Goal: Task Accomplishment & Management: Use online tool/utility

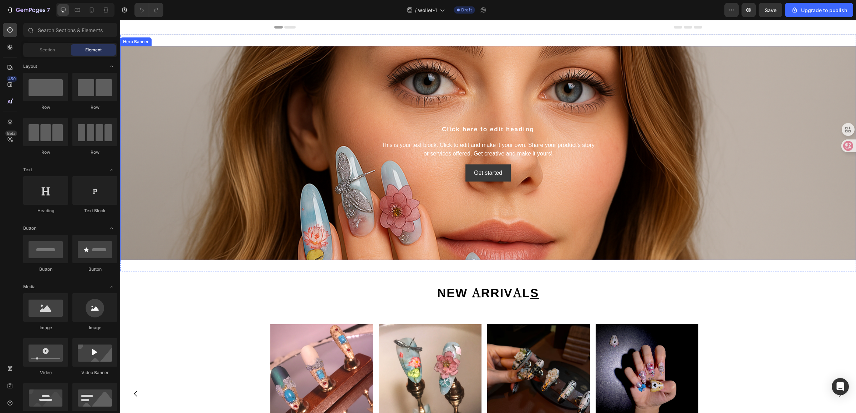
click at [497, 212] on div "Background Image" at bounding box center [487, 206] width 735 height 321
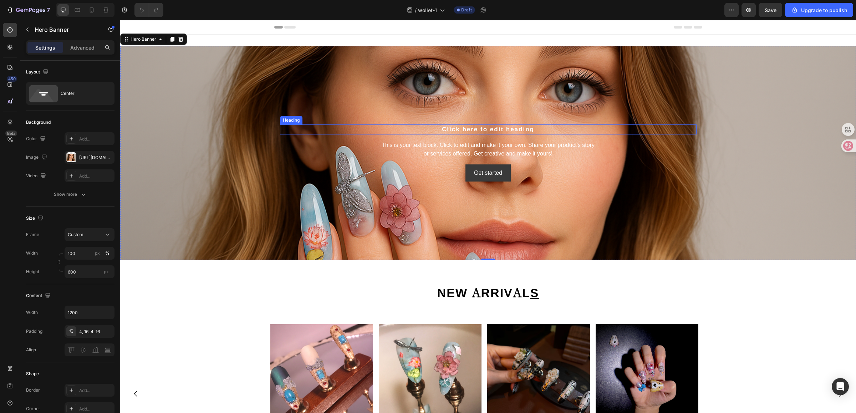
click at [491, 128] on h2 "Click here to edit heading" at bounding box center [488, 129] width 416 height 10
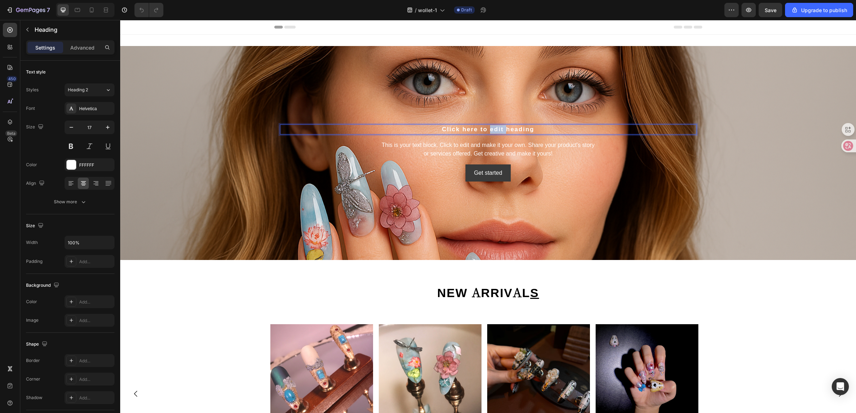
click at [491, 128] on h2 "Click here to edit heading" at bounding box center [488, 129] width 416 height 10
click at [108, 93] on icon at bounding box center [108, 89] width 6 height 7
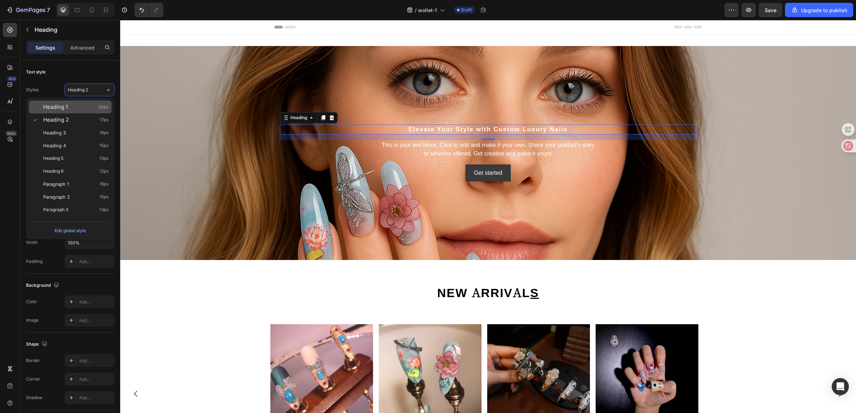
click at [91, 111] on div "Heading 1 20px" at bounding box center [70, 107] width 83 height 13
type input "20"
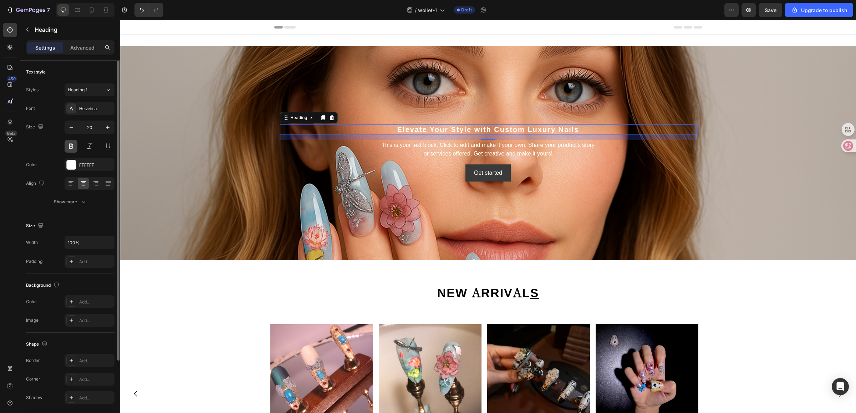
click at [71, 145] on button at bounding box center [71, 146] width 13 height 13
click at [87, 129] on input "20" at bounding box center [90, 127] width 24 height 13
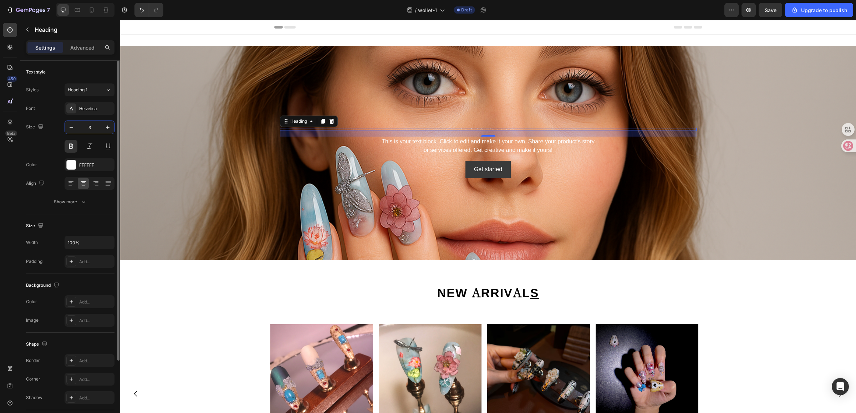
type input "36"
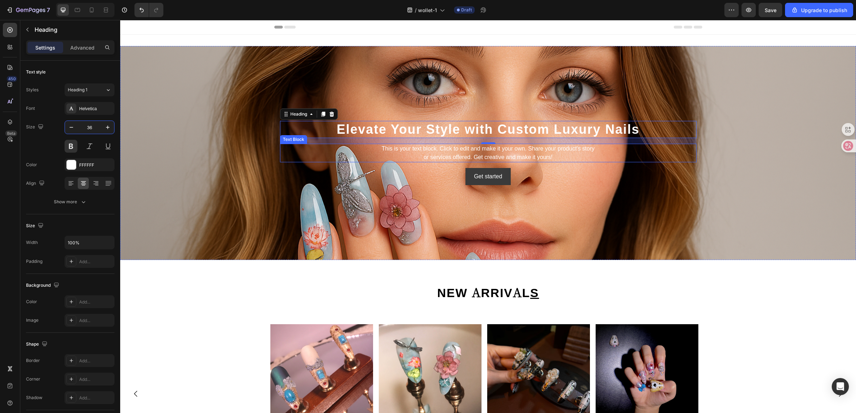
click at [452, 152] on div "This is your text block. Click to edit and make it your own. Share your product…" at bounding box center [488, 153] width 416 height 19
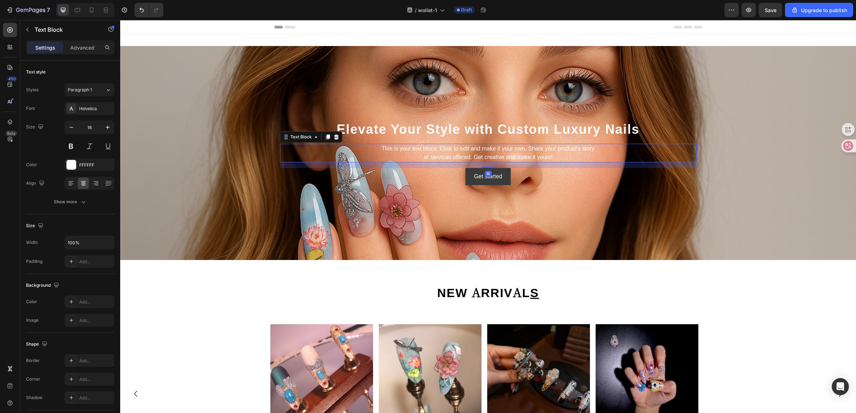
click at [452, 152] on div "This is your text block. Click to edit and make it your own. Share your product…" at bounding box center [488, 153] width 416 height 19
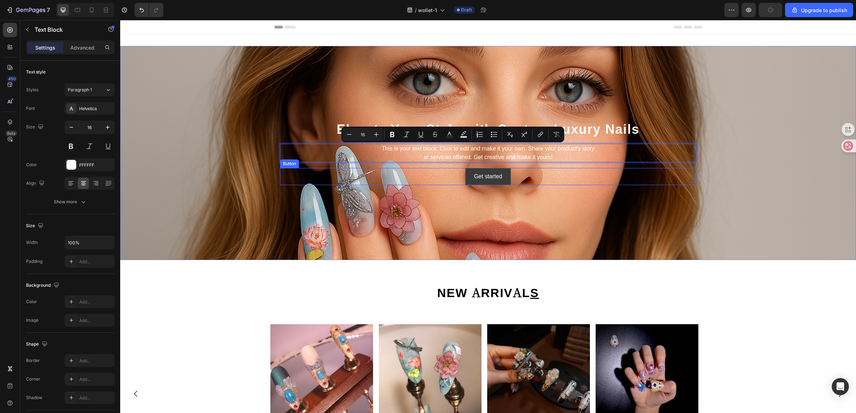
click at [548, 180] on div "Get started Button" at bounding box center [488, 176] width 416 height 17
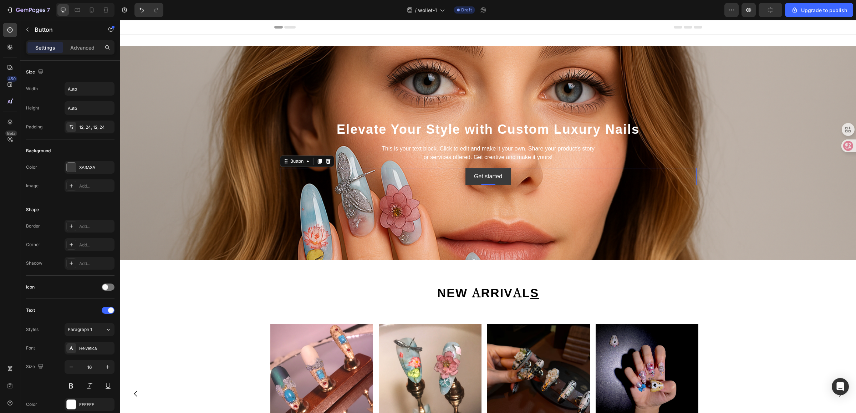
click at [560, 157] on p "This is your text block. Click to edit and make it your own. Share your product…" at bounding box center [488, 152] width 415 height 17
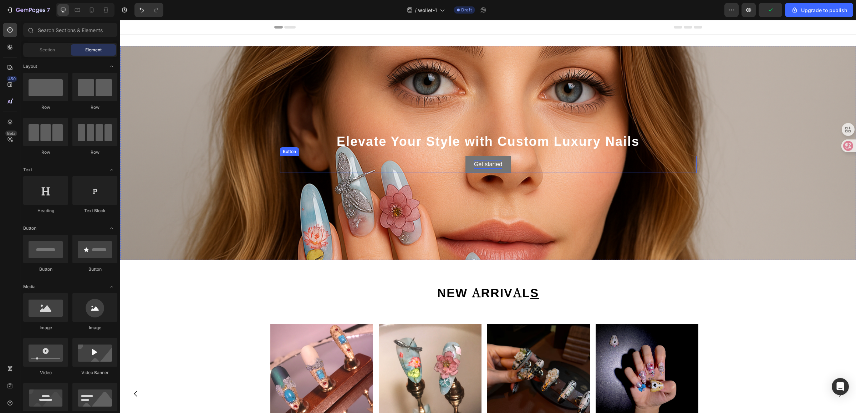
click at [484, 163] on div "Get started" at bounding box center [488, 164] width 28 height 9
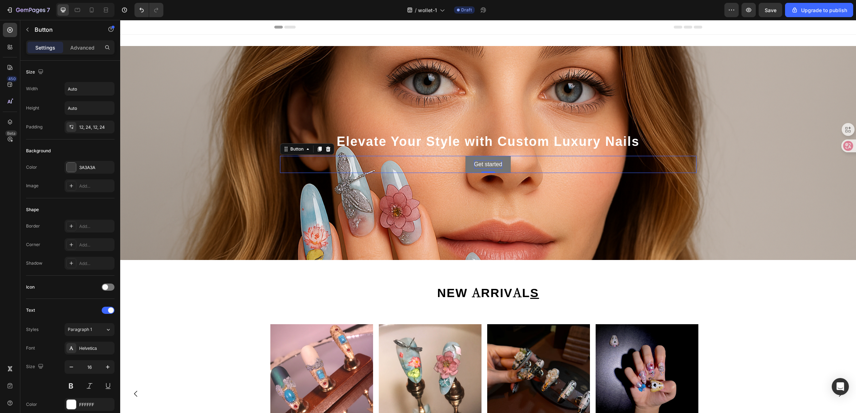
click at [484, 163] on div "Get started" at bounding box center [488, 164] width 28 height 9
click at [489, 185] on div "Background Image" at bounding box center [487, 206] width 735 height 321
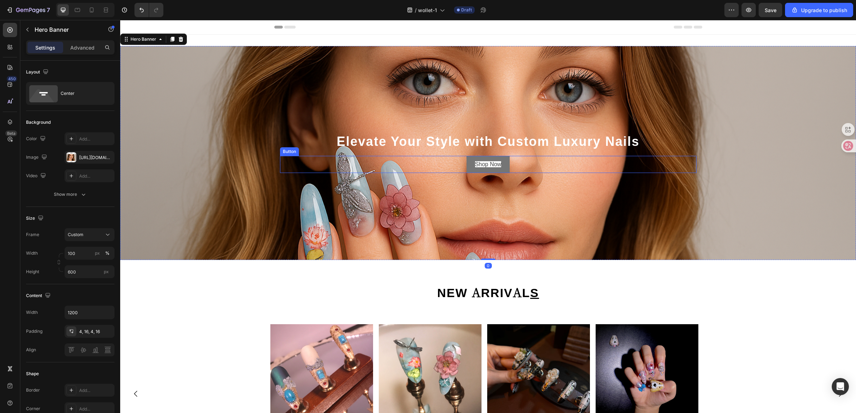
click at [483, 169] on button "Shop Now" at bounding box center [487, 164] width 43 height 17
click at [480, 220] on div "Background Image" at bounding box center [487, 206] width 735 height 321
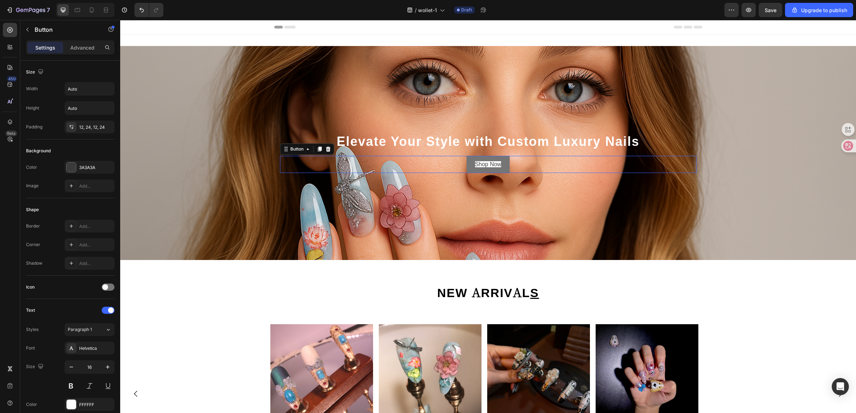
click at [484, 159] on button "Shop Now" at bounding box center [487, 164] width 43 height 17
click at [485, 164] on span "Shop Now" at bounding box center [488, 164] width 26 height 6
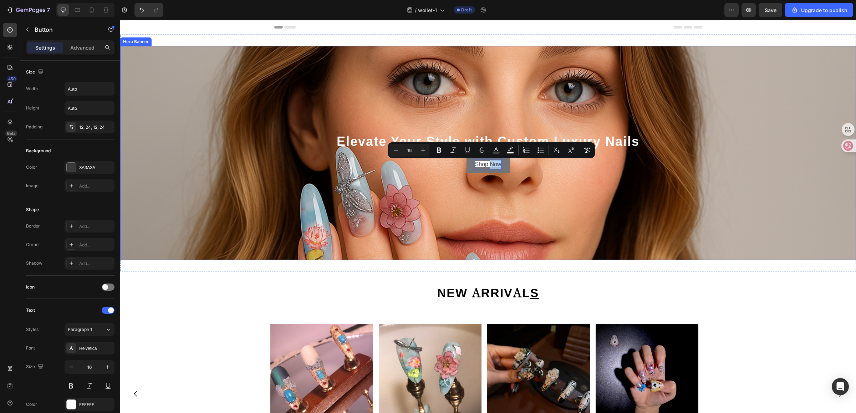
click at [481, 190] on div "Background Image" at bounding box center [487, 206] width 735 height 321
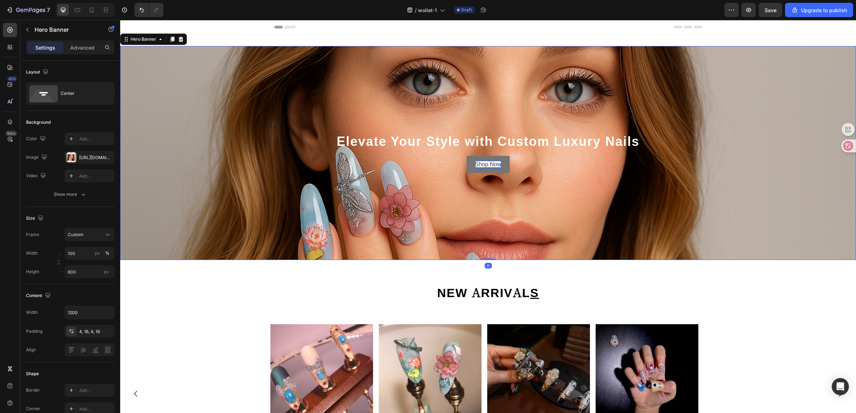
click at [478, 186] on div "Background Image" at bounding box center [487, 206] width 735 height 321
click at [491, 191] on div "Background Image" at bounding box center [487, 206] width 735 height 321
click at [490, 162] on span "Shop Now" at bounding box center [488, 164] width 26 height 6
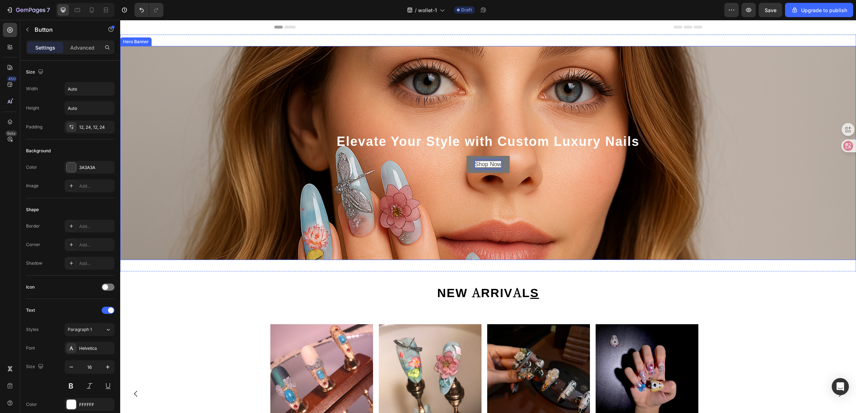
click at [481, 192] on div "Background Image" at bounding box center [487, 206] width 735 height 321
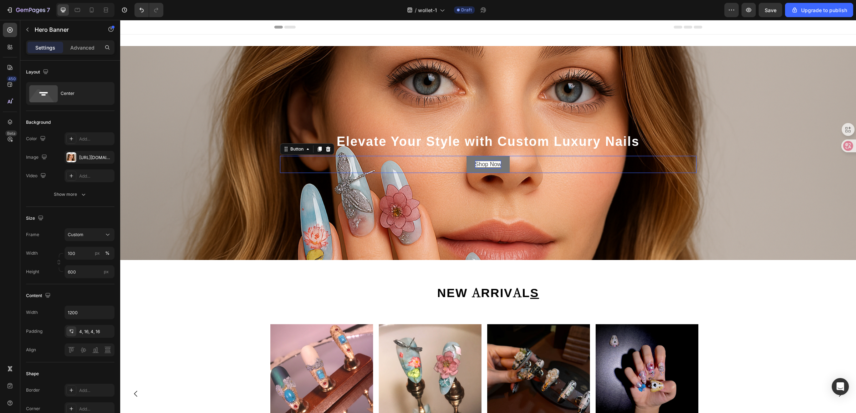
click at [477, 165] on span "Shop Now" at bounding box center [488, 164] width 26 height 6
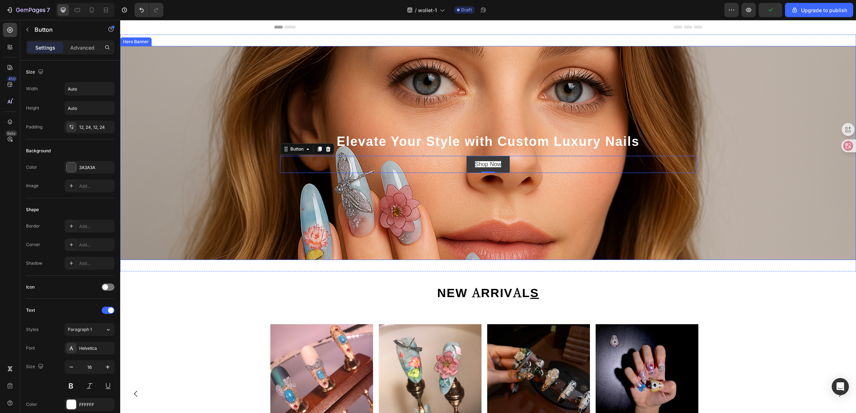
click at [488, 191] on div "Background Image" at bounding box center [487, 206] width 735 height 321
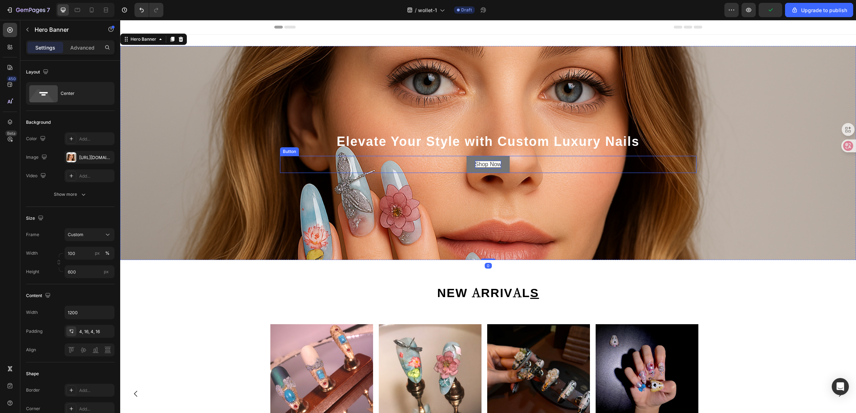
click at [487, 165] on span "Shop Now" at bounding box center [488, 164] width 26 height 6
click at [474, 173] on div "Elevate Your Style with Custom Luxury Nails Heading Shop Now Button" at bounding box center [488, 153] width 428 height 42
click at [473, 171] on button "Shop Now" at bounding box center [487, 164] width 43 height 17
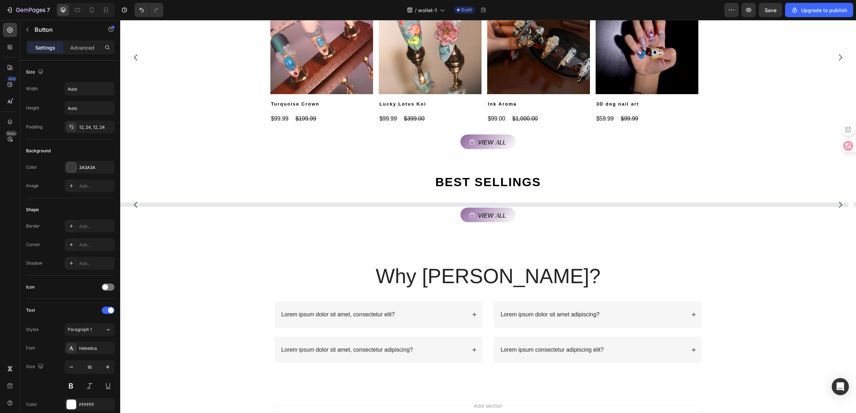
scroll to position [236, 0]
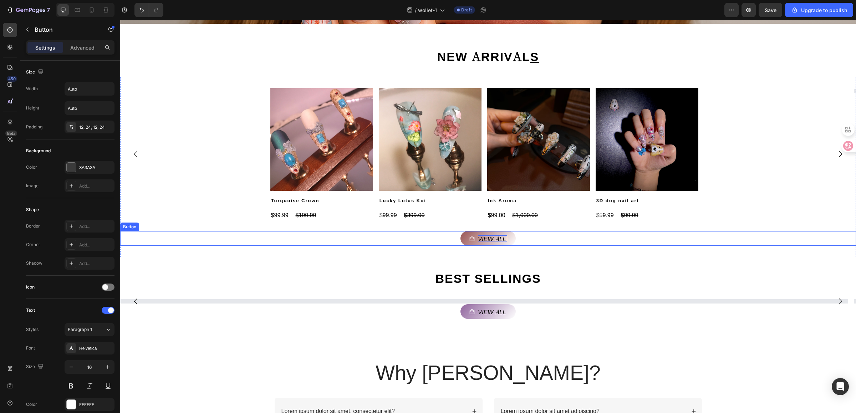
click at [478, 236] on p "View all" at bounding box center [492, 238] width 29 height 6
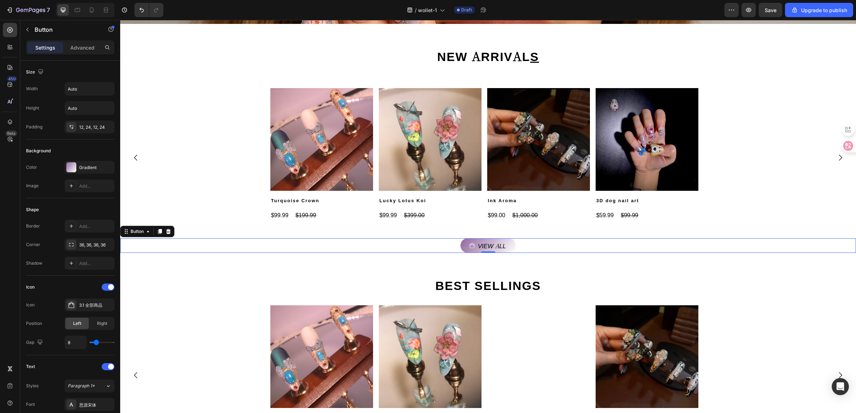
click at [457, 238] on div "View all Button 0" at bounding box center [487, 245] width 735 height 15
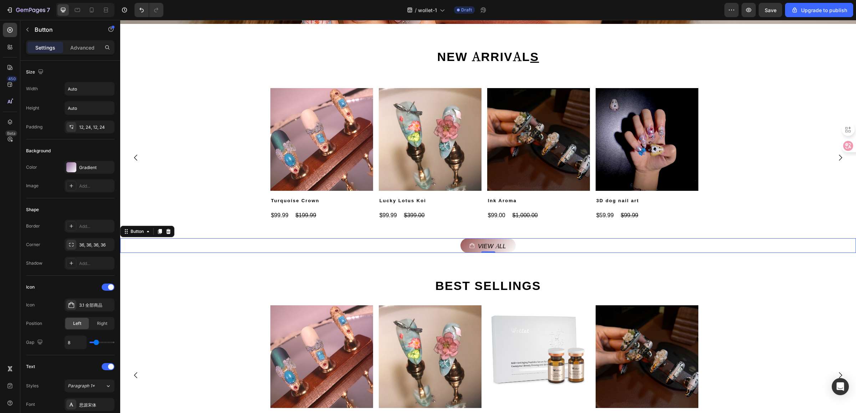
click at [461, 244] on link "View all" at bounding box center [487, 245] width 55 height 15
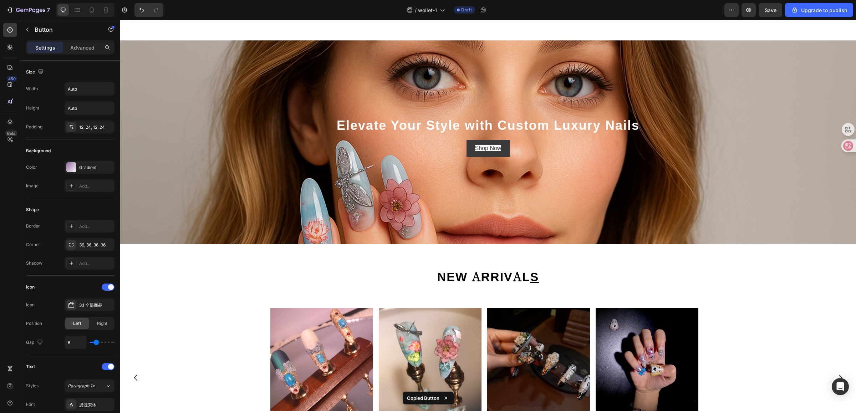
scroll to position [0, 0]
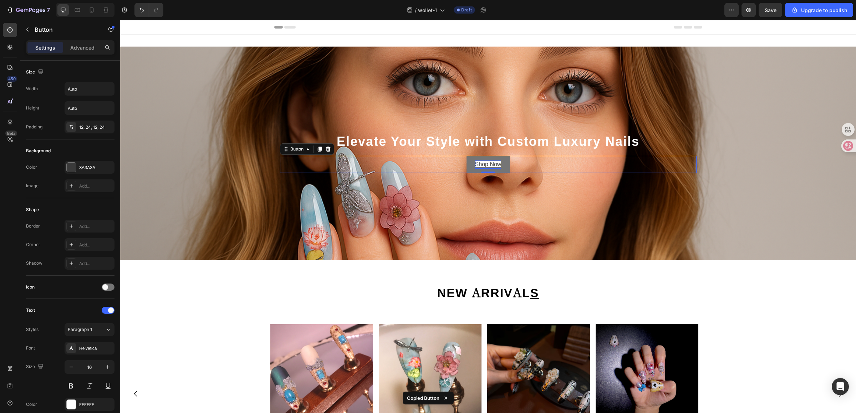
click at [497, 166] on span "Shop Now" at bounding box center [488, 164] width 26 height 6
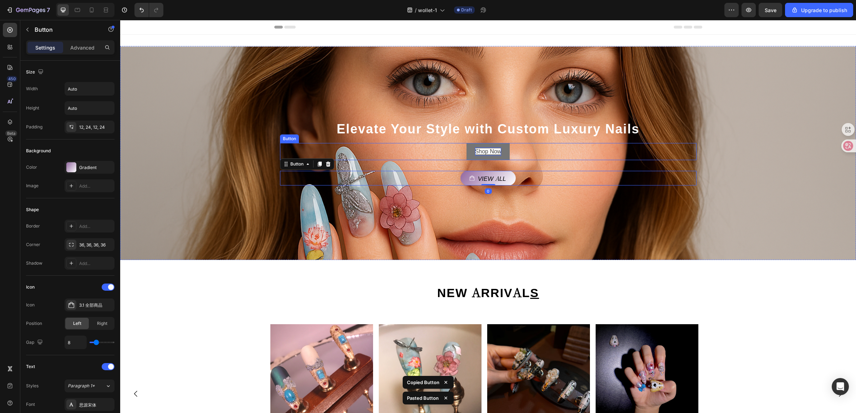
click at [497, 150] on span "Shop Now" at bounding box center [488, 151] width 26 height 6
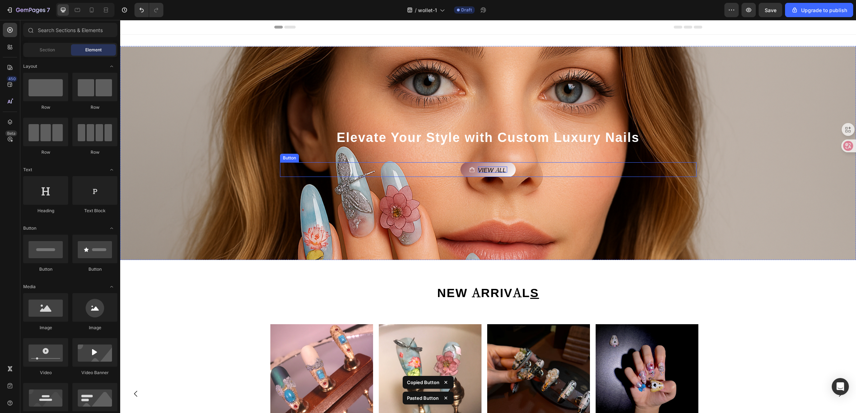
click at [491, 171] on p "View all" at bounding box center [492, 169] width 29 height 6
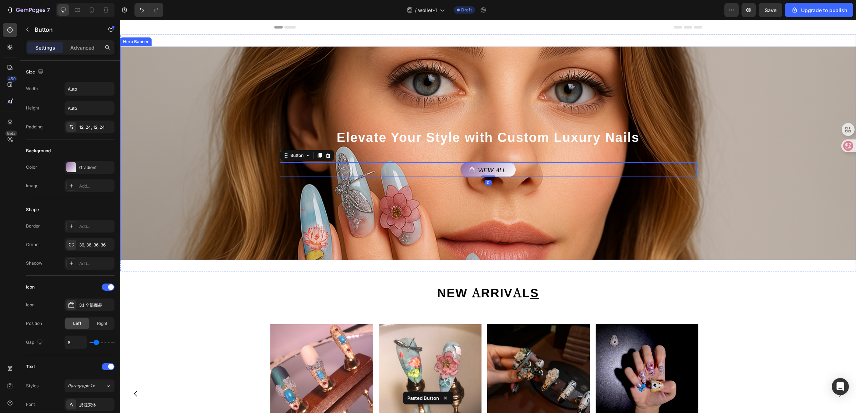
click at [508, 195] on div "Background Image" at bounding box center [487, 207] width 735 height 321
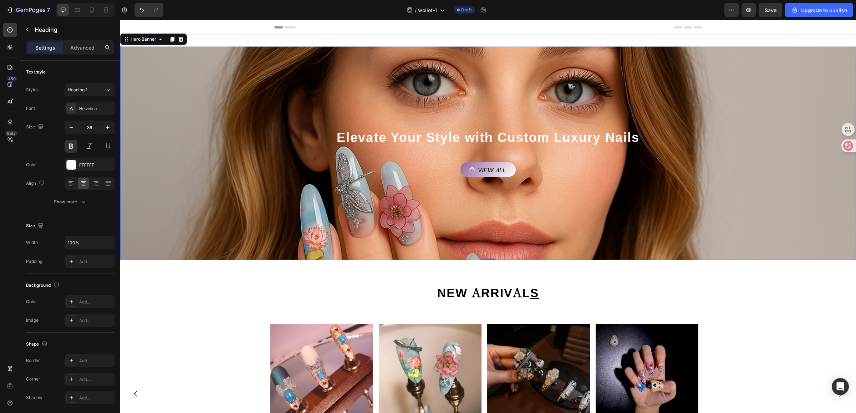
click at [480, 132] on h2 "Elevate Your Style with Custom Luxury Nails" at bounding box center [488, 137] width 416 height 17
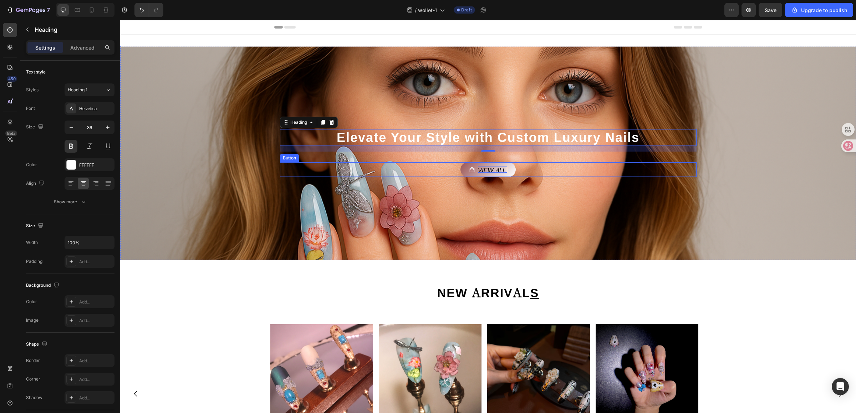
click at [494, 172] on p "View all" at bounding box center [492, 169] width 29 height 6
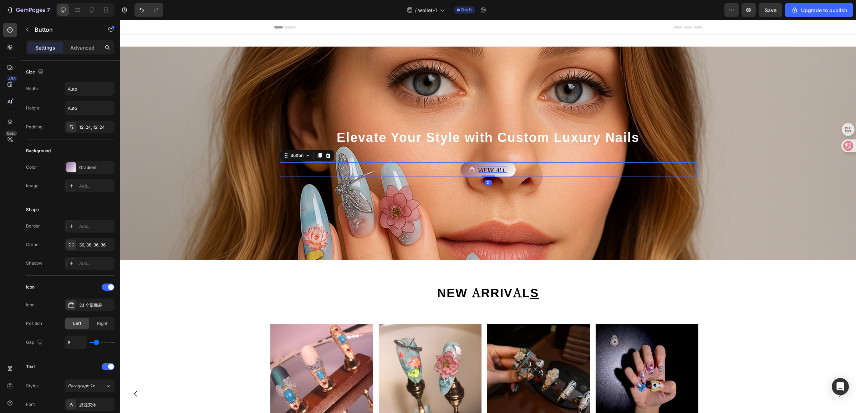
click at [494, 172] on p "View all" at bounding box center [492, 169] width 29 height 6
click at [508, 186] on div "Background Image" at bounding box center [487, 207] width 735 height 321
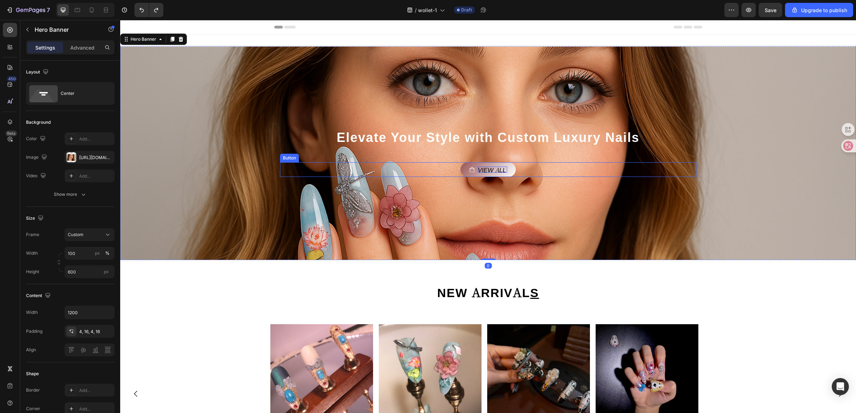
click at [494, 170] on p "View all" at bounding box center [492, 169] width 29 height 6
click at [507, 177] on div "Elevate Your Style with Custom Luxury Nails Heading Shop Now Button" at bounding box center [488, 152] width 428 height 51
click at [493, 168] on span "Shop Now" at bounding box center [491, 170] width 31 height 8
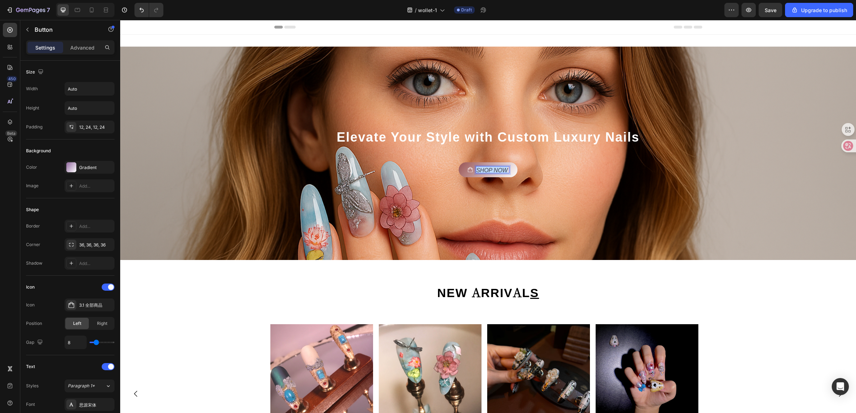
click at [493, 168] on span "Shop Now" at bounding box center [491, 170] width 31 height 8
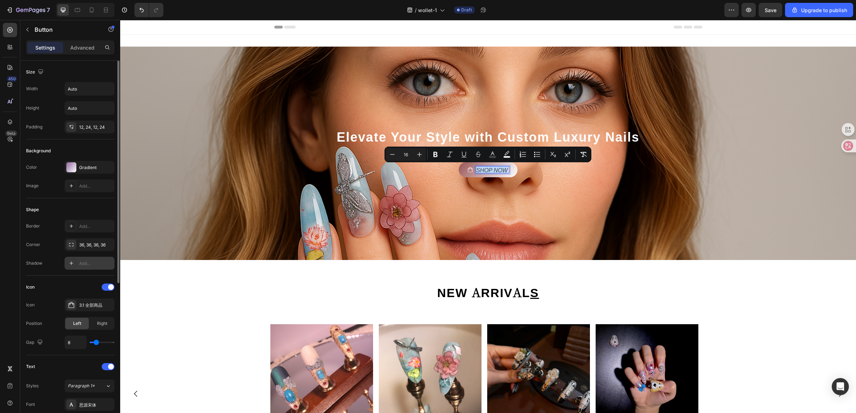
scroll to position [89, 0]
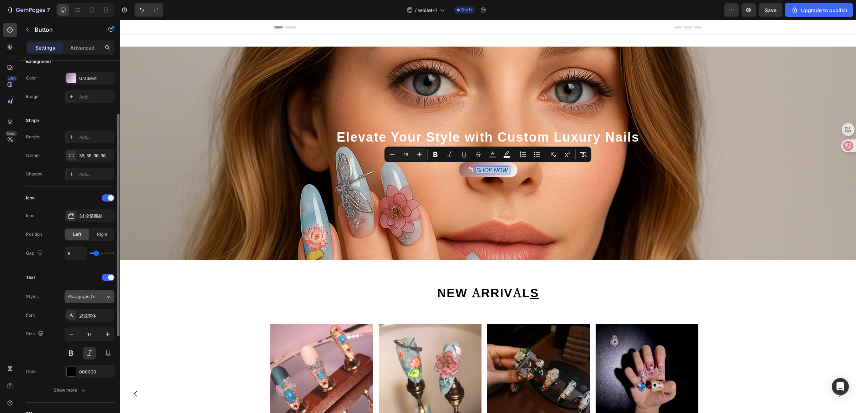
click at [103, 298] on div "Paragraph 1*" at bounding box center [86, 296] width 37 height 6
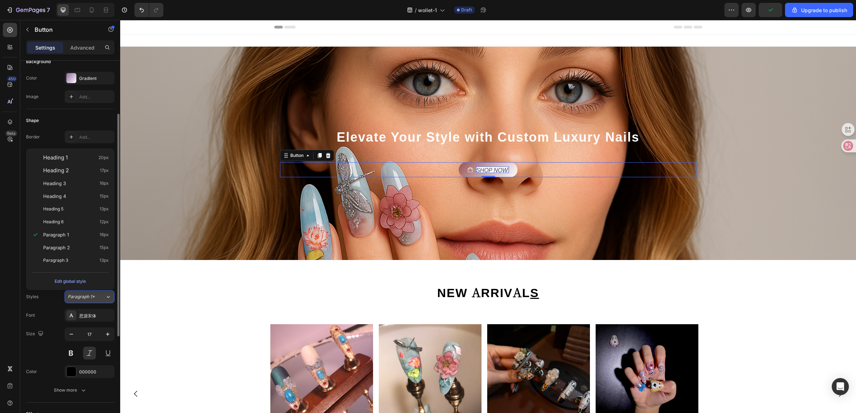
click at [103, 298] on div "Paragraph 1*" at bounding box center [86, 296] width 37 height 6
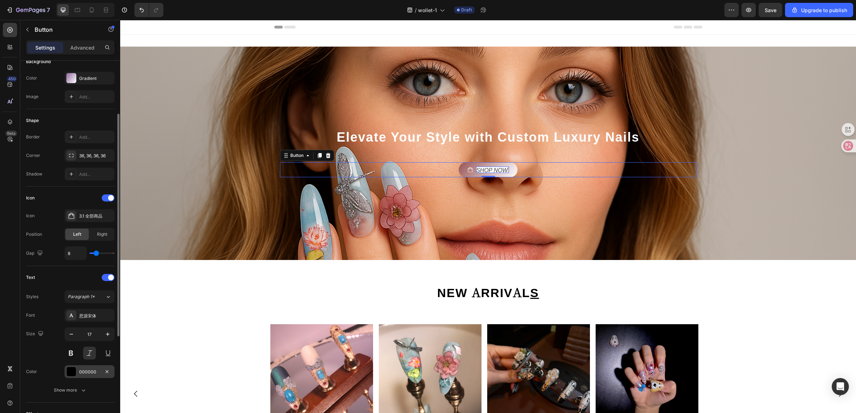
click at [86, 368] on div "000000" at bounding box center [90, 371] width 50 height 13
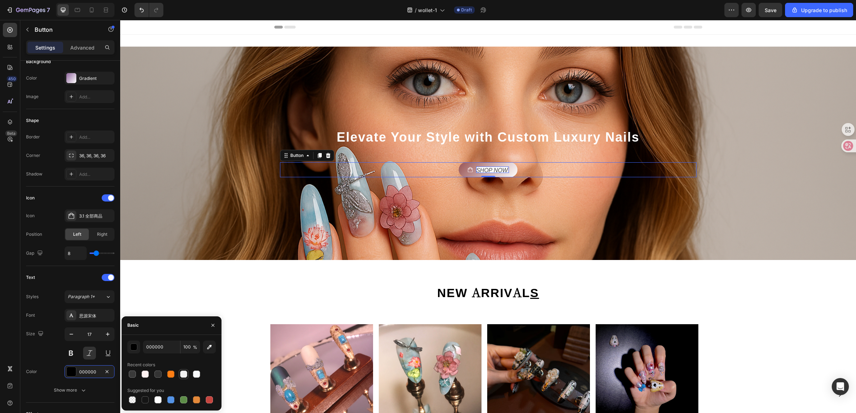
click at [182, 372] on div at bounding box center [183, 373] width 7 height 7
click at [150, 371] on div at bounding box center [171, 374] width 88 height 10
click at [158, 371] on div at bounding box center [157, 373] width 7 height 7
click at [143, 371] on div at bounding box center [145, 373] width 7 height 7
click at [134, 370] on div at bounding box center [132, 373] width 7 height 7
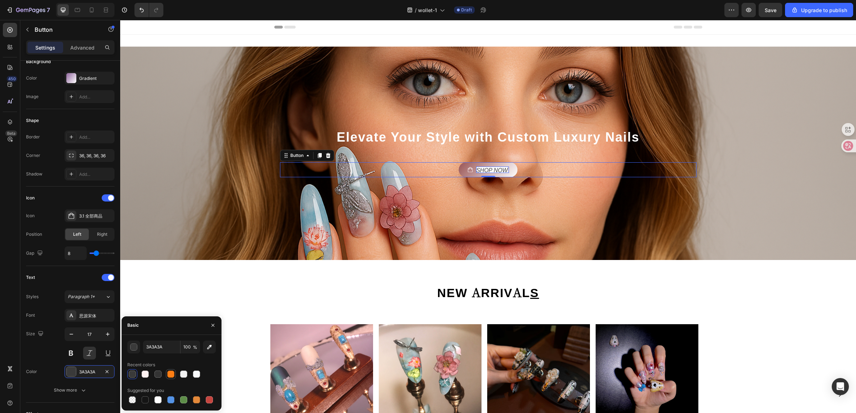
click at [171, 370] on div at bounding box center [170, 374] width 9 height 9
click at [185, 371] on div at bounding box center [183, 373] width 7 height 7
type input "F2F2F2"
click at [453, 214] on div "Background Image" at bounding box center [487, 207] width 735 height 321
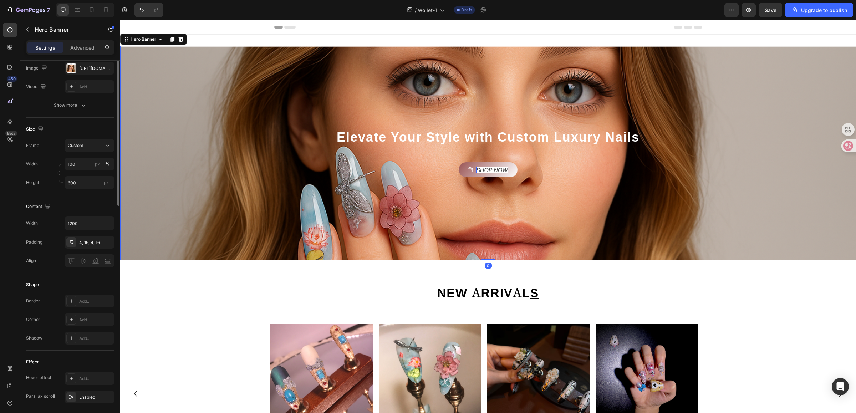
scroll to position [0, 0]
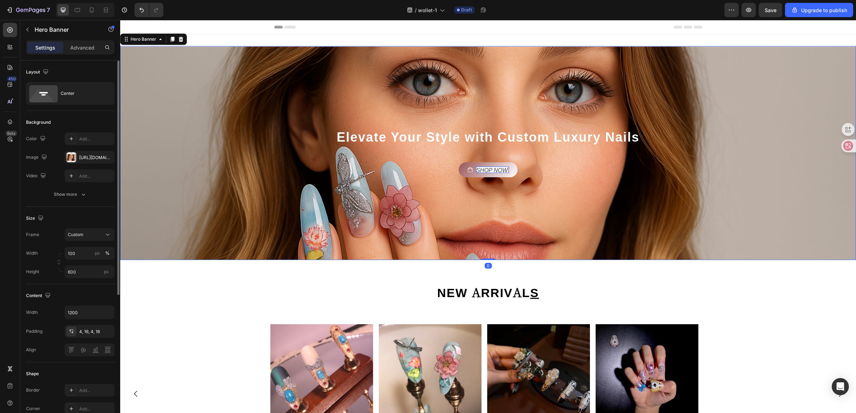
click at [496, 172] on span "Shop Now" at bounding box center [491, 170] width 31 height 8
click at [501, 197] on div "Background Image" at bounding box center [487, 207] width 735 height 321
click at [496, 173] on link "View all" at bounding box center [487, 169] width 55 height 15
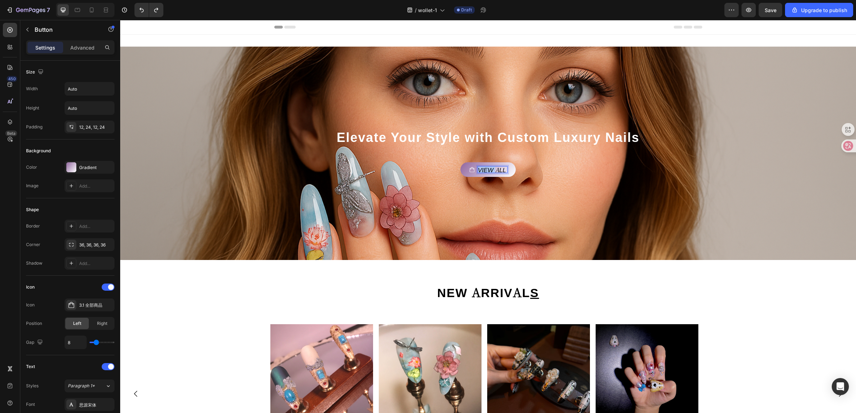
click at [481, 169] on p "View all" at bounding box center [492, 169] width 29 height 6
click at [531, 179] on div "Background Image" at bounding box center [487, 207] width 735 height 321
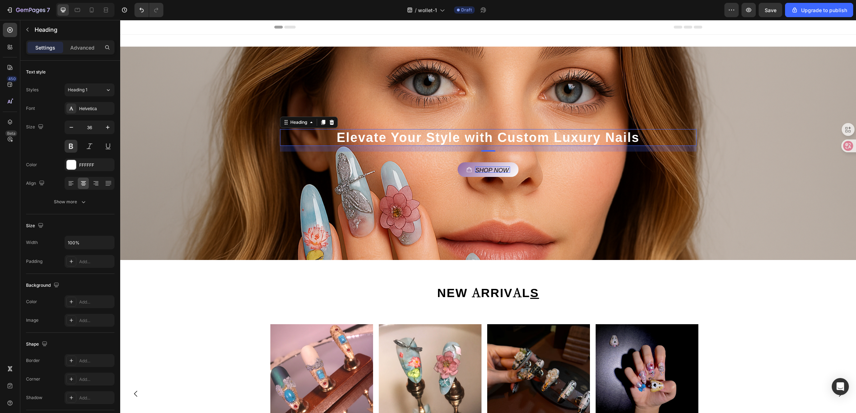
click at [426, 143] on h2 "Elevate Your Style with Custom Luxury Nails" at bounding box center [488, 137] width 416 height 17
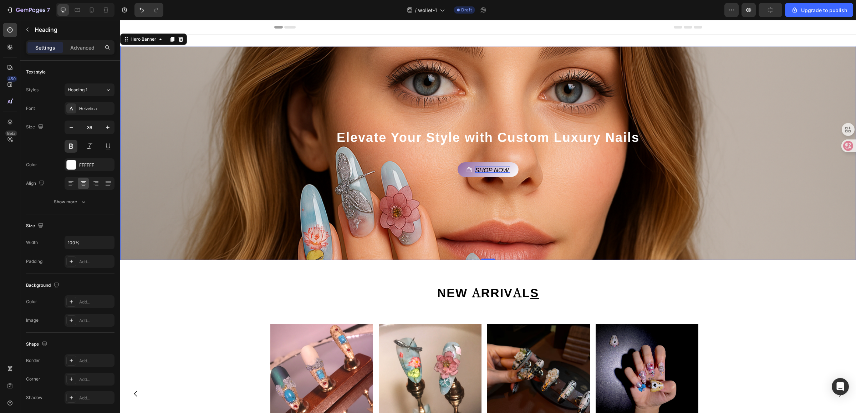
click at [398, 159] on div "Shop Now Button" at bounding box center [488, 164] width 416 height 25
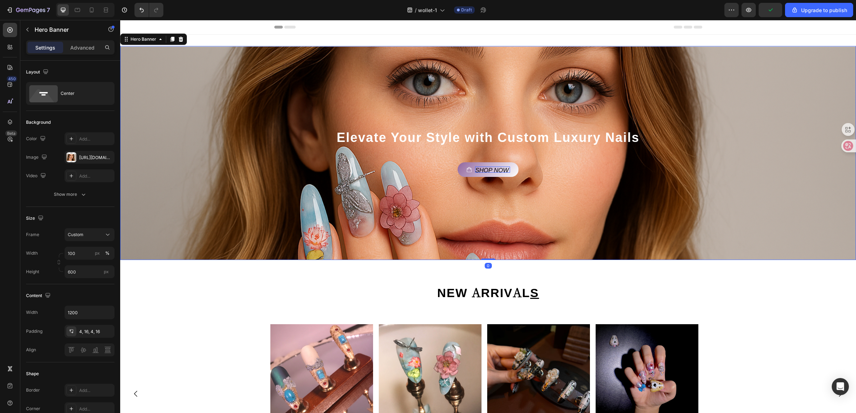
click at [393, 166] on div "Shop Now Button" at bounding box center [488, 169] width 416 height 15
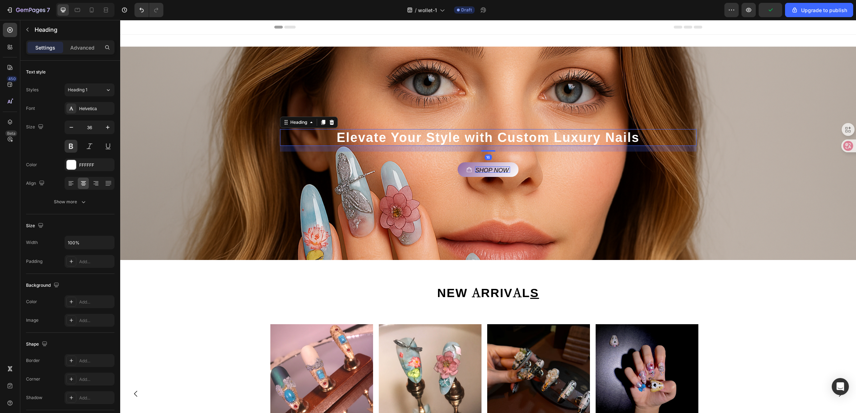
click at [394, 141] on h2 "Elevate Your Style with Custom Luxury Nails" at bounding box center [488, 137] width 416 height 17
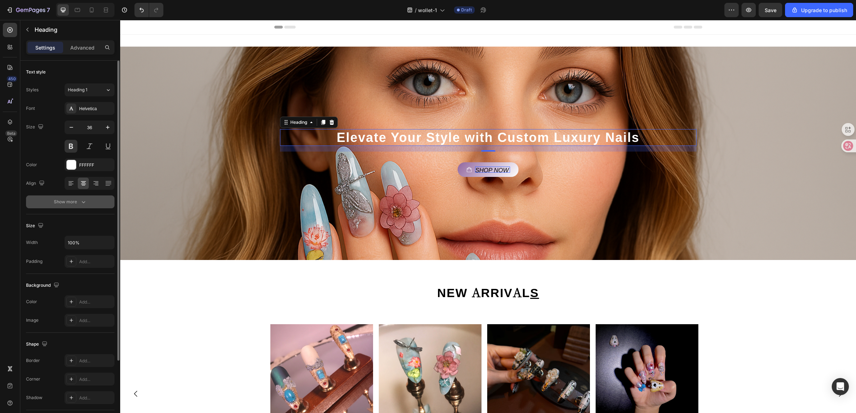
click at [87, 198] on button "Show more" at bounding box center [70, 201] width 88 height 13
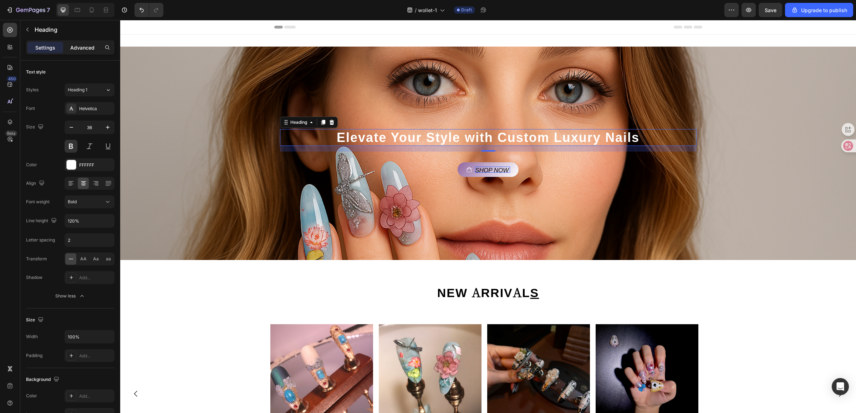
click at [93, 50] on p "Advanced" at bounding box center [82, 47] width 24 height 7
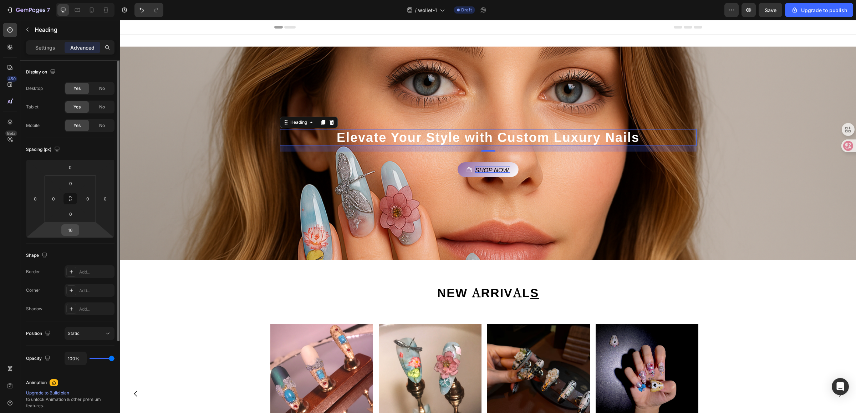
click at [73, 229] on input "16" at bounding box center [70, 230] width 14 height 11
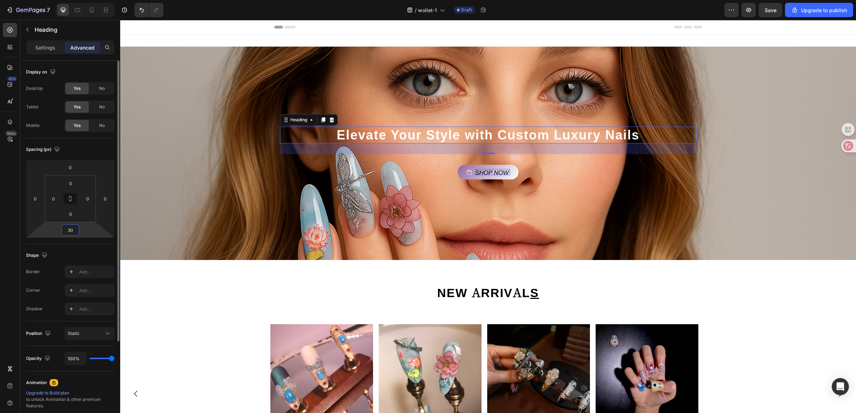
type input "3"
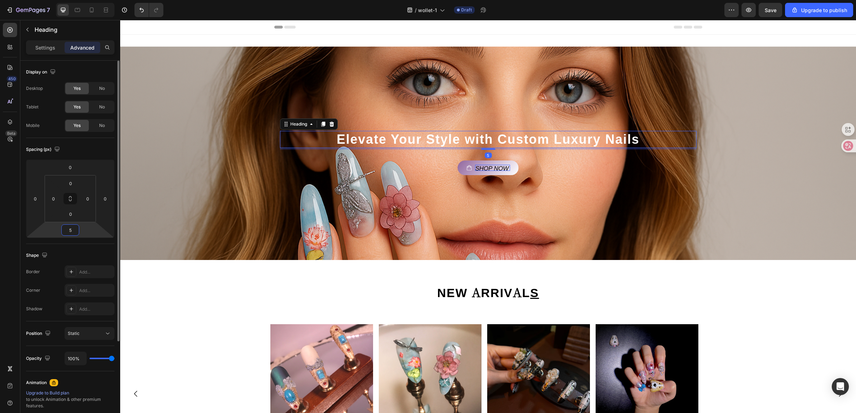
type input "50"
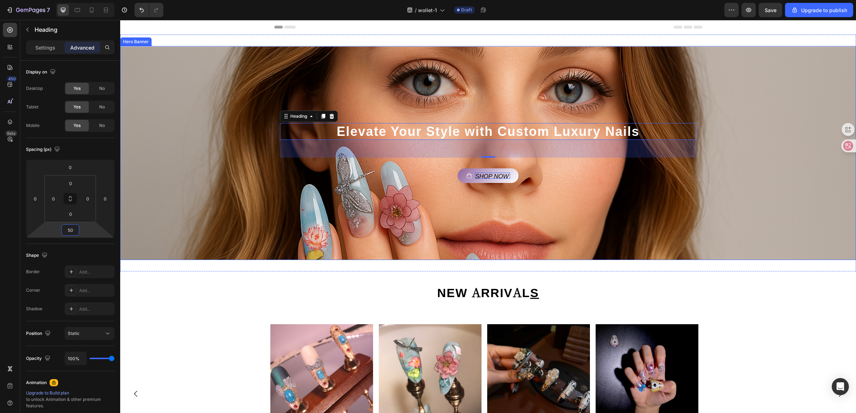
click at [536, 205] on div "Background Image" at bounding box center [487, 207] width 735 height 321
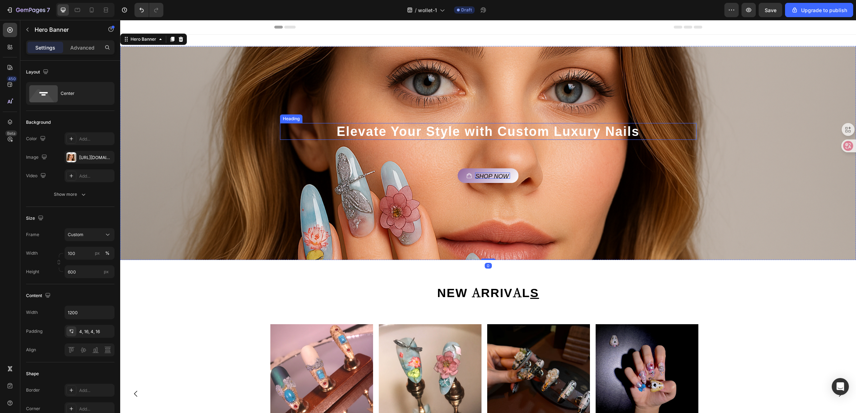
click at [543, 130] on h2 "Elevate Your Style with Custom Luxury Nails" at bounding box center [488, 131] width 416 height 17
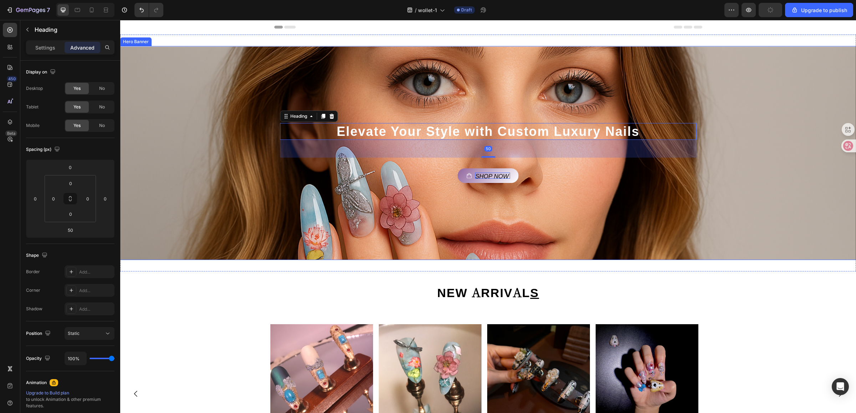
click at [543, 165] on div "Shop Now Button" at bounding box center [488, 170] width 416 height 25
click at [500, 125] on h2 "Elevate Your Style with Custom Luxury Nails" at bounding box center [488, 131] width 416 height 17
click at [37, 0] on html "7 / wollet-1 Draft Preview Save Upgrade to publish 450 Beta Sections(18) Elemen…" at bounding box center [428, 0] width 856 height 0
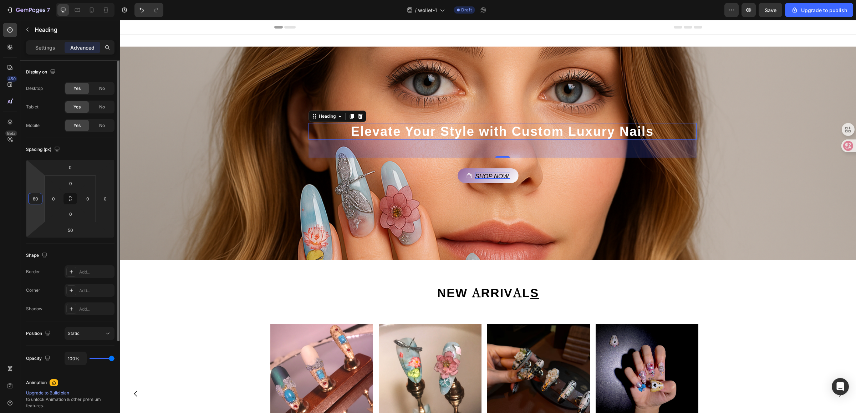
type input "8"
type input "9"
type input "2"
type input "300"
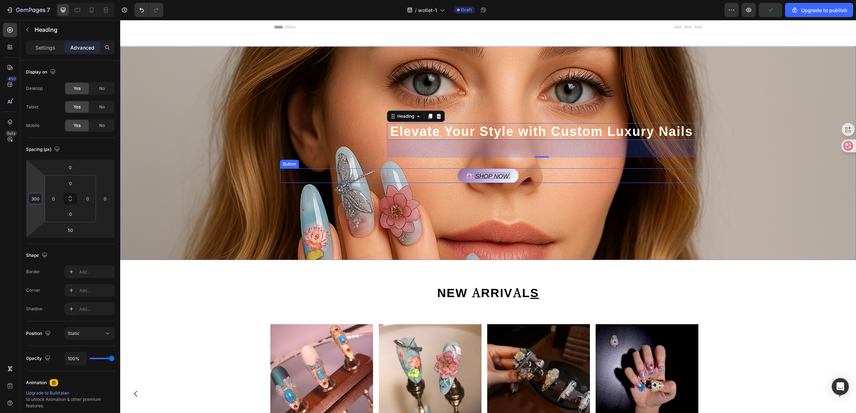
click at [485, 173] on p "Shop Now" at bounding box center [492, 176] width 35 height 6
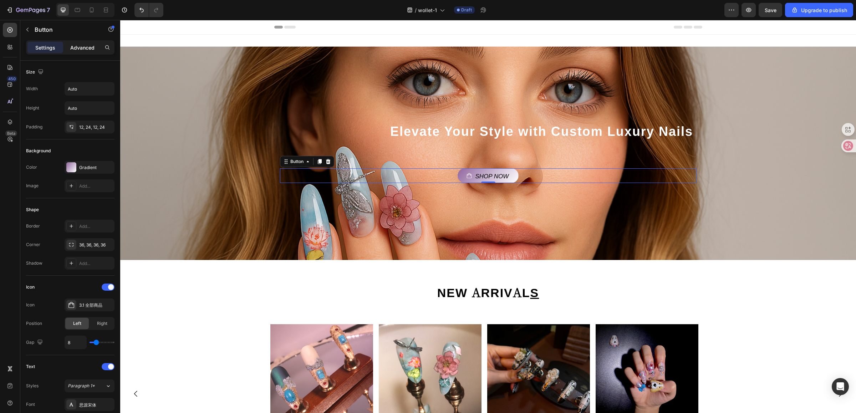
click at [88, 45] on p "Advanced" at bounding box center [82, 47] width 24 height 7
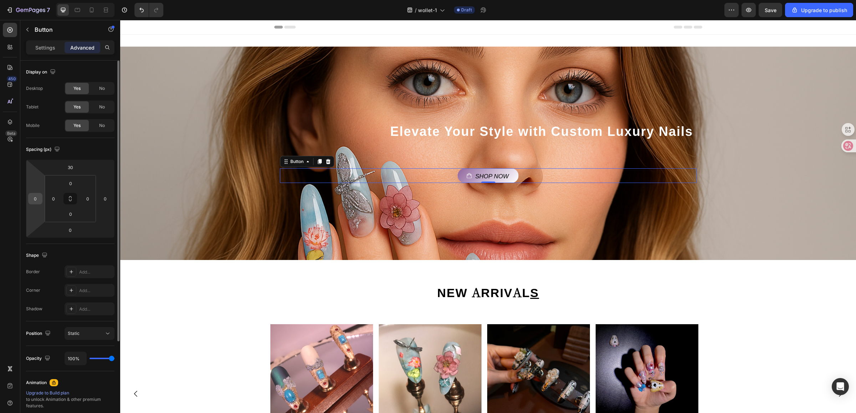
click at [40, 204] on div "0" at bounding box center [35, 198] width 14 height 11
click at [36, 200] on input "0" at bounding box center [35, 198] width 11 height 11
type input "300"
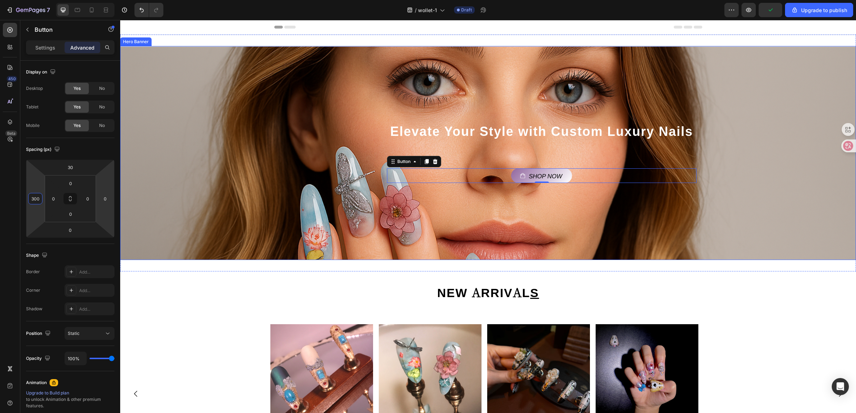
click at [557, 204] on div "Background Image" at bounding box center [487, 207] width 735 height 321
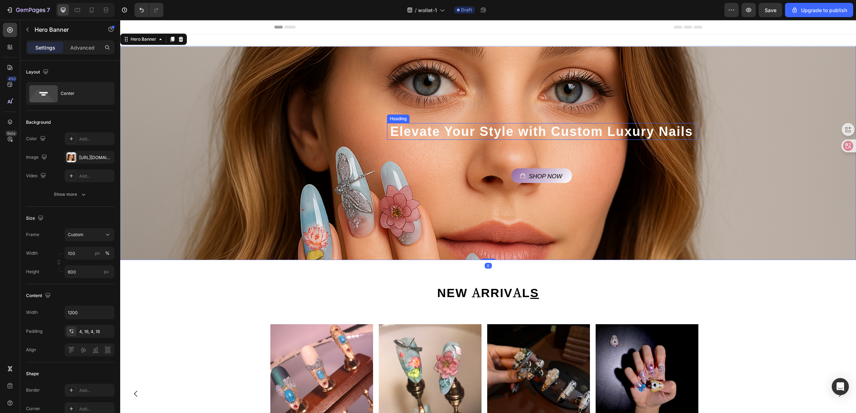
click at [621, 127] on h2 "Elevate Your Style with Custom Luxury Nails" at bounding box center [541, 131] width 309 height 17
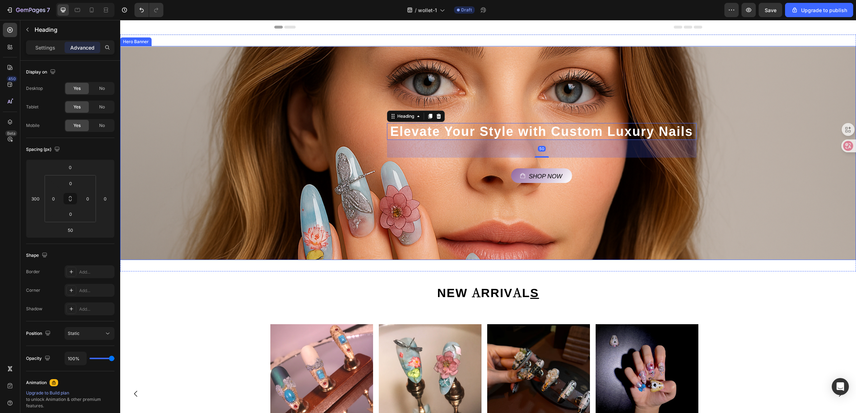
click at [625, 170] on div "Shop Now Button" at bounding box center [541, 175] width 309 height 15
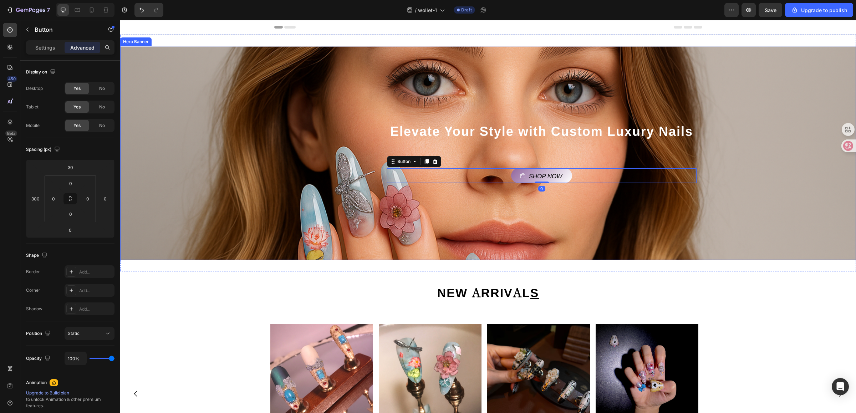
click at [617, 130] on h2 "Elevate Your Style with Custom Luxury Nails" at bounding box center [541, 131] width 309 height 17
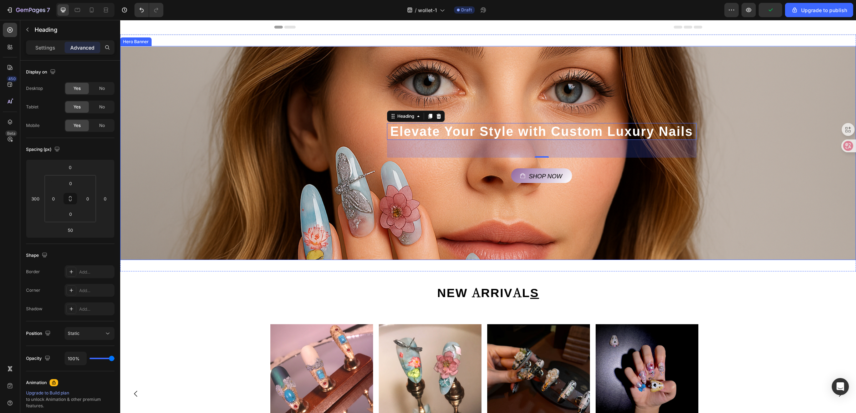
click at [594, 210] on div "Background Image" at bounding box center [487, 207] width 735 height 321
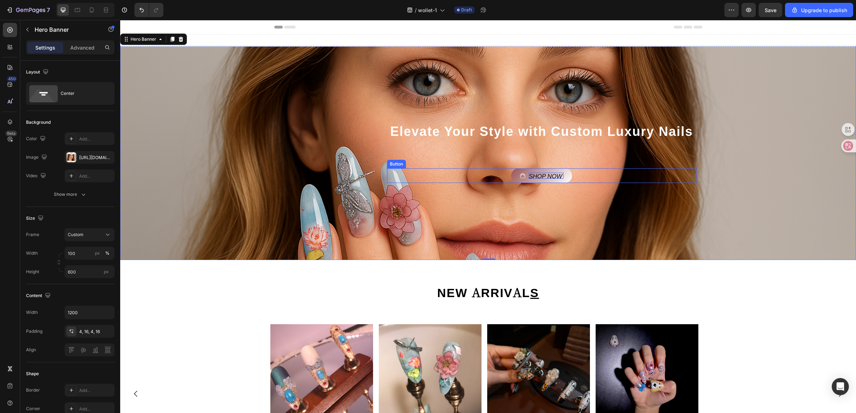
click at [549, 175] on p "Shop Now" at bounding box center [545, 176] width 35 height 6
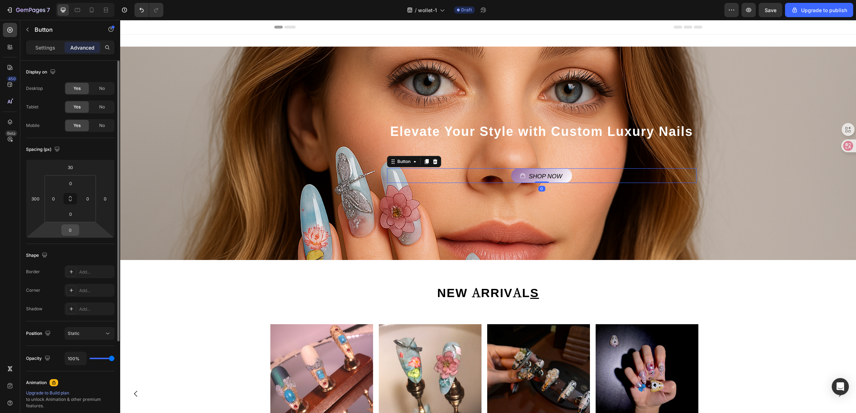
click at [73, 233] on input "0" at bounding box center [70, 230] width 14 height 11
type input "50"
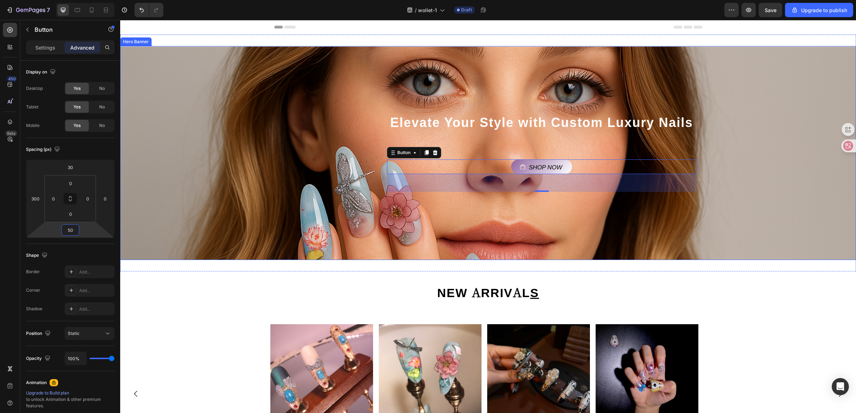
click at [493, 137] on div "Elevate Your Style with Custom Luxury Nails Heading Shop Now Button 50" at bounding box center [488, 153] width 416 height 78
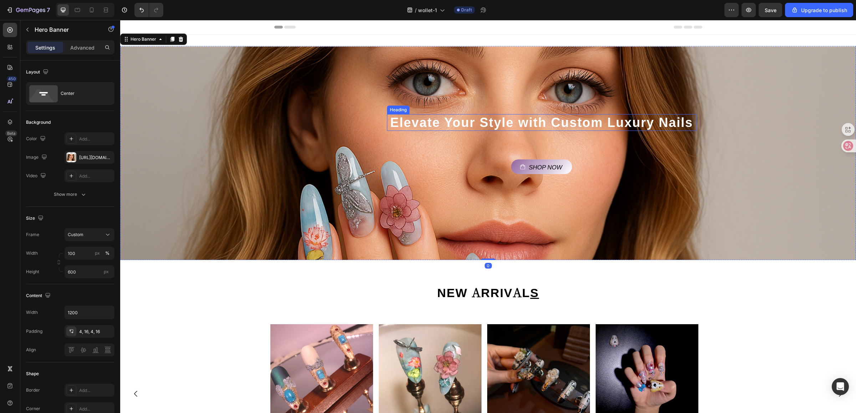
click at [523, 127] on h2 "Elevate Your Style with Custom Luxury Nails" at bounding box center [541, 122] width 309 height 17
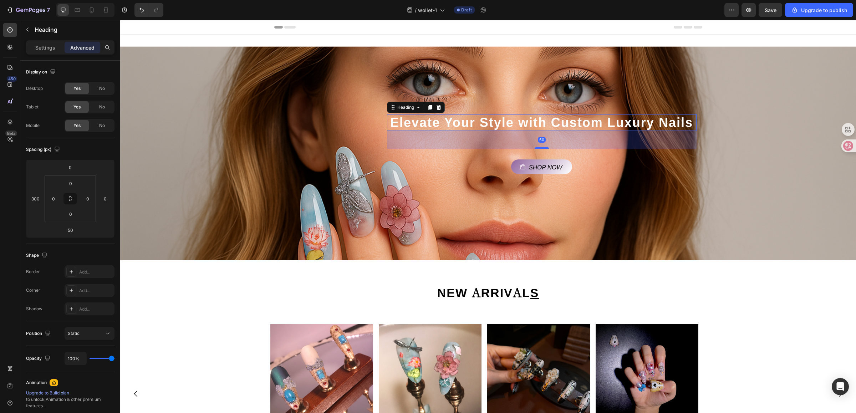
click at [502, 139] on div "50" at bounding box center [541, 140] width 309 height 18
click at [71, 227] on input "50" at bounding box center [70, 230] width 14 height 11
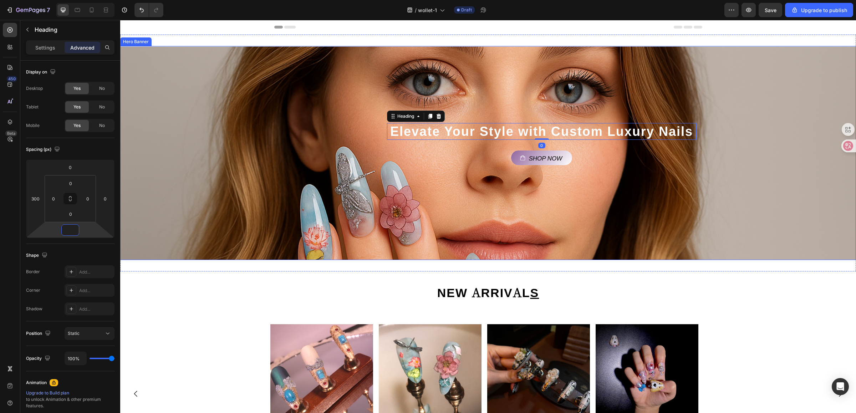
click at [644, 207] on div "Background Image" at bounding box center [487, 207] width 735 height 321
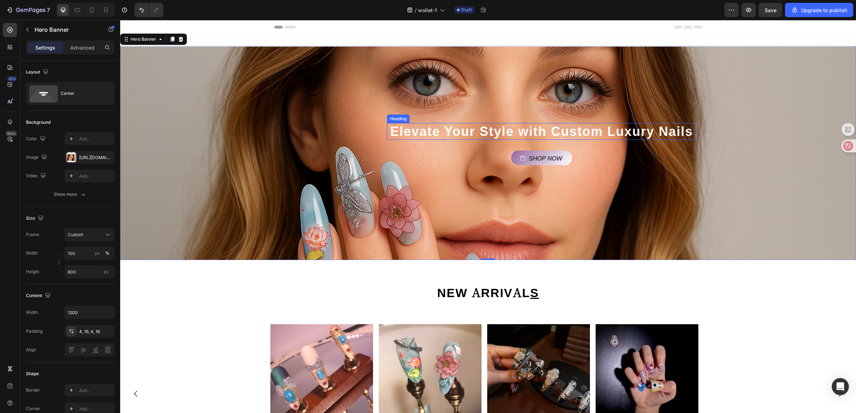
click at [599, 136] on h2 "Elevate Your Style with Custom Luxury Nails" at bounding box center [541, 131] width 309 height 17
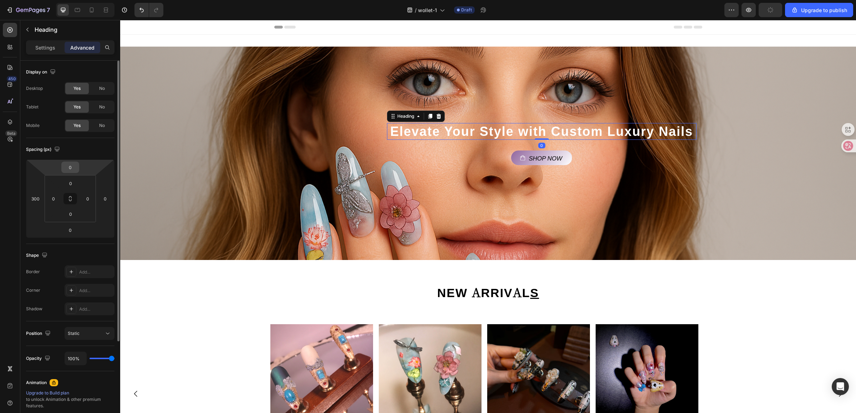
click at [78, 164] on div "0" at bounding box center [70, 167] width 18 height 11
click at [77, 164] on div "0" at bounding box center [70, 167] width 18 height 11
click at [73, 166] on input "0" at bounding box center [70, 167] width 14 height 11
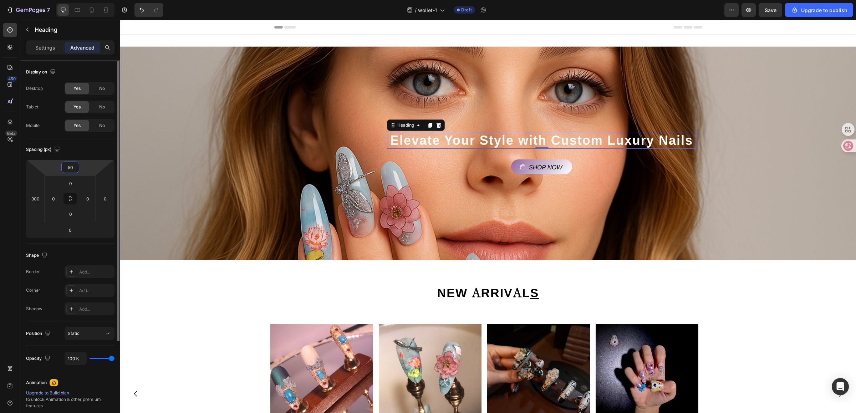
type input "5"
type input "50"
click at [37, 197] on input "300" at bounding box center [35, 198] width 11 height 11
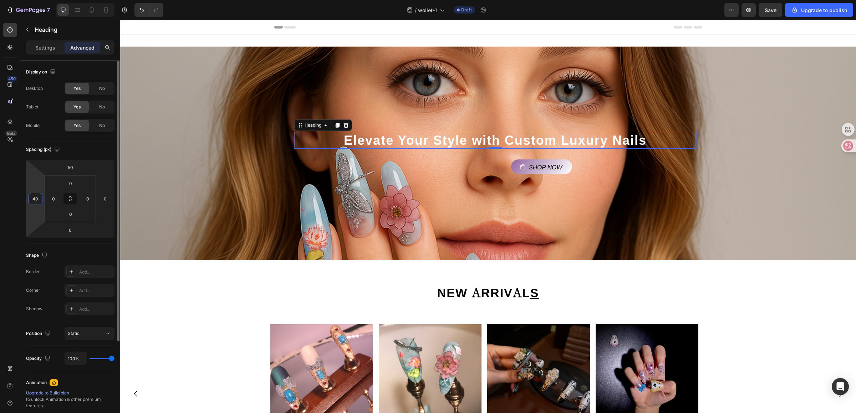
type input "4"
type input "600"
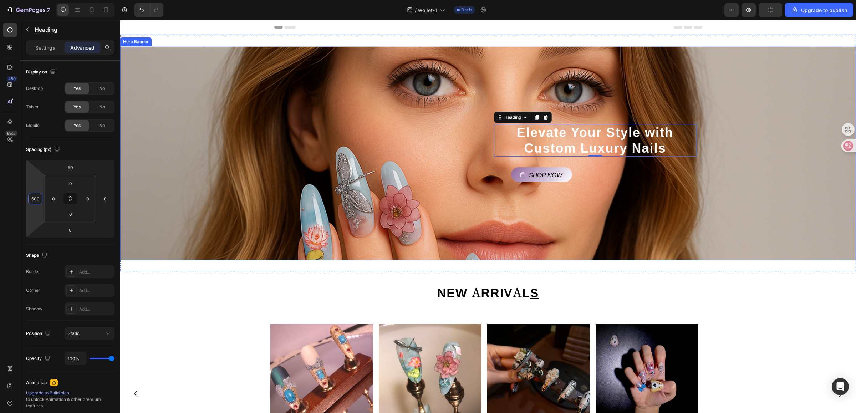
click at [550, 196] on div "Shop Now Button" at bounding box center [488, 178] width 416 height 43
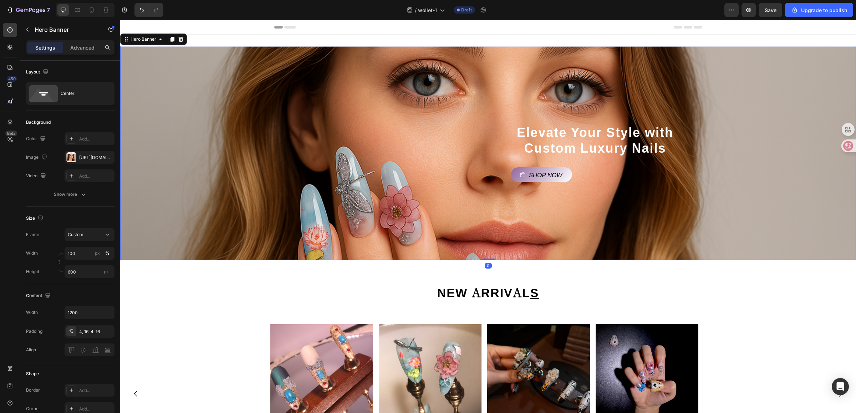
click at [762, 163] on div "Background Image" at bounding box center [487, 207] width 735 height 321
click at [644, 147] on h2 "Elevate Your Style with Custom Luxury Nails" at bounding box center [595, 140] width 203 height 32
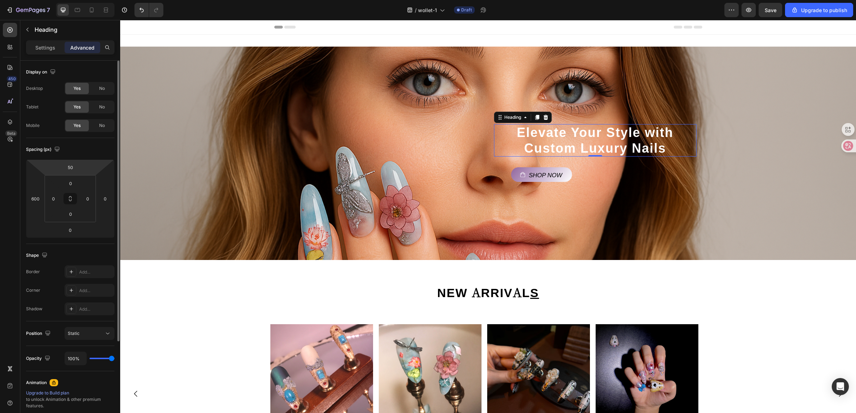
click at [83, 0] on html "7 / wollet-1 Draft Preview Save Upgrade to publish 450 Beta Sections(18) Elemen…" at bounding box center [428, 0] width 856 height 0
click at [74, 166] on input "50" at bounding box center [70, 167] width 14 height 11
type input "5"
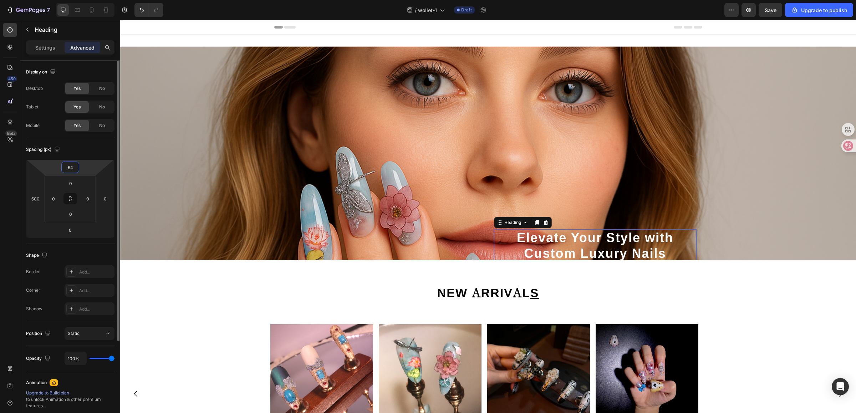
type input "6"
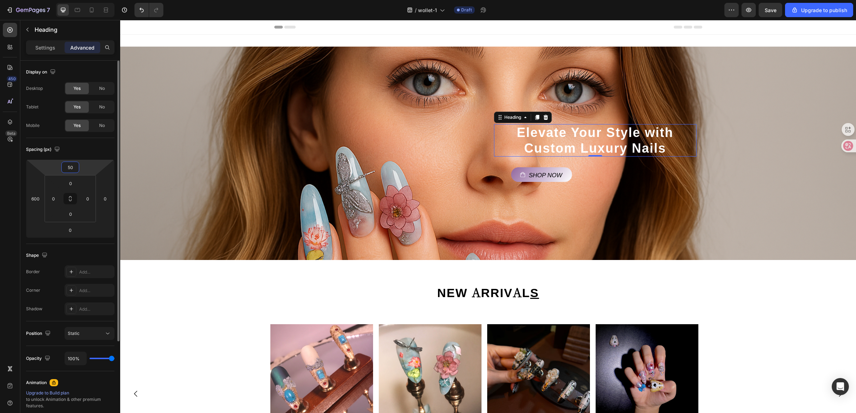
type input "5"
type input "400"
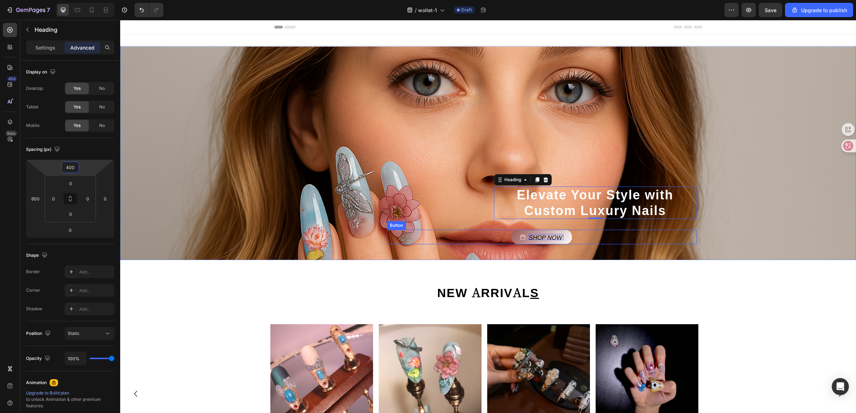
click at [553, 235] on p "Shop Now" at bounding box center [545, 237] width 35 height 6
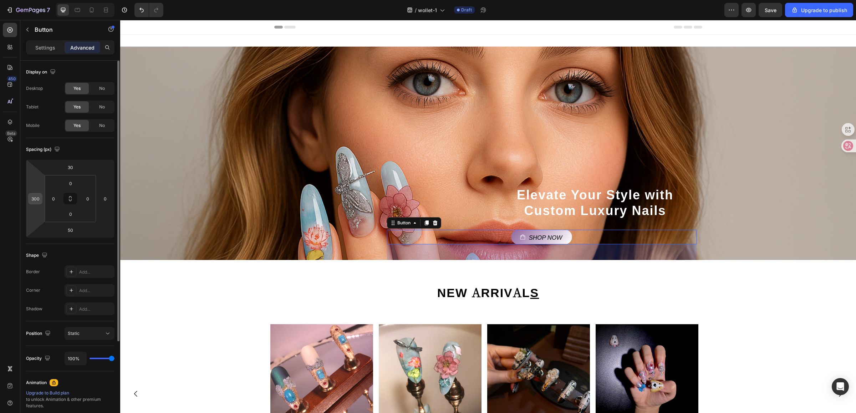
click at [41, 200] on div "300" at bounding box center [35, 198] width 14 height 11
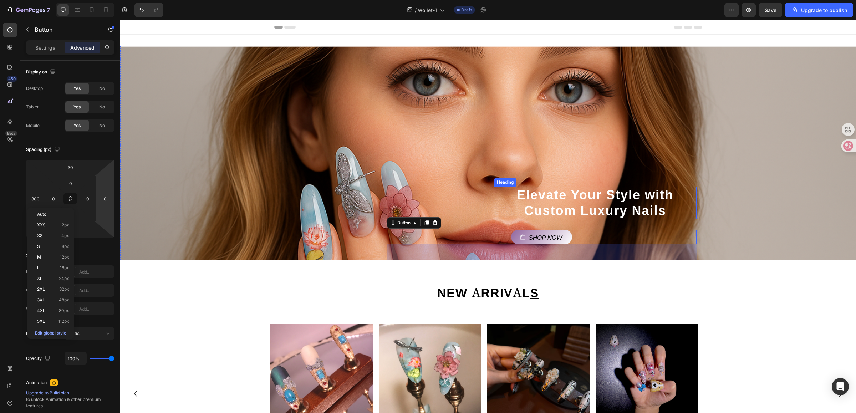
click at [610, 200] on h2 "Elevate Your Style with Custom Luxury Nails" at bounding box center [595, 202] width 203 height 32
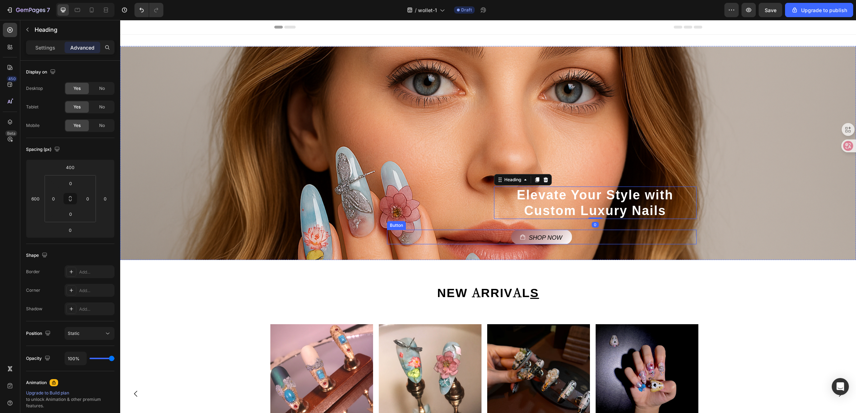
click at [554, 233] on link "Shop Now" at bounding box center [541, 237] width 61 height 15
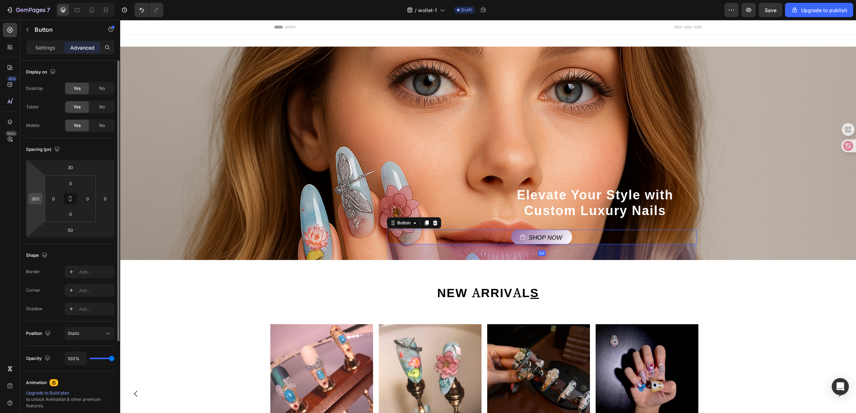
click at [40, 199] on div "300" at bounding box center [35, 198] width 14 height 11
click at [37, 199] on input "300" at bounding box center [35, 198] width 11 height 11
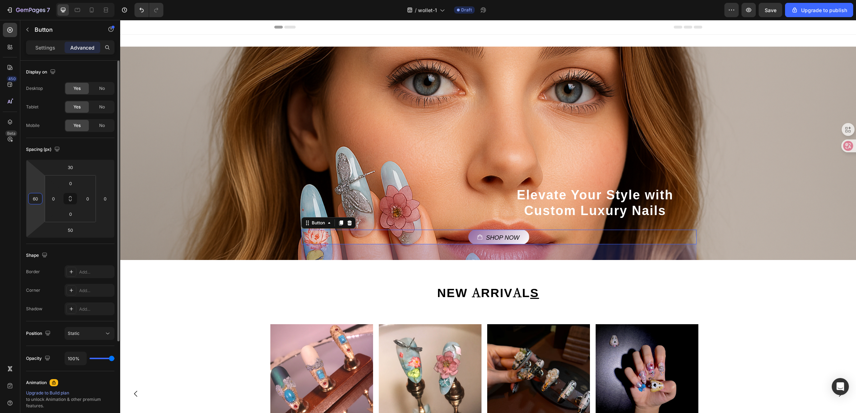
type input "600"
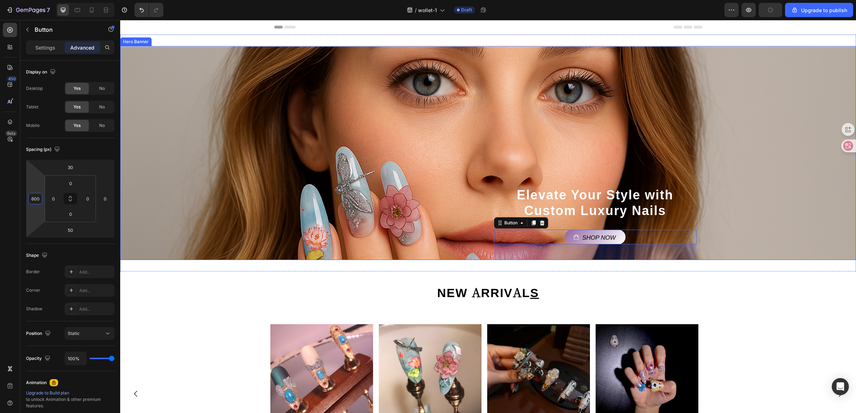
click at [414, 130] on div "Elevate Your Style with Custom Luxury Nails Heading Shop Now Button 50" at bounding box center [488, 153] width 416 height 218
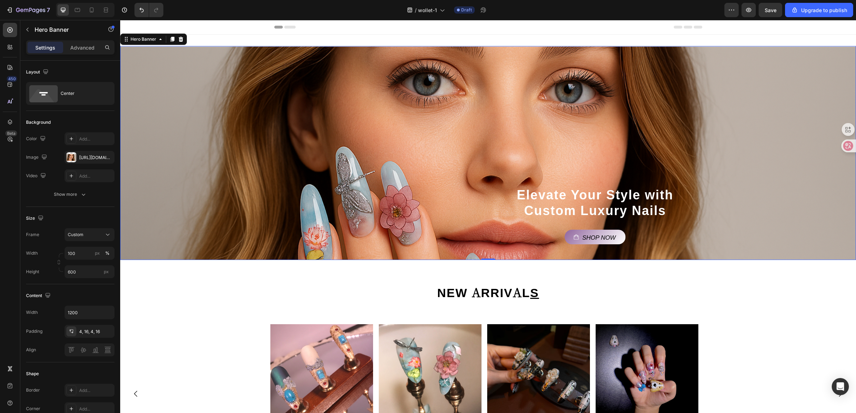
click at [494, 160] on div "Elevate Your Style with Custom Luxury Nails Heading Shop Now Button" at bounding box center [488, 153] width 416 height 218
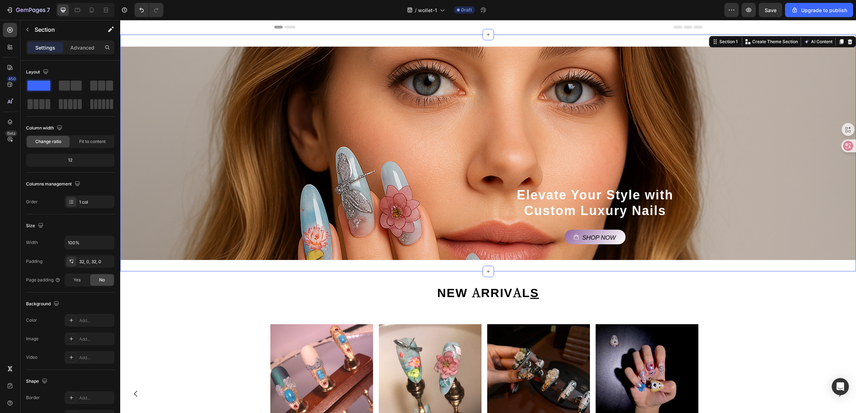
click at [562, 270] on div "Elevate Your Style with Custom Luxury Nails Heading Shop Now Button Hero Banner…" at bounding box center [487, 153] width 735 height 237
click at [603, 300] on h2 "NEW ARRIVAL S" at bounding box center [488, 292] width 428 height 19
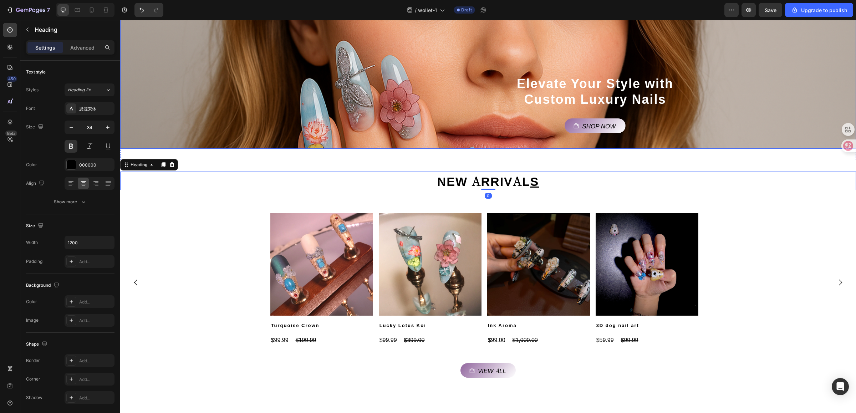
click at [765, 236] on div "Product Images Turquoise Crown Product Title $99.99 Product Price Product Price…" at bounding box center [484, 279] width 728 height 133
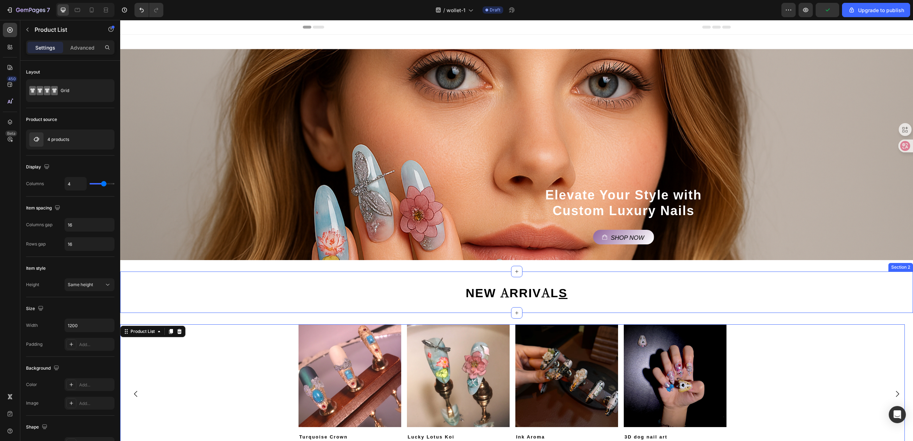
scroll to position [95, 0]
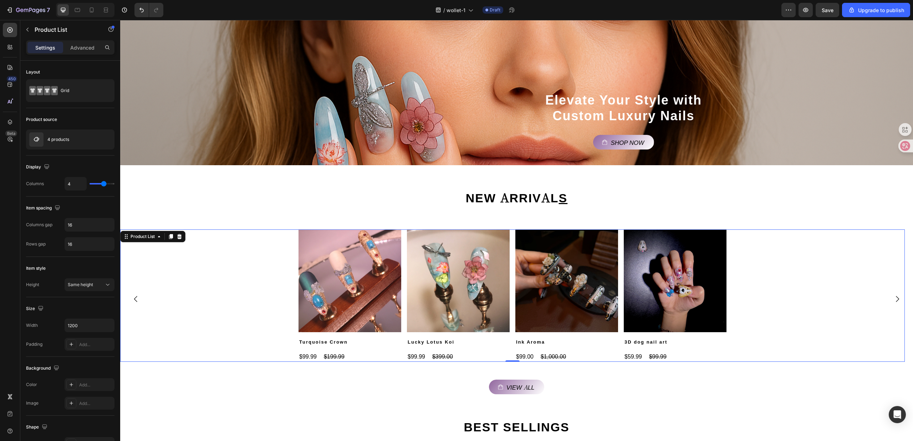
click at [225, 298] on div "Product Images Turquoise Crown Product Title $99.99 Product Price Product Price…" at bounding box center [512, 295] width 784 height 133
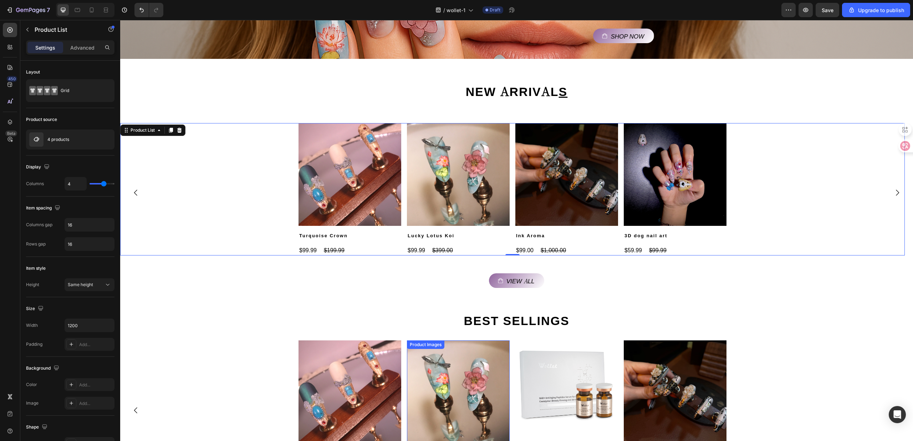
scroll to position [190, 0]
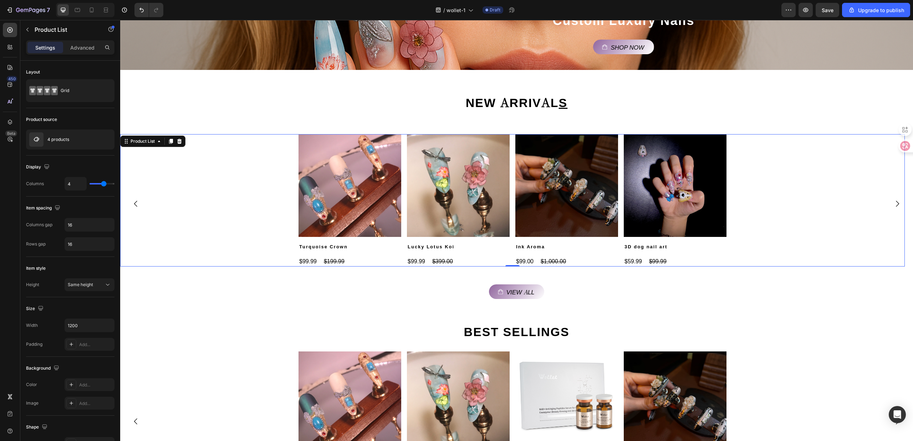
click at [246, 238] on div "Product Images Turquoise Crown Product Title $99.99 Product Price Product Price…" at bounding box center [512, 200] width 784 height 133
click at [422, 234] on img at bounding box center [458, 185] width 103 height 103
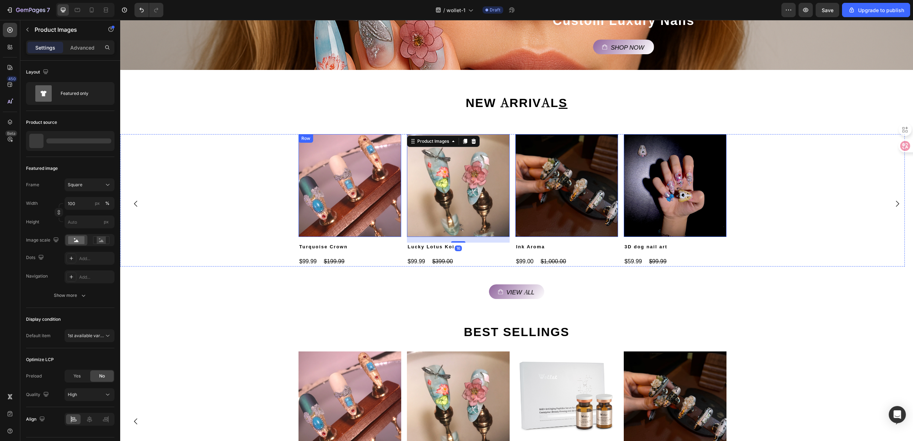
click at [382, 254] on div "Product Images 0 Turquoise Crown Product Title $99.99 Product Price Product Pri…" at bounding box center [349, 200] width 103 height 133
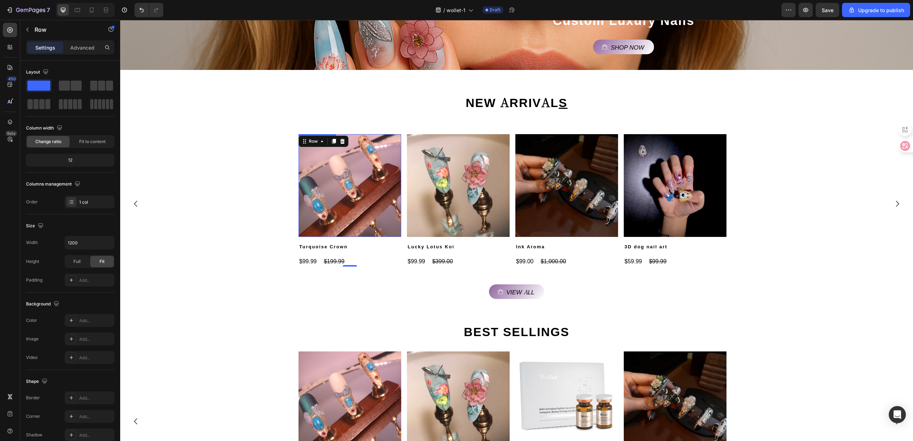
click at [236, 194] on div "Product Images Turquoise Crown Product Title $99.99 Product Price Product Price…" at bounding box center [512, 200] width 784 height 133
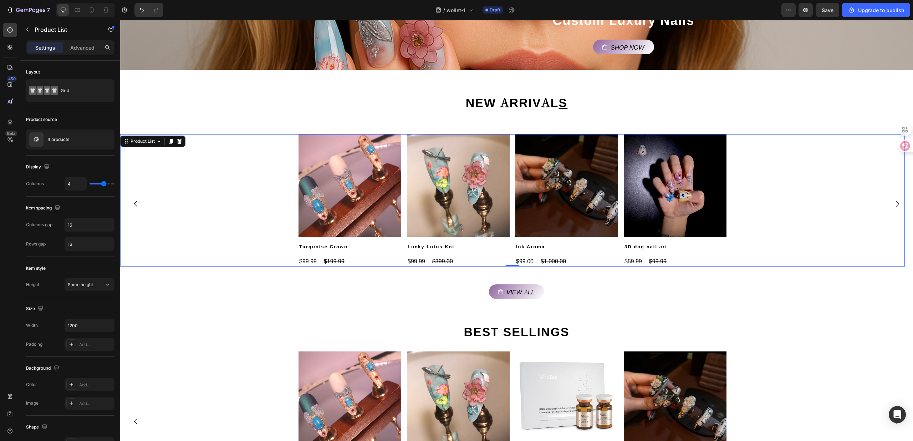
click at [369, 186] on img at bounding box center [349, 185] width 103 height 103
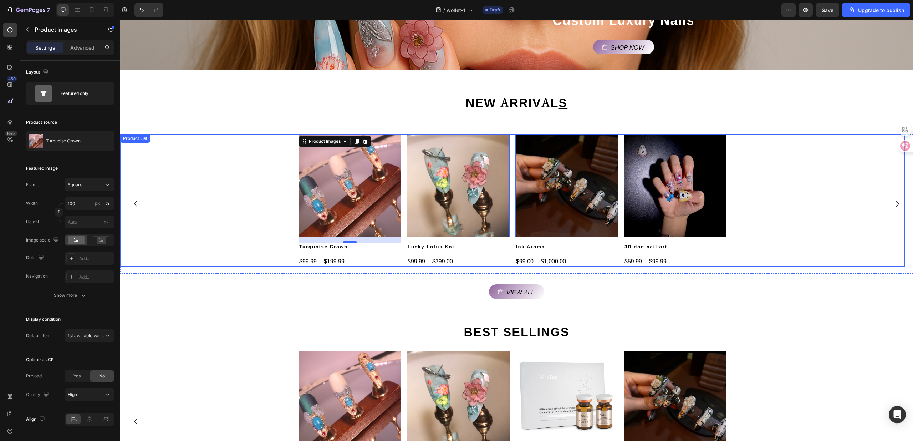
click at [256, 148] on div "Product Images 16 Turquoise Crown Product Title $99.99 Product Price Product Pr…" at bounding box center [512, 200] width 784 height 133
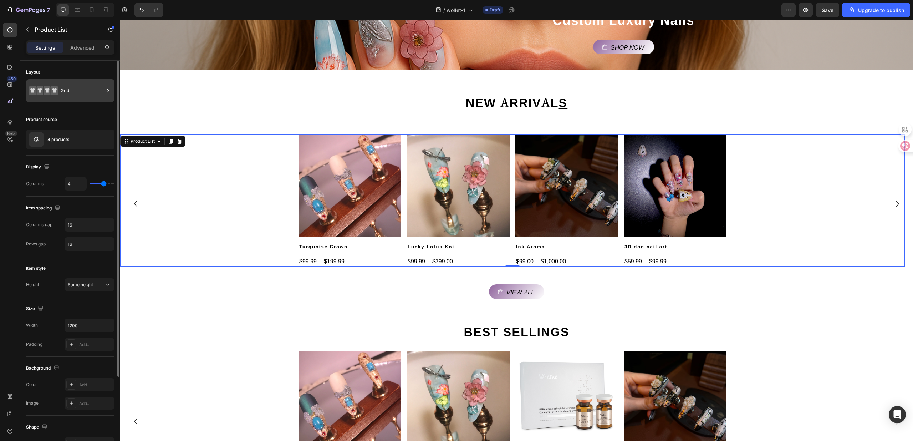
click at [70, 93] on div "Grid" at bounding box center [82, 90] width 43 height 16
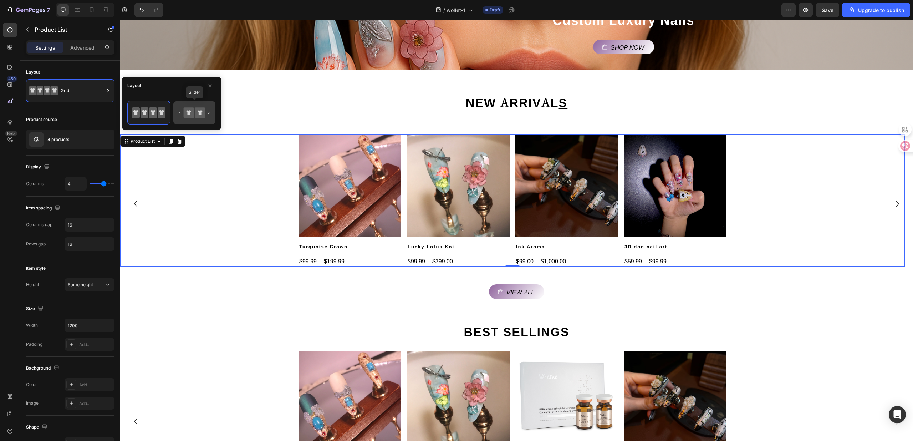
click at [186, 115] on icon at bounding box center [189, 112] width 10 height 10
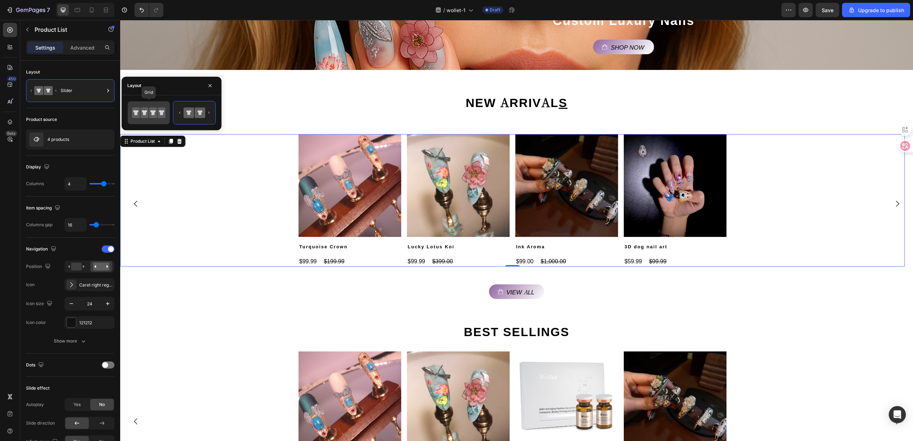
click at [140, 113] on icon at bounding box center [136, 112] width 8 height 11
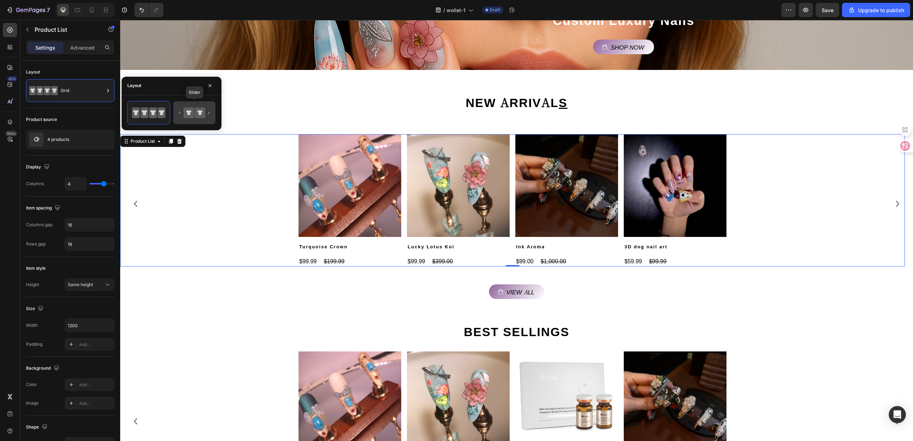
click at [179, 113] on icon at bounding box center [195, 113] width 34 height 14
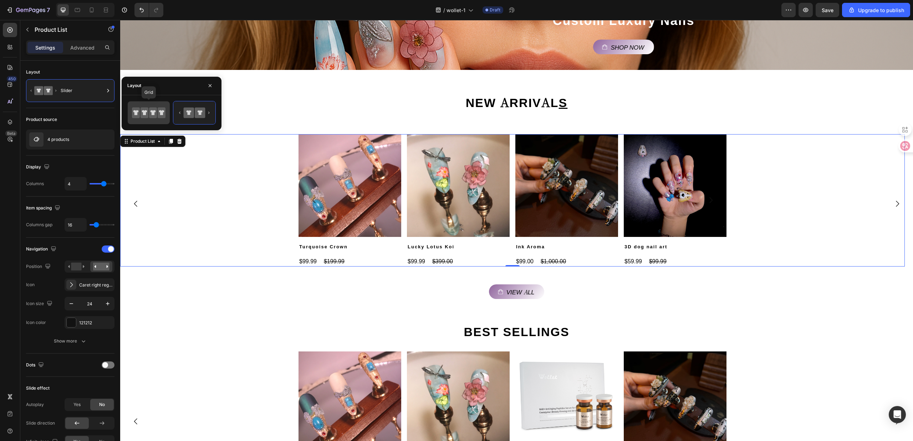
click at [159, 111] on icon at bounding box center [161, 112] width 5 height 5
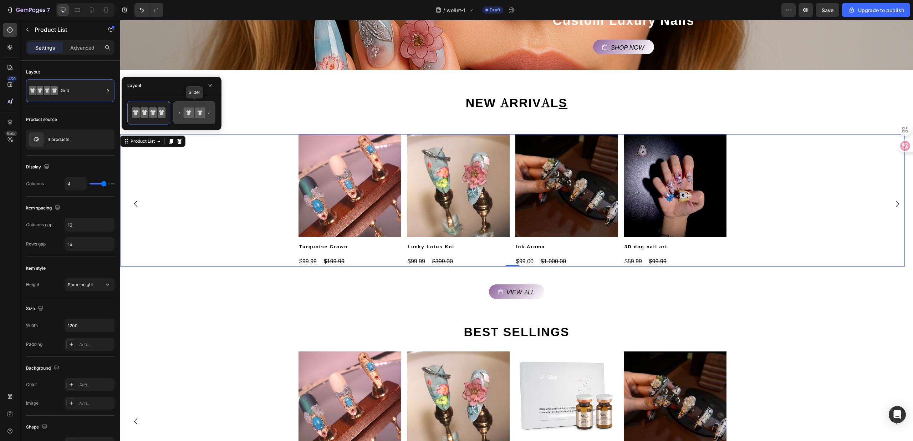
click at [199, 112] on icon at bounding box center [200, 112] width 5 height 5
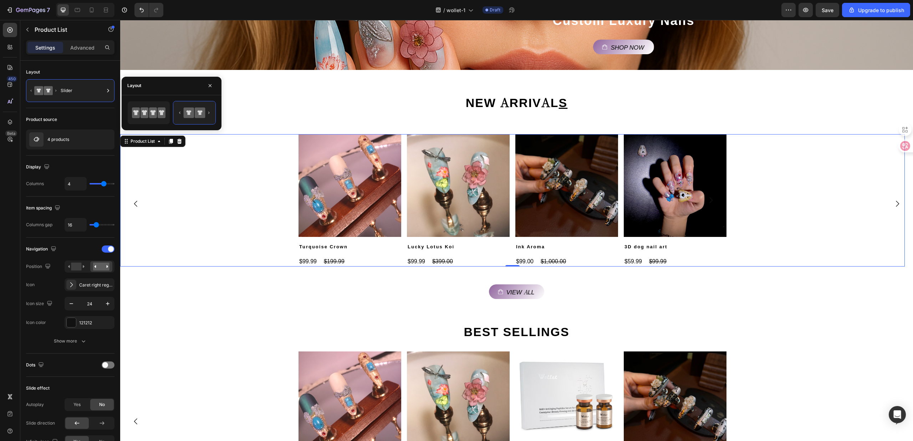
click at [227, 219] on div "Product Images Turquoise Crown Product Title $99.99 Product Price Product Price…" at bounding box center [512, 200] width 784 height 133
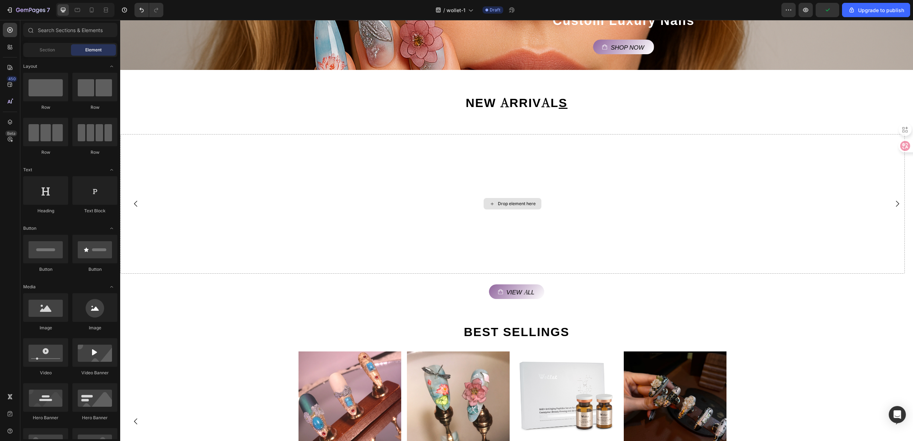
click at [227, 219] on div "Drop element here" at bounding box center [512, 203] width 784 height 139
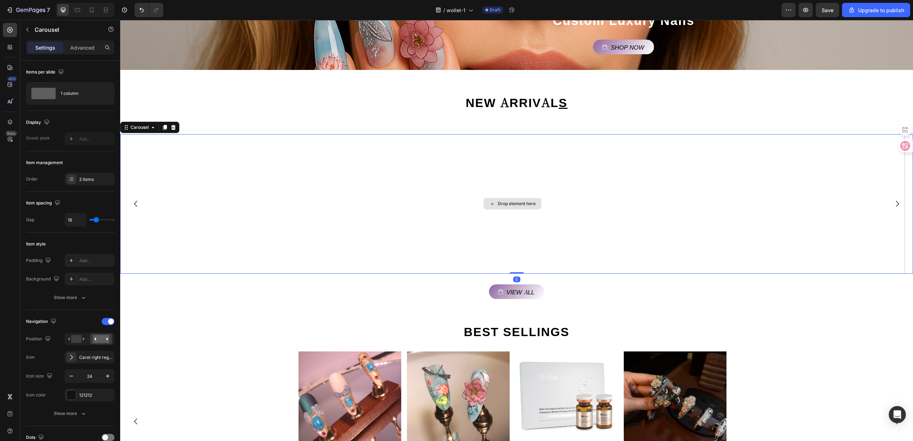
click at [320, 235] on div "Drop element here" at bounding box center [512, 203] width 784 height 139
click at [173, 126] on icon at bounding box center [173, 126] width 5 height 5
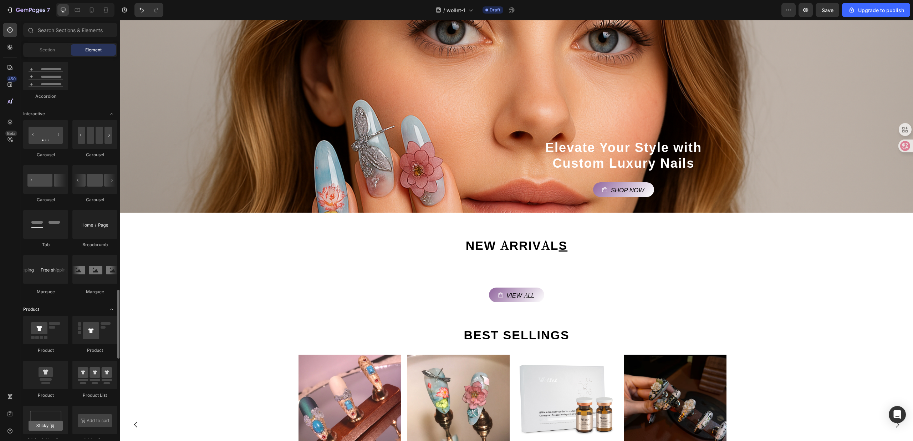
scroll to position [760, 0]
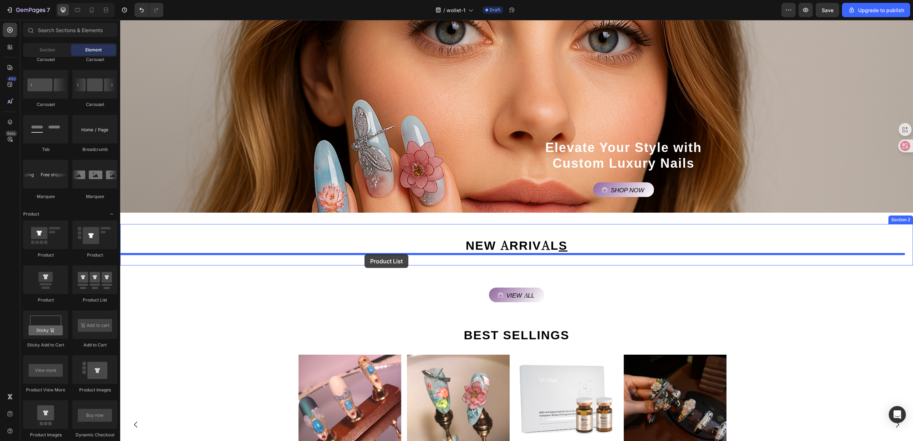
drag, startPoint x: 213, startPoint y: 308, endPoint x: 364, endPoint y: 254, distance: 160.6
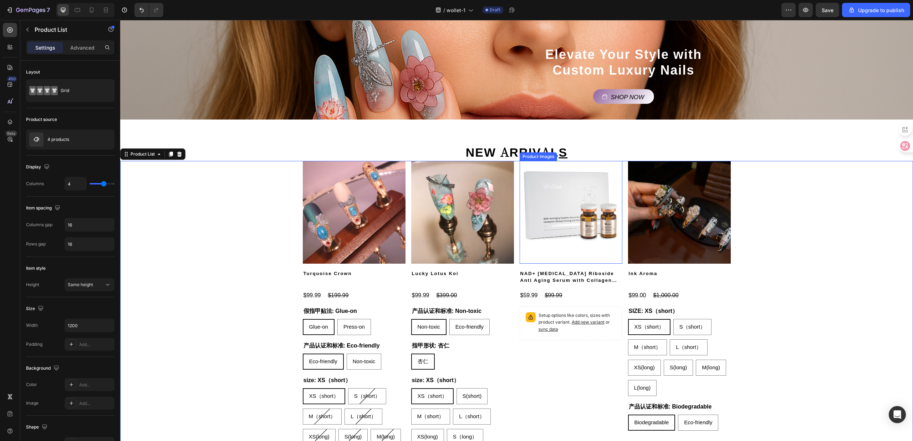
scroll to position [143, 0]
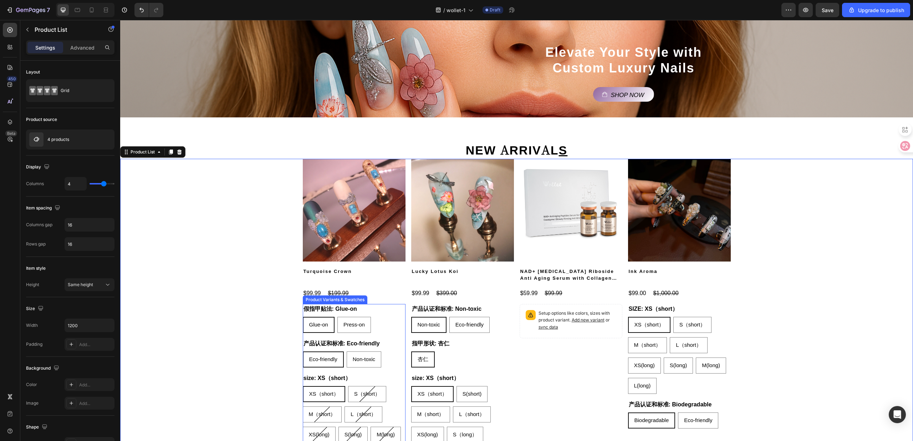
click at [392, 327] on div "Glue-on Glue-on Glue-on Press-on Press-on Press-on" at bounding box center [354, 325] width 103 height 16
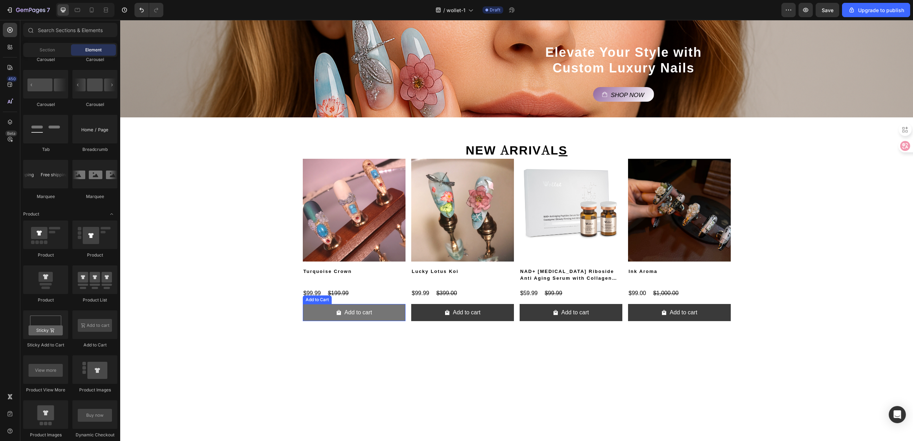
click at [384, 313] on button "Add to cart" at bounding box center [354, 312] width 103 height 17
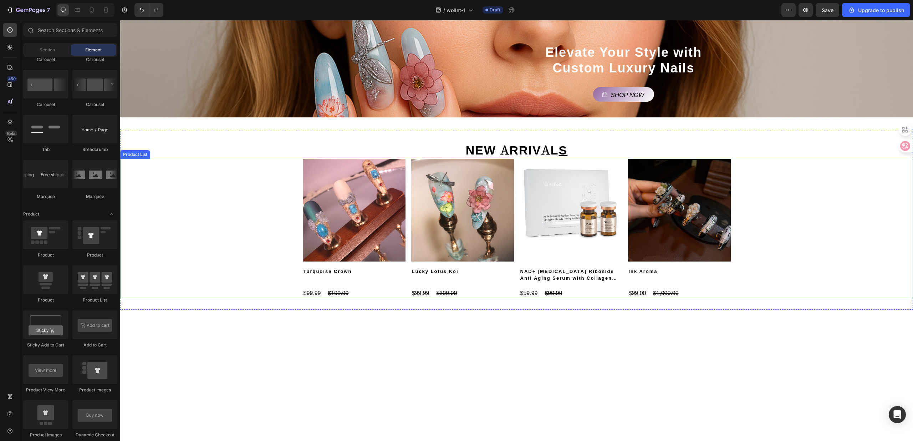
click at [264, 234] on div "Product Images Turquoise Crown Product Title $99.99 Product Price Product Price…" at bounding box center [516, 228] width 793 height 139
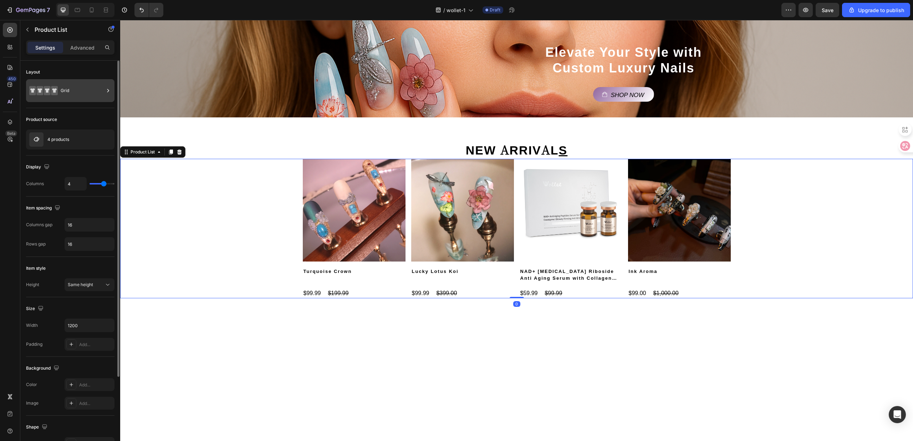
click at [79, 96] on div "Grid" at bounding box center [82, 90] width 43 height 16
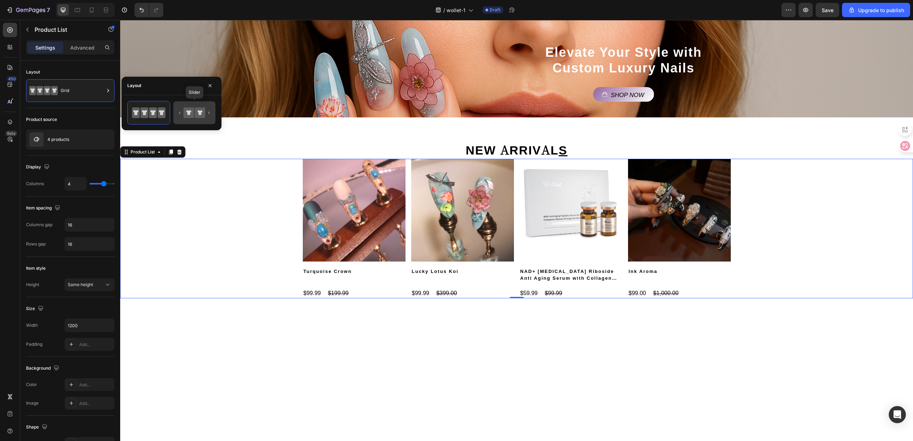
click at [197, 112] on icon at bounding box center [200, 112] width 10 height 10
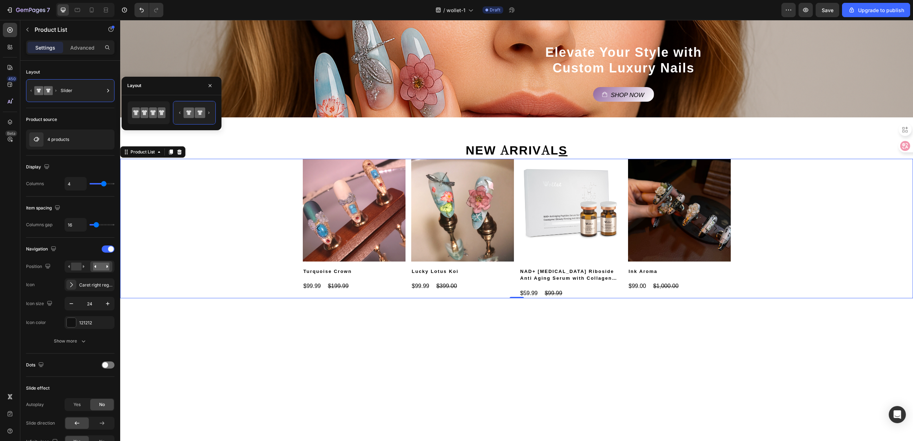
click at [408, 319] on div at bounding box center [516, 333] width 793 height 48
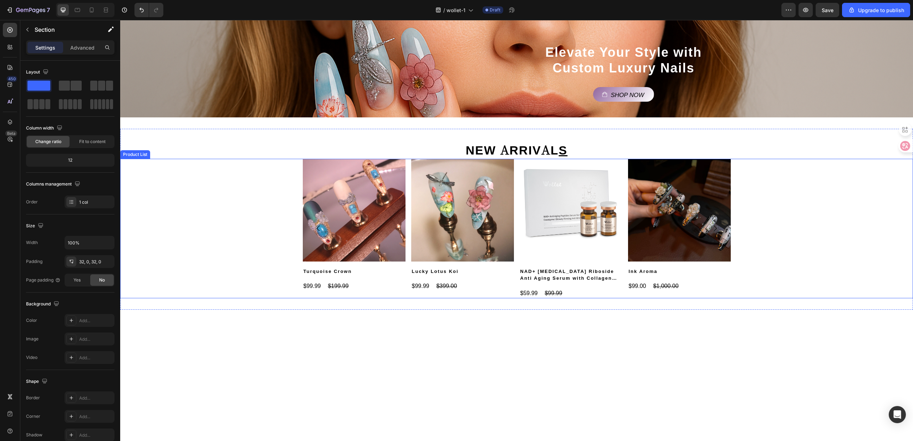
click at [227, 248] on div "Product Images Turquoise Crown Product Title $99.99 Product Price Product Price…" at bounding box center [516, 228] width 793 height 139
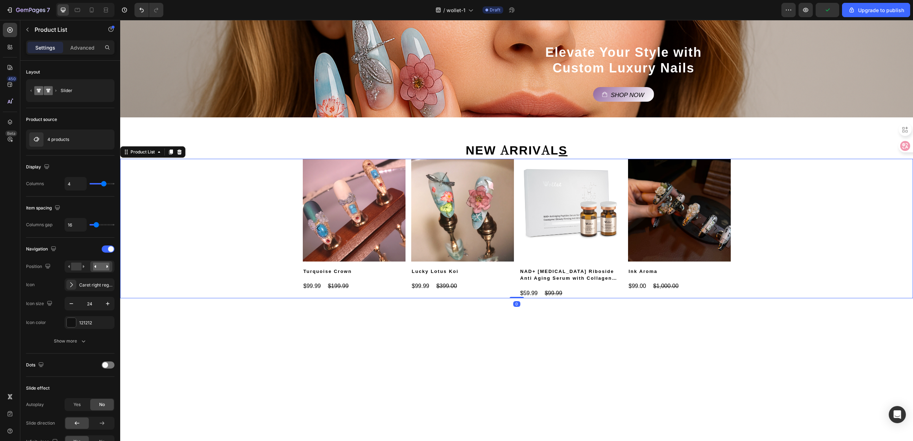
click at [802, 237] on div "Product Images Turquoise Crown Product Title $99.99 Product Price Product Price…" at bounding box center [516, 228] width 793 height 139
click at [713, 220] on button "Carousel Next Arrow" at bounding box center [715, 228] width 20 height 20
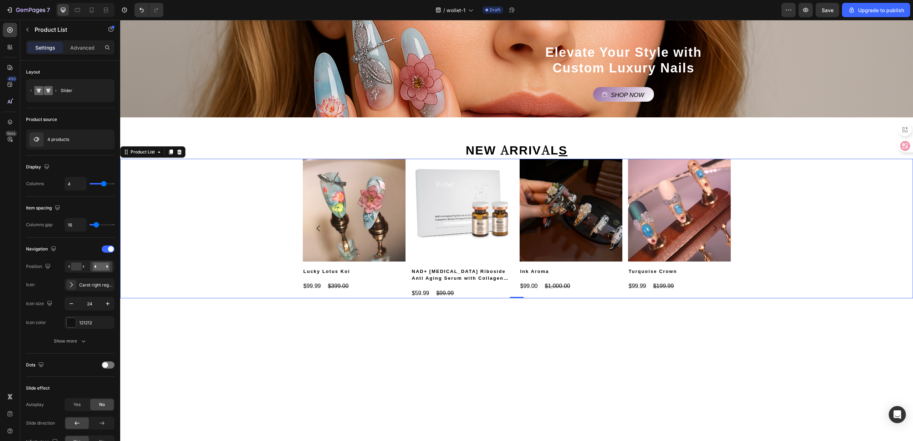
click at [212, 239] on div "Product Images Turquoise Crown Product Title $99.99 Product Price Product Price…" at bounding box center [516, 228] width 793 height 139
click at [82, 266] on icon at bounding box center [76, 266] width 16 height 8
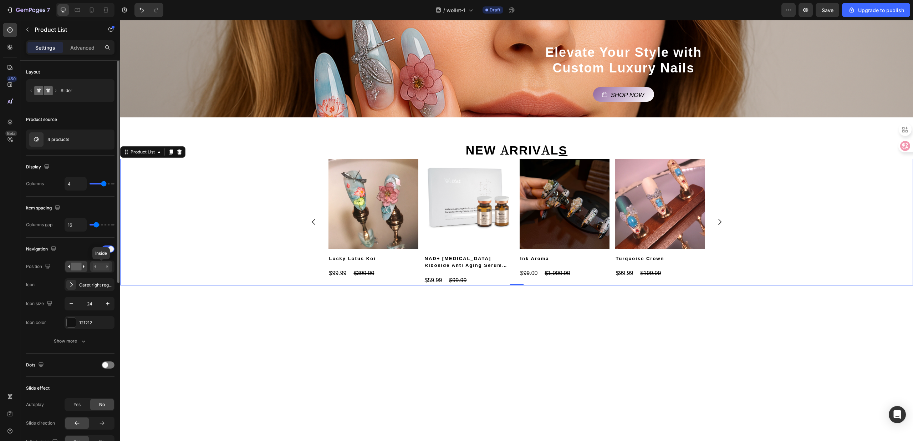
click at [108, 268] on rect at bounding box center [101, 266] width 16 height 8
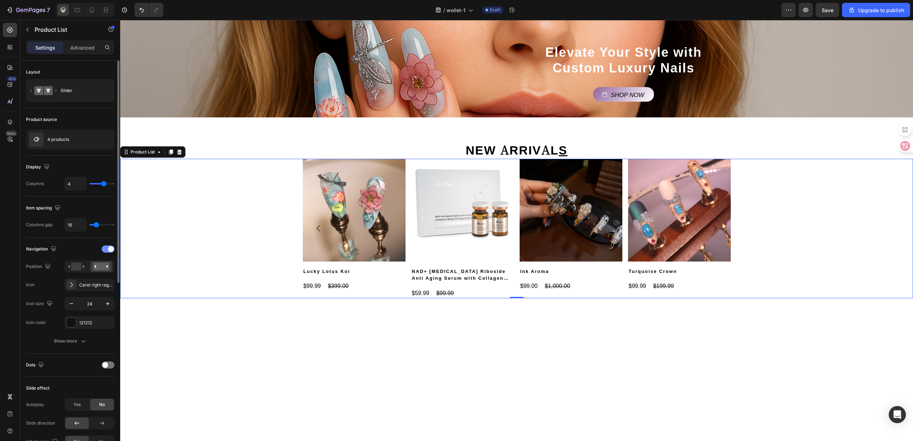
click at [103, 252] on div at bounding box center [108, 248] width 13 height 7
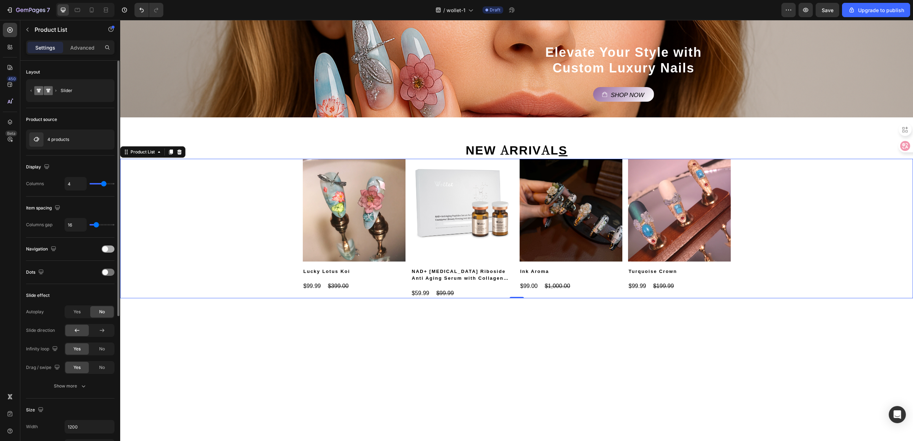
click at [107, 251] on span at bounding box center [105, 249] width 6 height 6
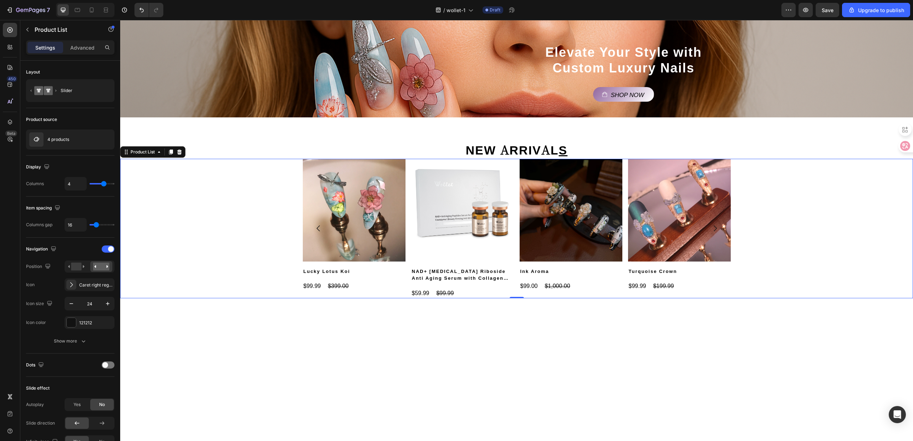
click at [711, 227] on icon "Carousel Next Arrow" at bounding box center [715, 228] width 9 height 9
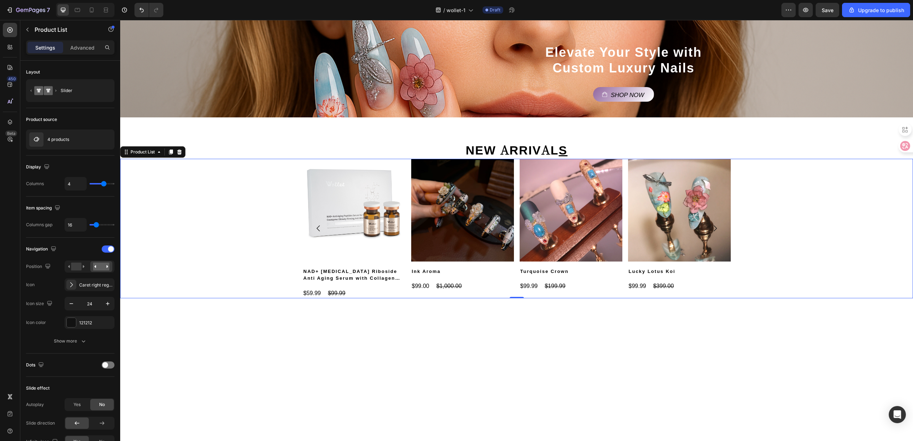
click at [711, 227] on icon "Carousel Next Arrow" at bounding box center [715, 228] width 9 height 9
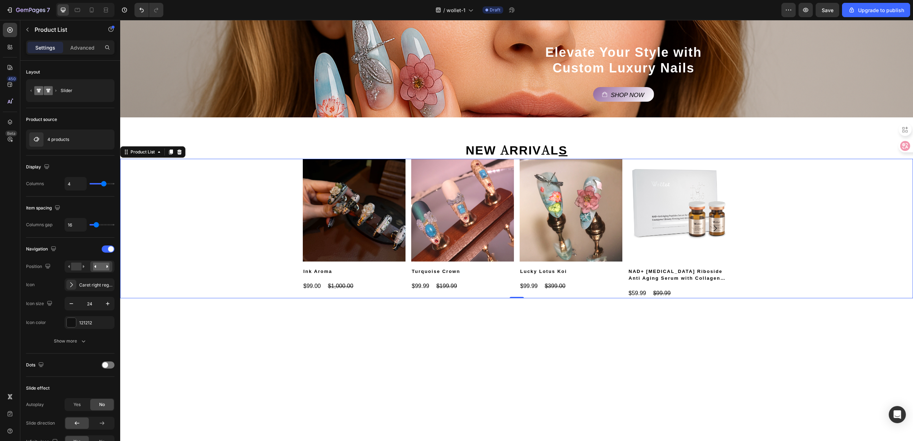
click at [711, 227] on icon "Carousel Next Arrow" at bounding box center [715, 228] width 9 height 9
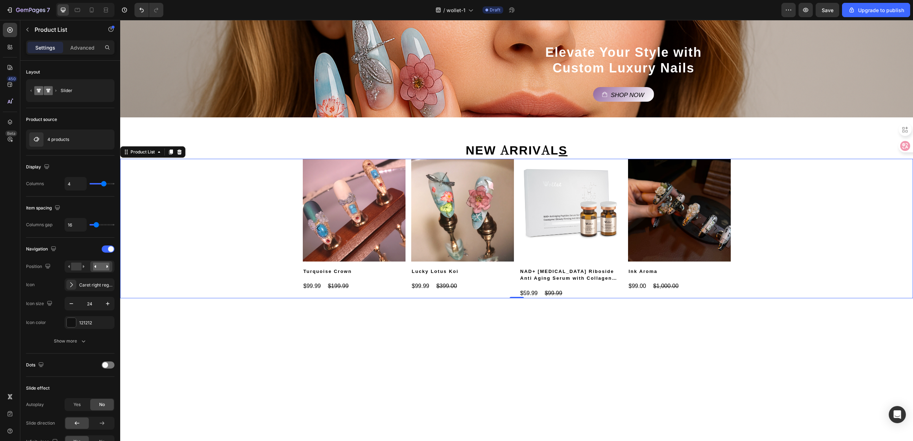
click at [711, 227] on icon "Carousel Next Arrow" at bounding box center [715, 228] width 9 height 9
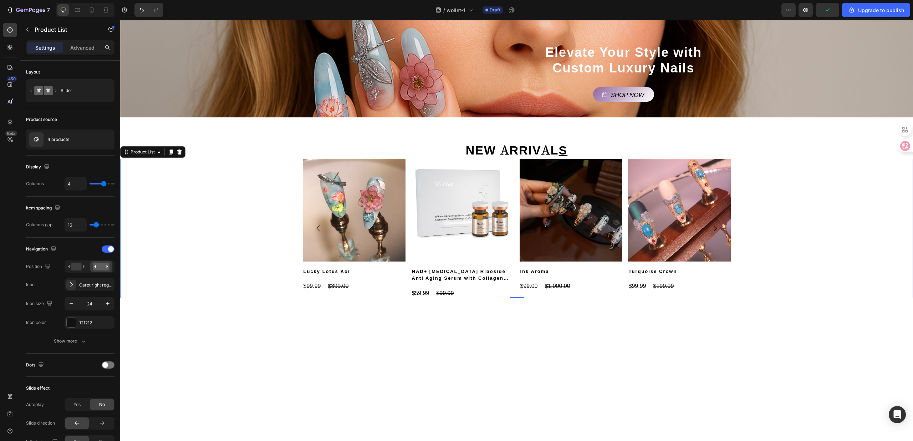
click at [711, 227] on icon "Carousel Next Arrow" at bounding box center [715, 228] width 9 height 9
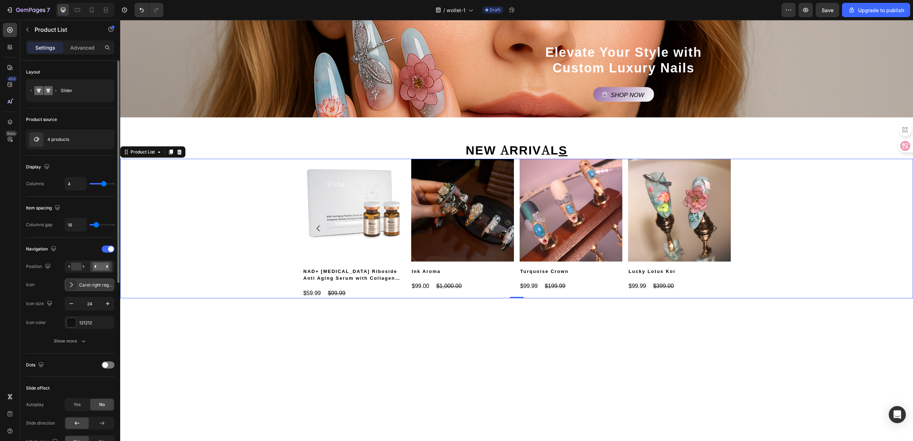
click at [77, 286] on div "Caret right regular" at bounding box center [90, 284] width 50 height 13
click at [160, 240] on div "Product Images Turquoise Crown Product Title $99.99 Product Price Product Price…" at bounding box center [516, 228] width 793 height 139
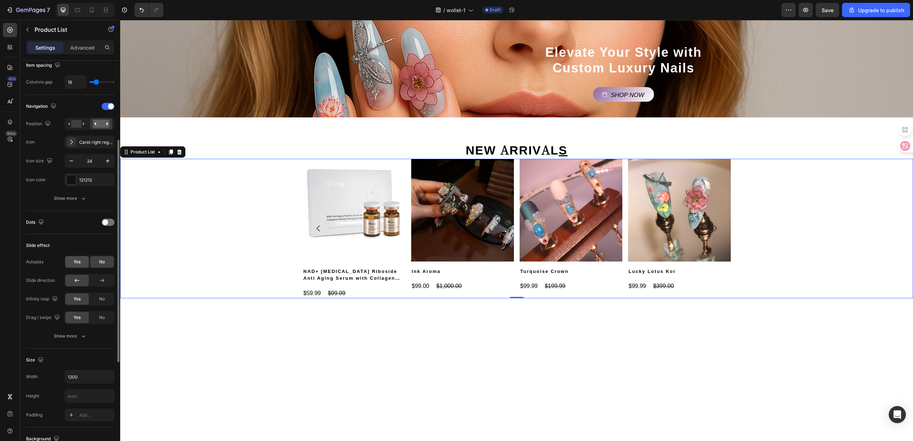
click at [79, 265] on span "Yes" at bounding box center [76, 261] width 7 height 6
type input "3.9s"
type input "3.9"
type input "4s"
drag, startPoint x: 98, startPoint y: 282, endPoint x: 113, endPoint y: 280, distance: 14.3
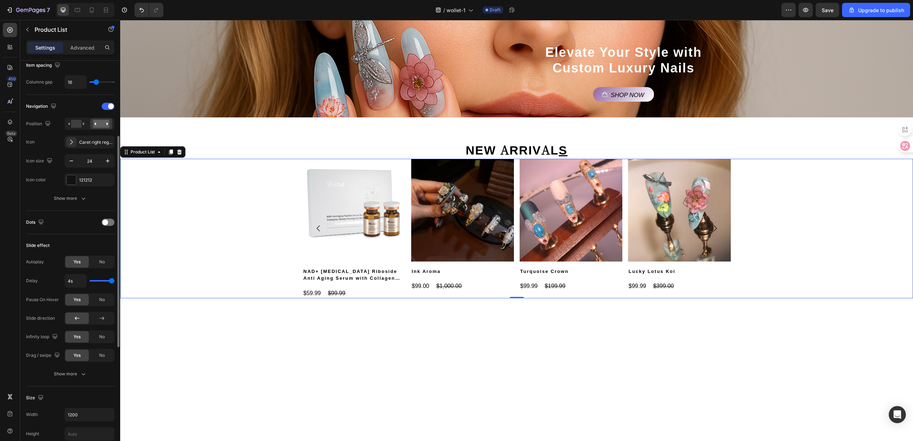
type input "4"
click at [113, 280] on input "range" at bounding box center [101, 280] width 25 height 1
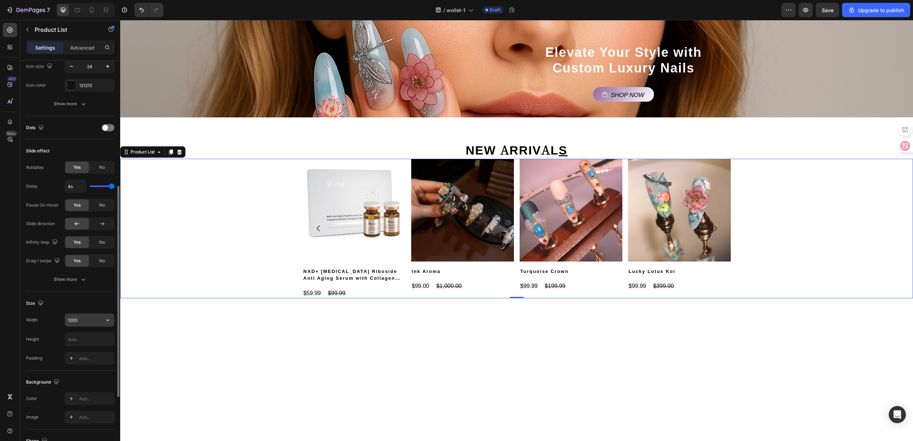
click at [89, 318] on input "1200" at bounding box center [89, 319] width 49 height 13
click at [103, 322] on button "button" at bounding box center [107, 319] width 13 height 13
click at [90, 337] on p "Full 100%" at bounding box center [87, 340] width 41 height 6
type input "100%"
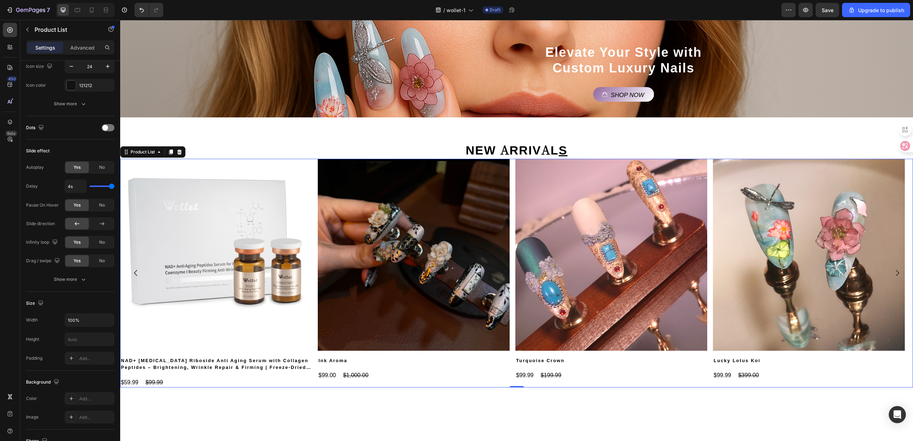
click at [370, 393] on div "NEW ARRIVAL S Heading Product Images Turquoise Crown Product Title $99.99 Produ…" at bounding box center [516, 264] width 793 height 270
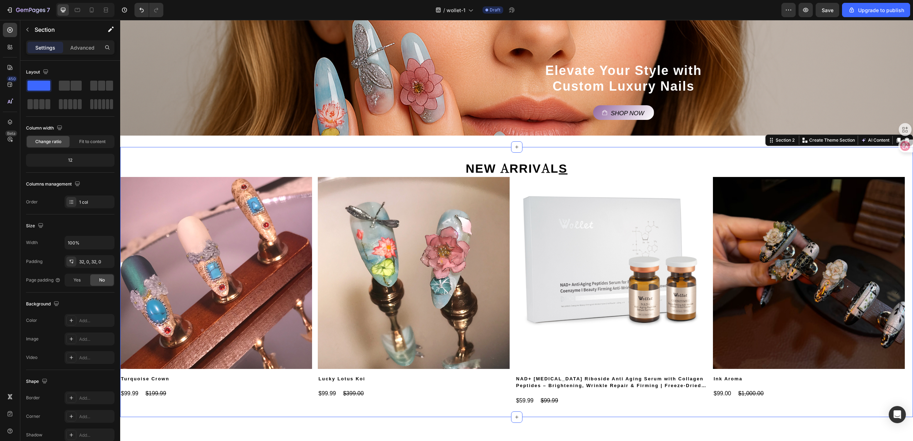
scroll to position [70, 0]
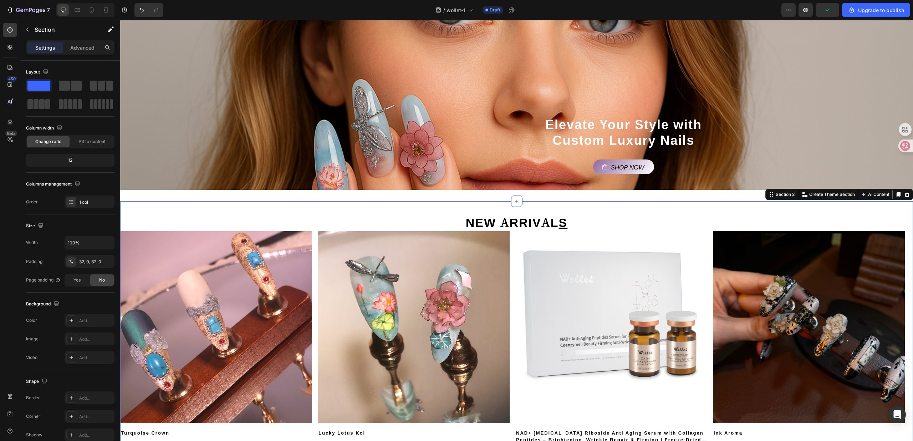
click at [535, 215] on link "NEW ARRIVAL S" at bounding box center [517, 221] width 102 height 17
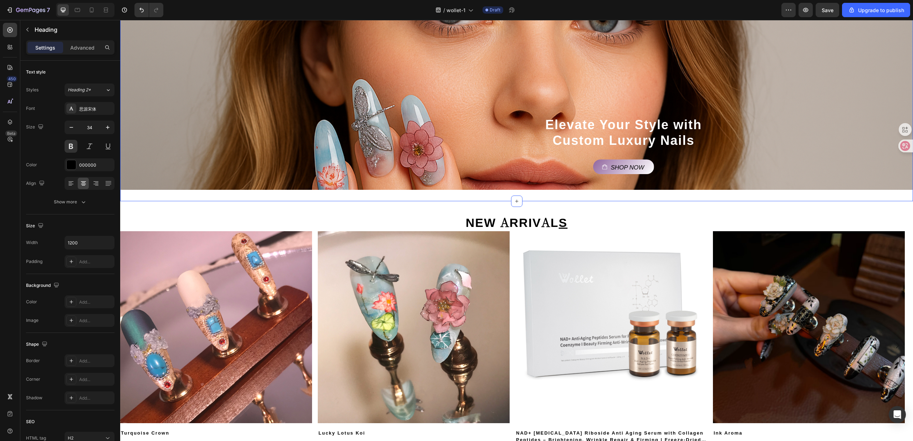
click at [530, 200] on div "Elevate Your Style with Custom Luxury Nails Heading Shop Now Button Hero Banner…" at bounding box center [516, 82] width 793 height 237
click at [527, 230] on link "NEW ARRIVAL S" at bounding box center [517, 221] width 102 height 17
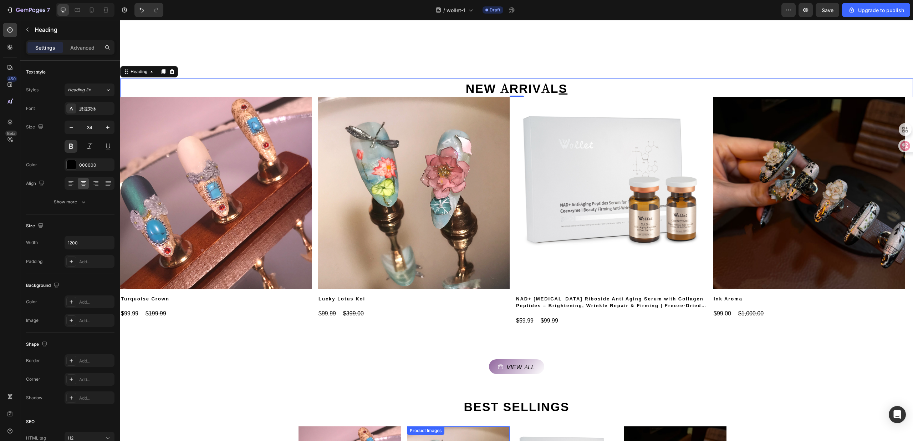
scroll to position [308, 0]
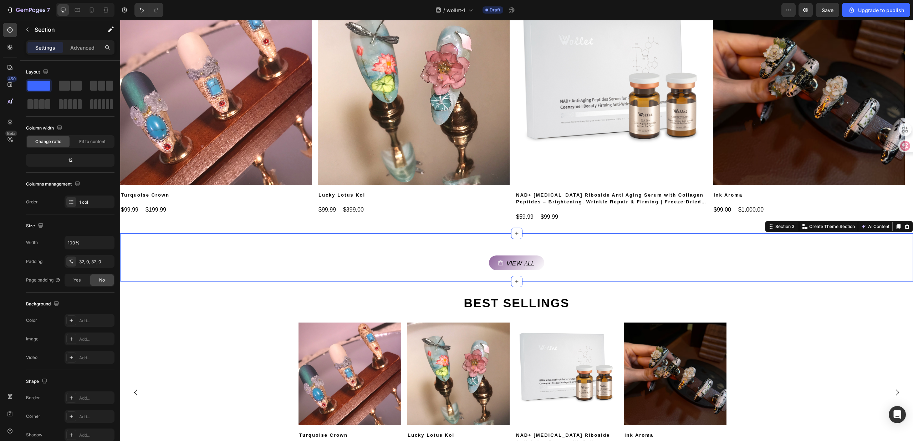
click at [504, 243] on div "View all Button Section 3 You can create reusable sections Create Theme Section…" at bounding box center [516, 257] width 793 height 48
click at [72, 45] on p "Advanced" at bounding box center [82, 47] width 24 height 7
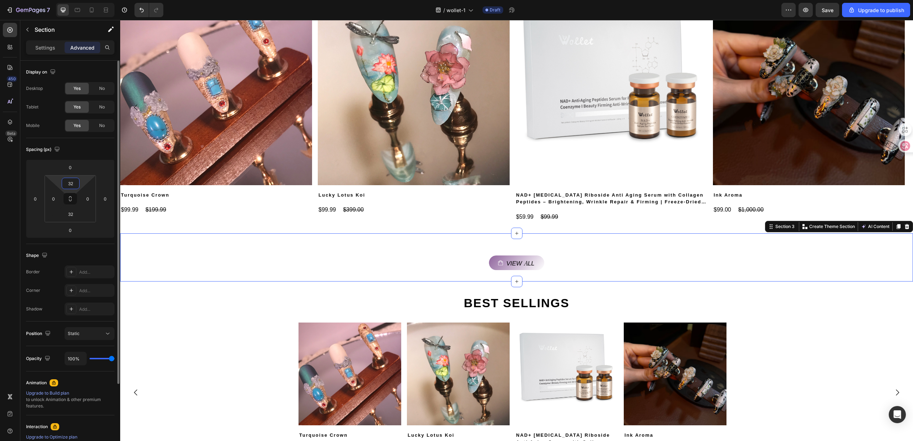
click at [68, 188] on input "32" at bounding box center [70, 183] width 14 height 11
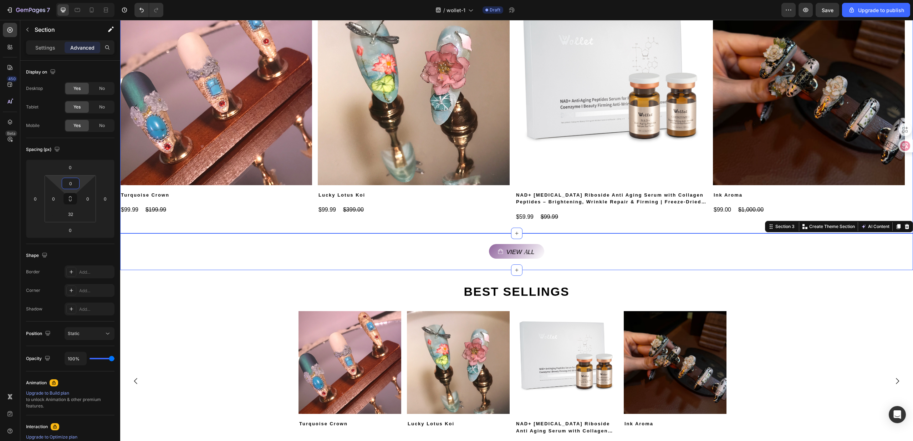
type input "0"
click at [266, 240] on div "View all Button" at bounding box center [516, 245] width 793 height 25
click at [334, 260] on div "View all Button Section 3 You can create reusable sections Create Theme Section…" at bounding box center [516, 251] width 793 height 37
click at [324, 310] on div "Product Images" at bounding box center [317, 306] width 35 height 6
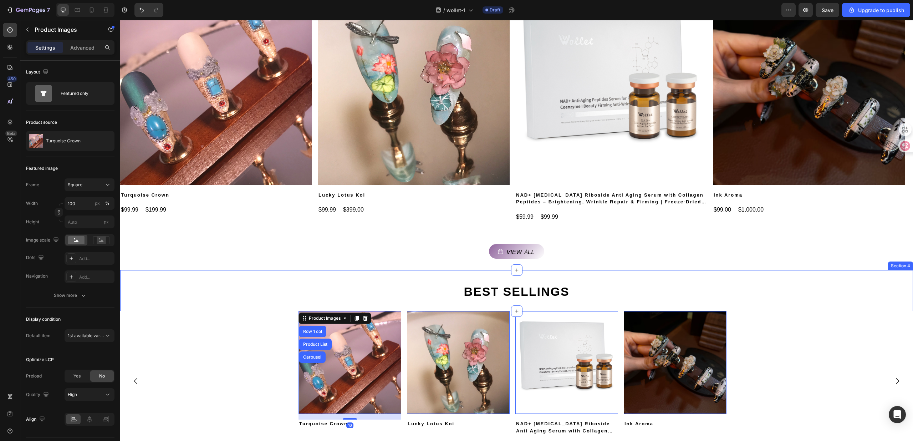
click at [401, 260] on div "View all Button Section 3" at bounding box center [516, 251] width 793 height 37
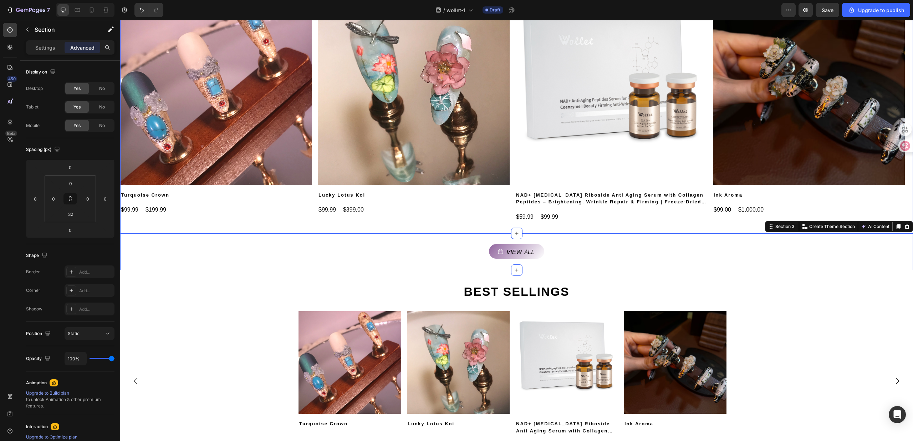
click at [420, 222] on div "NEW ARRIVAL S Heading Product Images Turquoise Crown Product Title $99.99 Produ…" at bounding box center [516, 98] width 793 height 270
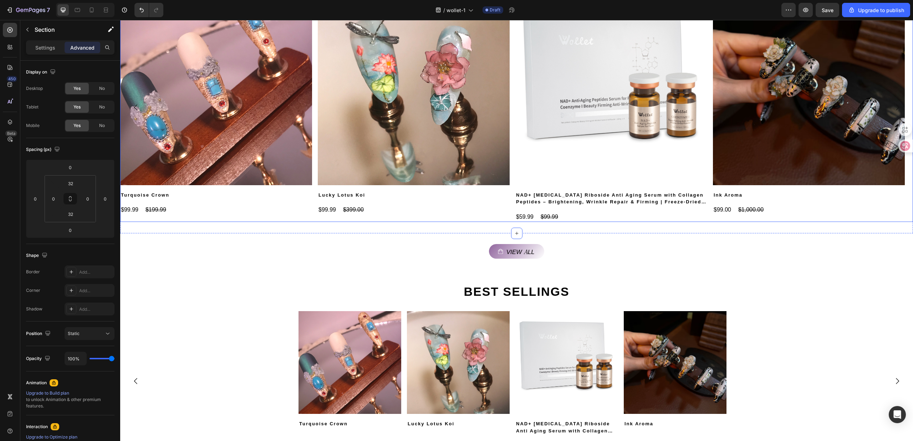
click at [312, 210] on div "$99.99 Product Price Product Price $399.00 Product Price Product Price Row" at bounding box center [216, 210] width 192 height 10
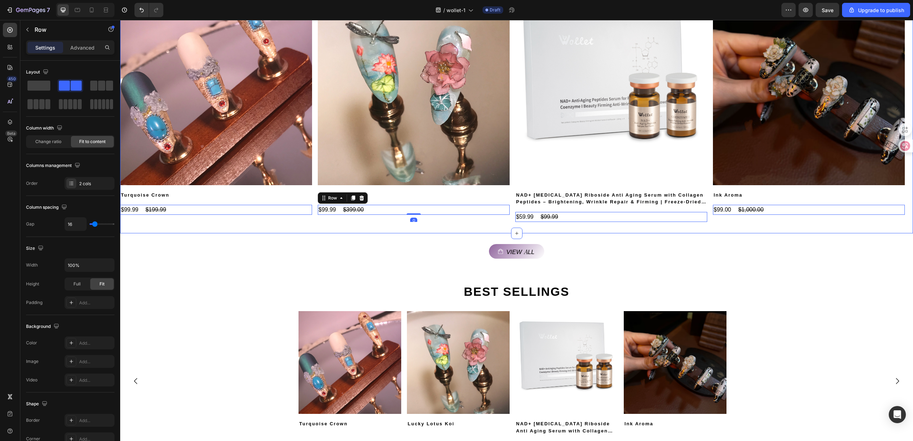
click at [424, 224] on div "NEW ARRIVAL S Heading Product Images Turquoise Crown Product Title $99.99 Produ…" at bounding box center [516, 98] width 793 height 270
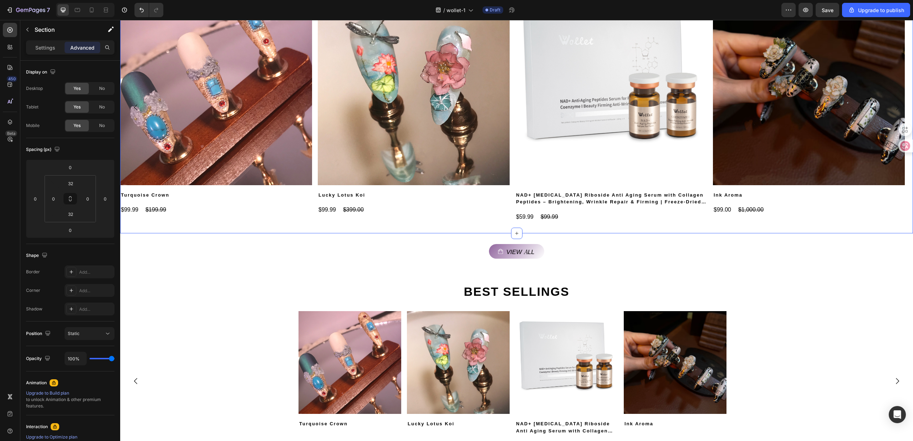
click at [421, 242] on div "View all Button" at bounding box center [516, 245] width 793 height 25
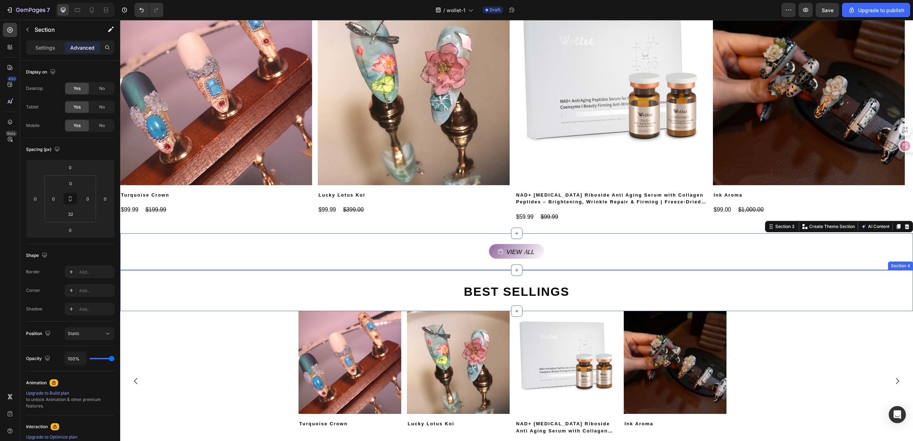
click at [430, 308] on div "BEST SELLINGS Heading Section 4" at bounding box center [516, 290] width 793 height 41
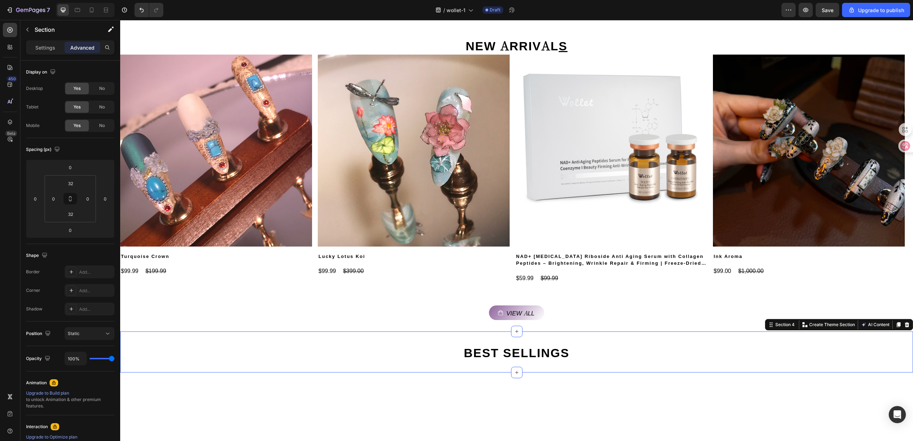
scroll to position [165, 0]
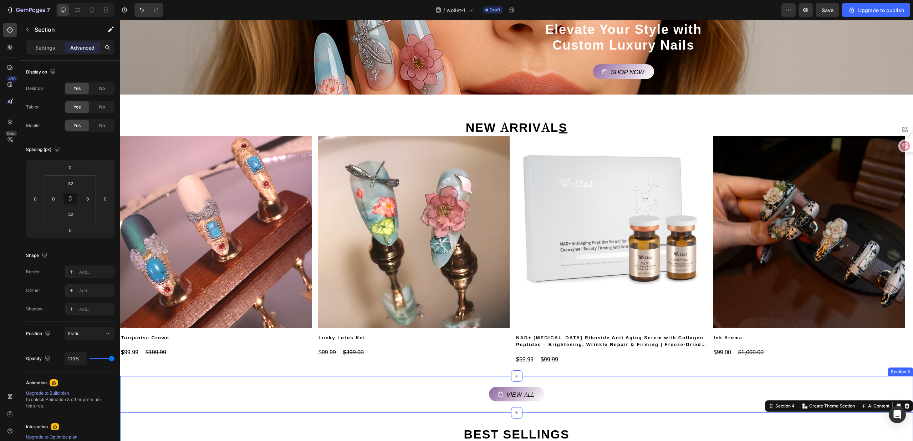
click at [546, 385] on div "View all Button" at bounding box center [516, 388] width 793 height 25
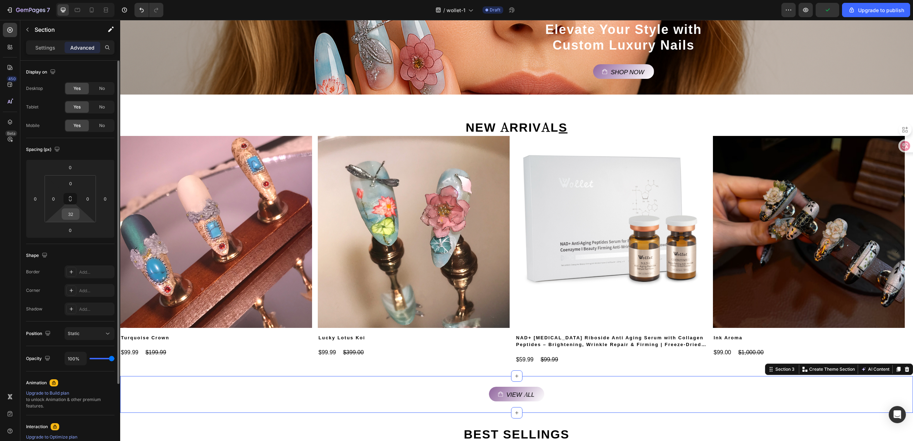
click at [78, 220] on div "32" at bounding box center [71, 213] width 18 height 11
click at [74, 216] on input "32" at bounding box center [70, 214] width 14 height 11
type input "0"
type input "32"
click at [460, 384] on div "View all Button" at bounding box center [516, 388] width 793 height 25
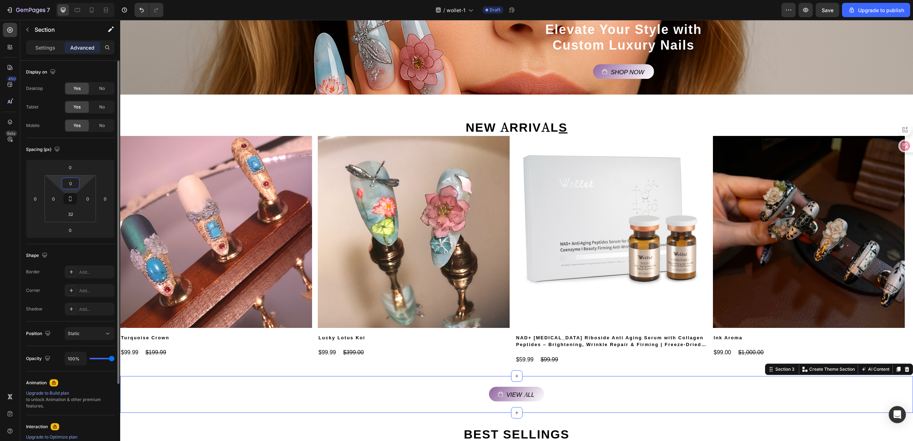
click at [76, 184] on input "0" at bounding box center [70, 183] width 14 height 11
click at [80, 0] on html "7 / wollet-1 Draft Preview Save Upgrade to publish 450 Beta Sections(18) Elemen…" at bounding box center [456, 0] width 913 height 0
click at [395, 398] on div "View all Button" at bounding box center [516, 393] width 793 height 15
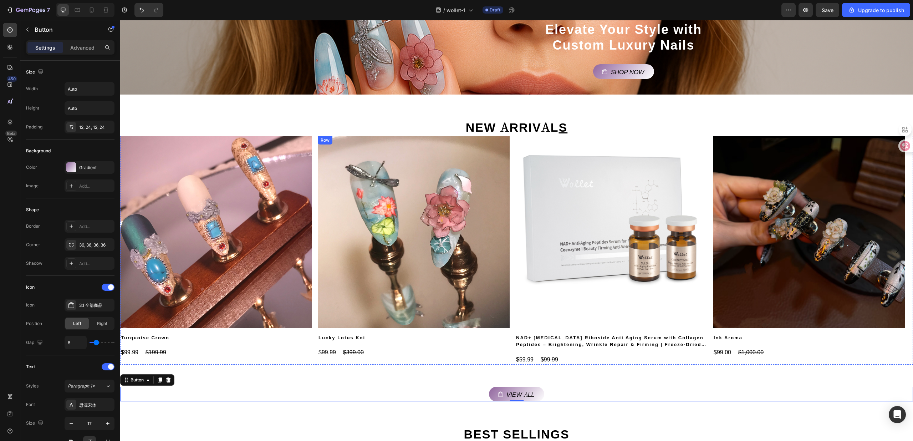
click at [486, 360] on div "Product Images Lucky Lotus Koi Product Title $99.99 Product Price Product Price…" at bounding box center [414, 250] width 192 height 229
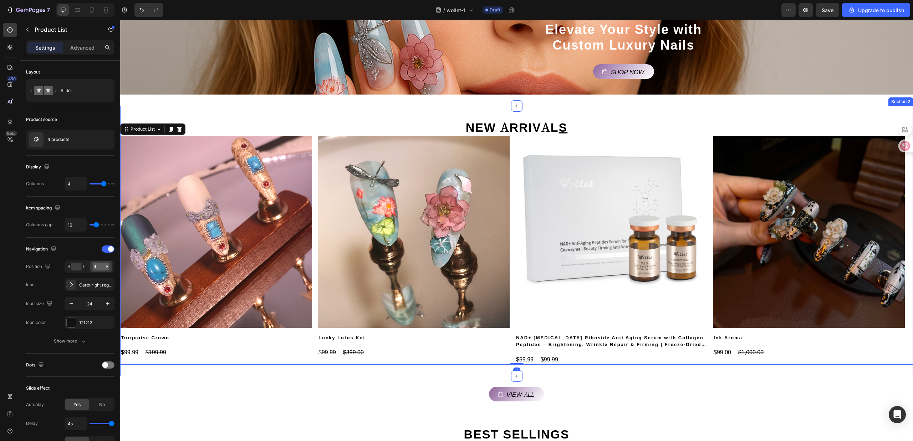
click at [484, 371] on div "NEW ARRIVAL S Heading Product Images Turquoise Crown Product Title $99.99 Produ…" at bounding box center [516, 241] width 793 height 270
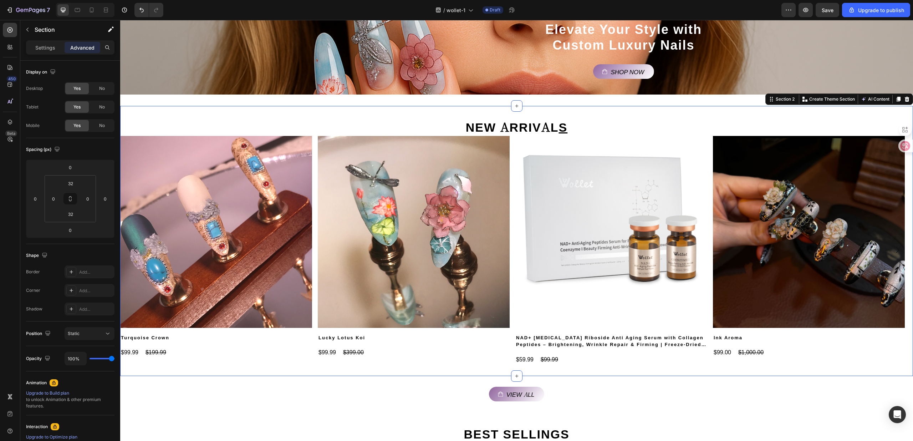
click at [488, 367] on div "NEW ARRIVAL S Heading Product Images Turquoise Crown Product Title $99.99 Produ…" at bounding box center [516, 241] width 793 height 270
click at [489, 363] on div "Product Images Lucky Lotus Koi Product Title $99.99 Product Price Product Price…" at bounding box center [414, 250] width 192 height 229
click at [488, 367] on div "NEW ARRIVAL S Heading Product Images Turquoise Crown Product Title $99.99 Produ…" at bounding box center [516, 241] width 793 height 270
click at [488, 365] on div "NEW ARRIVAL S Heading Product Images Turquoise Crown Product Title $99.99 Produ…" at bounding box center [516, 241] width 793 height 270
click at [490, 376] on div "View all Button" at bounding box center [516, 388] width 793 height 25
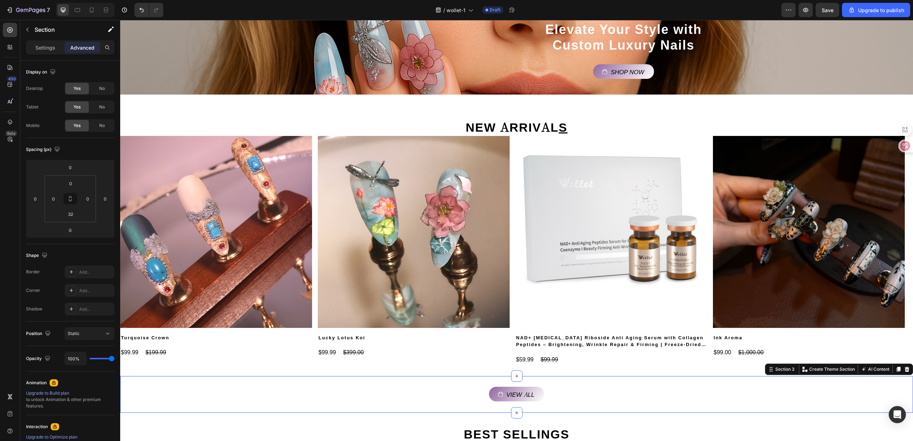
click at [312, 332] on div "Product Images Lucky Lotus Koi Product Title $99.99 Product Price Product Price…" at bounding box center [216, 247] width 192 height 222
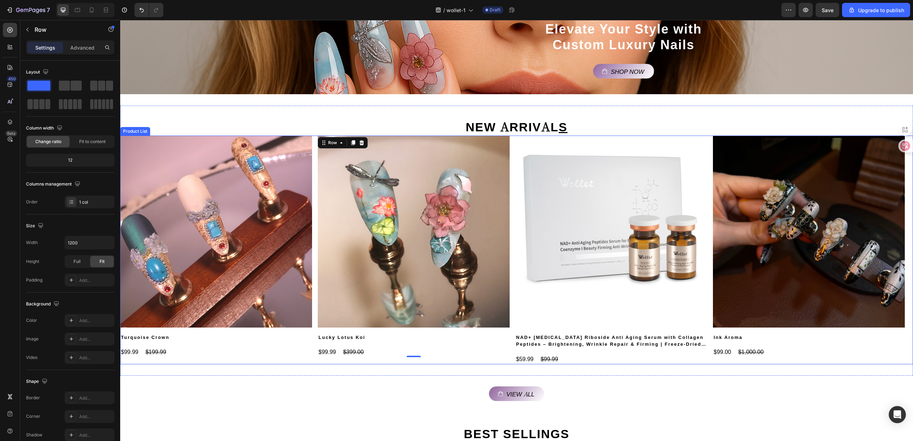
scroll to position [213, 0]
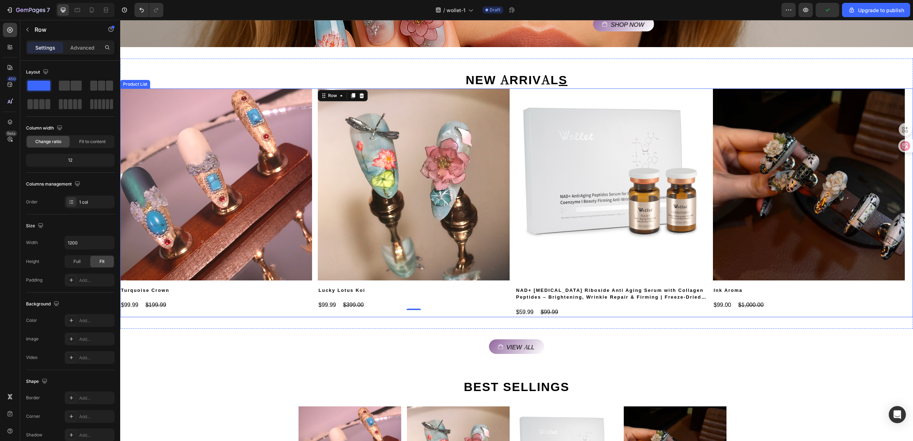
click at [134, 201] on icon "Carousel Back Arrow" at bounding box center [136, 202] width 9 height 9
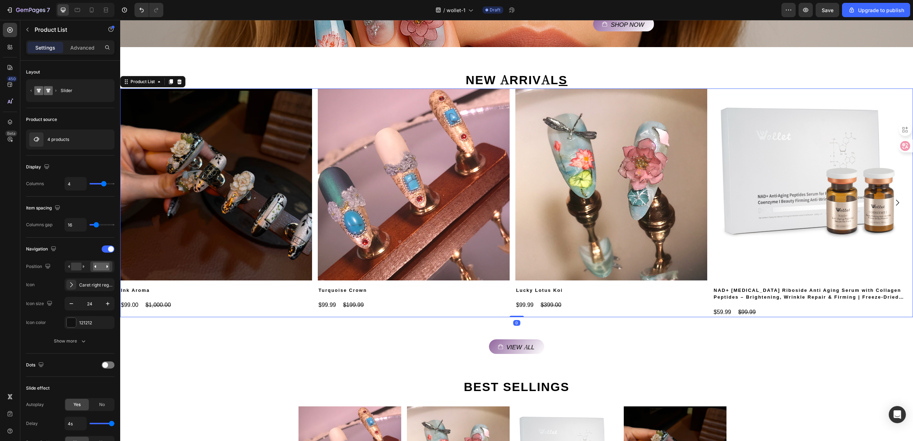
click at [134, 201] on icon "Carousel Back Arrow" at bounding box center [136, 202] width 9 height 9
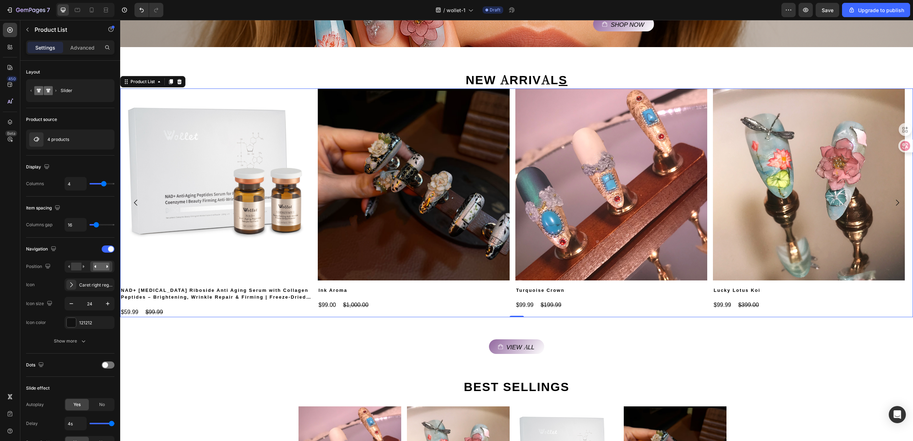
click at [134, 201] on icon "Carousel Back Arrow" at bounding box center [136, 202] width 9 height 9
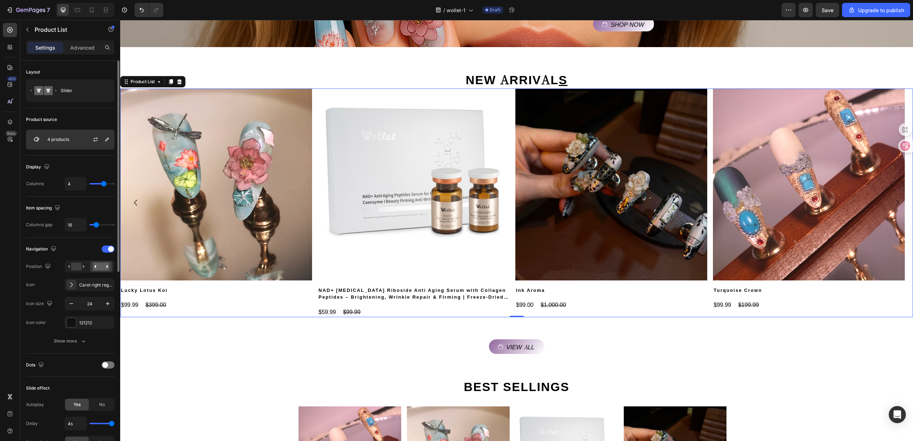
click at [90, 134] on div at bounding box center [98, 139] width 31 height 19
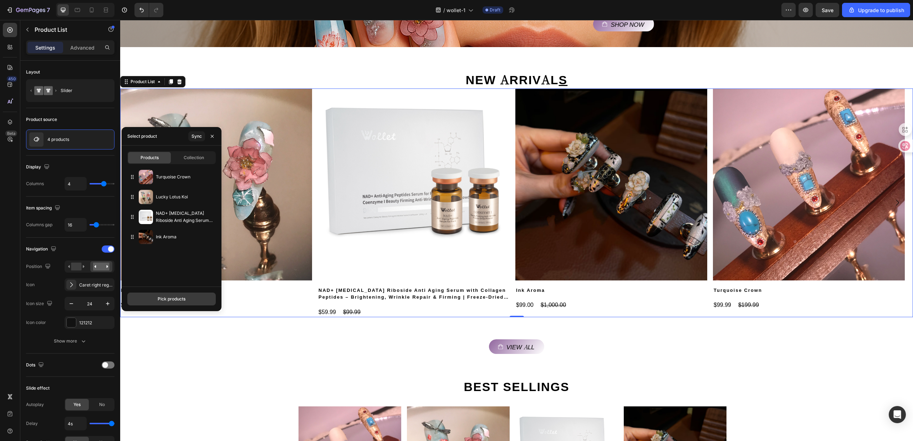
click at [168, 297] on div "Pick products" at bounding box center [172, 299] width 28 height 6
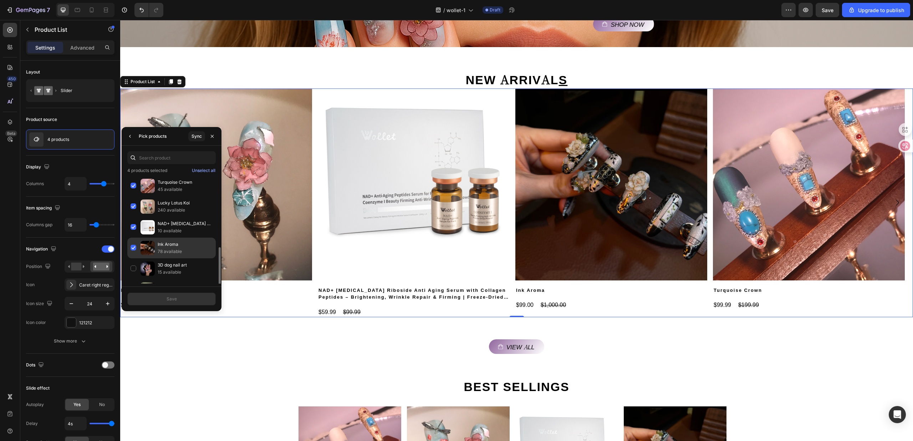
scroll to position [95, 0]
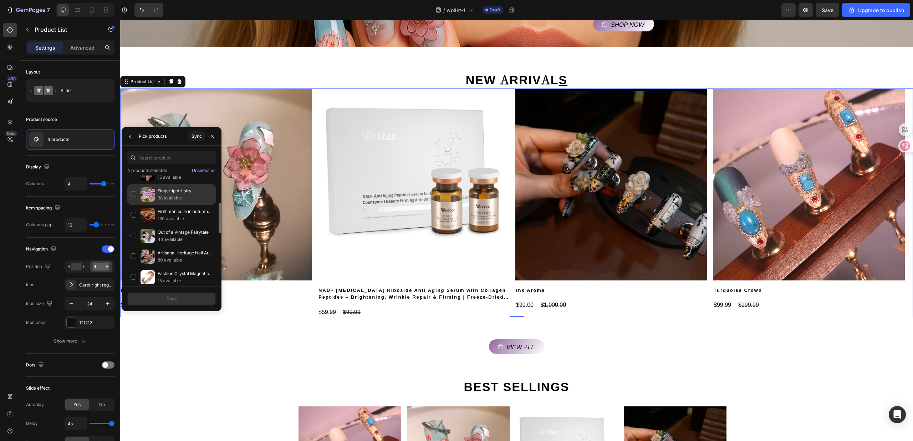
click at [134, 205] on div "Fingertip Artistry 38 available" at bounding box center [171, 215] width 88 height 21
click at [132, 225] on div "First manicure in autumn🌼 130 available" at bounding box center [171, 235] width 88 height 21
click at [133, 246] on div "Out of a Vintage Fairytale 44 available" at bounding box center [171, 256] width 88 height 21
click at [133, 267] on div "Artisanal Heritage Nail Art（Dusk Blush Reveri） 80 available" at bounding box center [171, 277] width 88 height 21
click at [175, 294] on button "Save" at bounding box center [171, 298] width 88 height 13
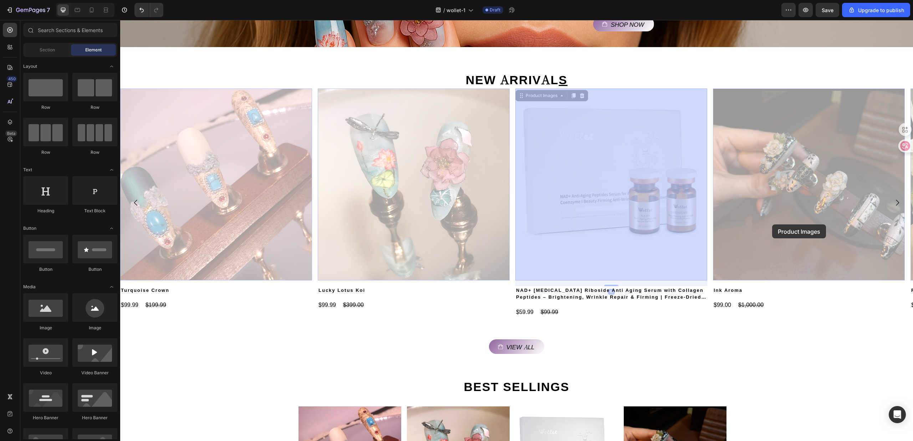
drag, startPoint x: 750, startPoint y: 227, endPoint x: 518, endPoint y: 235, distance: 232.6
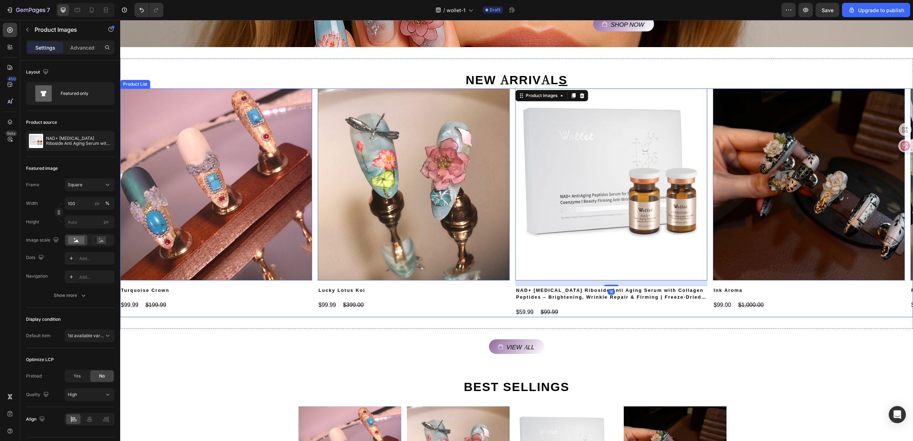
click at [134, 200] on icon "Carousel Back Arrow" at bounding box center [136, 202] width 9 height 9
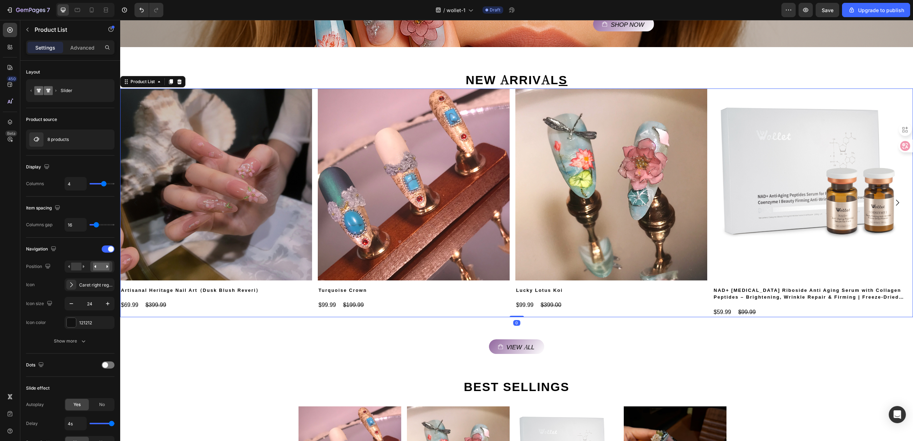
click at [136, 199] on icon "Carousel Back Arrow" at bounding box center [136, 202] width 9 height 9
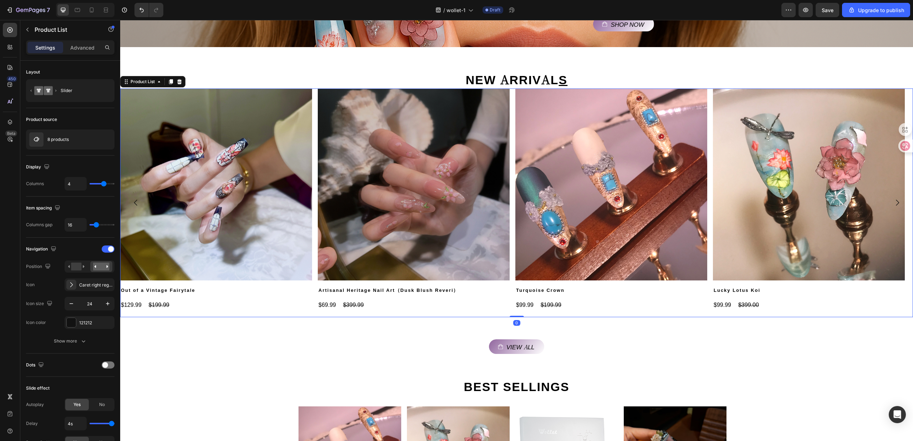
click at [136, 199] on icon "Carousel Back Arrow" at bounding box center [136, 202] width 9 height 9
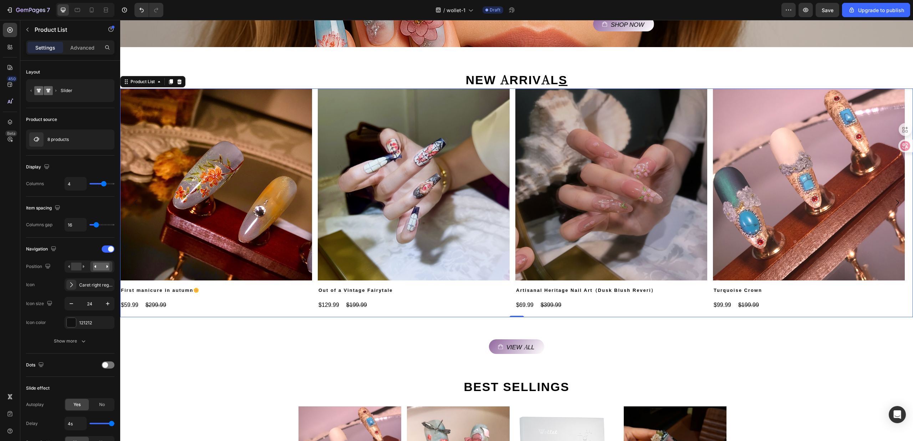
click at [136, 199] on icon "Carousel Back Arrow" at bounding box center [136, 202] width 9 height 9
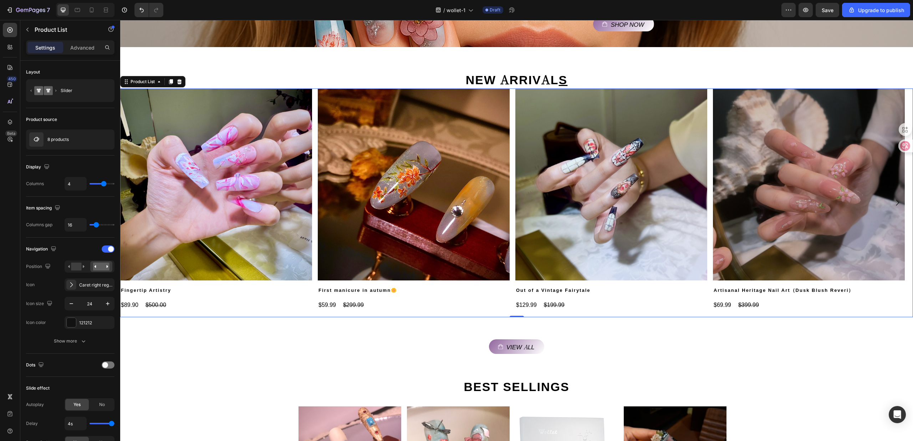
click at [136, 199] on icon "Carousel Back Arrow" at bounding box center [136, 202] width 9 height 9
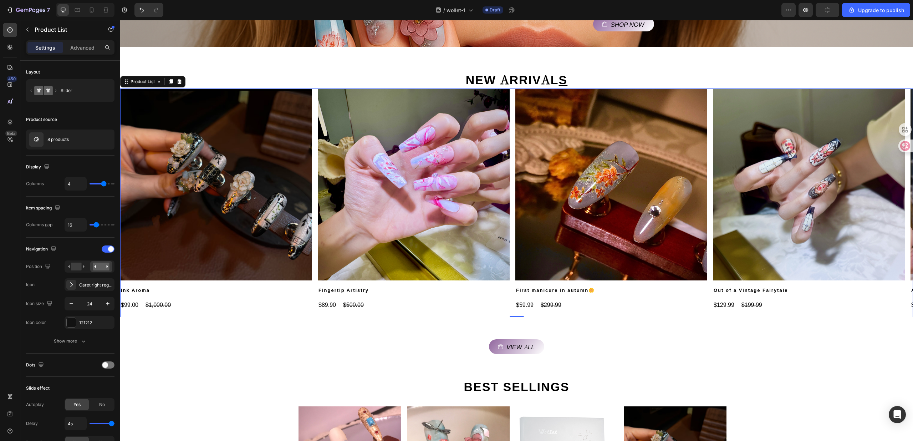
click at [136, 199] on icon "Carousel Back Arrow" at bounding box center [136, 202] width 9 height 9
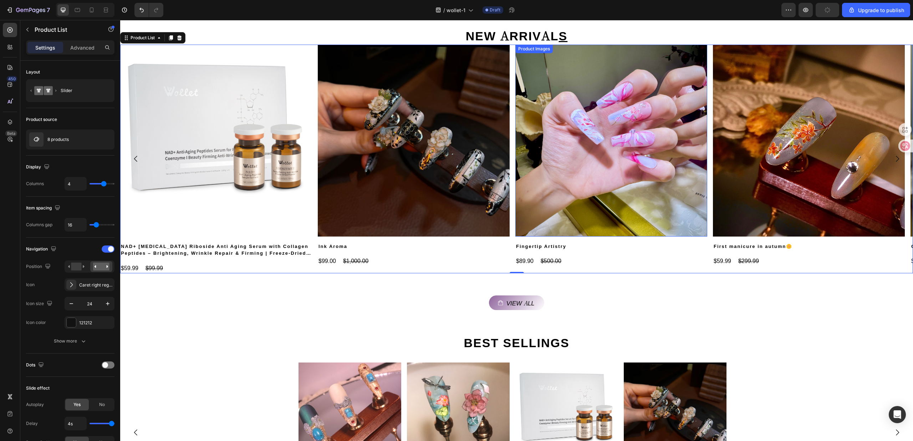
scroll to position [308, 0]
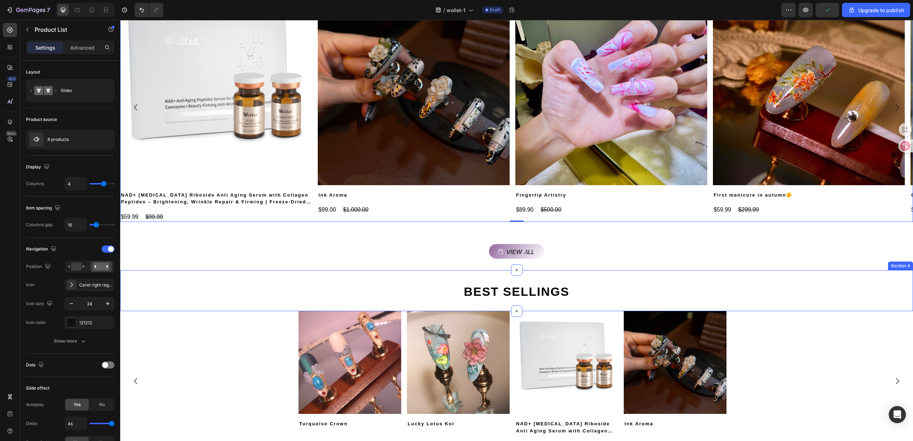
click at [390, 262] on div "View all Button Section 3" at bounding box center [516, 251] width 793 height 37
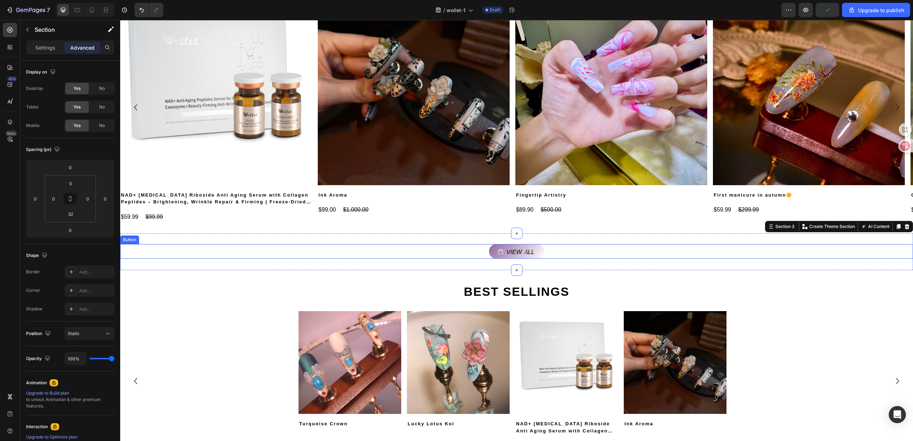
click at [392, 232] on div "NEW ARRIVAL S Heading Product Images Turquoise Crown Product Title $99.99 Produ…" at bounding box center [516, 98] width 793 height 270
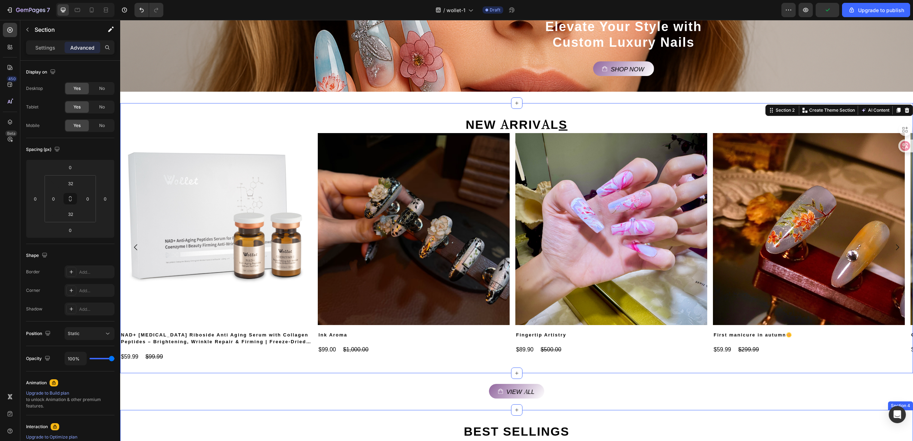
scroll to position [165, 0]
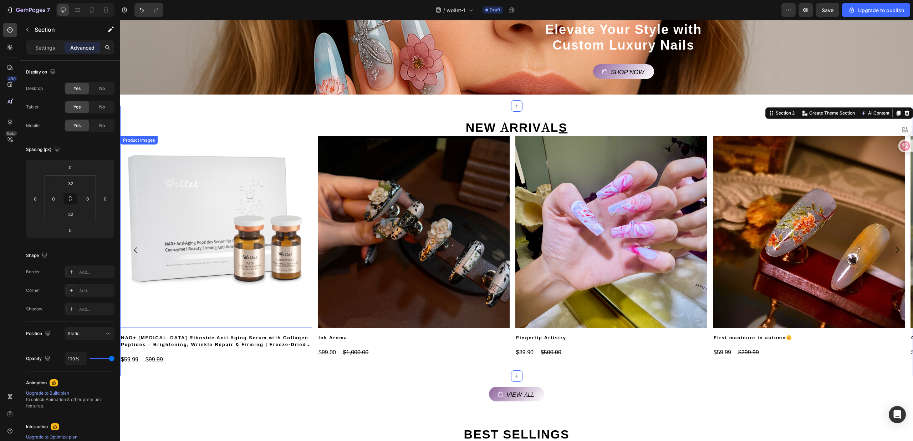
click at [236, 243] on img at bounding box center [216, 232] width 192 height 192
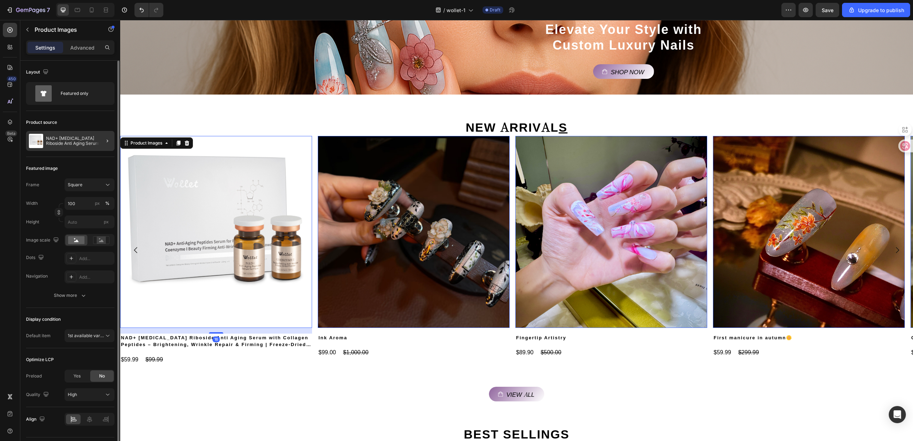
click at [100, 146] on div at bounding box center [104, 141] width 20 height 20
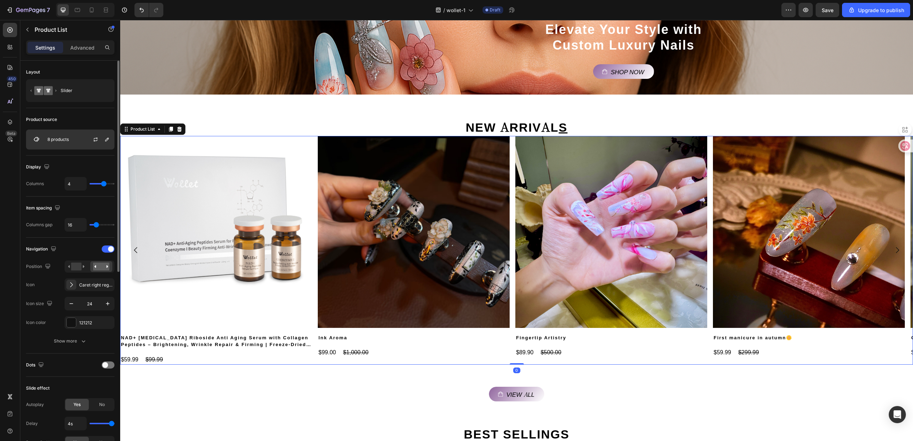
click at [83, 138] on div at bounding box center [98, 139] width 31 height 19
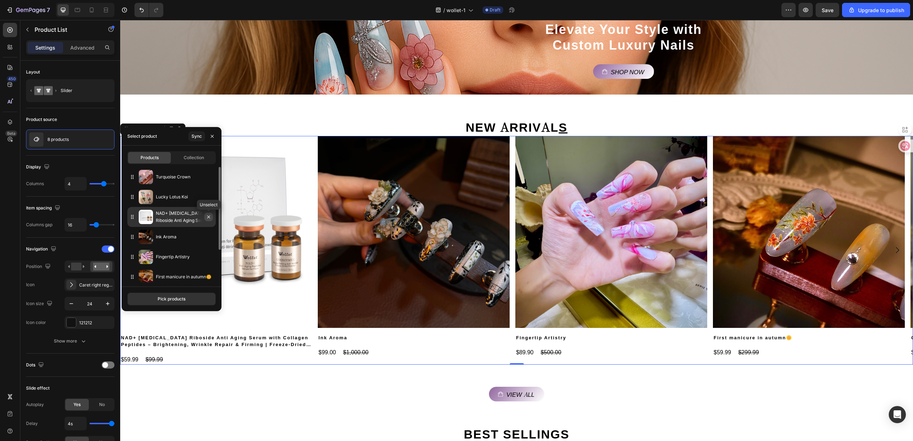
click at [209, 218] on icon "button" at bounding box center [209, 217] width 6 height 6
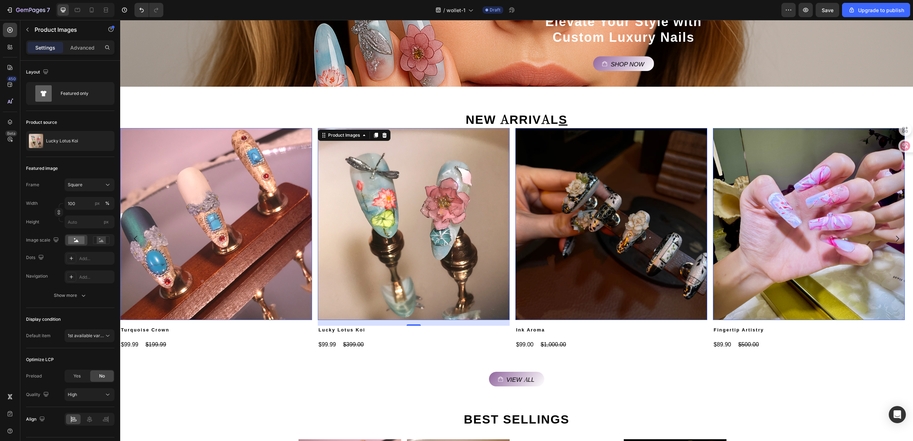
scroll to position [213, 0]
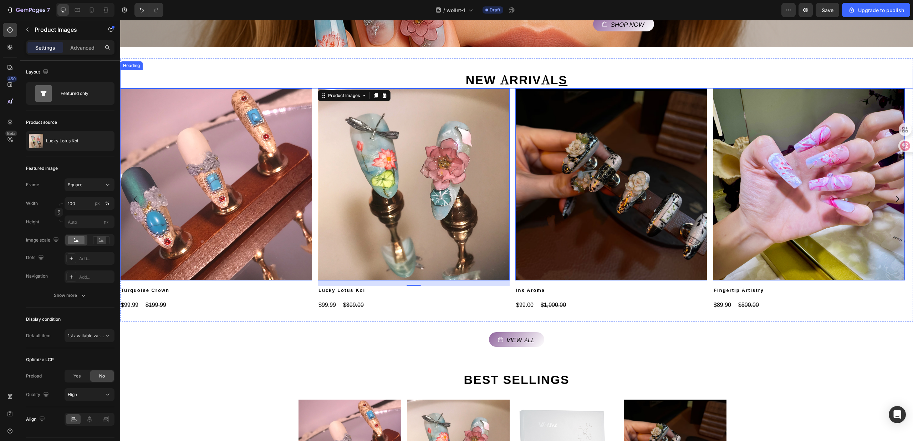
click at [517, 73] on link "NEW ARRIVAL S" at bounding box center [517, 78] width 102 height 17
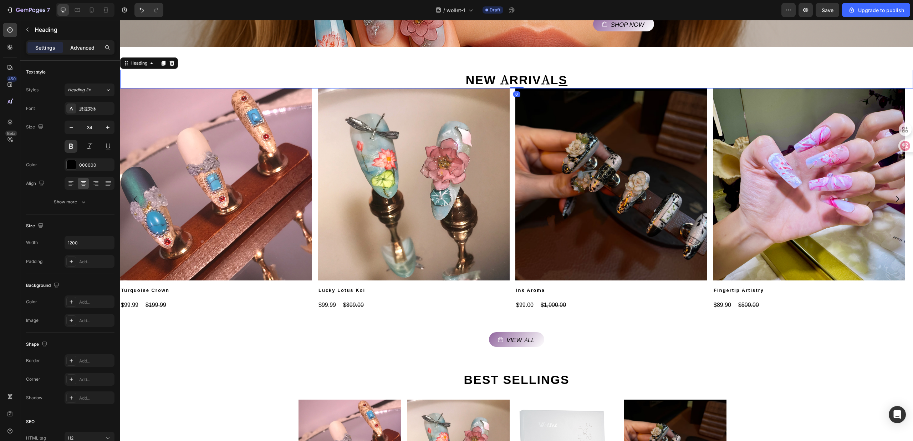
click at [75, 44] on p "Advanced" at bounding box center [82, 47] width 24 height 7
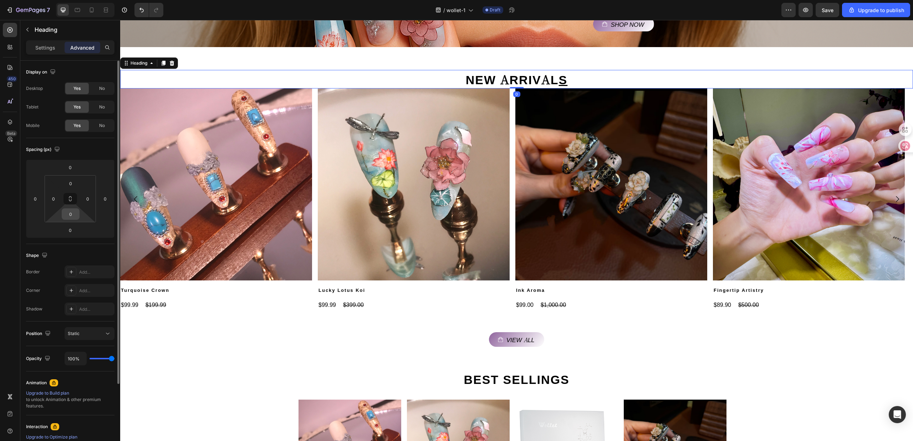
click at [76, 214] on input "0" at bounding box center [70, 214] width 14 height 11
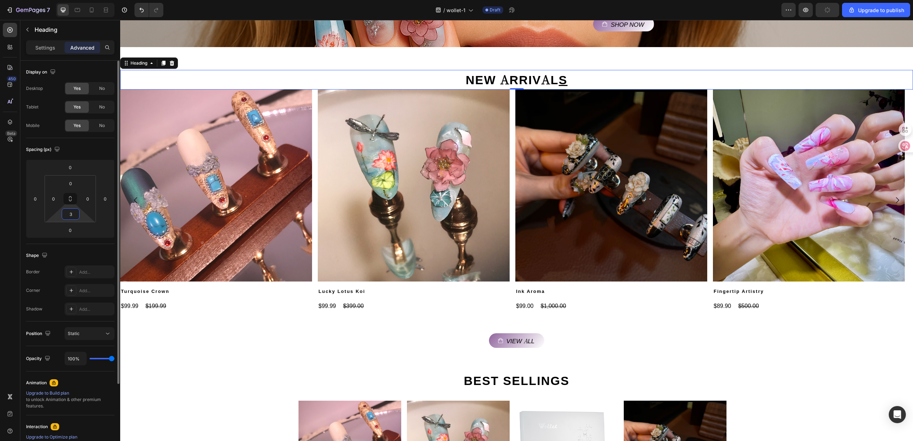
type input "32"
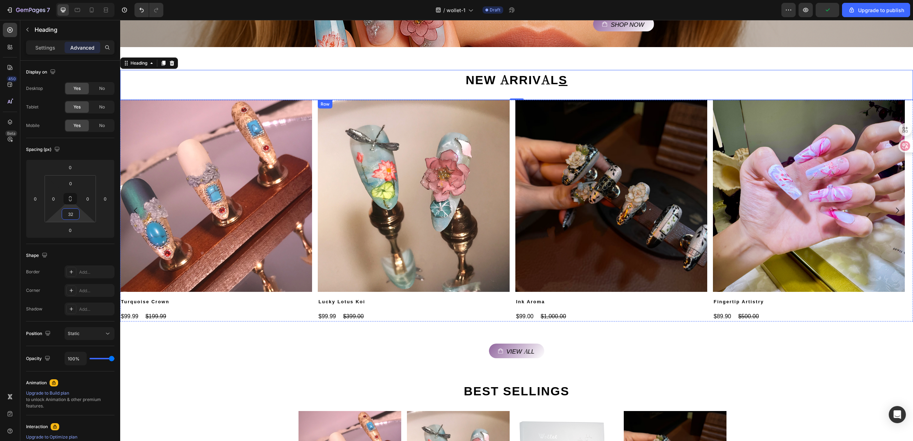
click at [312, 308] on div "Product Images Lucky Lotus Koi Product Title $99.99 Product Price Product Price…" at bounding box center [216, 211] width 192 height 222
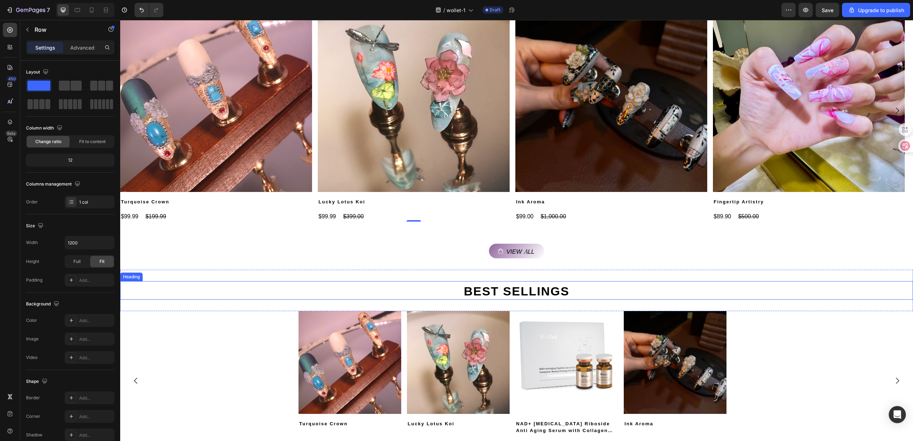
scroll to position [260, 0]
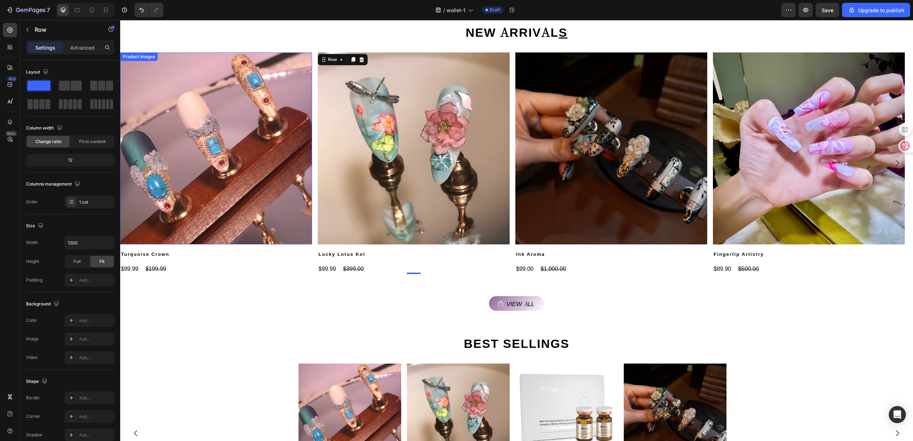
click at [260, 205] on img at bounding box center [216, 148] width 192 height 192
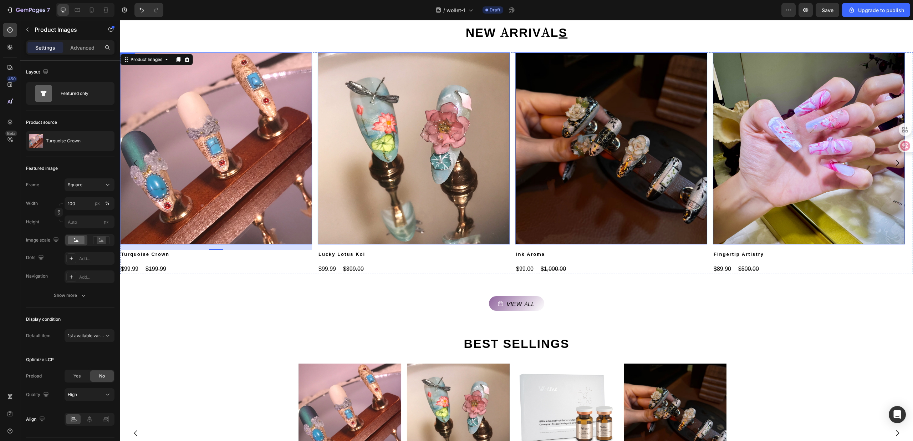
click at [214, 260] on div "Product Images 16 Turquoise Crown Product Title $99.99 Product Price Product Pr…" at bounding box center [216, 163] width 192 height 222
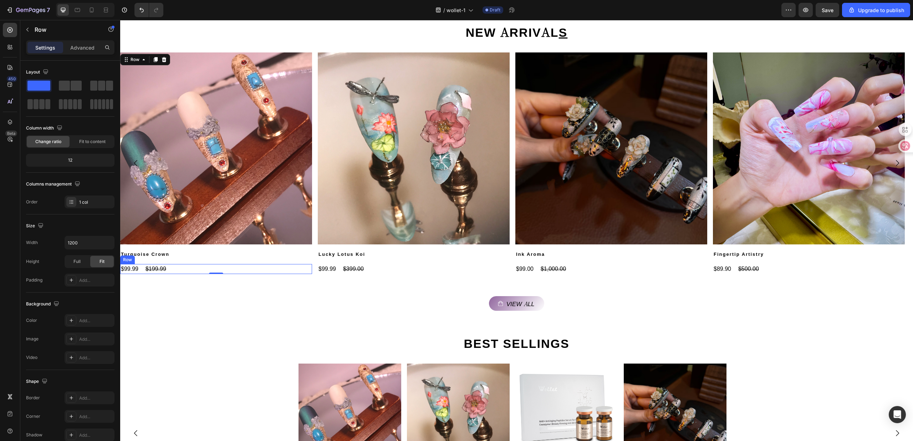
click at [212, 271] on div "$99.99 Product Price Product Price $199.99 Product Price Product Price Row" at bounding box center [216, 269] width 192 height 10
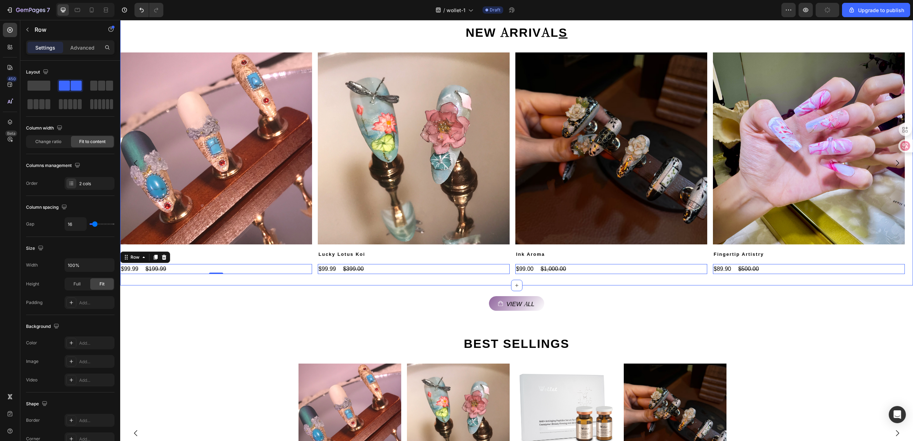
click at [212, 280] on div "NEW ARRIVAL S Heading Product Images Turquoise Crown Product Title $99.99 Produ…" at bounding box center [516, 148] width 793 height 274
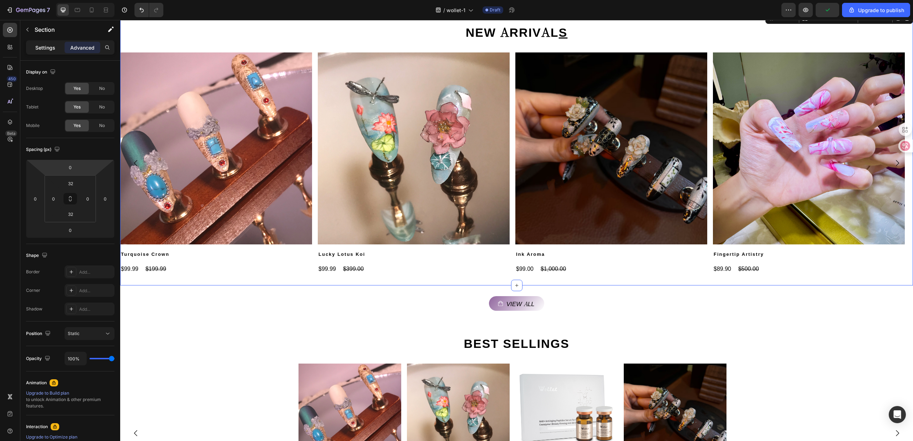
click at [41, 49] on p "Settings" at bounding box center [45, 47] width 20 height 7
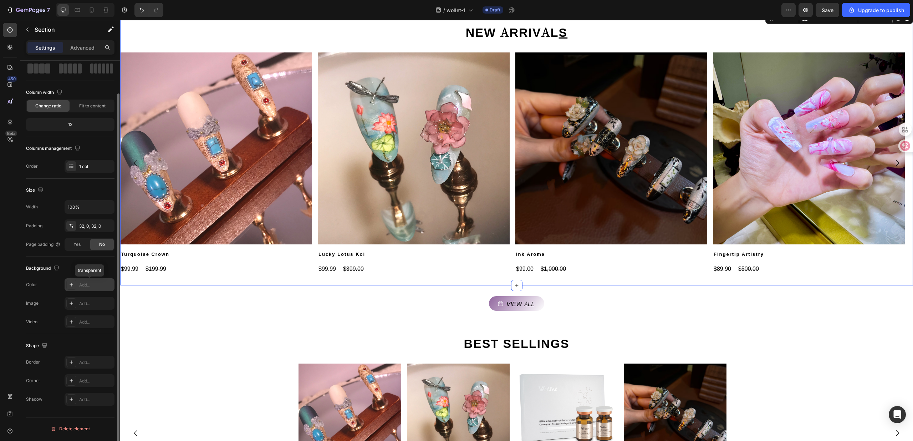
scroll to position [0, 0]
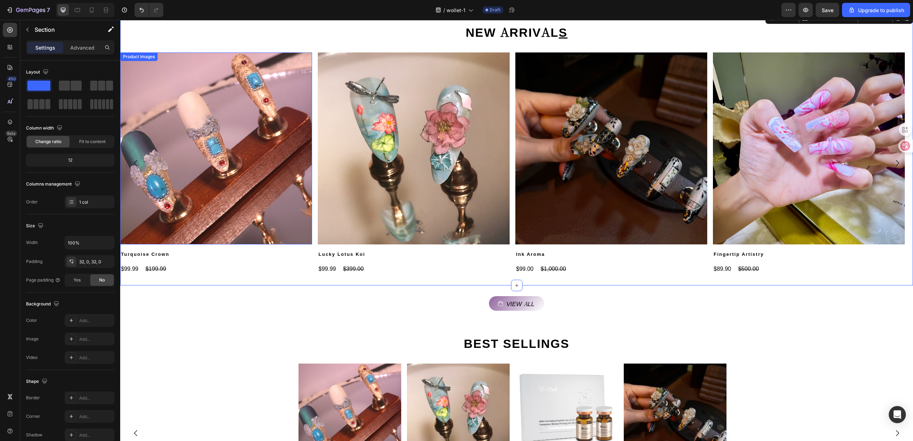
click at [140, 53] on div "Product Images" at bounding box center [138, 56] width 37 height 9
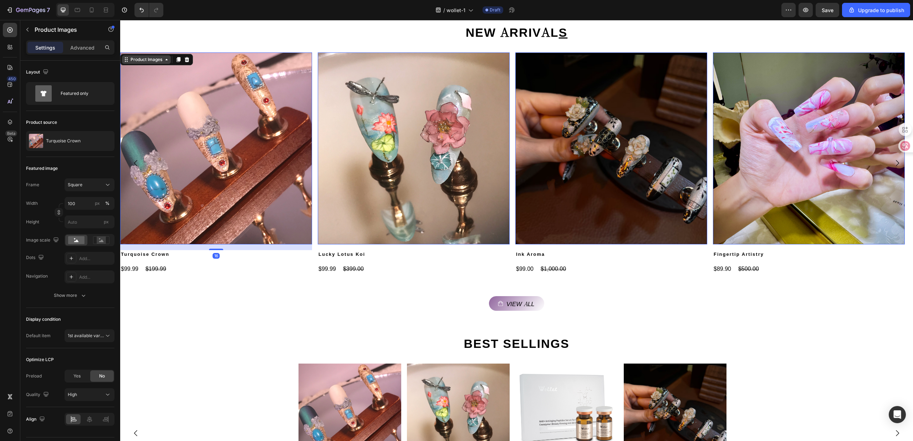
click at [141, 59] on div "Product Images" at bounding box center [146, 59] width 35 height 6
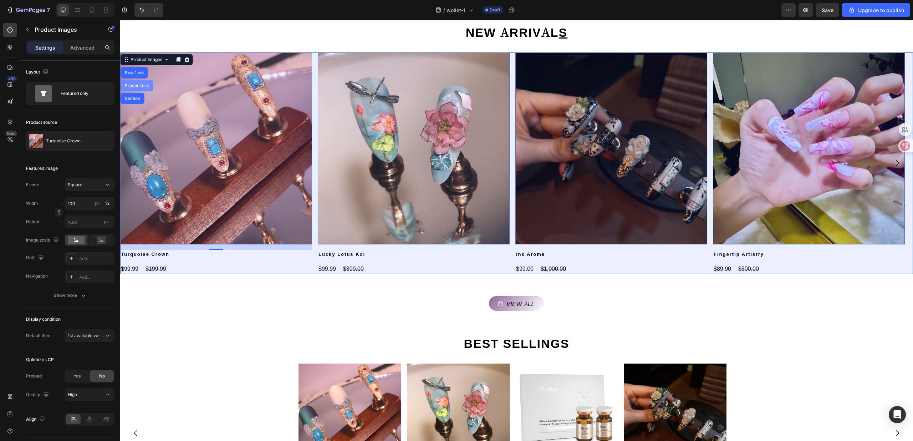
click at [137, 86] on div "Product List" at bounding box center [136, 85] width 27 height 4
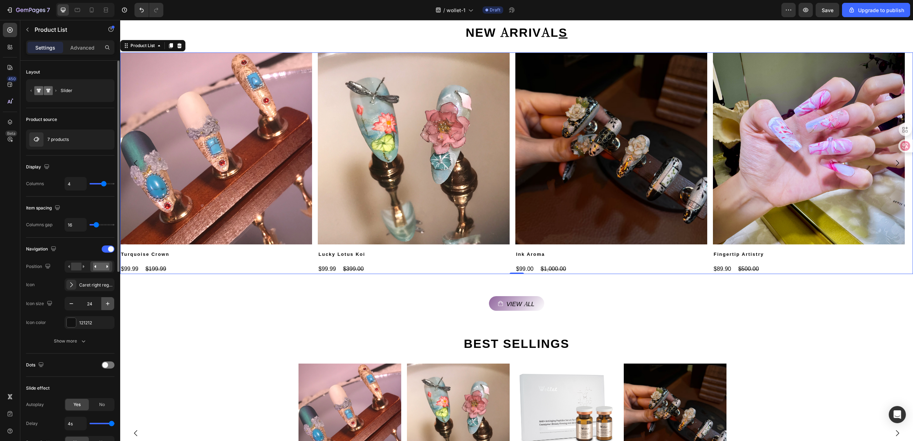
click at [106, 304] on icon "button" at bounding box center [107, 303] width 7 height 7
click at [73, 307] on icon "button" at bounding box center [71, 303] width 7 height 7
click at [80, 337] on button "Show more" at bounding box center [70, 340] width 88 height 13
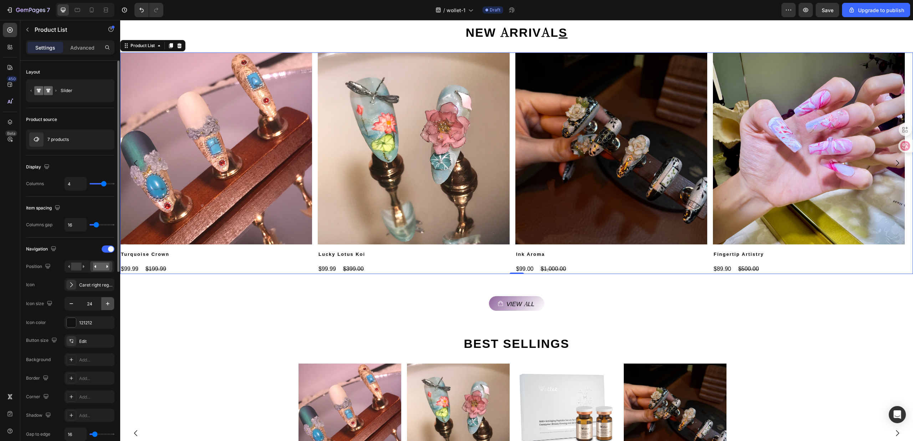
click at [104, 305] on icon "button" at bounding box center [107, 303] width 7 height 7
type input "27"
click at [107, 252] on div at bounding box center [108, 248] width 13 height 7
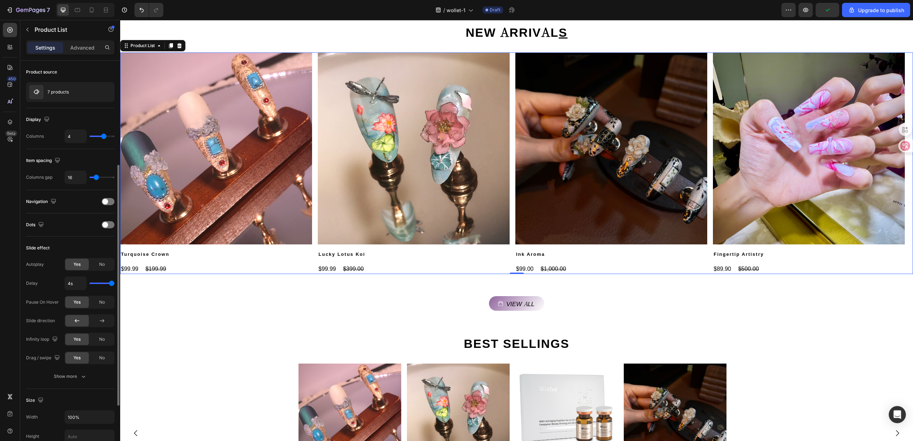
scroll to position [143, 0]
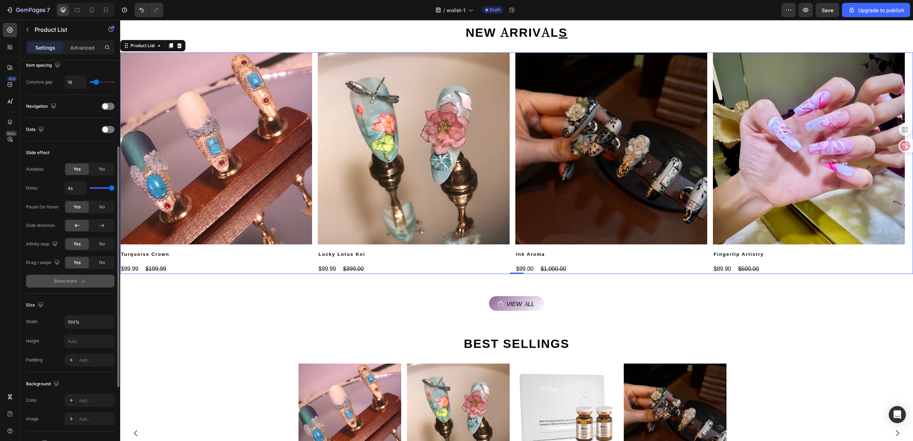
click at [83, 280] on icon "button" at bounding box center [83, 280] width 7 height 7
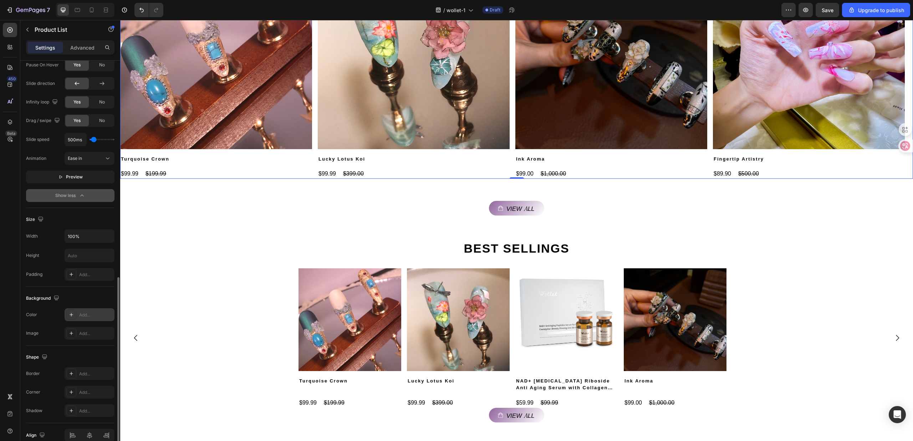
scroll to position [322, 0]
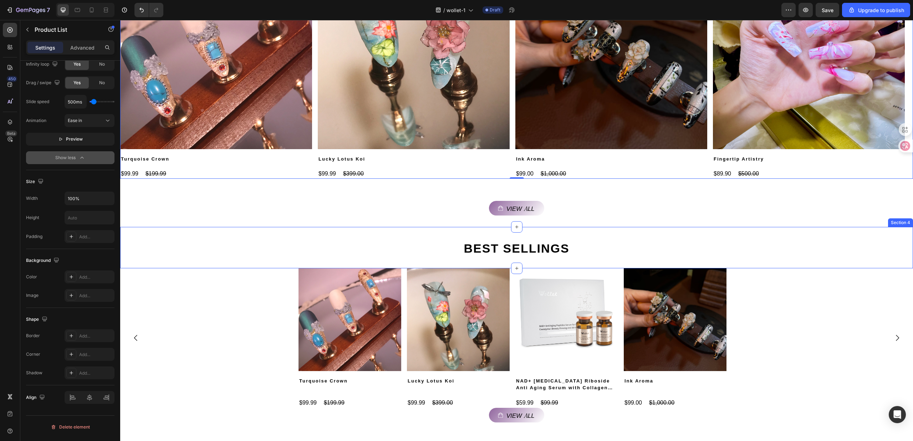
click at [291, 207] on div "View all Button" at bounding box center [516, 208] width 793 height 15
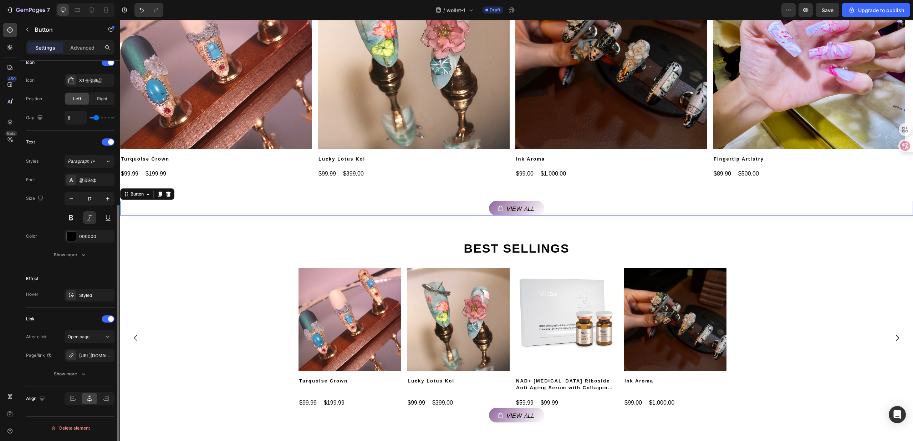
scroll to position [0, 0]
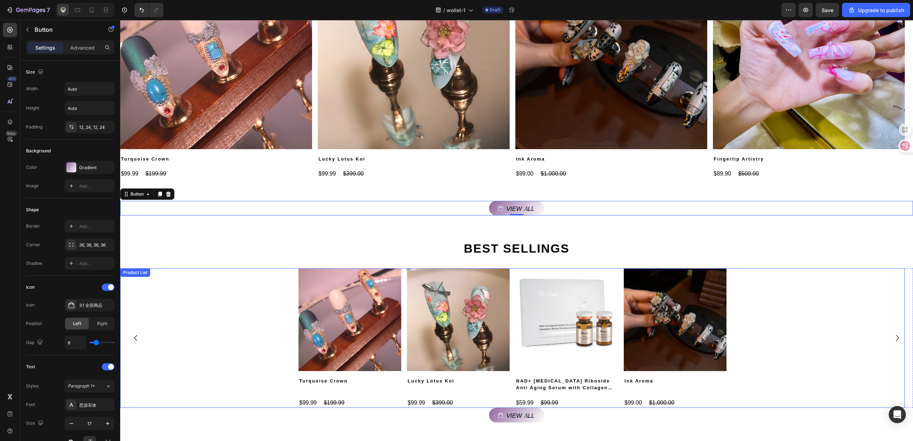
click at [232, 308] on div "Product Images Turquoise Crown Product Title $99.99 Product Price Product Price…" at bounding box center [512, 337] width 784 height 139
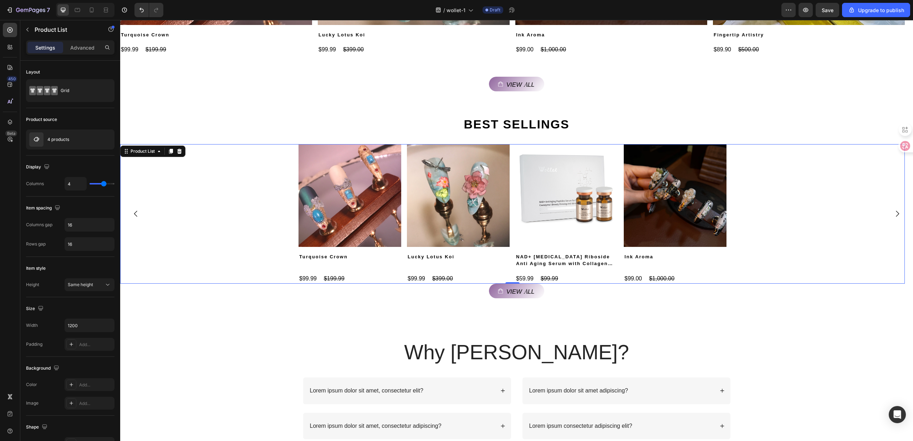
scroll to position [498, 0]
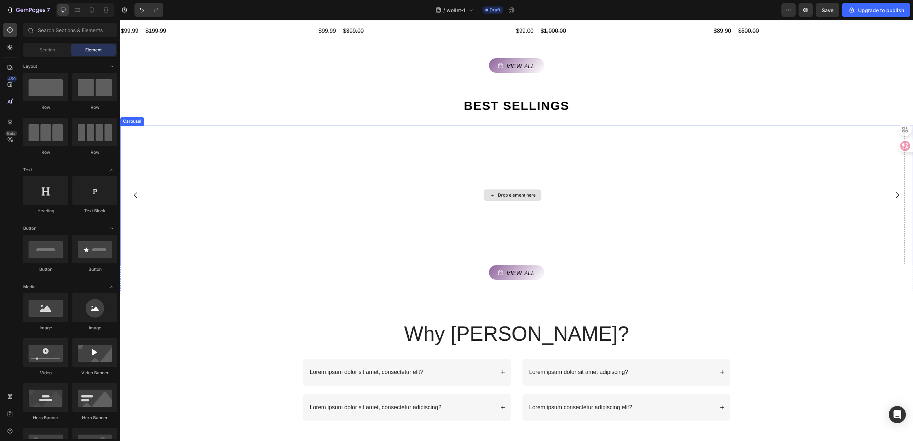
click at [255, 226] on div "Drop element here" at bounding box center [512, 194] width 784 height 139
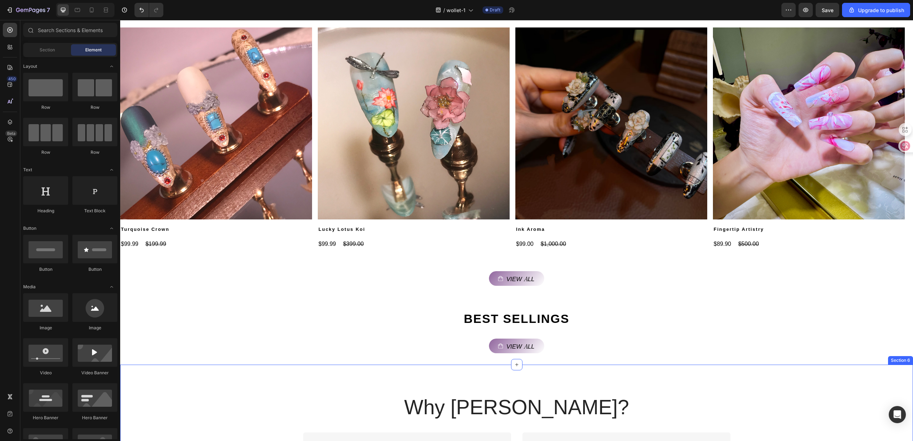
scroll to position [280, 0]
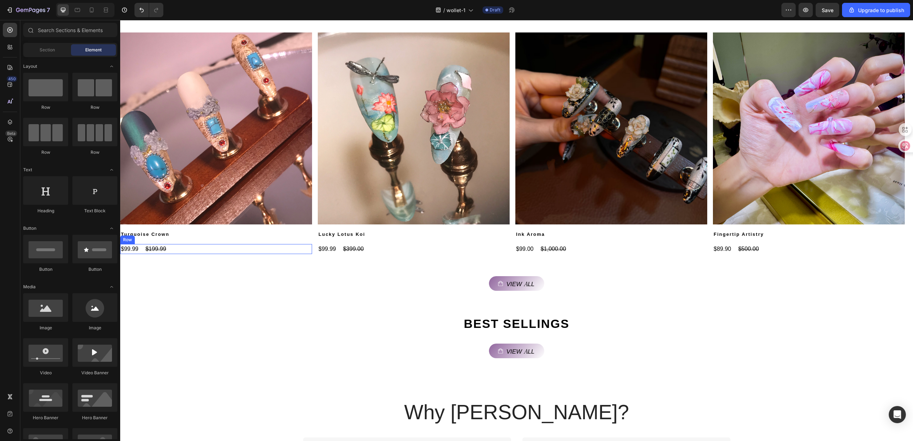
click at [258, 247] on div "$99.99 Product Price Product Price $199.99 Product Price Product Price Row" at bounding box center [216, 249] width 192 height 10
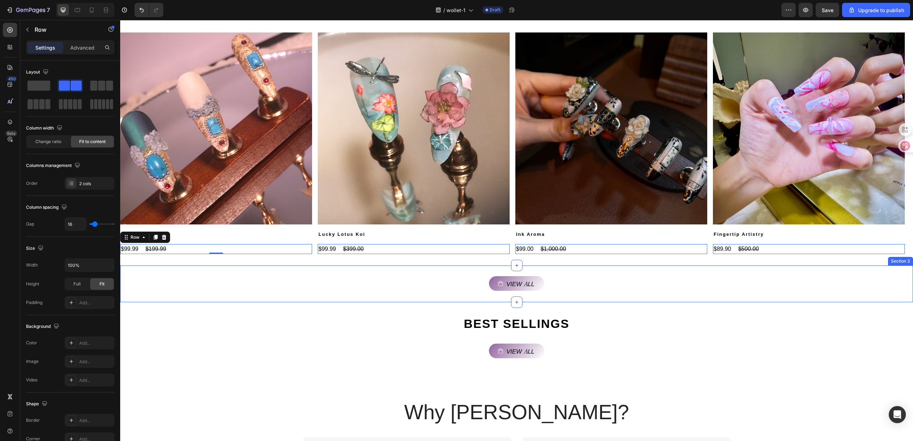
click at [255, 267] on div "View all Button" at bounding box center [516, 277] width 793 height 25
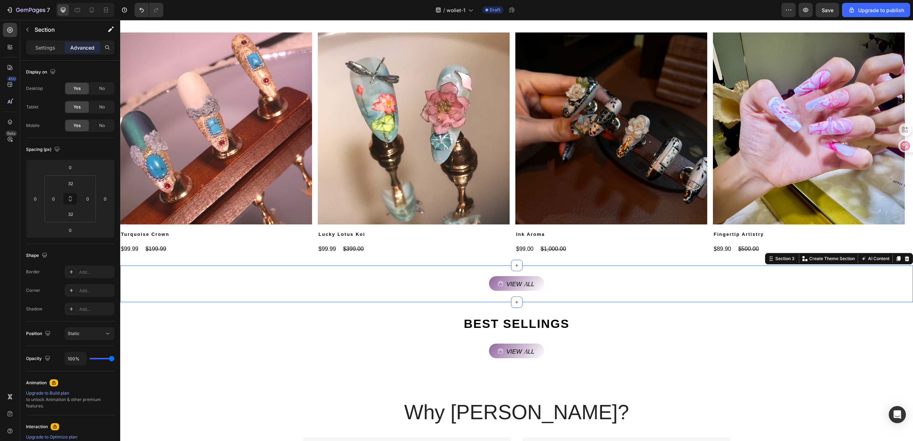
click at [258, 260] on div "NEW ARRIVAL S Heading Product Images Turquoise Crown Product Title $99.99 Produ…" at bounding box center [516, 128] width 793 height 274
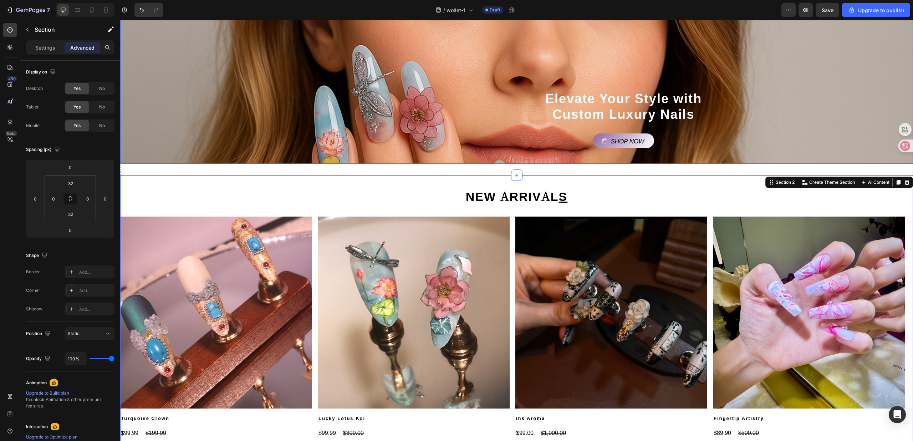
scroll to position [90, 0]
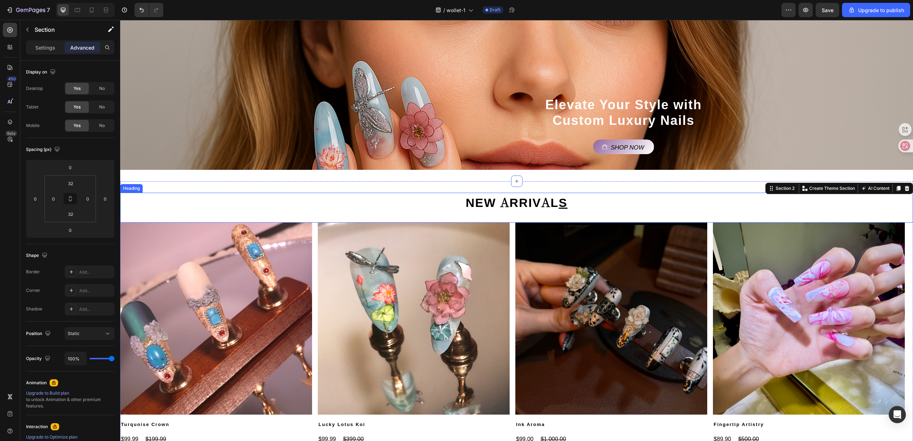
click at [303, 206] on h2 "NEW ARRIVAL S" at bounding box center [517, 202] width 428 height 19
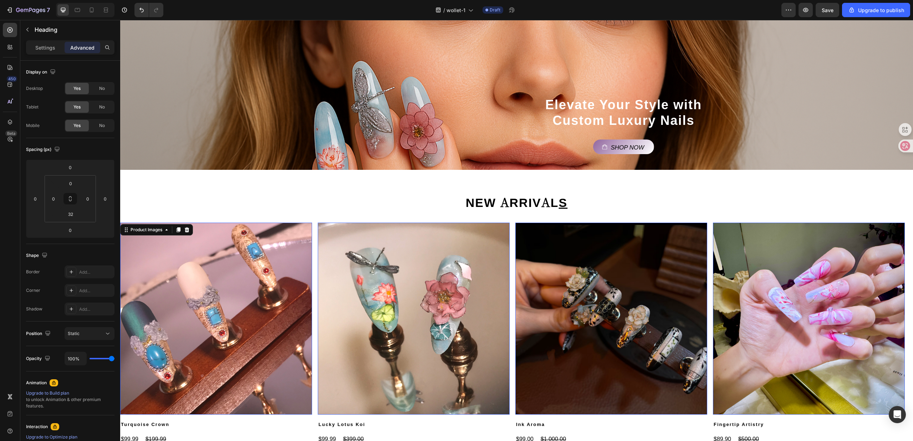
click at [294, 228] on img at bounding box center [216, 318] width 192 height 192
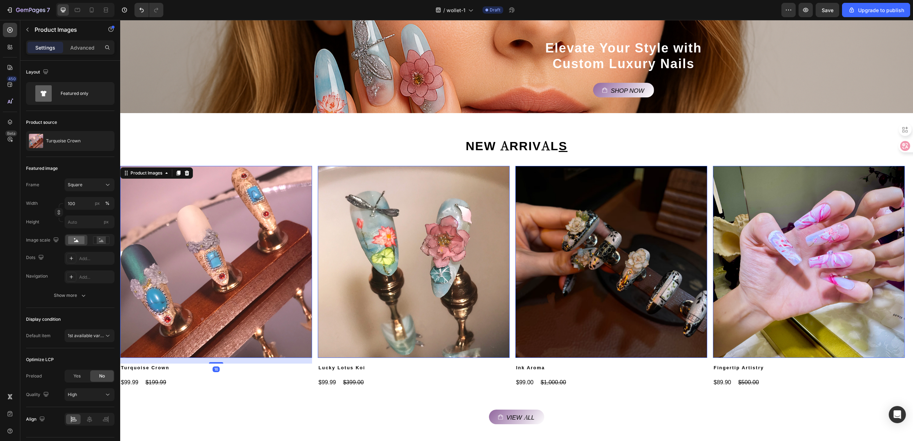
scroll to position [185, 0]
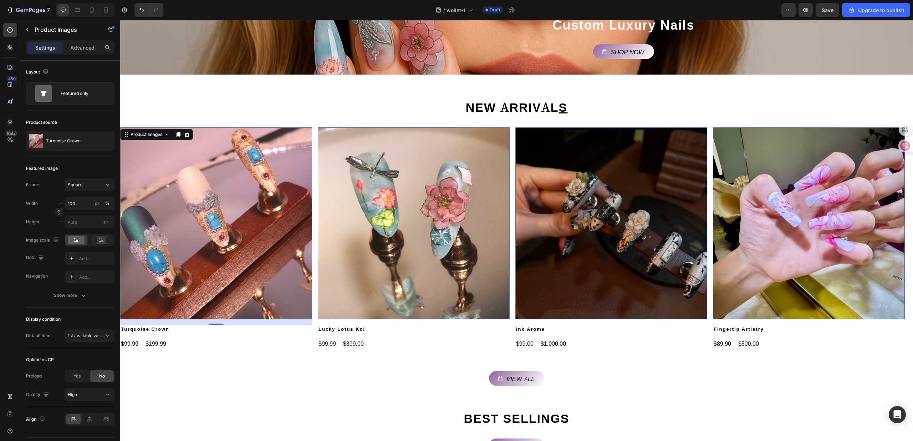
drag, startPoint x: 234, startPoint y: 326, endPoint x: 235, endPoint y: 329, distance: 3.6
click at [234, 326] on h2 "Turquoise Crown" at bounding box center [216, 329] width 192 height 9
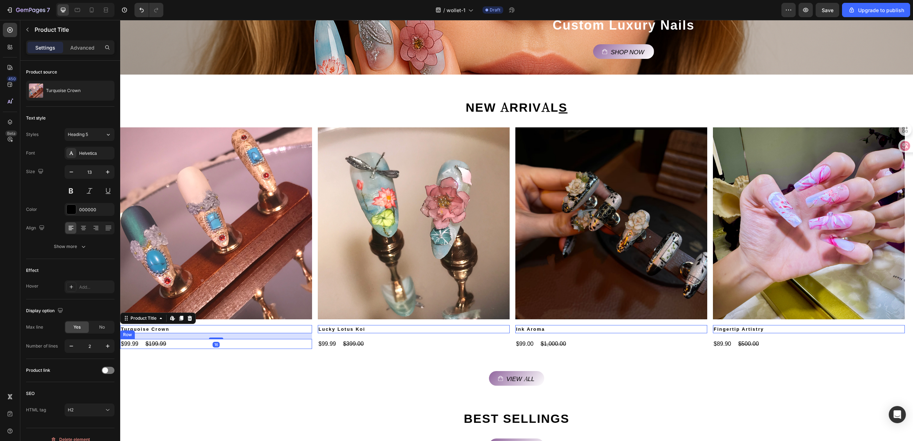
click at [231, 347] on div "$99.99 Product Price Product Price $199.99 Product Price Product Price Row" at bounding box center [216, 344] width 192 height 10
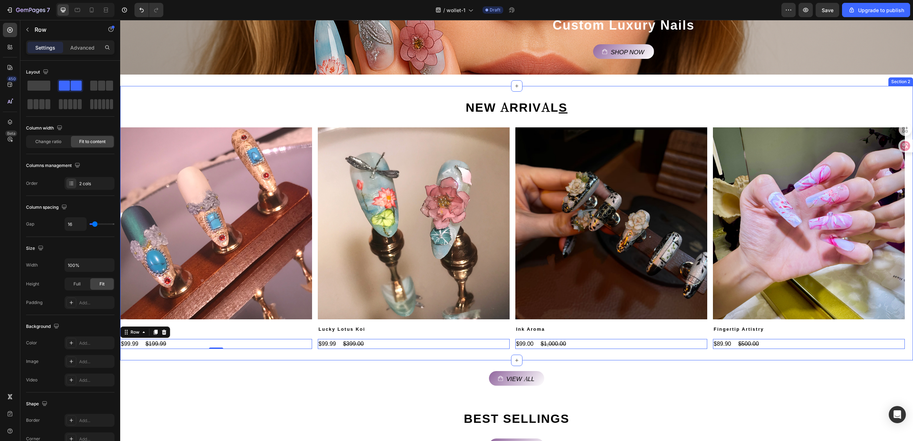
click at [229, 354] on div "NEW ARRIVAL S Heading Product Images Turquoise Crown Product Title $99.99 Produ…" at bounding box center [516, 223] width 793 height 274
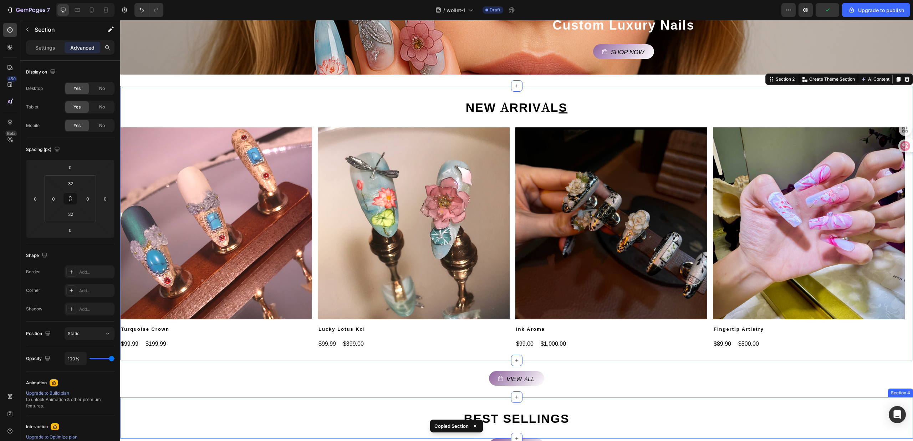
click at [292, 400] on div "BEST SELLINGS Heading Section 4" at bounding box center [516, 417] width 793 height 41
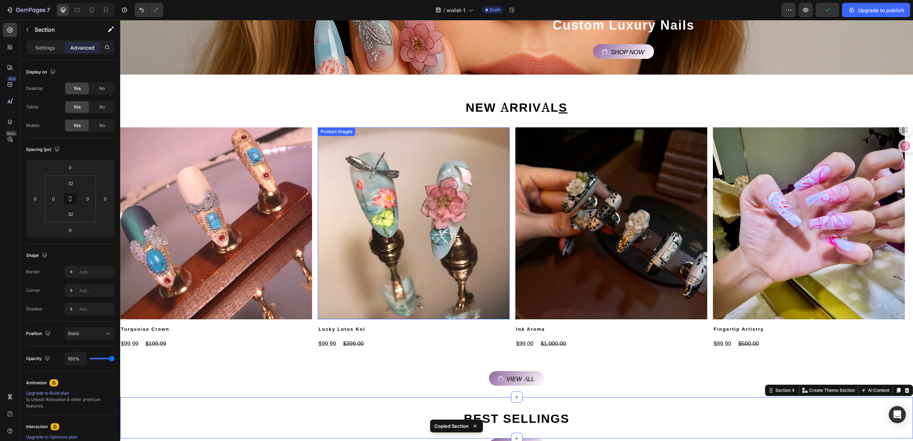
scroll to position [328, 0]
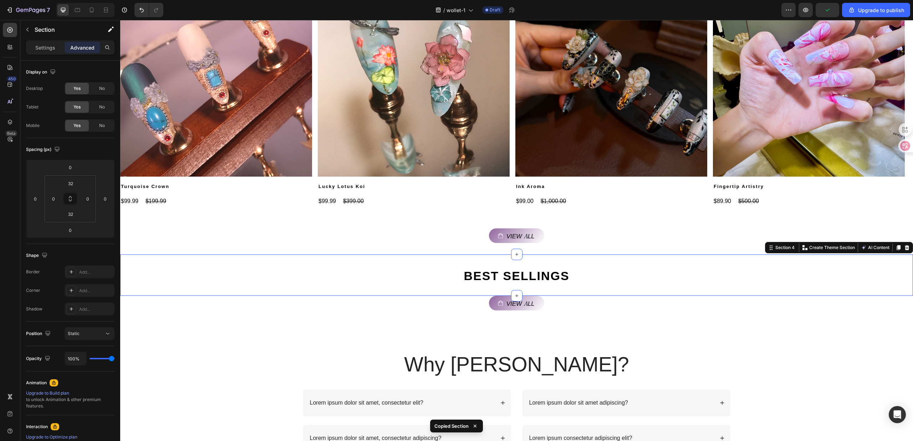
click at [307, 298] on div "View all Button" at bounding box center [516, 303] width 793 height 15
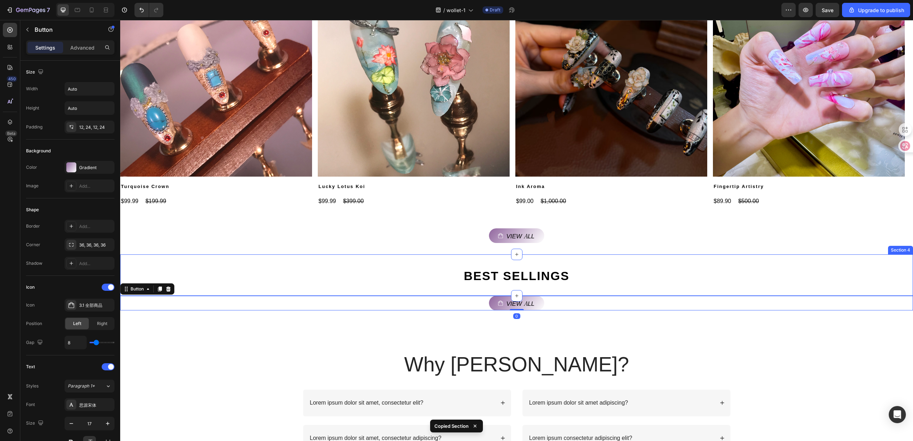
click at [313, 287] on div "BEST SELLINGS Heading Section 4" at bounding box center [516, 274] width 793 height 41
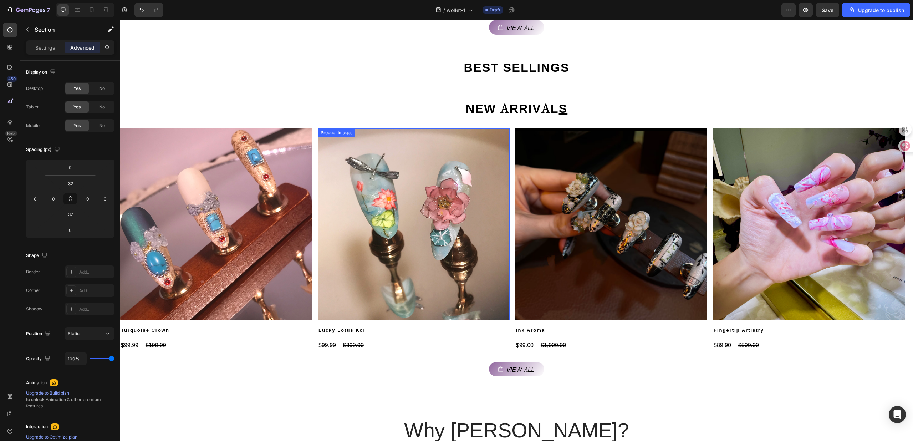
scroll to position [408, 0]
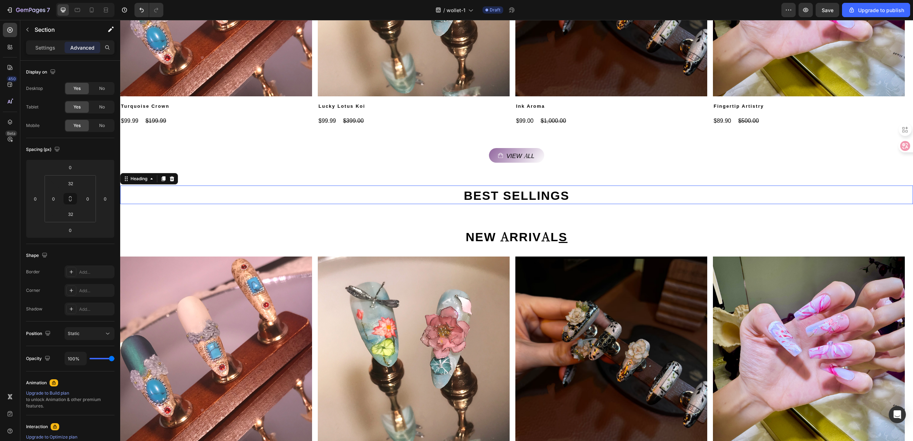
click at [544, 194] on strong "BEST SELLINGS" at bounding box center [516, 194] width 106 height 17
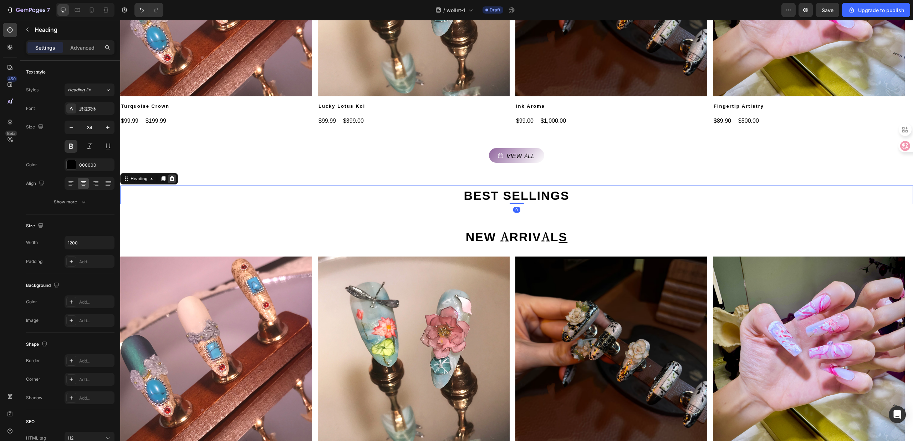
click at [175, 178] on icon at bounding box center [172, 179] width 6 height 6
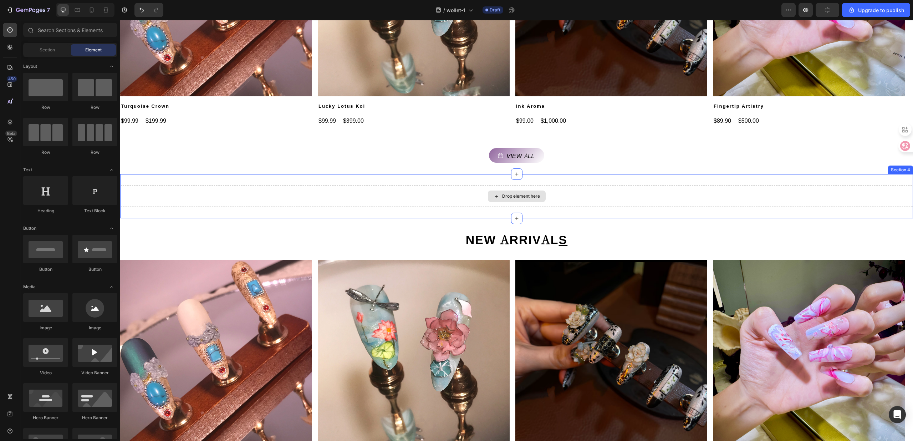
click at [460, 200] on div "Drop element here" at bounding box center [516, 195] width 793 height 21
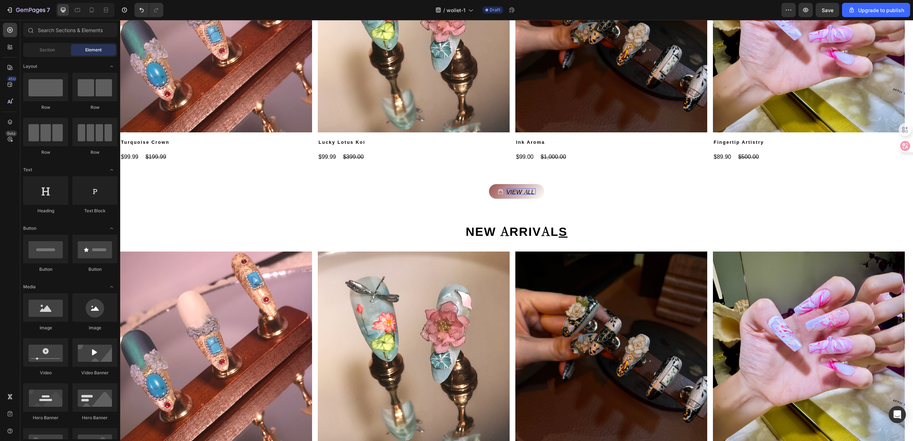
scroll to position [371, 0]
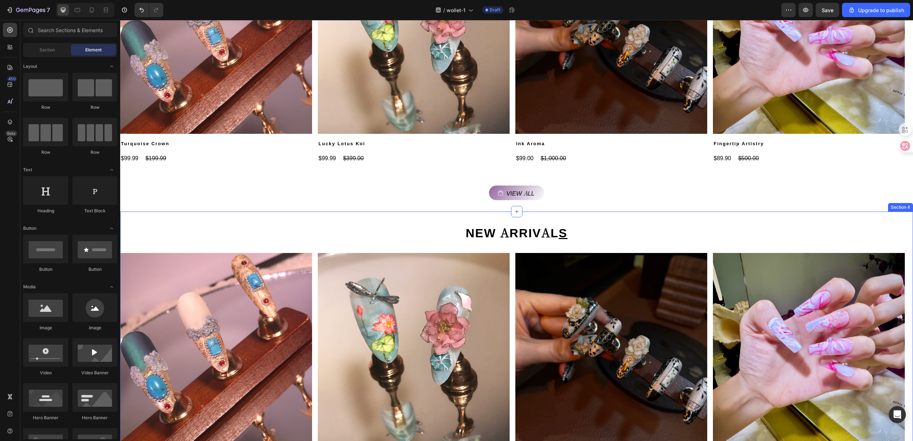
click at [507, 233] on link "NEW ARRIVAL S" at bounding box center [517, 231] width 102 height 17
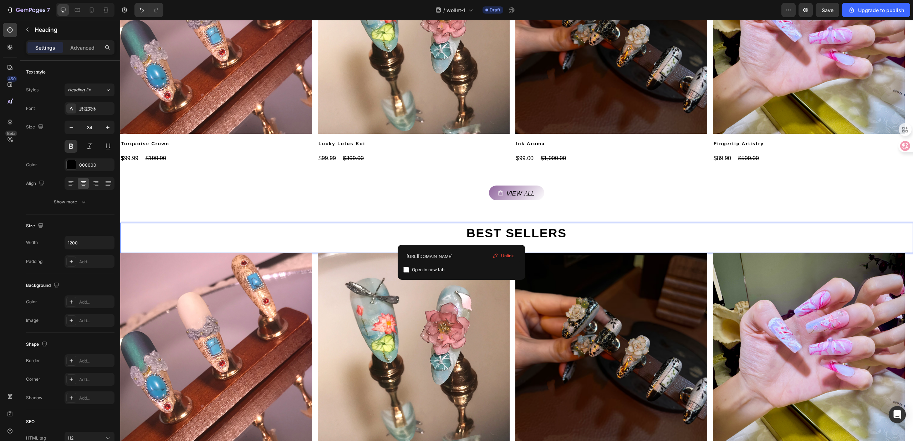
click at [619, 235] on p "BEST SELLERS ⁠⁠⁠⁠⁠⁠⁠" at bounding box center [516, 232] width 426 height 17
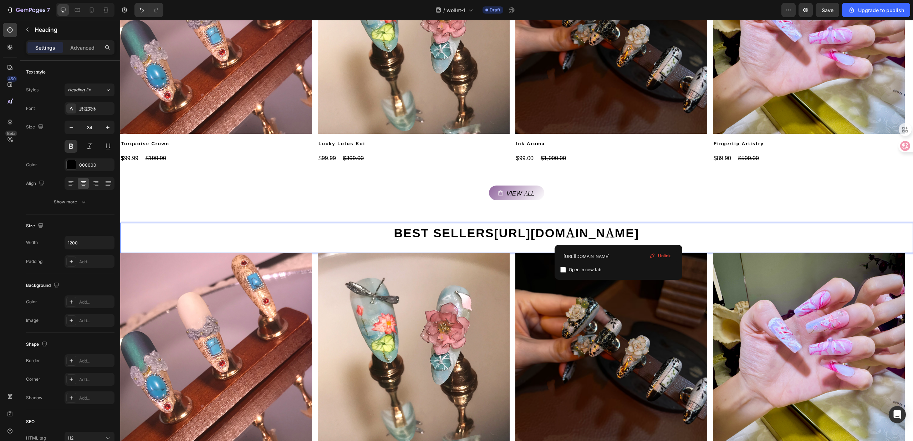
type input "https://nailphoria.com/collections/best-sellers"
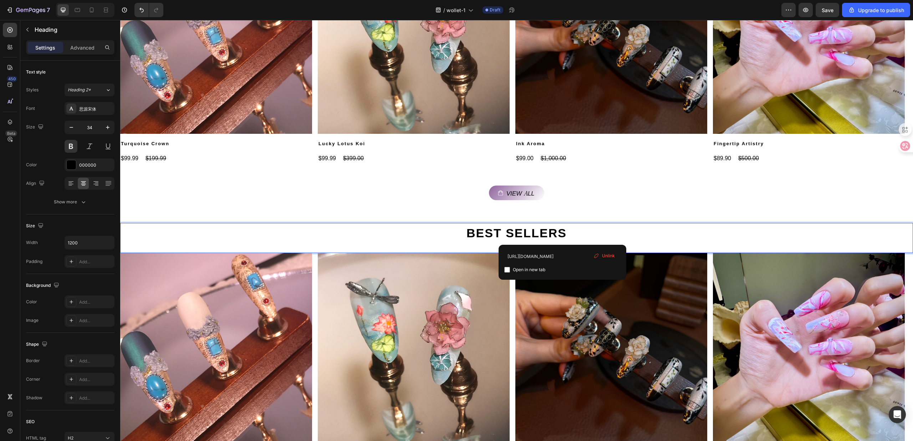
click at [506, 233] on link "BEST SELLERS" at bounding box center [516, 231] width 100 height 17
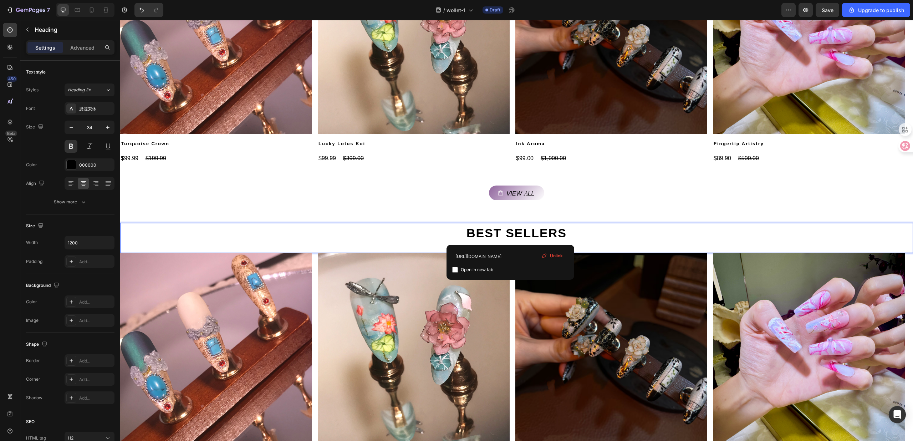
click at [438, 236] on p "BEST SELLERS" at bounding box center [516, 232] width 426 height 17
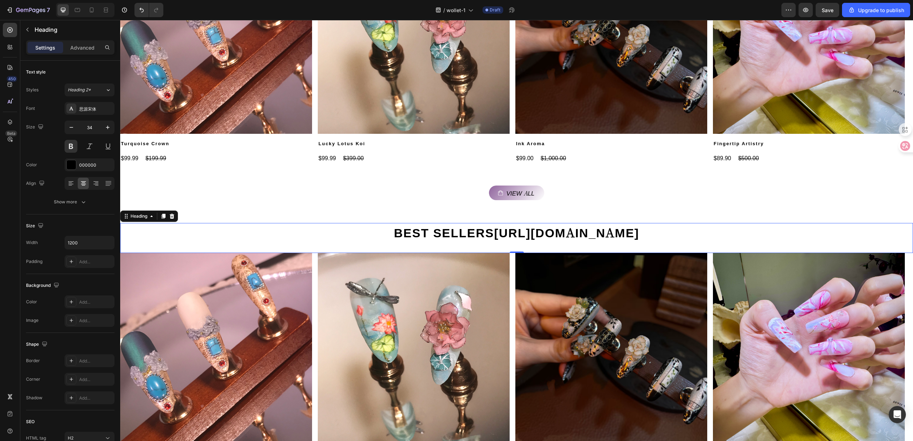
drag, startPoint x: 415, startPoint y: 232, endPoint x: 719, endPoint y: 237, distance: 303.4
click at [628, 234] on link "https://nailphoria.com/collections/best-sellers" at bounding box center [566, 231] width 145 height 17
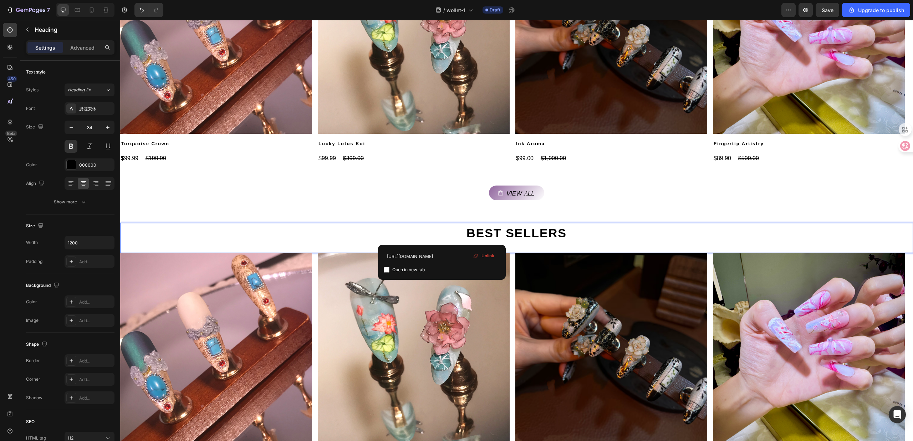
click at [502, 236] on p "BEST SELLERS" at bounding box center [516, 232] width 426 height 17
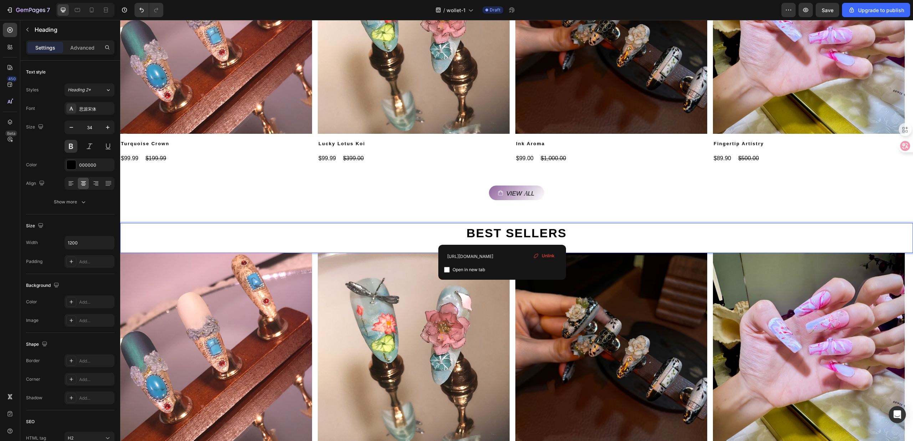
click at [625, 210] on div "View all Button Section 3" at bounding box center [516, 193] width 793 height 37
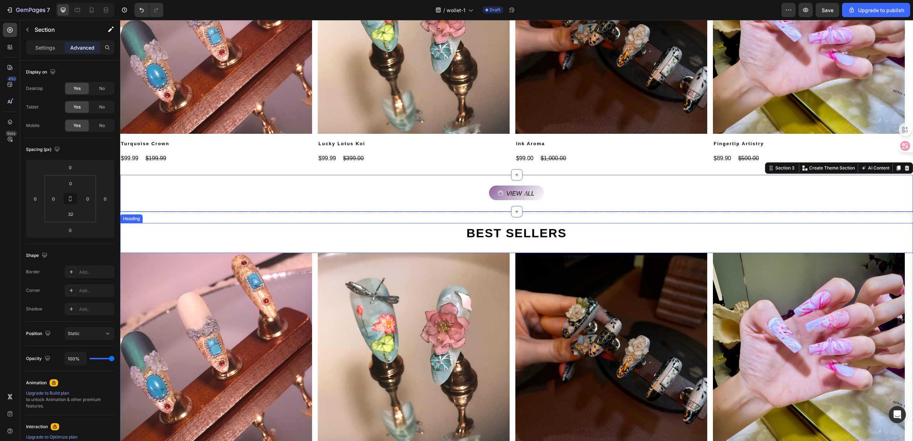
click at [605, 237] on p "BEST SELLERS" at bounding box center [516, 232] width 426 height 17
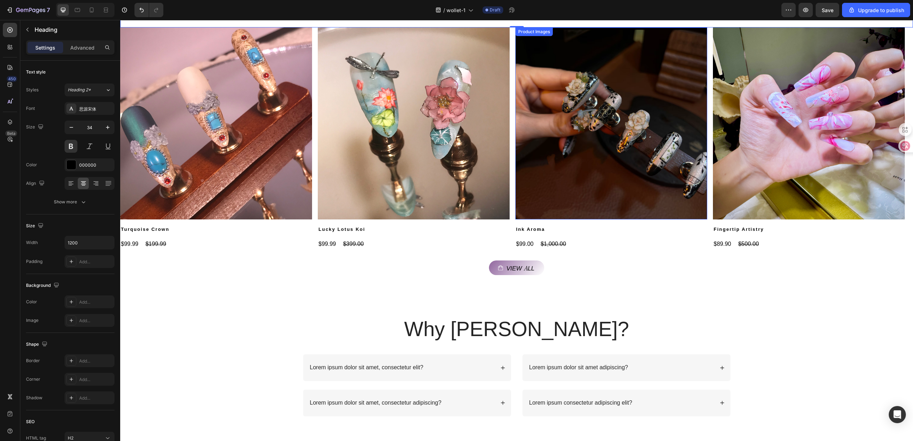
scroll to position [608, 0]
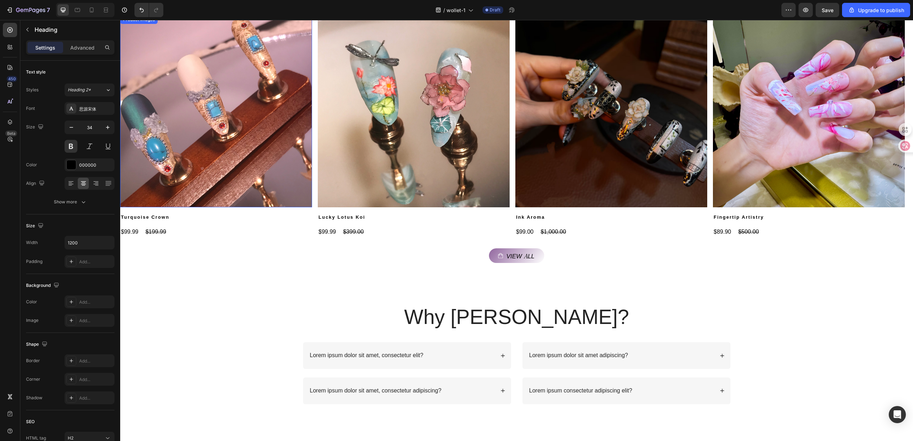
click at [269, 174] on img at bounding box center [216, 111] width 192 height 192
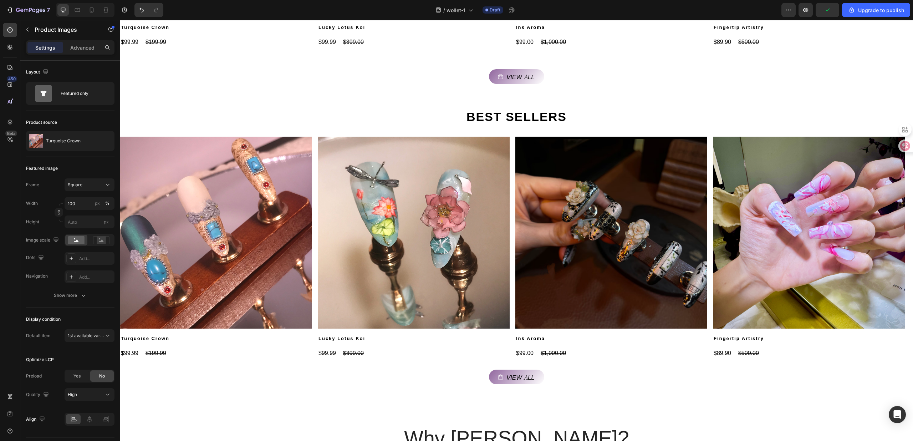
scroll to position [570, 0]
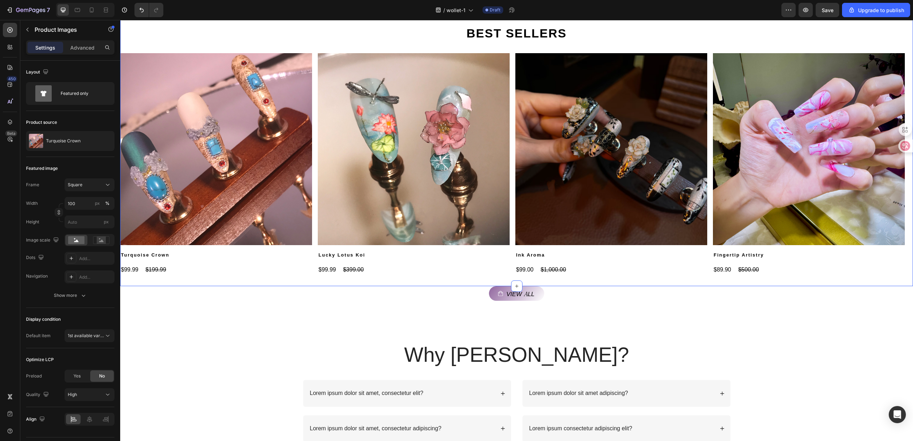
click at [571, 283] on div "BEST SELLERS Heading Product Images Turquoise Crown Product Title $99.99 Produc…" at bounding box center [516, 149] width 793 height 274
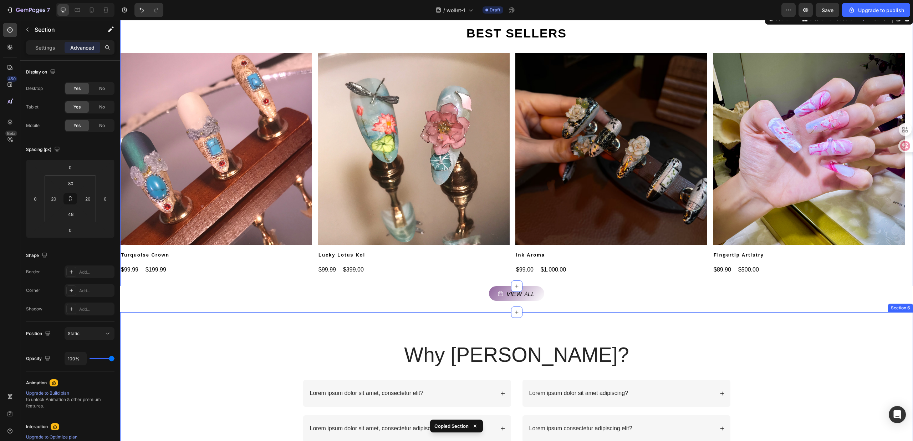
click at [535, 323] on div "Why Wollet? Heading Row Lorem ipsum dolor sit amet, consectetur elit? Lorem ips…" at bounding box center [516, 391] width 793 height 158
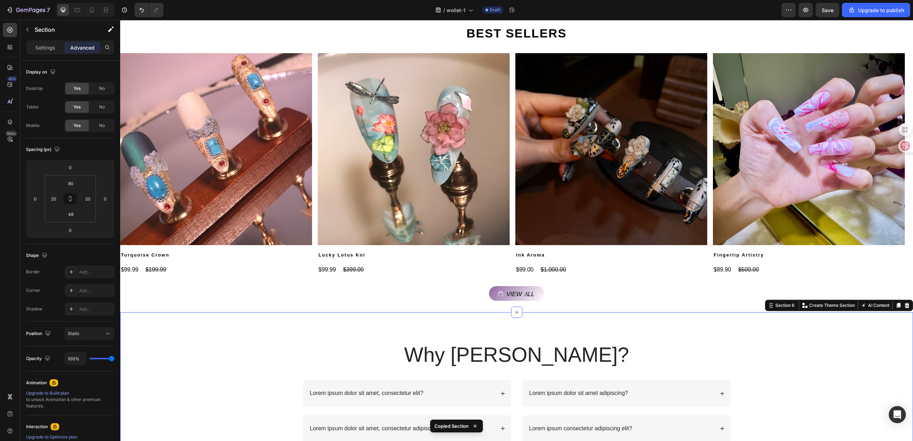
click at [535, 323] on div "Why Wollet? Heading Row Lorem ipsum dolor sit amet, consectetur elit? Lorem ips…" at bounding box center [516, 391] width 793 height 158
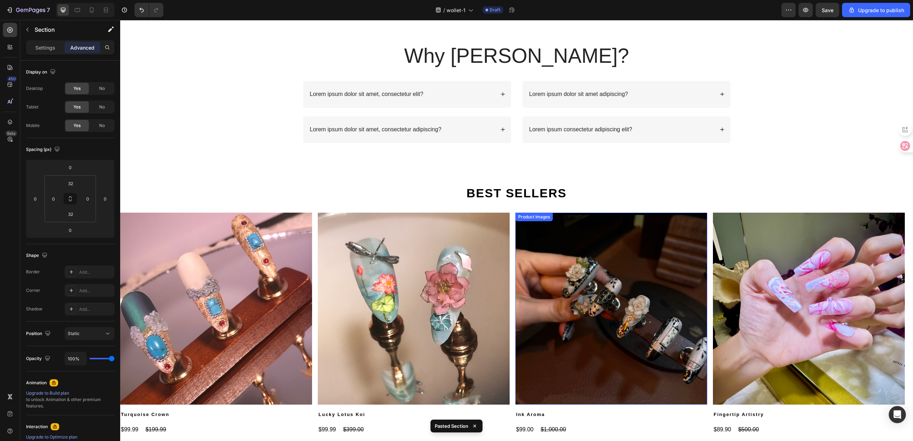
scroll to position [692, 0]
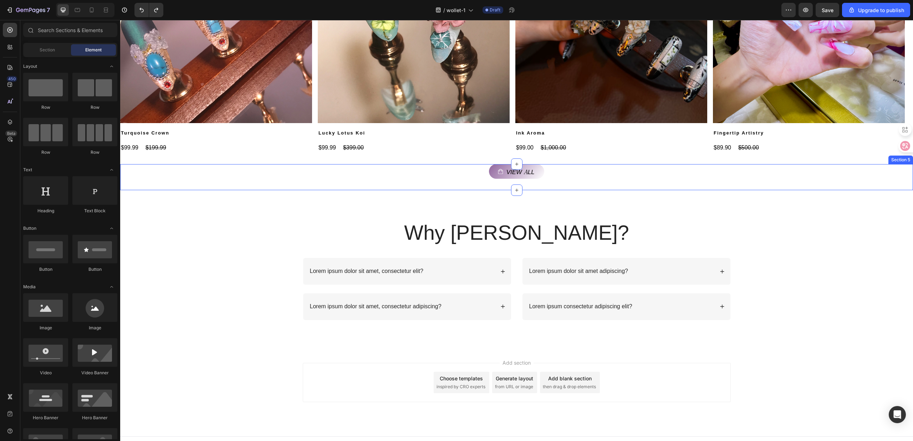
click at [559, 182] on div "View all Button Section 5" at bounding box center [516, 177] width 793 height 26
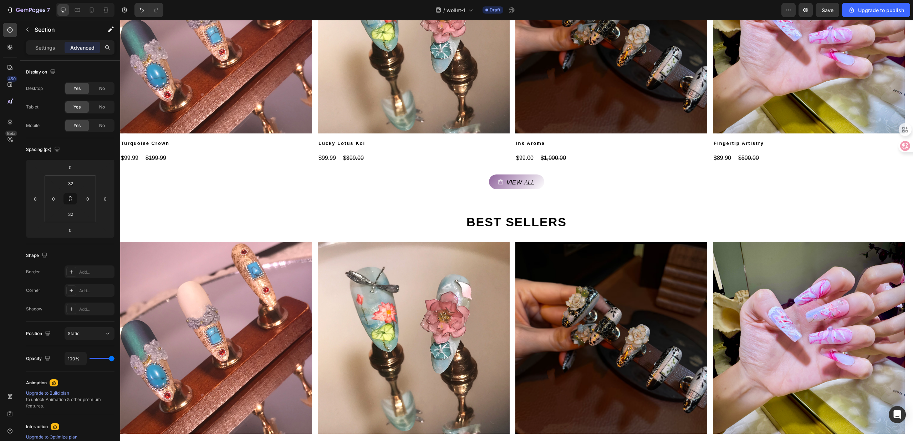
scroll to position [758, 0]
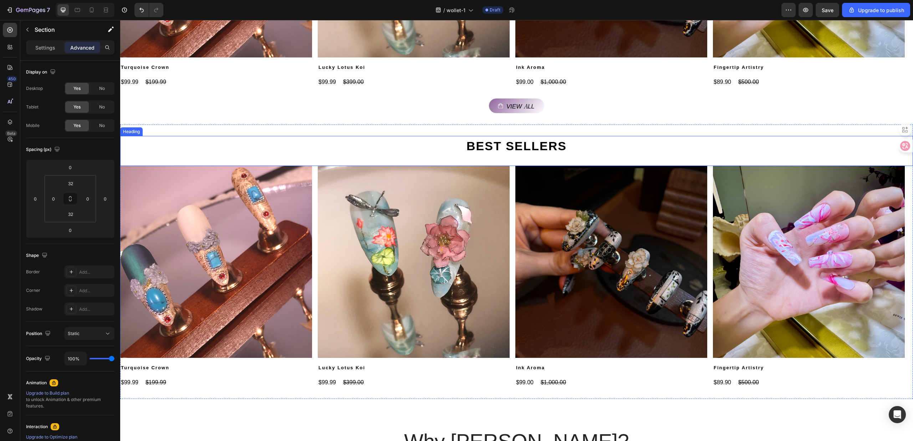
click at [518, 142] on h2 "BEST SELLERS" at bounding box center [517, 145] width 428 height 19
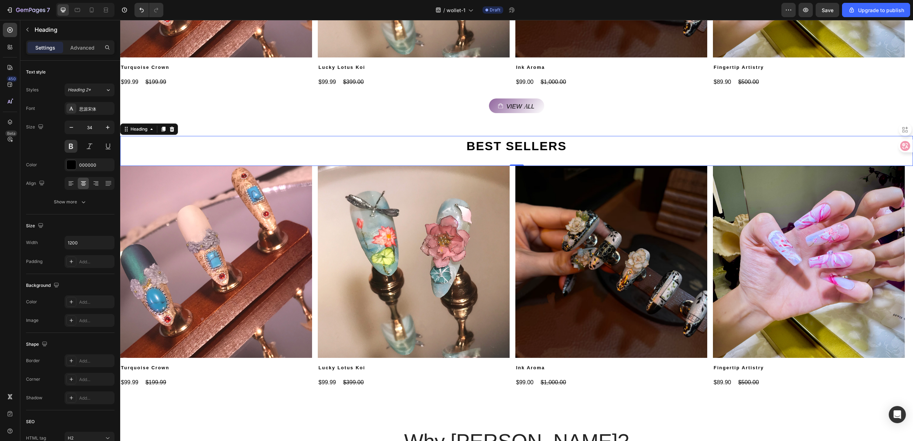
click at [514, 144] on h2 "BEST SELLERS" at bounding box center [517, 145] width 428 height 19
click at [514, 144] on p "BEST SELLERS" at bounding box center [516, 145] width 426 height 17
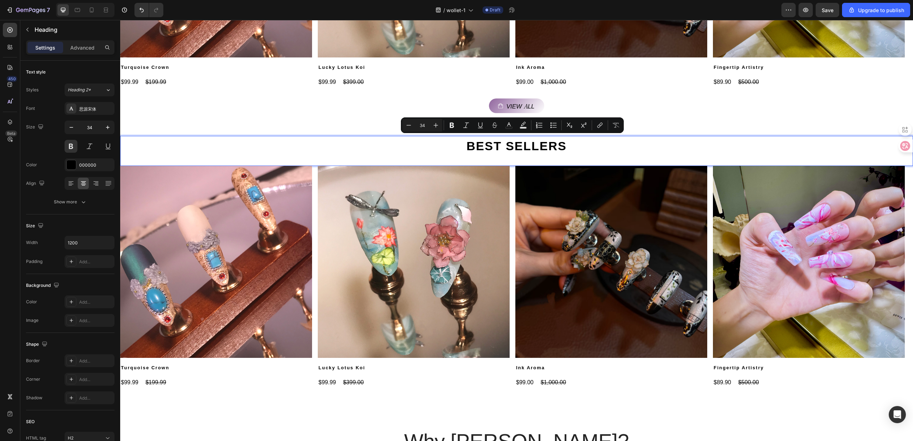
click at [512, 147] on p "BEST SELLERS" at bounding box center [516, 145] width 426 height 17
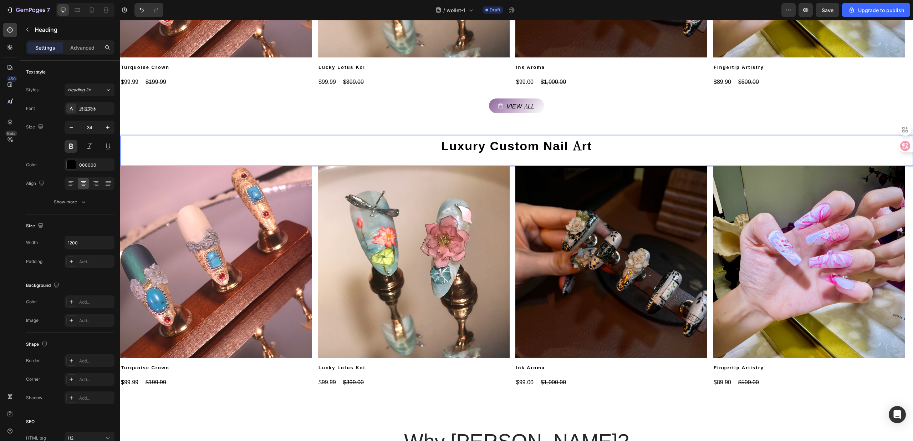
click at [608, 173] on img at bounding box center [611, 262] width 192 height 192
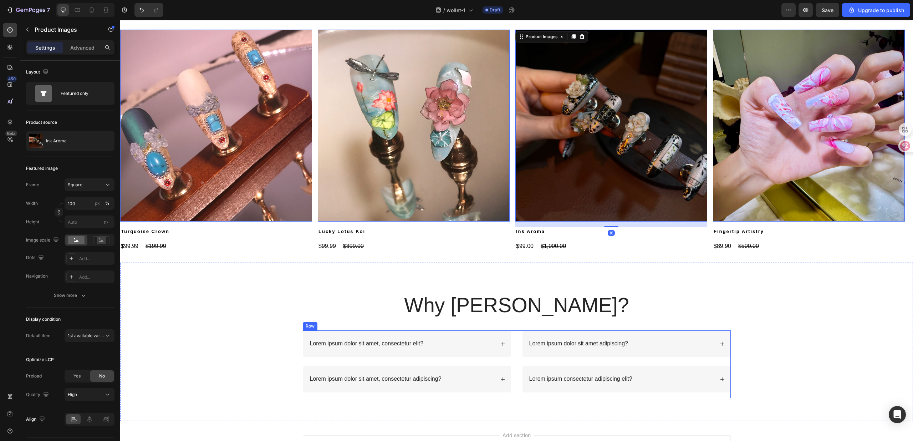
scroll to position [901, 0]
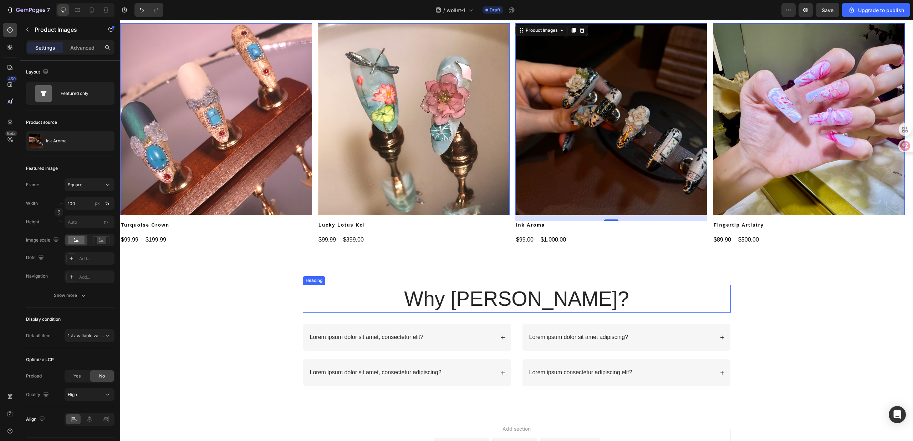
click at [490, 306] on h2 "Why Wollet?" at bounding box center [517, 298] width 428 height 28
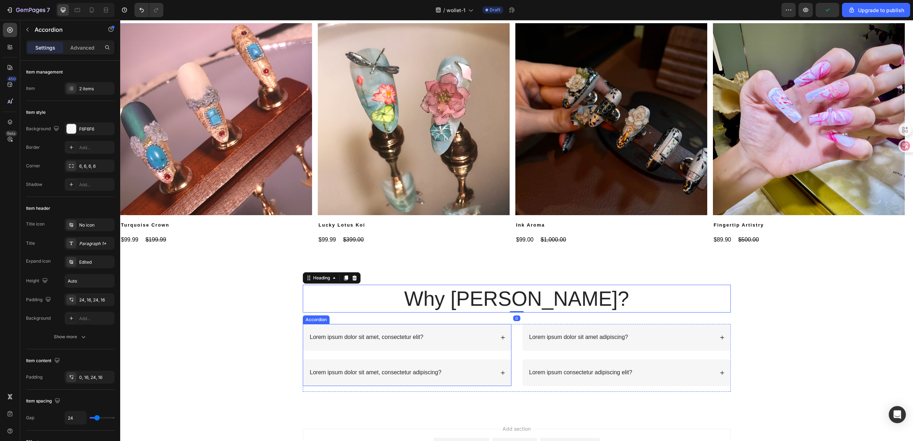
click at [455, 343] on div "Lorem ipsum dolor sit amet, consectetur elit?" at bounding box center [407, 337] width 208 height 27
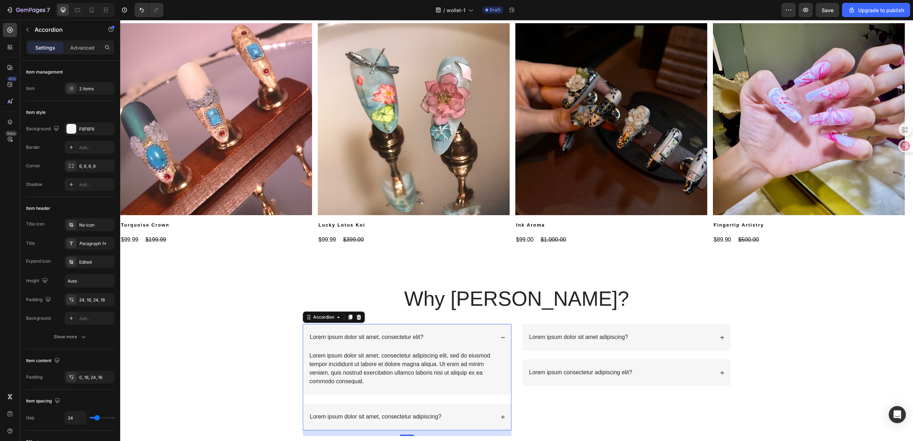
click at [456, 337] on div "Lorem ipsum dolor sit amet, consectetur elit?" at bounding box center [402, 337] width 186 height 10
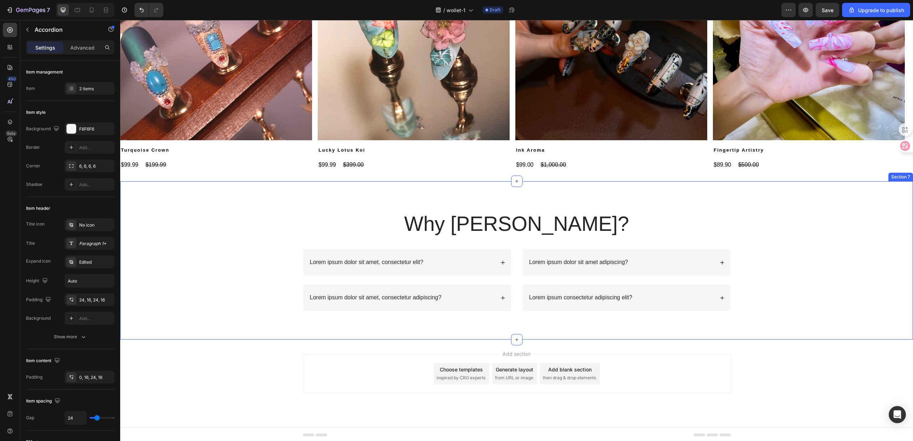
scroll to position [978, 0]
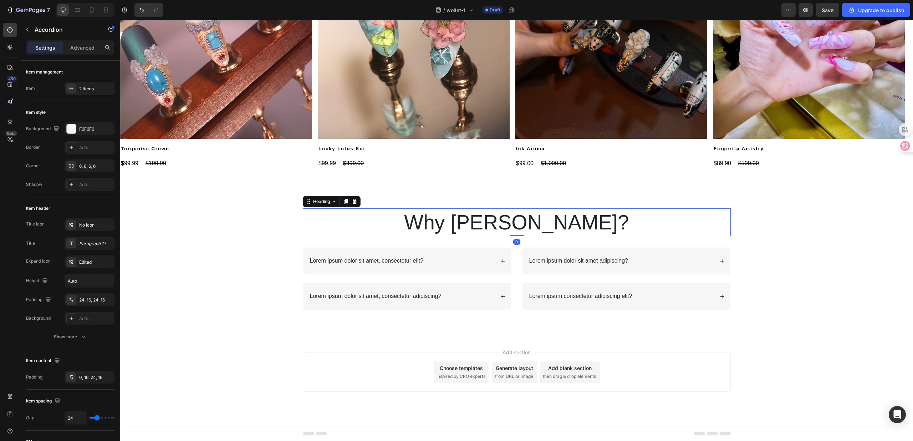
click at [496, 231] on h2 "Why Wollet?" at bounding box center [517, 222] width 428 height 28
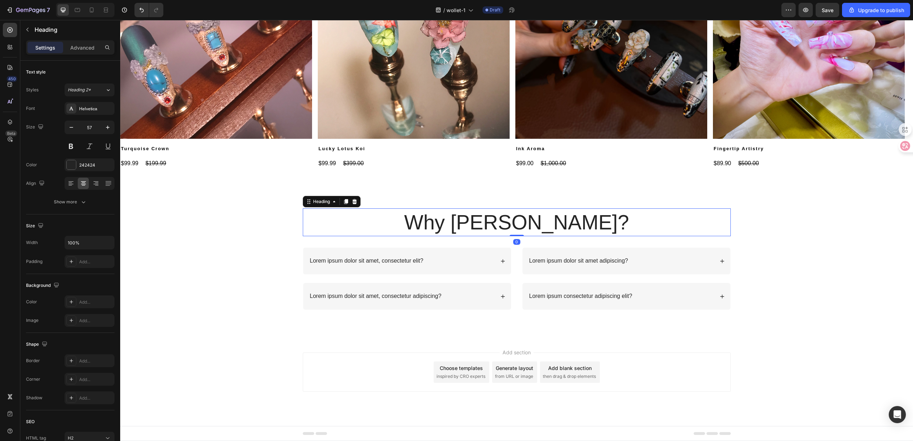
click at [500, 226] on h2 "Why Wollet?" at bounding box center [517, 222] width 428 height 28
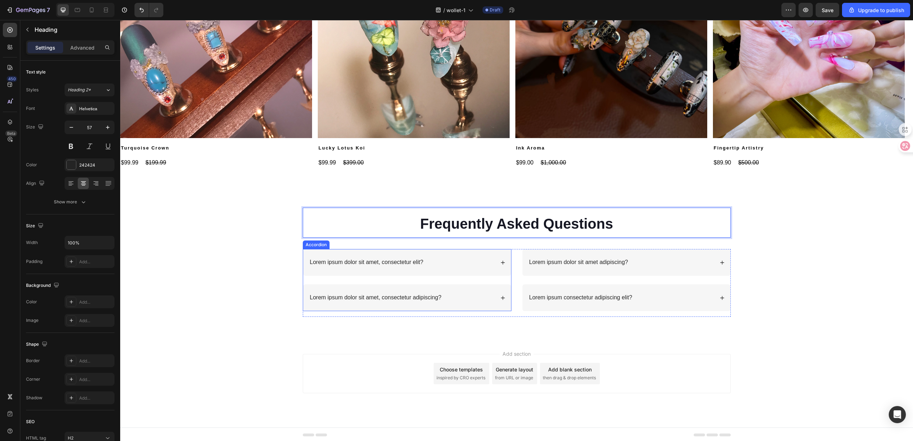
click at [357, 265] on p "Lorem ipsum dolor sit amet, consectetur elit?" at bounding box center [366, 261] width 113 height 7
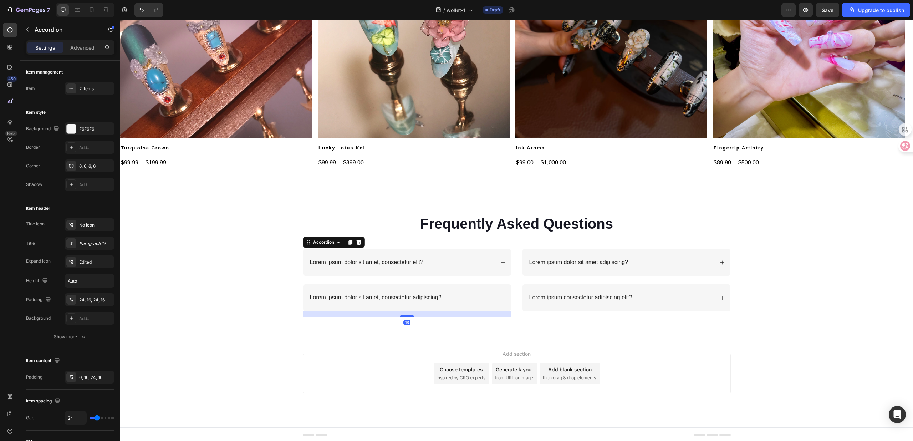
click at [374, 260] on p "Lorem ipsum dolor sit amet, consectetur elit?" at bounding box center [366, 261] width 113 height 7
click at [465, 262] on div "How long will this manicure last？" at bounding box center [402, 262] width 186 height 10
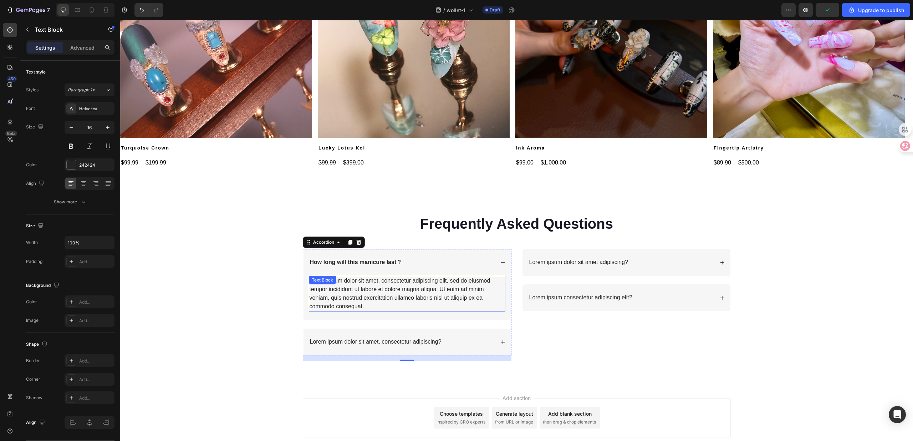
click at [390, 282] on div "Lorem ipsum dolor sit amet, consectetur adipiscing elit, sed do eiusmod tempor …" at bounding box center [407, 294] width 196 height 36
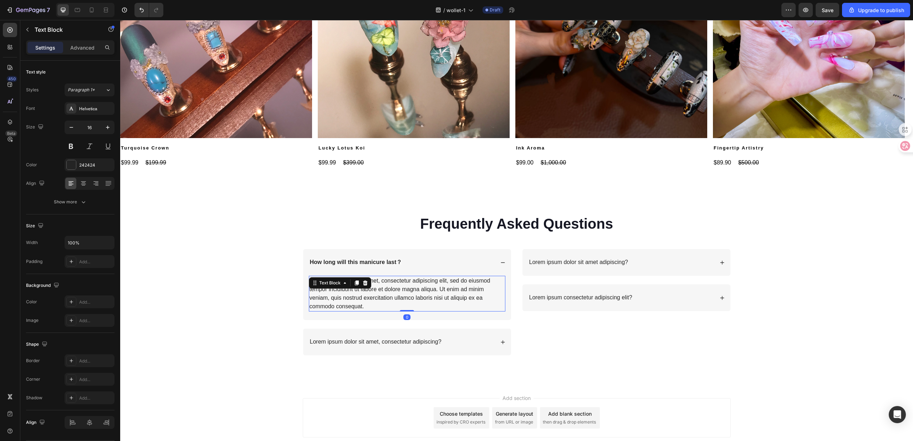
click at [396, 288] on div "Lorem ipsum dolor sit amet, consectetur adipiscing elit, sed do eiusmod tempor …" at bounding box center [407, 294] width 196 height 36
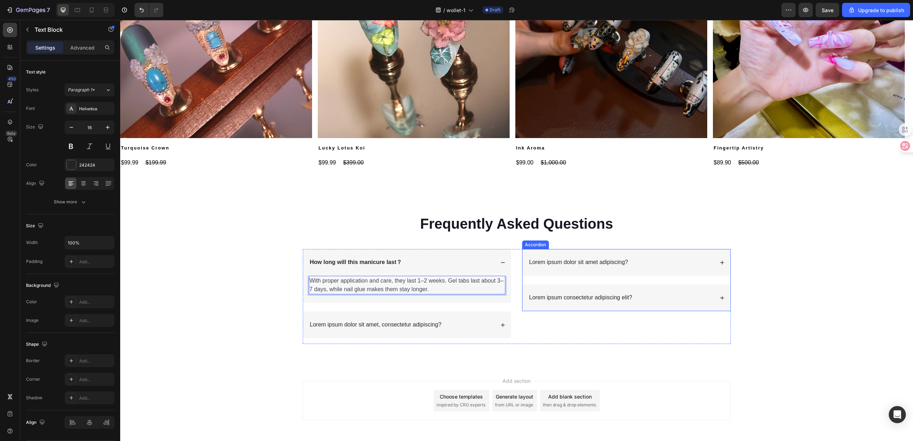
click at [572, 260] on p "Lorem ipsum dolor sit amet adipiscing?" at bounding box center [578, 261] width 99 height 7
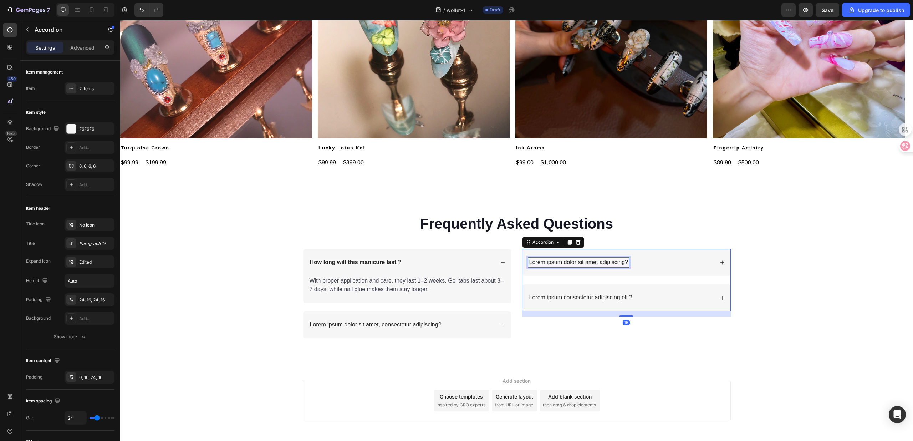
click at [572, 260] on p "Lorem ipsum dolor sit amet adipiscing?" at bounding box center [578, 261] width 99 height 7
click at [679, 260] on div "Can it be reused?" at bounding box center [621, 262] width 186 height 10
click at [628, 267] on div "Can it be reused?" at bounding box center [626, 262] width 208 height 27
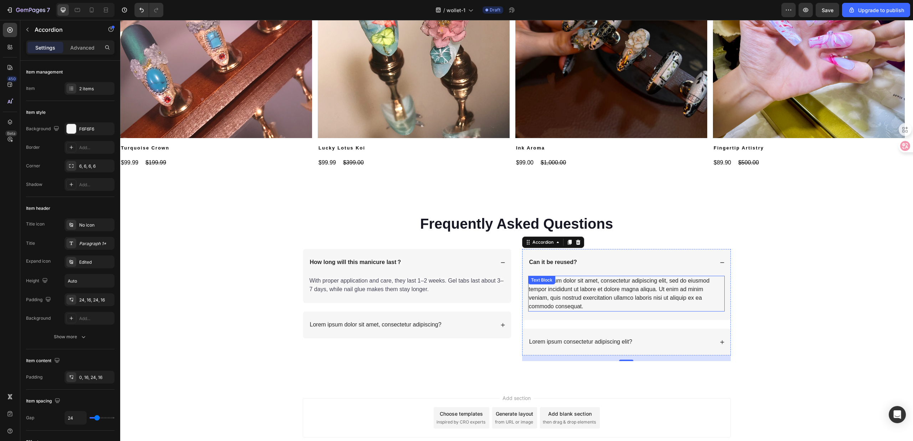
click at [596, 288] on div "Lorem ipsum dolor sit amet, consectetur adipiscing elit, sed do eiusmod tempor …" at bounding box center [626, 294] width 196 height 36
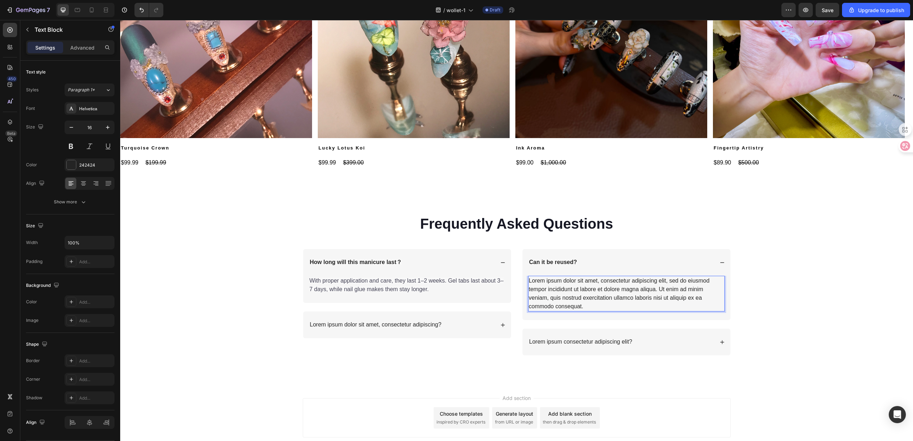
click at [609, 296] on div "Lorem ipsum dolor sit amet, consectetur adipiscing elit, sed do eiusmod tempor …" at bounding box center [626, 294] width 196 height 36
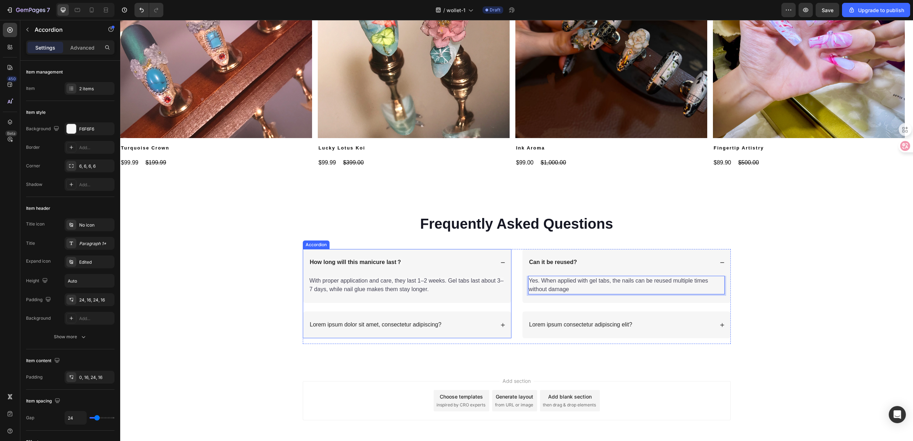
click at [461, 316] on div "Lorem ipsum dolor sit amet, consectetur adipiscing?" at bounding box center [407, 324] width 208 height 27
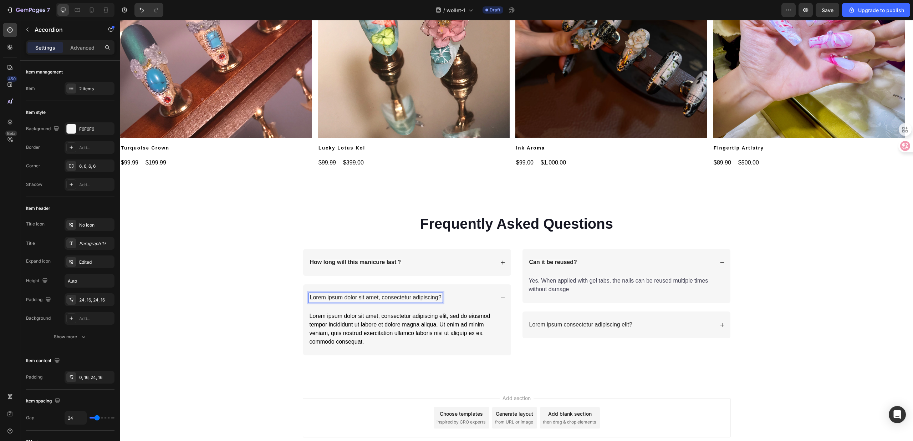
click at [366, 299] on p "Lorem ipsum dolor sit amet, consectetur adipiscing?" at bounding box center [376, 297] width 132 height 7
click at [411, 327] on div "Lorem ipsum dolor sit amet, consectetur adipiscing elit, sed do eiusmod tempor …" at bounding box center [407, 329] width 196 height 36
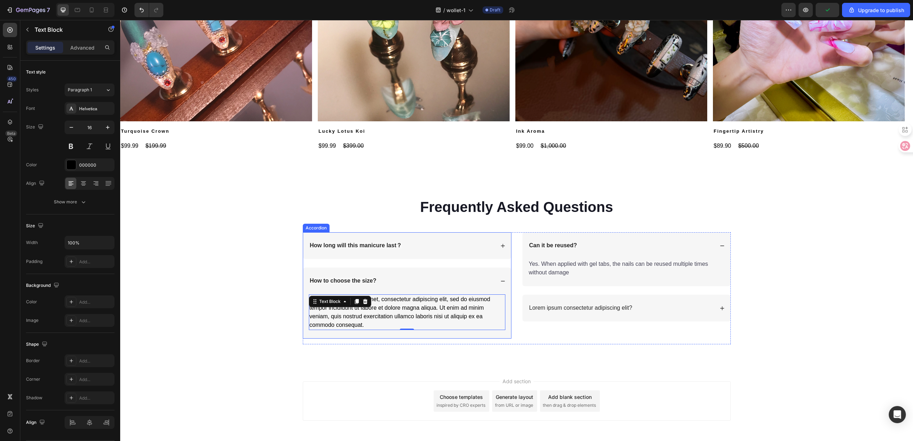
scroll to position [1024, 0]
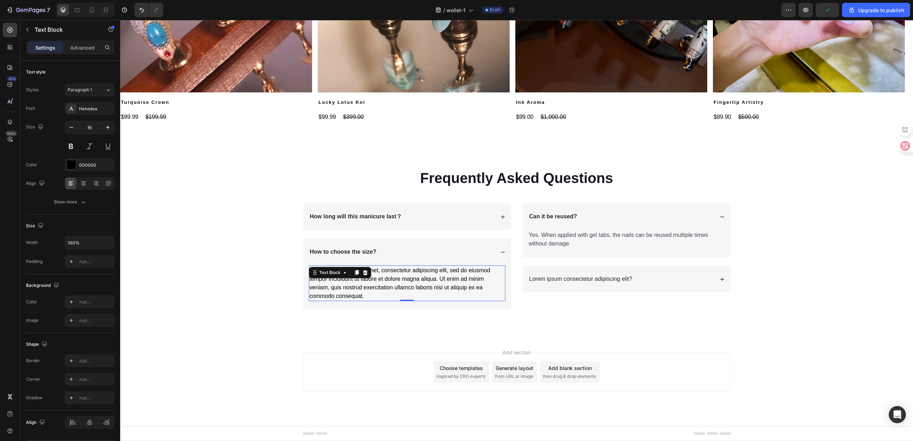
click at [406, 286] on div "Lorem ipsum dolor sit amet, consectetur adipiscing elit, sed do eiusmod tempor …" at bounding box center [407, 283] width 196 height 36
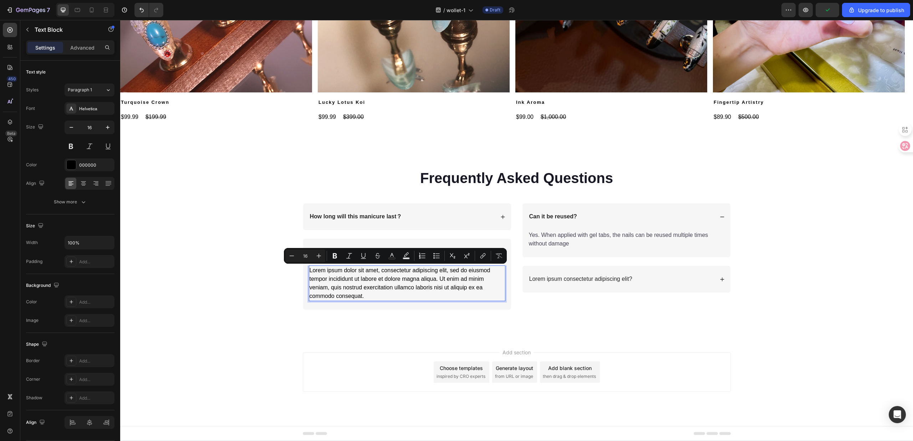
scroll to position [1007, 0]
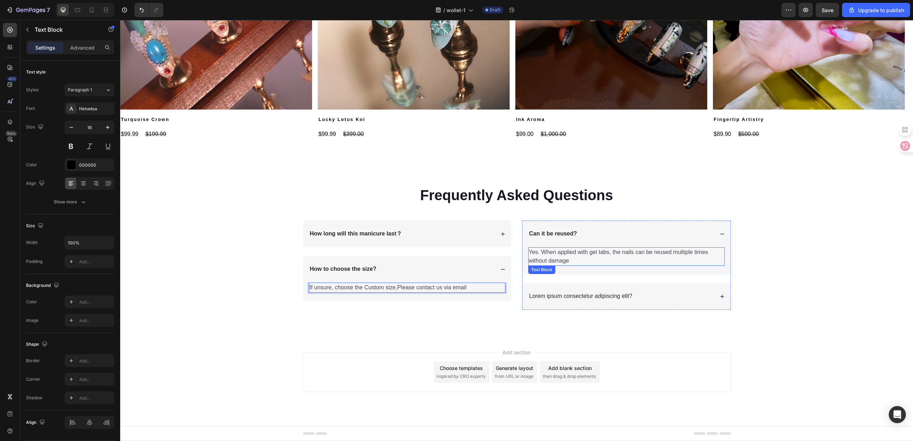
click at [611, 253] on span "Yes. When applied with gel tabs, the nails can be reused multiple times without…" at bounding box center [618, 256] width 179 height 15
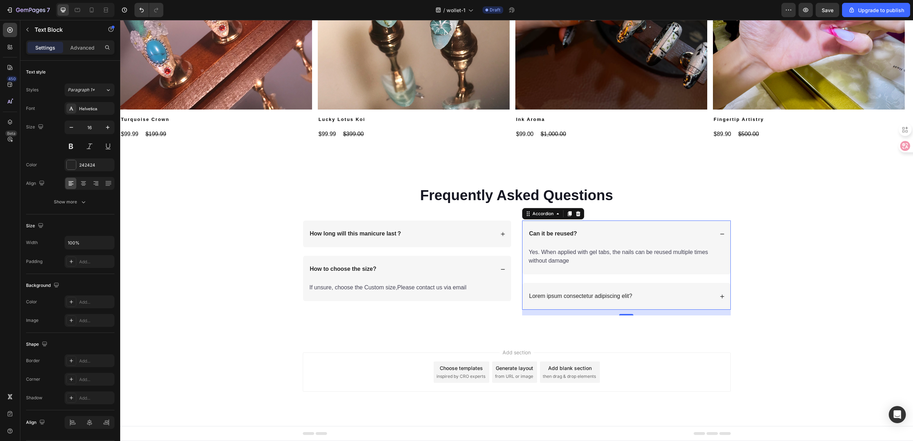
click at [601, 284] on div "Lorem ipsum consectetur adipiscing elit?" at bounding box center [626, 296] width 208 height 27
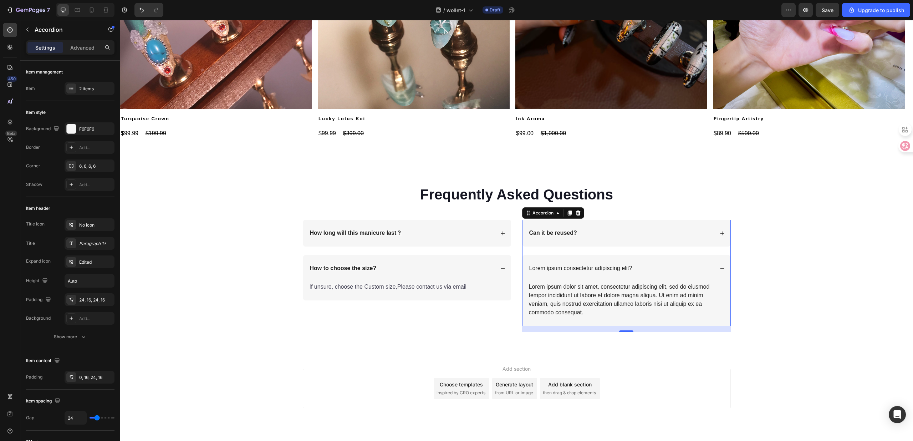
click at [608, 237] on div "Can it be reused?" at bounding box center [621, 233] width 186 height 10
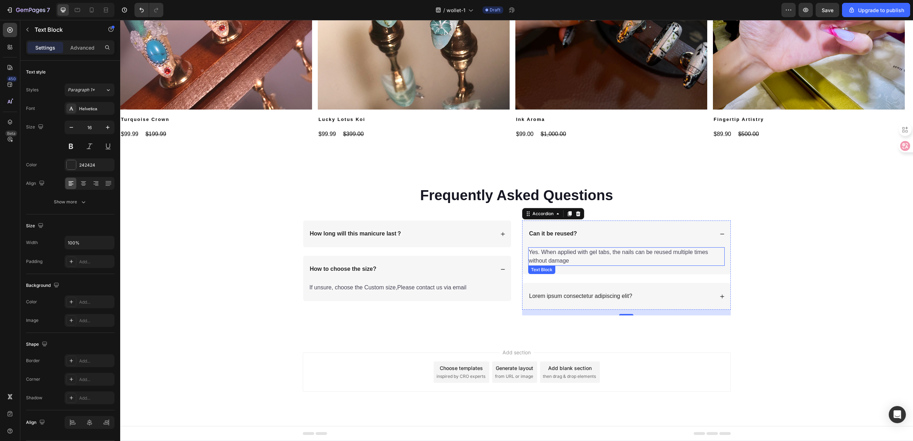
click at [585, 253] on span "Yes. When applied with gel tabs, the nails can be reused multiple times without…" at bounding box center [618, 256] width 179 height 15
click at [585, 254] on span "Yes. When applied with gel tabs, the nails can be reused multiple times without…" at bounding box center [618, 256] width 179 height 15
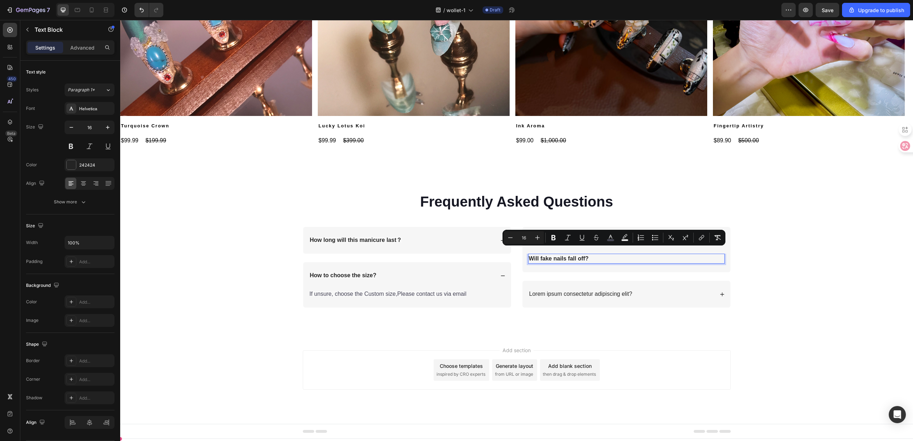
scroll to position [1000, 0]
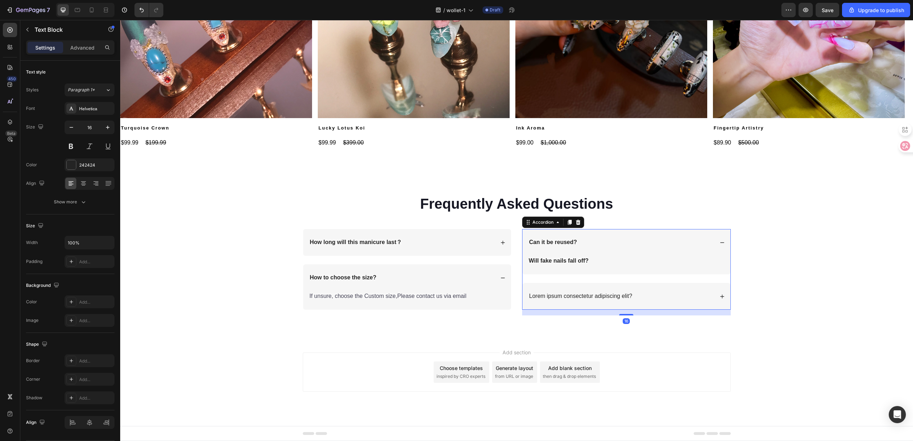
click at [595, 289] on div "Lorem ipsum consectetur adipiscing elit?" at bounding box center [626, 296] width 208 height 27
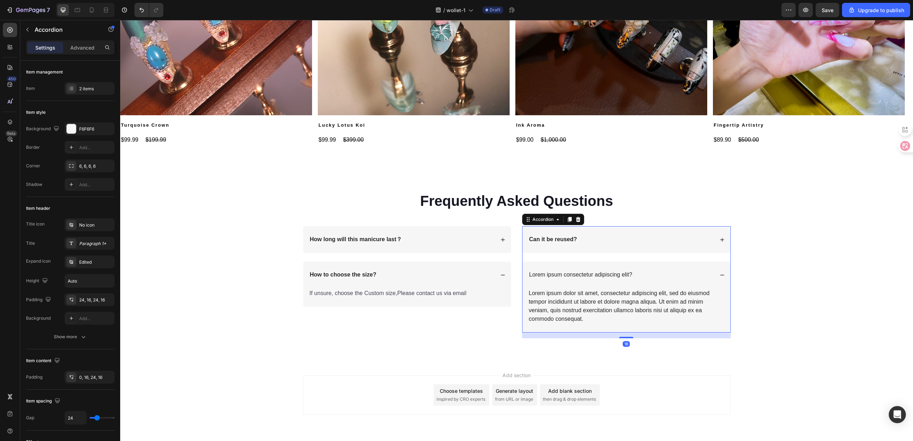
click at [612, 241] on div "Can it be reused?" at bounding box center [621, 240] width 186 height 10
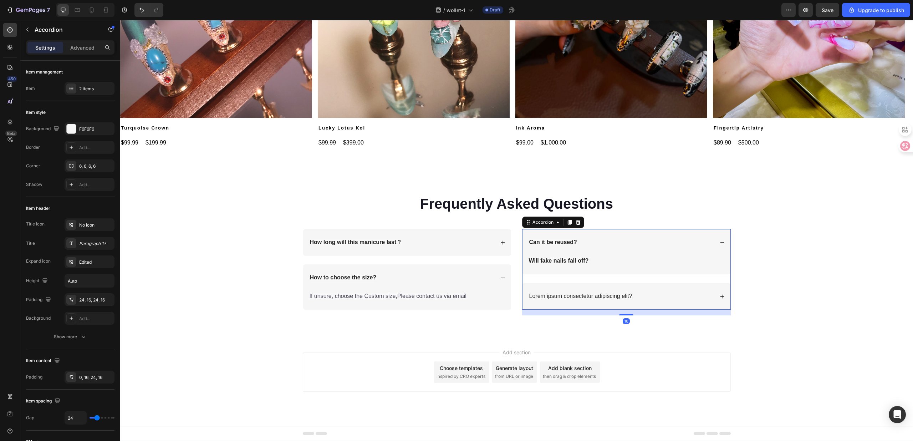
scroll to position [998, 0]
click at [566, 237] on div "Can it be reused?" at bounding box center [553, 242] width 50 height 10
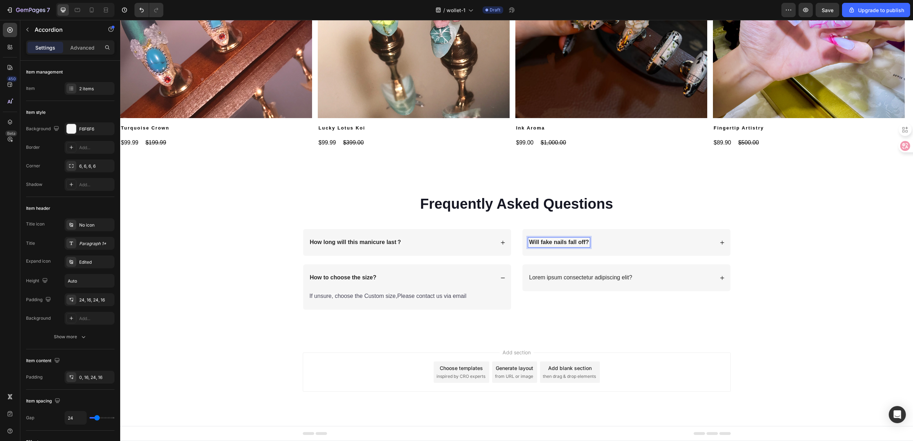
click at [611, 249] on div "Will fake nails fall off?" at bounding box center [626, 242] width 208 height 27
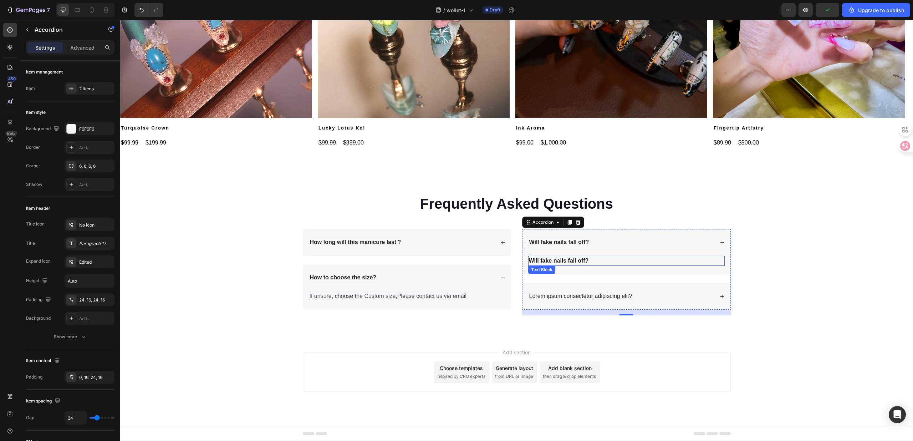
click at [614, 262] on p "Will fake nails fall off?" at bounding box center [626, 260] width 195 height 9
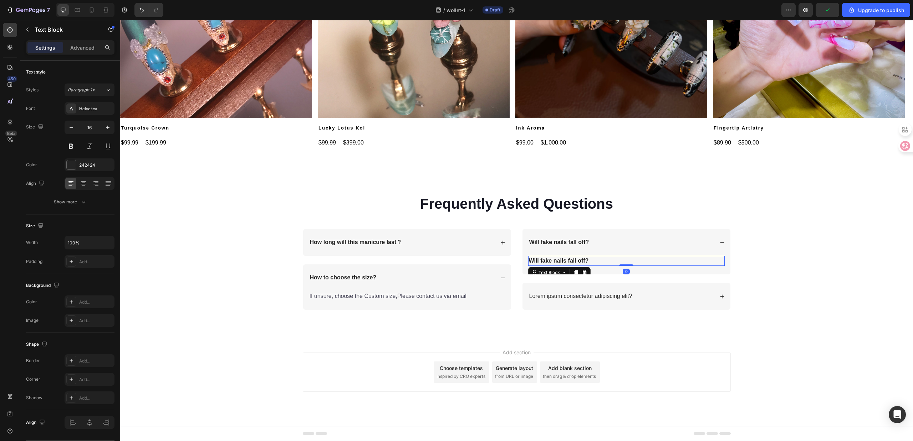
click at [585, 261] on p "Will fake nails fall off?" at bounding box center [626, 260] width 195 height 9
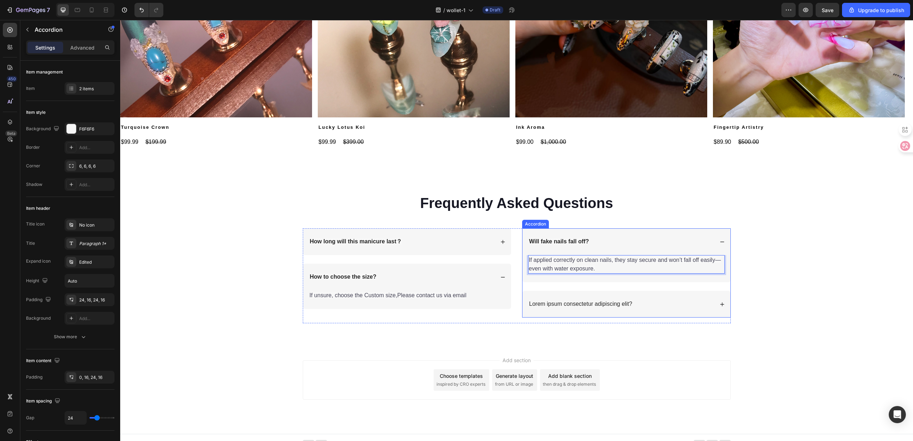
click at [619, 249] on div "Will fake nails fall off?" at bounding box center [626, 241] width 208 height 27
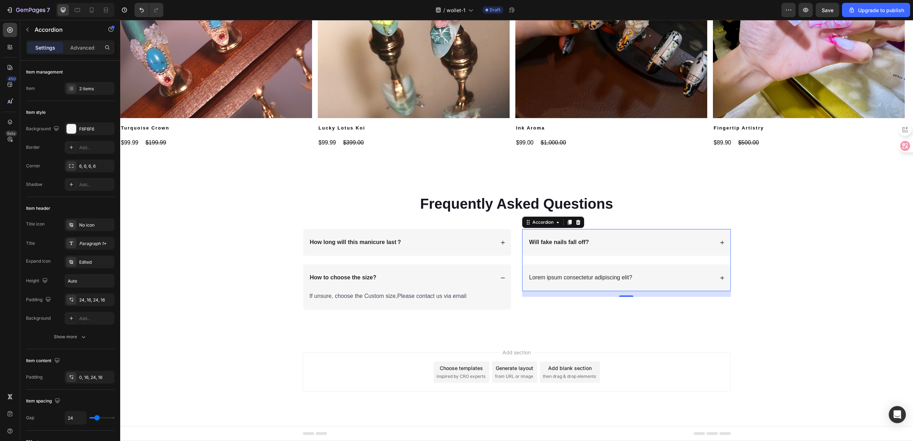
click at [593, 250] on div "Will fake nails fall off?" at bounding box center [626, 242] width 208 height 27
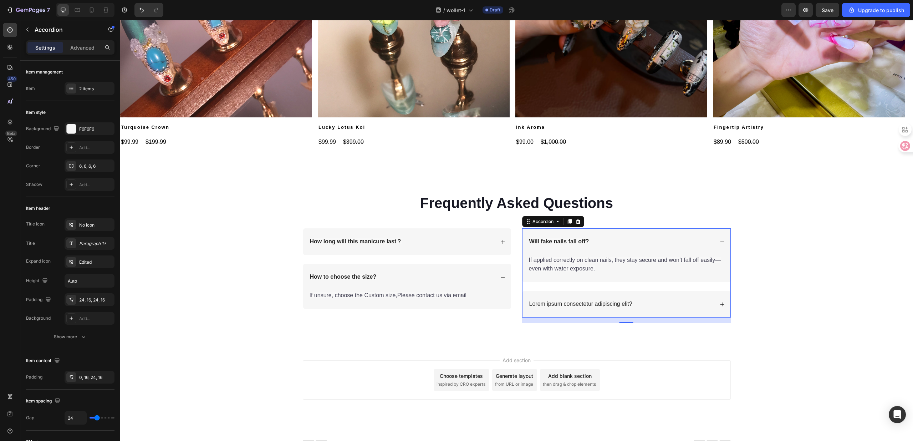
click at [580, 246] on div "Will fake nails fall off?" at bounding box center [559, 242] width 62 height 10
click at [609, 262] on span "If applied correctly on clean nails, they stay secure and won’t fall off easily…" at bounding box center [625, 264] width 192 height 15
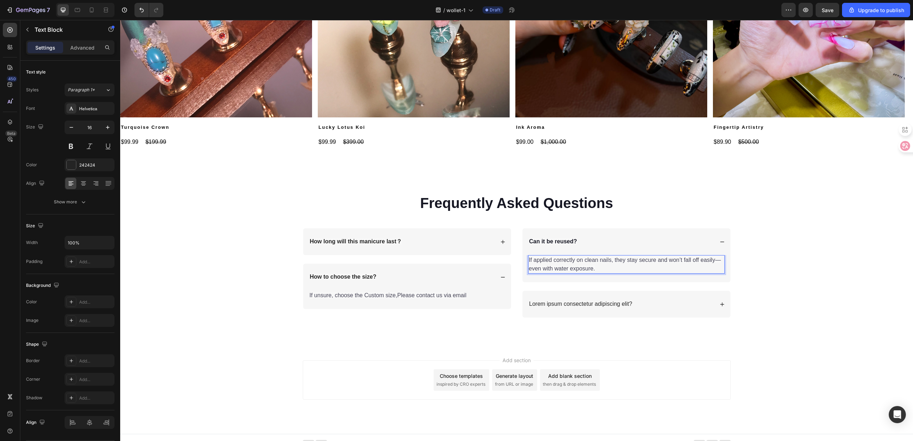
click at [575, 266] on span "If applied correctly on clean nails, they stay secure and won’t fall off easily…" at bounding box center [625, 264] width 192 height 15
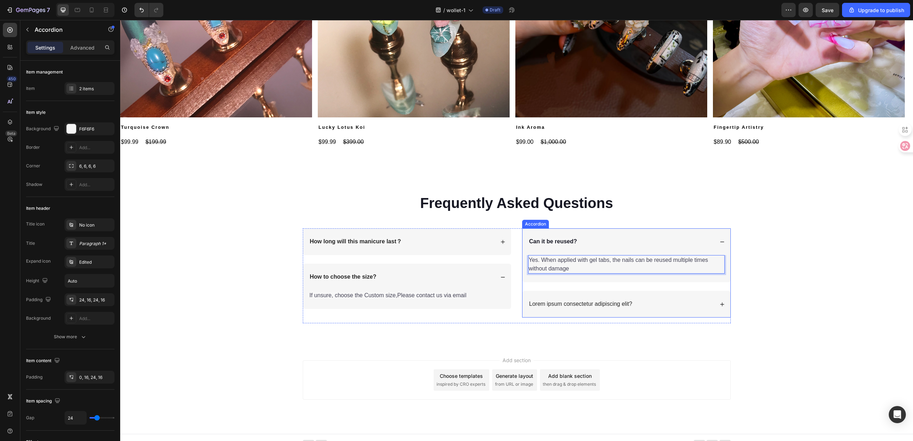
click at [587, 300] on div "Lorem ipsum consectetur adipiscing elit?" at bounding box center [580, 304] width 105 height 10
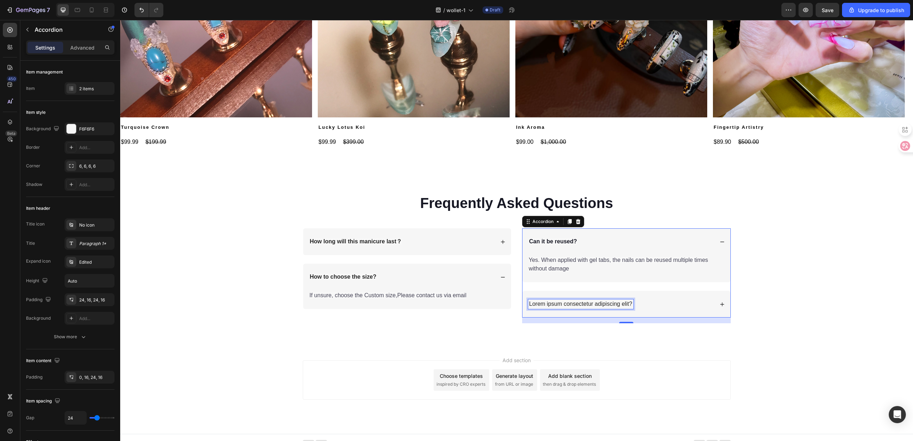
click at [563, 308] on div "Lorem ipsum consectetur adipiscing elit?" at bounding box center [580, 304] width 105 height 10
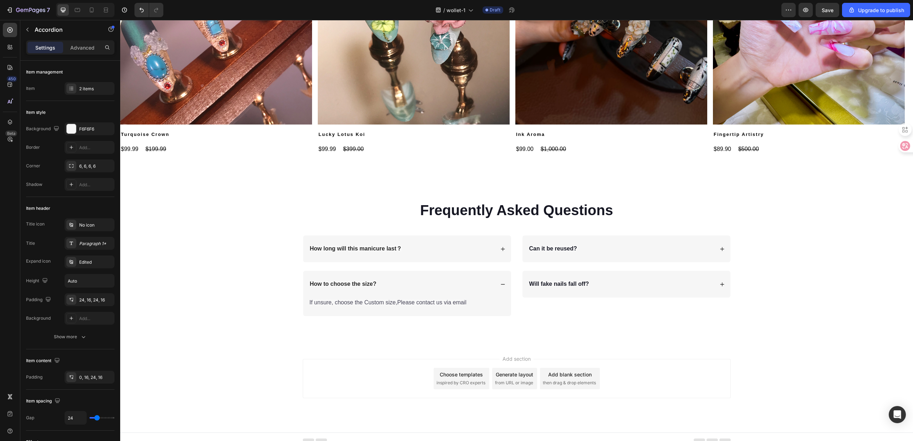
click at [721, 245] on div "Can it be reused?" at bounding box center [626, 248] width 208 height 27
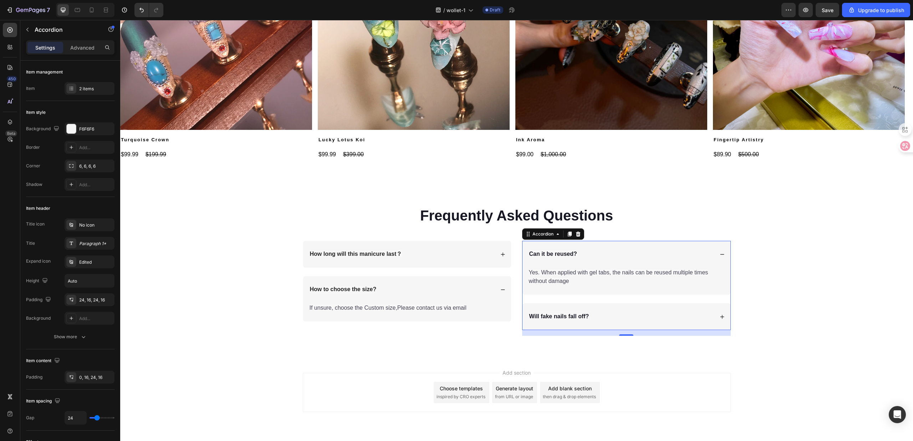
click at [723, 250] on div "Can it be reused?" at bounding box center [626, 254] width 208 height 27
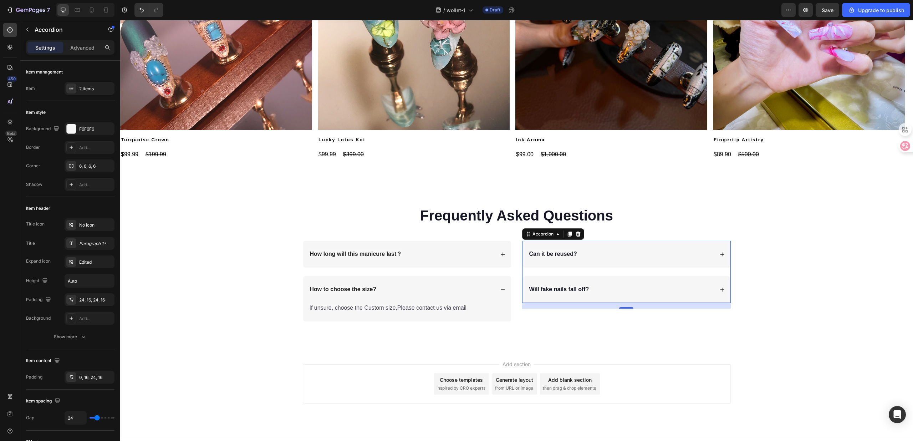
click at [634, 294] on div "Will fake nails fall off?" at bounding box center [621, 289] width 186 height 10
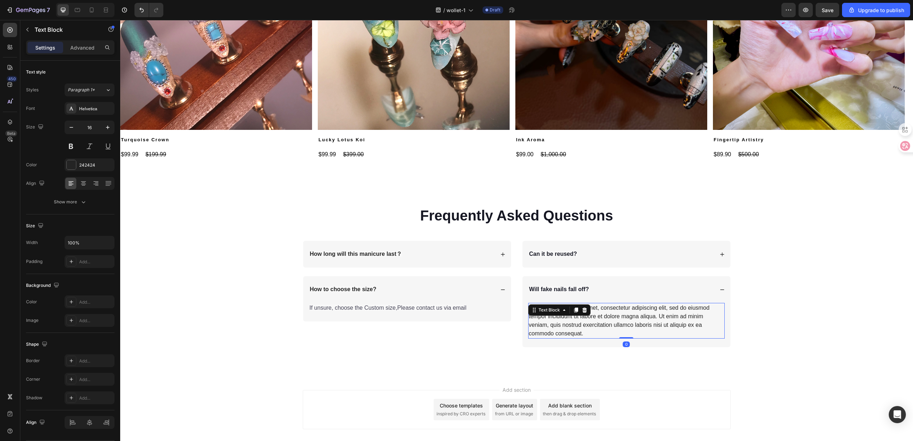
click at [565, 314] on div "Lorem ipsum dolor sit amet, consectetur adipiscing elit, sed do eiusmod tempor …" at bounding box center [626, 321] width 196 height 36
click at [571, 325] on div "Lorem ipsum dolor sit amet, consectetur adipiscing elit, sed do eiusmod tempor …" at bounding box center [626, 321] width 196 height 36
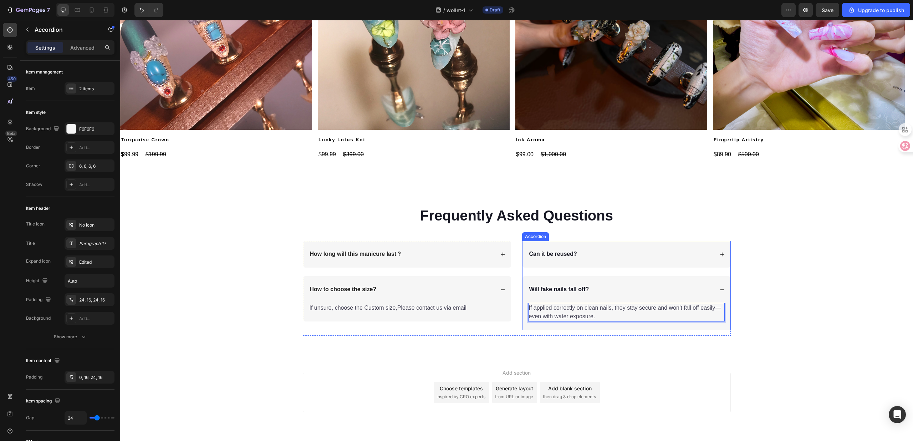
click at [675, 296] on div "Will fake nails fall off?" at bounding box center [626, 289] width 208 height 27
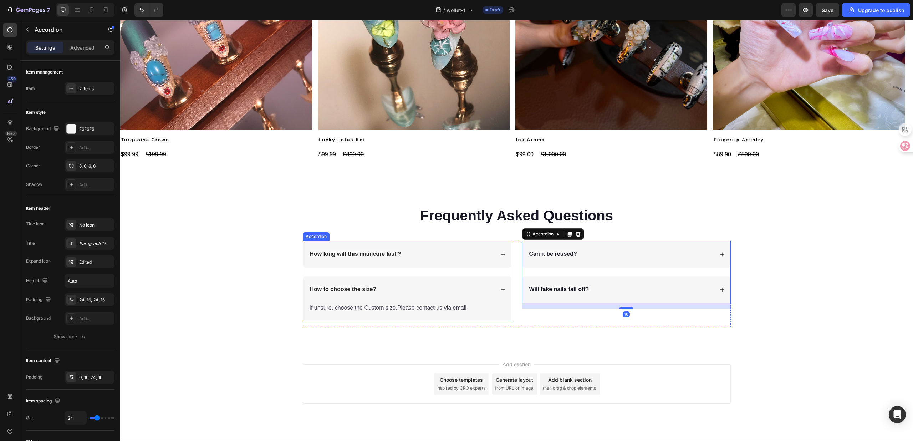
click at [463, 291] on div "How to choose the size?" at bounding box center [402, 289] width 186 height 10
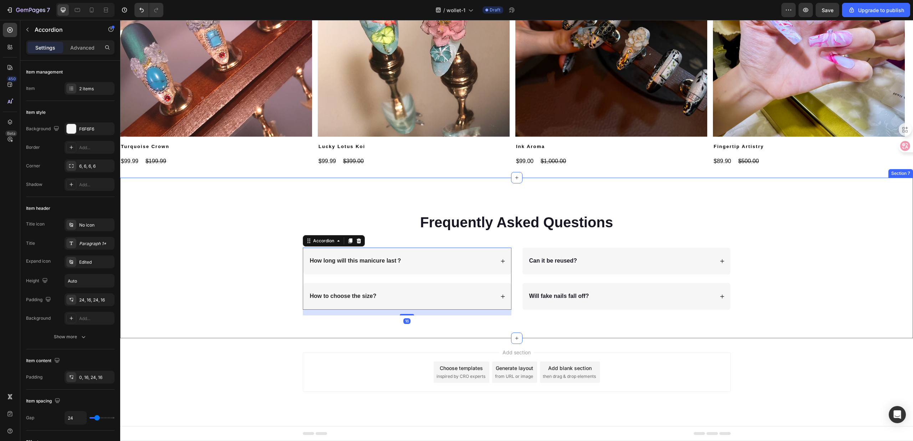
scroll to position [980, 0]
click at [514, 338] on icon at bounding box center [517, 338] width 6 height 6
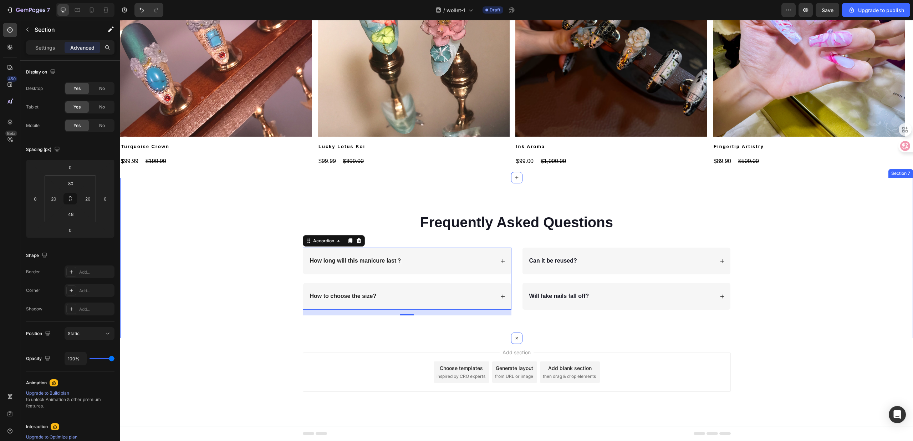
click at [476, 322] on div "⁠⁠⁠⁠⁠⁠⁠ Frequently Asked Questions Heading Row How long will this manicure last…" at bounding box center [516, 258] width 793 height 160
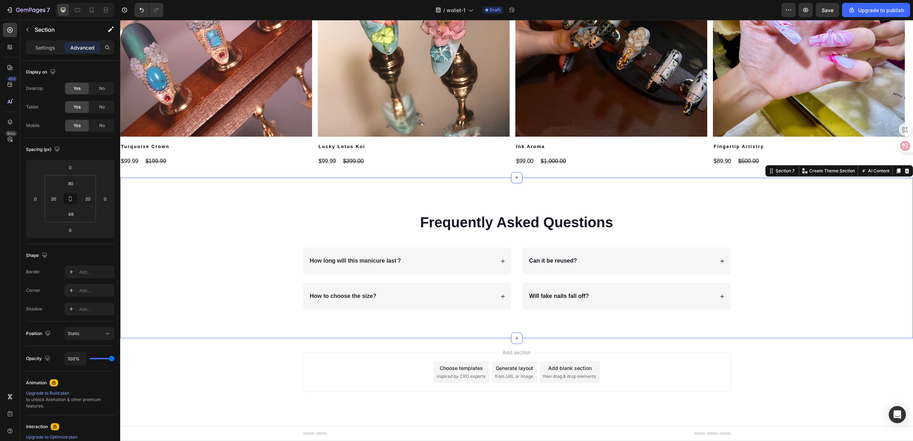
click at [461, 324] on div "⁠⁠⁠⁠⁠⁠⁠ Frequently Asked Questions Heading Row How long will this manicure last…" at bounding box center [516, 258] width 793 height 160
click at [463, 317] on div "⁠⁠⁠⁠⁠⁠⁠ Frequently Asked Questions Heading Row How long will this manicure last…" at bounding box center [516, 263] width 778 height 115
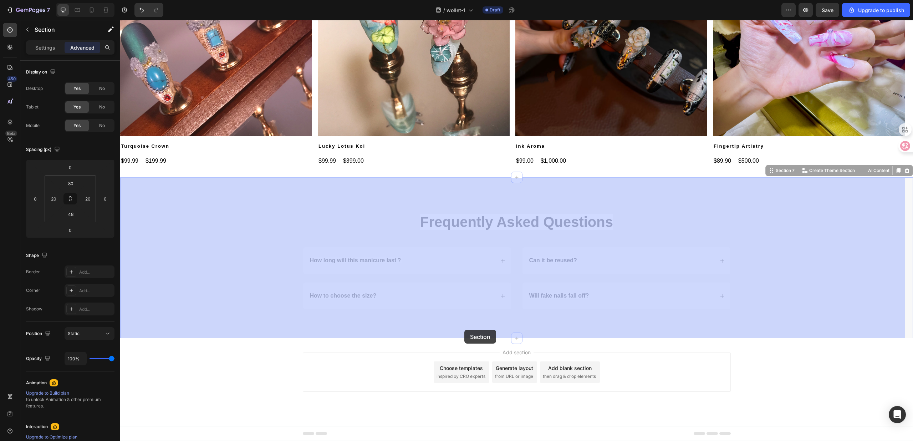
drag, startPoint x: 463, startPoint y: 318, endPoint x: 464, endPoint y: 329, distance: 11.1
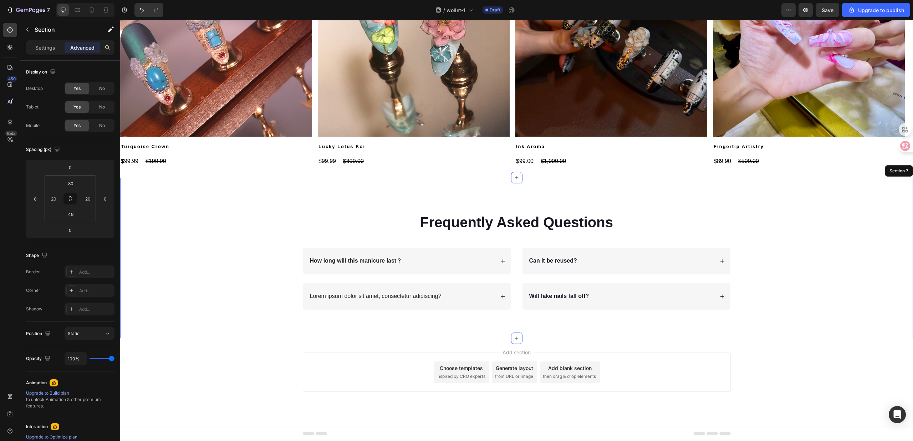
click at [615, 324] on div "Frequently Asked Questions Heading Row How long will this manicure last？ Lorem …" at bounding box center [516, 258] width 793 height 160
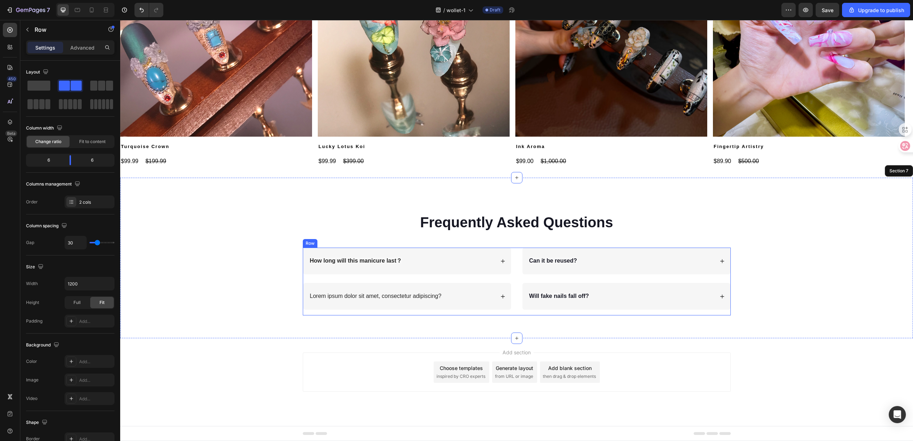
click at [561, 311] on div "Can it be reused? Will fake nails fall off? Accordion" at bounding box center [626, 281] width 209 height 68
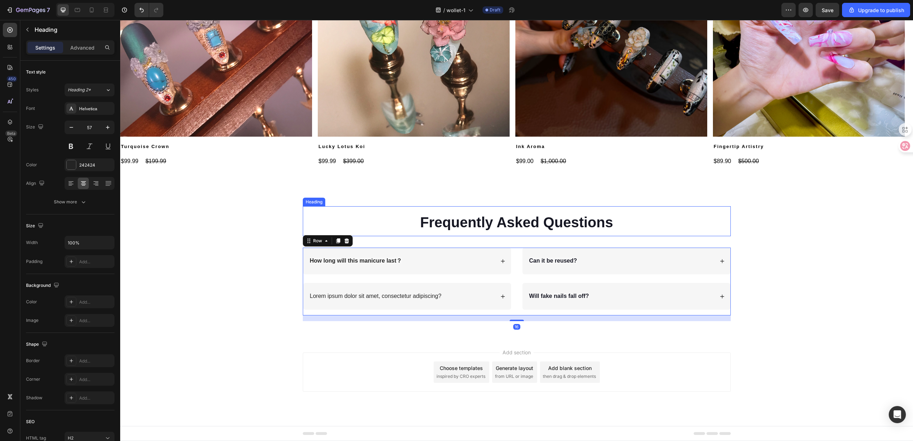
click at [552, 210] on h2 "Frequently Asked Questions" at bounding box center [517, 221] width 428 height 30
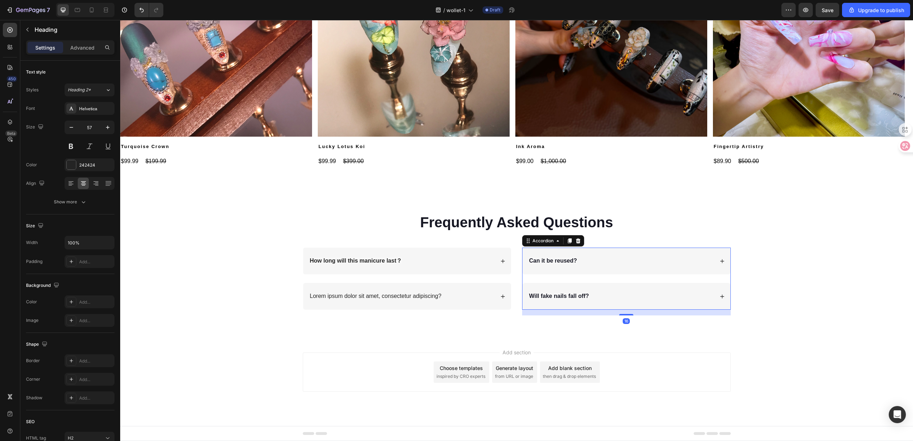
click at [522, 271] on div "Can it be reused?" at bounding box center [626, 260] width 208 height 27
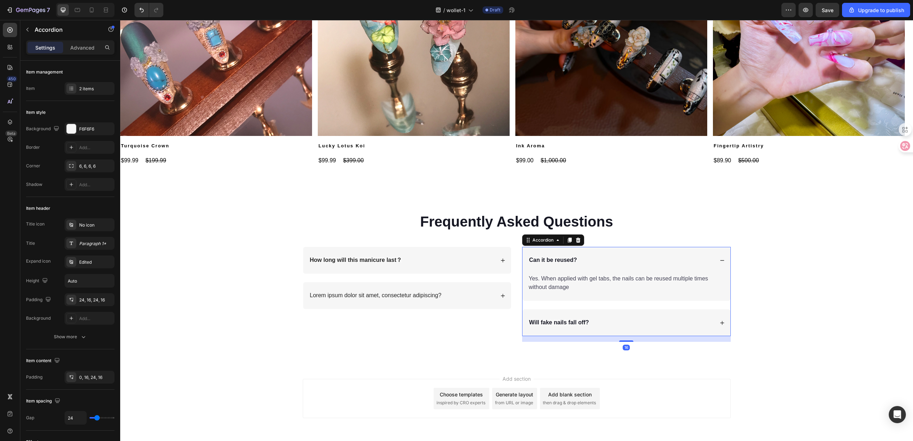
click at [523, 317] on div "Will fake nails fall off?" at bounding box center [626, 322] width 208 height 27
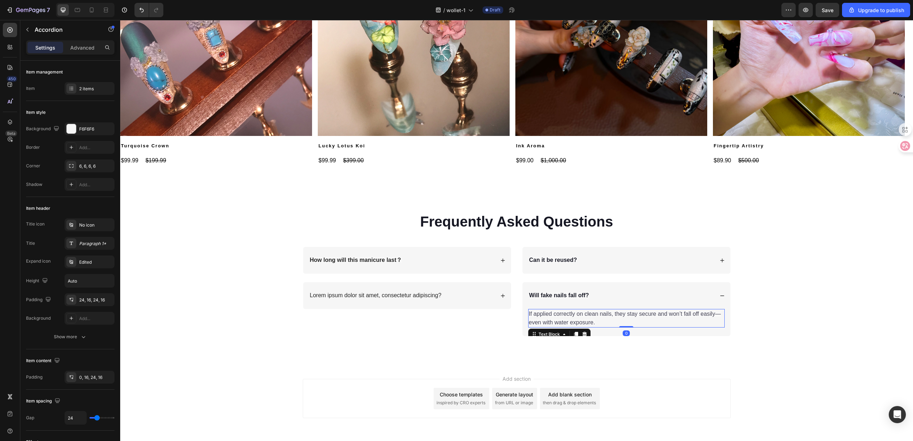
click at [576, 315] on span "If applied correctly on clean nails, they stay secure and won’t fall off easily…" at bounding box center [625, 318] width 192 height 15
click at [574, 298] on strong "Will fake nails fall off?" at bounding box center [559, 295] width 60 height 6
click at [614, 284] on div "Will fake nails fall off?" at bounding box center [626, 295] width 208 height 27
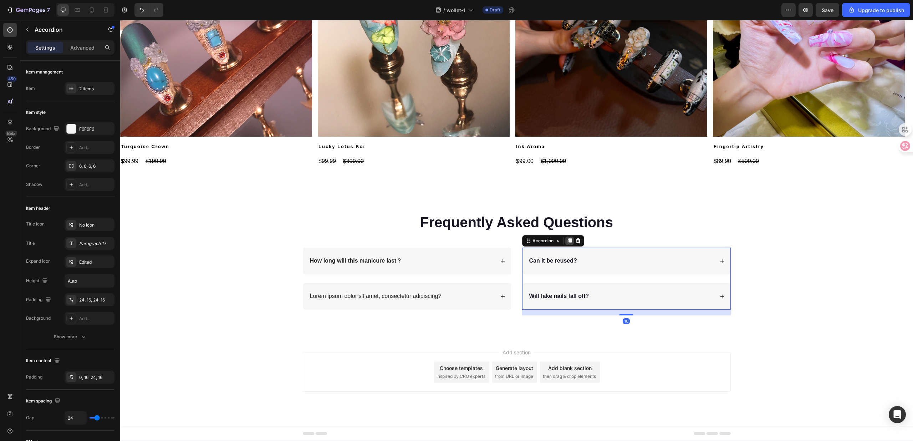
click at [567, 240] on icon at bounding box center [569, 241] width 4 height 5
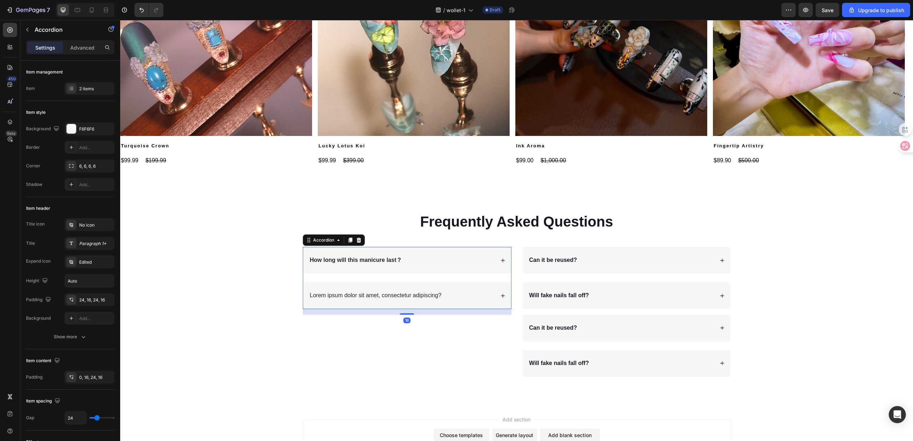
click at [462, 297] on div "Lorem ipsum dolor sit amet, consectetur adipiscing?" at bounding box center [402, 296] width 186 height 10
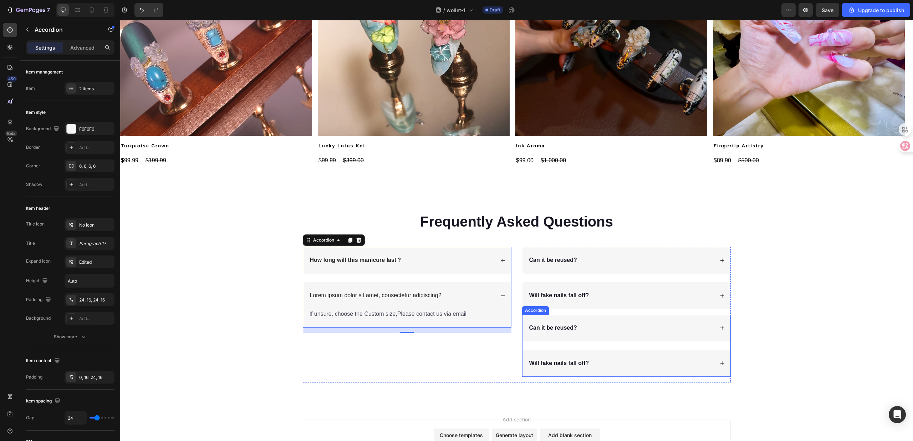
click at [581, 364] on strong "Will fake nails fall off?" at bounding box center [559, 363] width 60 height 6
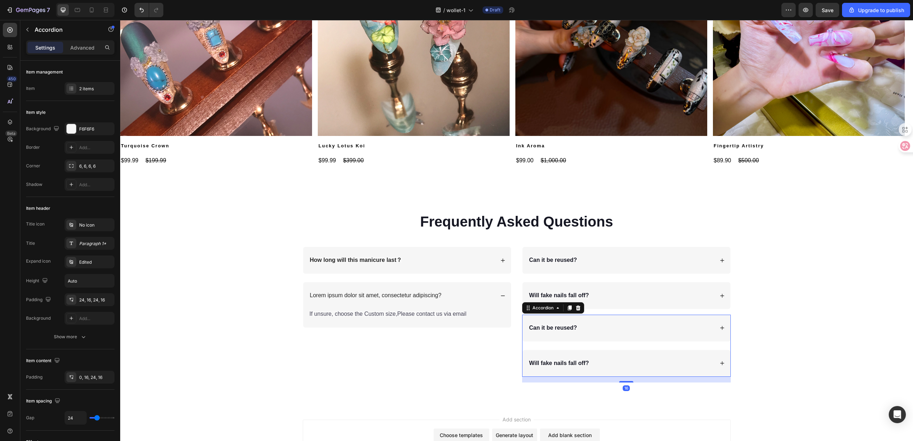
click at [665, 357] on div "Will fake nails fall off?" at bounding box center [626, 363] width 208 height 27
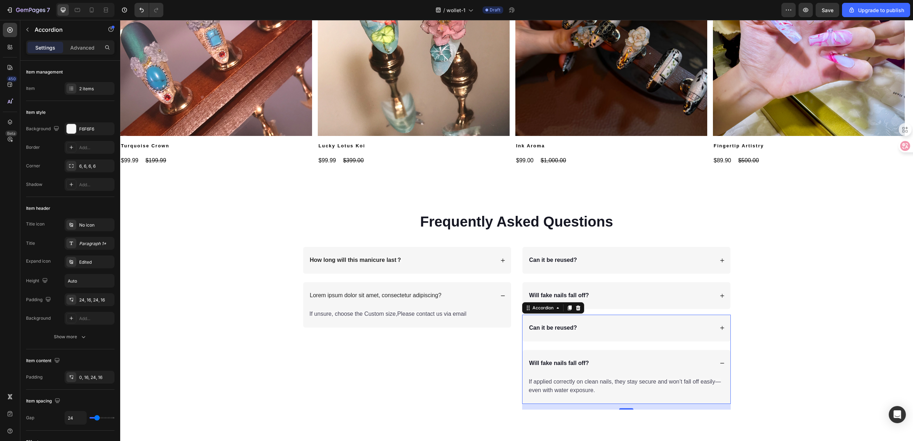
click at [665, 357] on div "Will fake nails fall off?" at bounding box center [626, 363] width 208 height 27
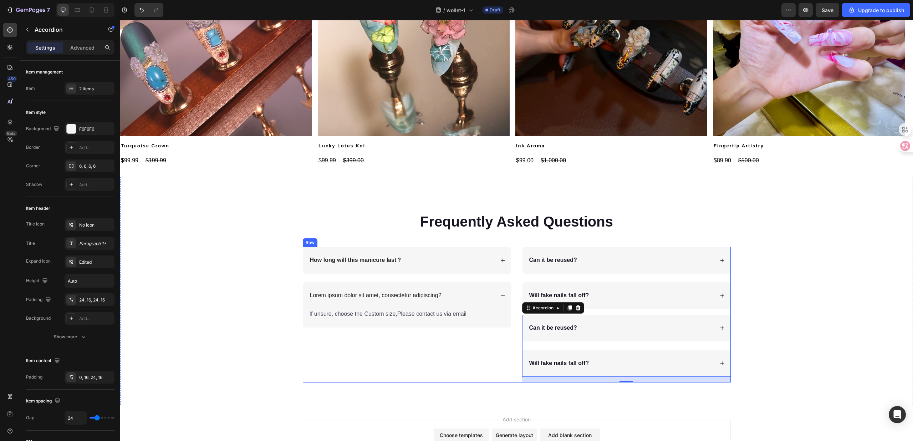
click at [441, 362] on div "How long will this manicure last？ Lorem ipsum dolor sit amet, consectetur adipi…" at bounding box center [407, 314] width 209 height 135
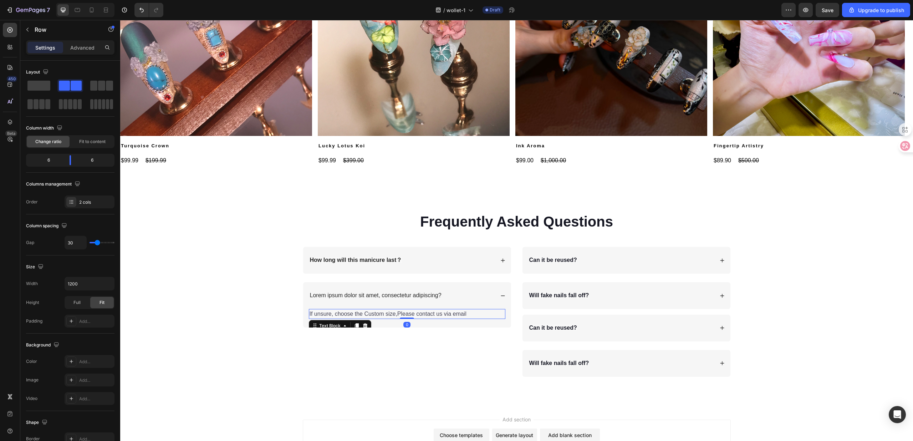
click at [481, 309] on div "If unsure, choose the Custom size,Please contact us via email" at bounding box center [407, 314] width 196 height 10
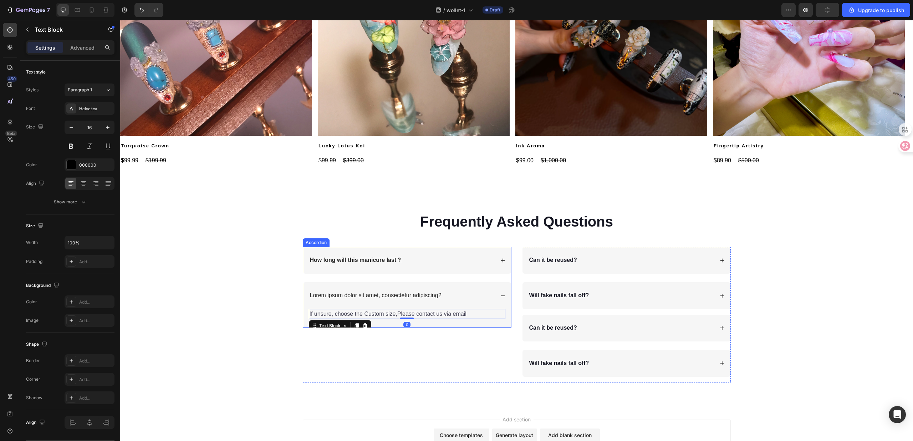
click at [480, 288] on div "Lorem ipsum dolor sit amet, consectetur adipiscing?" at bounding box center [407, 295] width 208 height 27
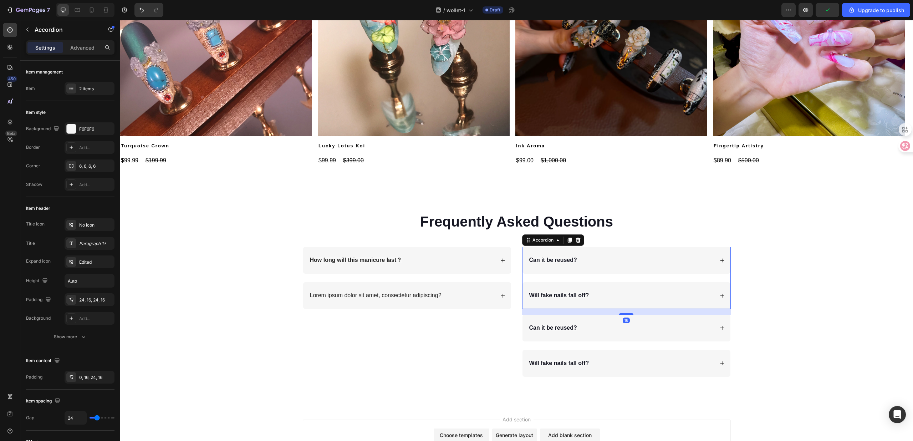
click at [595, 295] on div "Will fake nails fall off?" at bounding box center [621, 296] width 186 height 10
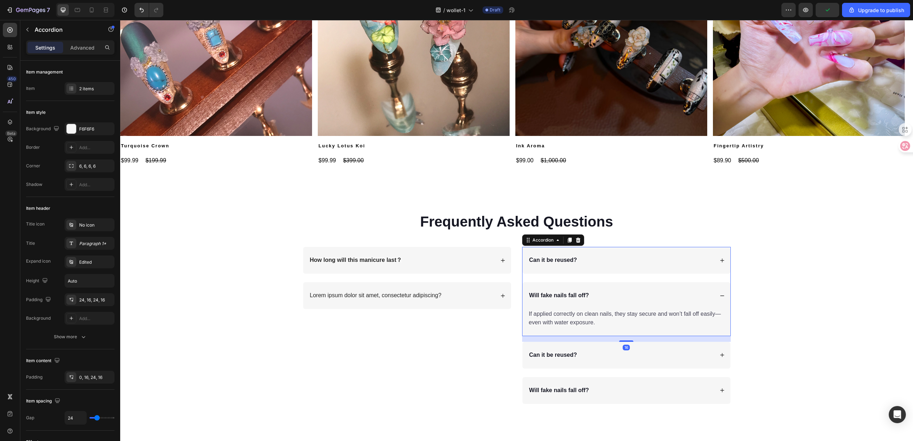
click at [595, 295] on div "Will fake nails fall off?" at bounding box center [621, 296] width 186 height 10
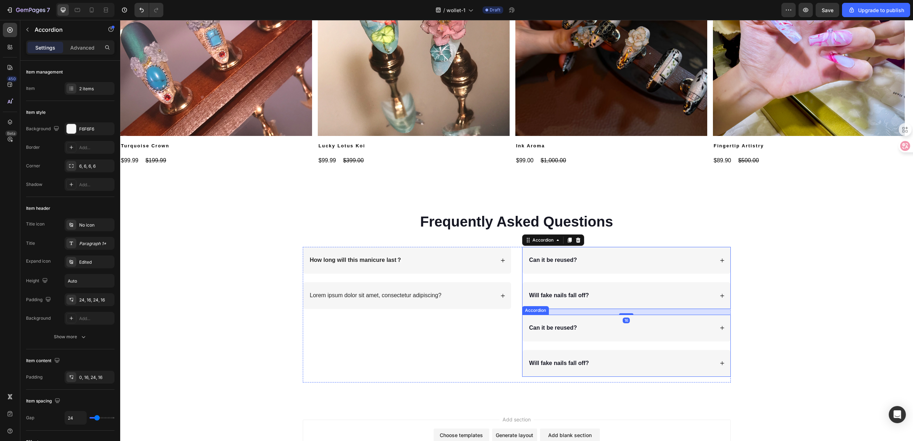
click at [565, 323] on div "Can it be reused?" at bounding box center [626, 327] width 208 height 27
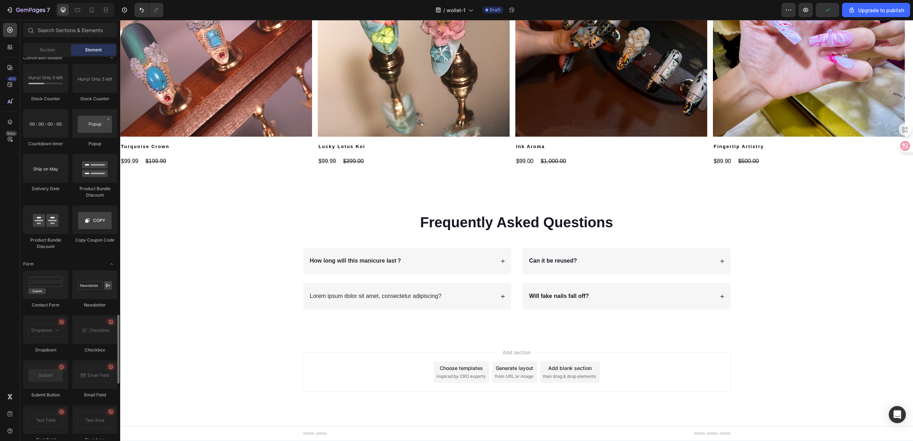
scroll to position [1519, 0]
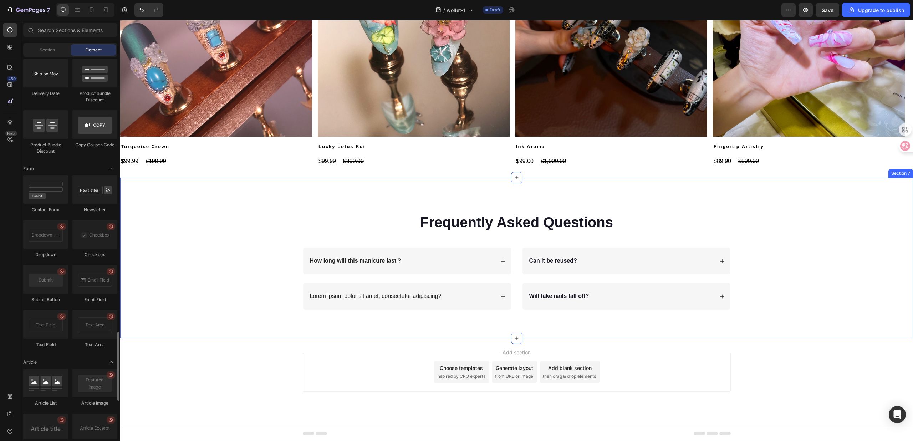
click at [432, 321] on div "Frequently Asked Questions Heading Row How long will this manicure last？ Lorem …" at bounding box center [516, 258] width 793 height 160
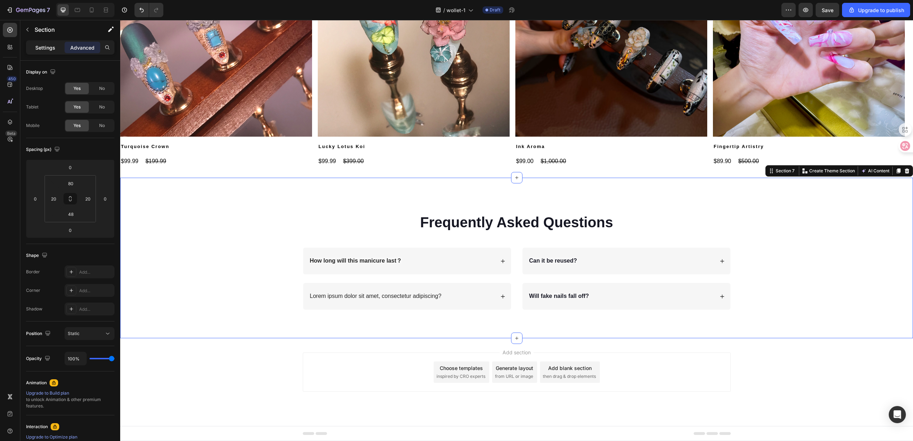
click at [52, 52] on div "Settings" at bounding box center [45, 47] width 36 height 11
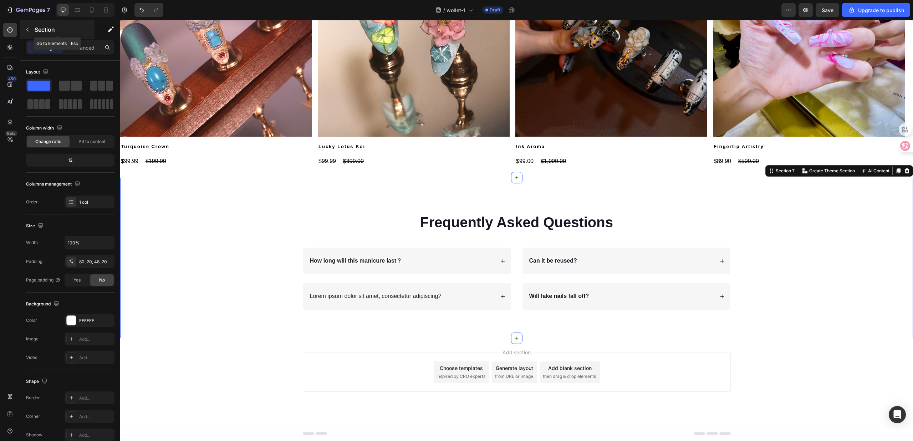
click at [24, 32] on button "button" at bounding box center [27, 29] width 11 height 11
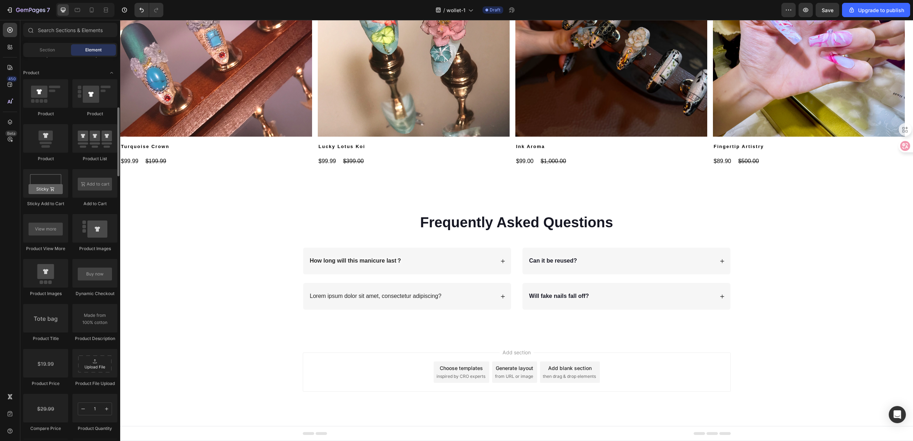
scroll to position [806, 0]
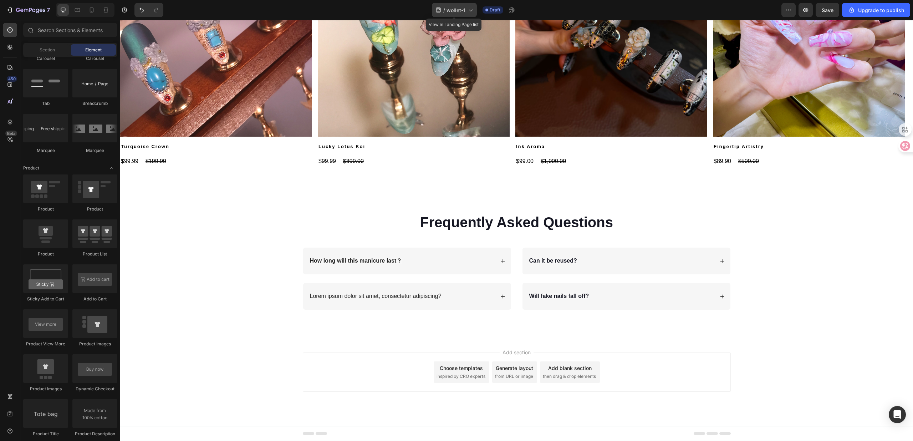
click at [463, 5] on div "/ wollet-1" at bounding box center [454, 10] width 45 height 14
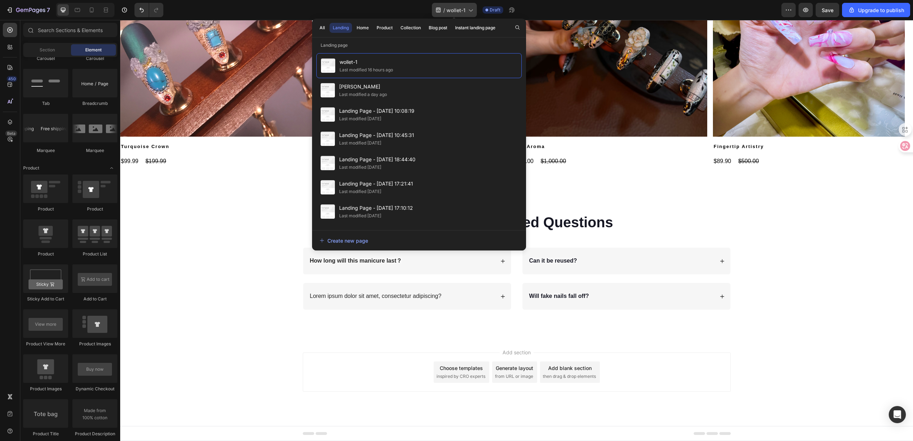
click at [463, 5] on div "/ wollet-1" at bounding box center [454, 10] width 45 height 14
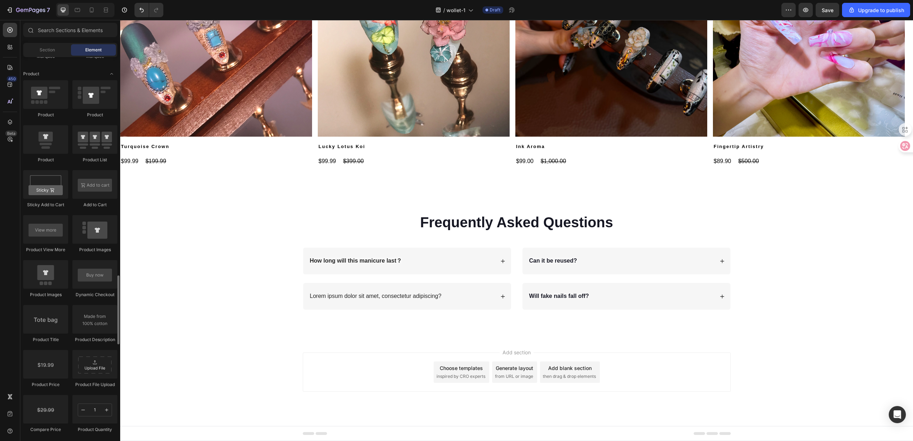
scroll to position [995, 0]
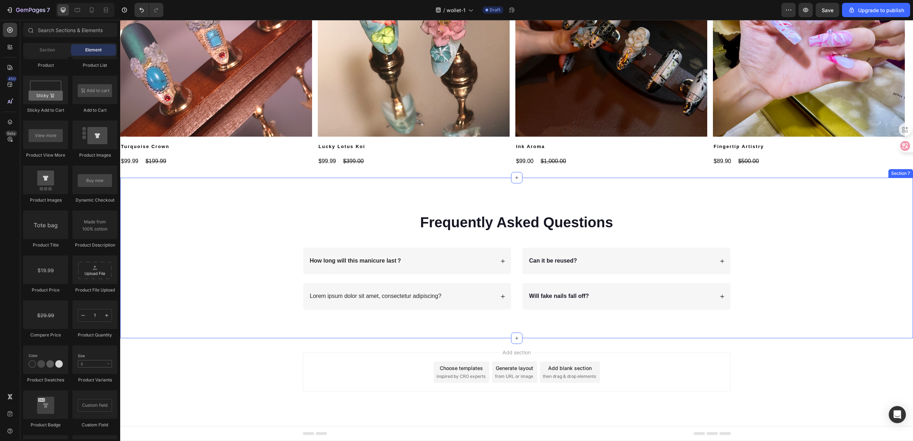
click at [458, 324] on div "Frequently Asked Questions Heading Row How long will this manicure last？ Lorem …" at bounding box center [516, 258] width 793 height 160
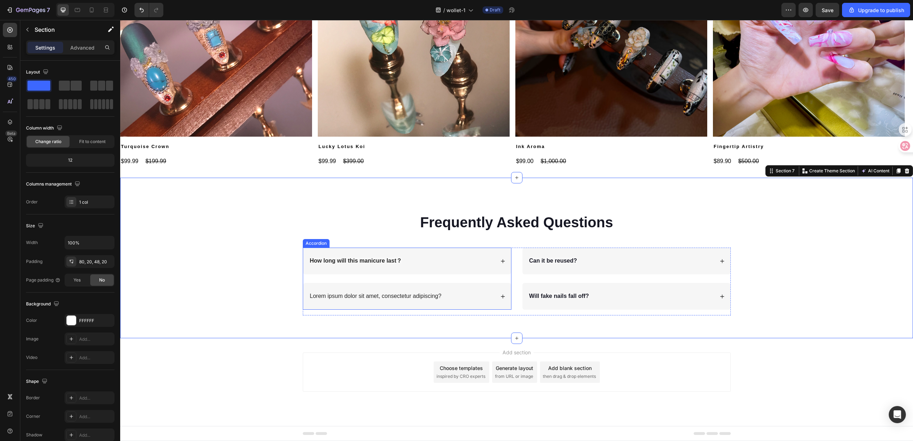
click at [405, 295] on p "Lorem ipsum dolor sit amet, consectetur adipiscing?" at bounding box center [376, 295] width 132 height 7
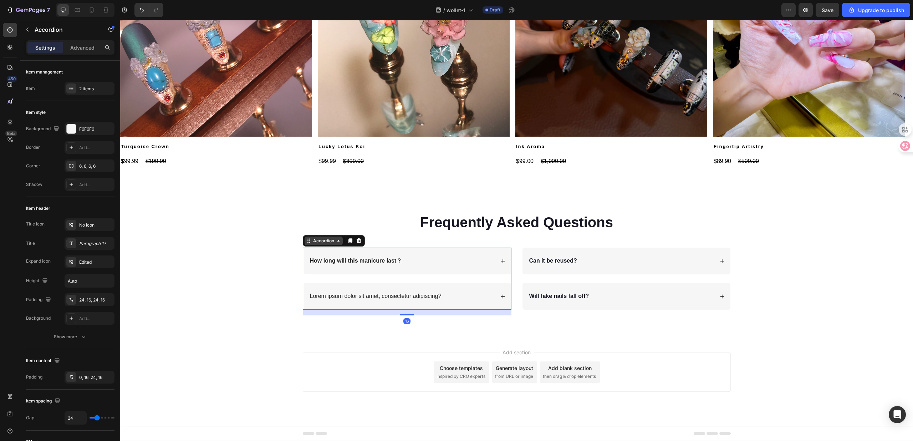
click at [322, 239] on div "Accordion" at bounding box center [324, 240] width 24 height 6
click at [303, 240] on div "Accordion Row 2 cols Section" at bounding box center [334, 240] width 62 height 11
click at [312, 238] on div "Accordion" at bounding box center [324, 240] width 24 height 6
click at [346, 243] on div at bounding box center [350, 240] width 9 height 9
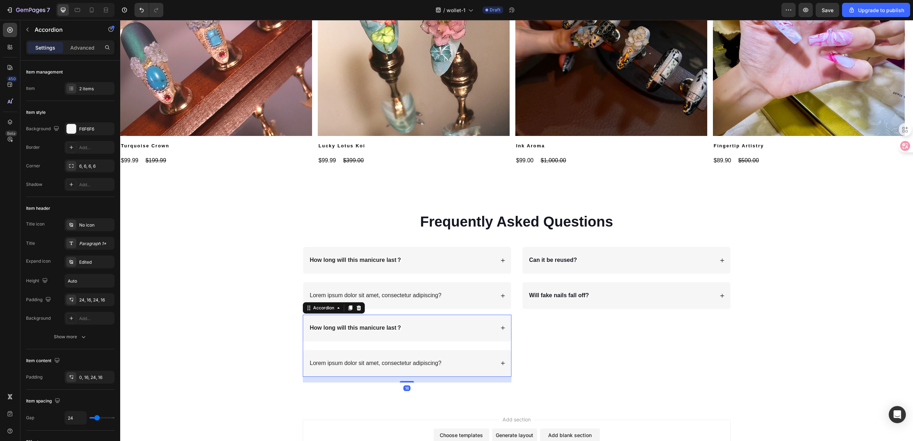
click at [441, 328] on div "How long will this manicure last？" at bounding box center [402, 328] width 186 height 10
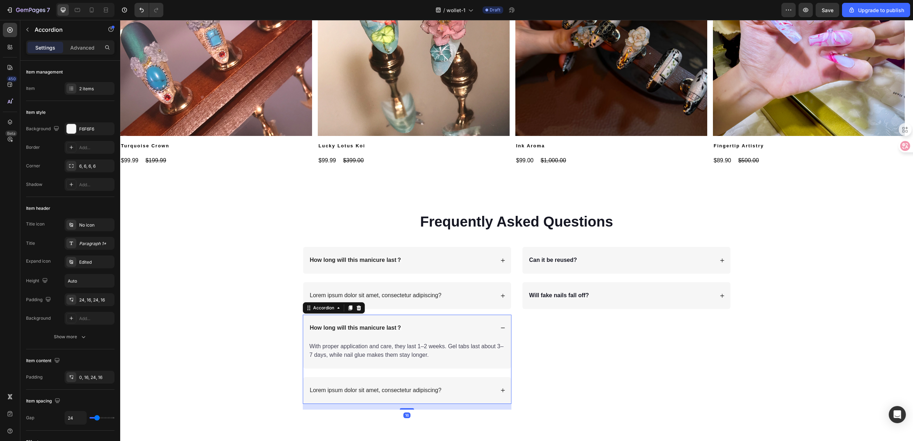
click at [441, 328] on div "How long will this manicure last？" at bounding box center [402, 328] width 186 height 10
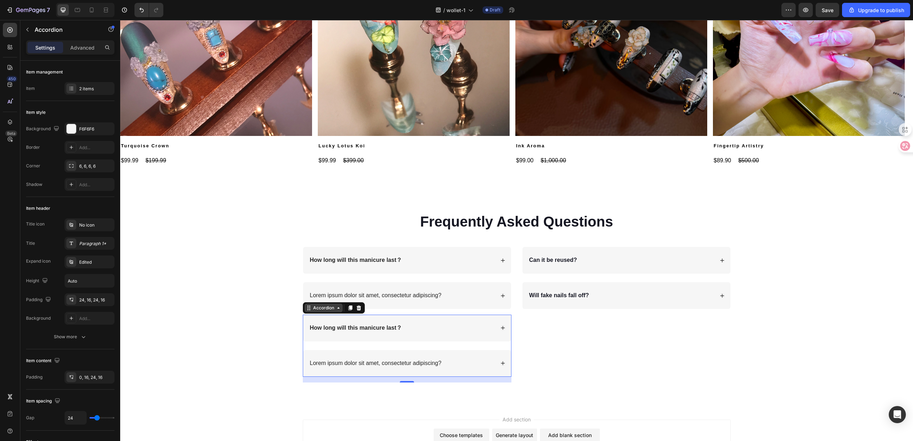
click at [312, 308] on div "Accordion" at bounding box center [324, 307] width 24 height 6
click at [94, 197] on div "Item management Item 2 items" at bounding box center [70, 273] width 88 height 152
click at [92, 89] on div "2 items" at bounding box center [96, 89] width 34 height 6
click at [451, 338] on div "How long will this manicure last？" at bounding box center [407, 327] width 208 height 27
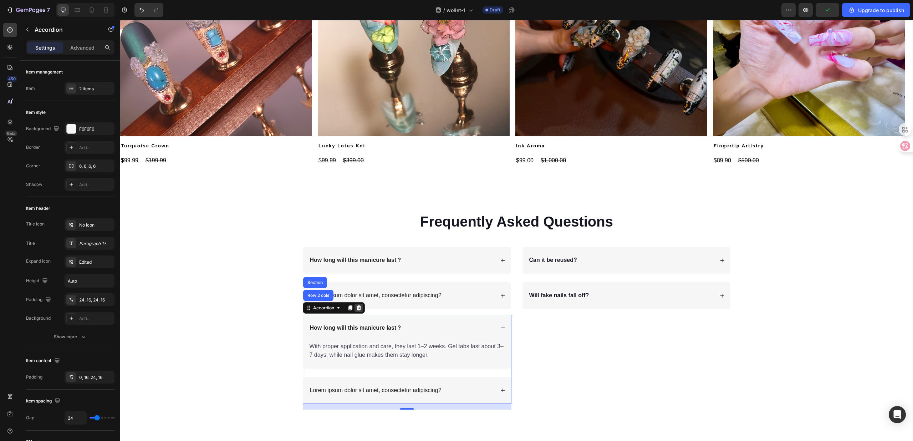
click at [356, 307] on icon at bounding box center [358, 307] width 5 height 5
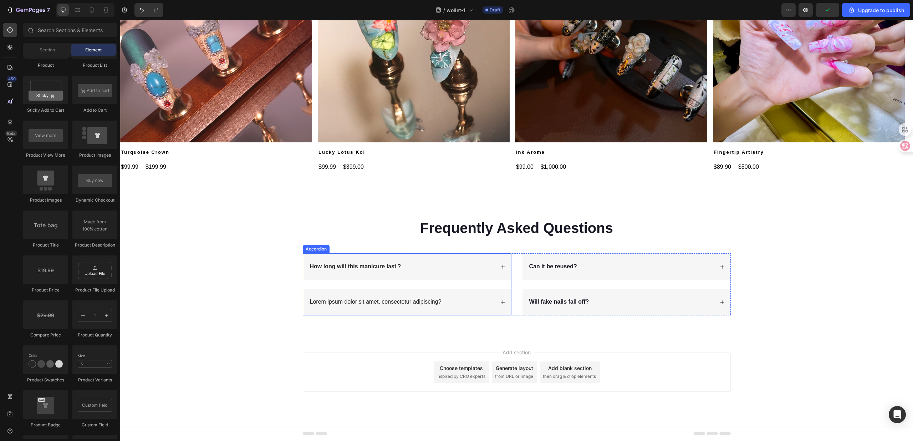
click at [431, 272] on div "How long will this manicure last？" at bounding box center [407, 266] width 208 height 27
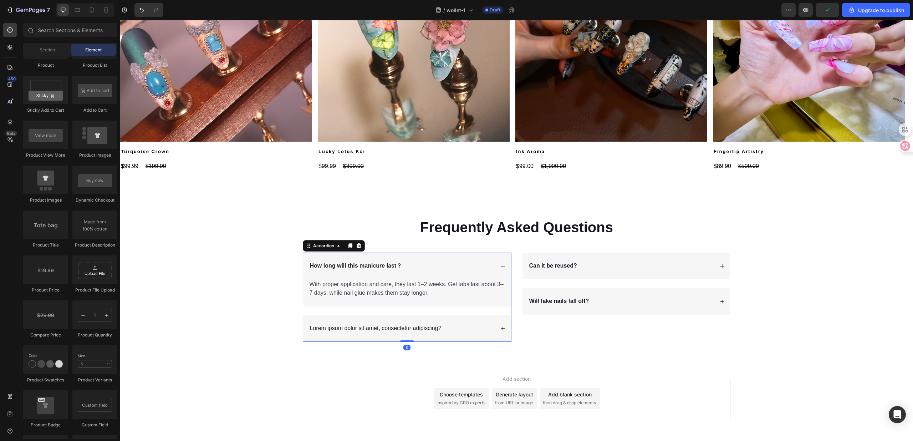
scroll to position [980, 0]
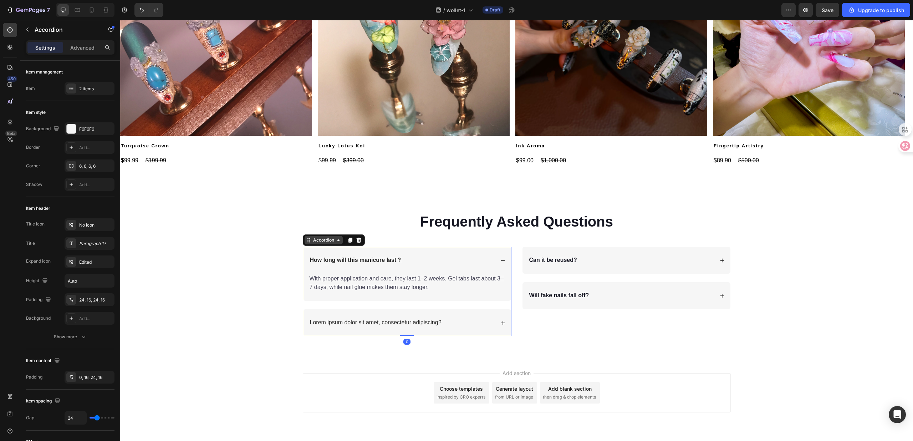
click at [320, 242] on div "Accordion" at bounding box center [324, 240] width 24 height 6
click at [85, 90] on div "2 items" at bounding box center [96, 89] width 34 height 6
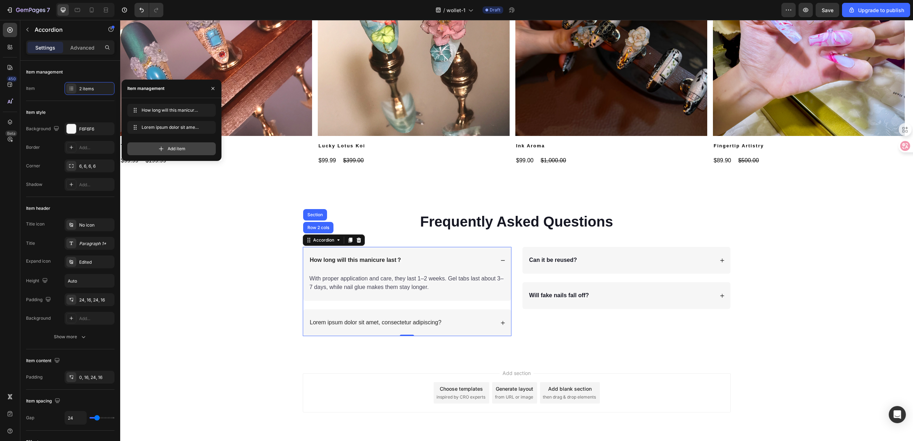
click at [180, 150] on span "Add item" at bounding box center [177, 148] width 18 height 6
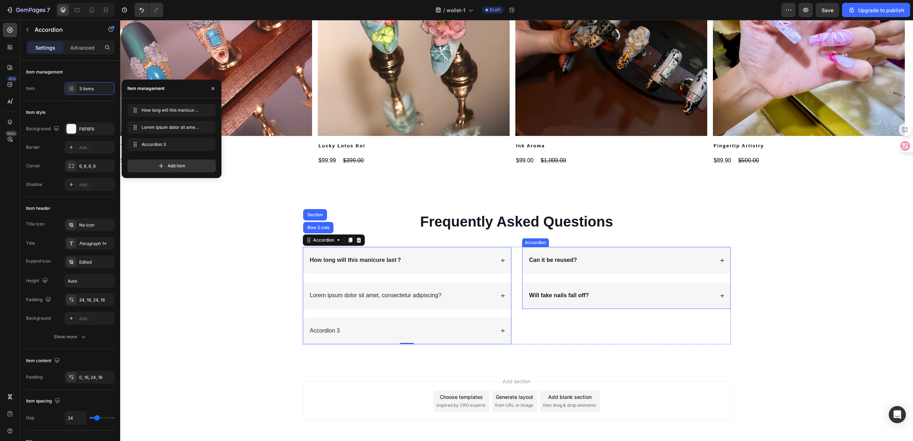
click at [580, 296] on strong "Will fake nails fall off?" at bounding box center [559, 295] width 60 height 6
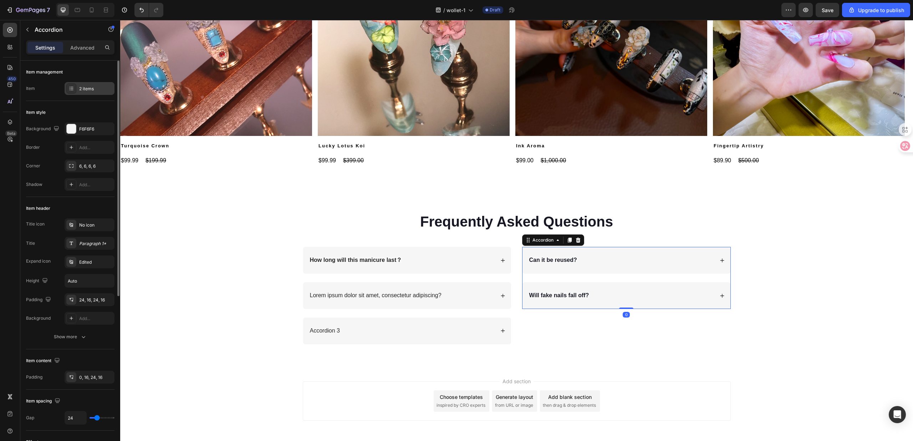
click at [87, 83] on div "2 items" at bounding box center [90, 88] width 50 height 13
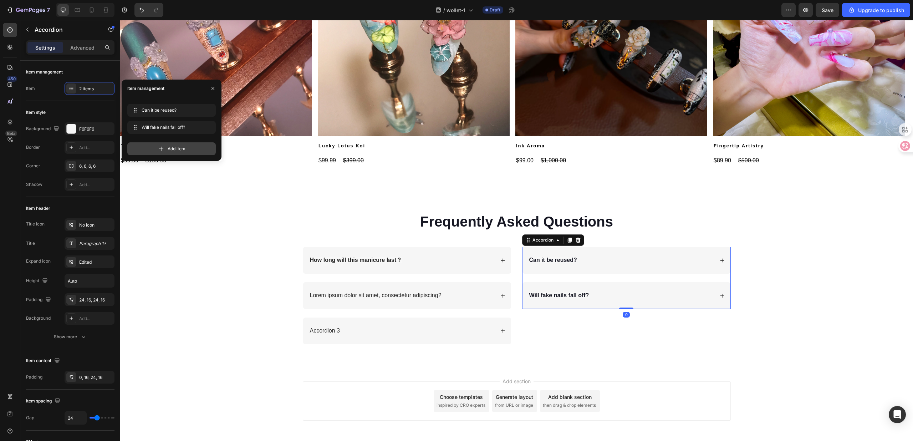
click at [163, 152] on icon at bounding box center [161, 148] width 7 height 7
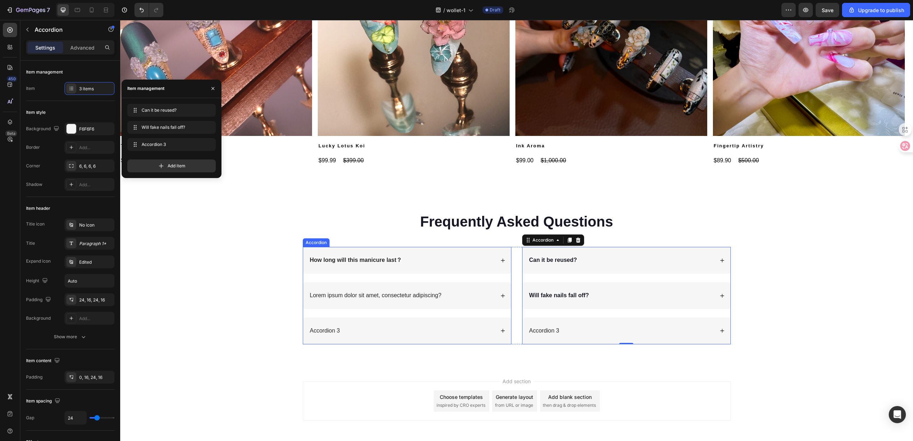
click at [362, 327] on div "Accordion 3" at bounding box center [402, 331] width 186 height 10
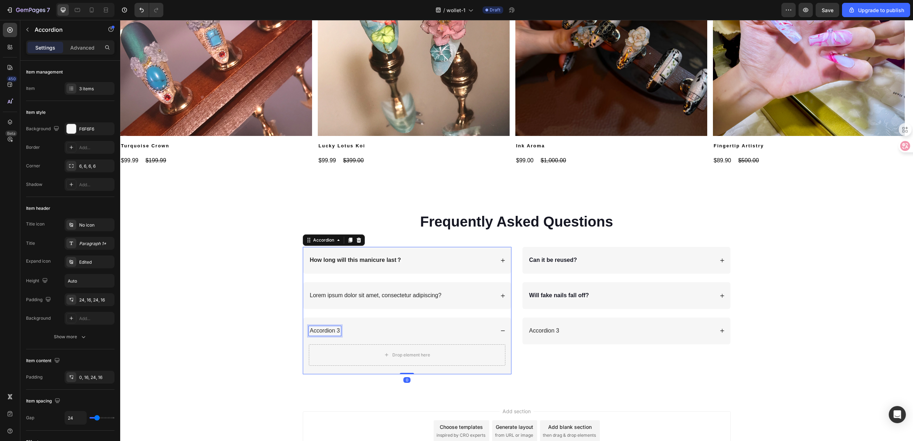
click at [328, 333] on div "Accordion 3" at bounding box center [325, 331] width 32 height 10
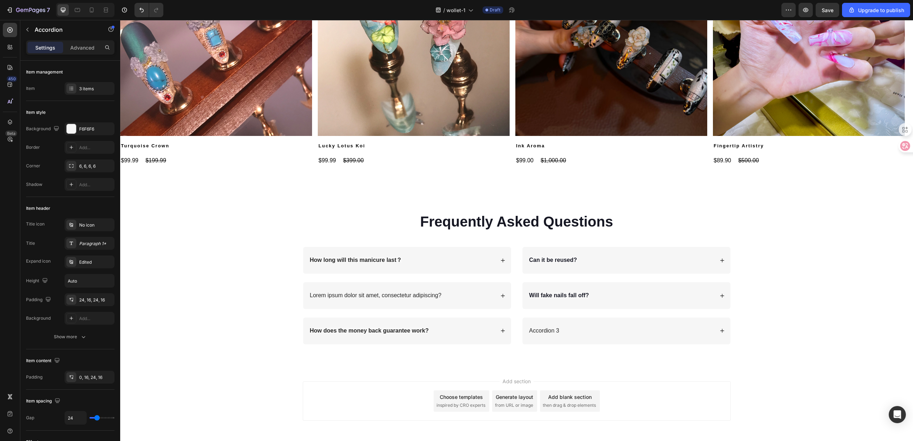
click at [432, 307] on div "Lorem ipsum dolor sit amet, consectetur adipiscing?" at bounding box center [407, 295] width 208 height 27
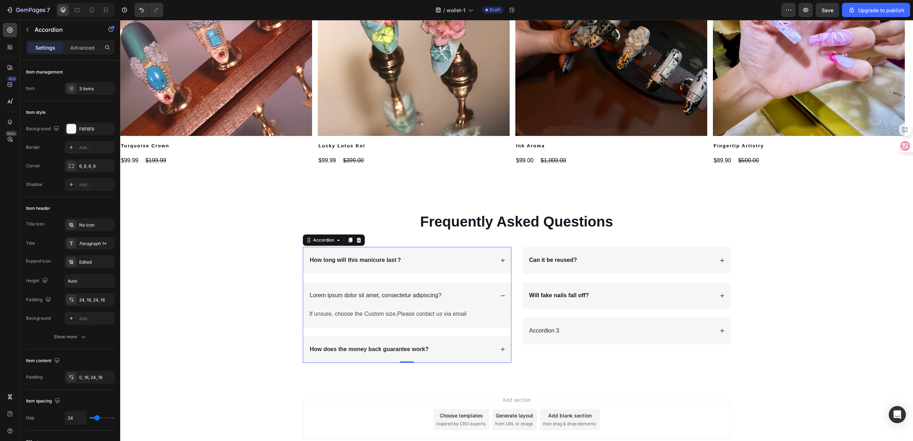
click at [446, 346] on div "How does the money back guarantee work?" at bounding box center [402, 349] width 186 height 10
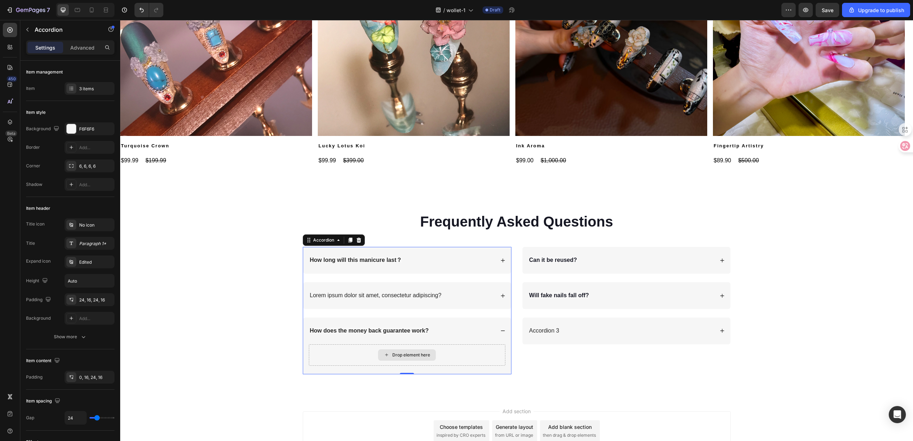
click at [432, 356] on div "Drop element here" at bounding box center [407, 354] width 196 height 21
click at [398, 350] on div "Drop element here" at bounding box center [407, 354] width 58 height 11
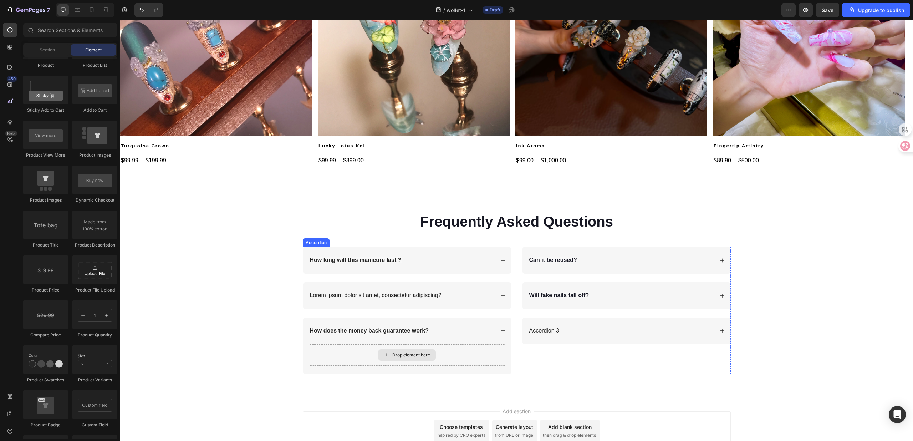
click at [384, 352] on icon at bounding box center [387, 355] width 6 height 6
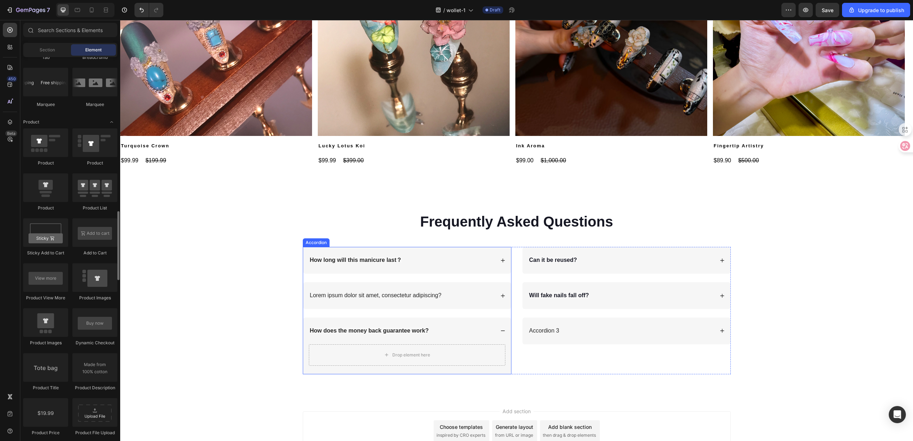
click at [416, 306] on div "Lorem ipsum dolor sit amet, consectetur adipiscing?" at bounding box center [407, 295] width 208 height 27
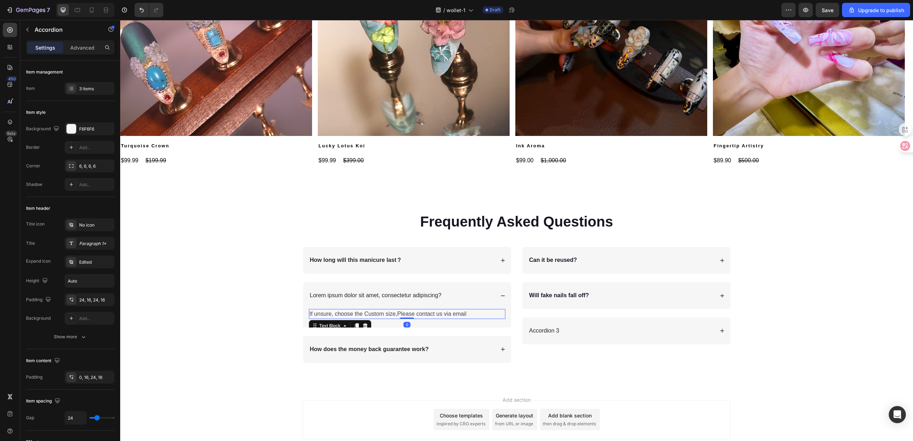
click at [420, 319] on div "If unsure, choose the Custom size,Please contact us via email" at bounding box center [407, 314] width 196 height 10
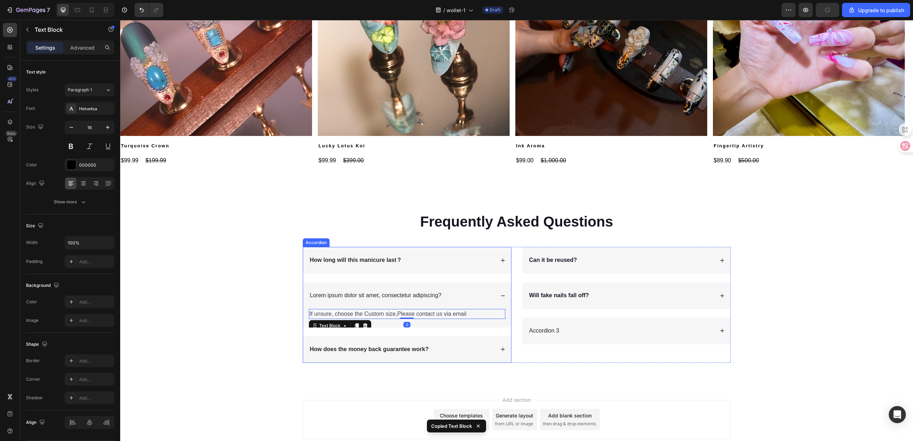
click at [411, 351] on strong "How does the money back guarantee work?" at bounding box center [369, 349] width 119 height 6
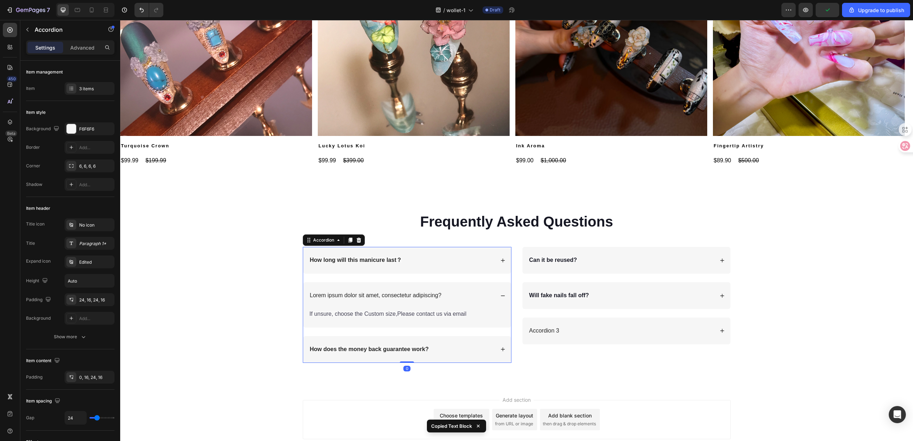
click at [465, 351] on div "How does the money back guarantee work?" at bounding box center [402, 349] width 186 height 10
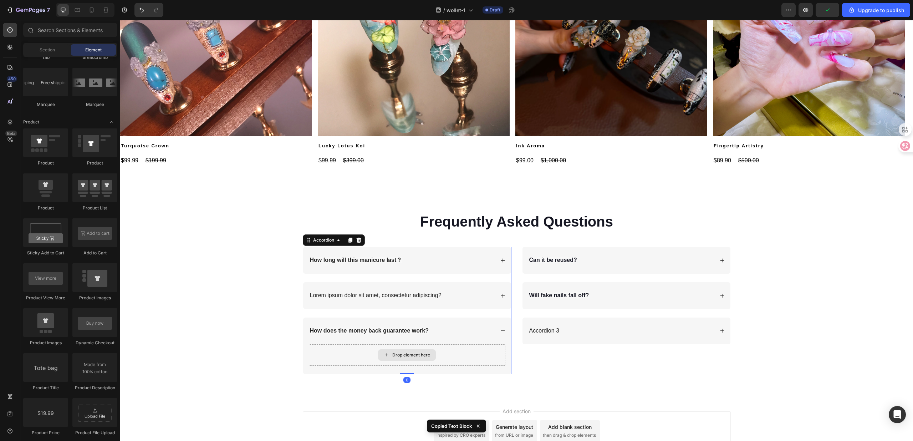
click at [430, 353] on div "Drop element here" at bounding box center [407, 354] width 58 height 11
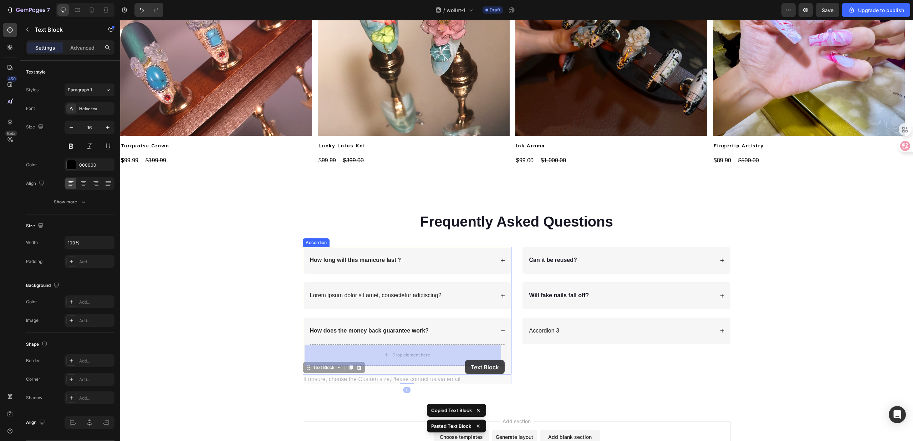
drag, startPoint x: 448, startPoint y: 379, endPoint x: 464, endPoint y: 359, distance: 25.6
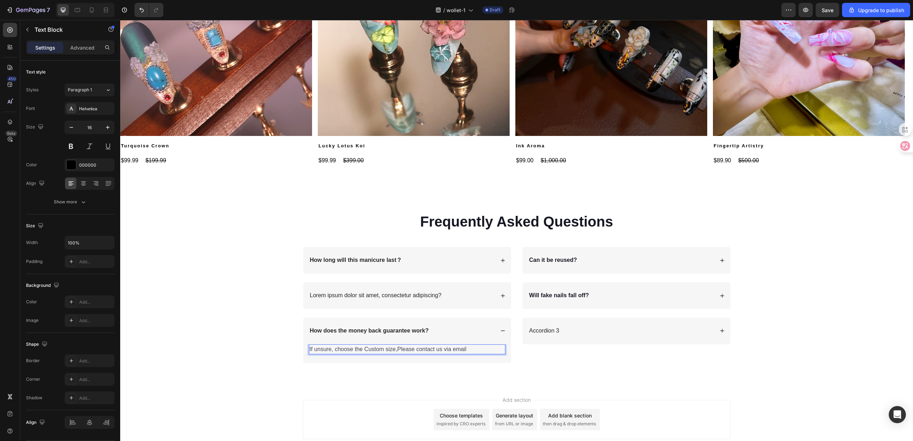
click at [375, 350] on span "If unsure, choose the Custom size,Please contact us via email" at bounding box center [387, 349] width 157 height 6
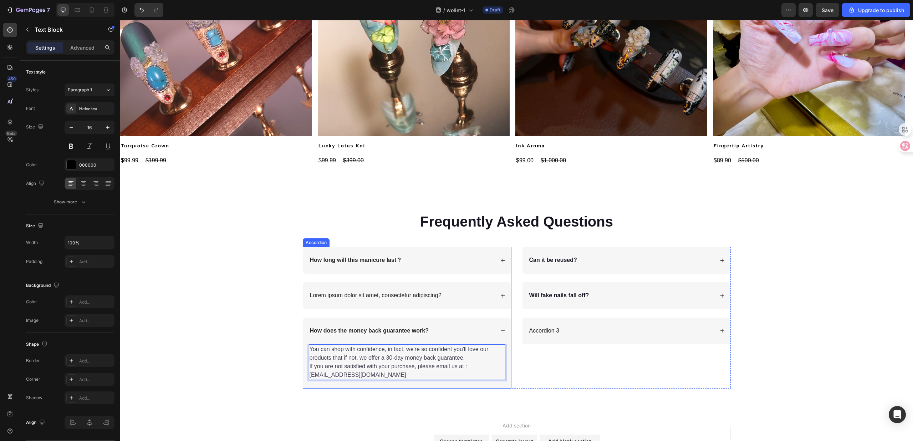
click at [475, 339] on div "How does the money back guarantee work?" at bounding box center [407, 330] width 208 height 27
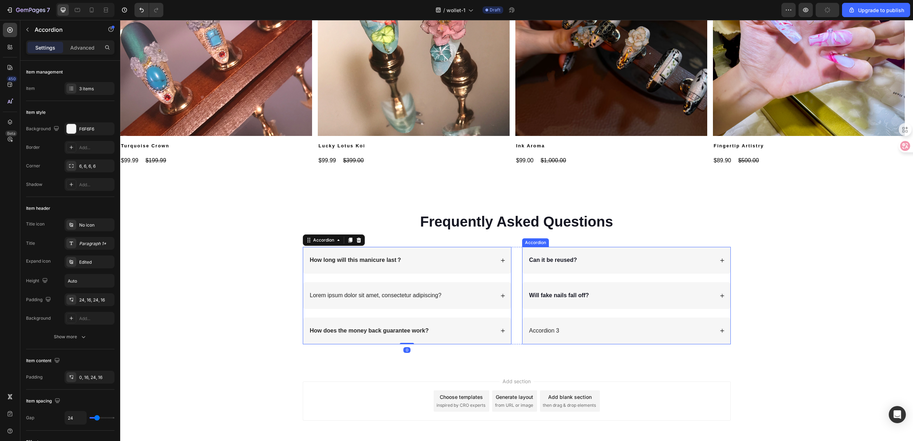
click at [637, 336] on div "Accordion 3" at bounding box center [626, 330] width 208 height 27
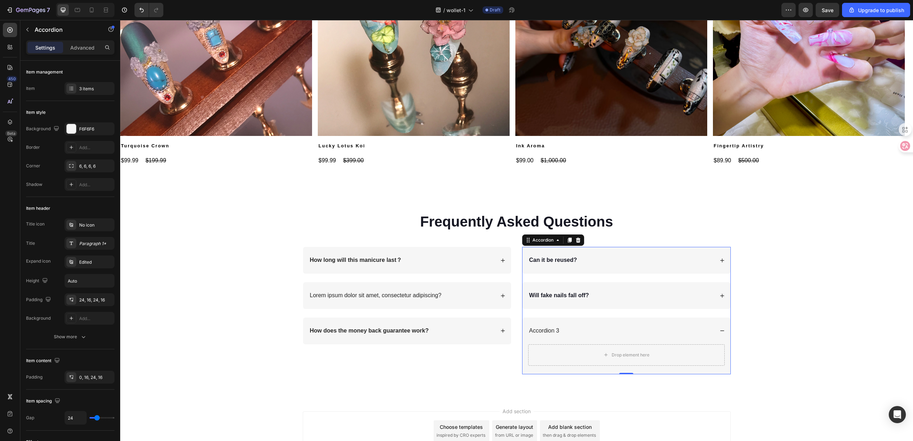
click at [555, 333] on div "Accordion 3" at bounding box center [544, 331] width 32 height 10
click at [545, 333] on p "Accordion 3" at bounding box center [544, 330] width 30 height 7
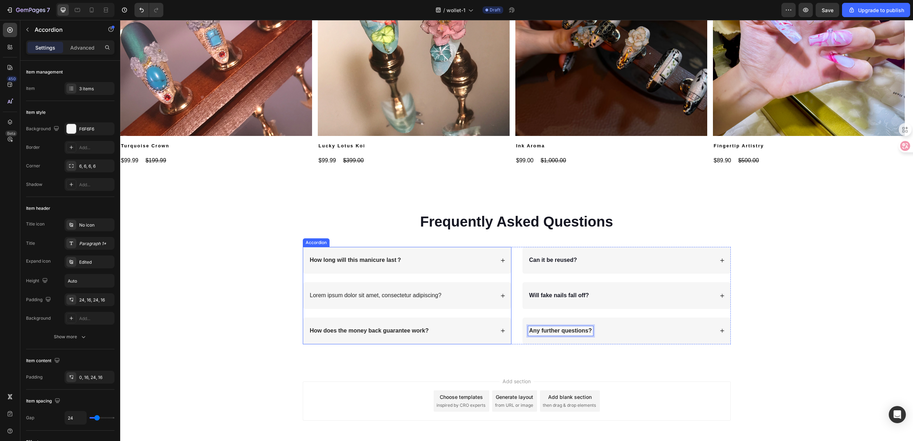
click at [459, 303] on div "Lorem ipsum dolor sit amet, consectetur adipiscing?" at bounding box center [407, 295] width 208 height 27
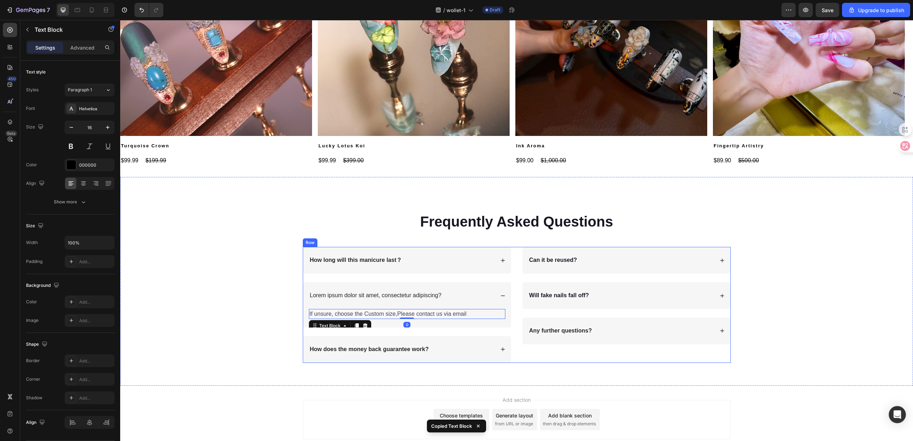
click at [591, 344] on div "Can it be reused? Will fake nails fall off? Any further questions? Accordion" at bounding box center [626, 305] width 209 height 116
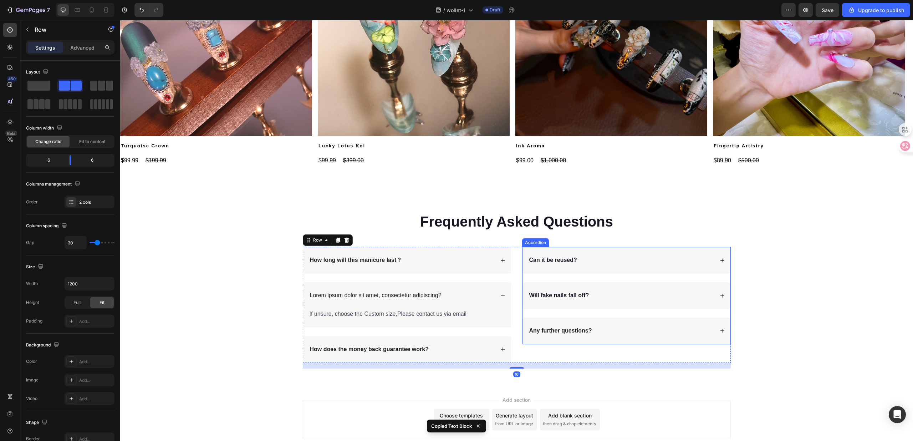
click at [600, 340] on div "Any further questions?" at bounding box center [626, 330] width 208 height 27
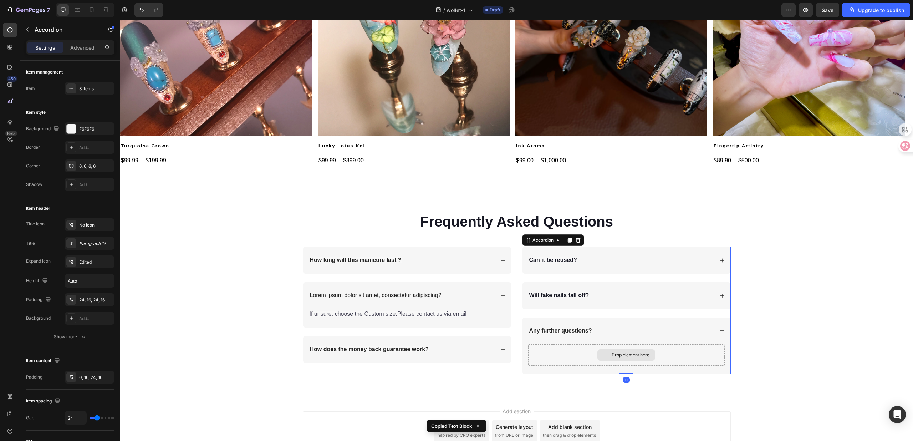
click at [597, 352] on div "Drop element here" at bounding box center [626, 354] width 58 height 11
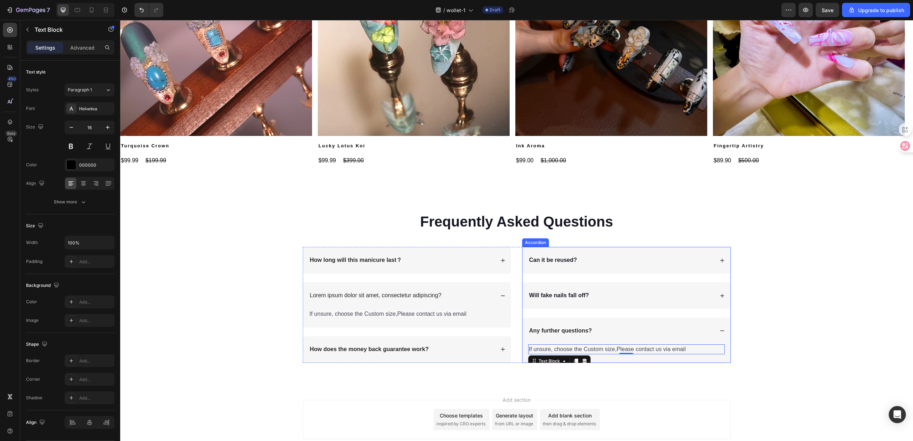
scroll to position [1027, 0]
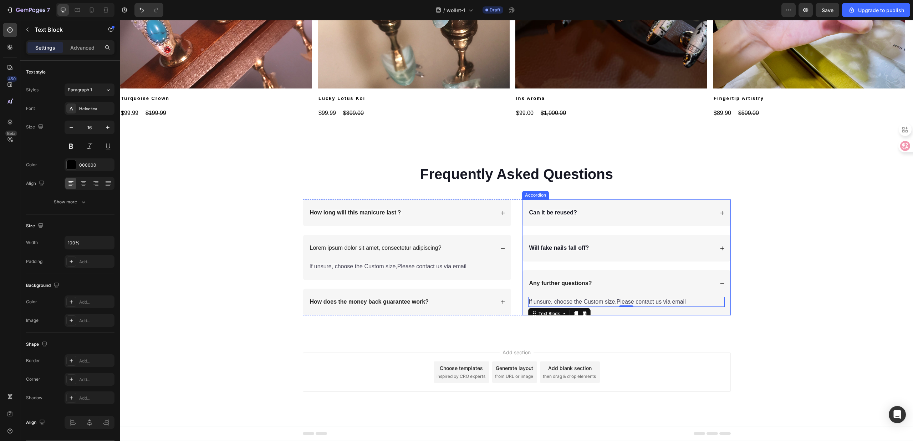
click at [638, 307] on div "If unsure, choose the Custom size,Please contact us via email Text Block 0" at bounding box center [626, 306] width 208 height 19
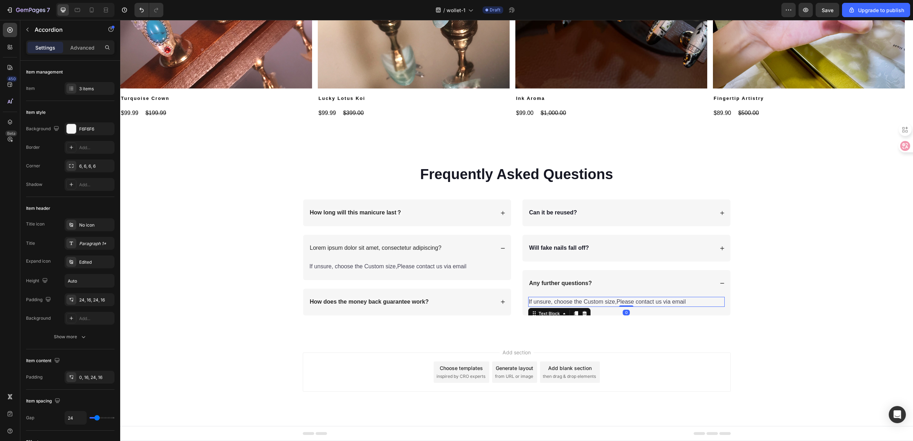
click at [645, 300] on span "If unsure, choose the Custom size,Please contact us via email" at bounding box center [607, 301] width 157 height 6
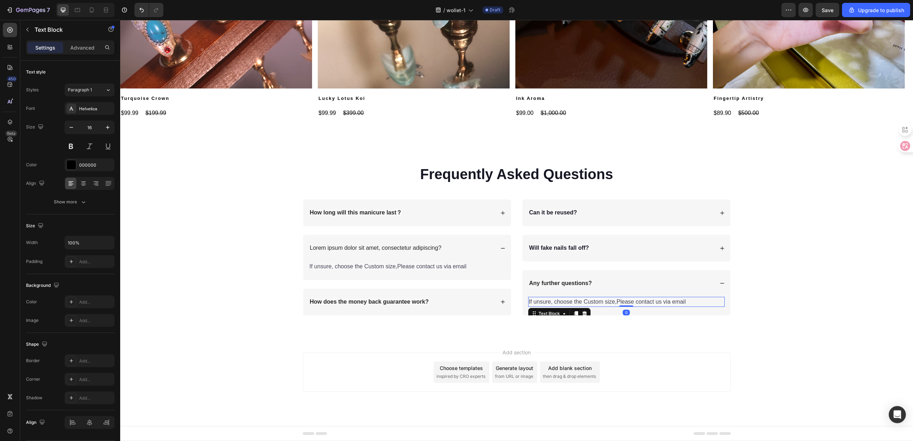
click at [645, 300] on span "If unsure, choose the Custom size,Please contact us via email" at bounding box center [607, 301] width 157 height 6
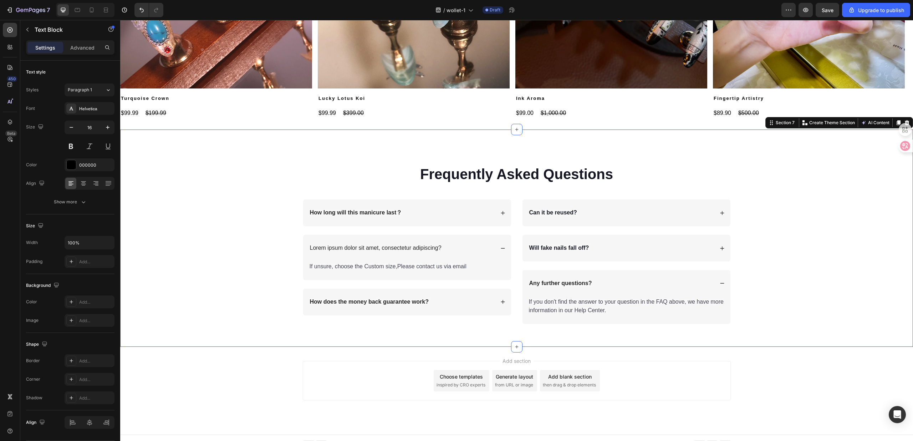
click at [682, 336] on div "Frequently Asked Questions Heading Row How long will this manicure last？ Lorem …" at bounding box center [516, 237] width 793 height 217
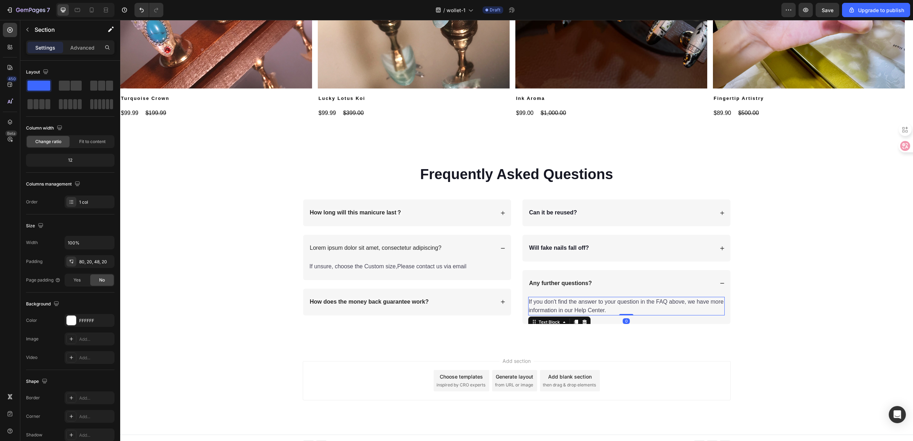
click at [599, 304] on span "If you don't find the answer to your question in the FAQ above, we have more in…" at bounding box center [626, 305] width 195 height 15
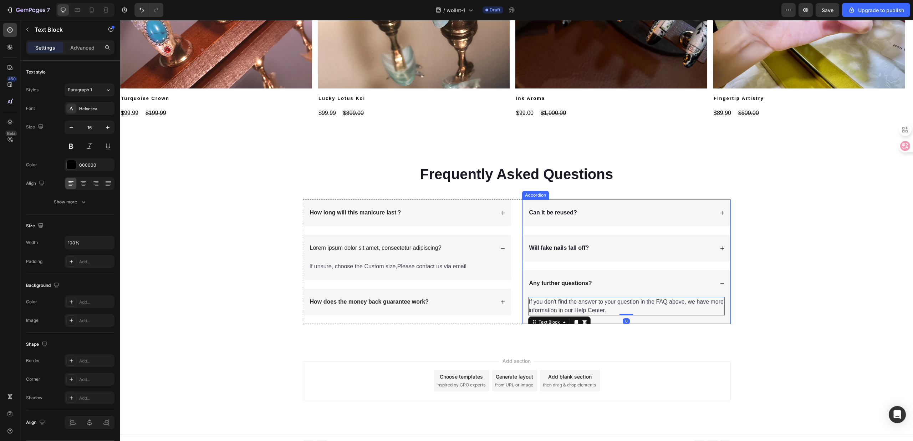
click at [615, 293] on div "Any further questions?" at bounding box center [626, 283] width 208 height 27
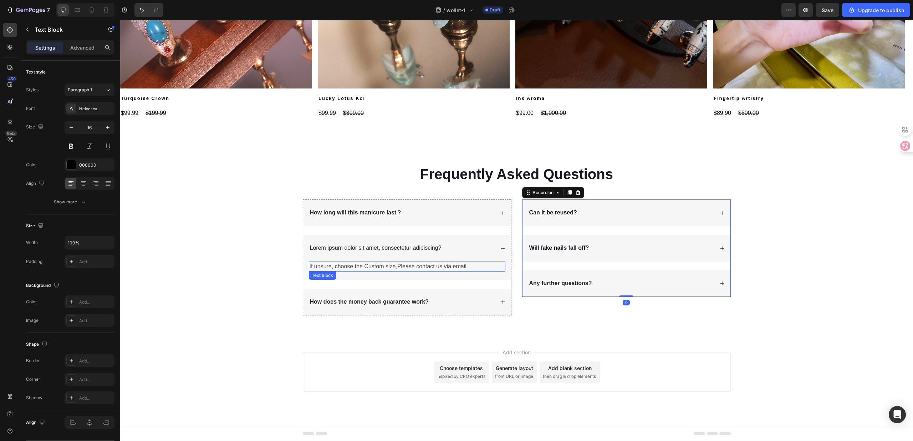
click at [466, 266] on p "If unsure, choose the Custom size,Please contact us via email" at bounding box center [406, 266] width 195 height 9
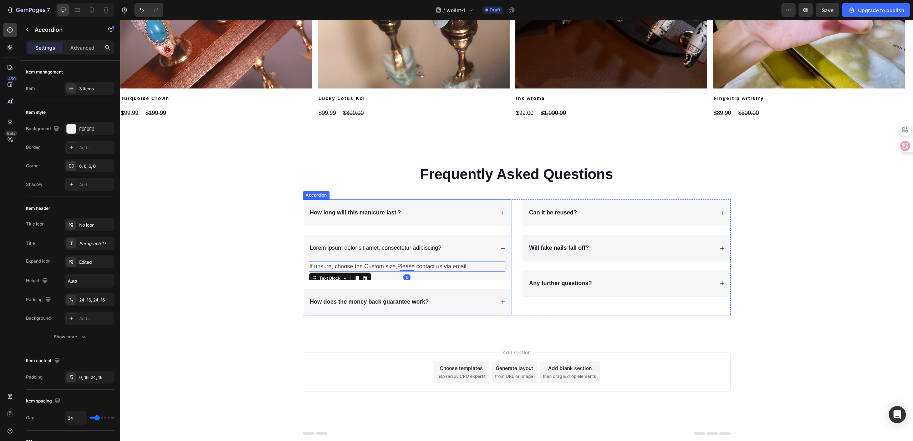
click at [460, 250] on div "Lorem ipsum dolor sit amet, consectetur adipiscing?" at bounding box center [402, 248] width 186 height 10
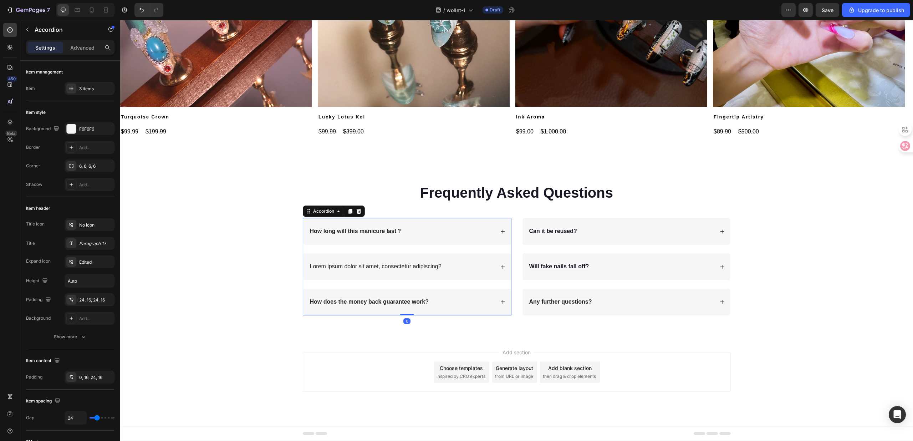
scroll to position [1010, 0]
click at [419, 262] on div "Lorem ipsum dolor sit amet, consectetur adipiscing?" at bounding box center [376, 267] width 134 height 10
click at [360, 230] on strong "How long will this manicure last？" at bounding box center [356, 231] width 92 height 6
click at [351, 263] on p "Lorem ipsum dolor sit amet, consectetur adipiscing?" at bounding box center [376, 266] width 132 height 7
click at [356, 236] on div "How long will this manicure last？" at bounding box center [407, 231] width 208 height 27
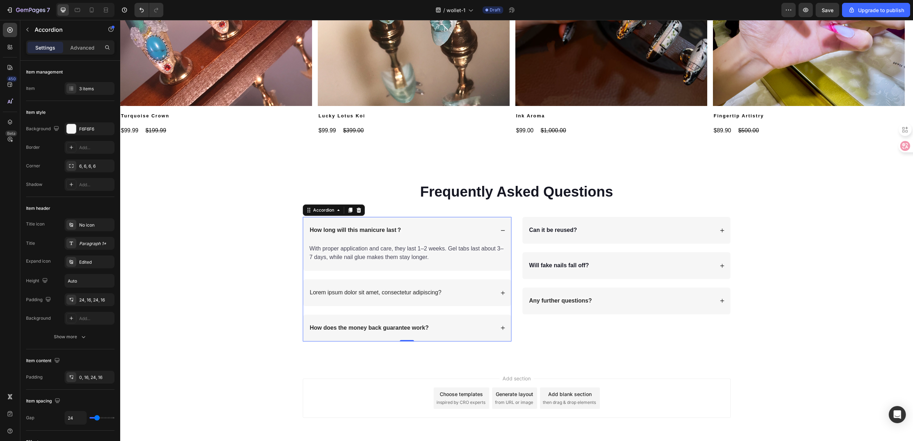
click at [364, 231] on strong "How long will this manicure last？" at bounding box center [356, 230] width 92 height 6
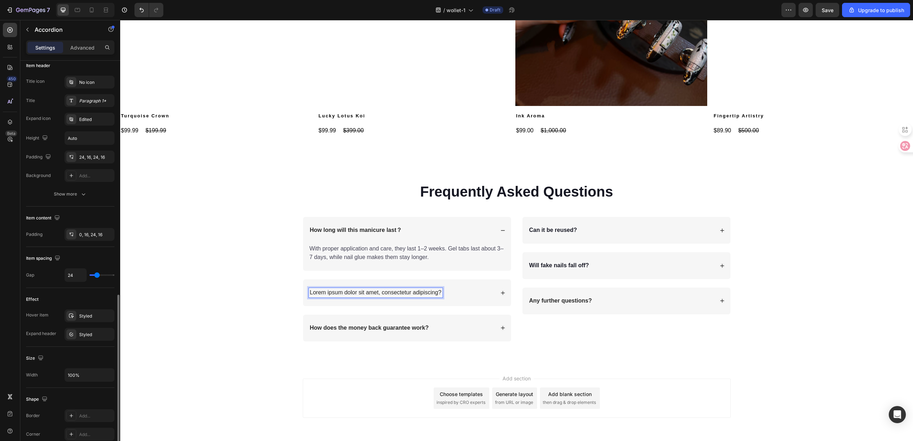
scroll to position [280, 0]
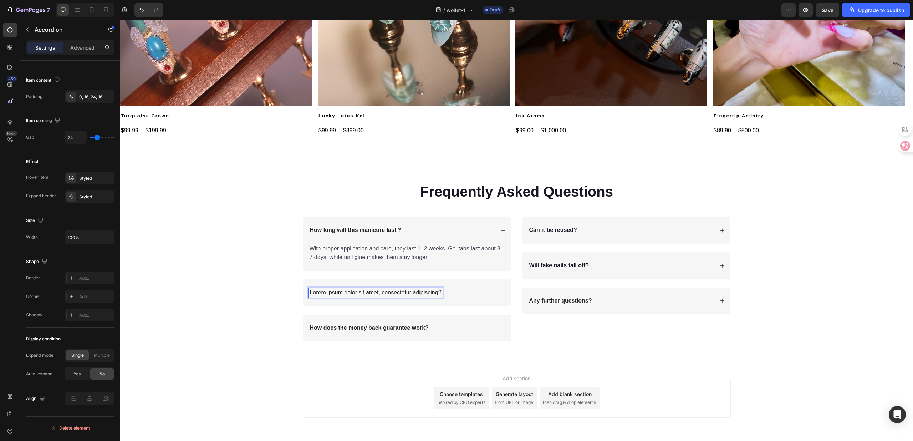
click at [352, 291] on p "Lorem ipsum dolor sit amet, consectetur adipiscing?" at bounding box center [376, 292] width 132 height 7
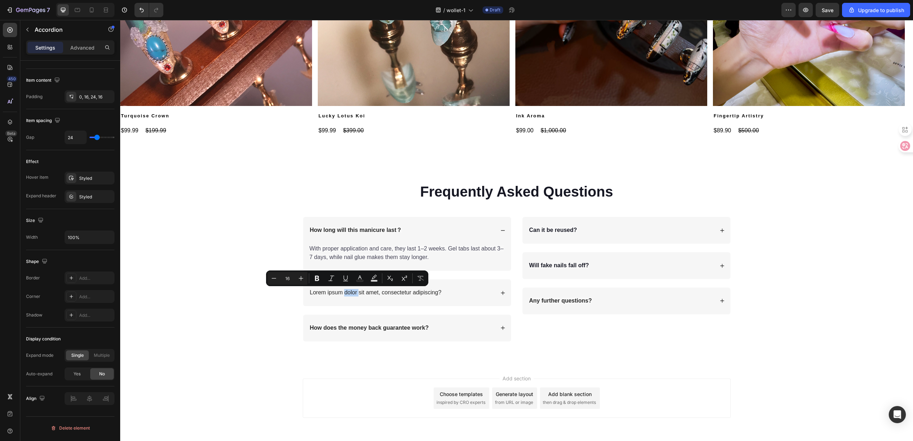
click at [331, 308] on div "How long will this manicure last？ With proper application and care, they last 1…" at bounding box center [407, 279] width 209 height 124
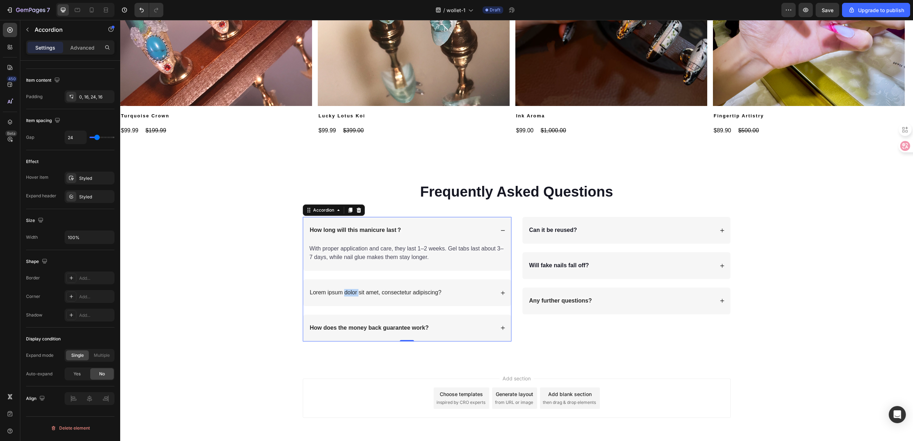
click at [457, 281] on div "Lorem ipsum dolor sit amet, consectetur adipiscing?" at bounding box center [407, 292] width 208 height 27
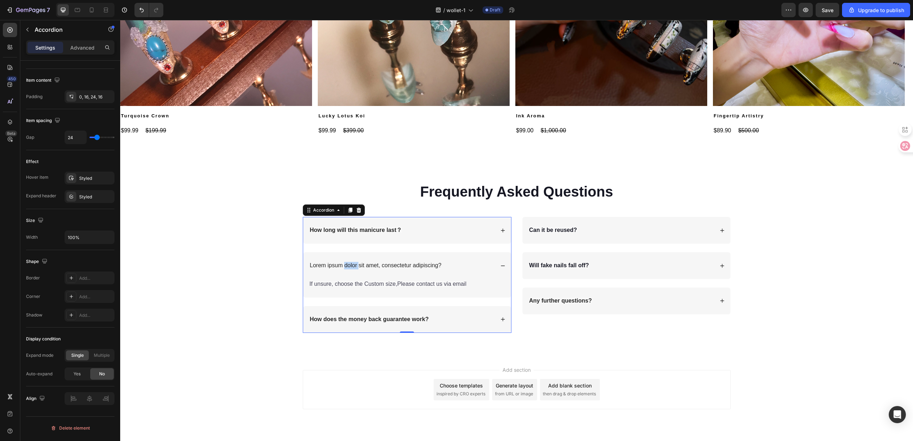
click at [486, 258] on div "Lorem ipsum dolor sit amet, consectetur adipiscing?" at bounding box center [407, 265] width 208 height 27
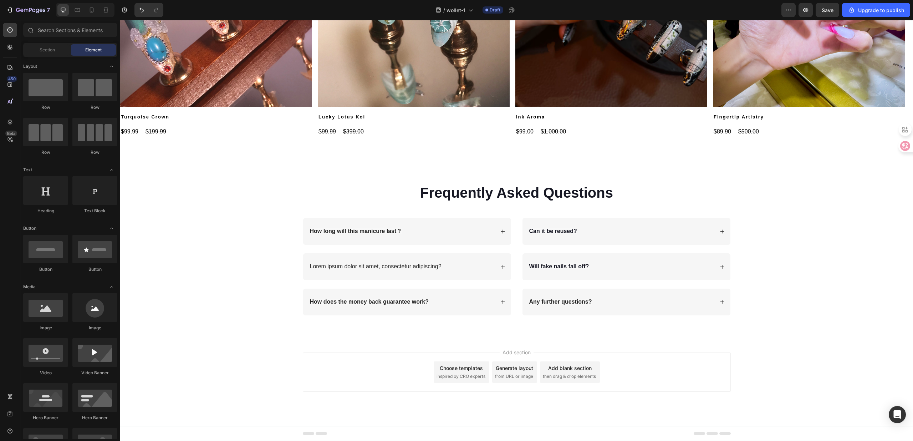
click at [832, 344] on div "Add section Choose templates inspired by CRO experts Generate layout from URL o…" at bounding box center [516, 382] width 793 height 88
click at [451, 267] on div "Lorem ipsum dolor sit amet, consectetur adipiscing?" at bounding box center [402, 267] width 186 height 10
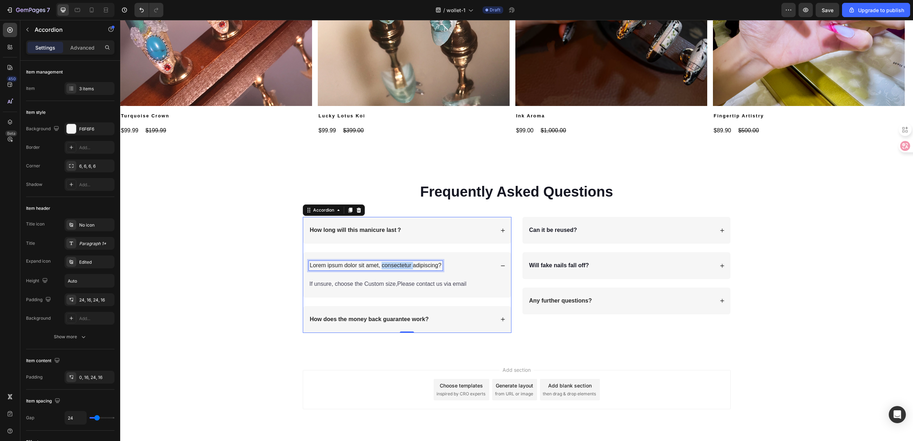
click at [377, 266] on p "Lorem ipsum dolor sit amet, consectetur adipiscing?" at bounding box center [376, 265] width 132 height 7
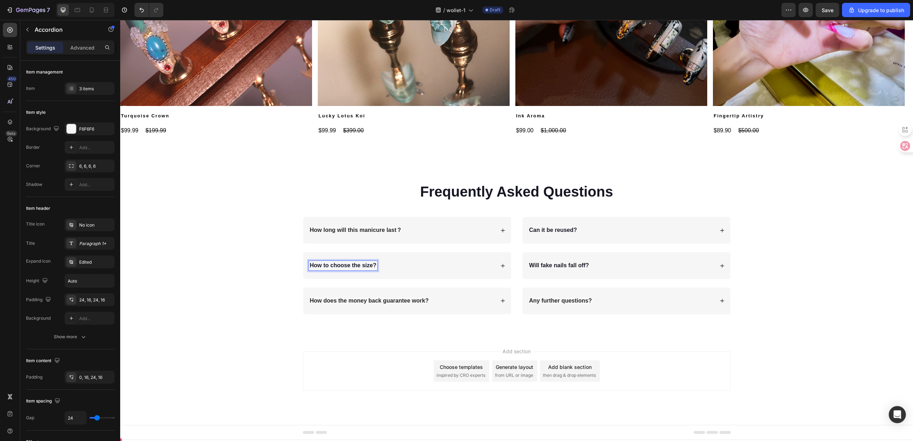
click at [414, 265] on div "How to choose the size?" at bounding box center [402, 266] width 186 height 10
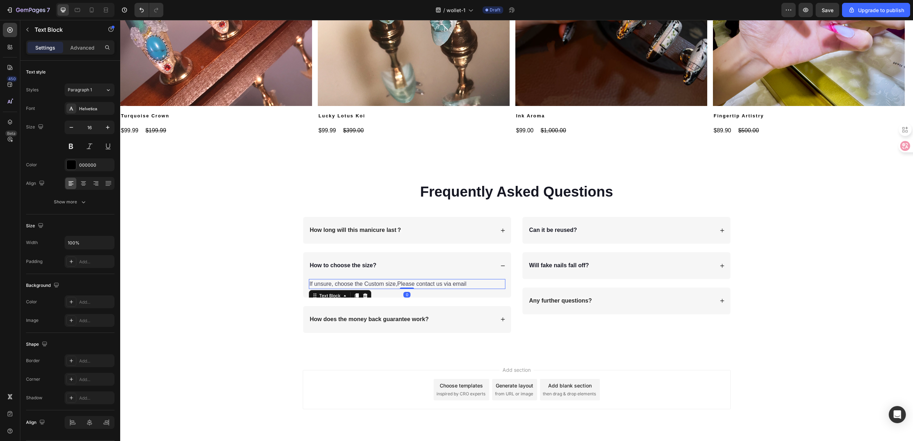
click at [375, 288] on p "If unsure, choose the Custom size,Please contact us via email" at bounding box center [406, 284] width 195 height 9
click at [384, 284] on span "If unsure, choose the Custom size,Please contact us via email" at bounding box center [387, 284] width 157 height 6
click at [663, 336] on div "Frequently Asked Questions Heading Row How long will this manicure last？ How to…" at bounding box center [516, 256] width 778 height 163
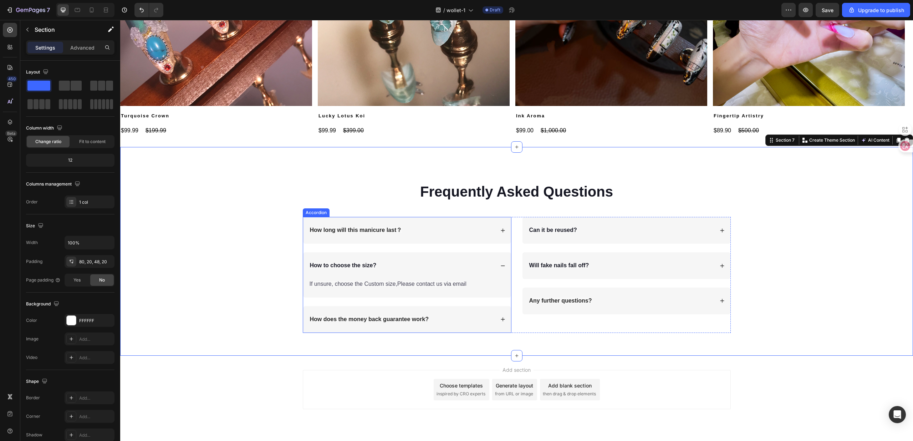
click at [482, 271] on div "How to choose the size?" at bounding box center [407, 265] width 208 height 27
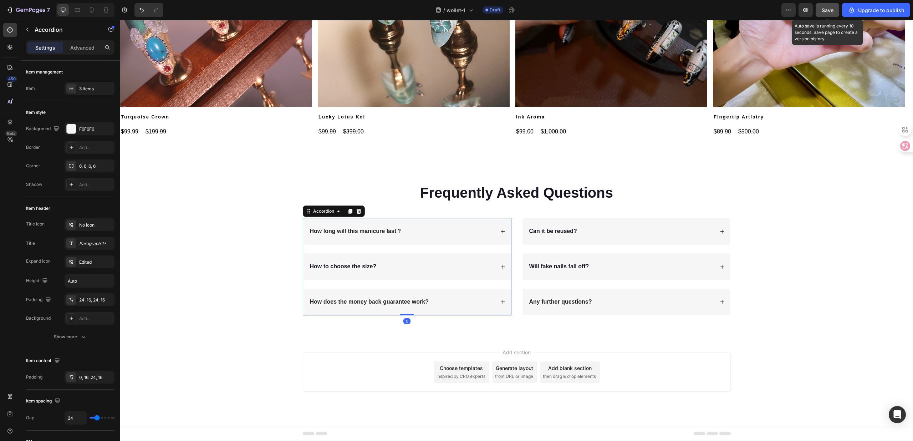
click at [830, 7] on span "Save" at bounding box center [827, 10] width 12 height 6
click at [806, 11] on icon "button" at bounding box center [805, 9] width 7 height 7
click at [592, 333] on div "Frequently Asked Questions Heading Row How long will this manicure last？ How to…" at bounding box center [516, 243] width 793 height 190
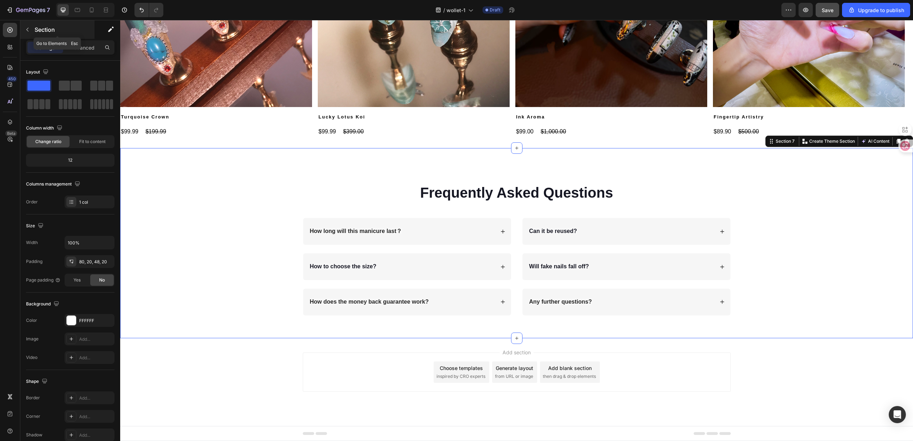
click at [35, 29] on p "Section" at bounding box center [64, 29] width 58 height 9
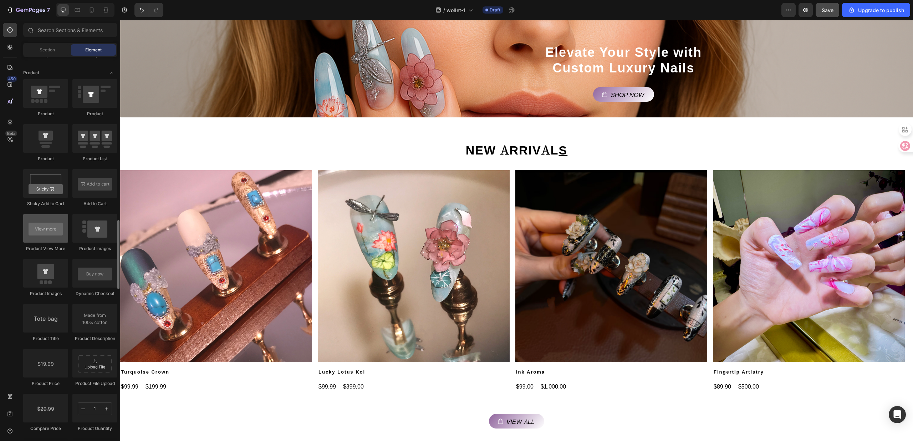
scroll to position [853, 0]
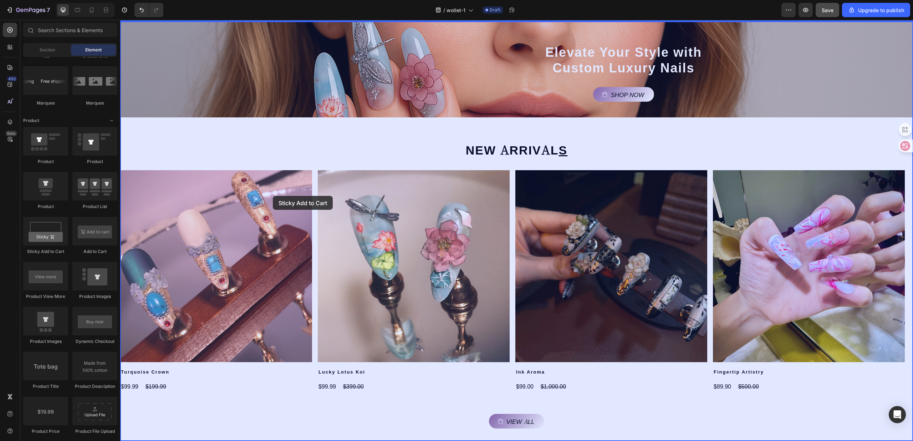
drag, startPoint x: 164, startPoint y: 261, endPoint x: 273, endPoint y: 196, distance: 127.3
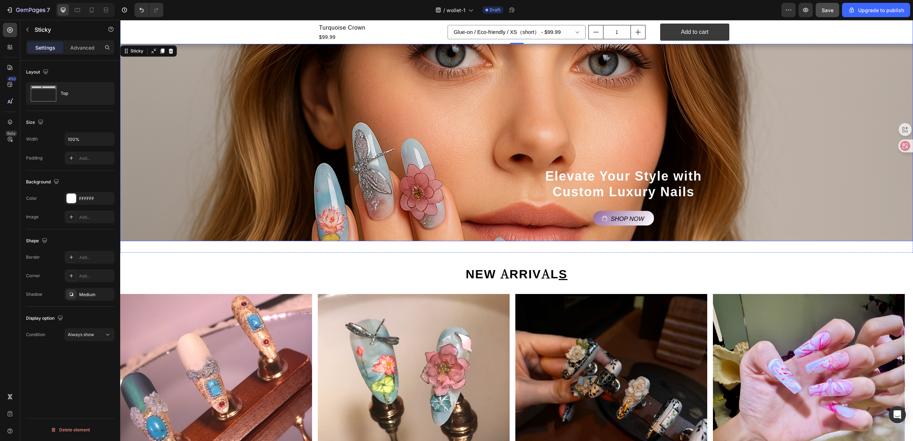
scroll to position [95, 0]
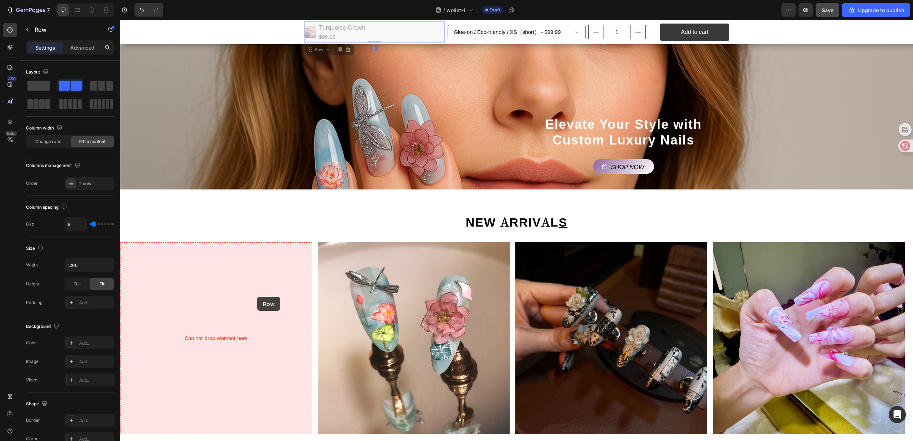
drag, startPoint x: 432, startPoint y: 32, endPoint x: 262, endPoint y: 272, distance: 294.5
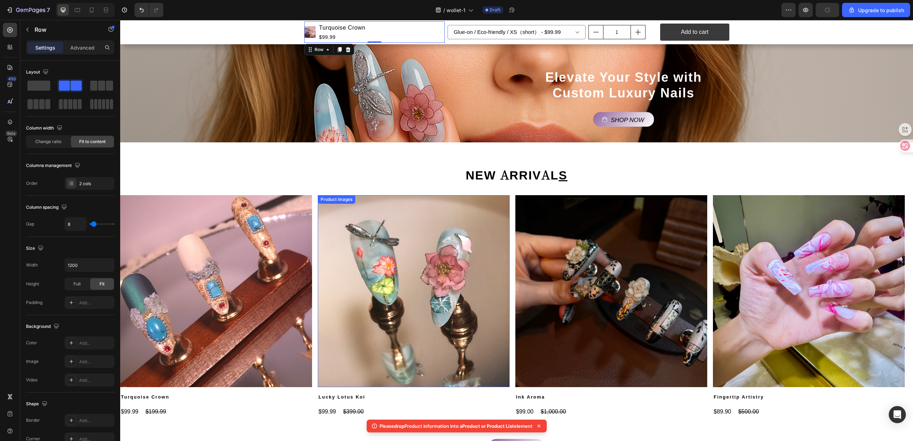
scroll to position [237, 0]
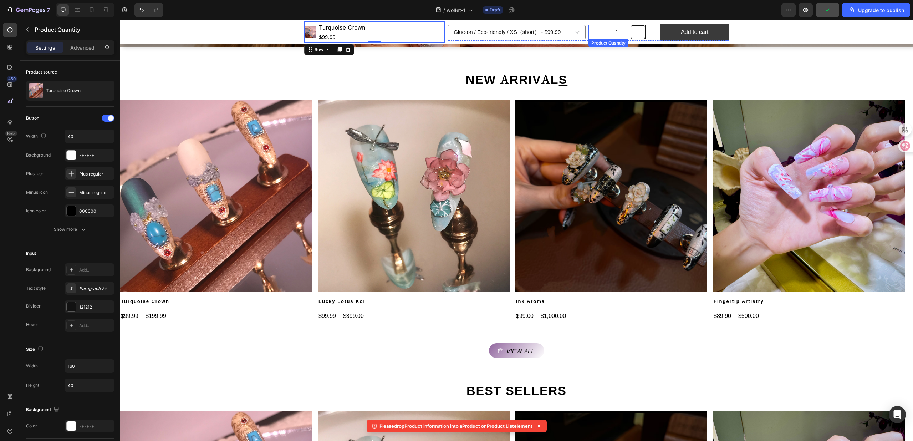
click at [634, 34] on icon "increment" at bounding box center [637, 32] width 7 height 7
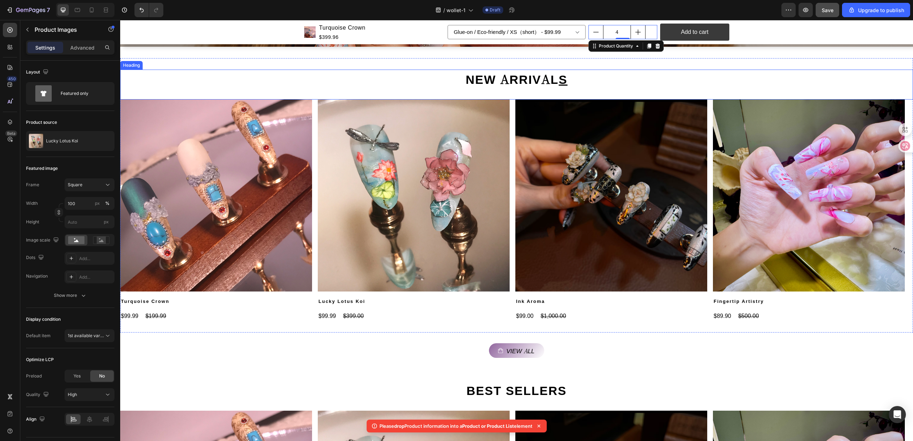
click at [420, 145] on img at bounding box center [414, 195] width 192 height 192
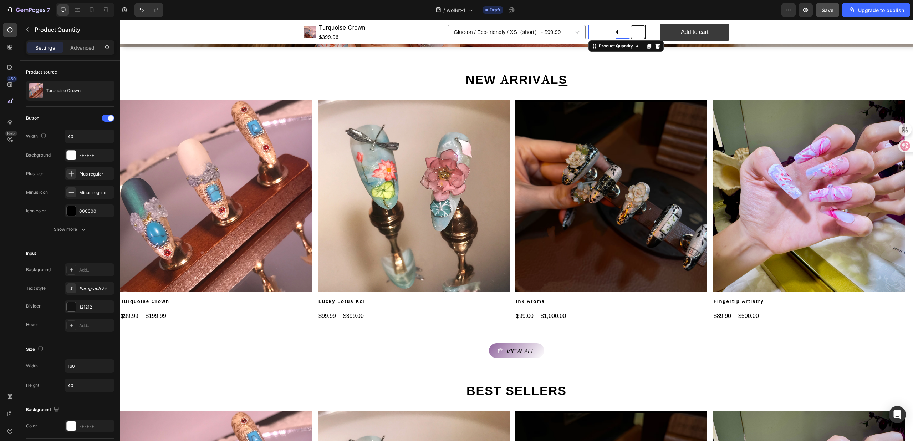
click at [634, 29] on icon "increment" at bounding box center [637, 32] width 7 height 7
type input "6"
click at [385, 29] on div "Product Images Turquoise Crown Product Title $599.94 Product Price Product Pric…" at bounding box center [374, 31] width 141 height 21
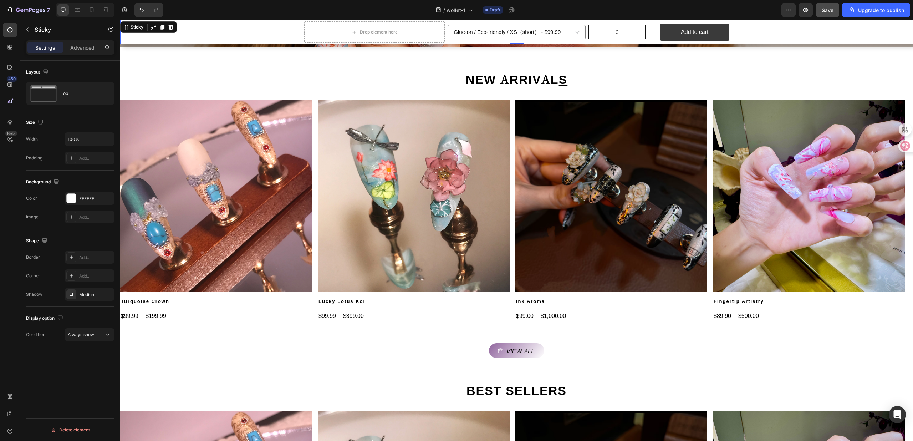
click at [272, 37] on div "Drop element here Glue-on / Eco-friendly / XS（short） - $99.99 Glue-on / Eco-fri…" at bounding box center [516, 32] width 793 height 24
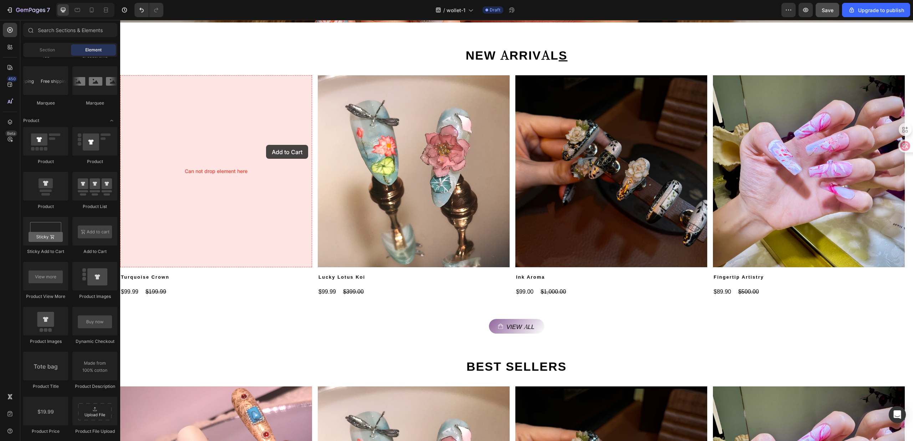
drag, startPoint x: 219, startPoint y: 263, endPoint x: 266, endPoint y: 145, distance: 127.5
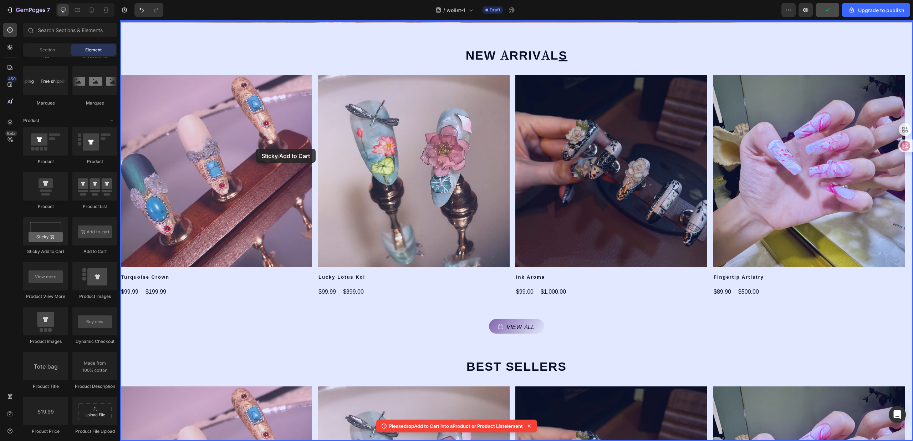
drag, startPoint x: 170, startPoint y: 266, endPoint x: 256, endPoint y: 149, distance: 145.0
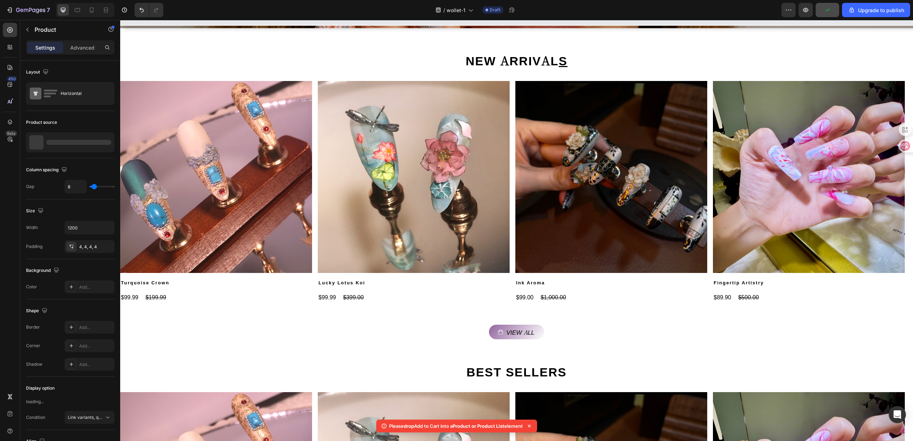
scroll to position [243, 0]
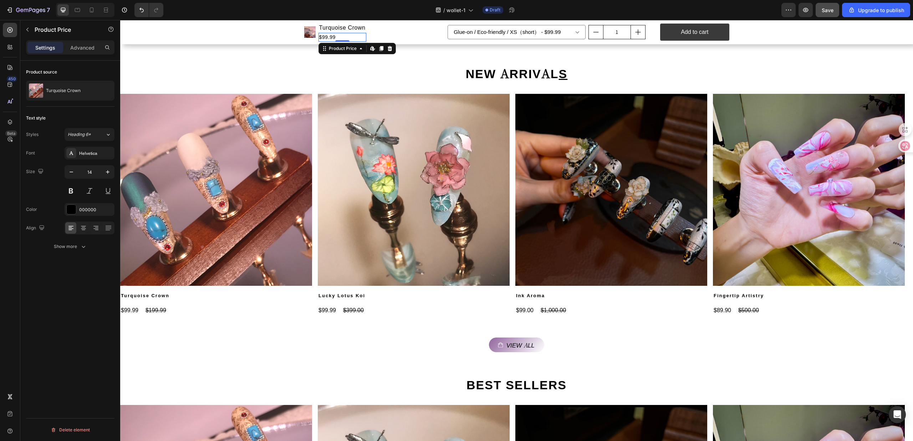
click at [351, 40] on div "$99.99" at bounding box center [342, 37] width 48 height 9
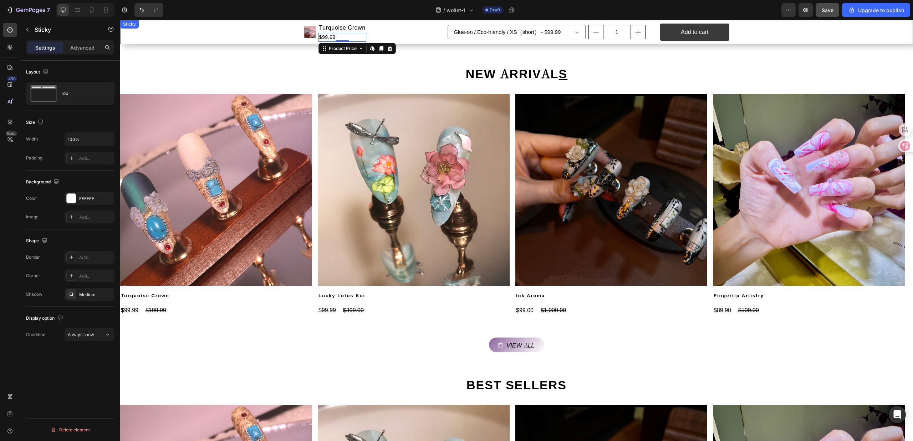
click at [269, 32] on div "Product Images Turquoise Crown Product Title $99.99 Product Price Edit content …" at bounding box center [516, 32] width 793 height 24
click at [344, 27] on h1 "Turquoise Crown" at bounding box center [342, 28] width 48 height 10
click at [244, 37] on div "Product Images Turquoise Crown Product Title $99.99 Product Price Product Price…" at bounding box center [516, 32] width 793 height 24
click at [170, 26] on icon at bounding box center [171, 27] width 5 height 5
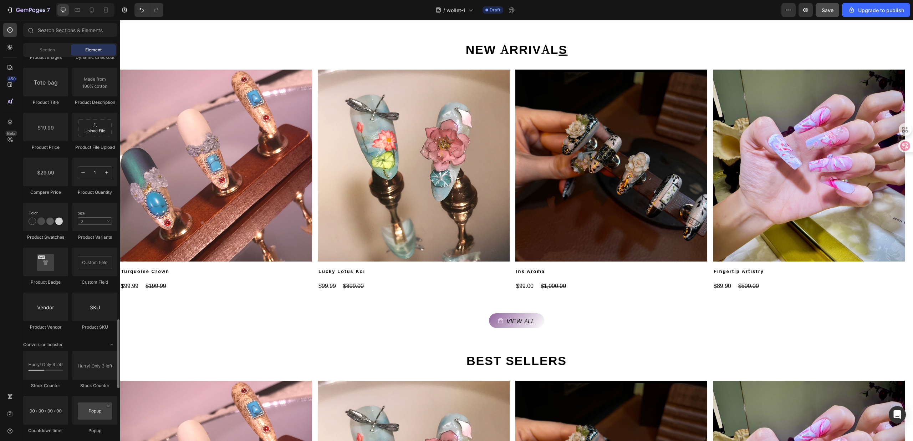
scroll to position [1232, 0]
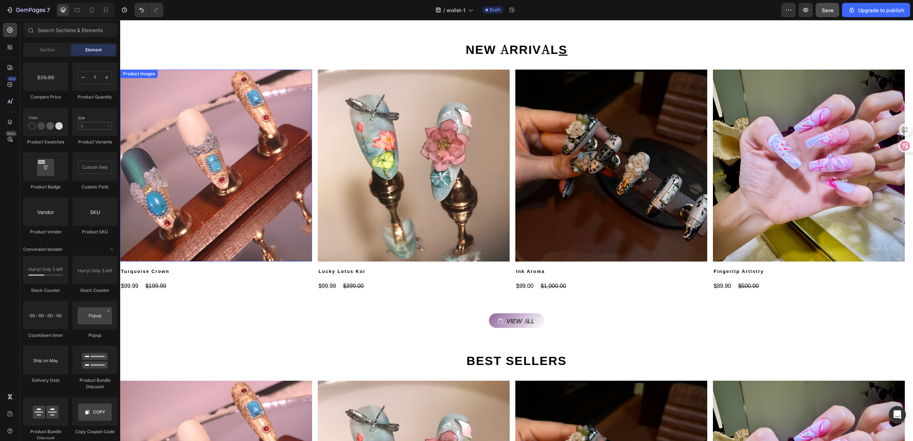
click at [270, 237] on img at bounding box center [216, 166] width 192 height 192
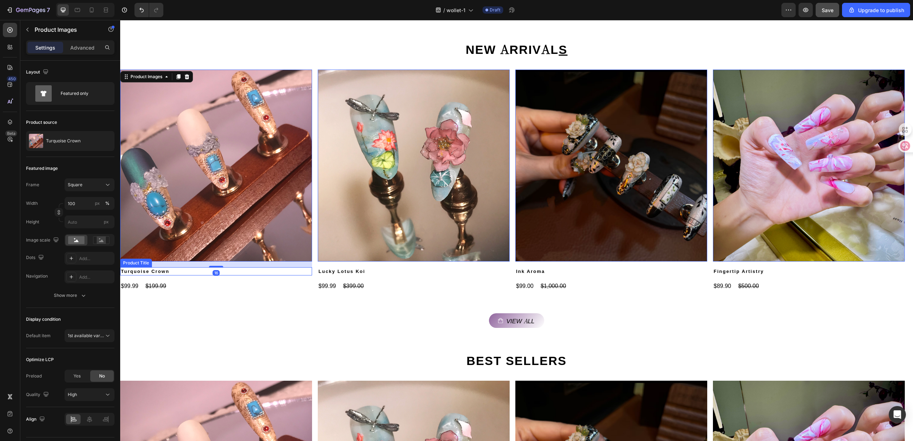
click at [242, 270] on h2 "Turquoise Crown" at bounding box center [216, 271] width 192 height 9
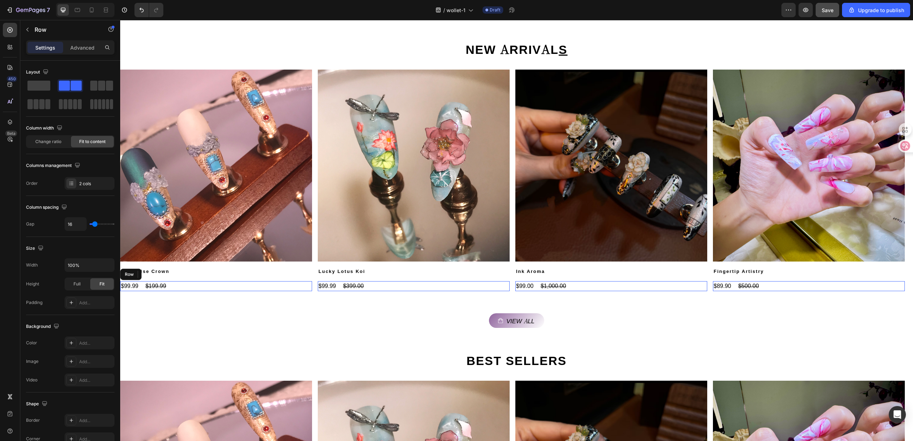
click at [240, 281] on div "$99.99 Product Price Product Price $199.99 Product Price Product Price Row" at bounding box center [216, 286] width 192 height 10
click at [239, 292] on div "NEW ARRIVAL S Heading Product Images Turquoise Crown Product Title $99.99 Produ…" at bounding box center [516, 165] width 793 height 274
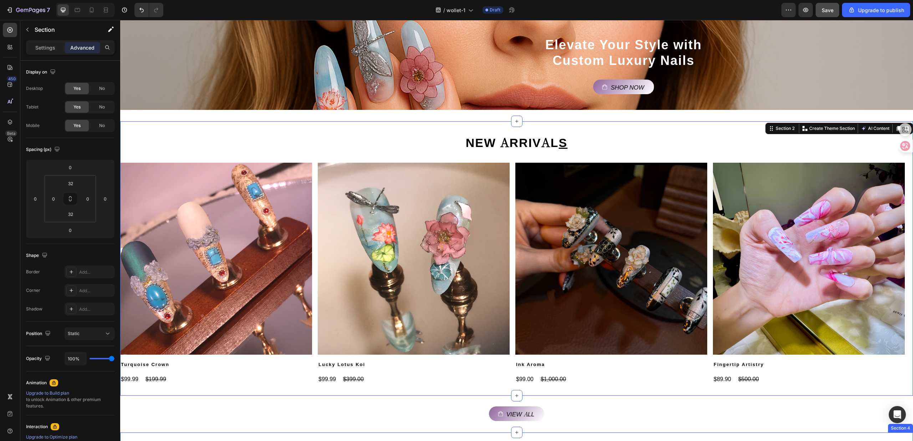
scroll to position [148, 0]
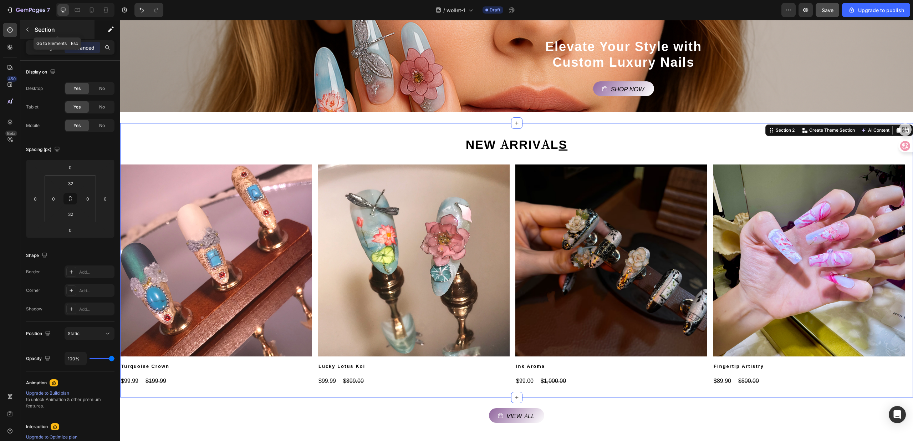
click at [28, 34] on button "button" at bounding box center [27, 29] width 11 height 11
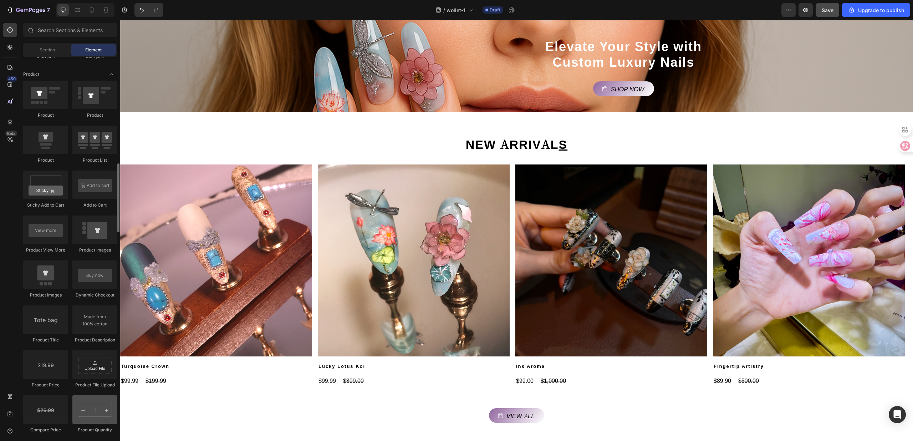
scroll to position [852, 0]
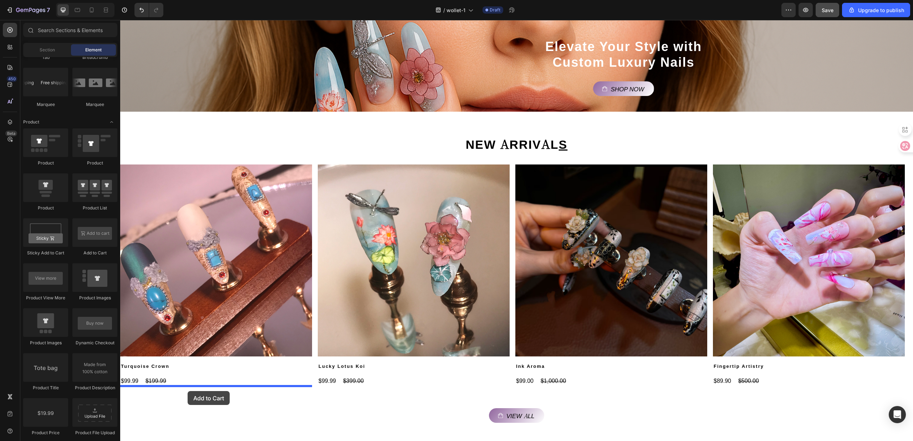
drag, startPoint x: 209, startPoint y: 264, endPoint x: 188, endPoint y: 391, distance: 128.4
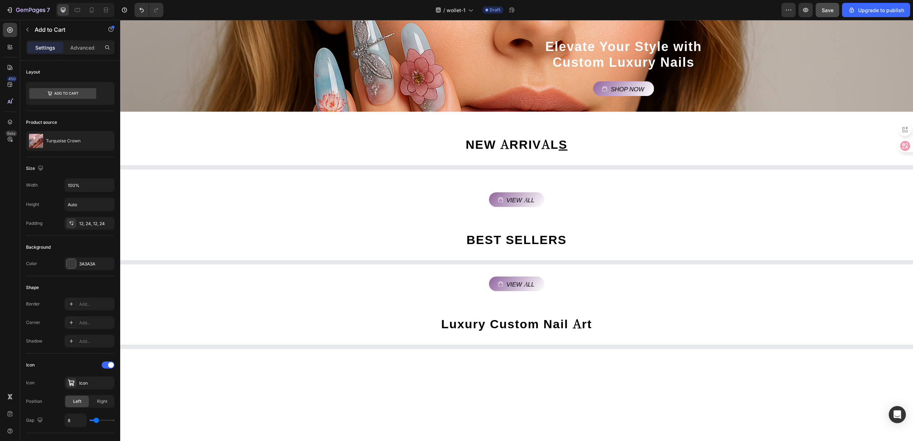
scroll to position [196, 0]
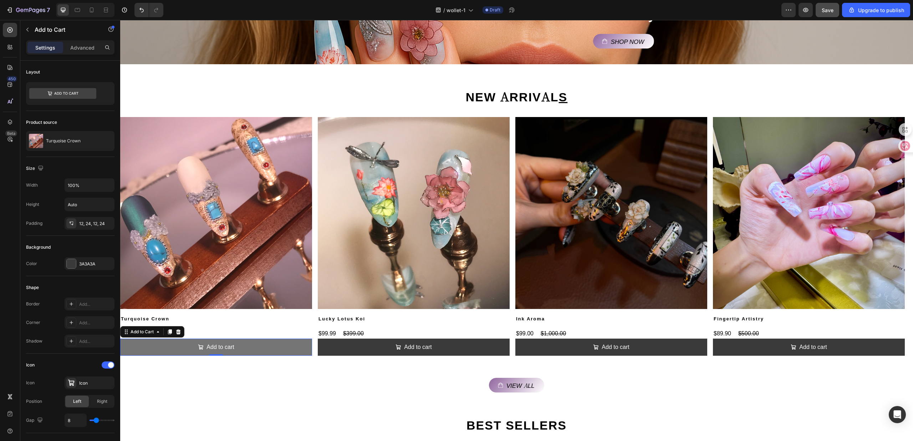
click at [260, 350] on button "Add to cart" at bounding box center [216, 346] width 192 height 17
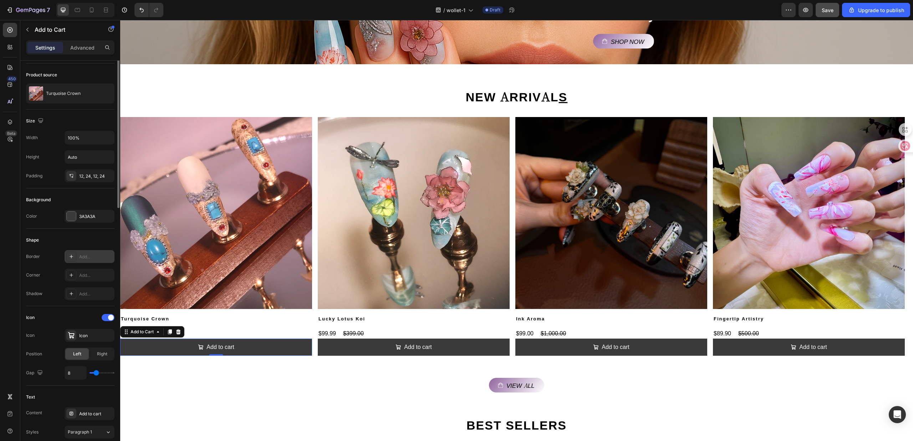
scroll to position [0, 0]
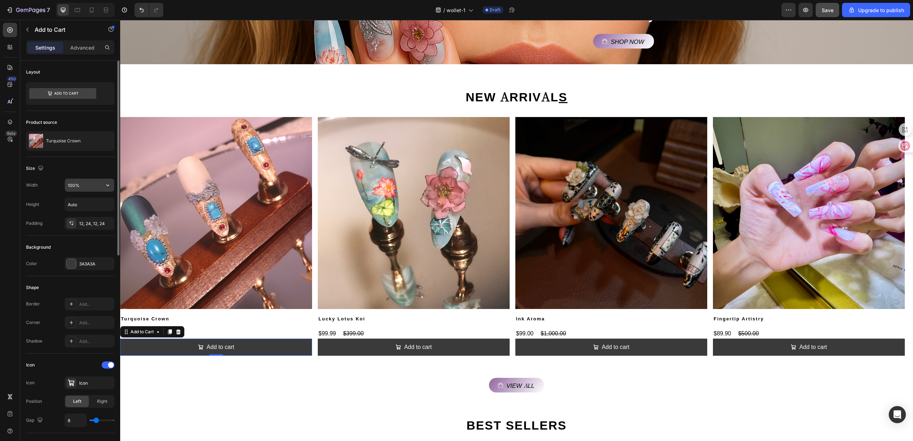
click at [82, 184] on input "100%" at bounding box center [89, 185] width 49 height 13
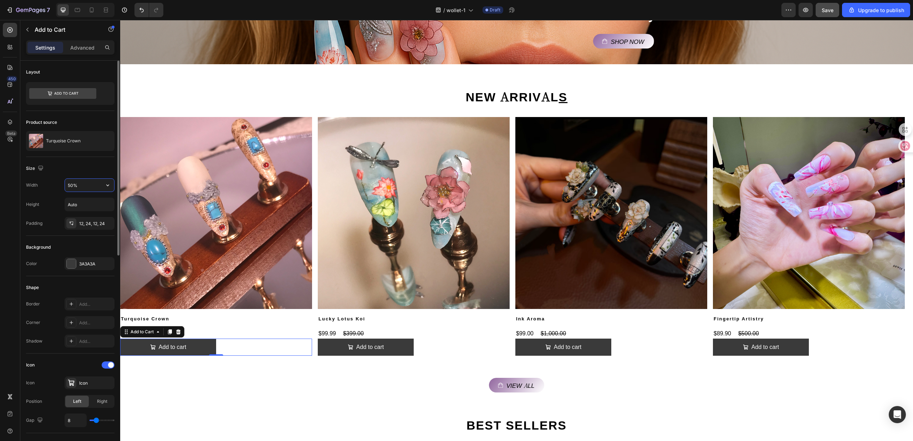
drag, startPoint x: 87, startPoint y: 184, endPoint x: 66, endPoint y: 184, distance: 21.8
click at [66, 184] on input "50%" at bounding box center [89, 185] width 49 height 13
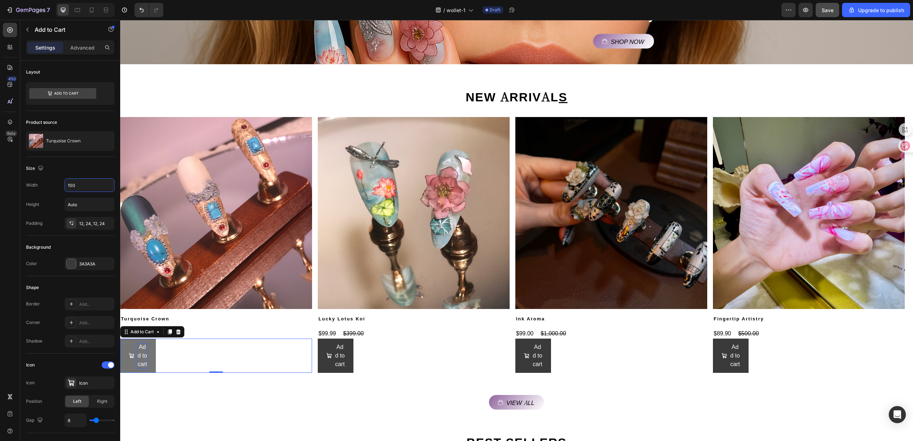
type input "100"
click at [139, 356] on div "Add to cart" at bounding box center [142, 356] width 10 height 26
click at [149, 354] on button "Add to cart" at bounding box center [138, 355] width 36 height 34
click at [146, 354] on p "Add to cart" at bounding box center [142, 356] width 10 height 26
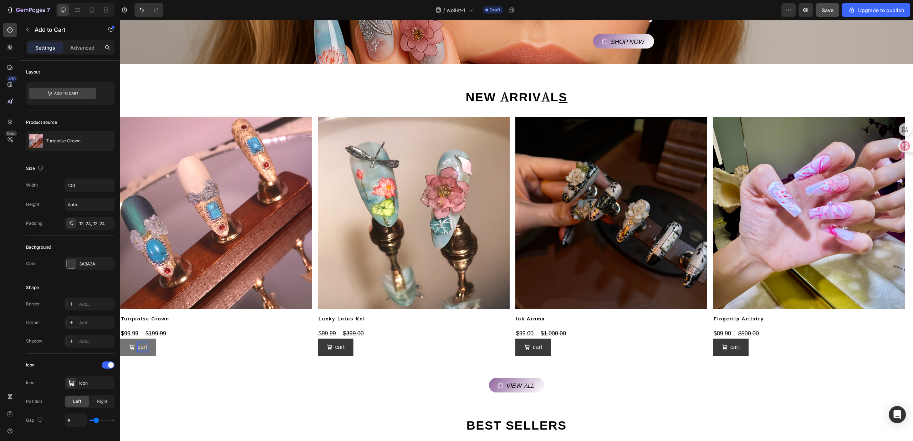
click at [145, 351] on p "cart" at bounding box center [143, 347] width 10 height 9
click at [169, 353] on div "Add to Cart 0" at bounding box center [216, 346] width 192 height 17
click at [158, 360] on div "NEW ARRIVAL S Heading Product Images Turquoise Crown Product Title $99.99 Produ…" at bounding box center [516, 221] width 793 height 291
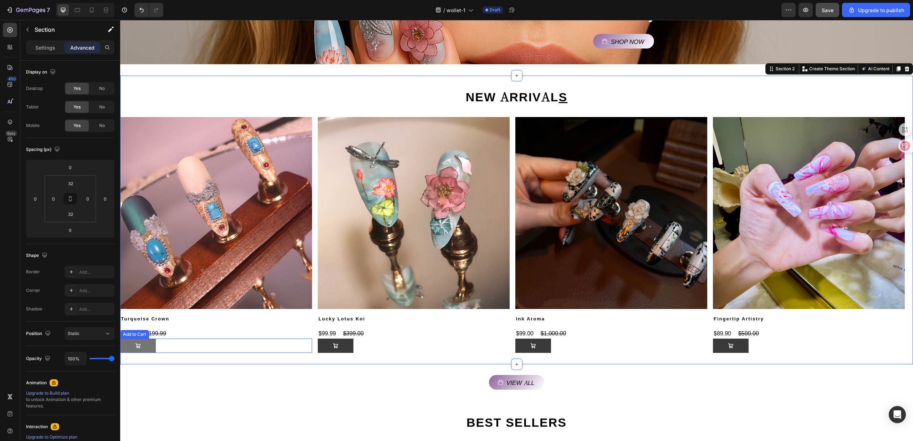
click at [149, 347] on button at bounding box center [138, 345] width 36 height 14
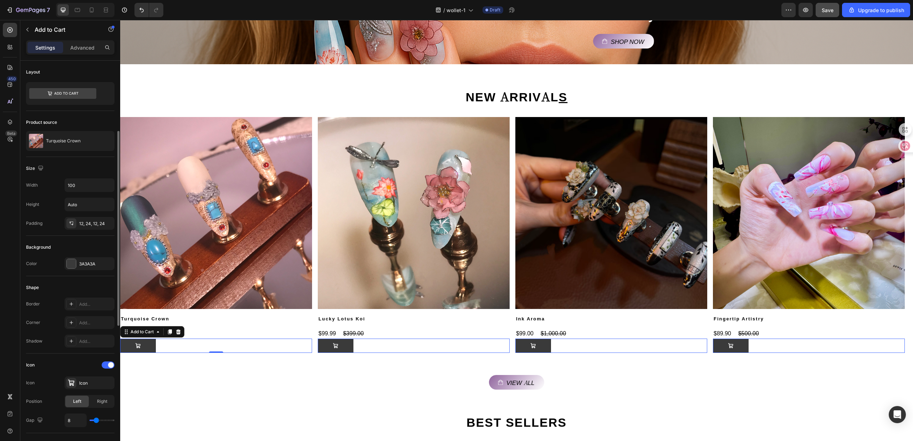
scroll to position [47, 0]
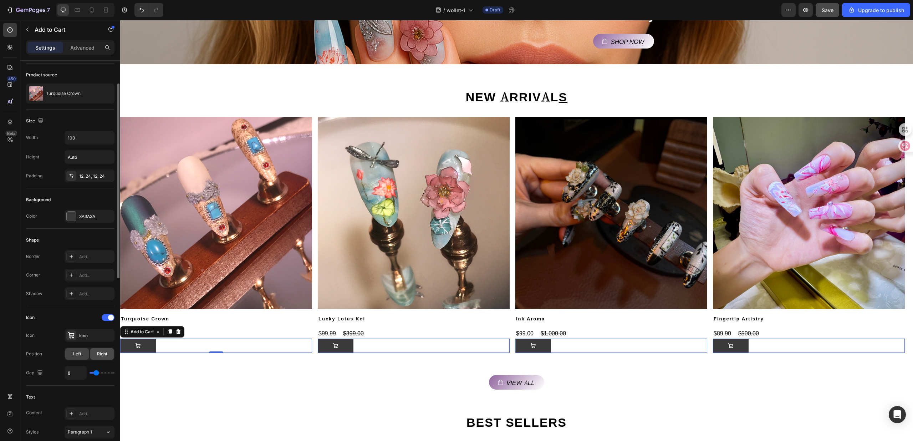
click at [102, 355] on span "Right" at bounding box center [102, 353] width 10 height 6
click at [80, 355] on span "Left" at bounding box center [77, 353] width 8 height 6
type input "9"
type input "20"
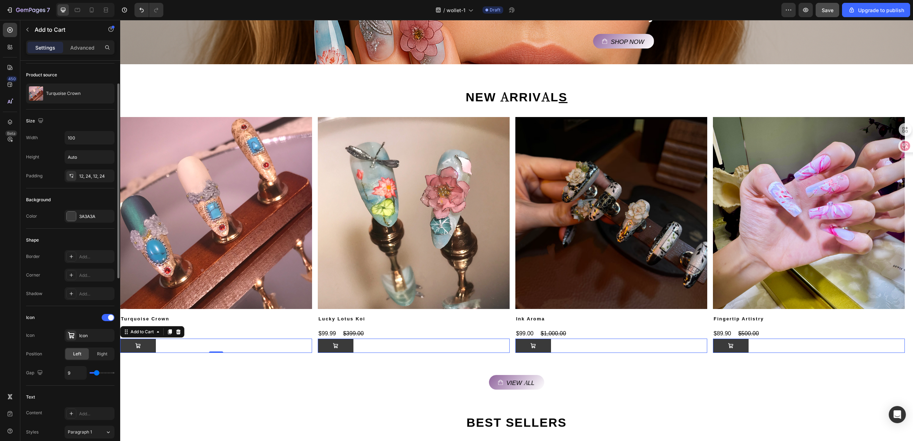
type input "20"
type input "21"
type input "22"
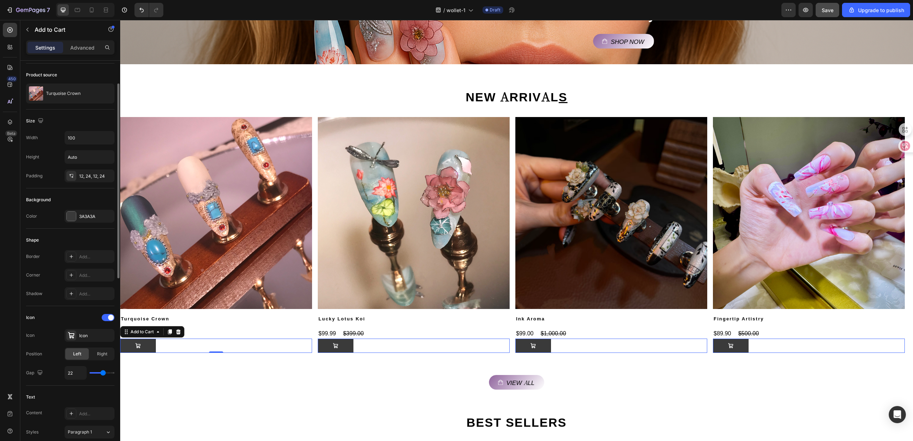
type input "25"
type input "27"
type input "29"
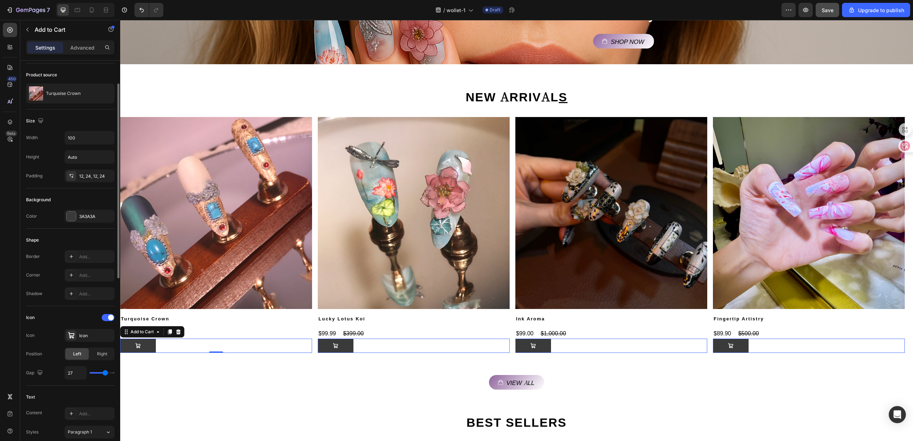
type input "29"
type input "31"
type input "33"
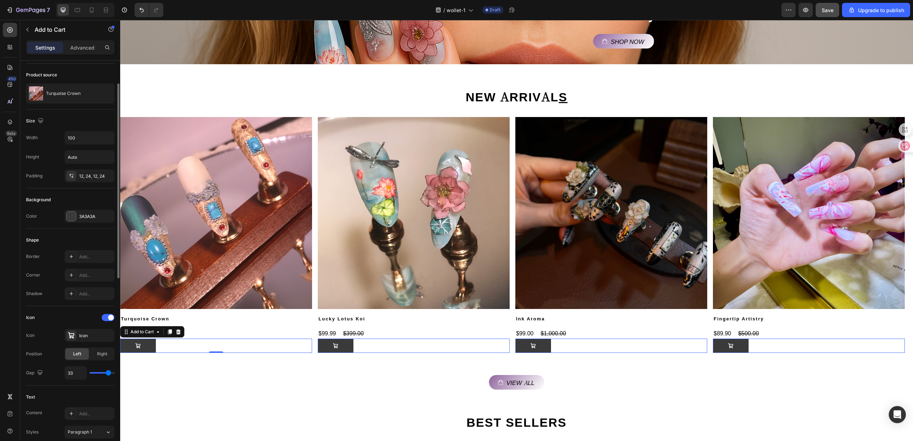
type input "34"
drag, startPoint x: 102, startPoint y: 373, endPoint x: 109, endPoint y: 373, distance: 6.8
type input "34"
click at [109, 373] on input "range" at bounding box center [101, 372] width 25 height 1
type input "35"
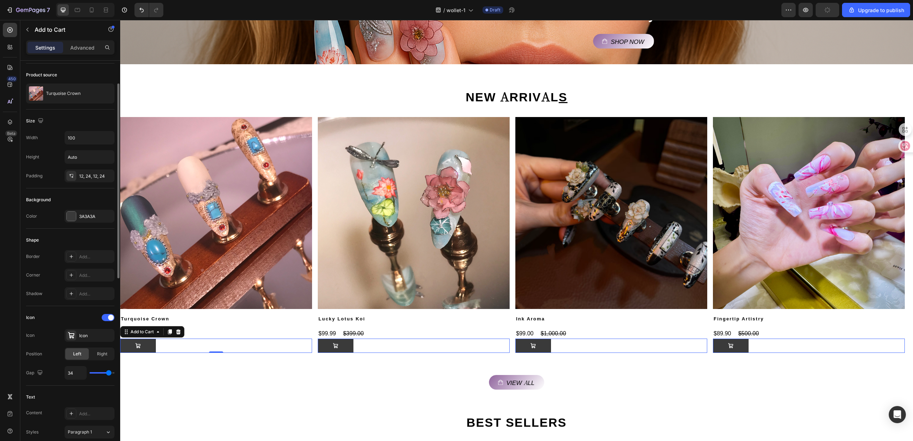
type input "35"
type input "40"
type input "36"
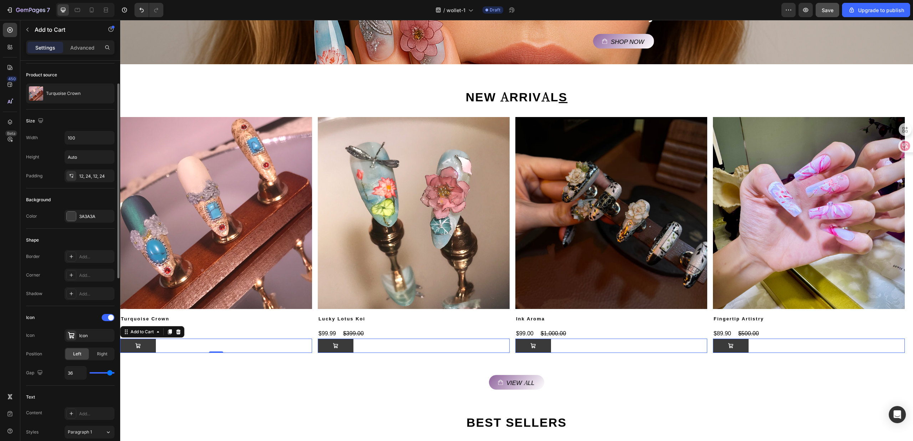
type input "27"
type input "25"
type input "20"
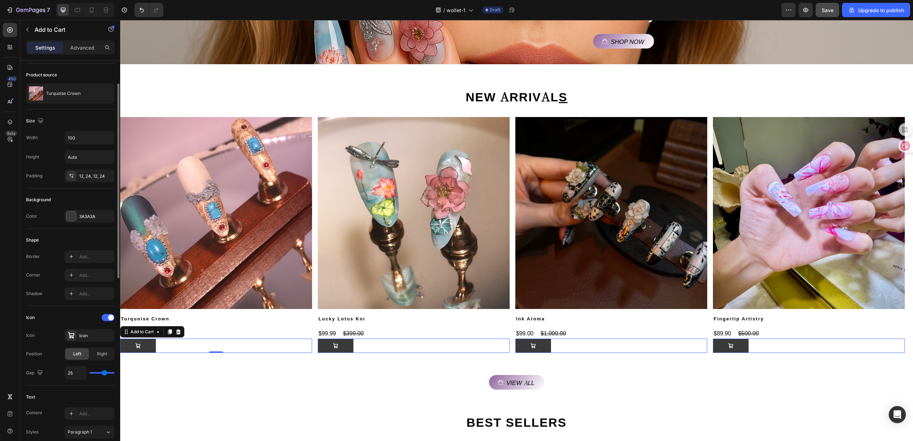
type input "20"
type input "18"
type input "10"
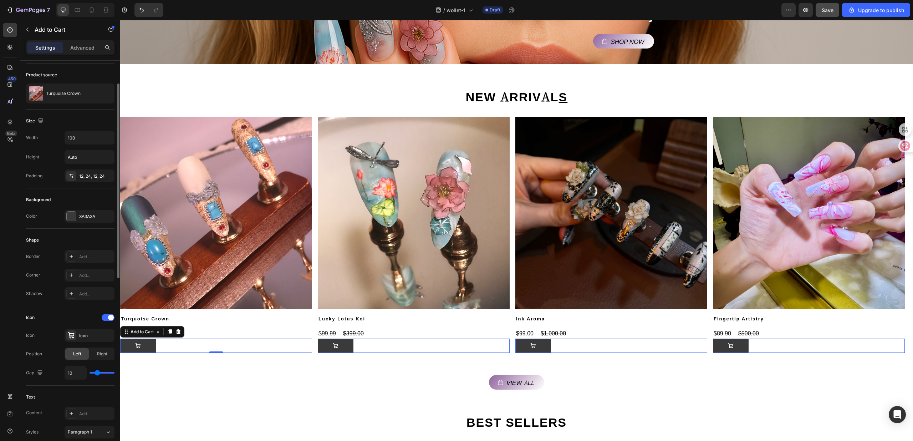
type input "7"
type input "4"
type input "3"
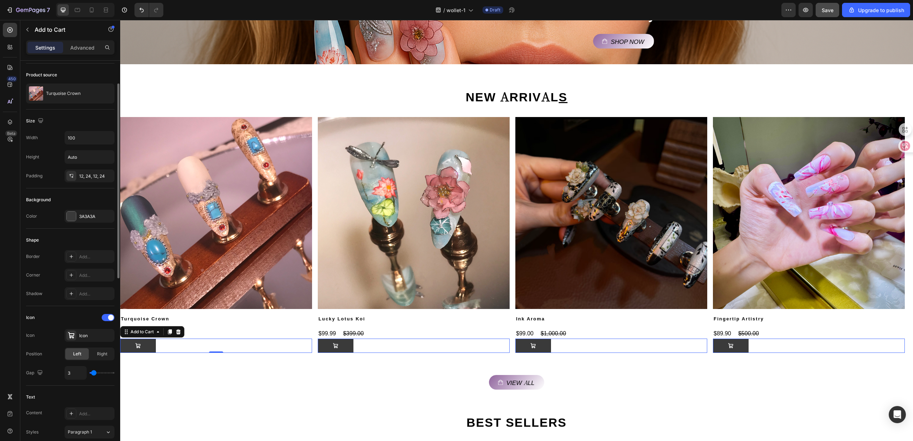
drag, startPoint x: 109, startPoint y: 373, endPoint x: 93, endPoint y: 374, distance: 15.4
type input "3"
click at [93, 373] on input "range" at bounding box center [101, 372] width 25 height 1
click at [91, 337] on div "Icon" at bounding box center [96, 335] width 34 height 6
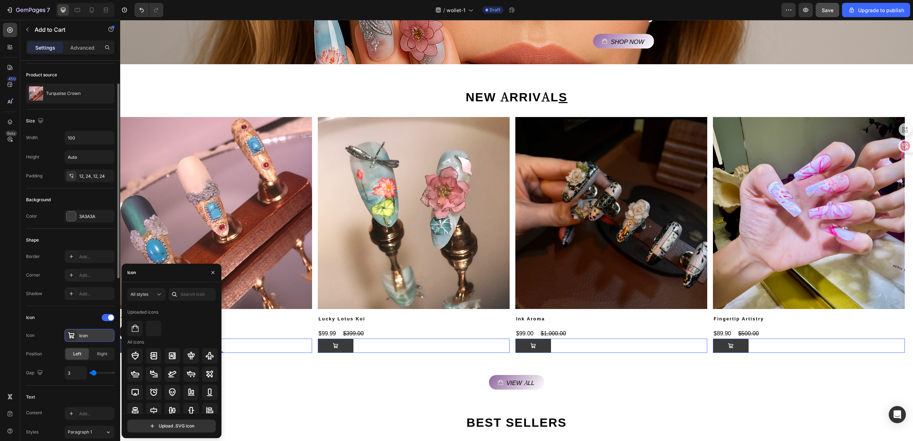
click at [91, 337] on div "Icon" at bounding box center [96, 335] width 34 height 6
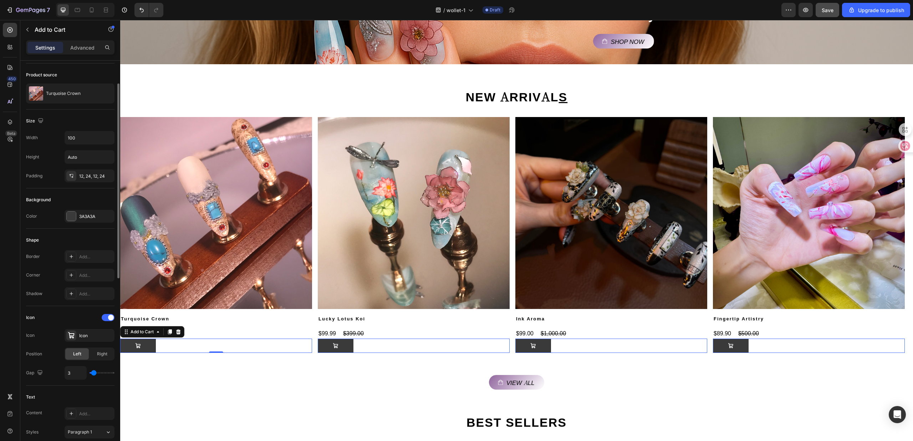
scroll to position [190, 0]
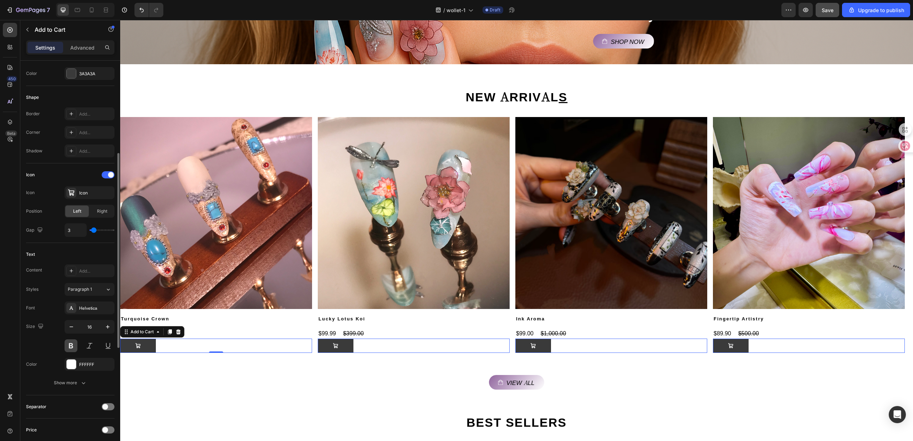
click at [73, 347] on button at bounding box center [71, 345] width 13 height 13
click at [65, 348] on button at bounding box center [71, 345] width 13 height 13
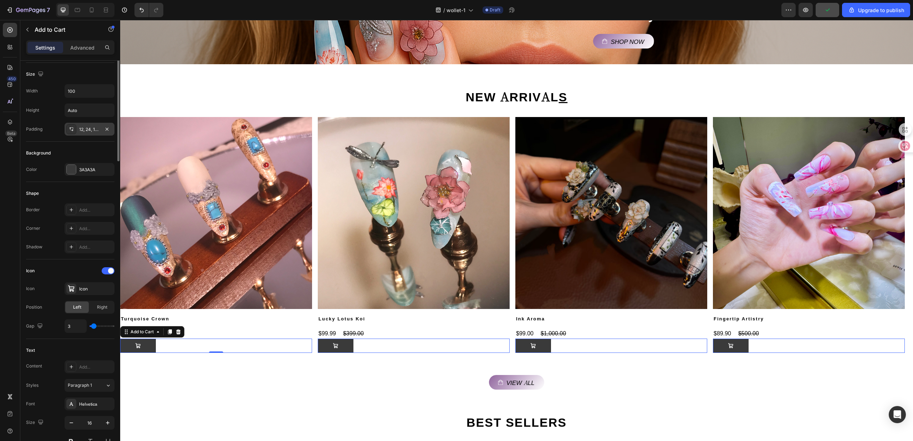
scroll to position [0, 0]
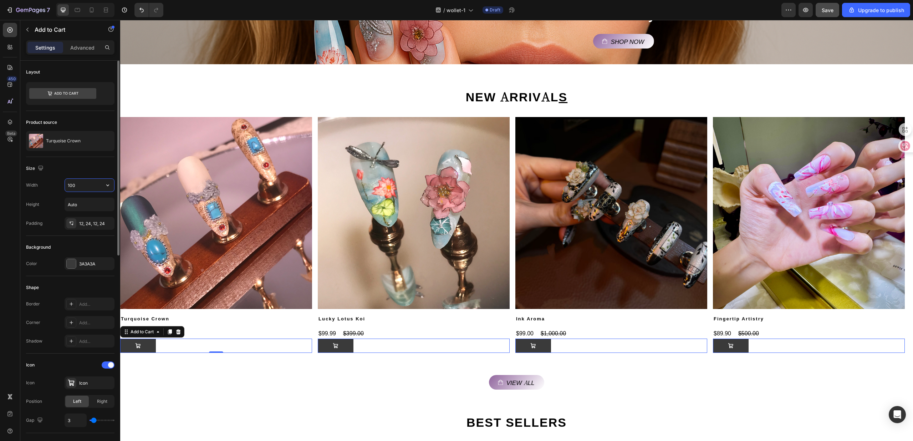
click at [89, 187] on input "100" at bounding box center [89, 185] width 49 height 13
drag, startPoint x: 91, startPoint y: 184, endPoint x: 65, endPoint y: 184, distance: 25.7
click at [65, 184] on input "50" at bounding box center [89, 185] width 49 height 13
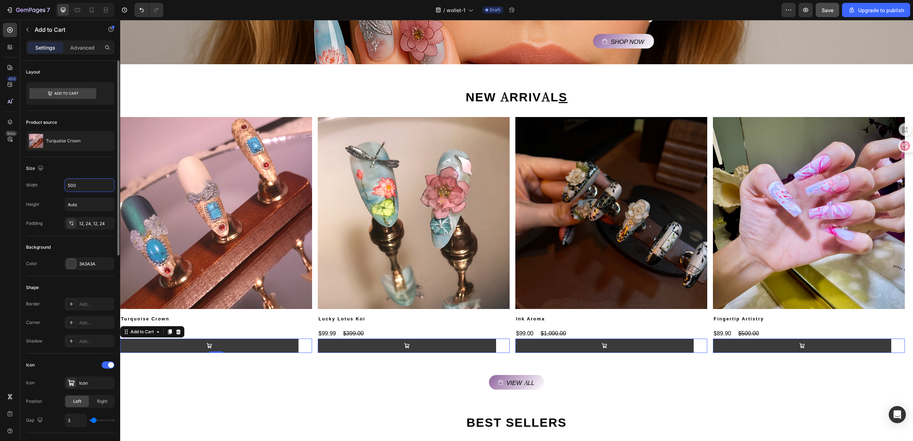
drag, startPoint x: 86, startPoint y: 188, endPoint x: 49, endPoint y: 183, distance: 36.8
click at [49, 183] on div "Width 500" at bounding box center [70, 185] width 88 height 14
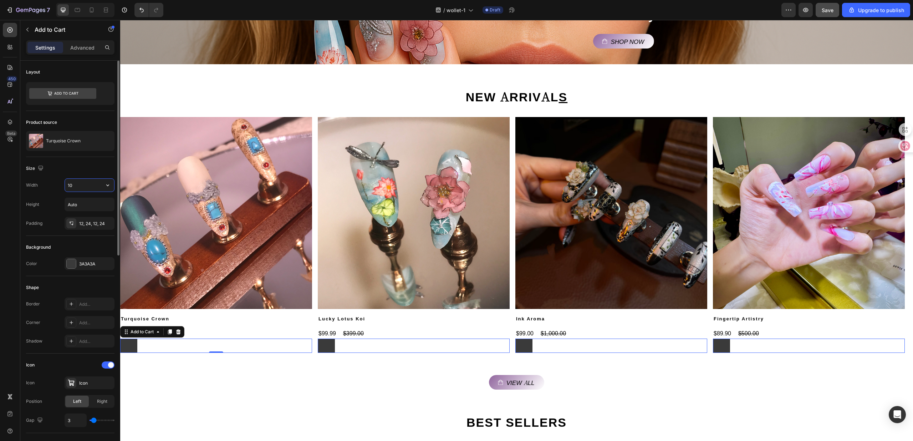
drag, startPoint x: 78, startPoint y: 185, endPoint x: 70, endPoint y: 186, distance: 8.6
click at [70, 186] on input "10" at bounding box center [89, 185] width 49 height 13
click at [67, 185] on input "120" at bounding box center [89, 185] width 49 height 13
drag, startPoint x: 82, startPoint y: 184, endPoint x: 56, endPoint y: 184, distance: 25.7
click at [56, 184] on div "Width 120" at bounding box center [70, 185] width 88 height 14
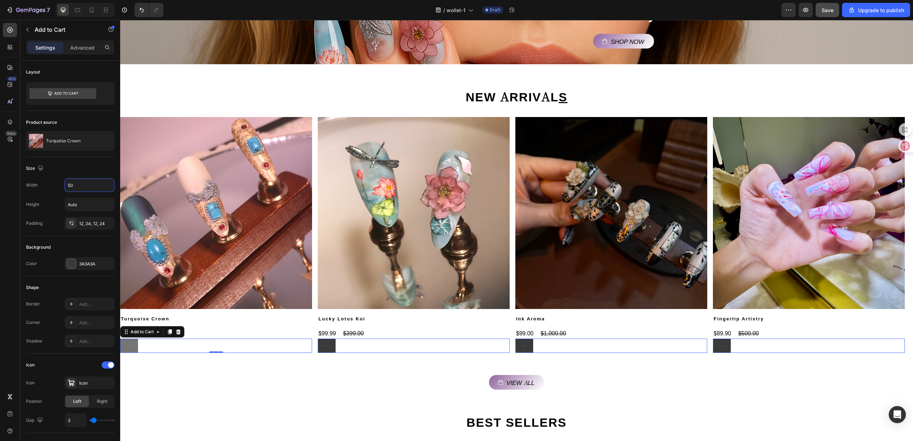
click at [127, 345] on button at bounding box center [129, 345] width 18 height 14
click at [80, 190] on input "50" at bounding box center [89, 185] width 49 height 13
click at [113, 188] on button "button" at bounding box center [107, 185] width 13 height 13
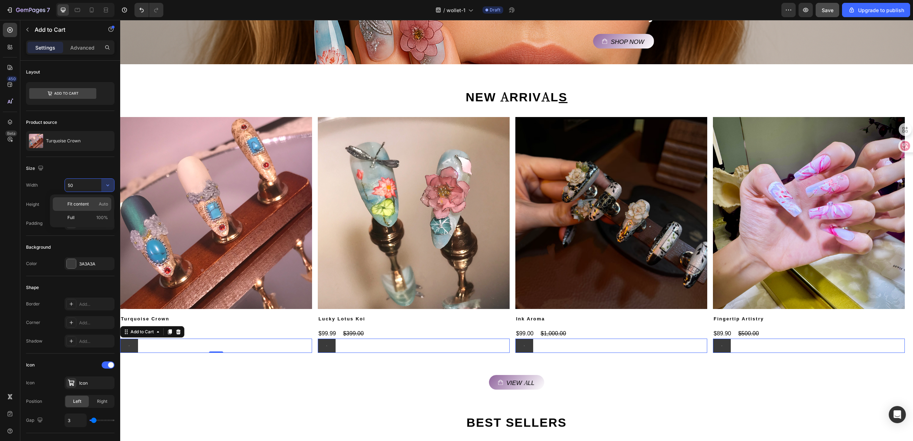
click at [99, 203] on span "Auto" at bounding box center [103, 204] width 9 height 6
type input "Auto"
click at [163, 384] on div "View all Button" at bounding box center [516, 382] width 793 height 15
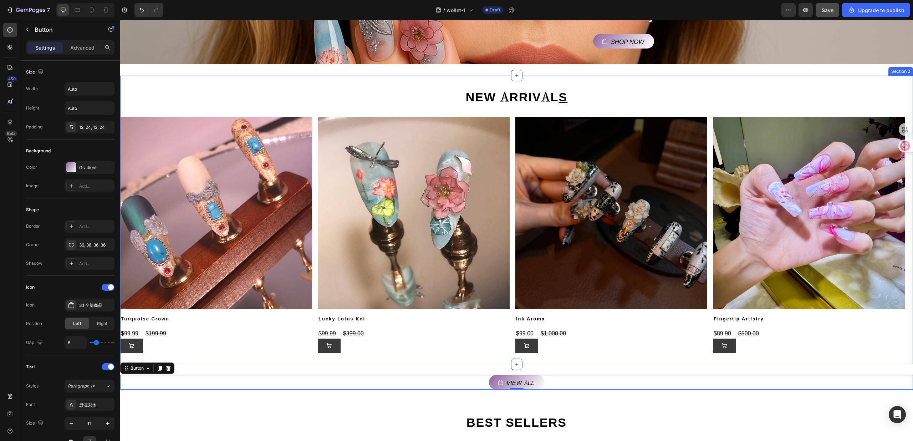
click at [206, 357] on div "NEW ARRIVAL S Heading Product Images Turquoise Crown Product Title $99.99 Produ…" at bounding box center [516, 220] width 793 height 288
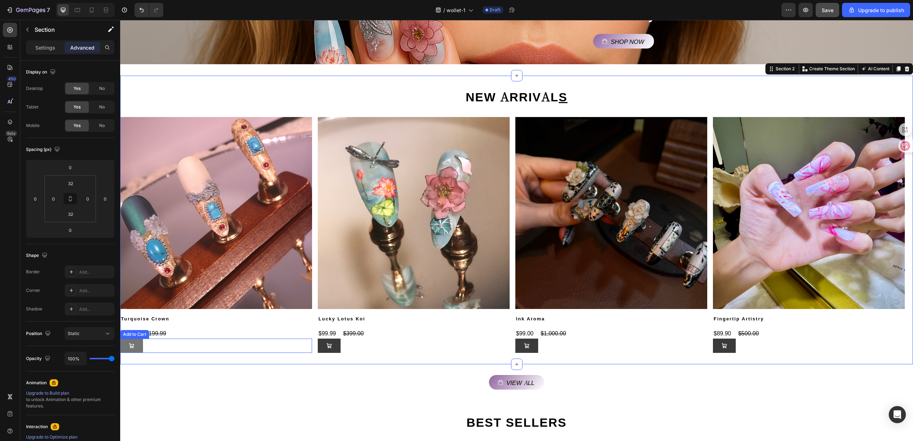
click at [143, 350] on div "Add to Cart" at bounding box center [216, 345] width 192 height 14
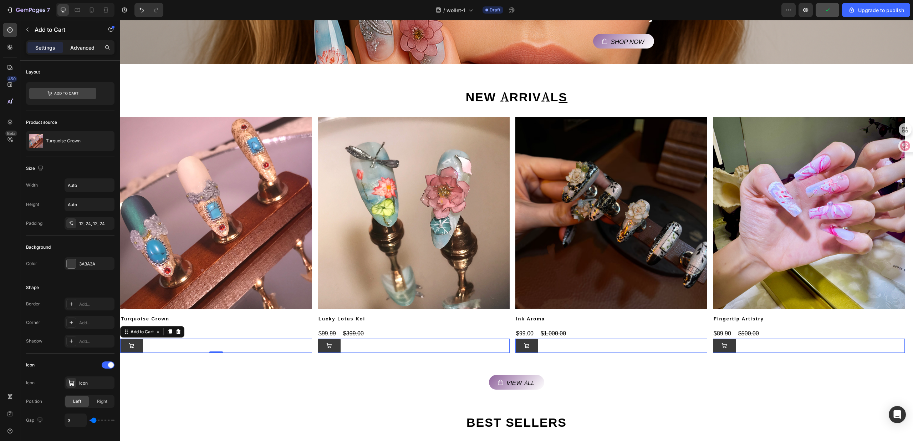
click at [88, 48] on p "Advanced" at bounding box center [82, 47] width 24 height 7
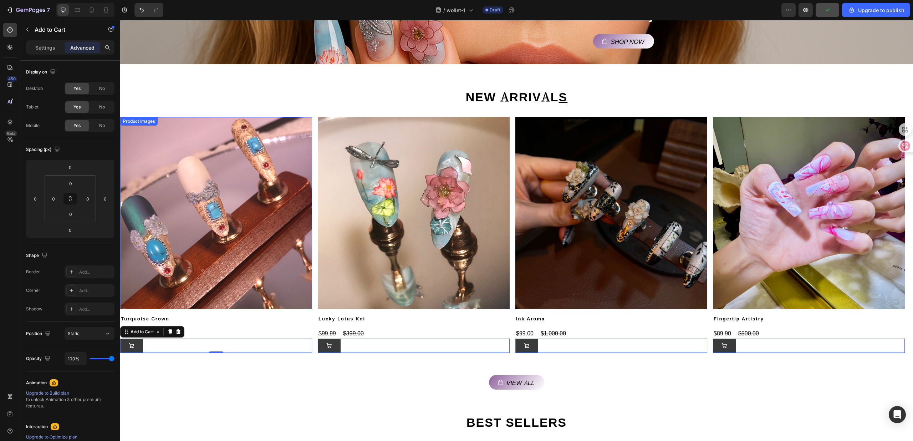
click at [207, 165] on img at bounding box center [216, 213] width 192 height 192
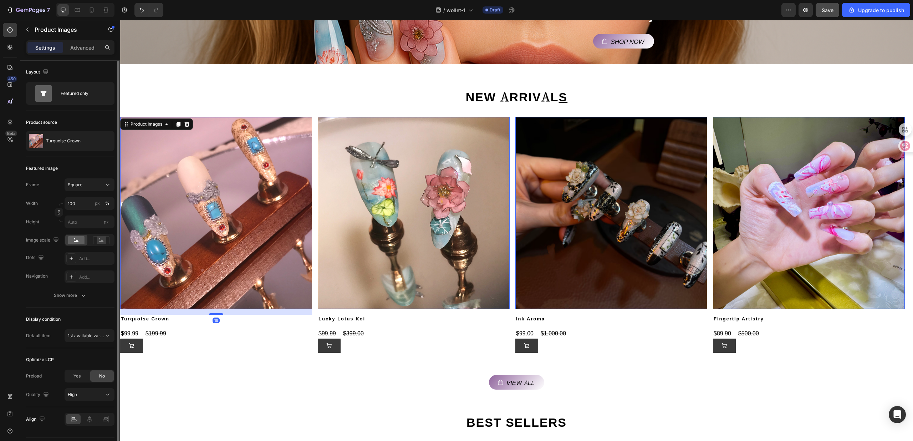
scroll to position [19, 0]
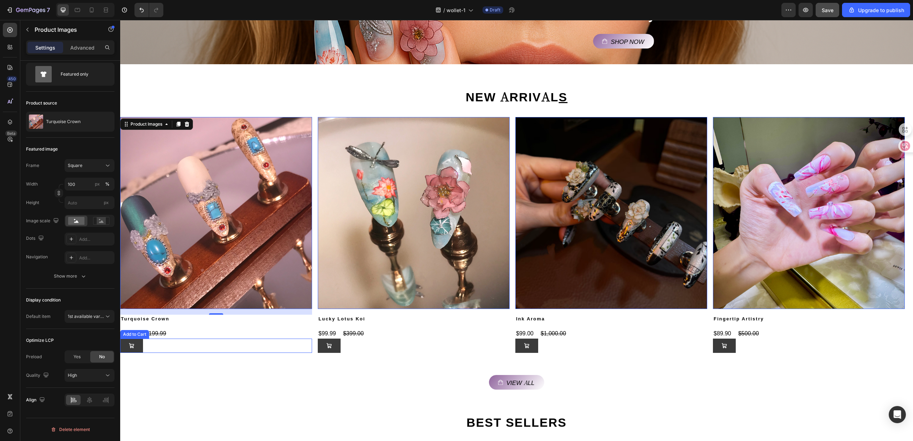
click at [218, 339] on div "Add to Cart" at bounding box center [216, 345] width 192 height 14
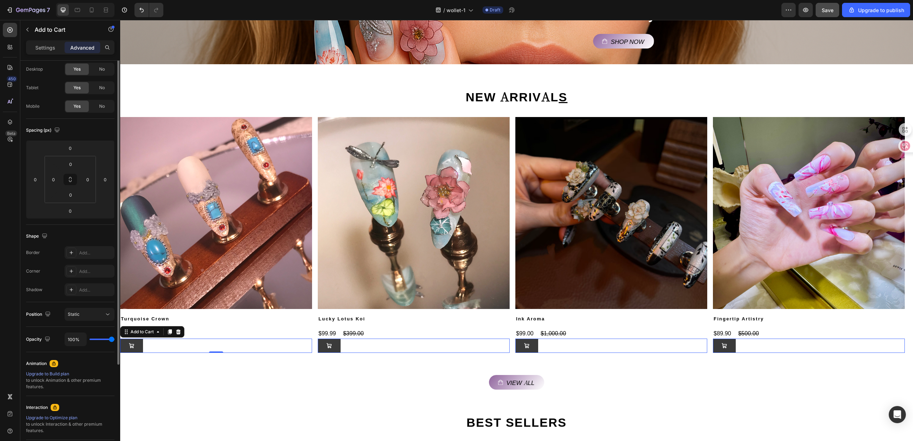
scroll to position [0, 0]
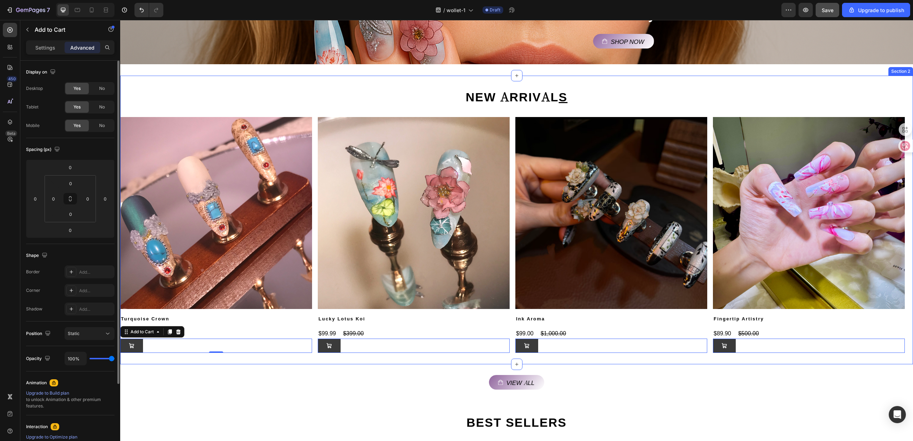
click at [215, 357] on div "NEW ARRIVAL S Heading Product Images Turquoise Crown Product Title $99.99 Produ…" at bounding box center [516, 220] width 793 height 288
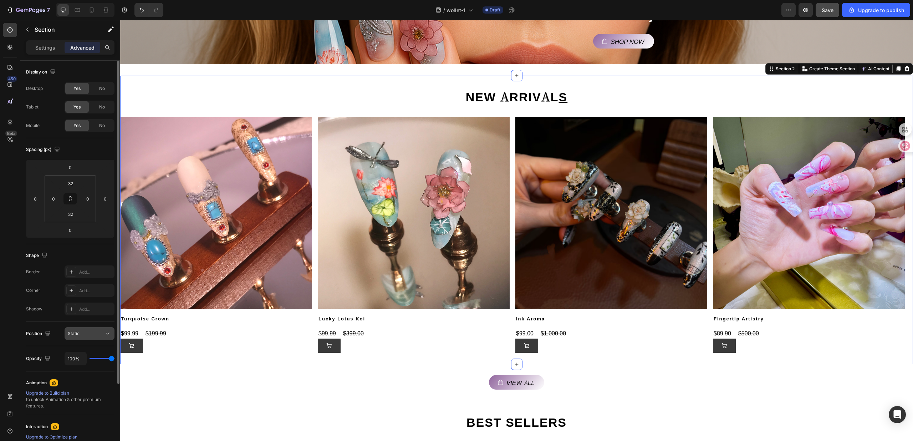
click at [85, 338] on button "Static" at bounding box center [90, 333] width 50 height 13
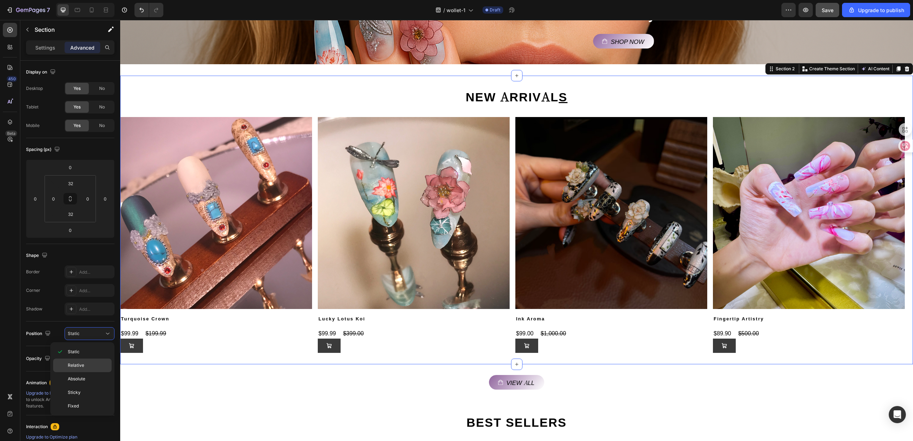
click at [91, 367] on p "Relative" at bounding box center [88, 365] width 41 height 6
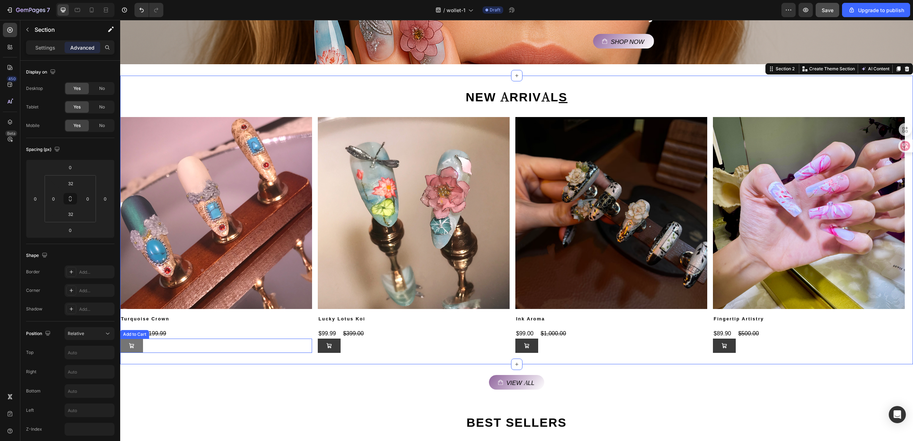
click at [140, 344] on button at bounding box center [131, 345] width 23 height 14
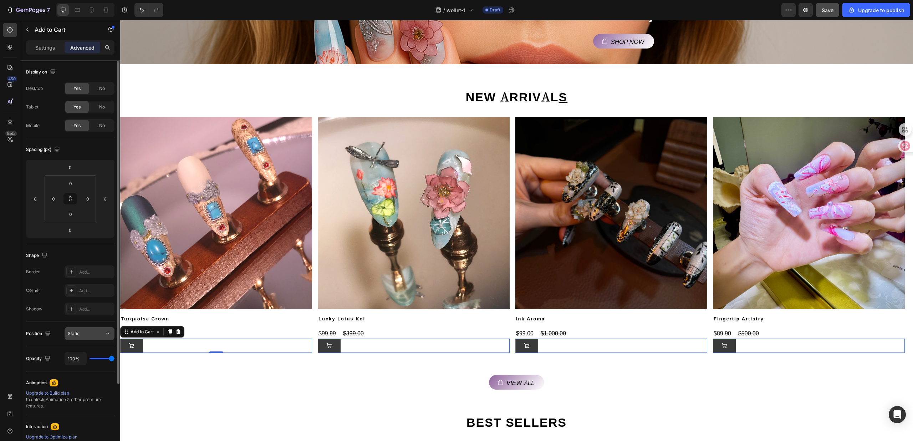
click at [97, 336] on div "Static" at bounding box center [86, 333] width 36 height 6
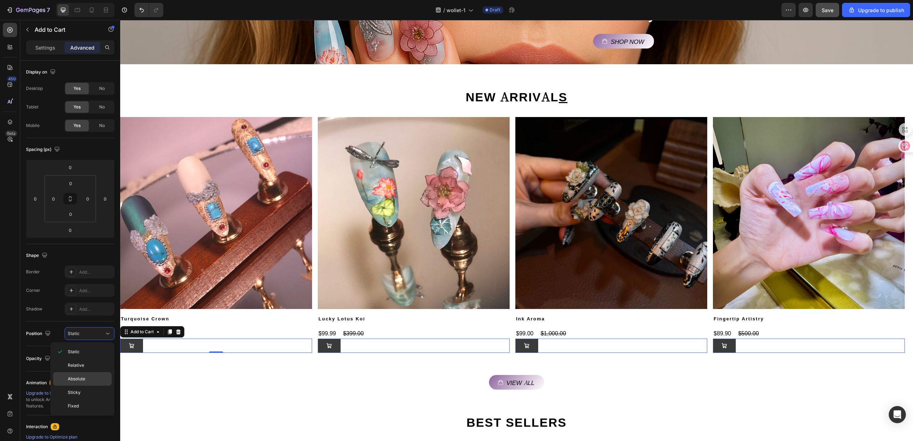
click at [91, 377] on p "Absolute" at bounding box center [88, 378] width 41 height 6
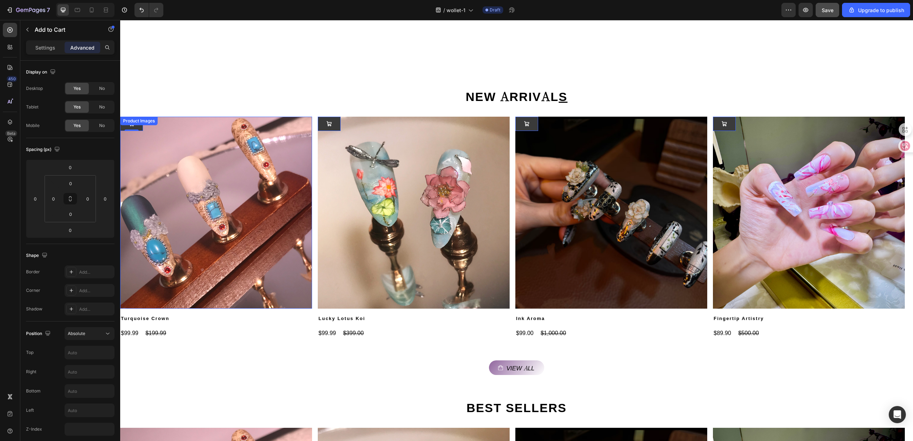
scroll to position [196, 0]
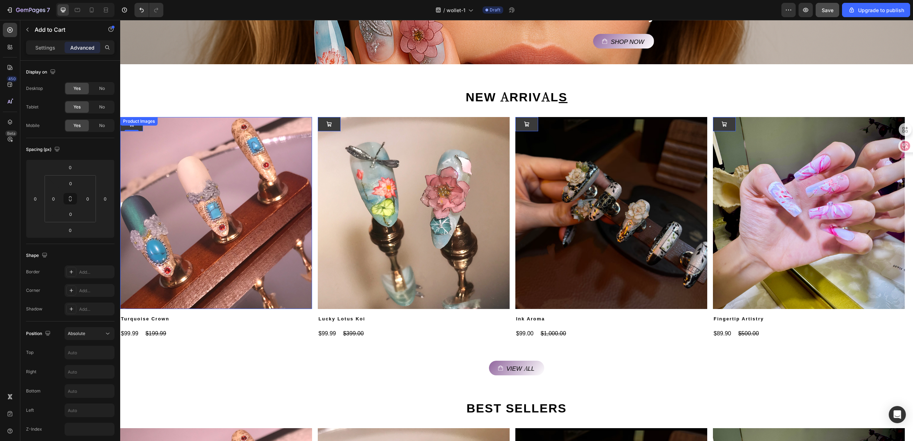
click at [152, 139] on img at bounding box center [216, 213] width 192 height 192
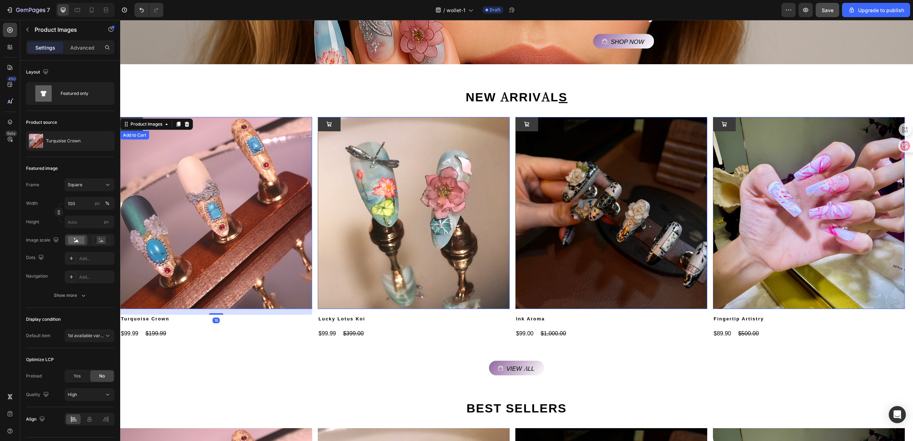
click at [135, 134] on div "Add to Cart" at bounding box center [135, 135] width 26 height 6
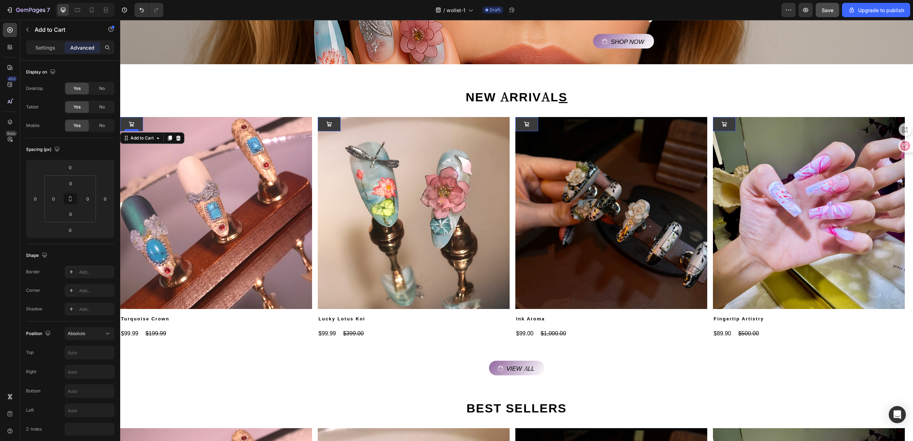
click at [136, 129] on div at bounding box center [131, 130] width 14 height 2
click at [139, 123] on button at bounding box center [131, 124] width 23 height 14
click at [36, 200] on input "0" at bounding box center [35, 198] width 11 height 11
click at [89, 68] on div "Display on" at bounding box center [70, 71] width 88 height 11
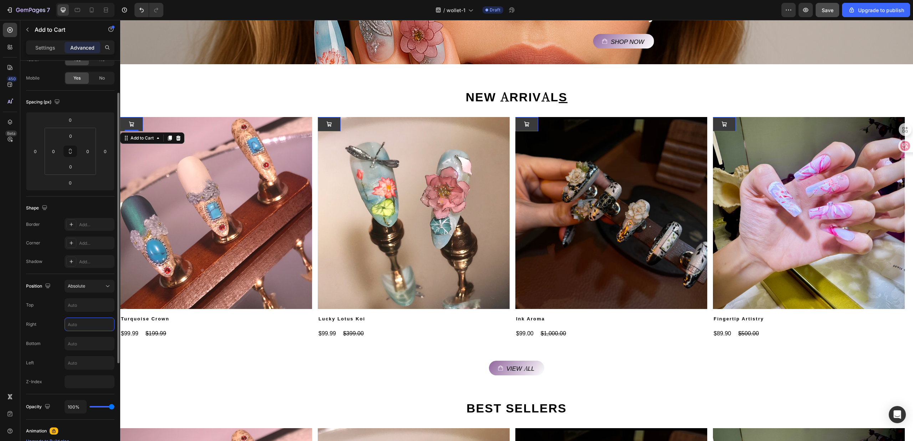
click at [78, 324] on input "text" at bounding box center [89, 324] width 49 height 13
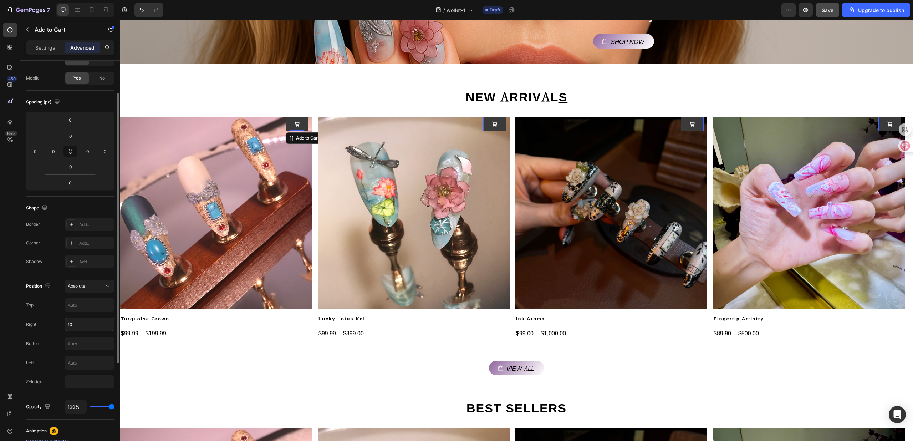
type input "1"
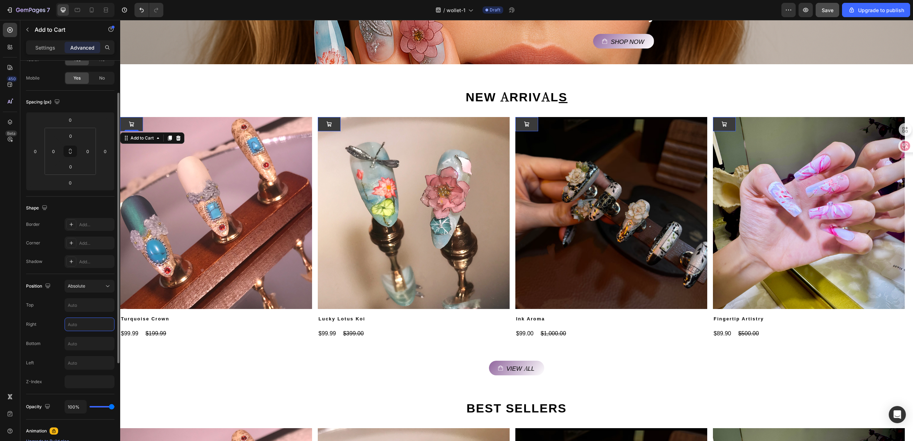
type input "0"
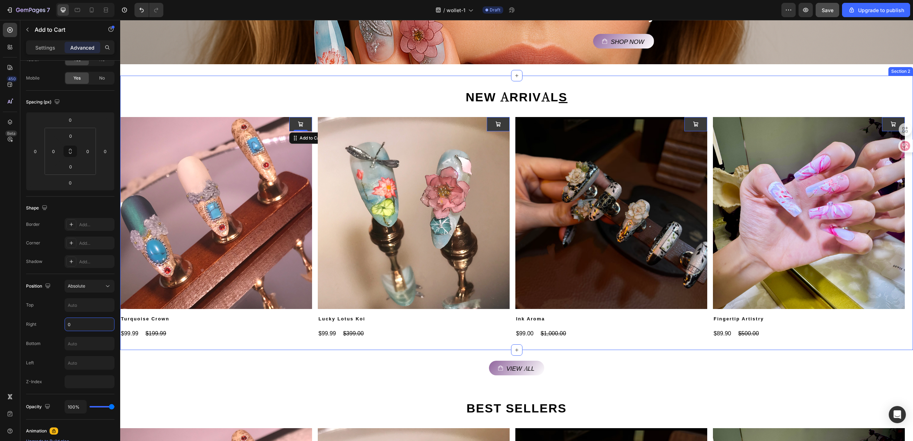
click at [190, 344] on div "NEW ARRIVAL S Heading Product Images Turquoise Crown Product Title $99.99 Produ…" at bounding box center [516, 213] width 793 height 274
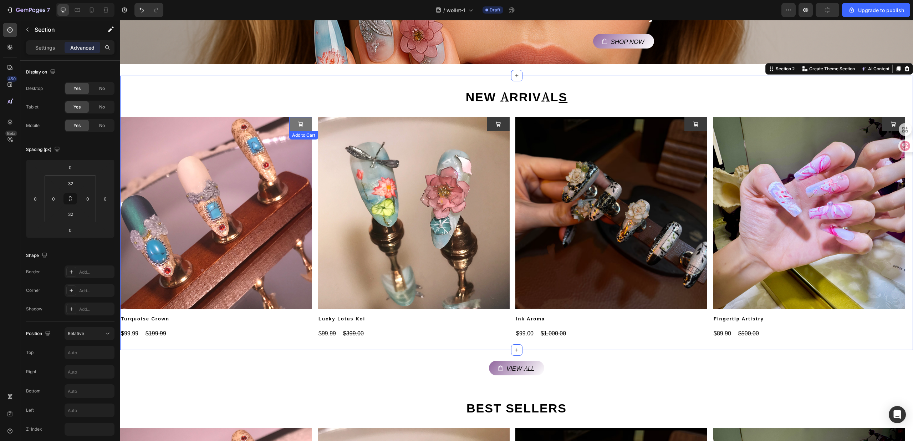
click at [306, 123] on button at bounding box center [300, 124] width 23 height 14
click at [305, 129] on div at bounding box center [300, 130] width 14 height 2
click at [306, 123] on button at bounding box center [300, 124] width 23 height 14
click at [45, 52] on div "Settings" at bounding box center [45, 47] width 36 height 11
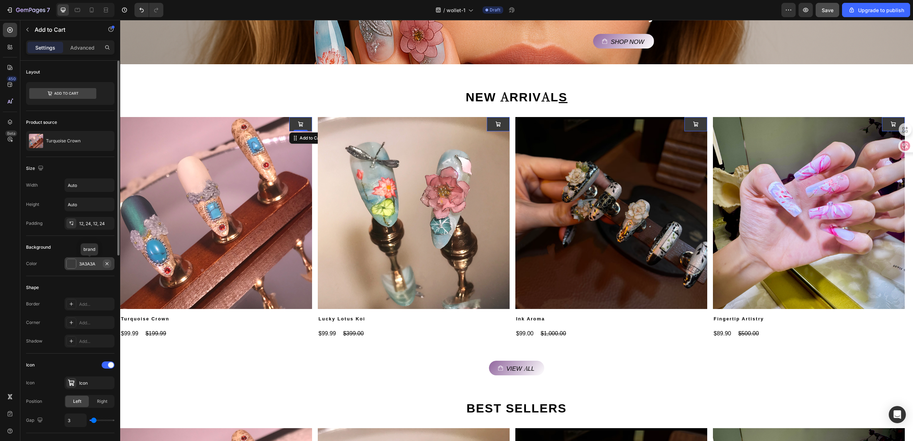
click at [104, 264] on icon "button" at bounding box center [107, 264] width 6 height 6
click at [79, 264] on div "Add..." at bounding box center [96, 264] width 34 height 6
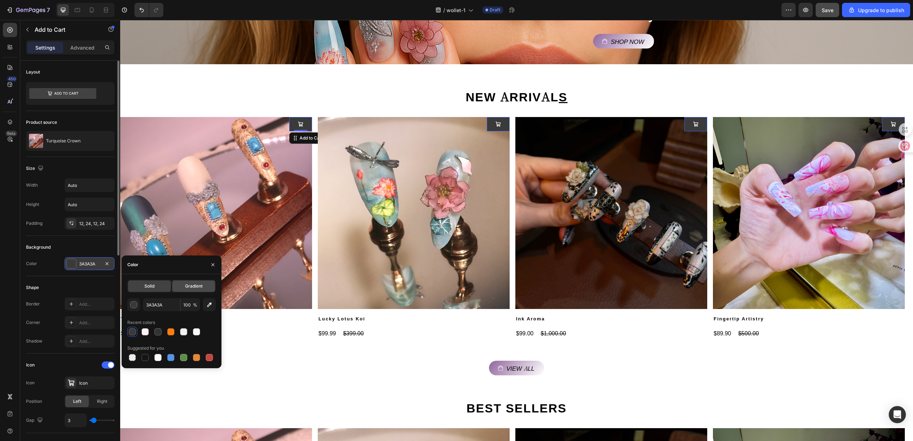
click at [202, 285] on span "Gradient" at bounding box center [193, 286] width 17 height 6
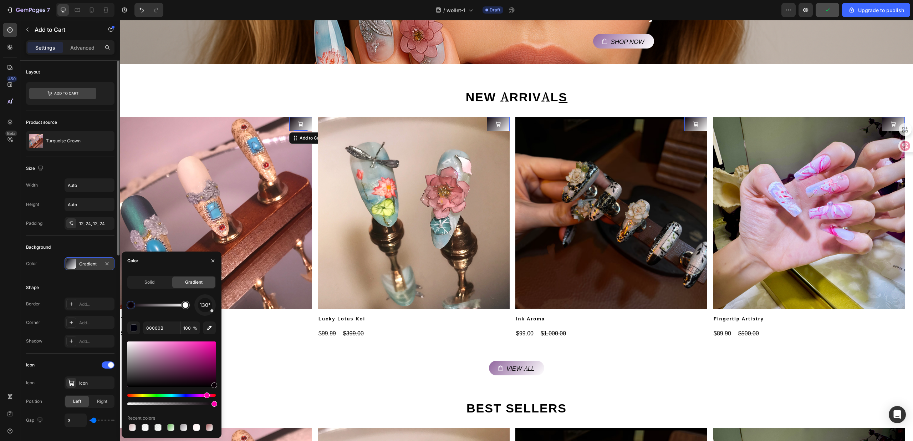
drag, startPoint x: 199, startPoint y: 394, endPoint x: 206, endPoint y: 391, distance: 7.4
click at [206, 391] on div at bounding box center [171, 373] width 88 height 67
type input "B76C9F"
drag, startPoint x: 176, startPoint y: 357, endPoint x: 215, endPoint y: 340, distance: 42.3
click at [286, 173] on img at bounding box center [216, 213] width 192 height 192
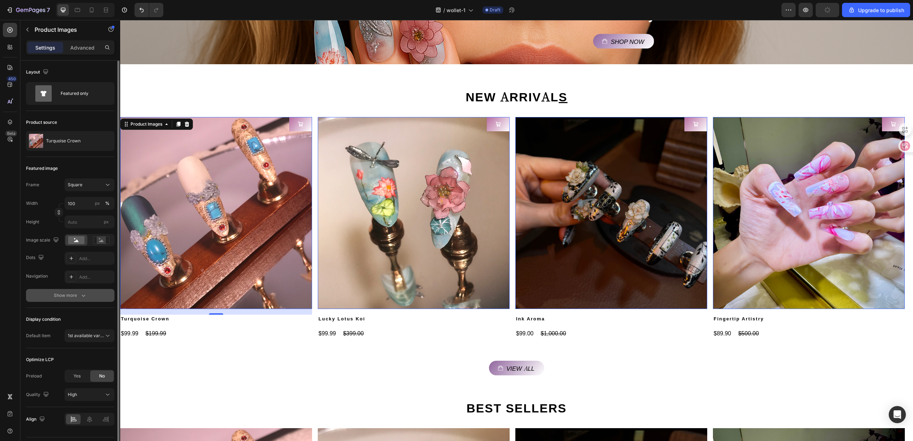
scroll to position [19, 0]
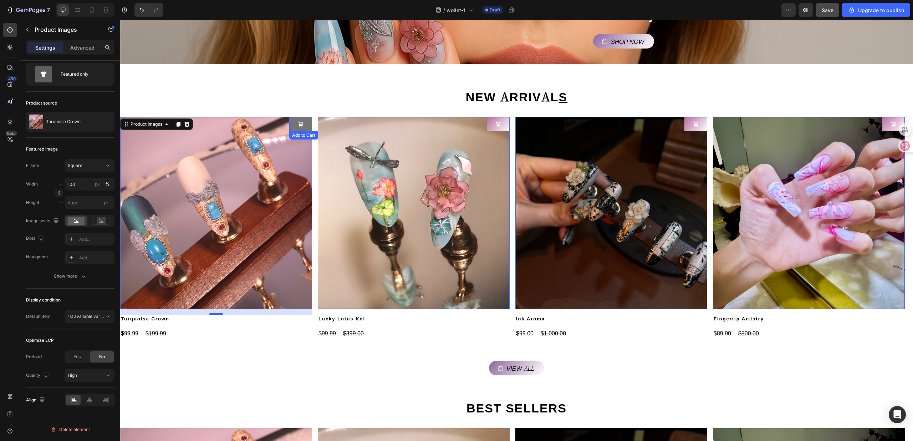
click at [307, 126] on button at bounding box center [300, 124] width 23 height 14
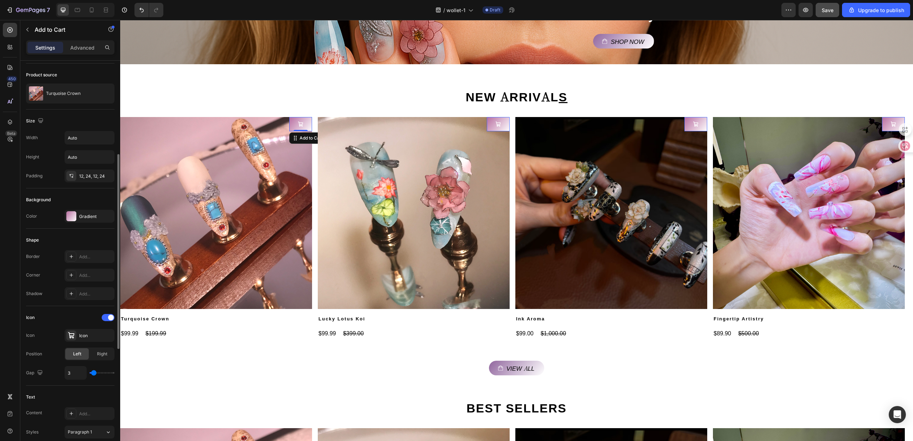
scroll to position [190, 0]
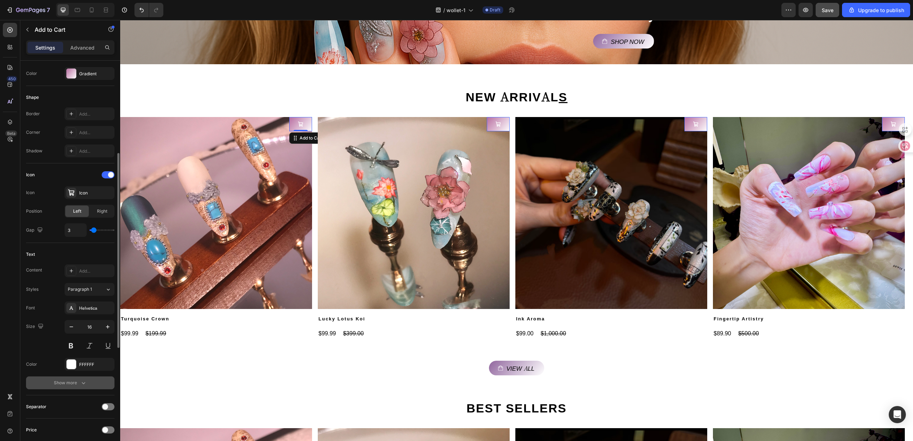
click at [81, 384] on icon "button" at bounding box center [83, 382] width 7 height 7
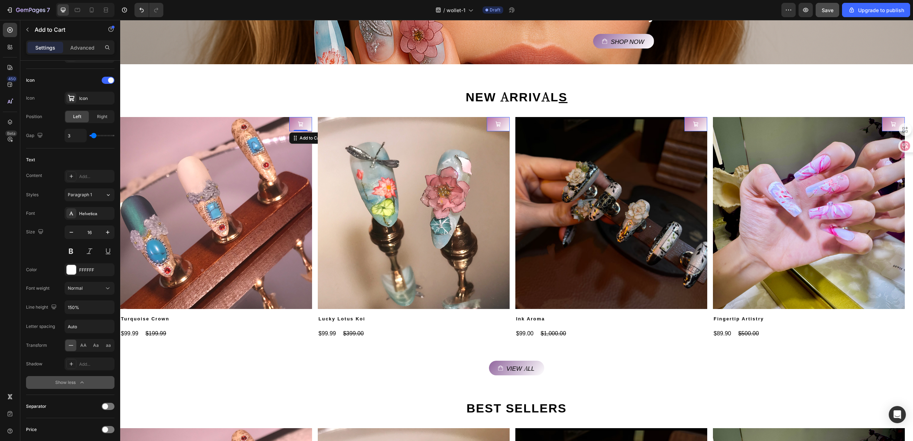
click at [88, 380] on button "Show less" at bounding box center [70, 382] width 88 height 13
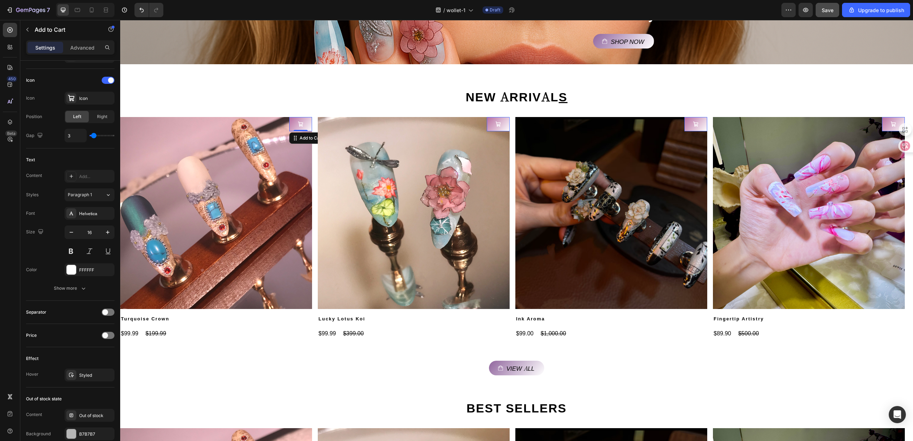
scroll to position [422, 0]
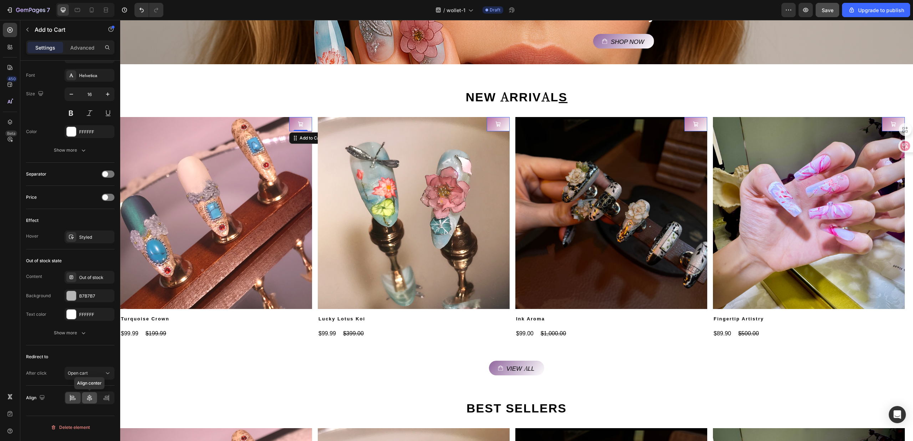
click at [91, 394] on div at bounding box center [89, 397] width 15 height 11
click at [78, 400] on div at bounding box center [72, 397] width 15 height 11
click at [72, 332] on div "Show more" at bounding box center [70, 332] width 33 height 7
click at [106, 297] on icon "button" at bounding box center [107, 296] width 6 height 6
click at [86, 299] on div "Add..." at bounding box center [96, 296] width 34 height 6
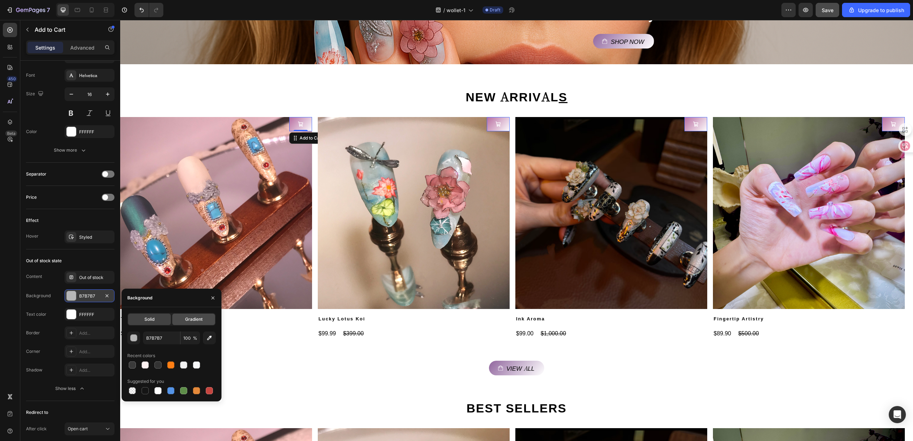
click at [197, 320] on span "Gradient" at bounding box center [193, 319] width 17 height 6
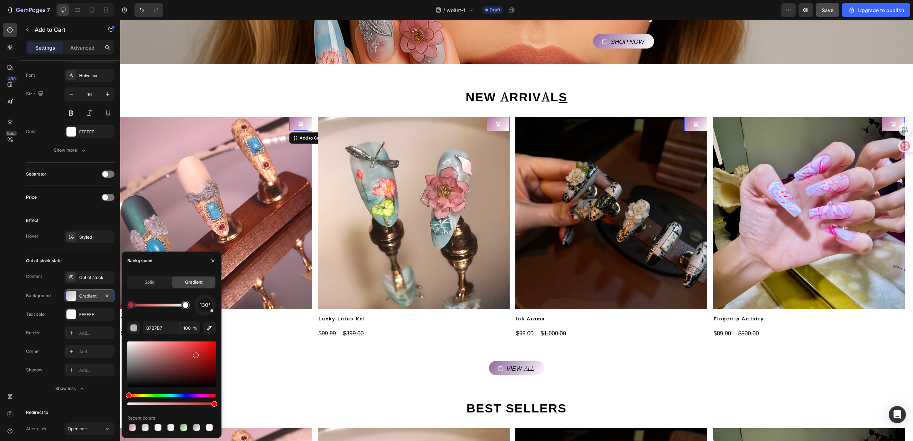
drag, startPoint x: 198, startPoint y: 361, endPoint x: 195, endPoint y: 354, distance: 8.0
click at [195, 354] on div at bounding box center [171, 363] width 88 height 45
drag, startPoint x: 169, startPoint y: 357, endPoint x: 128, endPoint y: 386, distance: 49.4
click at [128, 385] on div at bounding box center [171, 363] width 88 height 45
type input "050505"
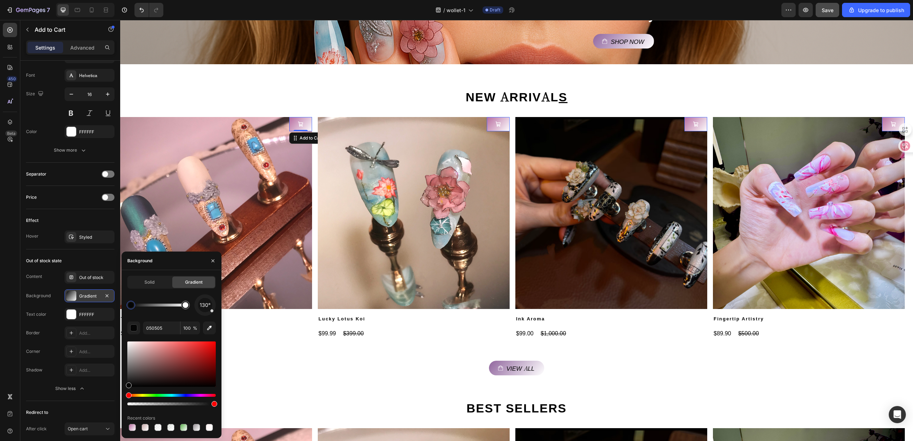
click at [93, 259] on div "Out of stock state" at bounding box center [70, 260] width 88 height 11
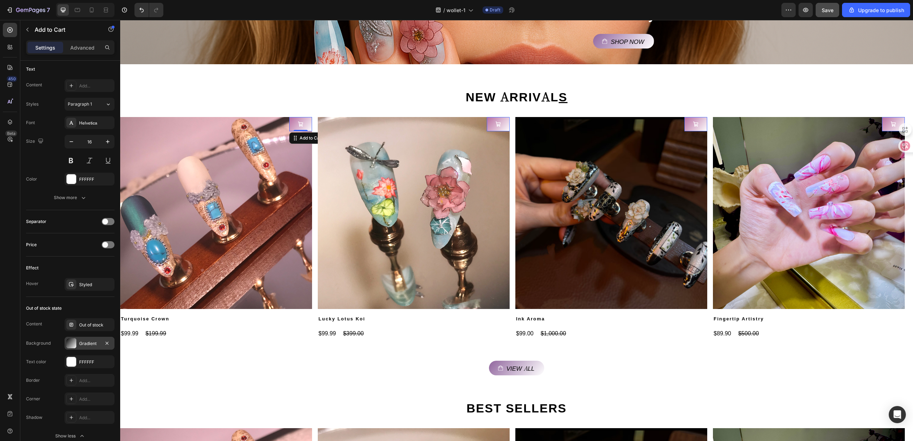
scroll to position [280, 0]
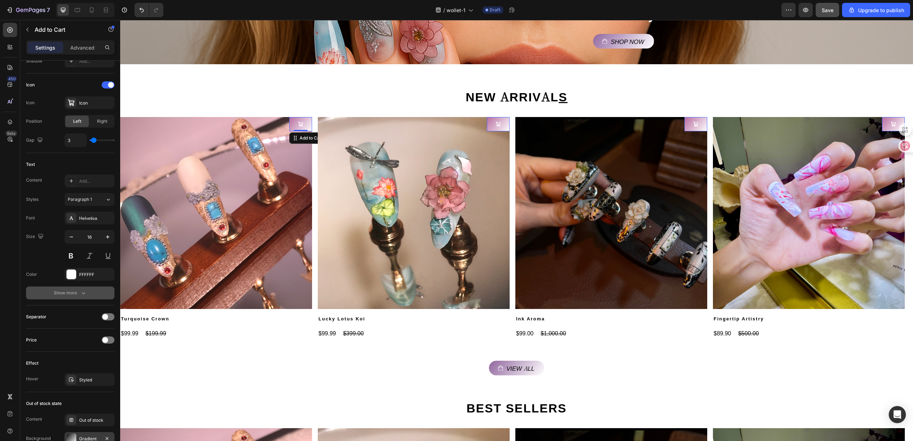
click at [83, 289] on button "Show more" at bounding box center [70, 292] width 88 height 13
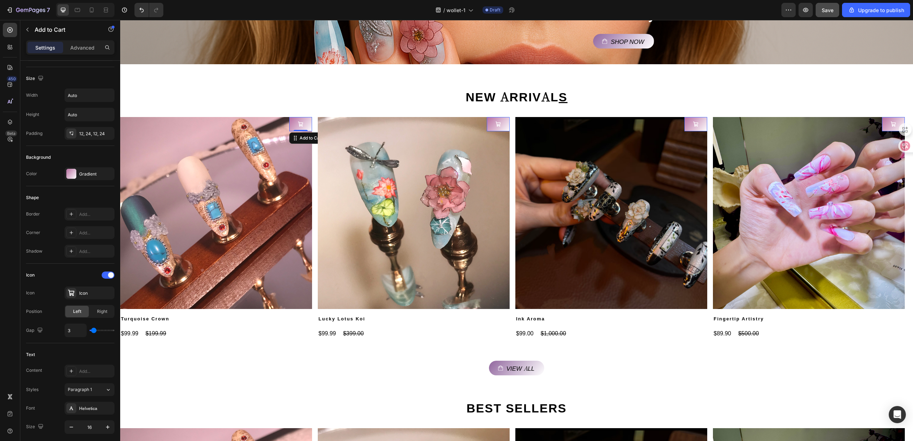
scroll to position [0, 0]
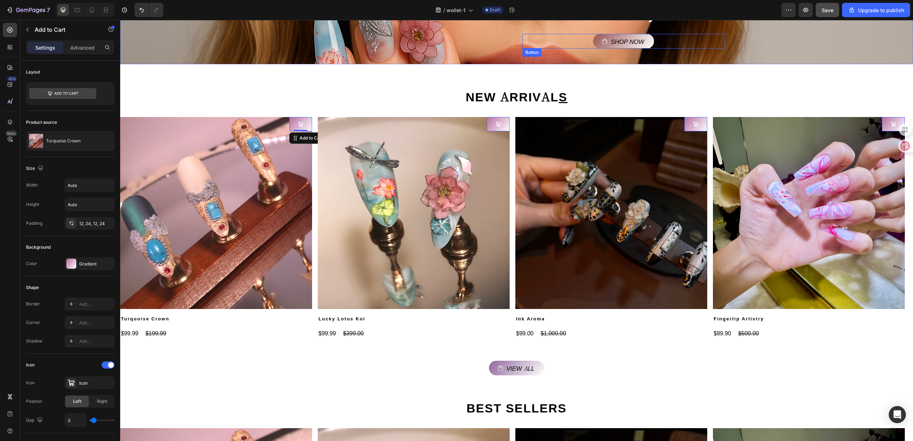
click at [627, 37] on link "Shop Now" at bounding box center [623, 41] width 61 height 15
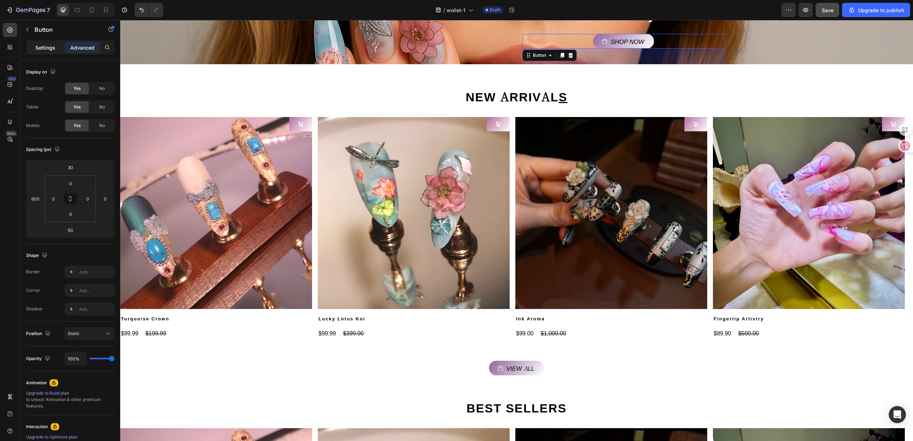
click at [53, 42] on div "Settings" at bounding box center [45, 47] width 36 height 11
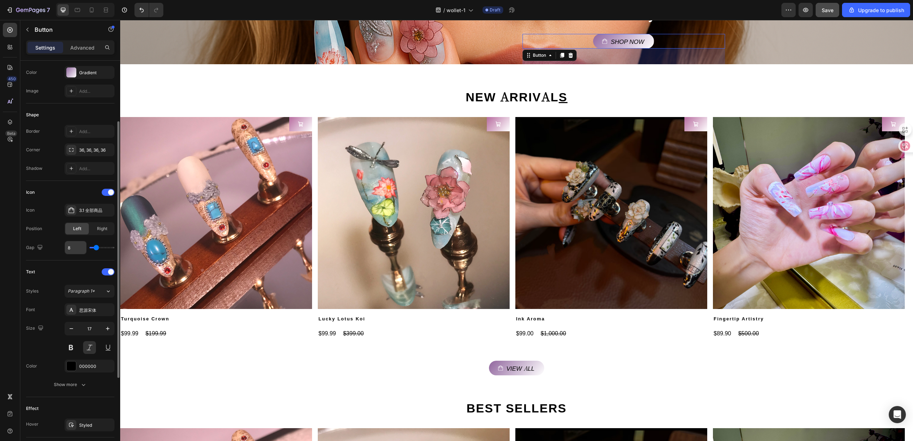
scroll to position [225, 0]
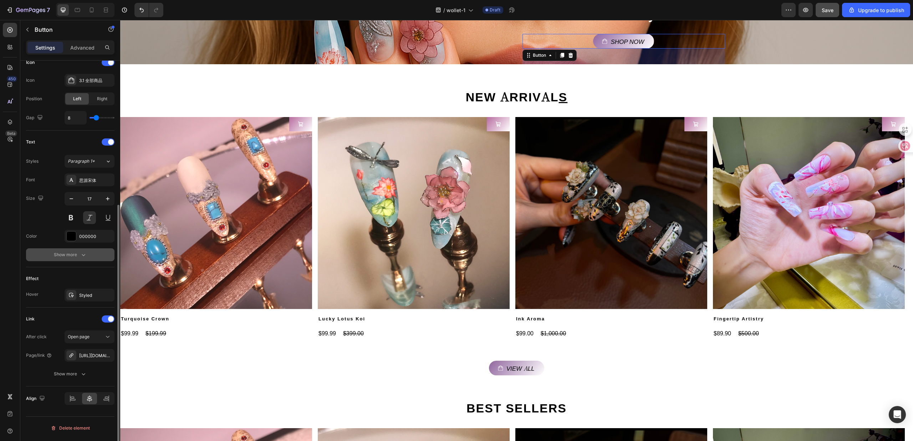
click at [85, 256] on icon "button" at bounding box center [83, 254] width 7 height 7
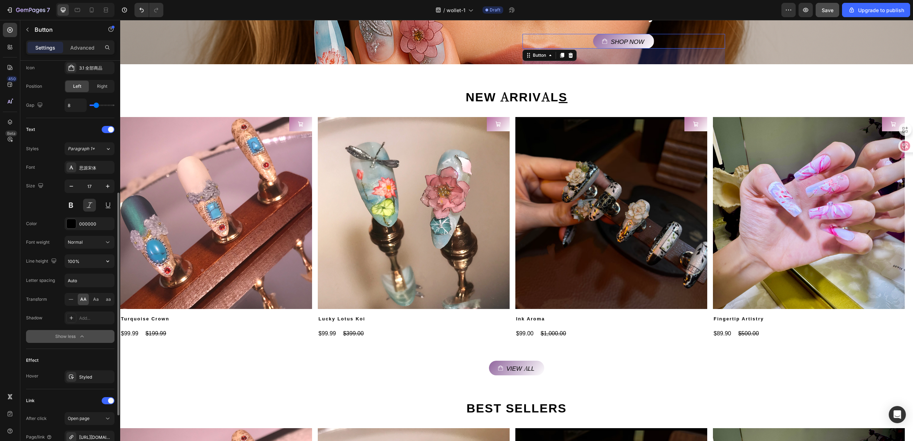
scroll to position [319, 0]
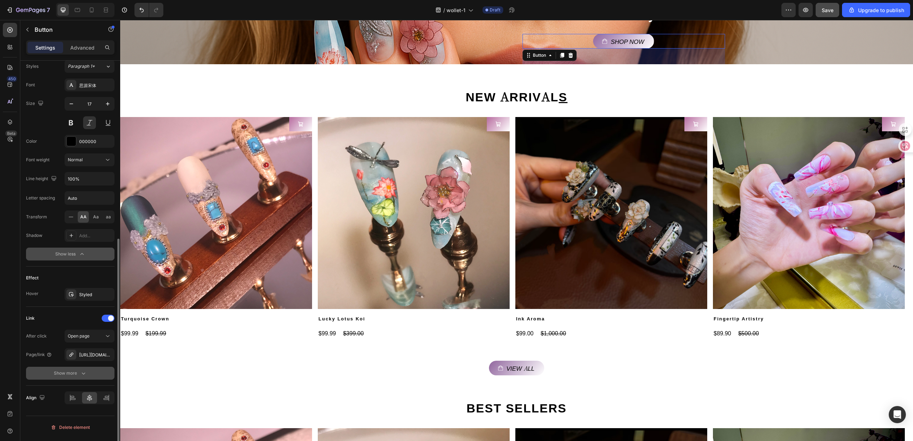
click at [80, 370] on button "Show more" at bounding box center [70, 372] width 88 height 13
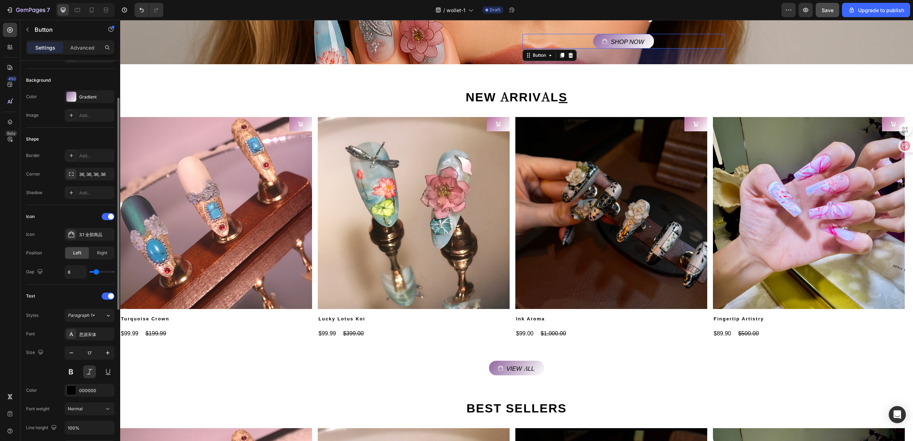
scroll to position [0, 0]
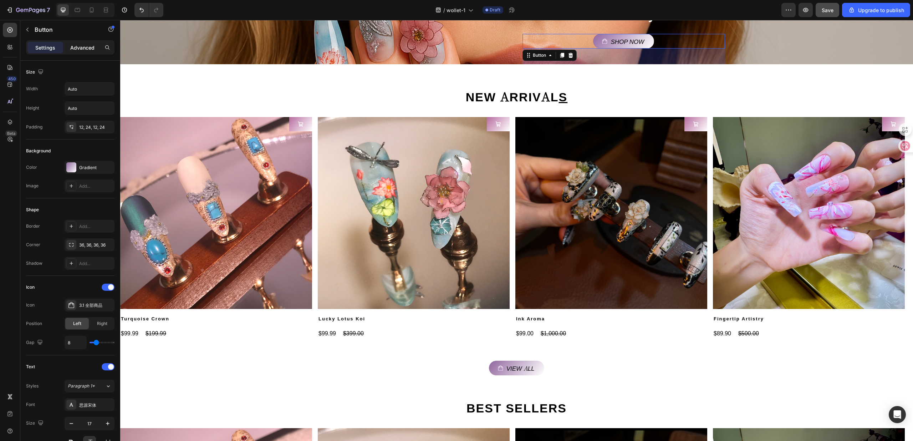
click at [88, 46] on p "Advanced" at bounding box center [82, 47] width 24 height 7
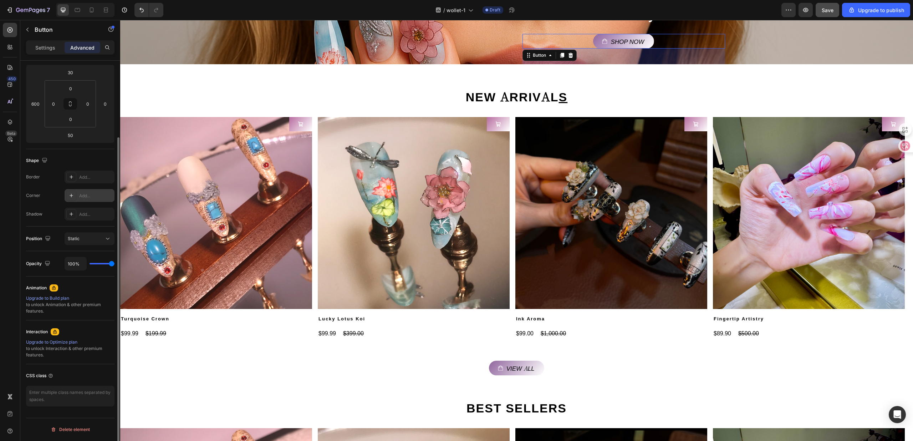
scroll to position [96, 0]
click at [50, 54] on div "Settings Advanced" at bounding box center [70, 47] width 88 height 14
click at [50, 52] on div "Settings" at bounding box center [45, 47] width 36 height 11
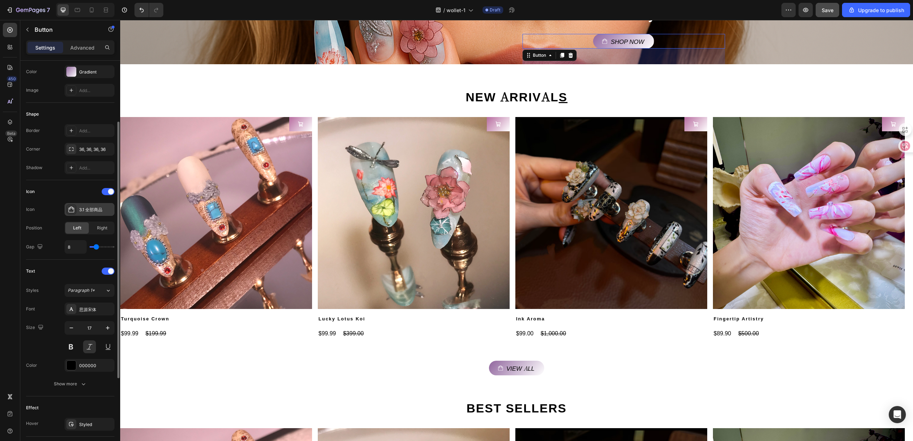
click at [94, 207] on div "3.1 全部商品" at bounding box center [96, 209] width 34 height 6
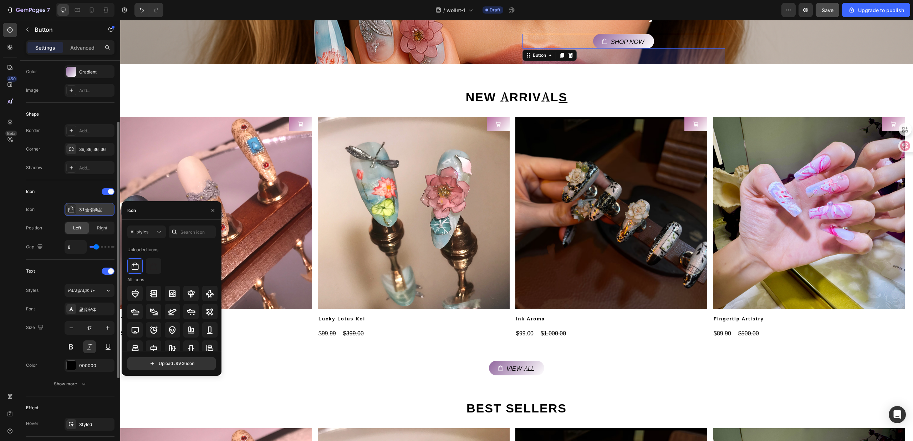
click at [94, 207] on div "3.1 全部商品" at bounding box center [96, 209] width 34 height 6
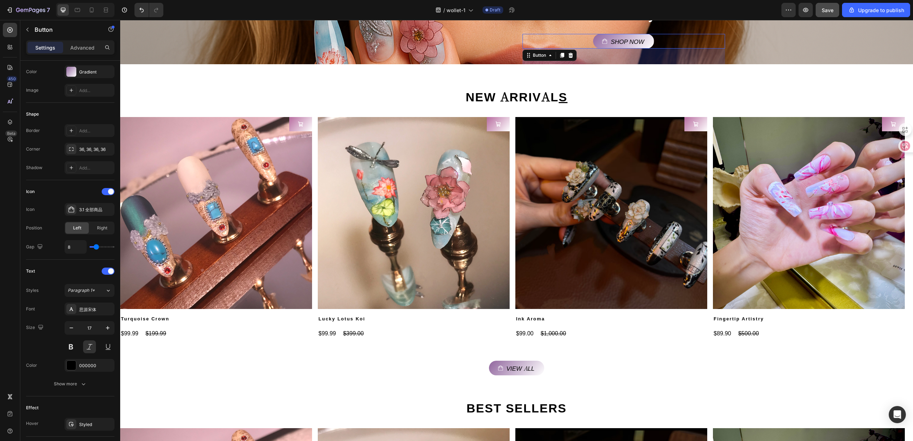
click at [87, 272] on div "Text" at bounding box center [70, 270] width 88 height 11
click at [92, 291] on span "Paragraph 1*" at bounding box center [81, 290] width 27 height 6
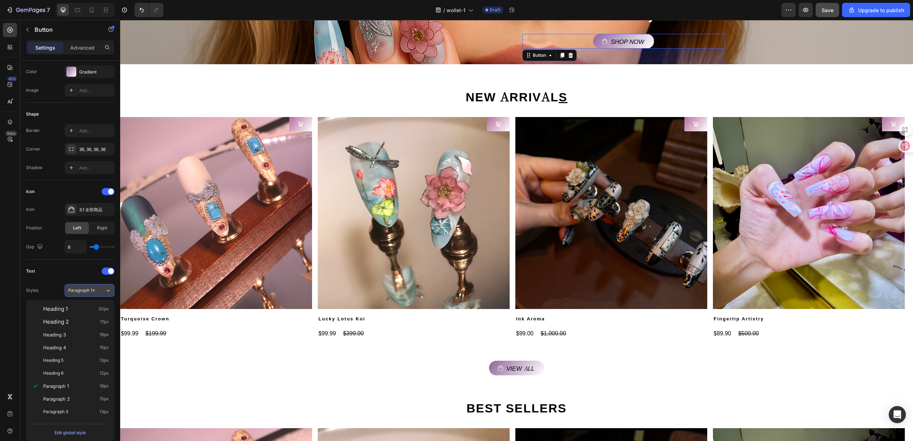
click at [92, 291] on span "Paragraph 1*" at bounding box center [81, 290] width 27 height 6
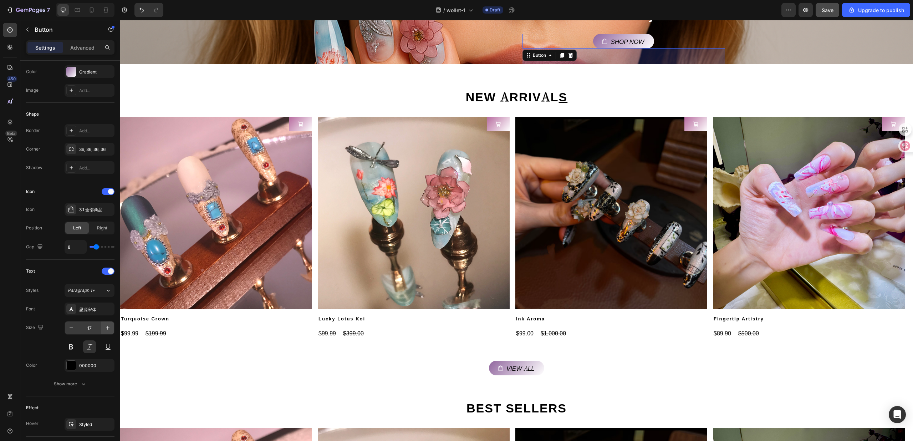
scroll to position [190, 0]
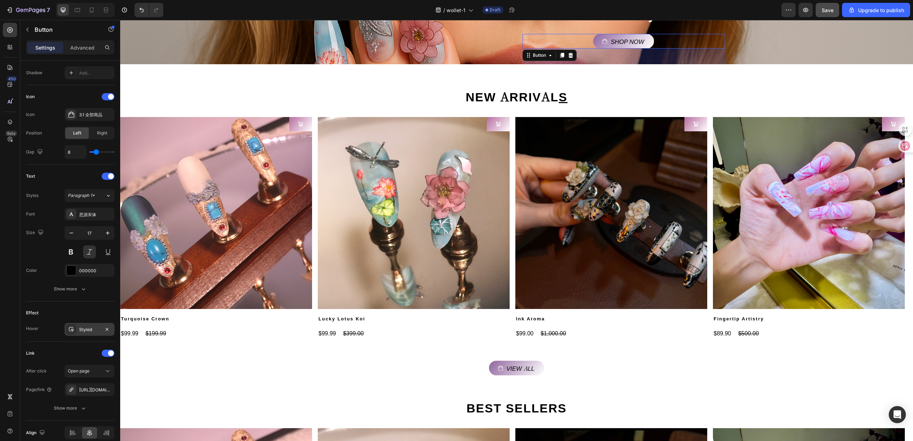
click at [79, 331] on div "Styled" at bounding box center [89, 329] width 21 height 6
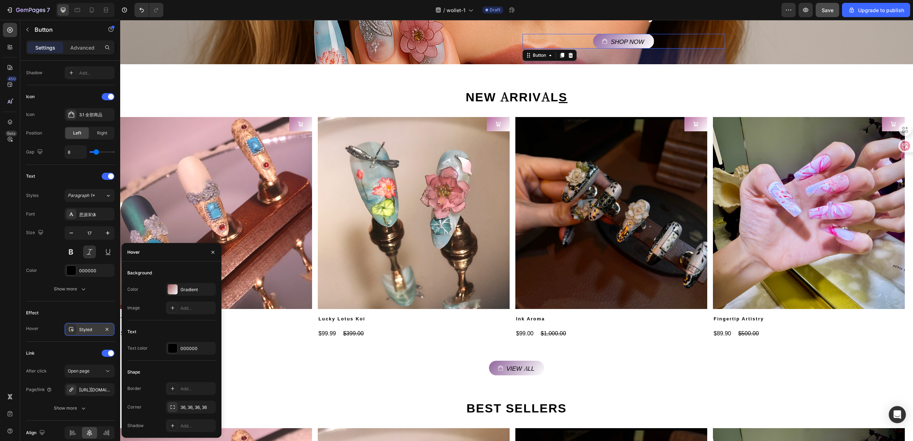
click at [79, 332] on div "Styled" at bounding box center [89, 329] width 21 height 6
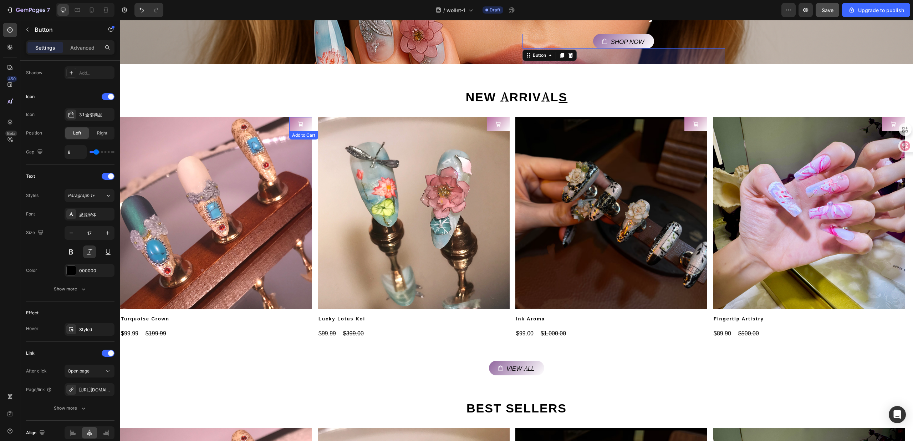
click at [299, 125] on icon at bounding box center [300, 123] width 5 height 5
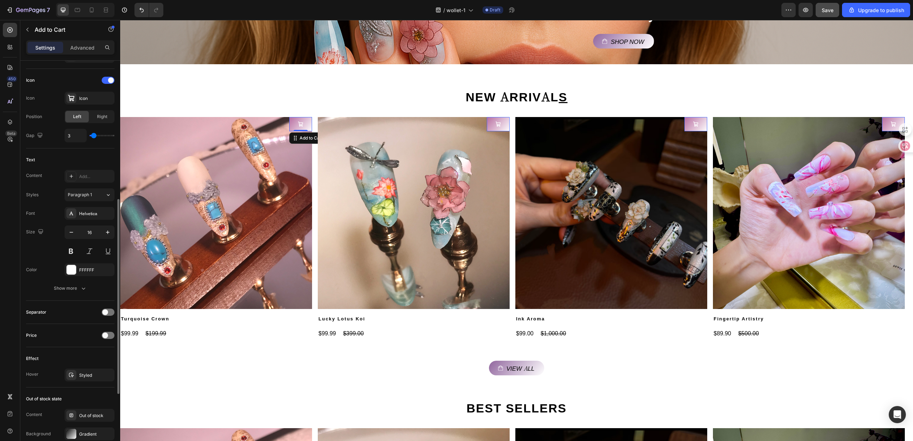
scroll to position [380, 0]
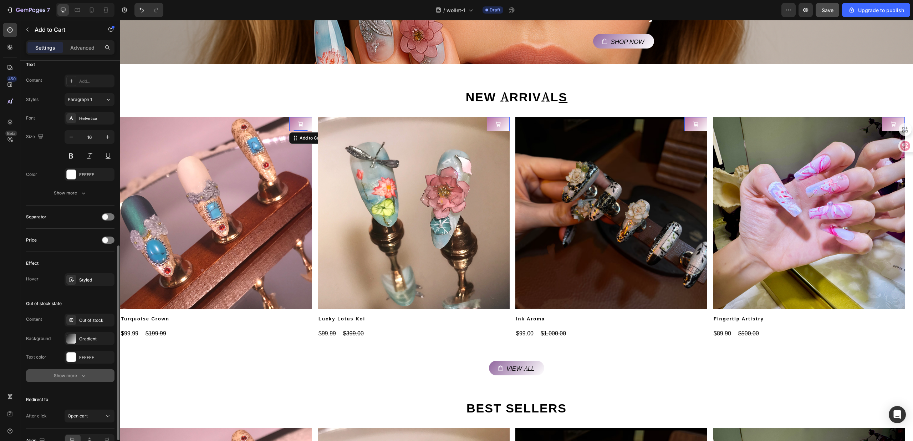
click at [74, 374] on button "Show more" at bounding box center [70, 375] width 88 height 13
click at [74, 374] on div at bounding box center [71, 375] width 10 height 10
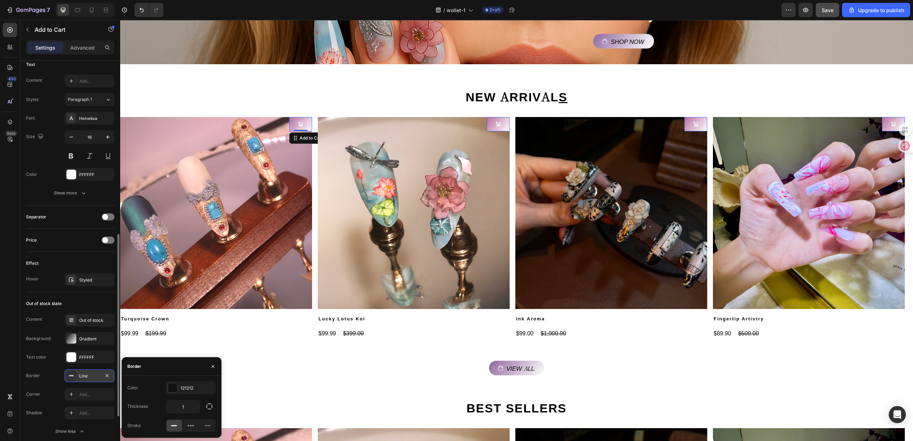
click at [78, 374] on div "Line" at bounding box center [90, 375] width 50 height 13
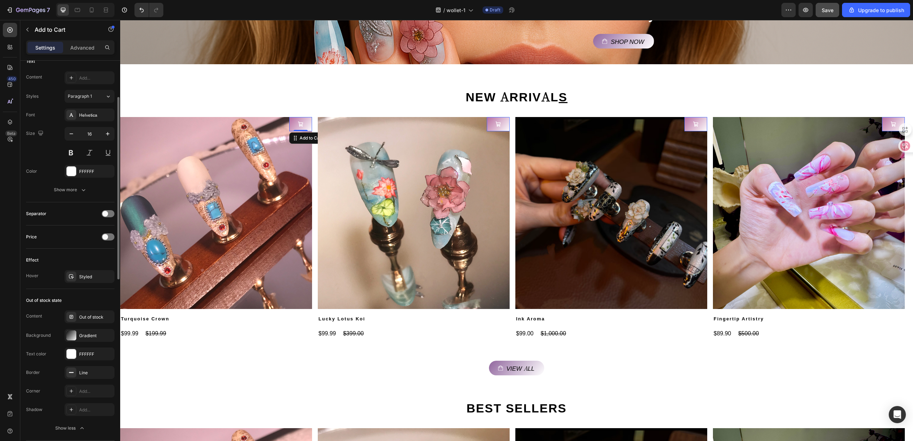
scroll to position [240, 0]
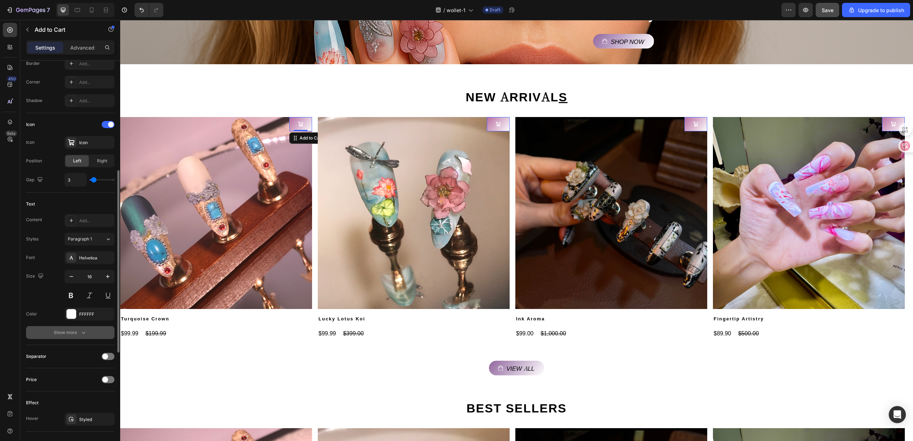
click at [66, 335] on div "Show more" at bounding box center [70, 332] width 33 height 7
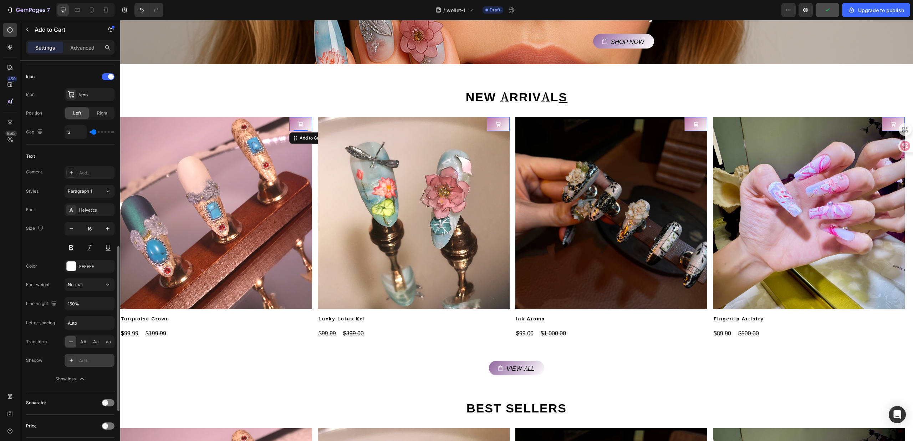
scroll to position [431, 0]
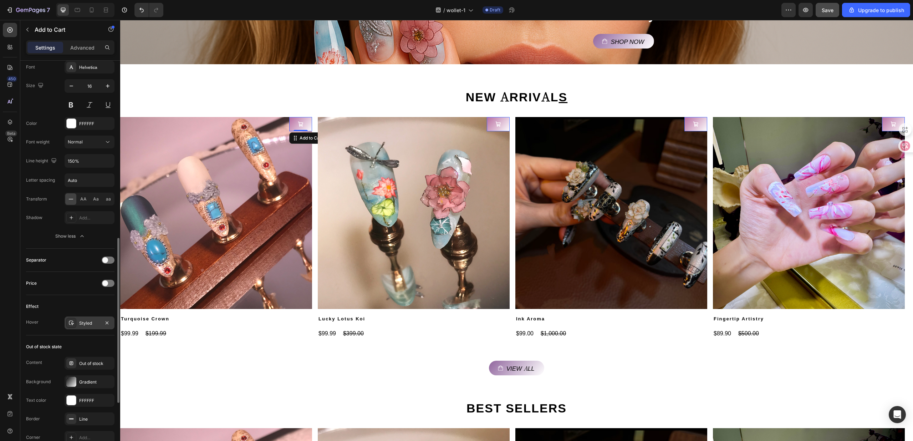
click at [81, 326] on div "Styled" at bounding box center [89, 323] width 21 height 6
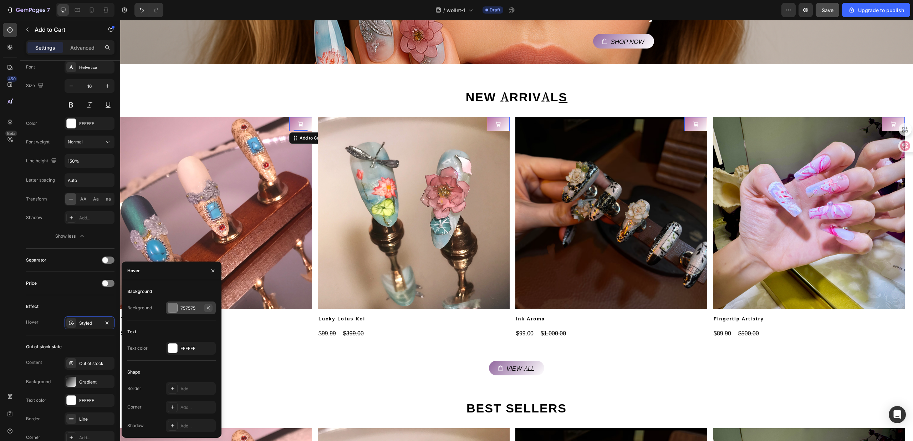
click at [204, 307] on div "757575" at bounding box center [191, 307] width 50 height 13
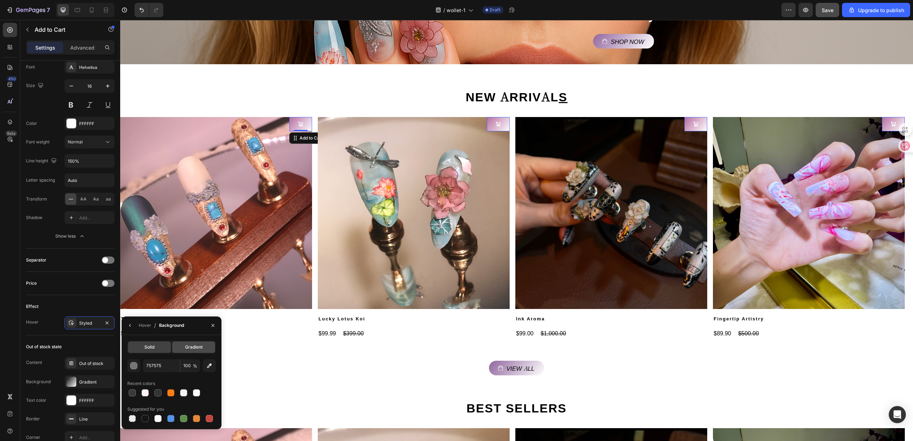
click at [200, 351] on div "Gradient" at bounding box center [193, 346] width 43 height 11
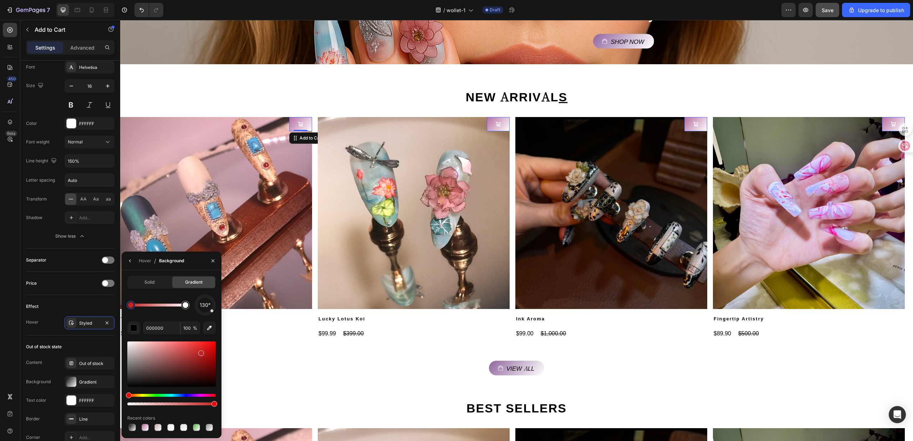
drag, startPoint x: 185, startPoint y: 360, endPoint x: 200, endPoint y: 351, distance: 16.9
click at [200, 351] on div at bounding box center [171, 363] width 88 height 45
type input "C42323"
click at [306, 189] on img at bounding box center [216, 213] width 192 height 192
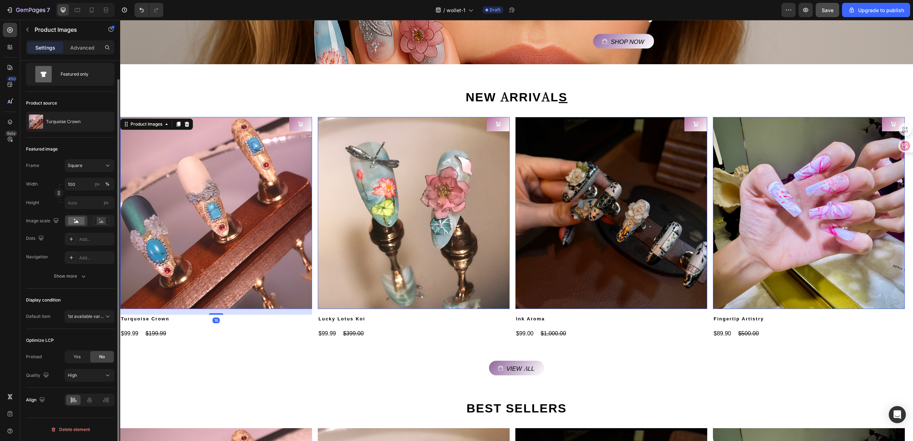
scroll to position [0, 0]
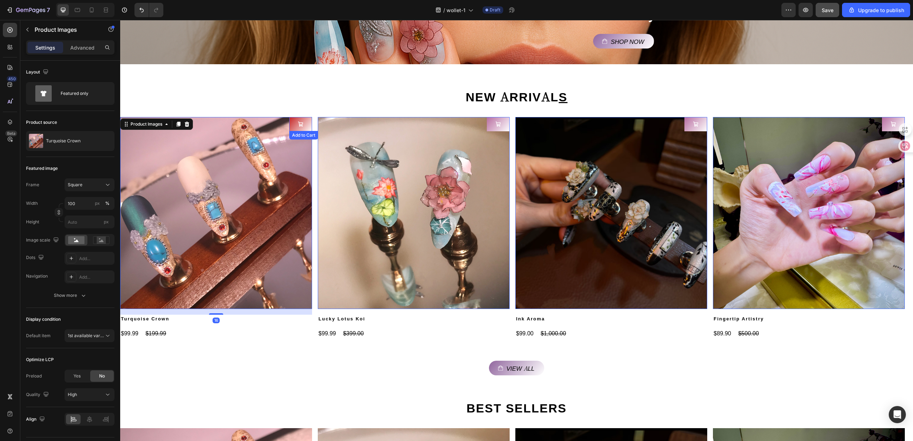
click at [294, 127] on button at bounding box center [300, 124] width 23 height 14
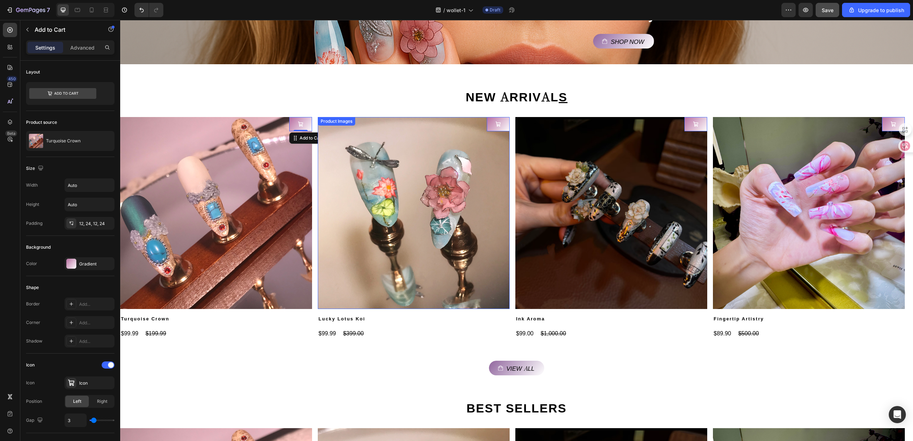
click at [414, 220] on img at bounding box center [414, 213] width 192 height 192
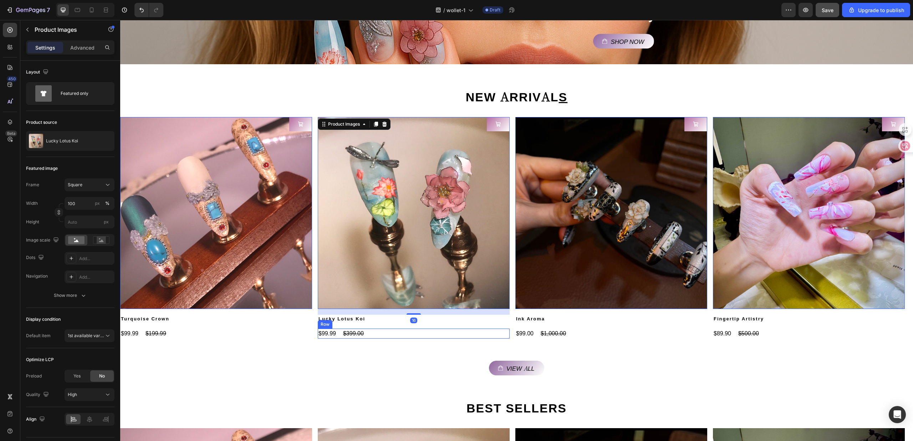
click at [312, 334] on div "$99.99 Product Price Product Price $399.00 Product Price Product Price Row" at bounding box center [216, 333] width 192 height 10
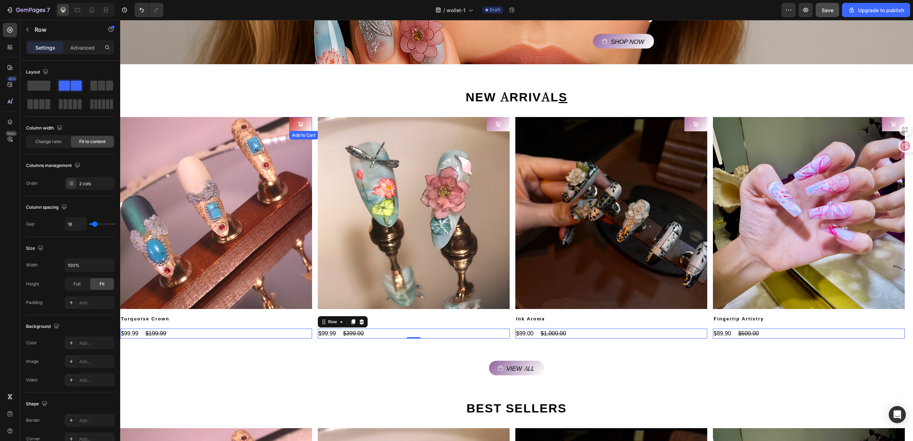
click at [309, 123] on button at bounding box center [300, 124] width 23 height 14
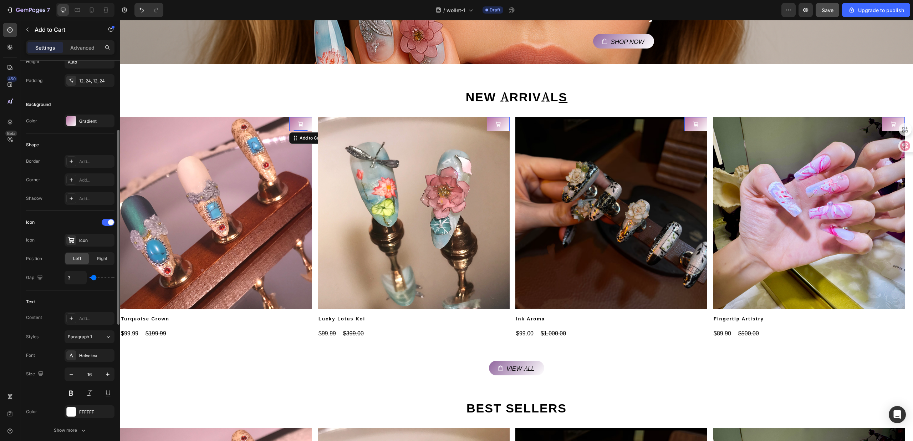
scroll to position [284, 0]
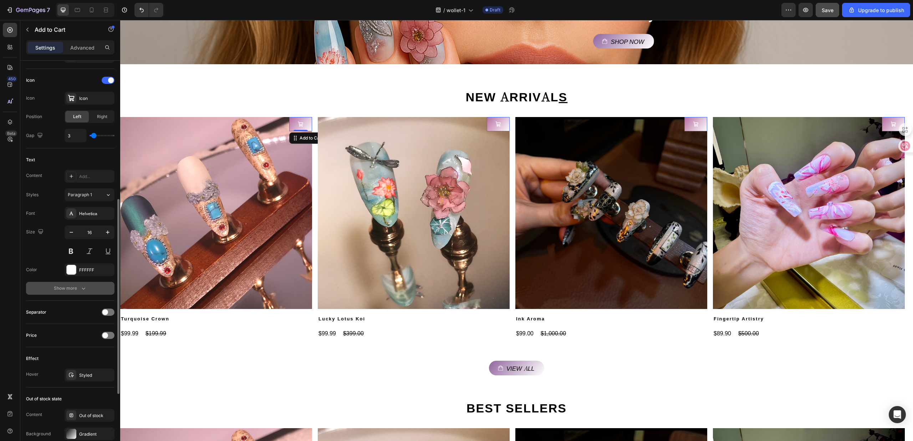
click at [71, 284] on button "Show more" at bounding box center [70, 288] width 88 height 13
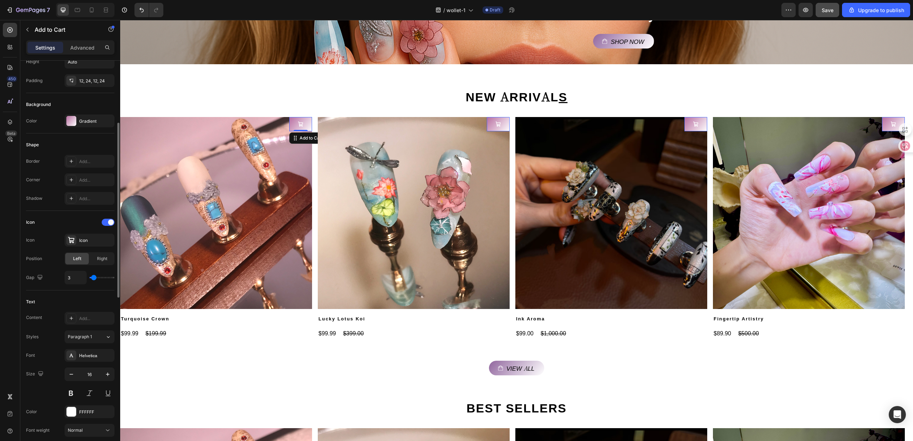
scroll to position [190, 0]
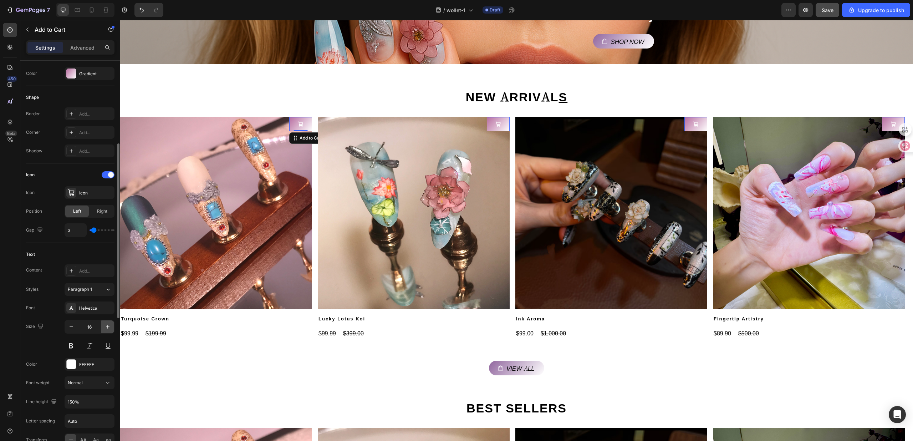
click at [106, 327] on icon "button" at bounding box center [107, 326] width 7 height 7
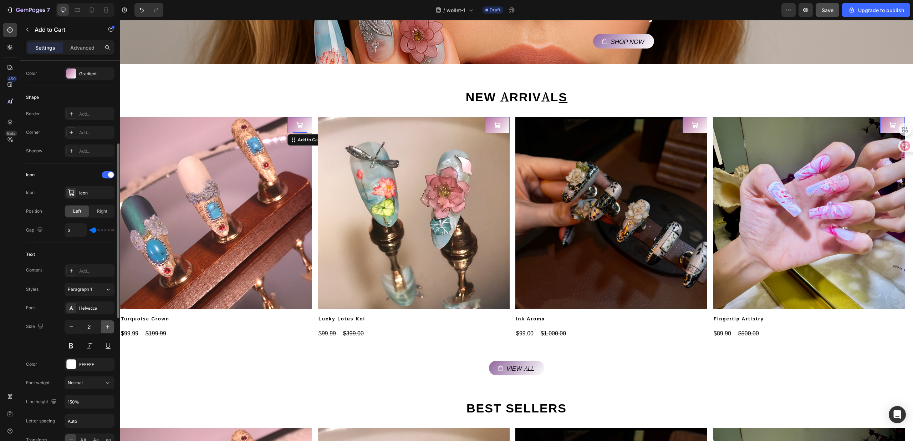
click at [106, 327] on icon "button" at bounding box center [107, 326] width 7 height 7
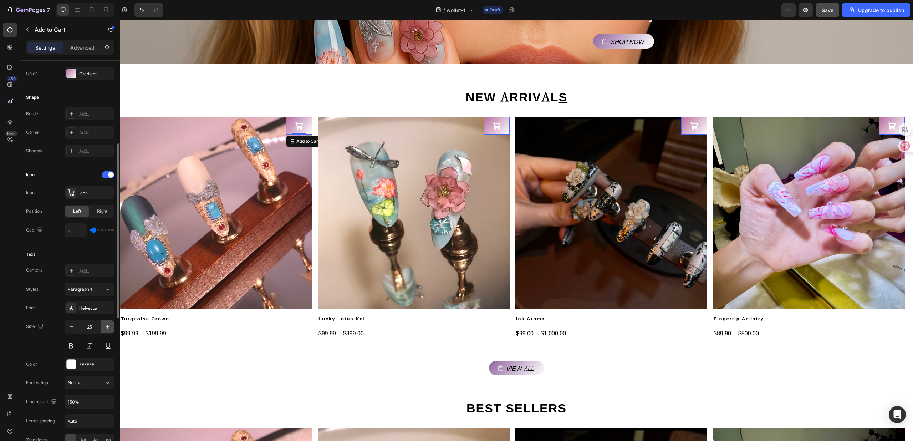
click at [106, 327] on icon "button" at bounding box center [107, 326] width 7 height 7
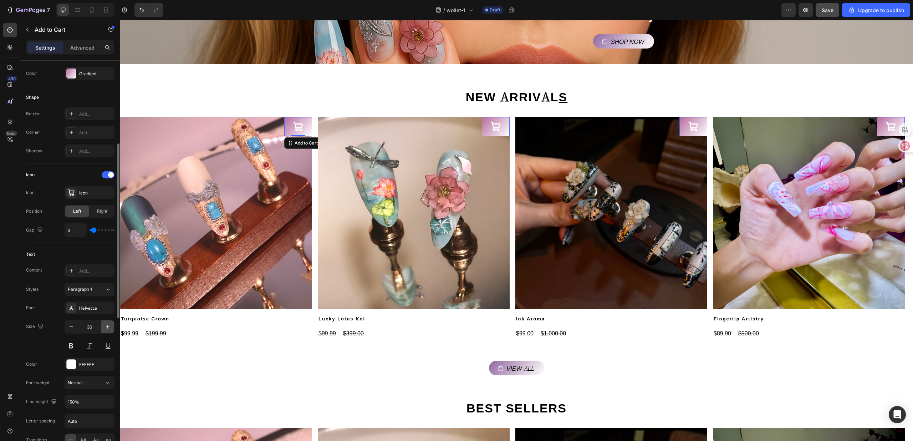
click at [106, 327] on icon "button" at bounding box center [107, 326] width 7 height 7
type input "33"
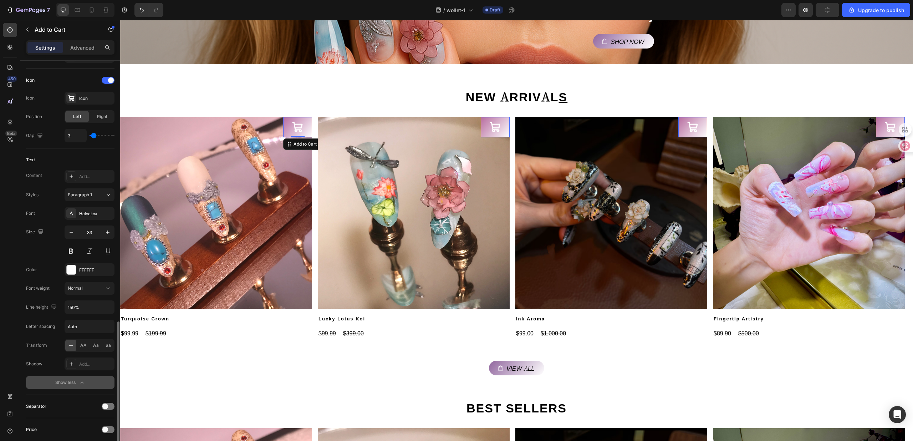
scroll to position [380, 0]
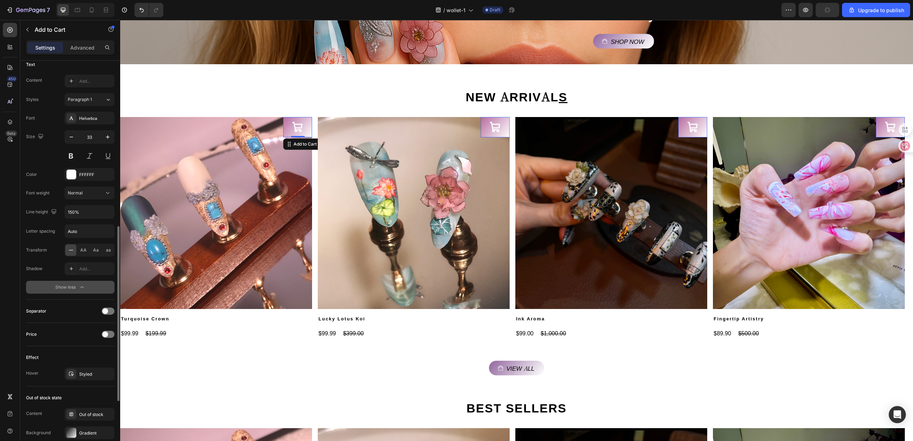
click at [79, 287] on icon "button" at bounding box center [81, 286] width 7 height 7
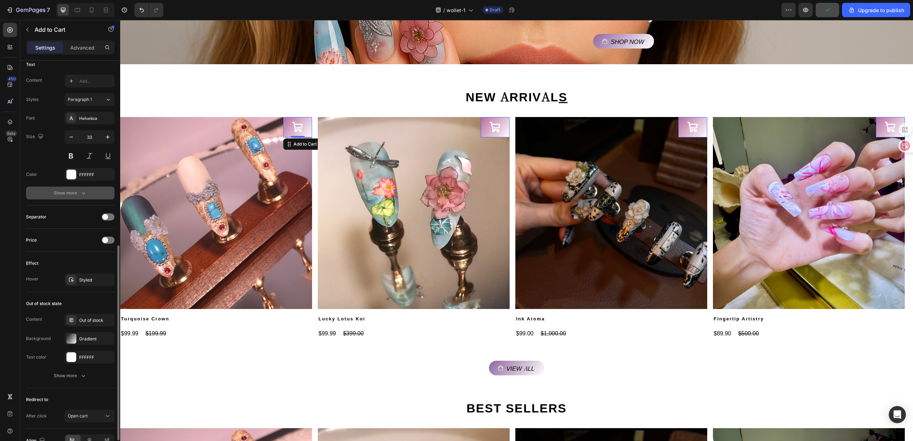
scroll to position [422, 0]
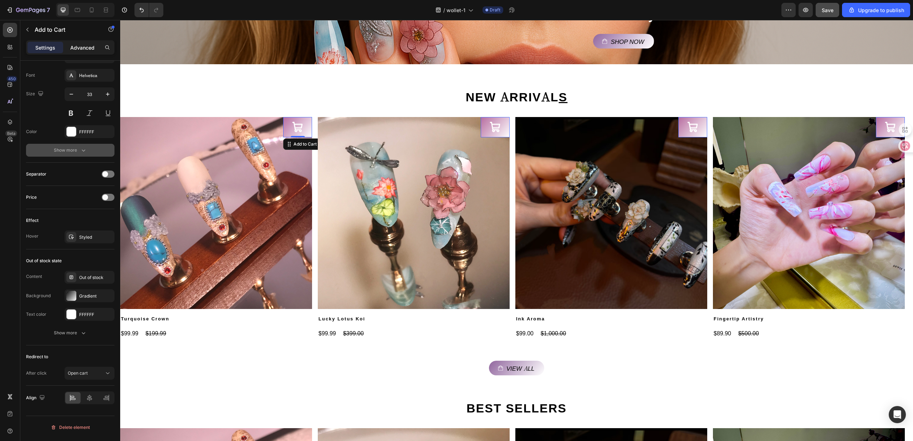
click at [86, 53] on div "Advanced" at bounding box center [83, 47] width 36 height 11
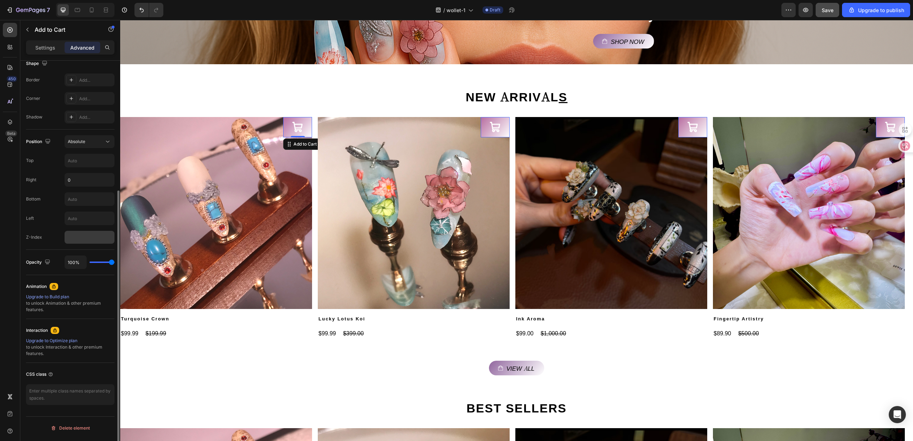
scroll to position [49, 0]
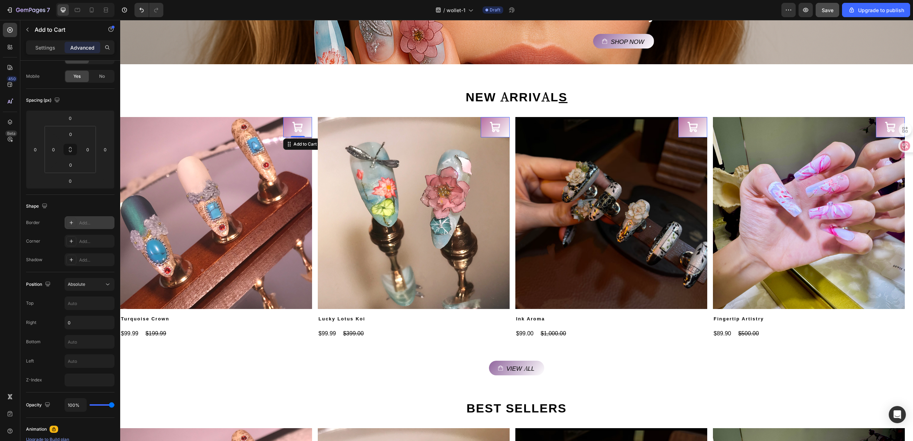
click at [86, 223] on div "Add..." at bounding box center [96, 223] width 34 height 6
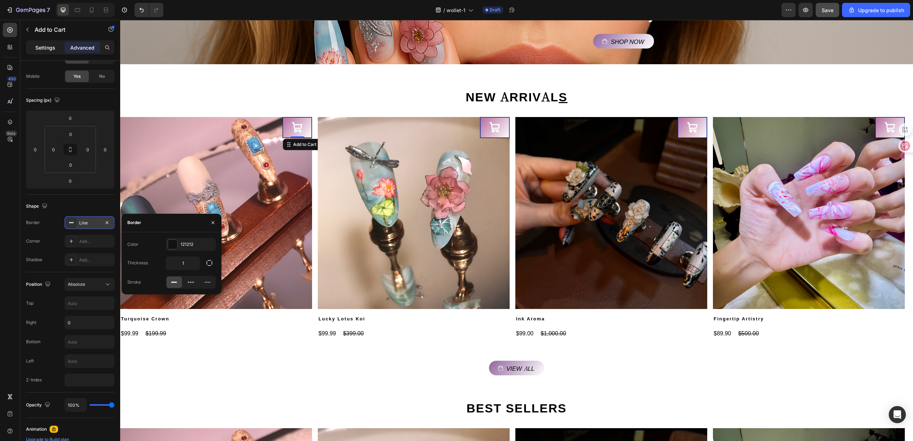
click at [52, 44] on p "Settings" at bounding box center [45, 47] width 20 height 7
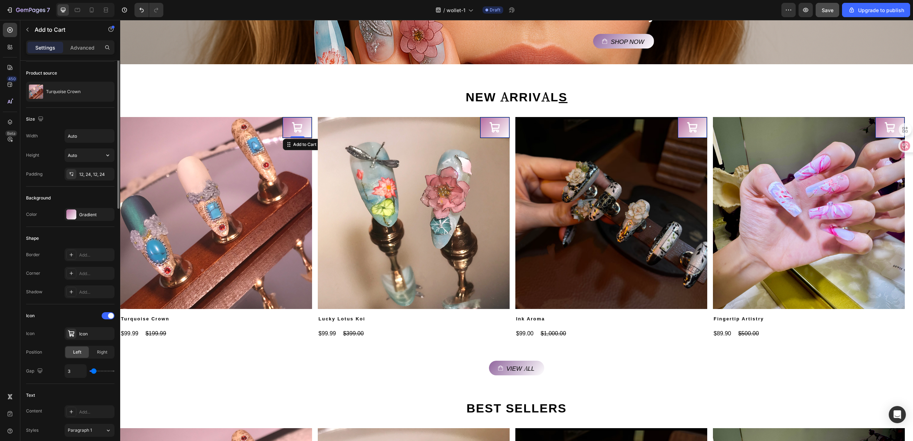
scroll to position [0, 0]
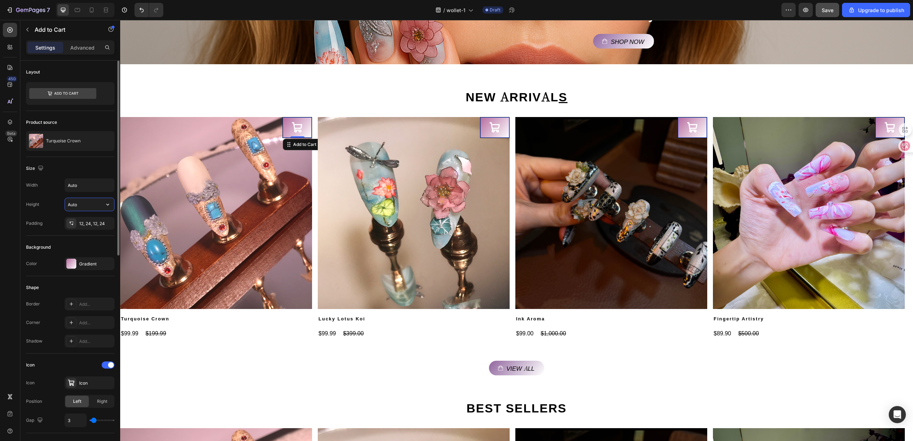
click at [89, 207] on input "Auto" at bounding box center [89, 204] width 49 height 13
click at [95, 243] on div "Background" at bounding box center [70, 246] width 88 height 11
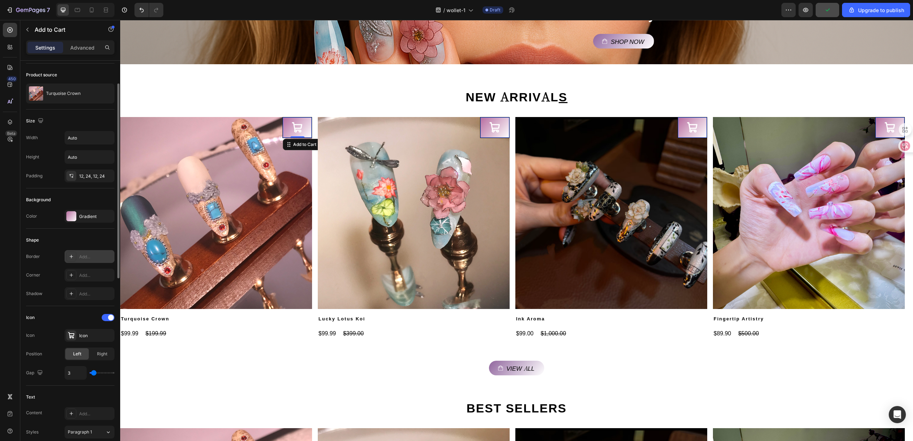
click at [93, 259] on div "Add..." at bounding box center [96, 256] width 34 height 6
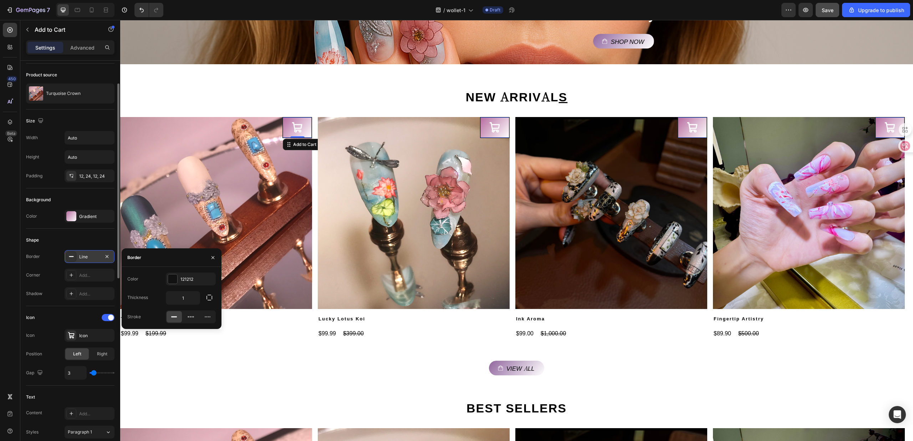
click at [142, 317] on div "Stroke" at bounding box center [171, 316] width 88 height 13
click at [204, 317] on icon at bounding box center [207, 316] width 7 height 7
click at [189, 317] on icon at bounding box center [189, 316] width 2 height 1
click at [170, 317] on icon at bounding box center [173, 316] width 7 height 7
click at [179, 317] on div at bounding box center [173, 316] width 15 height 11
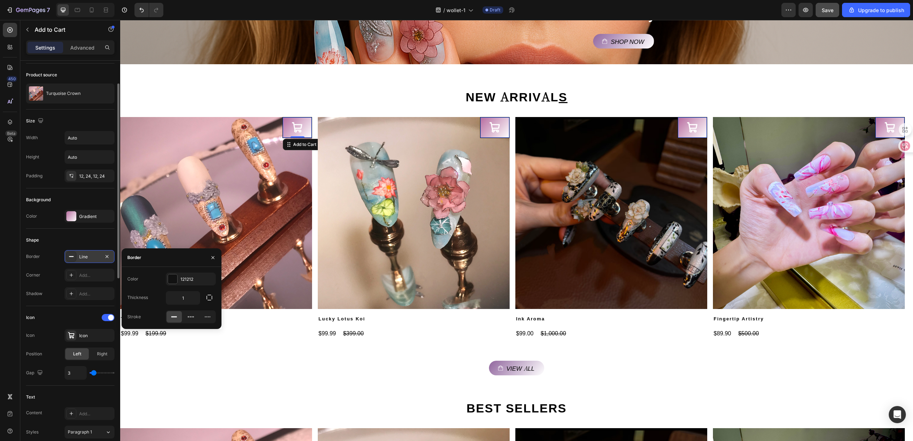
click at [180, 333] on div "$99.99 Product Price Product Price $199.99 Product Price Product Price Row" at bounding box center [216, 333] width 192 height 10
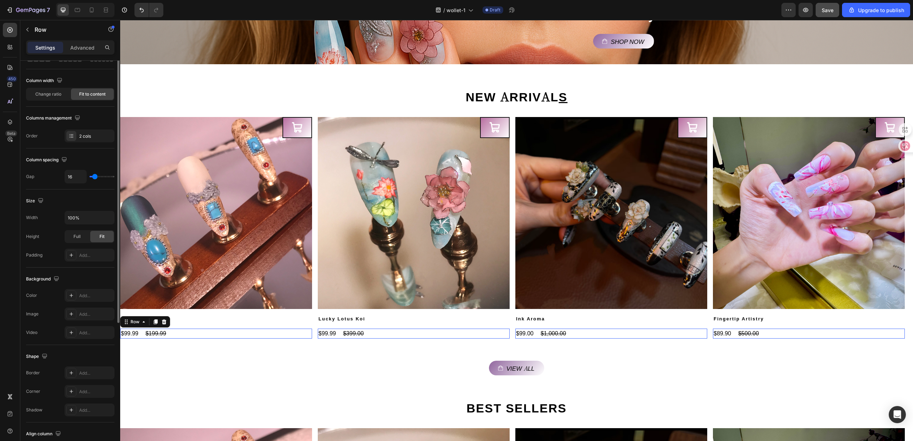
scroll to position [0, 0]
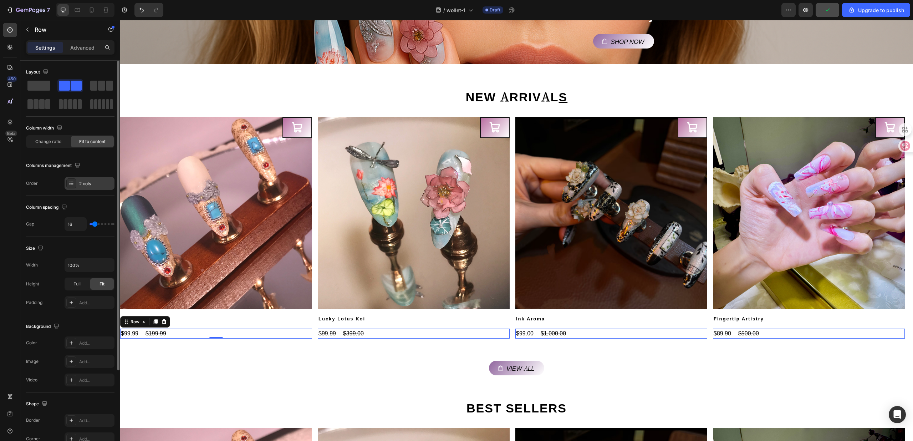
click at [90, 186] on div "2 cols" at bounding box center [96, 183] width 34 height 6
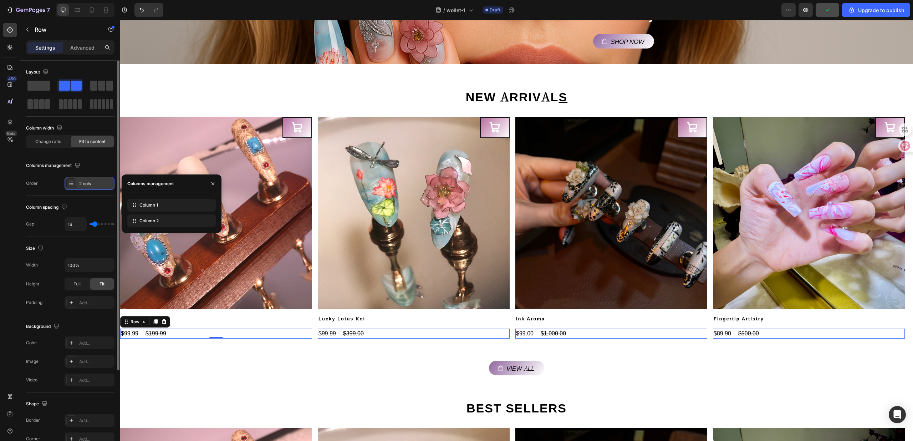
click at [90, 184] on div "2 cols" at bounding box center [96, 183] width 34 height 6
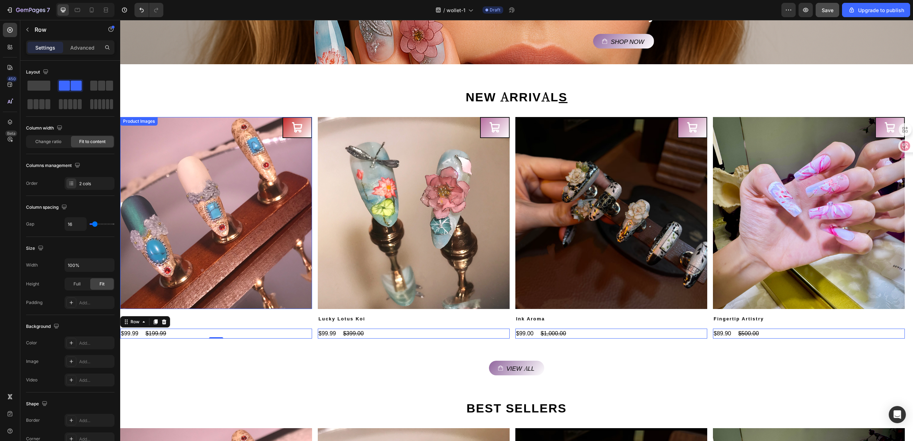
click at [287, 127] on button at bounding box center [297, 127] width 29 height 20
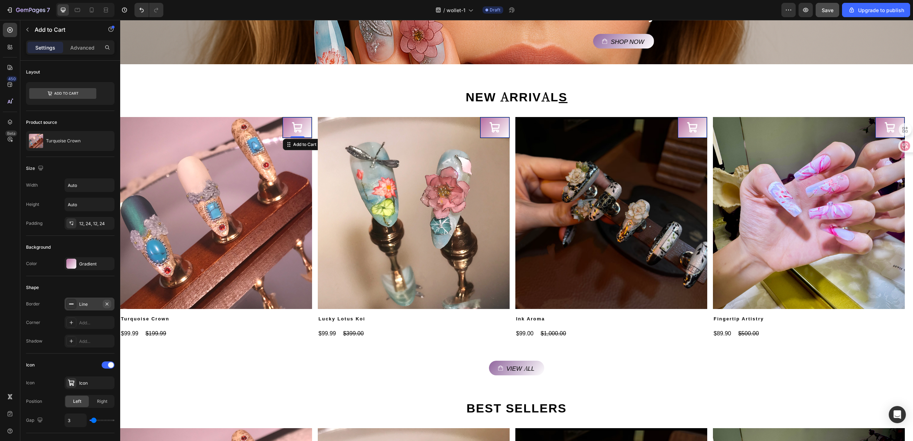
click at [106, 304] on icon "button" at bounding box center [107, 304] width 6 height 6
click at [89, 325] on div "Add..." at bounding box center [96, 322] width 34 height 6
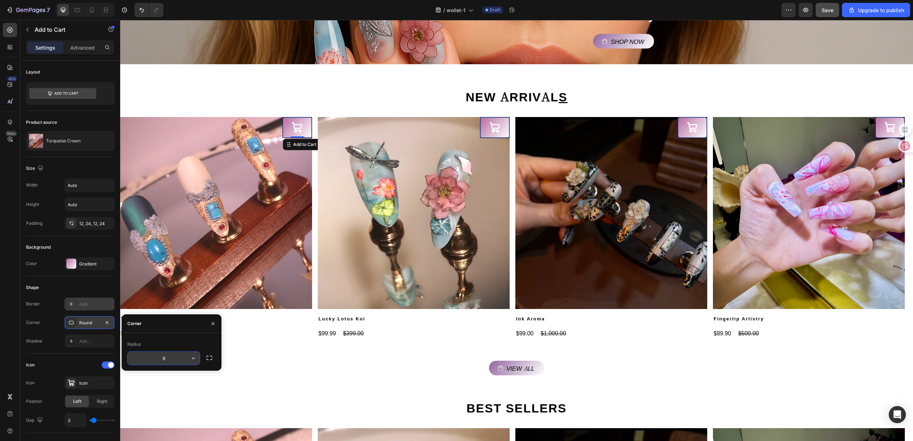
click at [190, 356] on icon "button" at bounding box center [193, 357] width 7 height 7
click at [179, 403] on p "Pill" at bounding box center [173, 403] width 41 height 7
type input "9999"
click at [242, 258] on img at bounding box center [216, 213] width 192 height 192
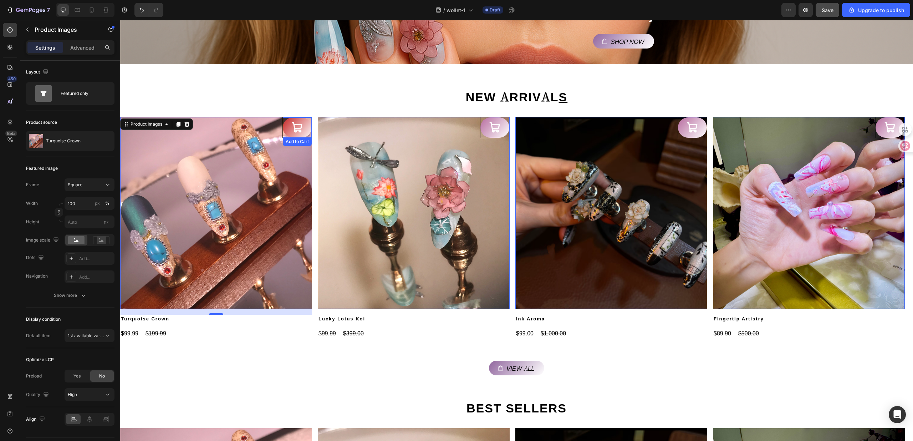
click at [301, 132] on icon at bounding box center [297, 128] width 12 height 12
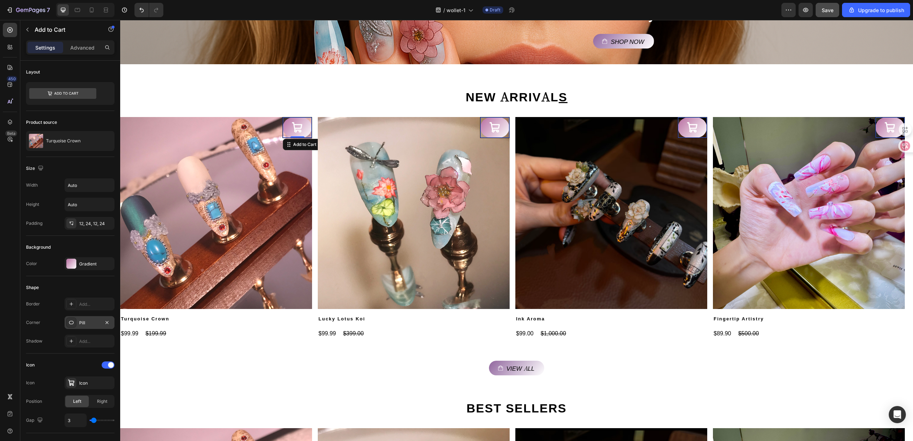
click at [98, 325] on div "Pill" at bounding box center [89, 322] width 21 height 6
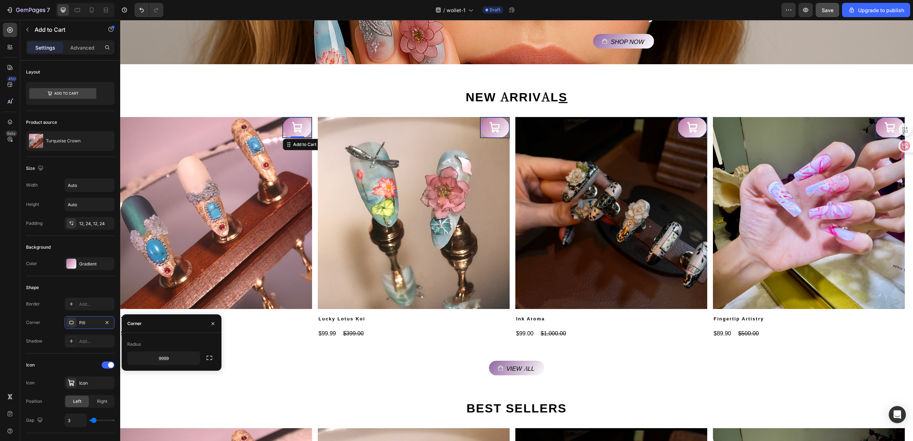
click at [159, 344] on div "Radius" at bounding box center [171, 343] width 88 height 11
click at [155, 355] on input "9999" at bounding box center [164, 358] width 72 height 13
click at [189, 358] on button "button" at bounding box center [193, 358] width 13 height 13
click at [164, 359] on input "9999" at bounding box center [164, 358] width 72 height 13
type input "2"
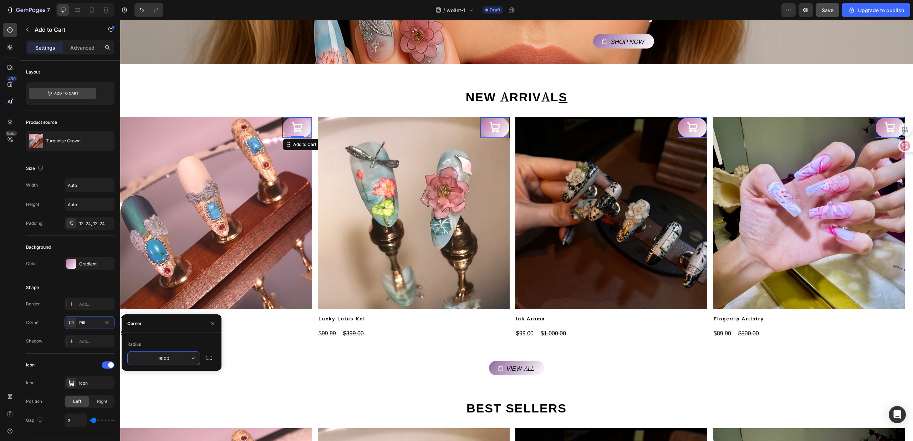
type input "90000"
click at [282, 363] on div "View all Button" at bounding box center [516, 367] width 793 height 15
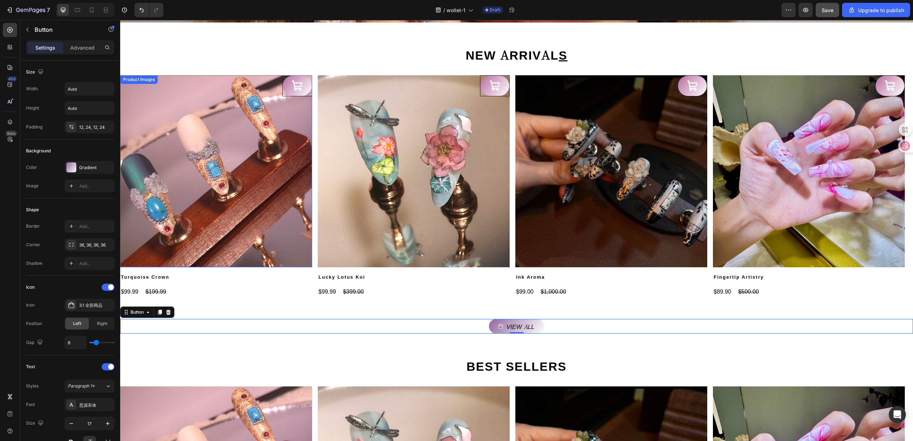
scroll to position [243, 0]
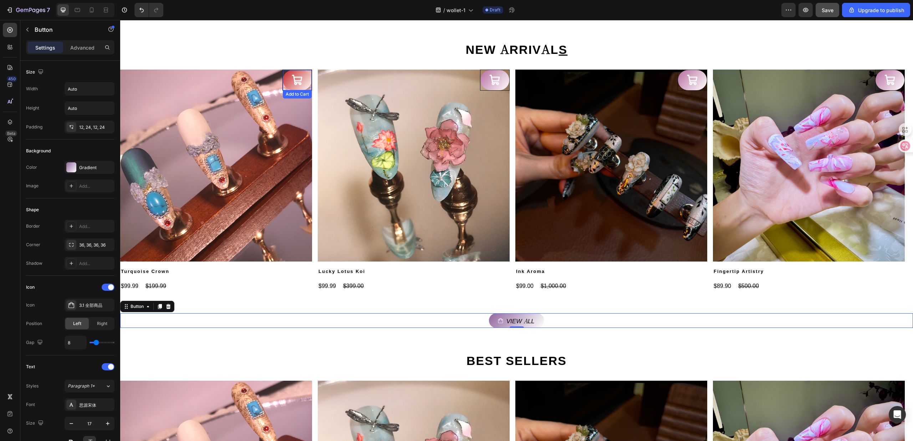
click at [294, 76] on icon at bounding box center [297, 80] width 10 height 10
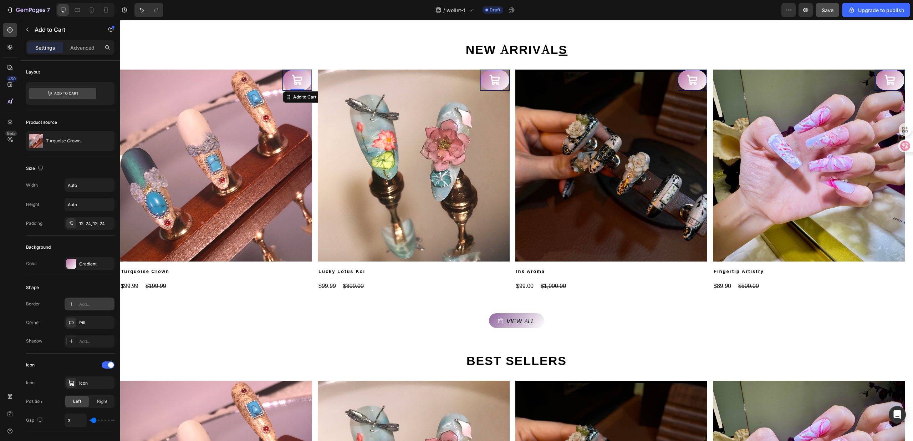
click at [94, 306] on div "Add..." at bounding box center [96, 304] width 34 height 6
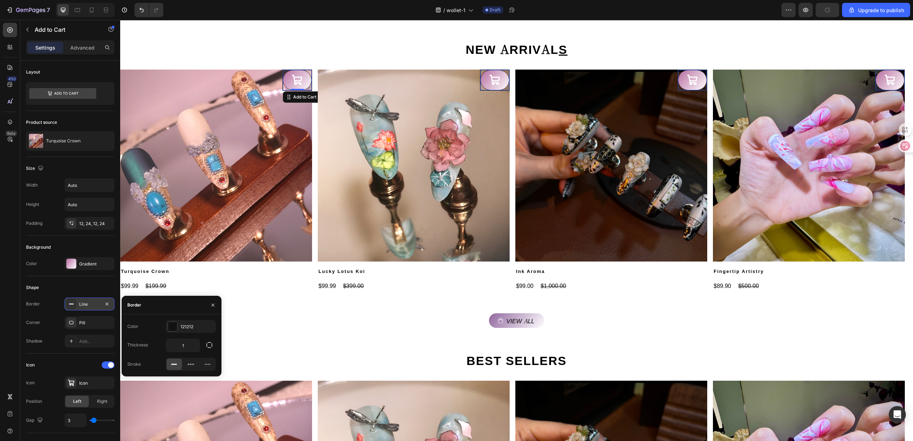
click at [177, 364] on rect at bounding box center [174, 364] width 6 height 1
click at [183, 345] on input "1" at bounding box center [183, 345] width 34 height 13
type input "0"
click at [328, 337] on div "View all Button Section 3" at bounding box center [516, 320] width 793 height 37
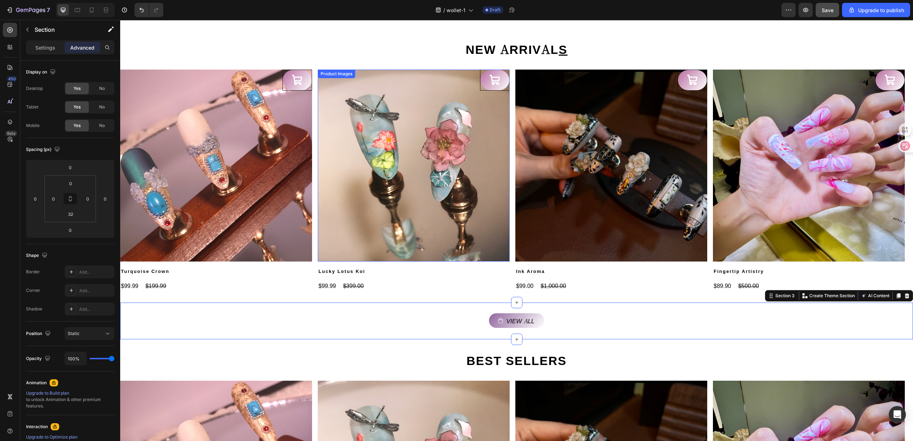
click at [393, 157] on img at bounding box center [414, 166] width 192 height 192
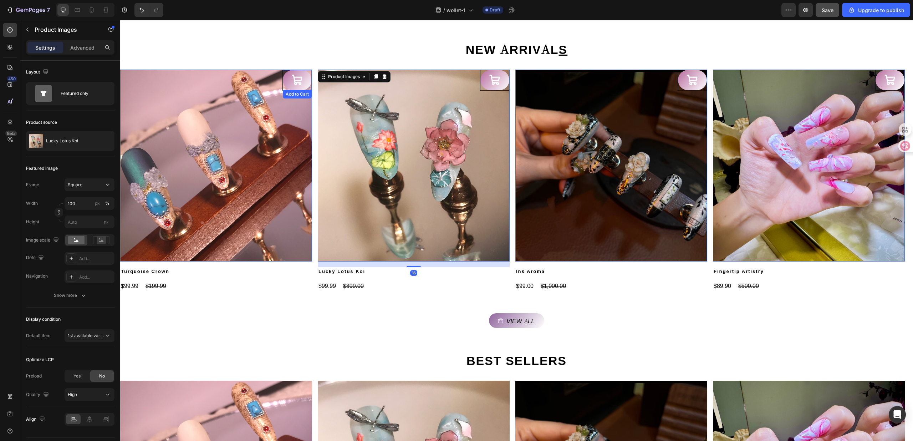
click at [311, 88] on div "Add to Cart" at bounding box center [297, 80] width 30 height 21
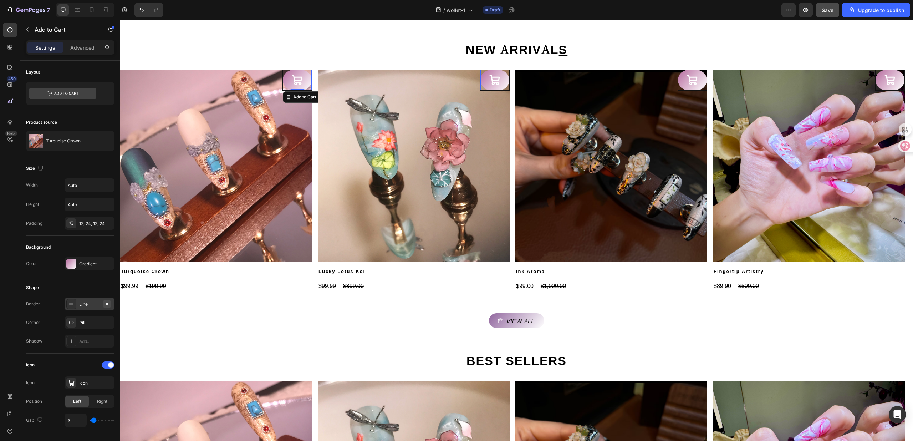
click at [106, 307] on icon "button" at bounding box center [107, 304] width 6 height 6
click at [248, 300] on div "NEW ARRIVAL S Heading Product Images Turquoise Crown Product Title $99.99 Produ…" at bounding box center [516, 165] width 793 height 274
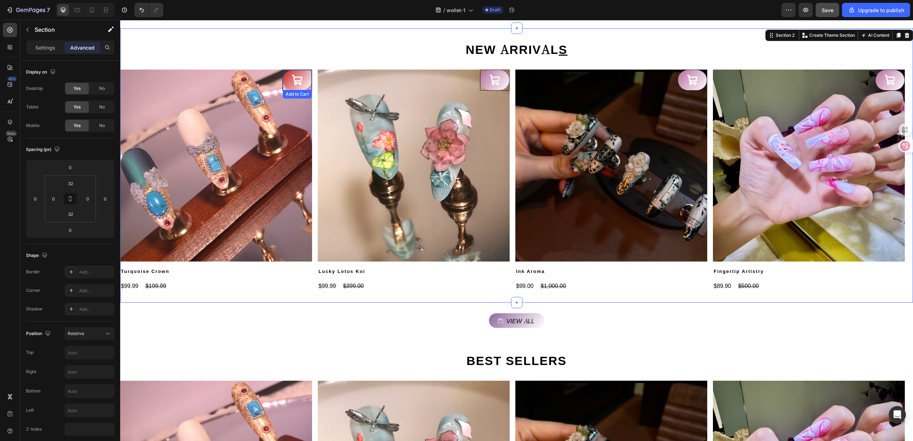
click at [289, 89] on button at bounding box center [297, 80] width 29 height 20
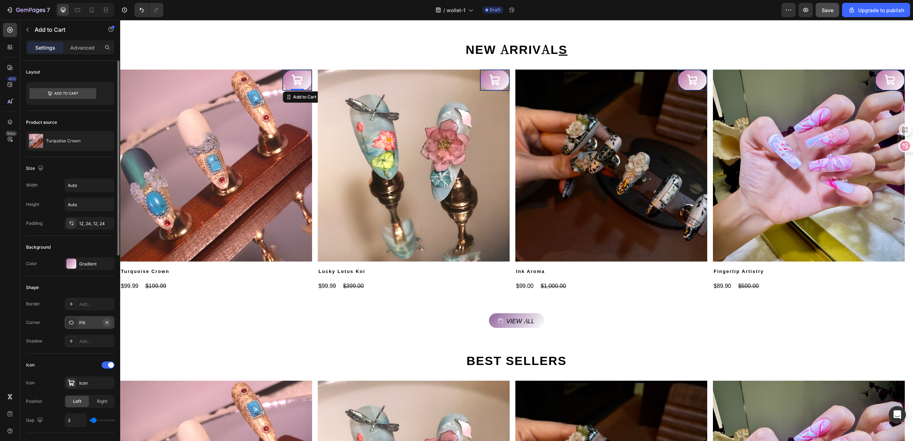
click at [105, 324] on icon "button" at bounding box center [107, 322] width 6 height 6
click at [210, 298] on div "NEW ARRIVAL S Heading Product Images Turquoise Crown Product Title $99.99 Produ…" at bounding box center [516, 165] width 793 height 274
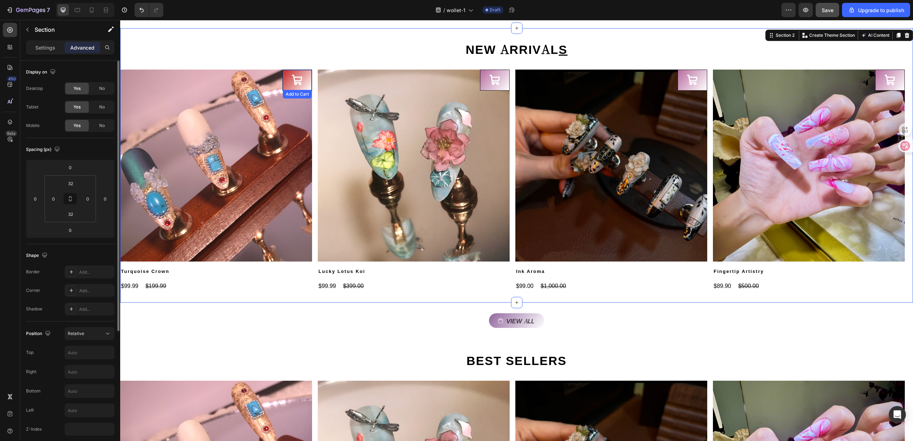
click at [296, 77] on icon at bounding box center [297, 80] width 10 height 10
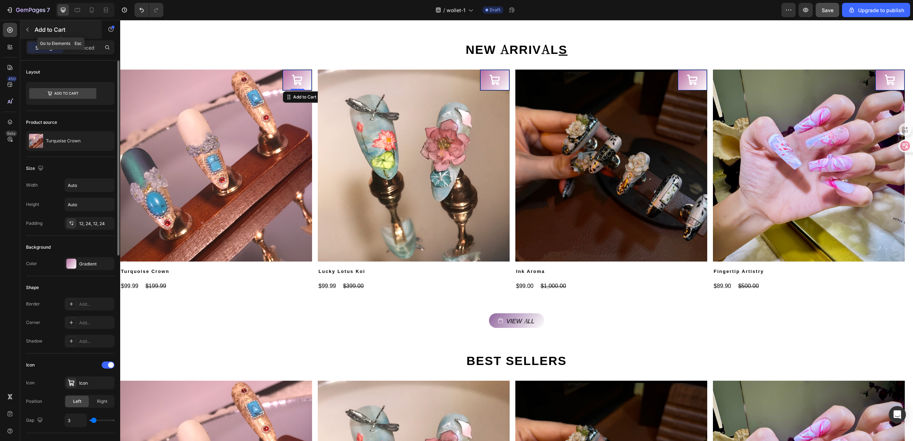
click at [89, 39] on div "Add to Cart" at bounding box center [60, 29] width 81 height 19
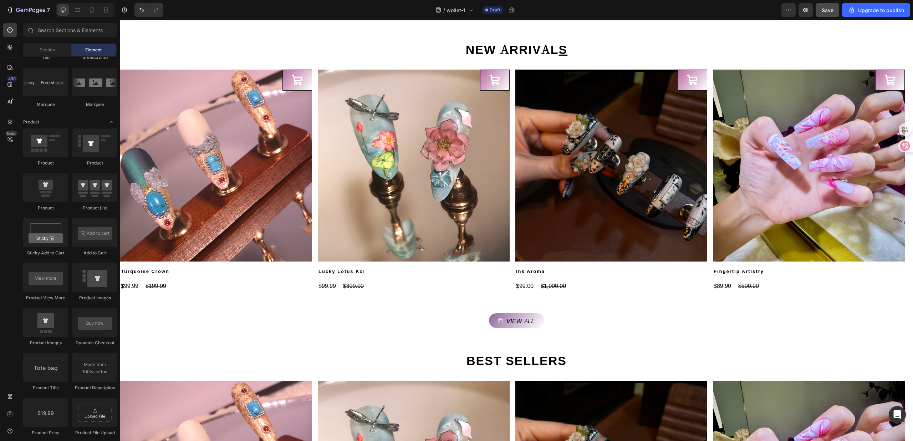
click at [85, 43] on div "Section Element" at bounding box center [70, 50] width 94 height 14
click at [309, 66] on div "NEW ARRIVAL S Heading" at bounding box center [516, 55] width 793 height 30
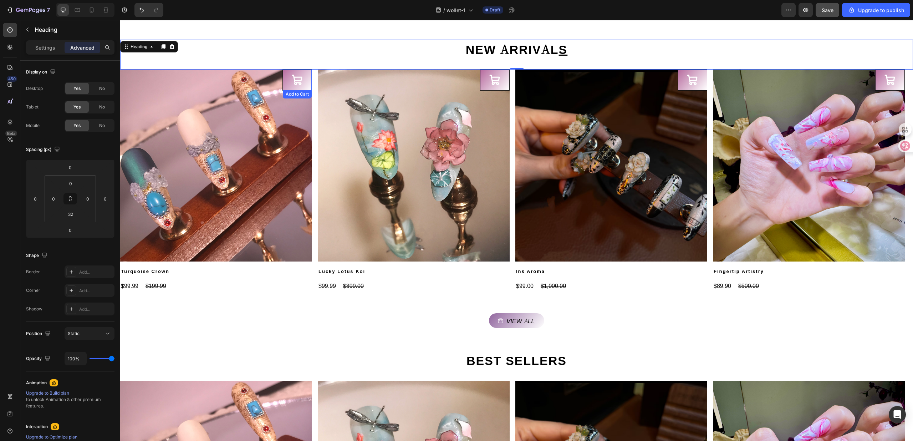
click at [304, 75] on button at bounding box center [297, 80] width 29 height 20
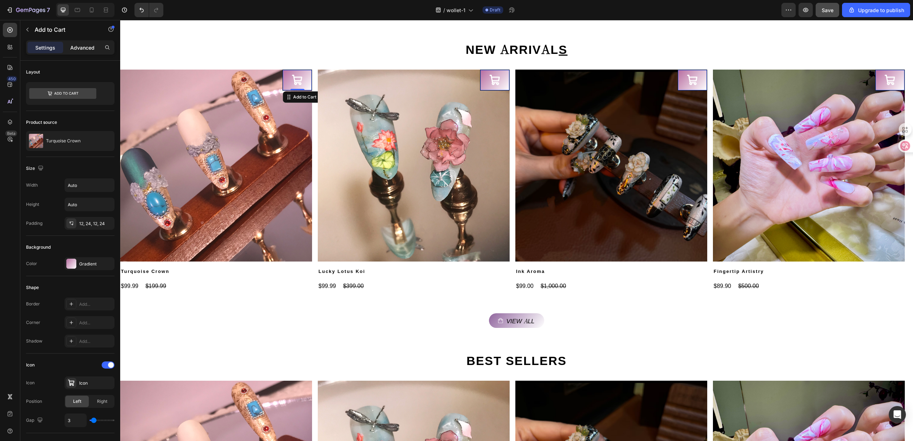
click at [74, 44] on p "Advanced" at bounding box center [82, 47] width 24 height 7
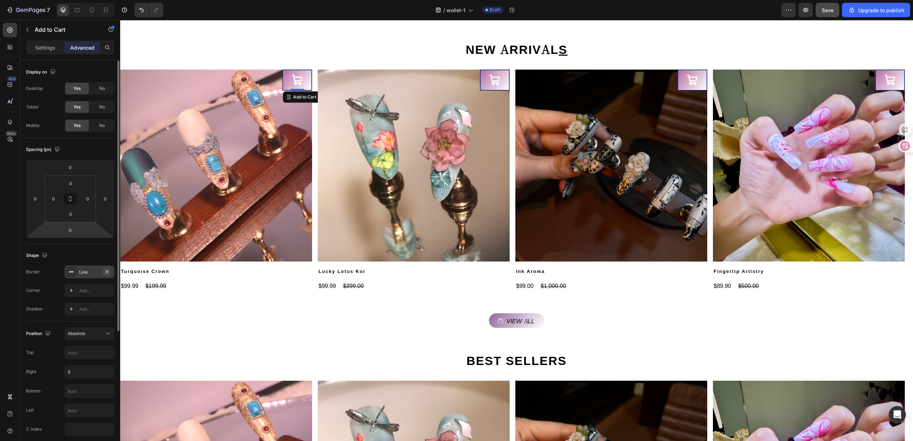
click at [104, 273] on icon "button" at bounding box center [107, 272] width 6 height 6
click at [226, 128] on img at bounding box center [216, 166] width 192 height 192
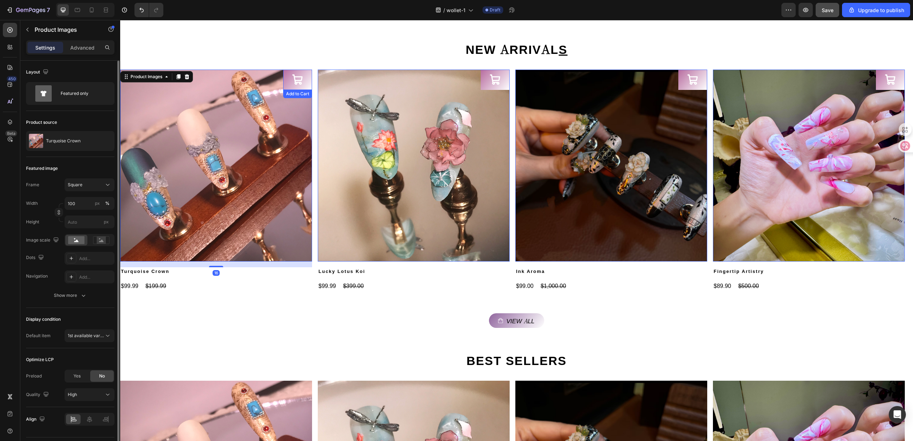
click at [290, 78] on button at bounding box center [297, 80] width 29 height 20
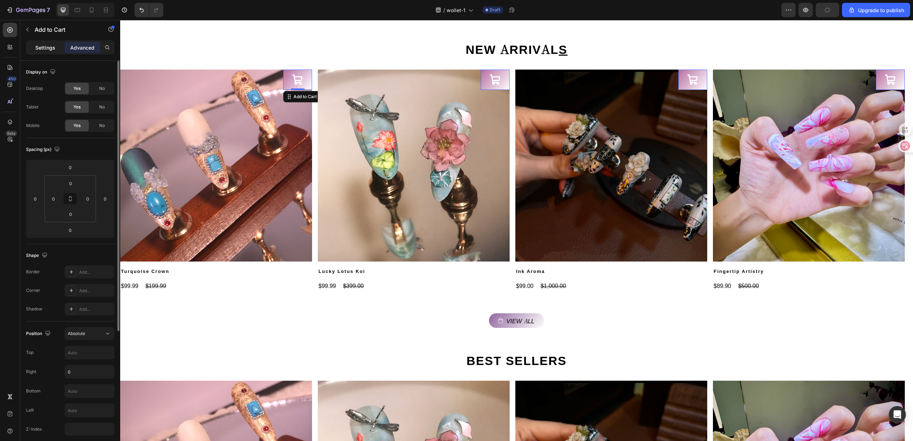
click at [47, 48] on p "Settings" at bounding box center [45, 47] width 20 height 7
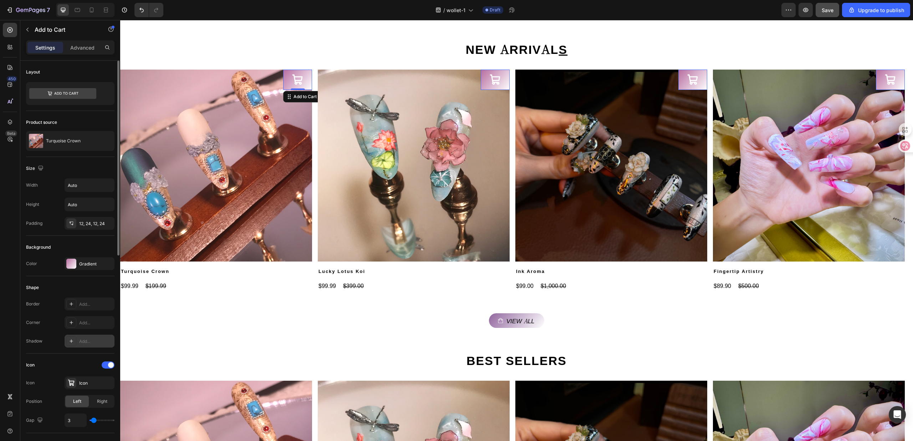
click at [83, 340] on div "Add..." at bounding box center [96, 341] width 34 height 6
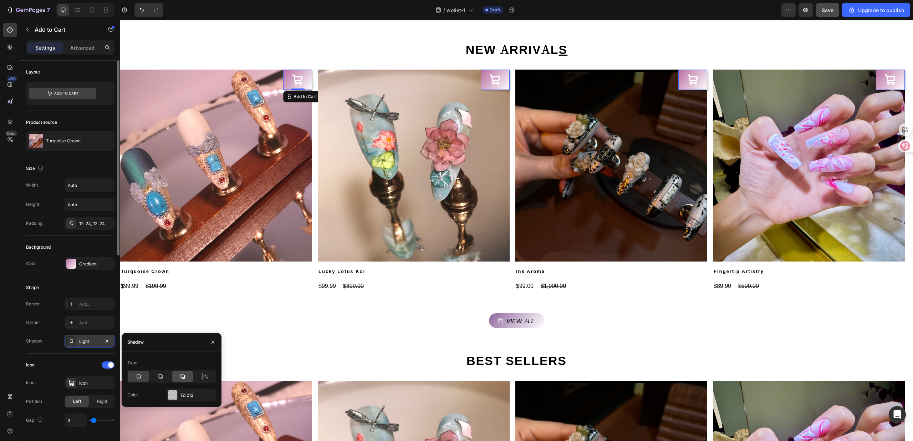
click at [181, 375] on icon at bounding box center [182, 376] width 7 height 7
click at [156, 377] on div at bounding box center [160, 375] width 21 height 11
click at [138, 378] on icon at bounding box center [139, 376] width 4 height 4
click at [140, 376] on icon at bounding box center [138, 376] width 7 height 7
click at [197, 375] on div at bounding box center [204, 375] width 21 height 11
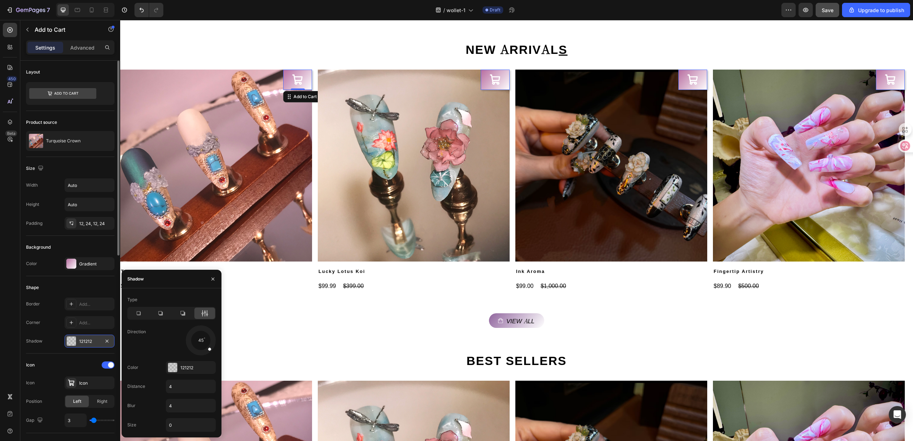
click at [215, 270] on div at bounding box center [212, 279] width 17 height 18
click at [110, 342] on button "button" at bounding box center [107, 341] width 9 height 9
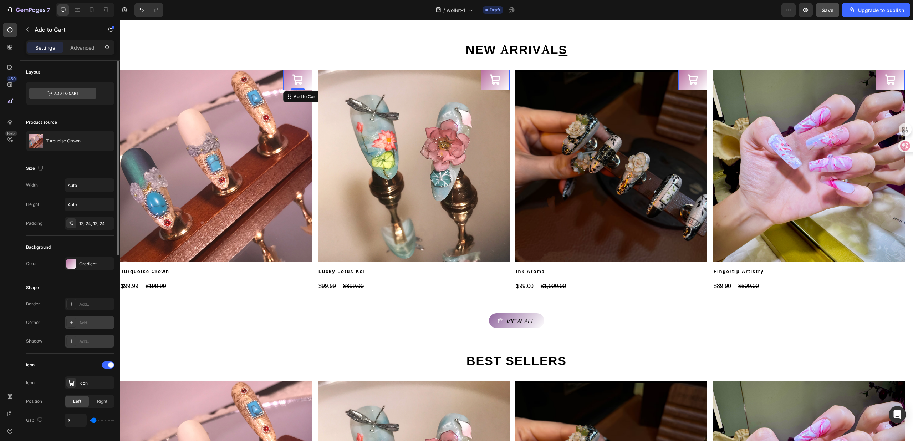
click at [94, 320] on div "Add..." at bounding box center [90, 322] width 50 height 13
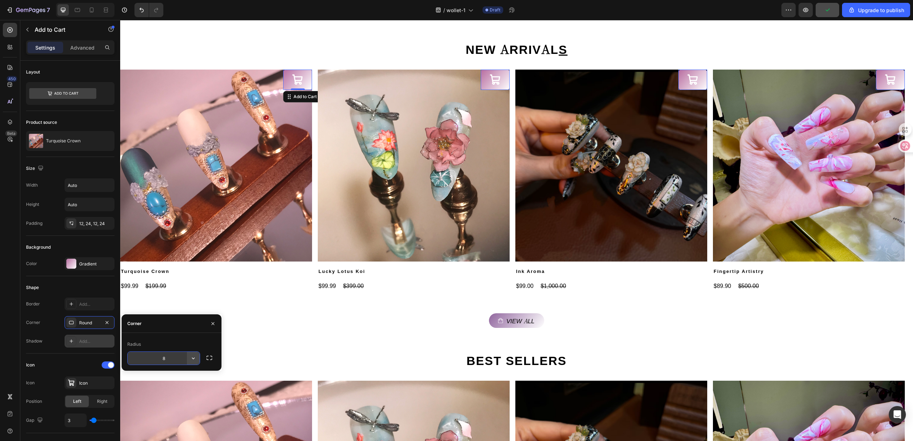
click at [192, 360] on icon "button" at bounding box center [193, 357] width 7 height 7
click at [177, 398] on div "Pill" at bounding box center [167, 404] width 58 height 14
type input "9999"
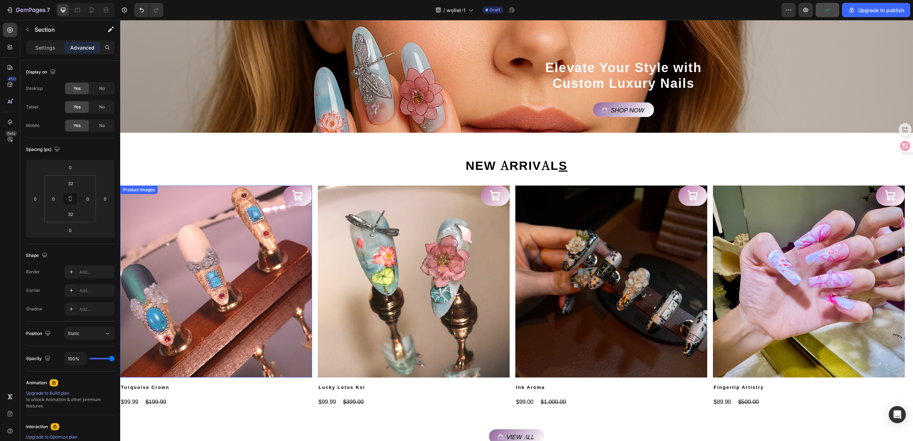
scroll to position [190, 0]
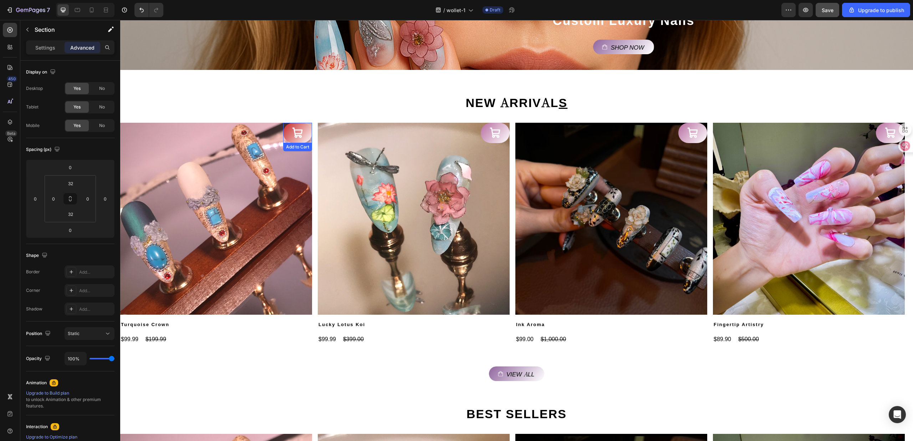
click at [300, 133] on icon at bounding box center [298, 133] width 12 height 12
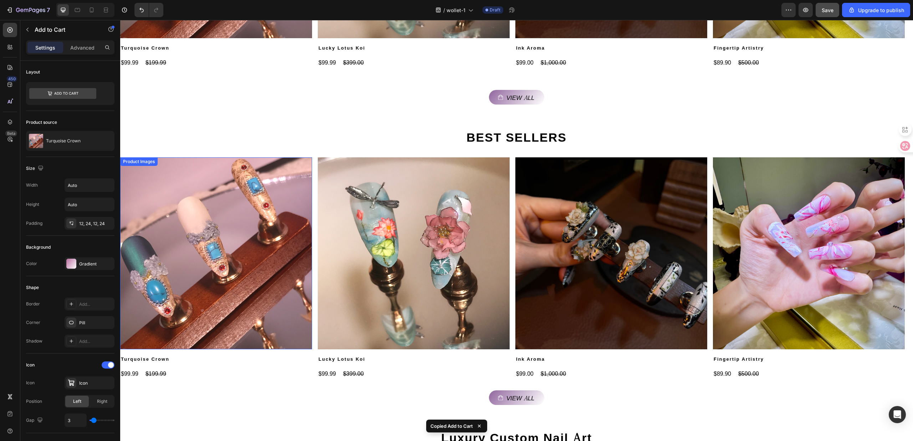
scroll to position [475, 0]
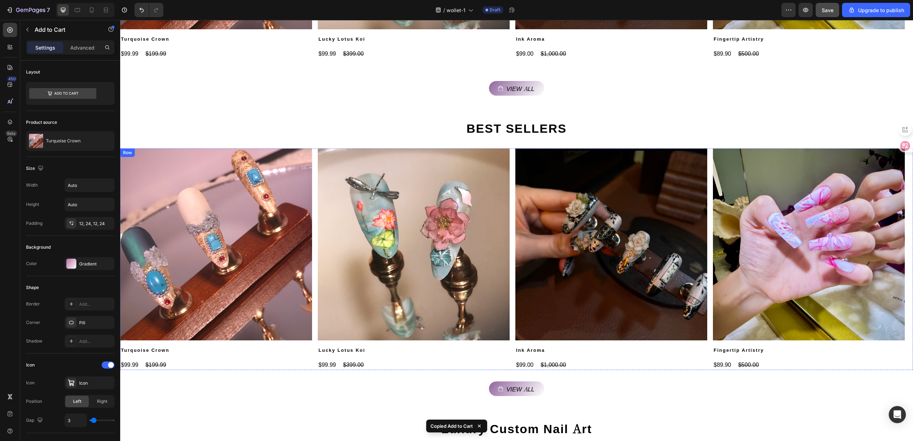
click at [190, 373] on div "BEST SELLERS Heading Product Images Turquoise Crown Product Title $99.99 Produc…" at bounding box center [516, 244] width 793 height 274
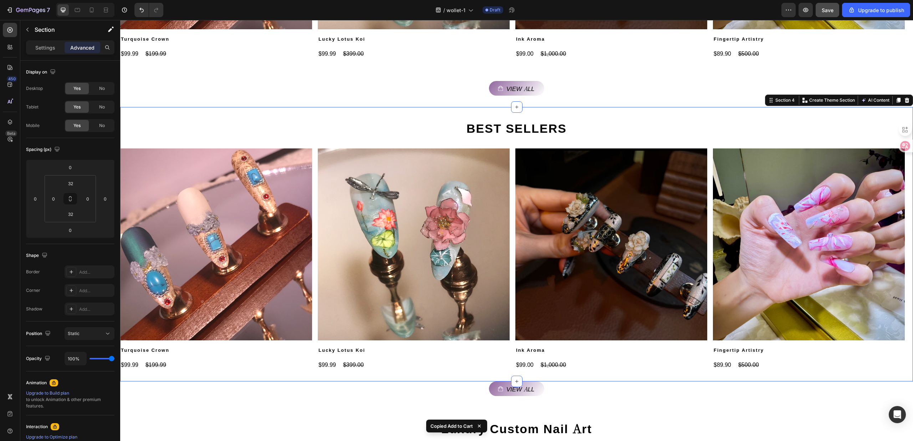
click at [187, 378] on div "BEST SELLERS Heading Product Images Turquoise Crown Product Title $99.99 Produc…" at bounding box center [516, 244] width 793 height 274
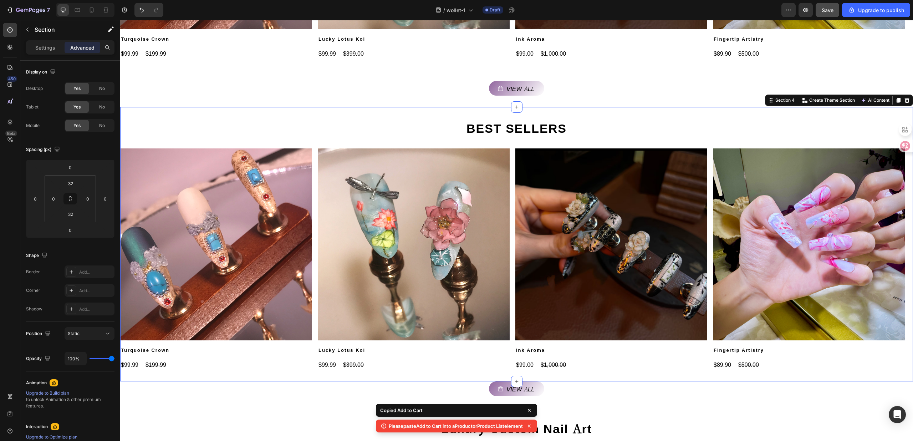
click at [186, 375] on div "BEST SELLERS Heading Product Images Turquoise Crown Product Title $99.99 Produc…" at bounding box center [516, 244] width 793 height 274
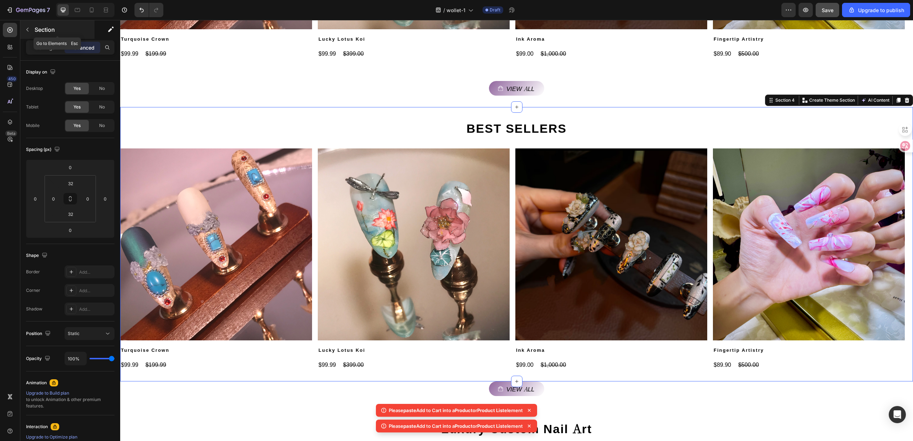
click at [24, 28] on button "button" at bounding box center [27, 29] width 11 height 11
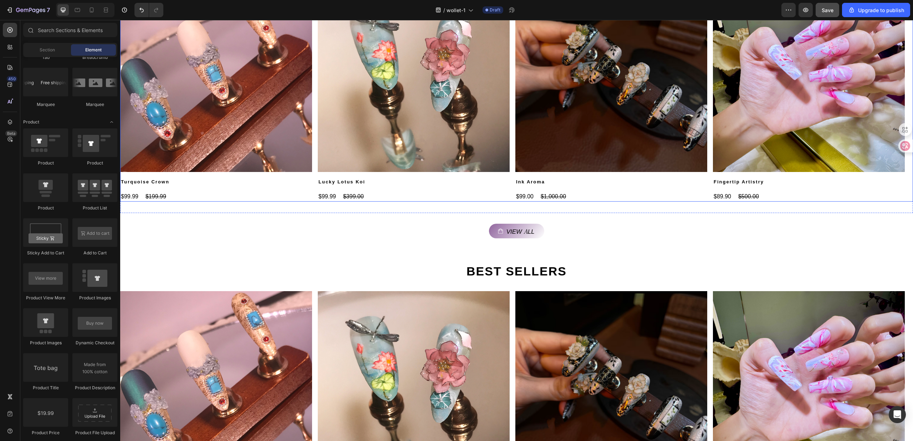
scroll to position [143, 0]
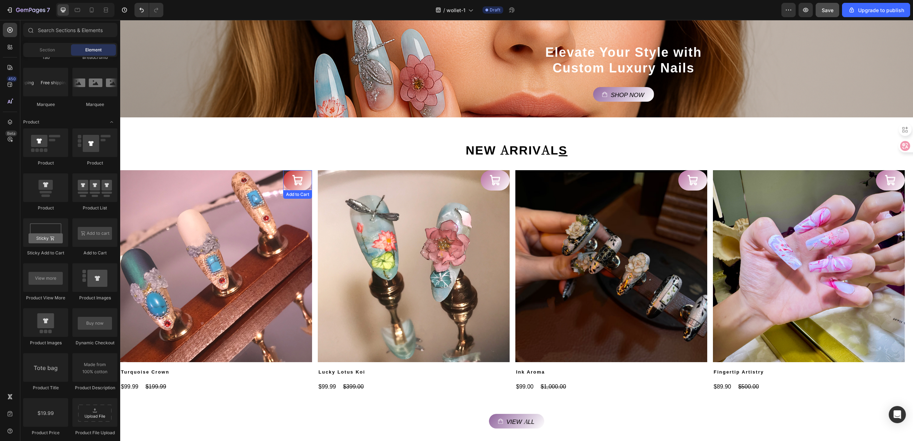
click at [302, 186] on icon at bounding box center [298, 180] width 12 height 12
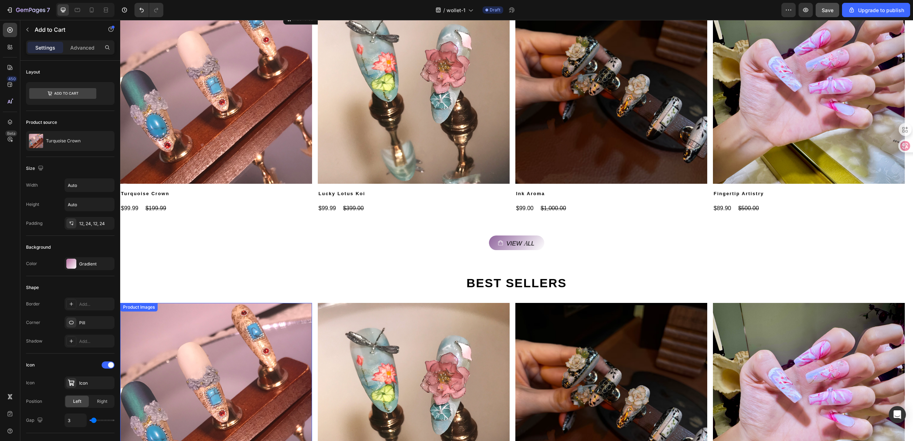
scroll to position [428, 0]
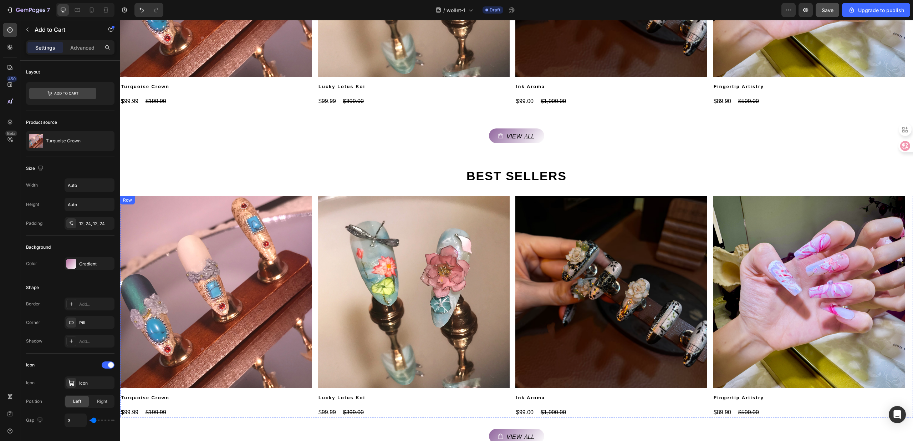
click at [228, 400] on h2 "Turquoise Crown" at bounding box center [216, 397] width 192 height 9
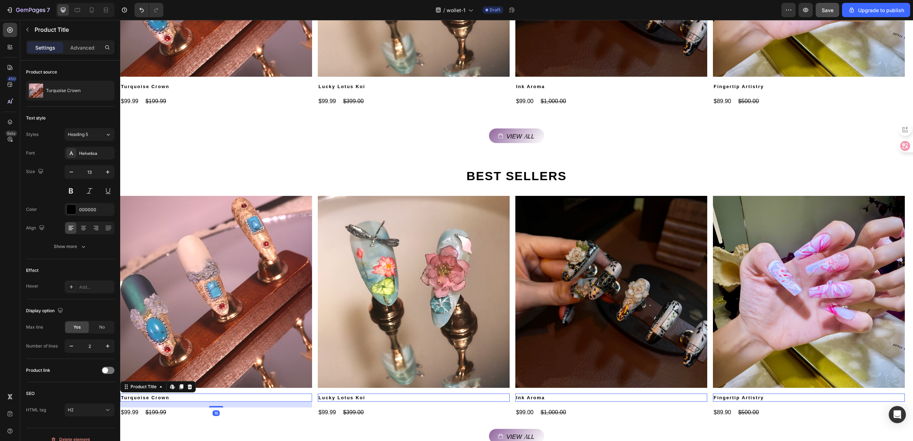
scroll to position [570, 0]
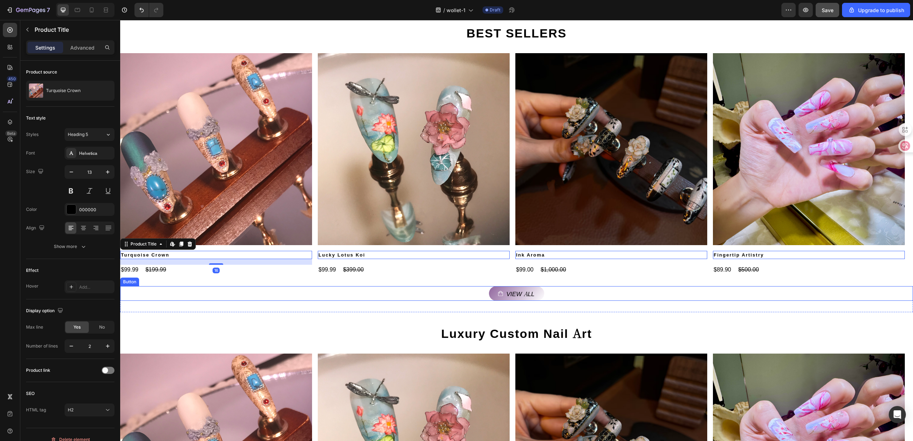
click at [187, 286] on div "View all Button" at bounding box center [516, 293] width 793 height 15
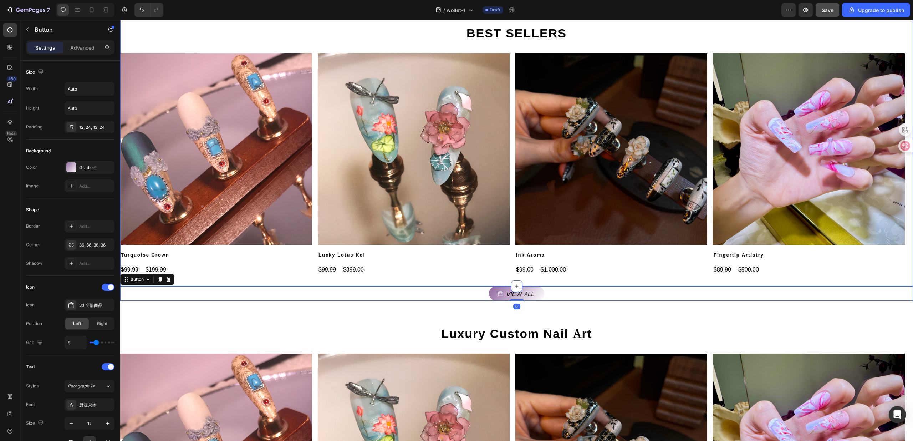
click at [190, 278] on div "BEST SELLERS Heading Product Images Turquoise Crown Product Title $99.99 Produc…" at bounding box center [516, 149] width 793 height 274
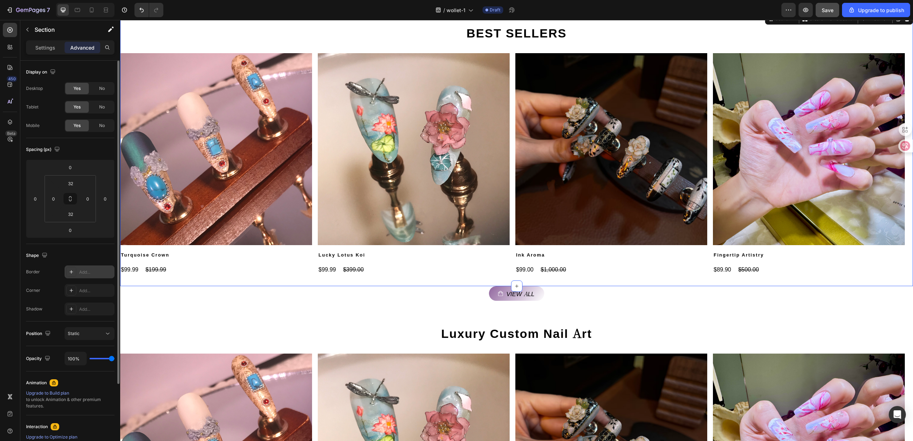
click at [88, 271] on div "Add..." at bounding box center [96, 272] width 34 height 6
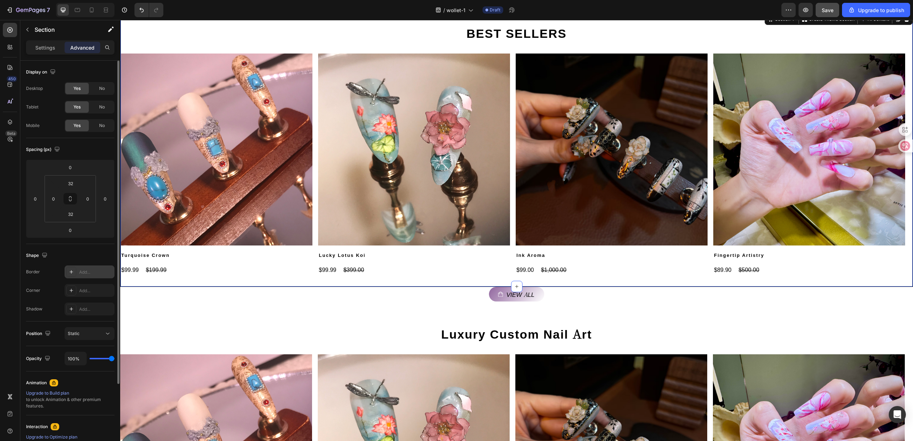
scroll to position [571, 0]
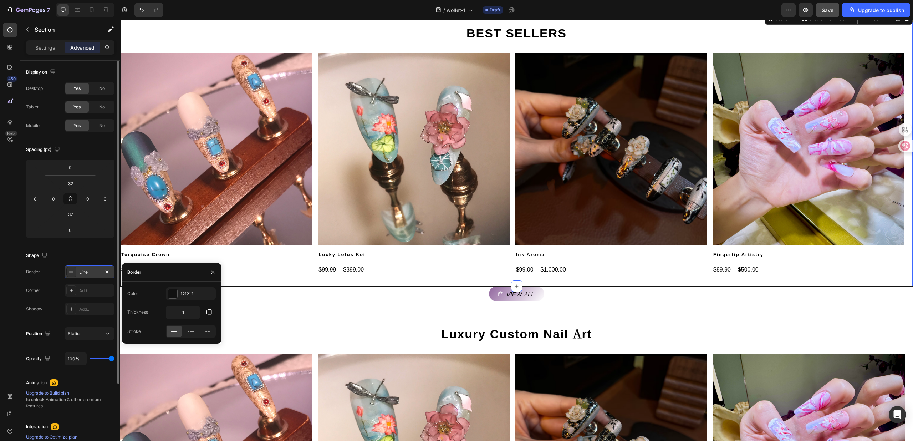
click at [88, 271] on div "Line" at bounding box center [89, 272] width 21 height 6
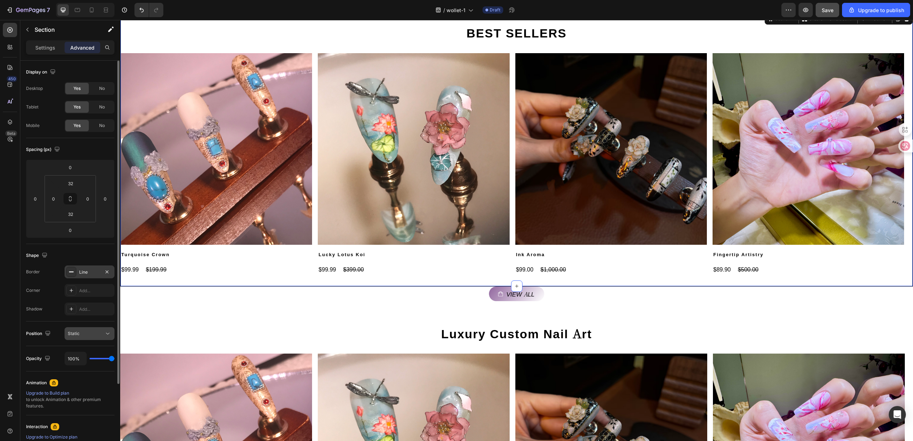
click at [88, 332] on div "Static" at bounding box center [86, 333] width 36 height 6
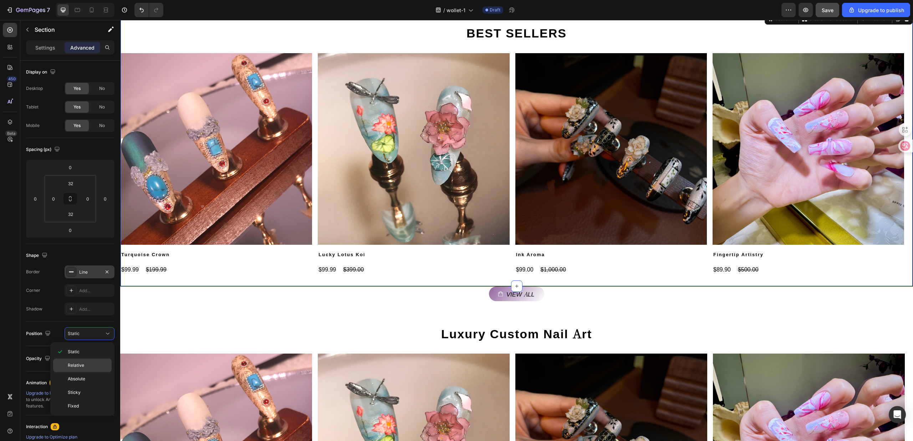
click at [89, 372] on div "Relative" at bounding box center [82, 379] width 58 height 14
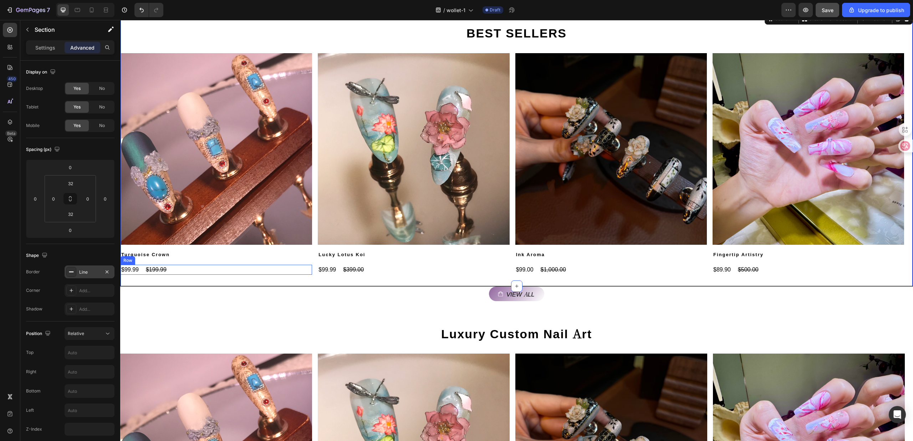
click at [191, 270] on div "$99.99 Product Price Product Price $199.99 Product Price Product Price Row" at bounding box center [216, 270] width 191 height 10
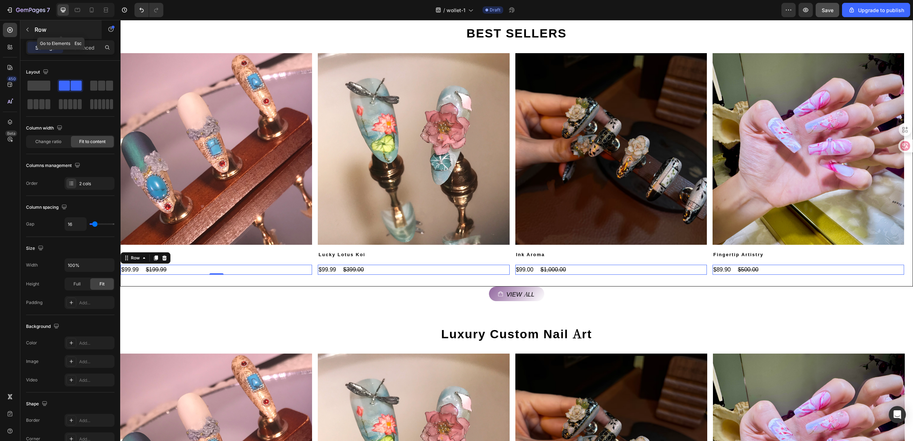
click at [31, 30] on button "button" at bounding box center [27, 29] width 11 height 11
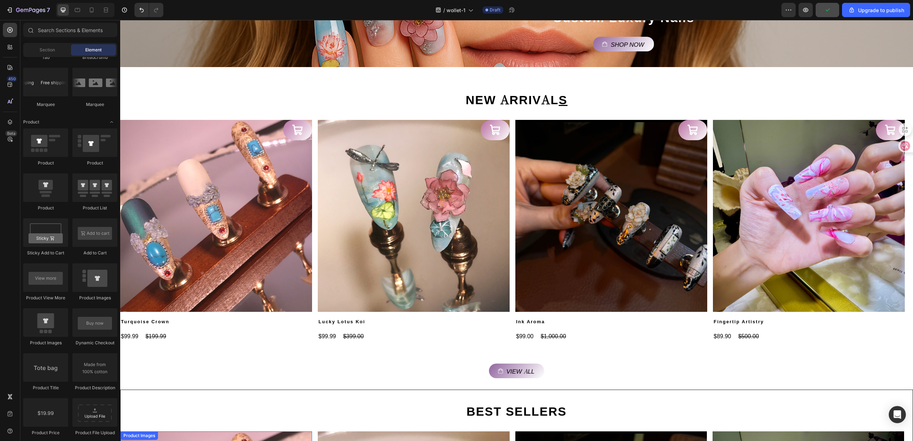
scroll to position [190, 0]
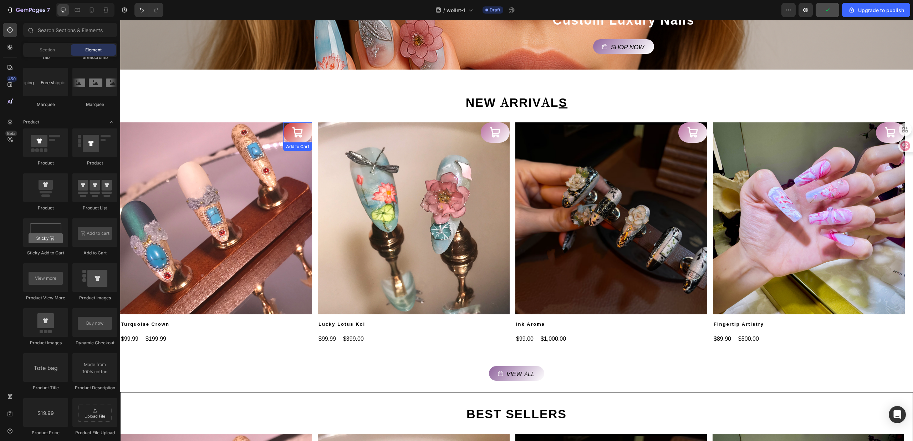
click at [293, 134] on icon at bounding box center [298, 133] width 12 height 12
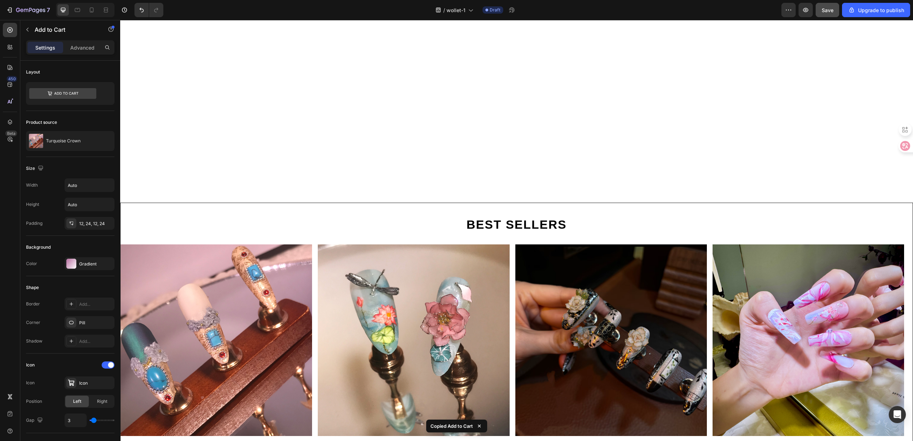
scroll to position [571, 0]
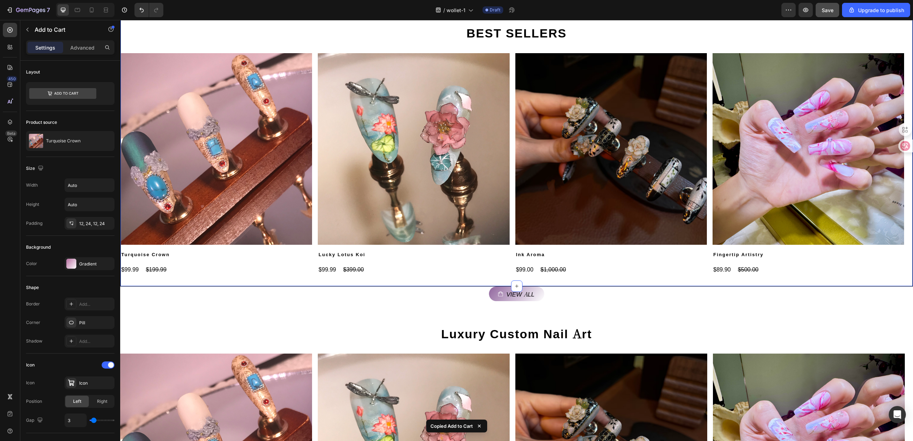
click at [230, 281] on div "BEST SELLERS Heading Product Images Turquoise Crown Product Title $99.99 Produc…" at bounding box center [516, 148] width 793 height 275
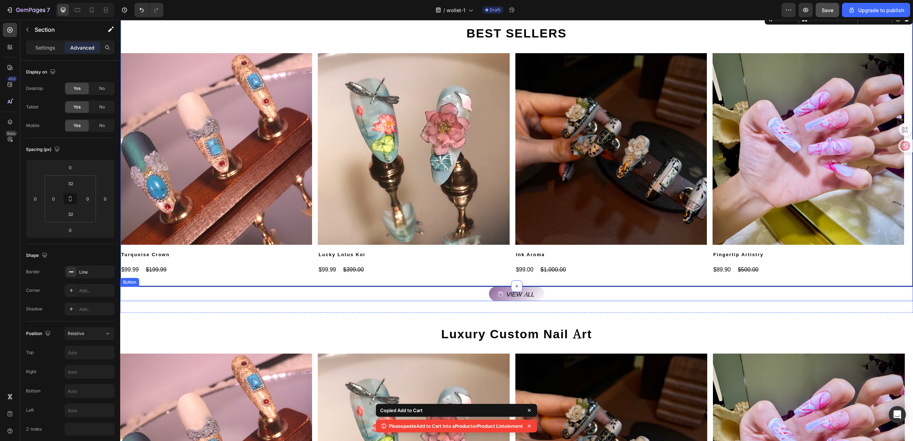
click at [217, 296] on div "View all Button" at bounding box center [516, 293] width 793 height 15
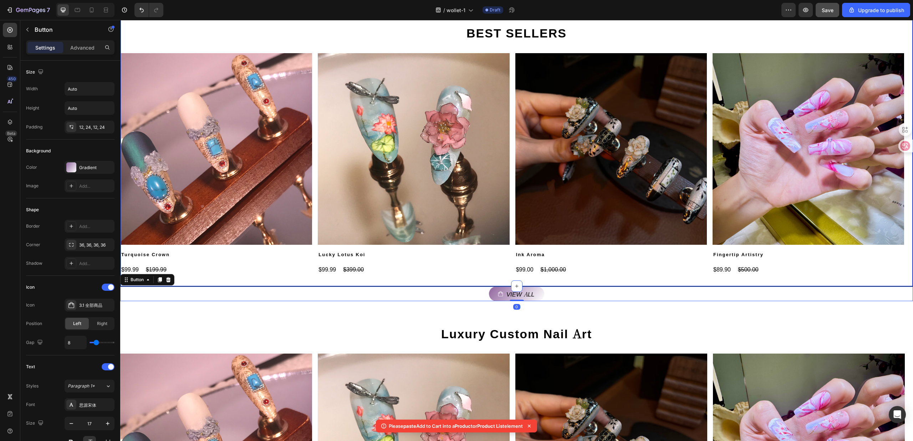
click at [242, 280] on div "BEST SELLERS Heading Product Images Turquoise Crown Product Title $99.99 Produc…" at bounding box center [516, 148] width 793 height 275
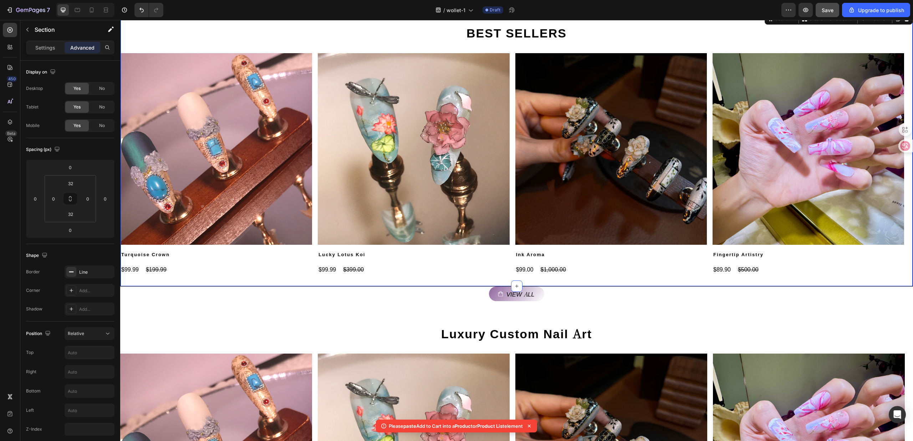
click at [245, 275] on div "BEST SELLERS Heading Product Images Turquoise Crown Product Title $99.99 Produc…" at bounding box center [516, 148] width 793 height 275
click at [240, 280] on div "BEST SELLERS Heading Product Images Turquoise Crown Product Title $99.99 Produc…" at bounding box center [516, 148] width 793 height 275
click at [238, 274] on div "$99.99 Product Price Product Price $199.99 Product Price Product Price Row" at bounding box center [216, 270] width 191 height 10
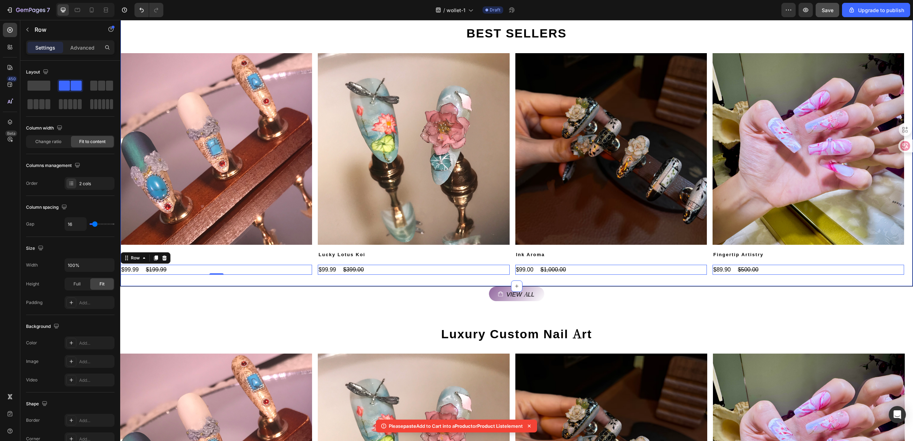
click at [209, 282] on div "BEST SELLERS Heading Product Images Turquoise Crown Product Title $99.99 Produc…" at bounding box center [516, 148] width 793 height 275
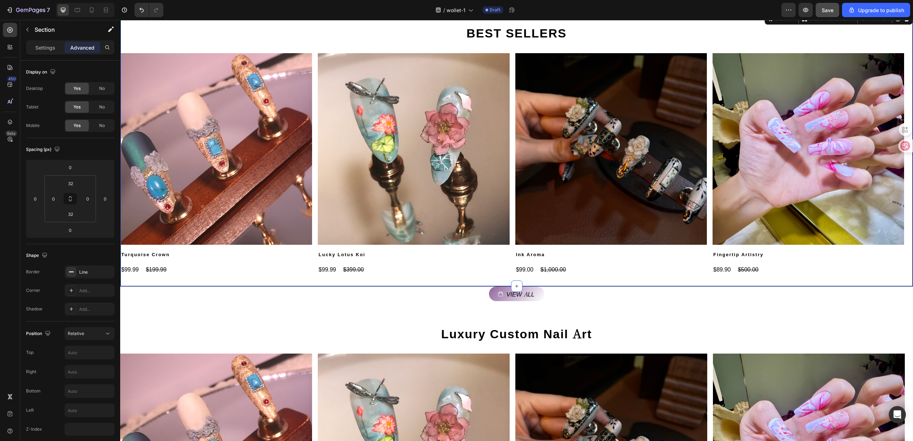
click at [213, 277] on div "BEST SELLERS Heading Product Images Turquoise Crown Product Title $99.99 Produc…" at bounding box center [516, 148] width 793 height 275
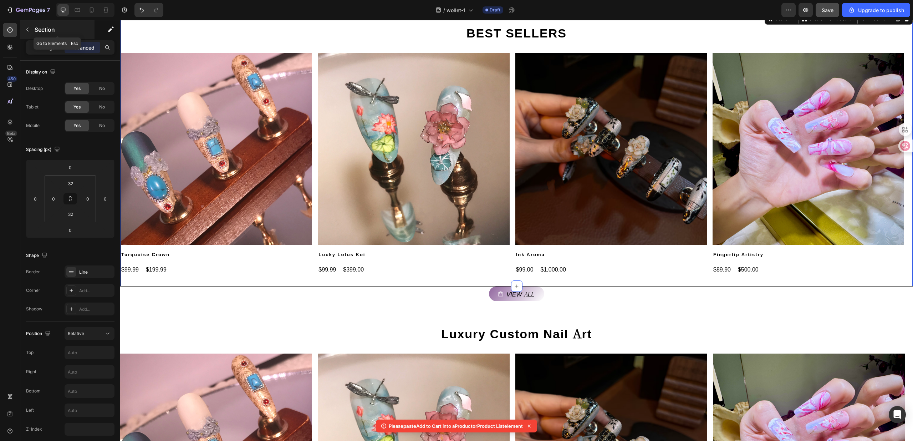
click at [28, 28] on icon "button" at bounding box center [27, 30] width 2 height 4
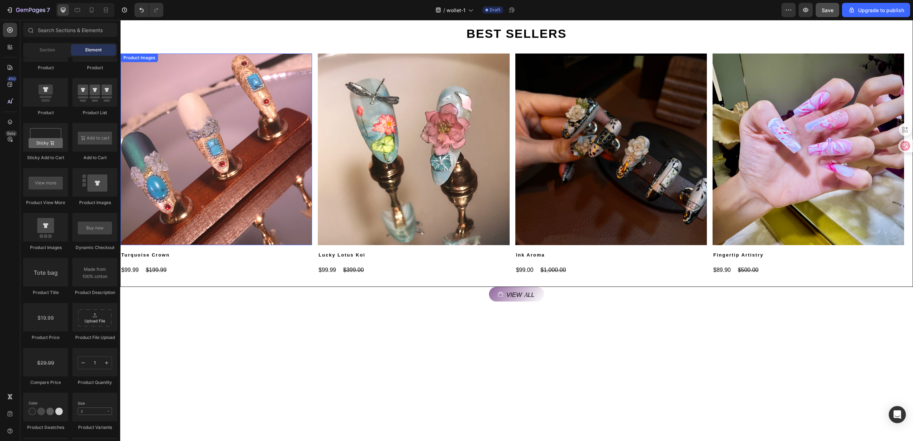
scroll to position [428, 0]
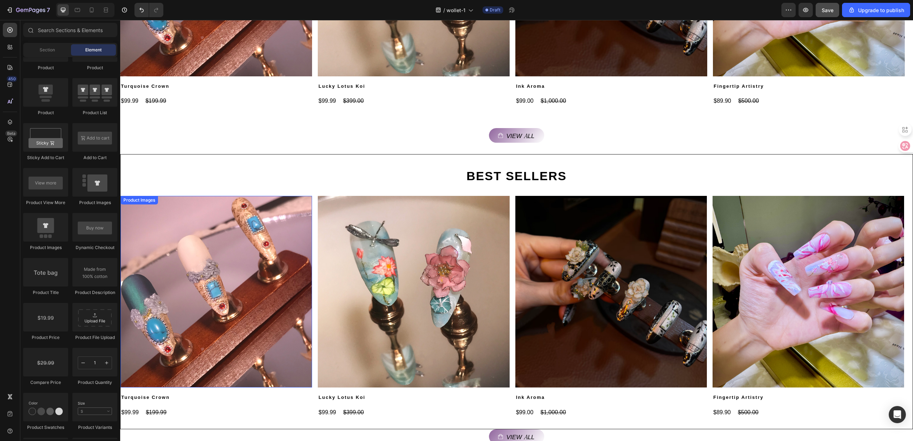
click at [291, 290] on img at bounding box center [216, 291] width 191 height 191
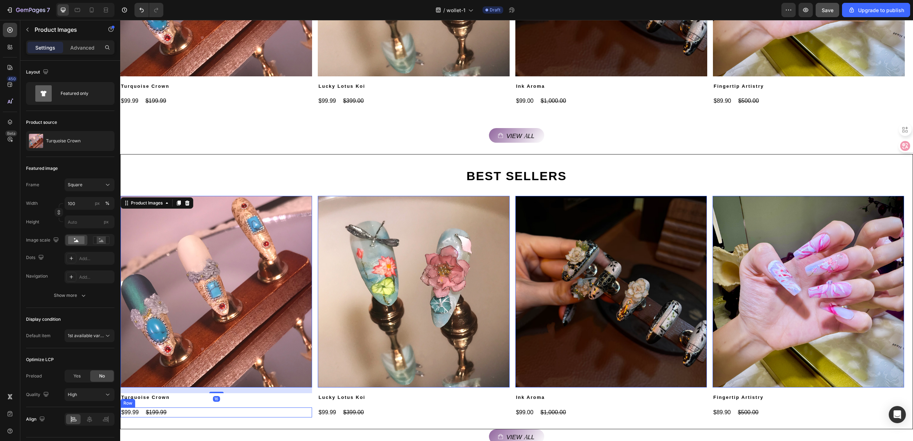
click at [291, 407] on div "$99.99 Product Price Product Price $199.99 Product Price Product Price Row" at bounding box center [216, 412] width 191 height 10
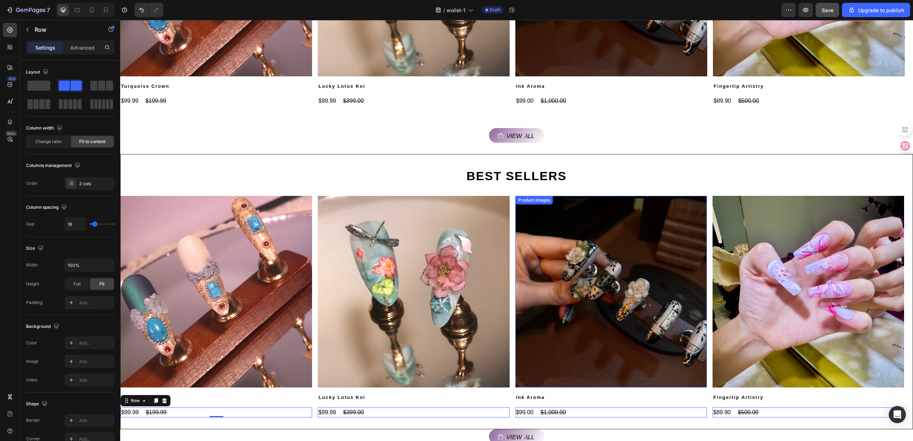
click at [157, 195] on div "Product Images" at bounding box center [139, 191] width 35 height 6
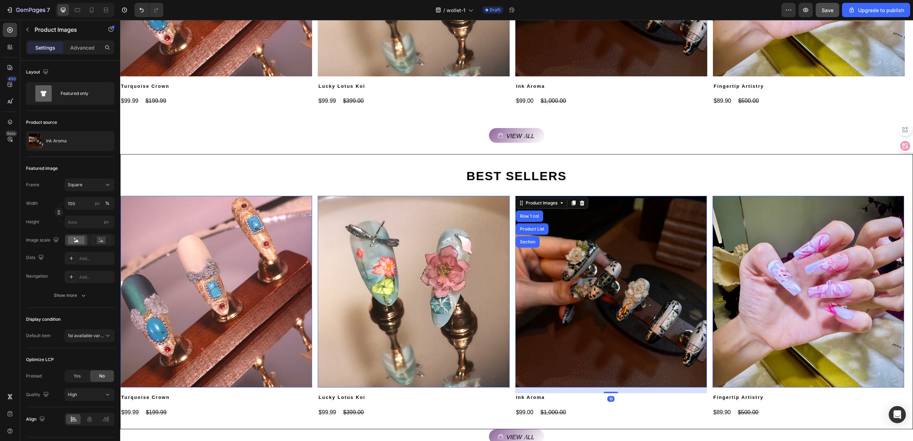
click at [509, 197] on img at bounding box center [413, 291] width 191 height 191
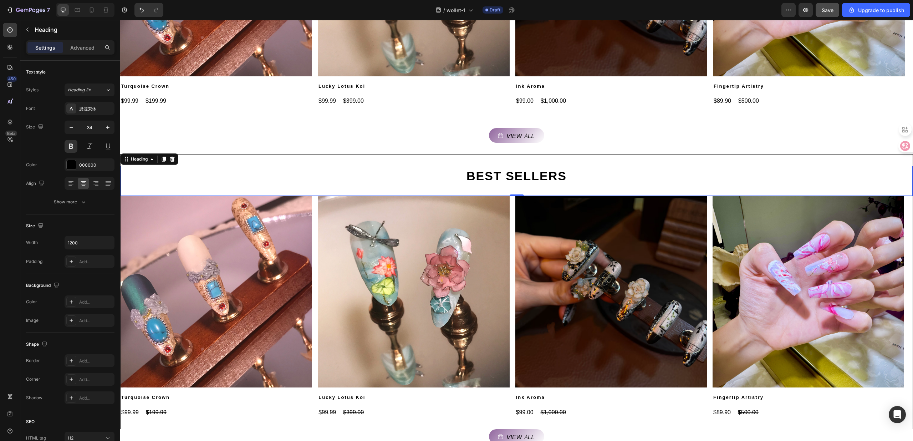
click at [509, 189] on div "BEST SELLERS Heading 0" at bounding box center [517, 181] width 792 height 30
click at [509, 195] on div at bounding box center [516, 195] width 14 height 2
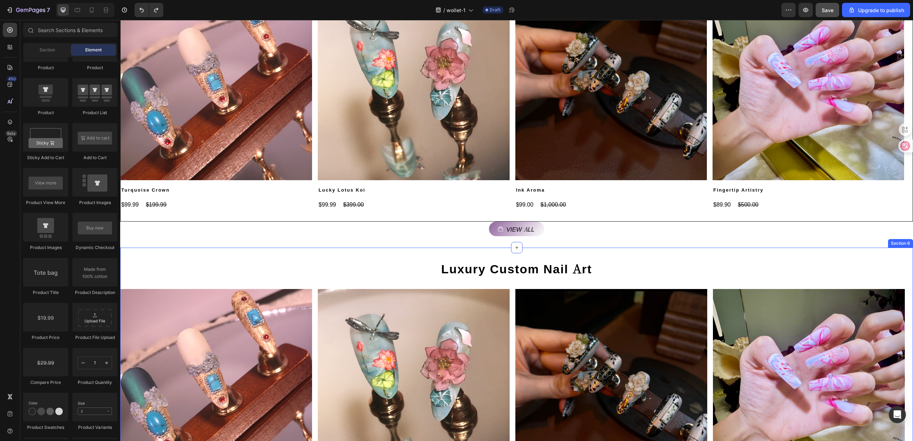
scroll to position [553, 0]
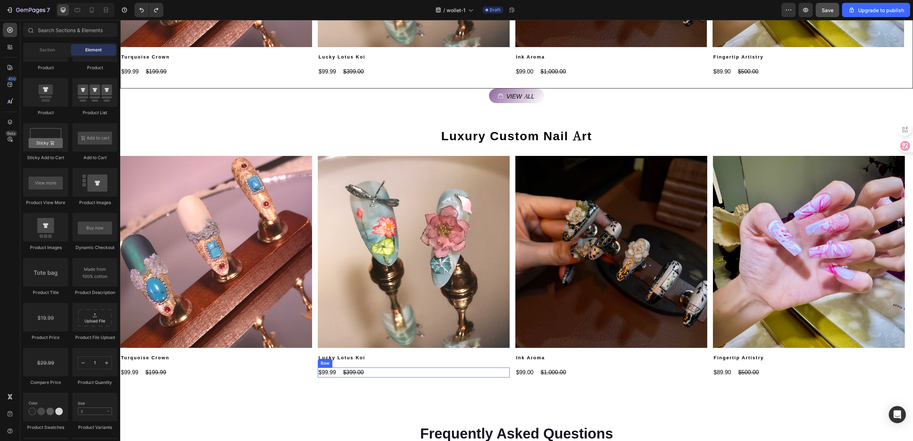
click at [312, 371] on div "$99.99 Product Price Product Price $399.00 Product Price Product Price Row" at bounding box center [216, 372] width 192 height 10
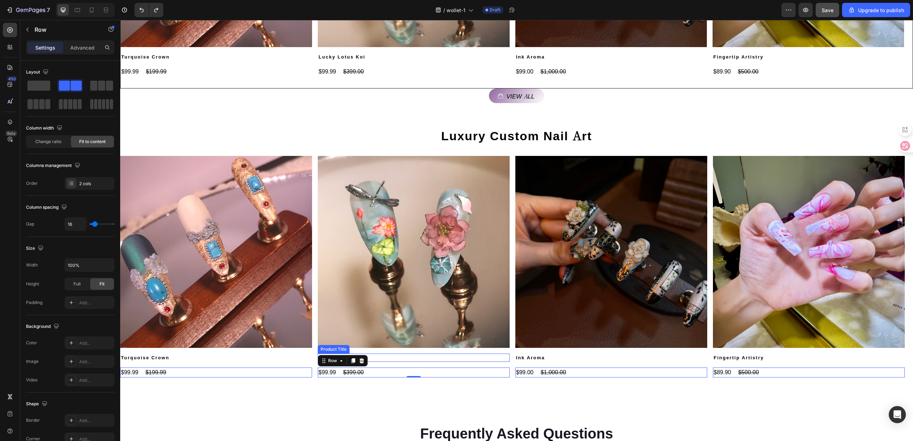
click at [312, 360] on h2 "Lucky Lotus Koi" at bounding box center [216, 357] width 192 height 9
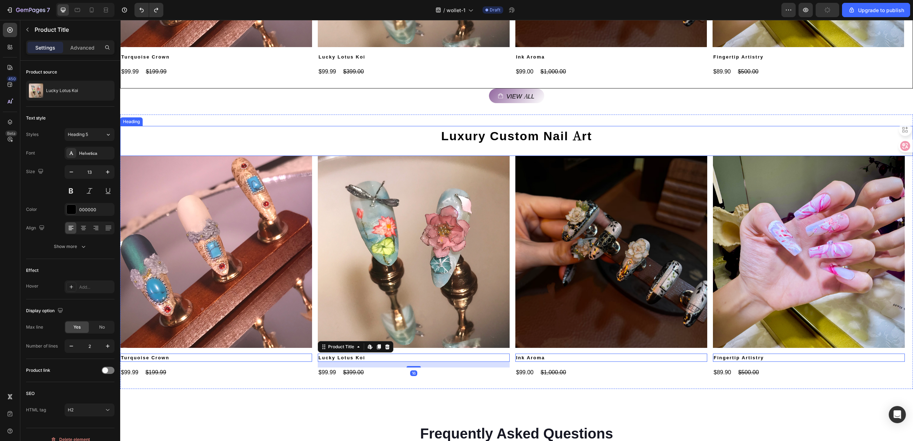
click at [481, 146] on div "Luxury Custom Nail Art Heading" at bounding box center [516, 141] width 793 height 30
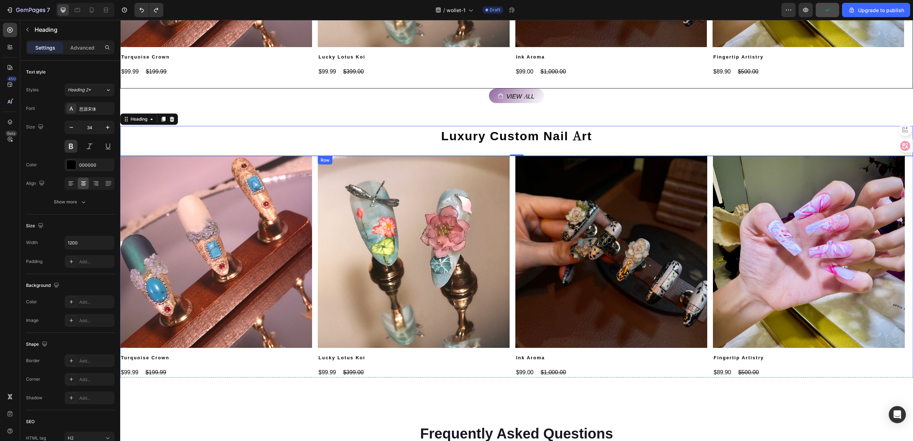
click at [312, 364] on div "Product Images Lucky Lotus Koi Product Title $99.99 Product Price Product Price…" at bounding box center [216, 267] width 192 height 222
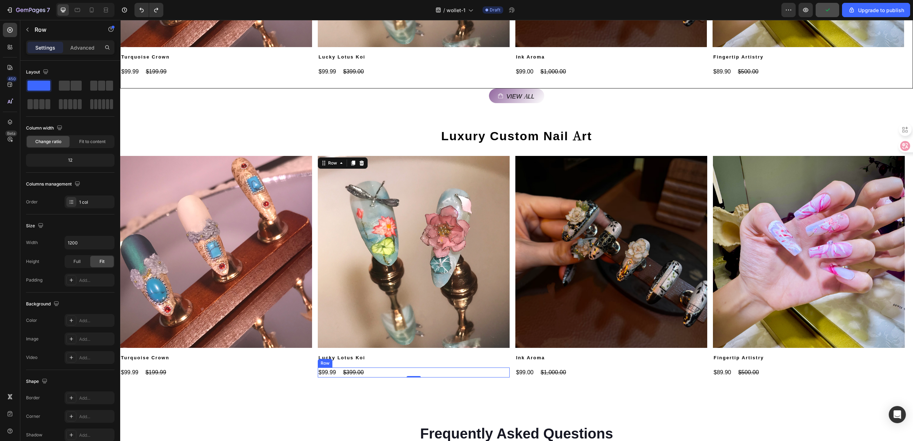
click at [312, 371] on div "$99.99 Product Price Product Price $399.00 Product Price Product Price Row" at bounding box center [216, 372] width 192 height 10
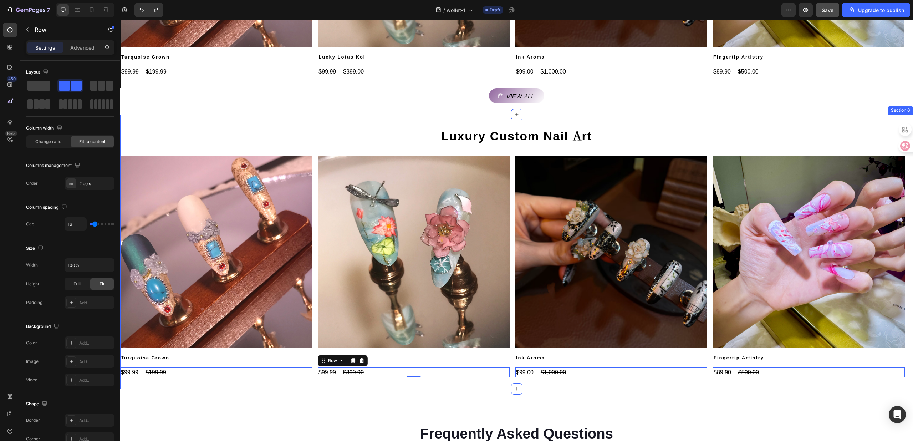
click at [461, 377] on div "Luxury Custom Nail Art Heading Product Images Turquoise Crown Product Title $99…" at bounding box center [516, 251] width 793 height 274
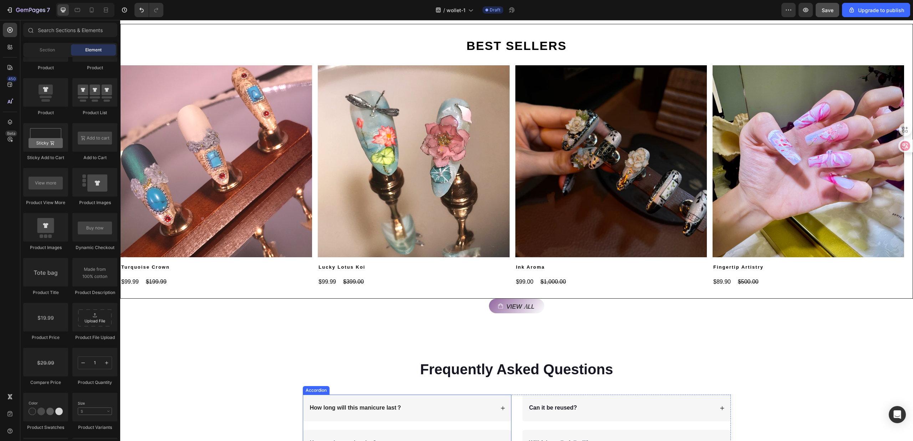
scroll to position [330, 0]
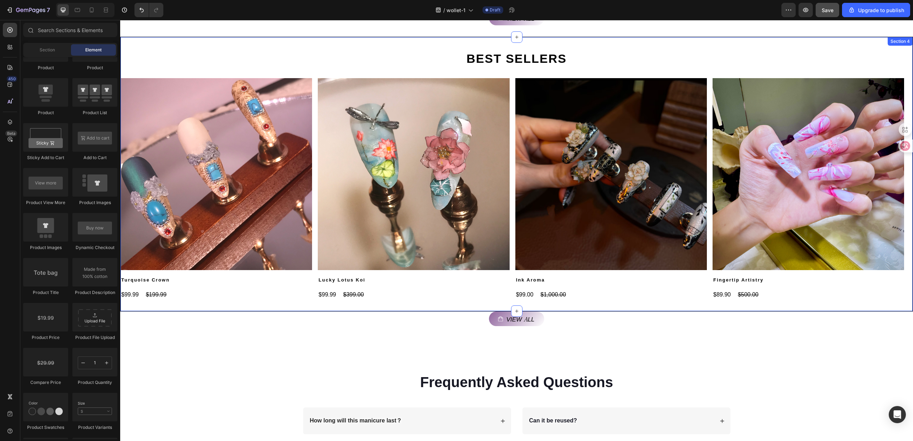
click at [484, 306] on div "BEST SELLERS Heading Product Images Turquoise Crown Product Title $99.99 Produc…" at bounding box center [516, 174] width 793 height 275
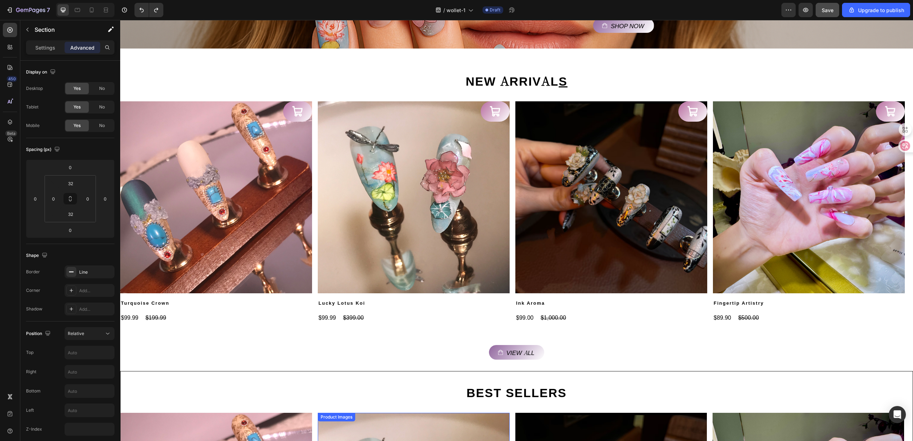
scroll to position [203, 0]
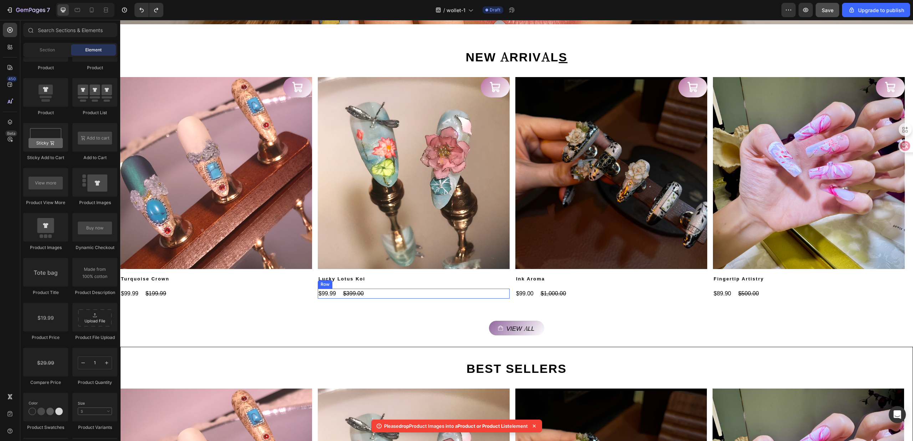
scroll to position [108, 0]
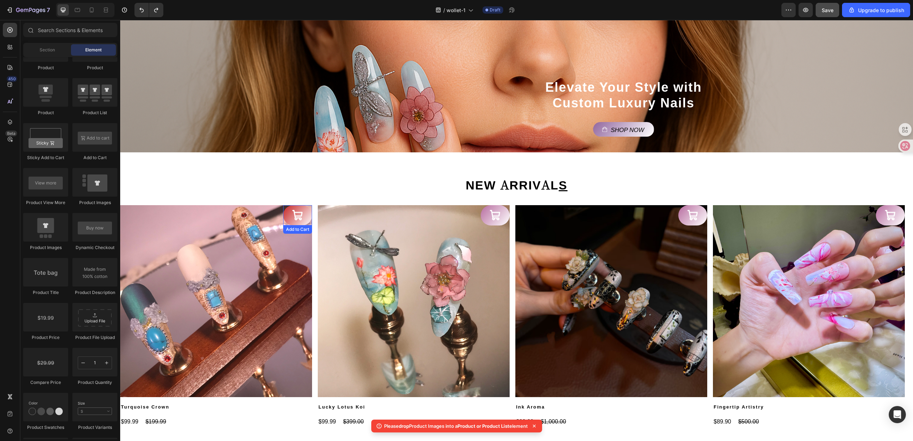
click at [304, 214] on button at bounding box center [297, 215] width 29 height 20
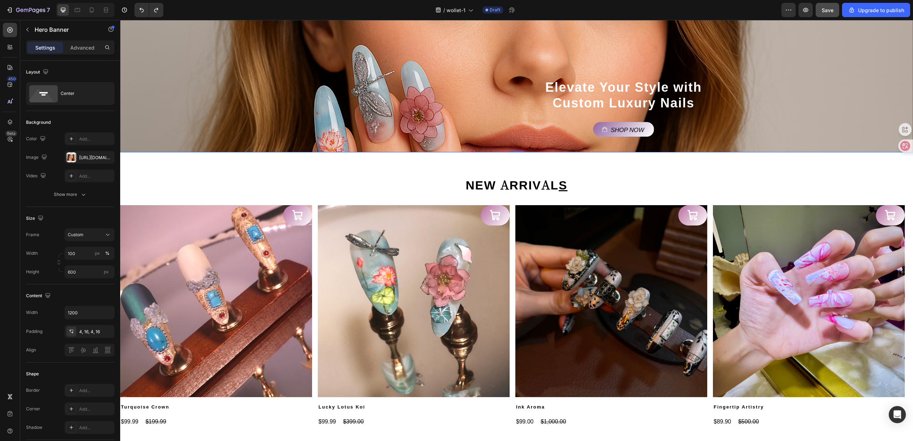
drag, startPoint x: 547, startPoint y: 20, endPoint x: 352, endPoint y: 51, distance: 197.2
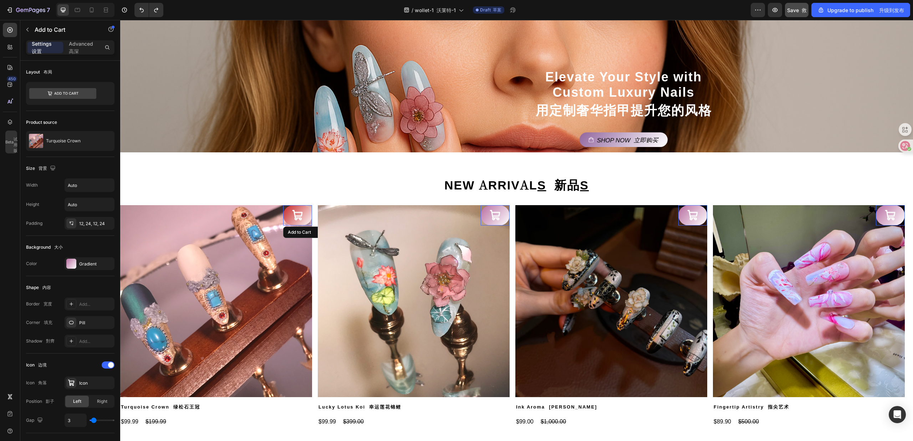
click at [303, 217] on icon at bounding box center [298, 215] width 12 height 12
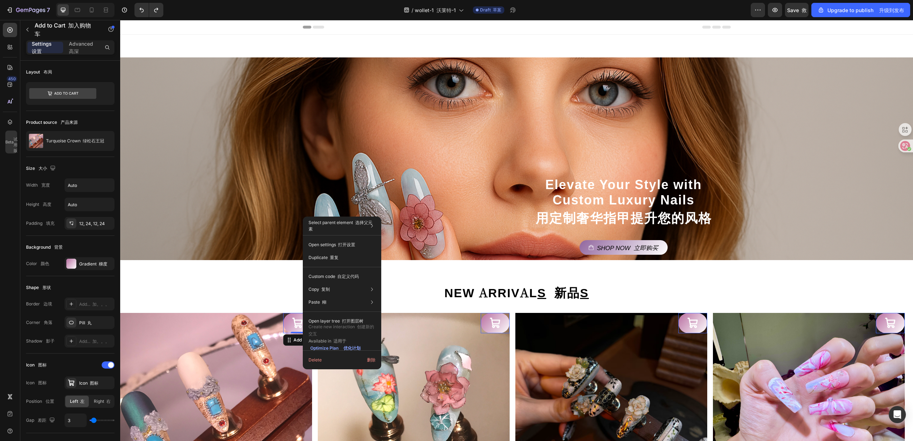
scroll to position [108, 0]
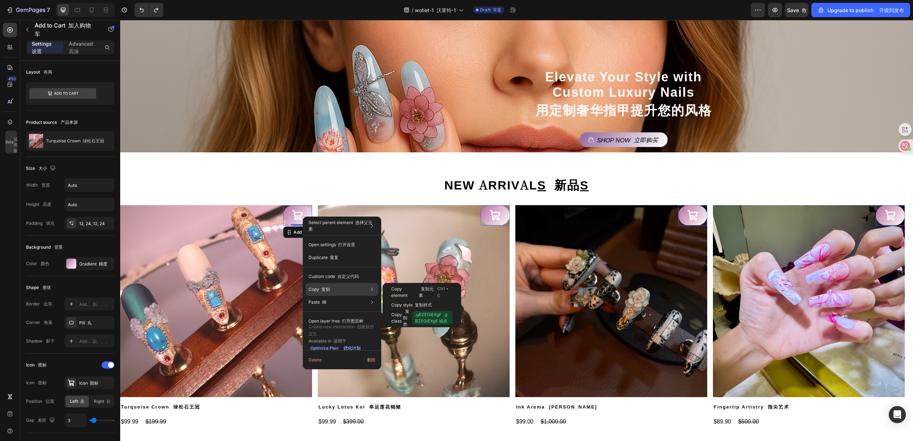
click at [324, 285] on div "Copy 复制 Copy element 复制元素 Ctrl + C Copy style 复制样式 Copy class 复制类 .gBZEGiEXgF .…" at bounding box center [342, 289] width 73 height 13
click at [366, 289] on div "Copy 复制 Copy element 复制元素 Ctrl + C Copy style 复制样式 Copy class 复制类 .gBZEGiEXgF .…" at bounding box center [342, 289] width 73 height 13
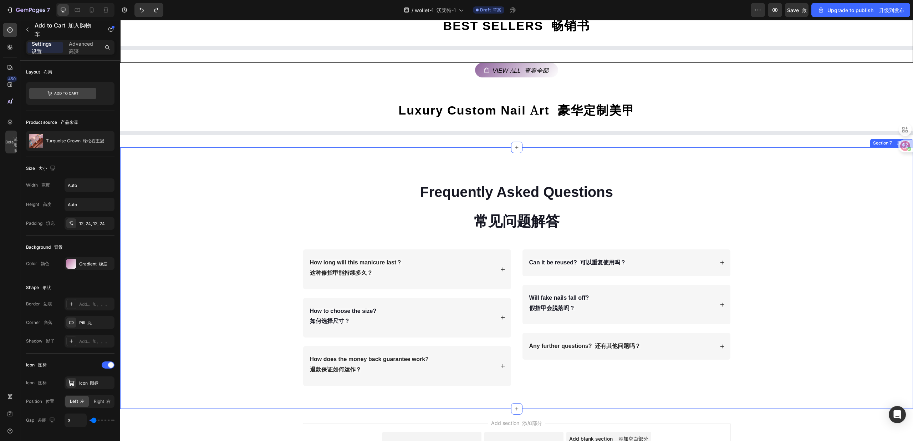
scroll to position [407, 0]
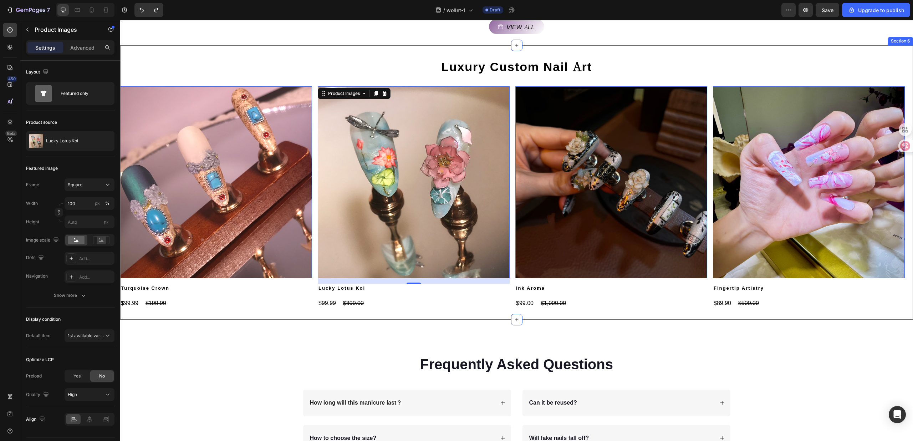
click at [253, 314] on div "Luxury Custom Nail Art Heading Product Images 0 Turquoise Crown Product Title $…" at bounding box center [516, 182] width 793 height 274
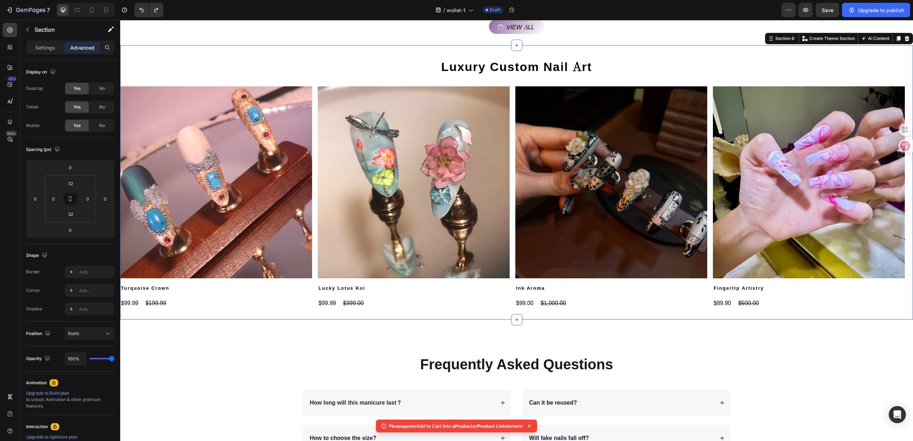
click at [253, 314] on div "Luxury Custom Nail Art Heading Product Images Turquoise Crown Product Title $99…" at bounding box center [516, 182] width 793 height 274
drag, startPoint x: 528, startPoint y: 426, endPoint x: 383, endPoint y: 426, distance: 145.1
click at [383, 426] on div "Please paste Add to Cart into a Product or Product List element" at bounding box center [456, 425] width 161 height 13
copy body "Please paste Add to Cart into a Product or Product List element"
click at [252, 278] on img at bounding box center [216, 182] width 192 height 192
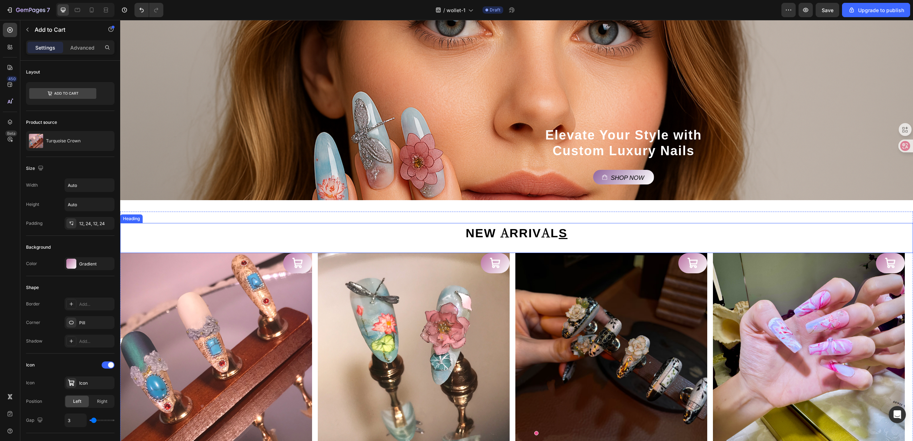
scroll to position [428, 0]
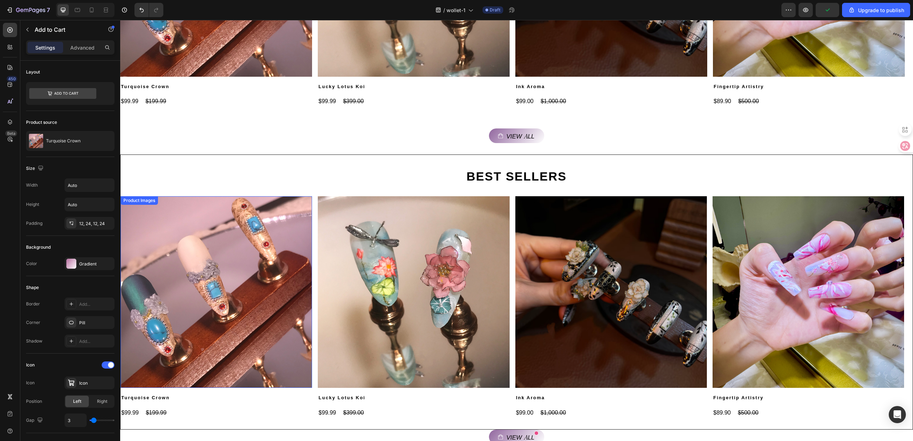
click at [278, 261] on img at bounding box center [216, 291] width 191 height 191
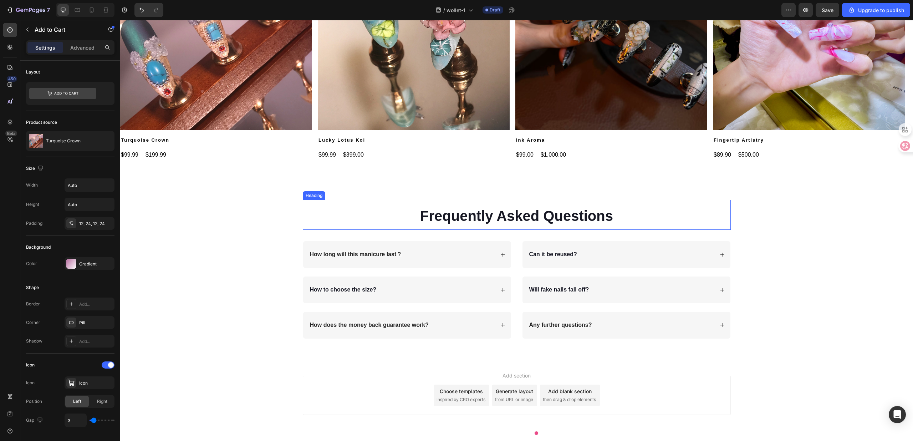
scroll to position [999, 0]
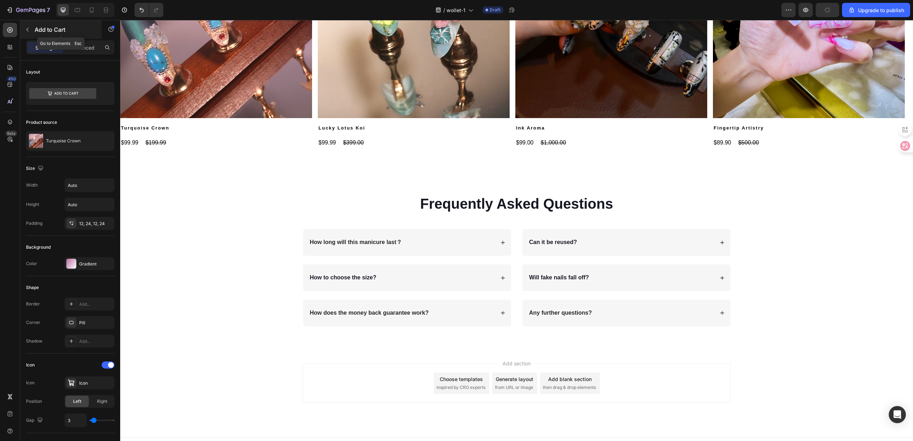
click at [42, 32] on p "Add to Cart" at bounding box center [65, 29] width 61 height 9
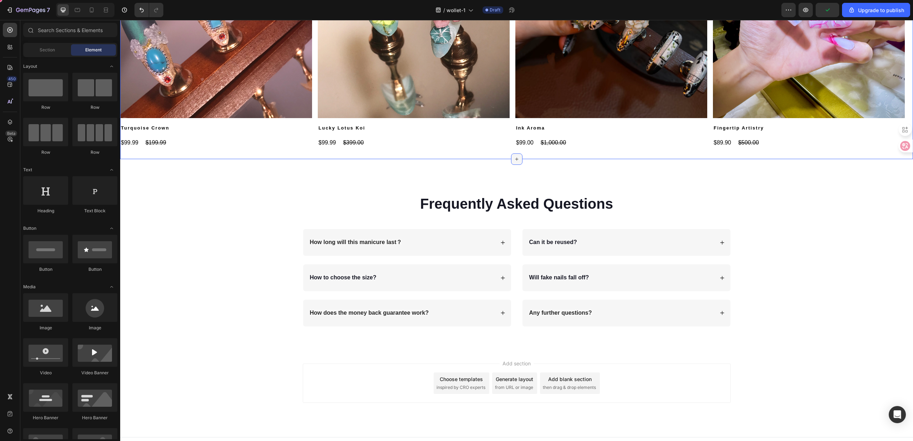
click at [517, 157] on div at bounding box center [516, 158] width 11 height 11
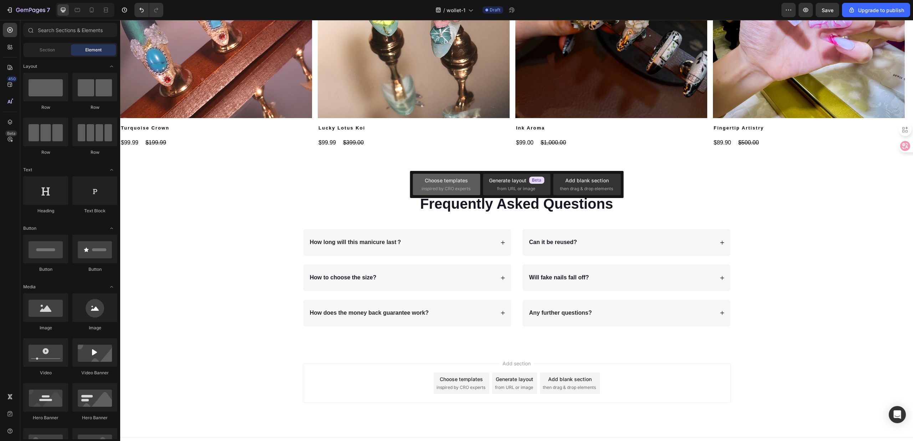
click at [483, 176] on div "Choose templates inspired by CRO experts" at bounding box center [516, 184] width 67 height 21
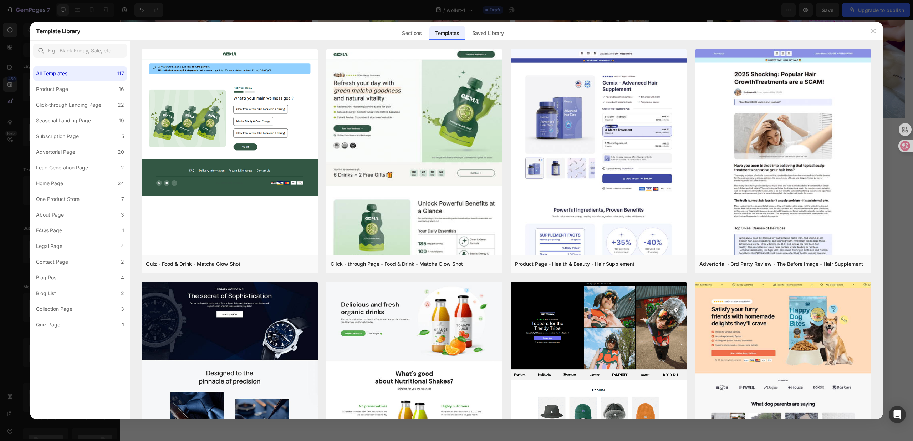
click at [431, 30] on div "Templates" at bounding box center [446, 33] width 35 height 14
click at [422, 30] on div "Sections" at bounding box center [411, 33] width 31 height 14
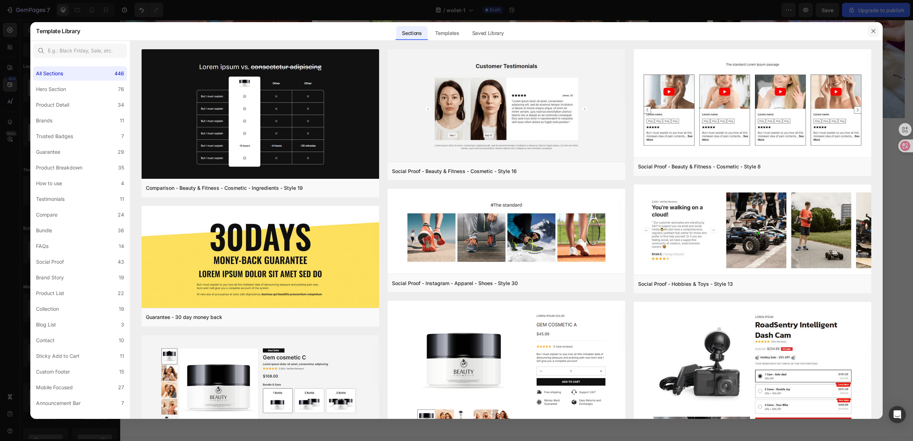
click at [871, 31] on icon "button" at bounding box center [873, 31] width 6 height 6
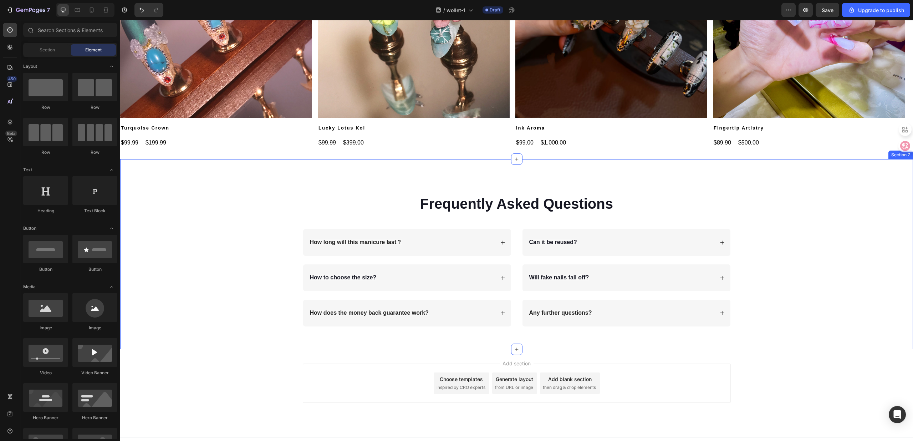
drag, startPoint x: 803, startPoint y: 225, endPoint x: 803, endPoint y: 230, distance: 5.0
click at [803, 229] on div "Frequently Asked Questions Heading Row How long will this manicure last？ How to…" at bounding box center [516, 260] width 778 height 144
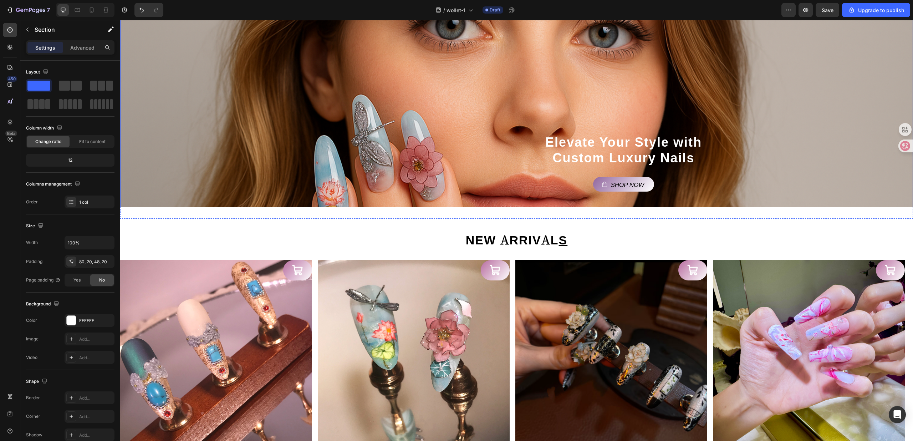
scroll to position [123, 0]
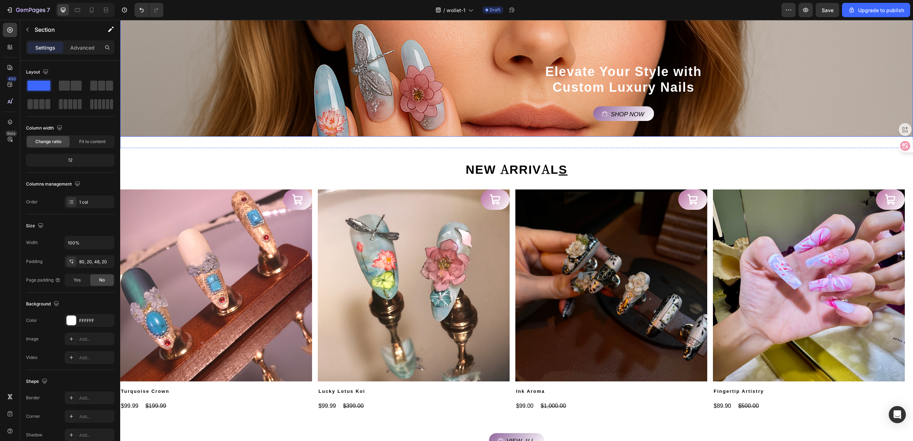
click at [271, 280] on img at bounding box center [216, 285] width 192 height 192
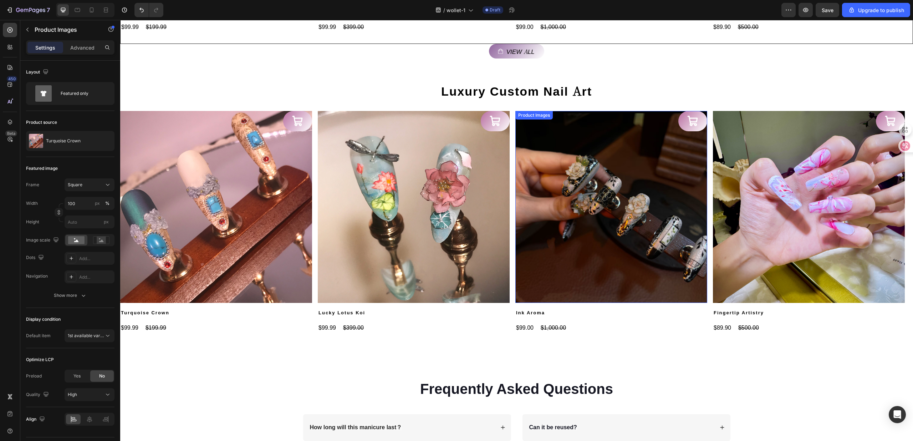
scroll to position [862, 0]
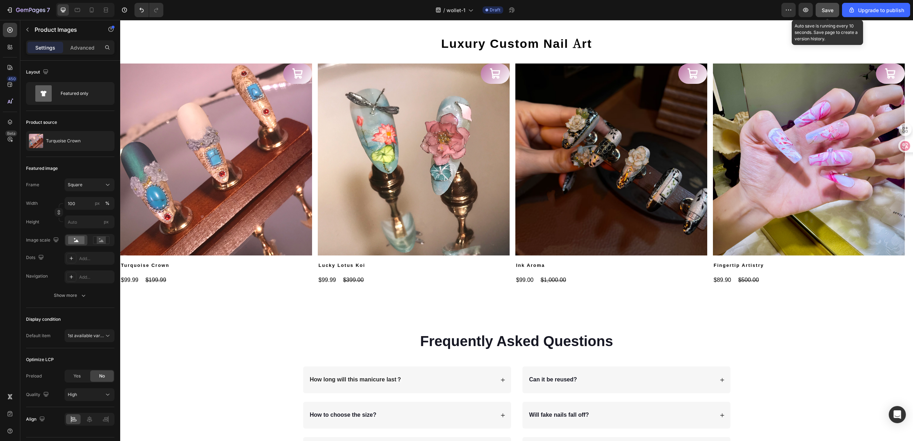
click at [825, 7] on span "Save" at bounding box center [827, 10] width 12 height 6
click at [801, 9] on button "button" at bounding box center [805, 10] width 14 height 14
click at [819, 12] on button "Save" at bounding box center [827, 10] width 24 height 14
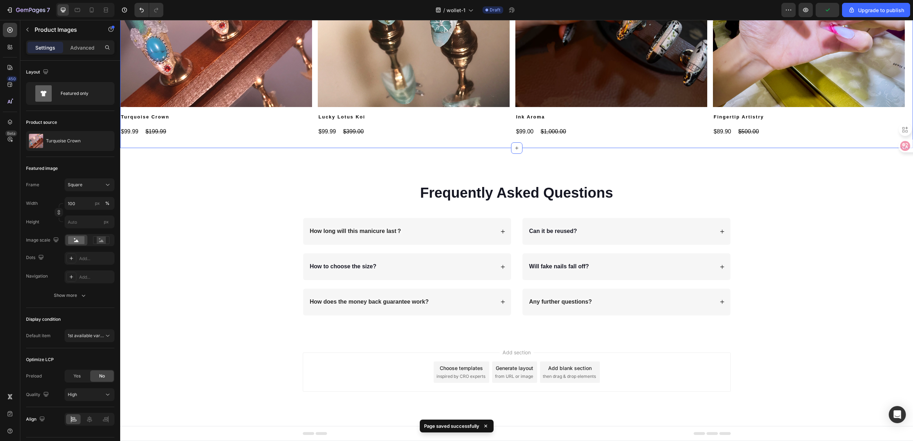
scroll to position [903, 0]
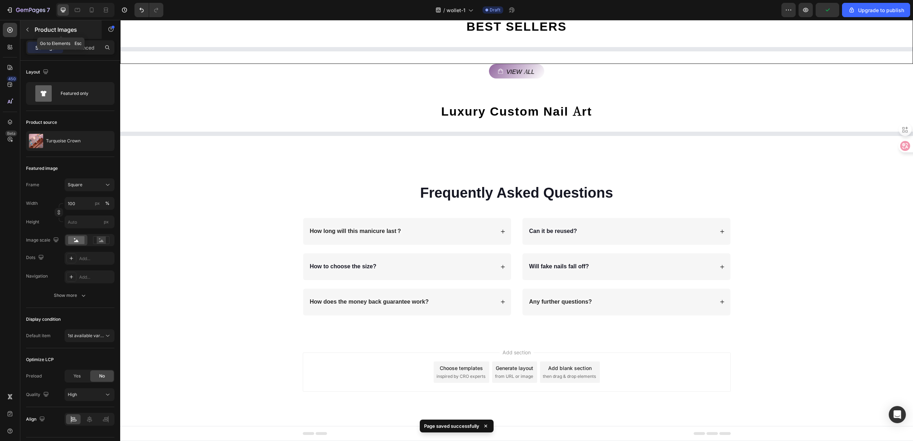
click at [26, 28] on icon "button" at bounding box center [28, 30] width 6 height 6
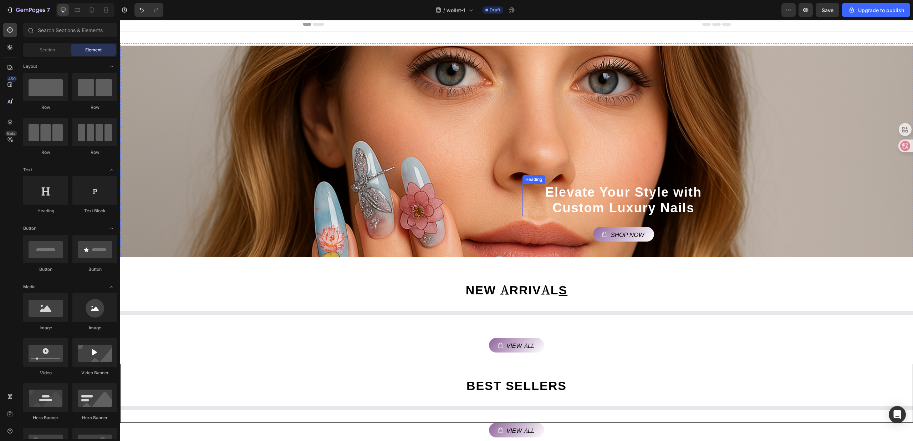
scroll to position [0, 0]
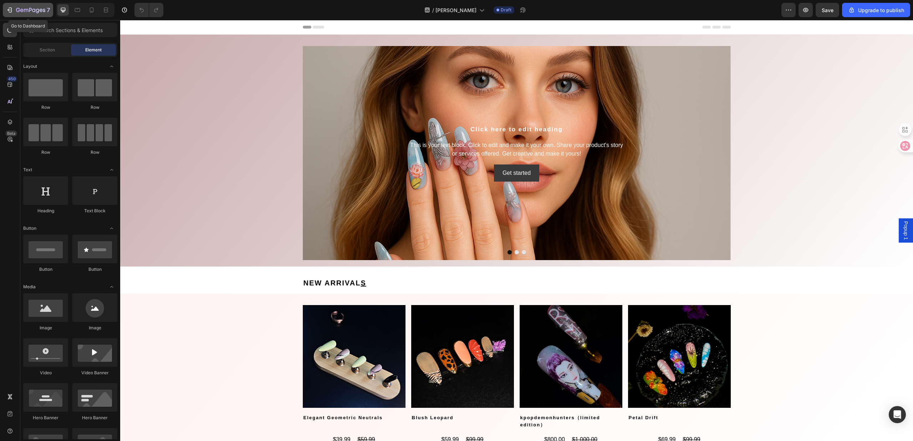
click at [19, 10] on icon "button" at bounding box center [18, 10] width 4 height 4
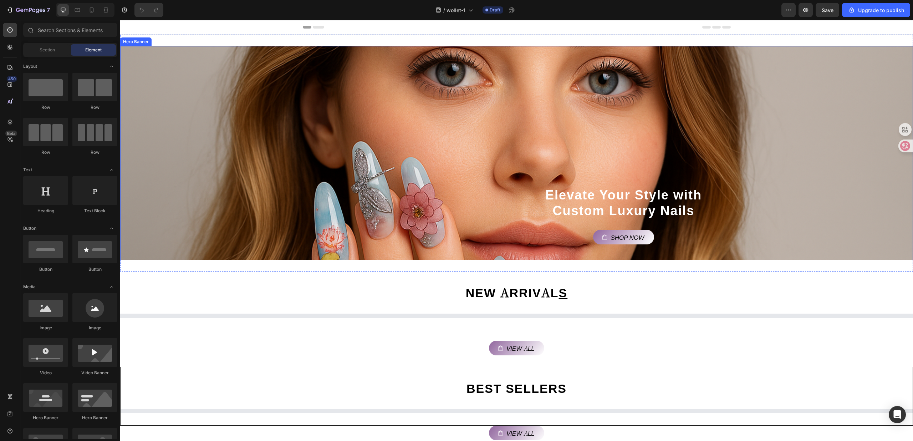
click at [291, 144] on div "Background Image" at bounding box center [516, 206] width 793 height 321
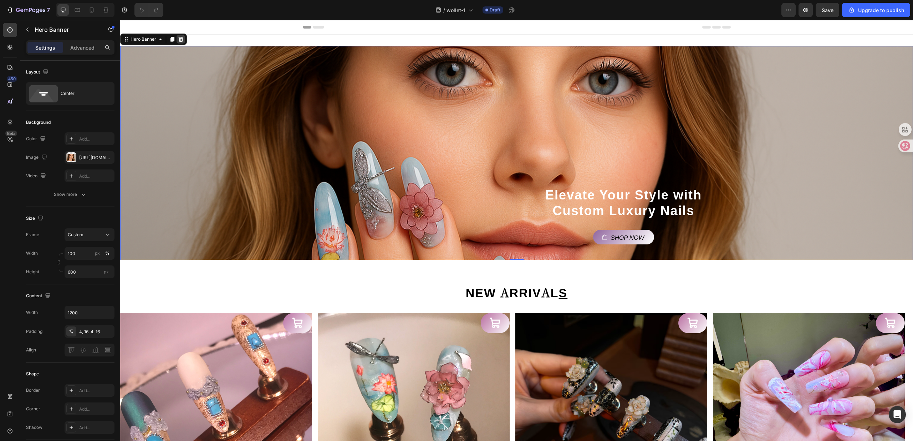
click at [179, 42] on icon at bounding box center [181, 39] width 6 height 6
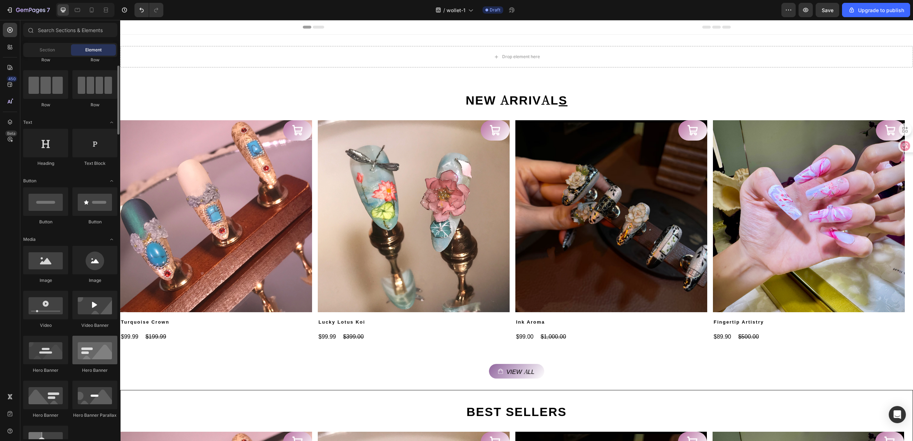
scroll to position [237, 0]
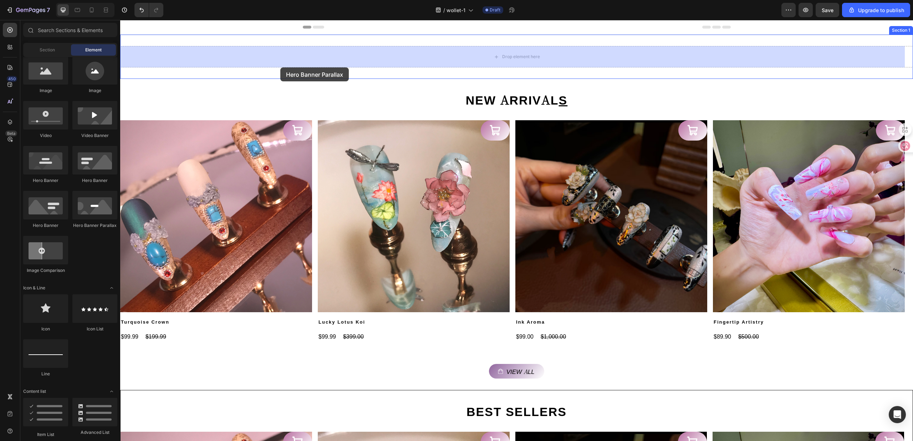
drag, startPoint x: 206, startPoint y: 234, endPoint x: 280, endPoint y: 67, distance: 182.4
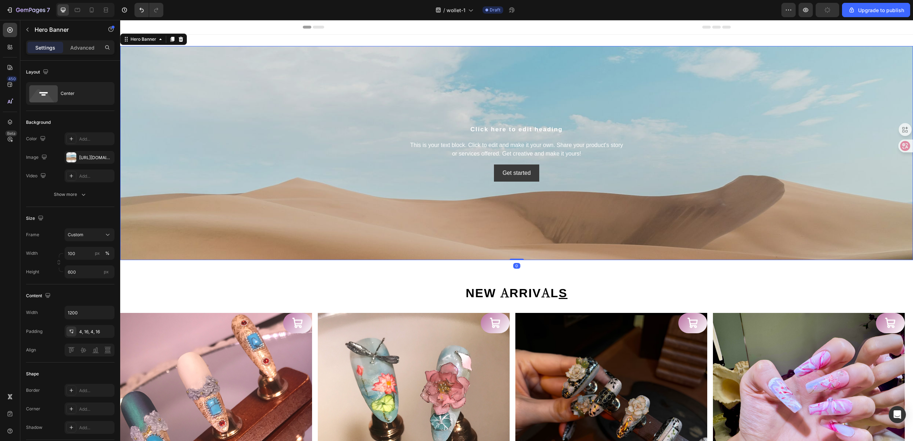
click at [269, 99] on div "Background Image" at bounding box center [516, 206] width 793 height 321
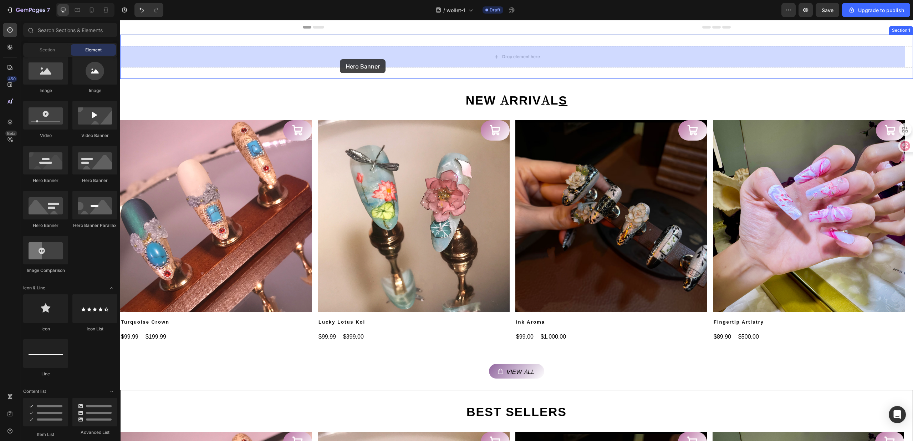
drag, startPoint x: 166, startPoint y: 236, endPoint x: 310, endPoint y: 68, distance: 221.2
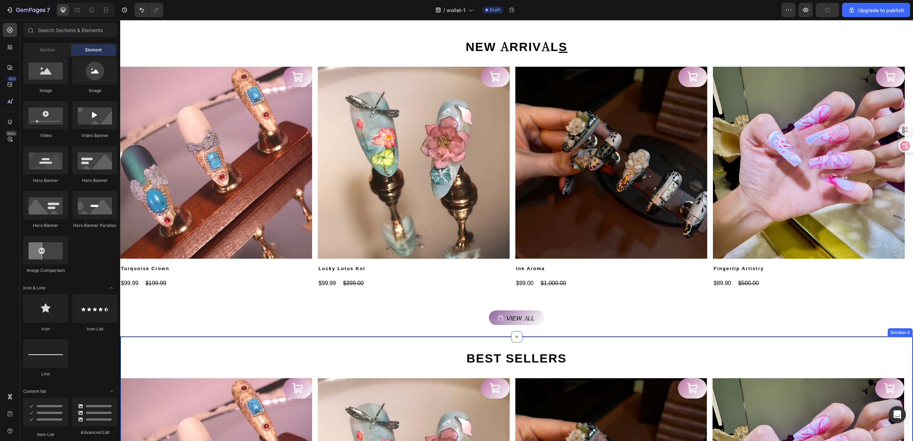
scroll to position [0, 0]
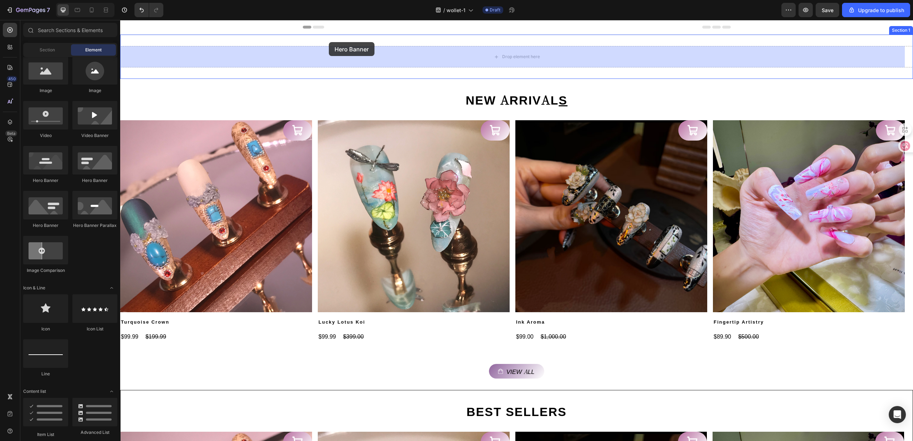
drag, startPoint x: 165, startPoint y: 180, endPoint x: 329, endPoint y: 42, distance: 214.0
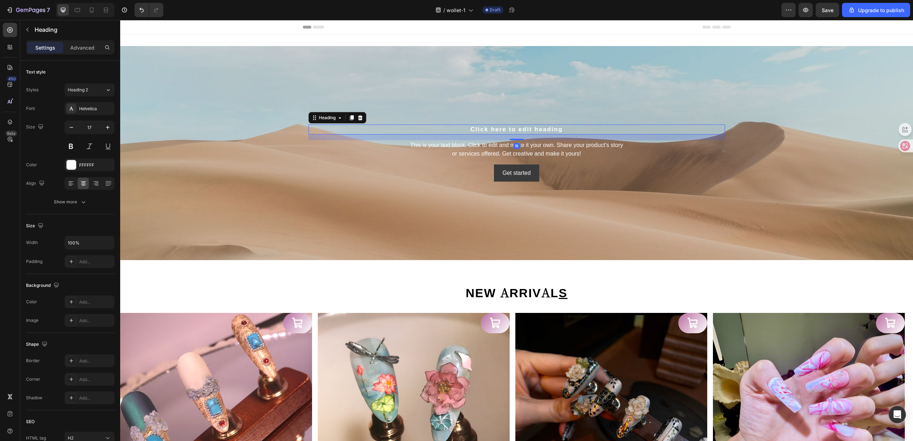
click at [318, 129] on h2 "Click here to edit heading" at bounding box center [516, 129] width 416 height 10
click at [239, 175] on div "Background Image" at bounding box center [516, 153] width 793 height 214
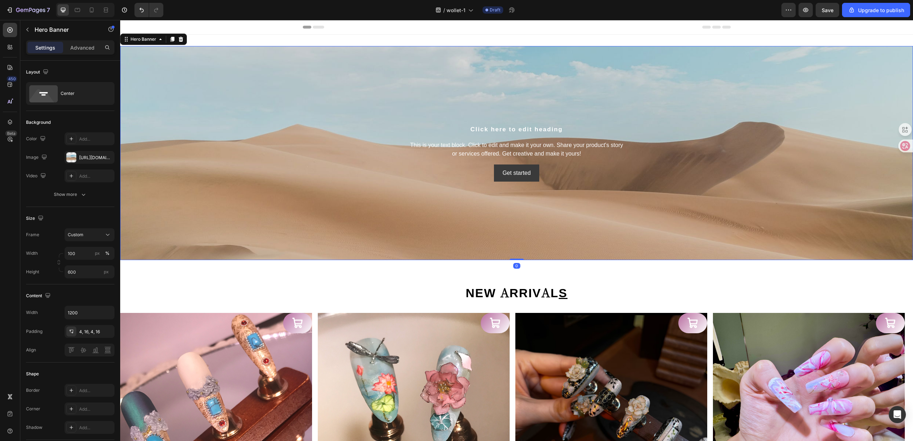
click at [372, 188] on div "Background Image" at bounding box center [516, 153] width 793 height 214
click at [104, 155] on icon "button" at bounding box center [107, 157] width 6 height 6
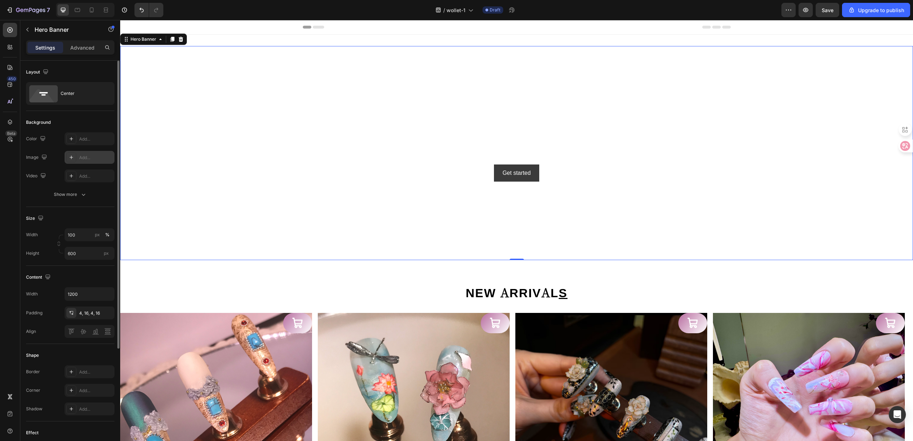
click at [96, 156] on div "Add..." at bounding box center [96, 157] width 34 height 6
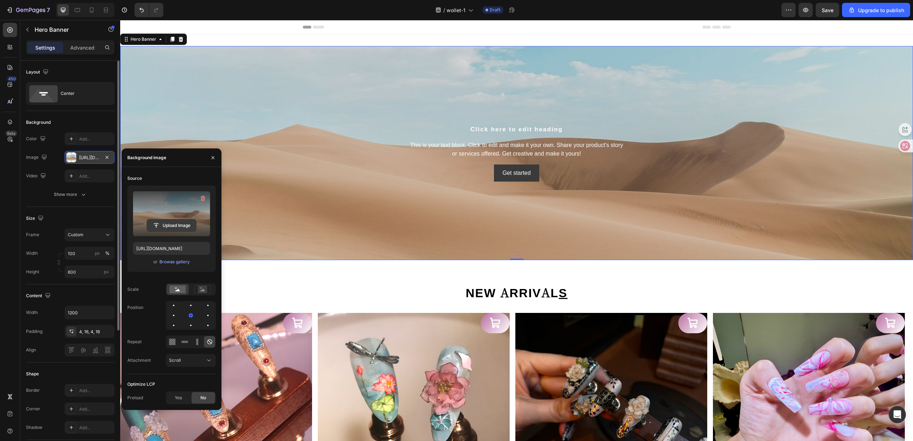
click at [158, 221] on input "file" at bounding box center [171, 225] width 49 height 12
type input "[URL][DOMAIN_NAME]"
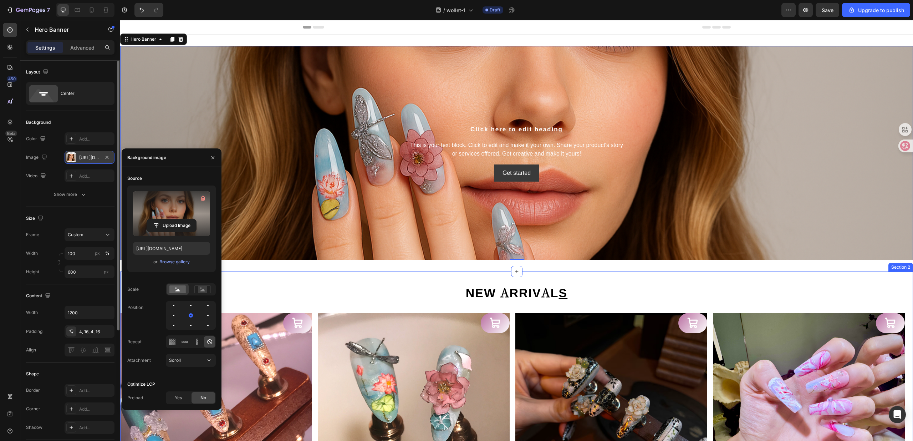
click at [626, 294] on h2 "NEW ARRIVAL S" at bounding box center [517, 292] width 428 height 19
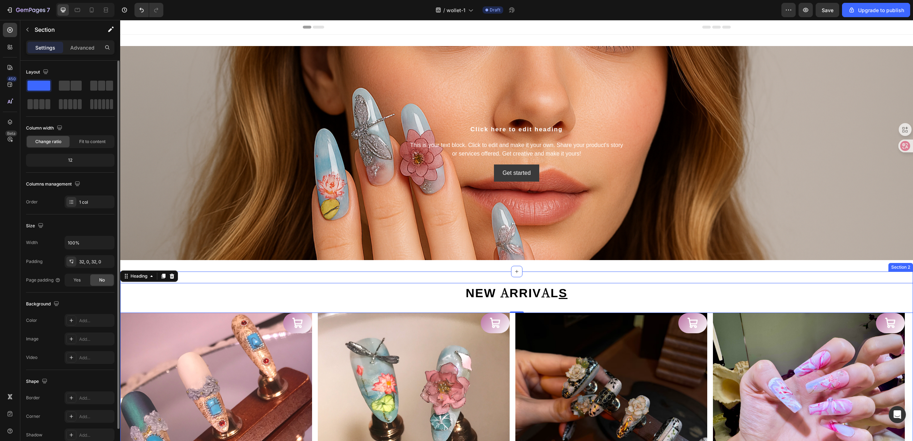
click at [614, 275] on div "NEW ARRIVAL S Heading 0 Product Images Turquoise Crown Product Title $99.99 Pro…" at bounding box center [516, 408] width 793 height 274
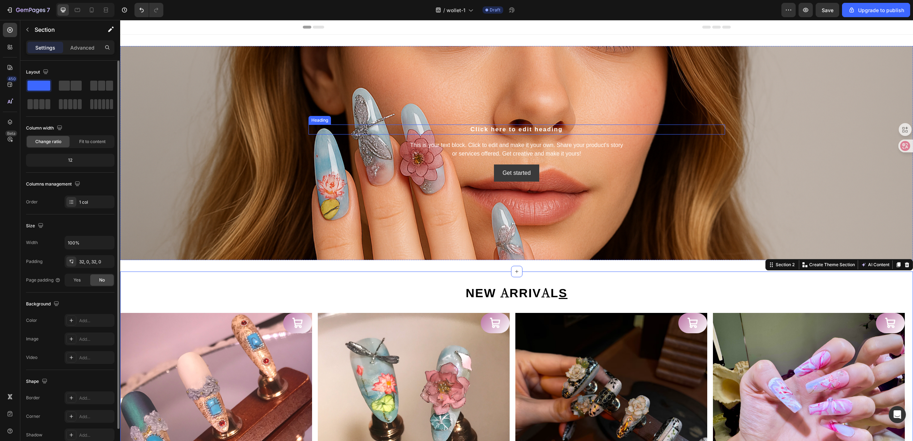
click at [519, 130] on h2 "Click here to edit heading" at bounding box center [516, 129] width 416 height 10
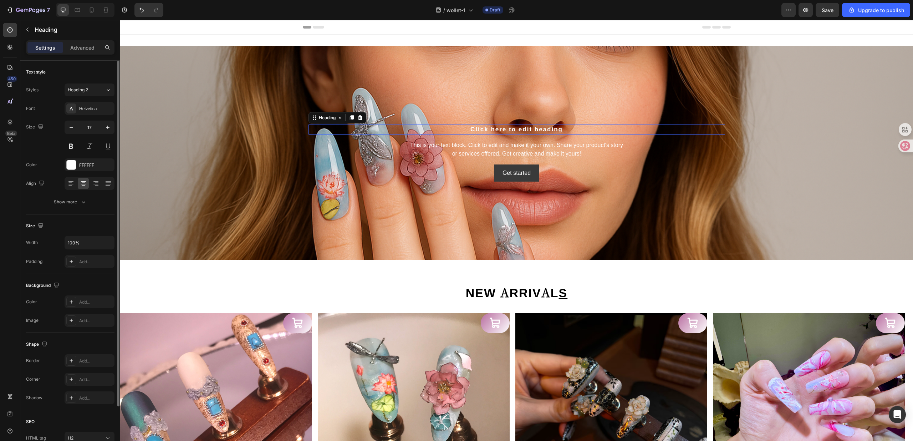
click at [519, 130] on h2 "Click here to edit heading" at bounding box center [516, 129] width 416 height 10
click at [551, 129] on p "Click here to edit heading" at bounding box center [516, 129] width 415 height 9
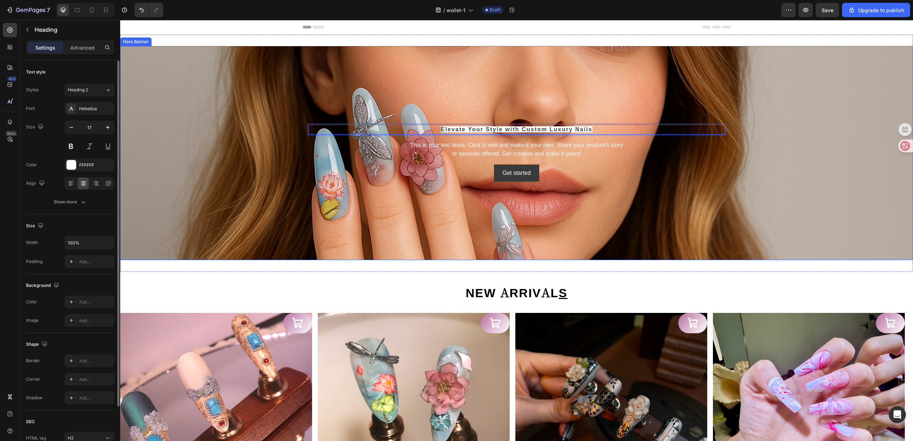
click at [601, 160] on div "Elevate Your Style with Custom Luxury Nails Heading 16 This is your text block.…" at bounding box center [516, 152] width 416 height 57
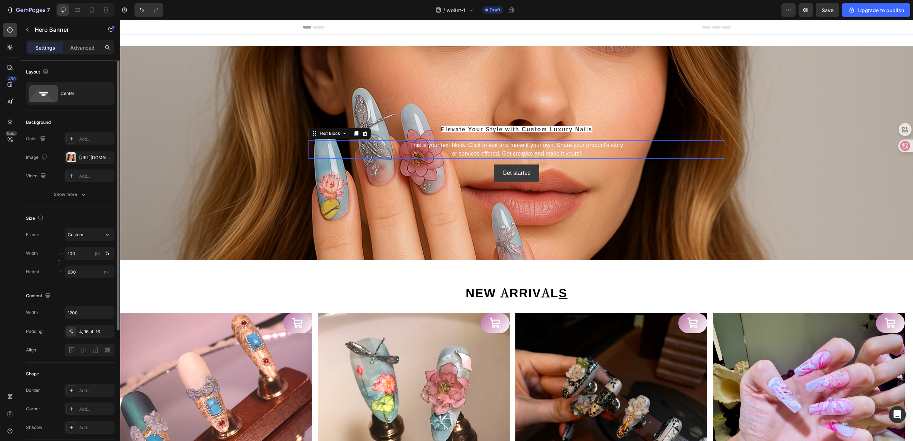
click at [571, 144] on div "This is your text block. Click to edit and make it your own. Share your product…" at bounding box center [516, 149] width 416 height 19
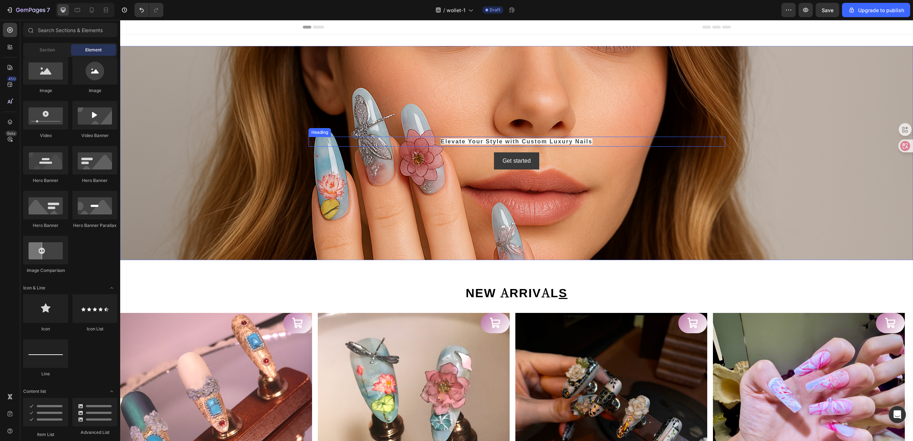
click at [551, 138] on p "⁠⁠⁠⁠⁠⁠⁠ Elevate Your Style with Custom Luxury Nails" at bounding box center [516, 141] width 415 height 9
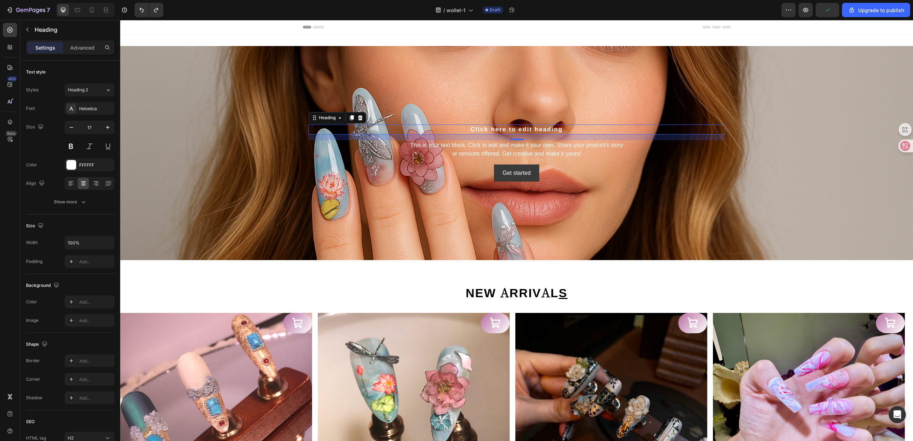
click at [508, 126] on h2 "Click here to edit heading" at bounding box center [516, 129] width 416 height 10
click at [508, 126] on p "Click here to edit heading" at bounding box center [516, 129] width 415 height 9
click at [585, 155] on div "This is your text block. Click to edit and make it your own. Share your product…" at bounding box center [516, 149] width 416 height 19
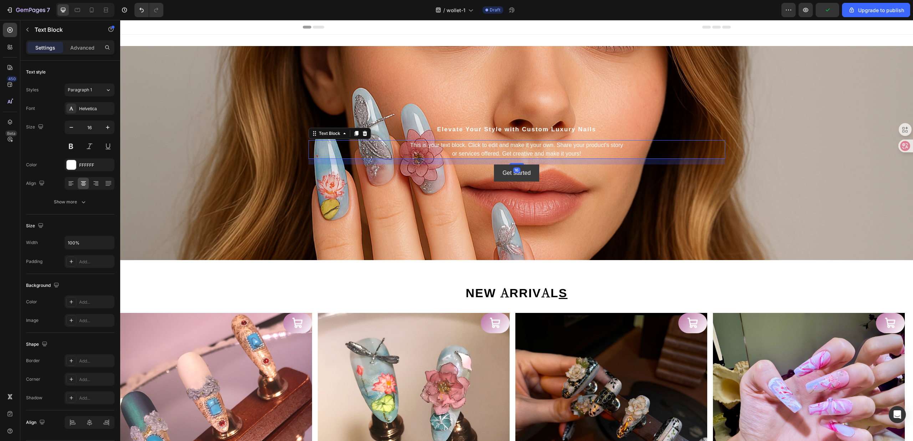
click at [564, 143] on div "This is your text block. Click to edit and make it your own. Share your product…" at bounding box center [516, 149] width 416 height 19
click at [574, 163] on div "Elevate Your Style with Custom Luxury Nails Heading This is your text block. Cl…" at bounding box center [516, 152] width 416 height 57
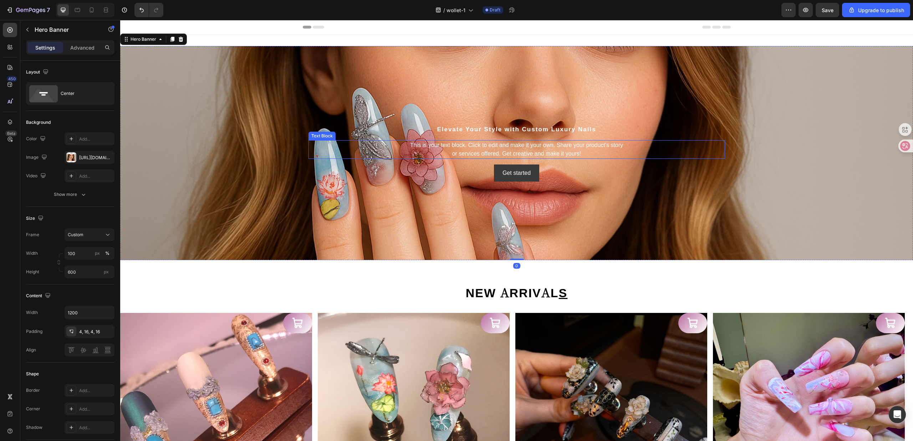
click at [574, 150] on p "This is your text block. Click to edit and make it your own. Share your product…" at bounding box center [516, 149] width 415 height 17
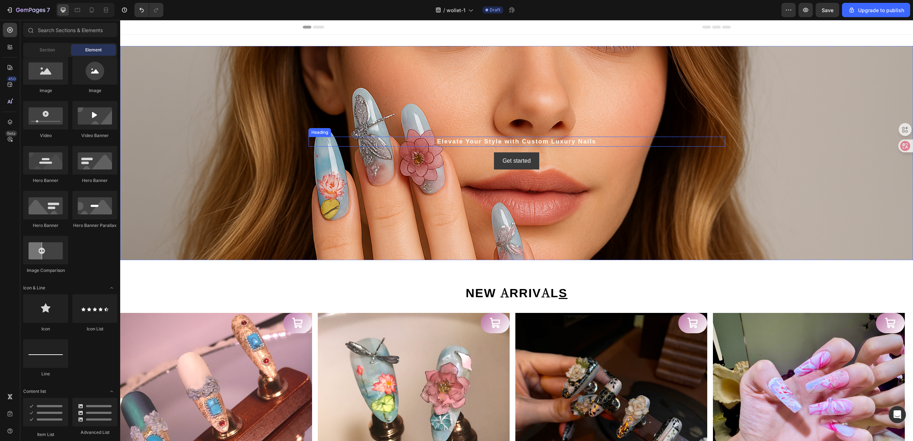
click at [543, 144] on p "Elevate Your Style with Custom Luxury Nails" at bounding box center [516, 141] width 415 height 9
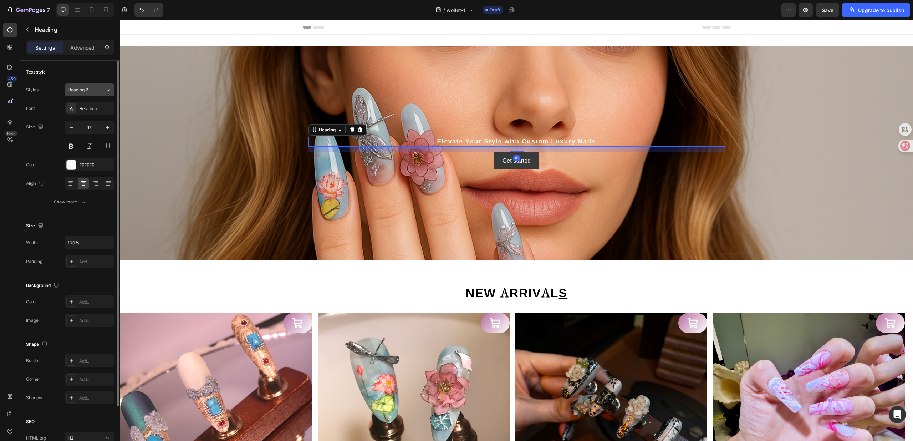
click at [101, 88] on div "Heading 2" at bounding box center [86, 90] width 37 height 6
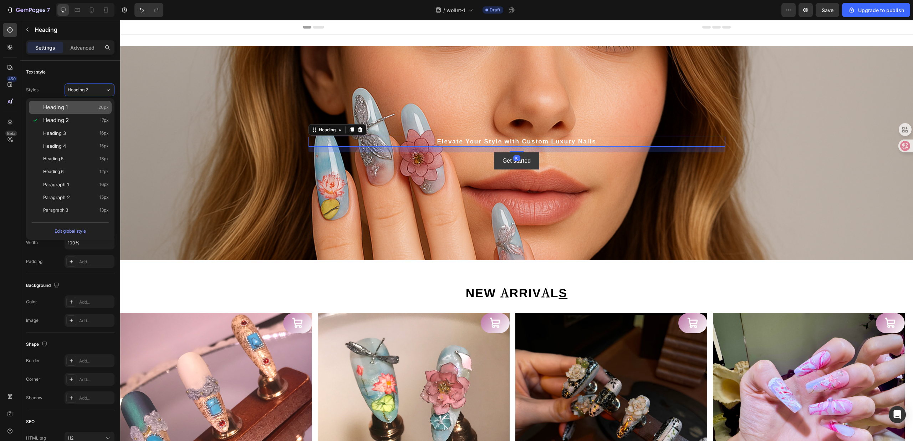
click at [96, 107] on div "Heading 1 20px" at bounding box center [76, 107] width 66 height 7
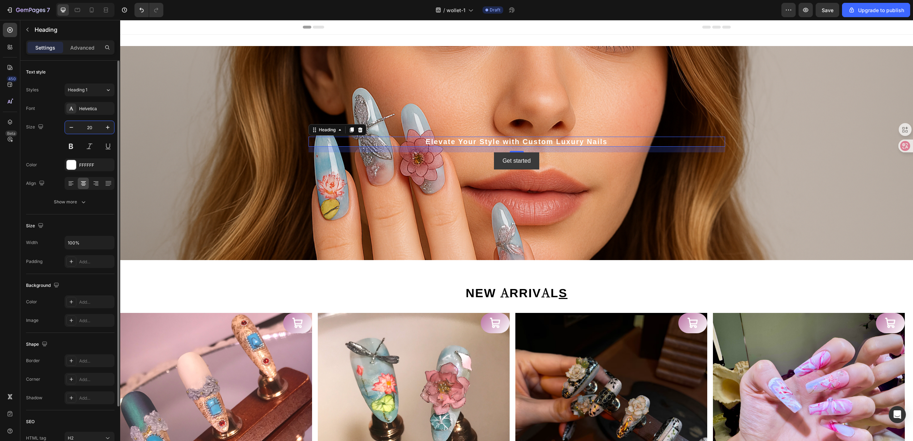
click at [94, 128] on input "20" at bounding box center [90, 127] width 24 height 13
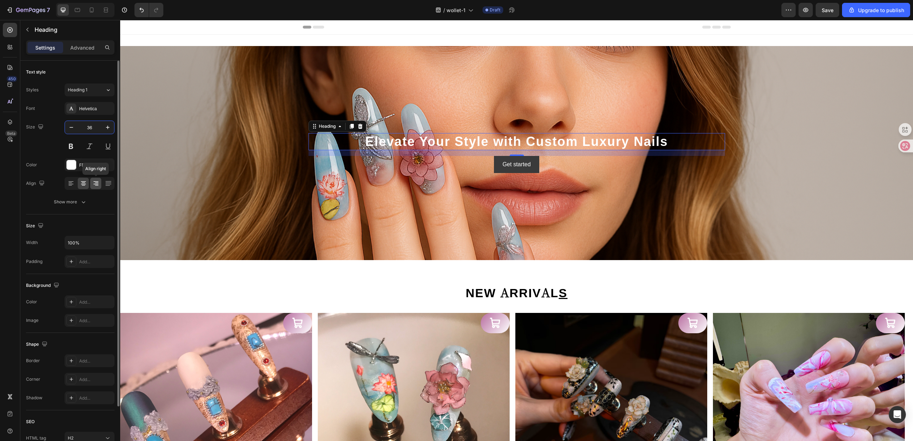
type input "36"
click at [97, 181] on icon at bounding box center [95, 181] width 5 height 1
click at [107, 185] on icon at bounding box center [107, 185] width 5 height 0
click at [93, 185] on icon at bounding box center [95, 183] width 7 height 7
click at [80, 204] on icon "button" at bounding box center [83, 201] width 7 height 7
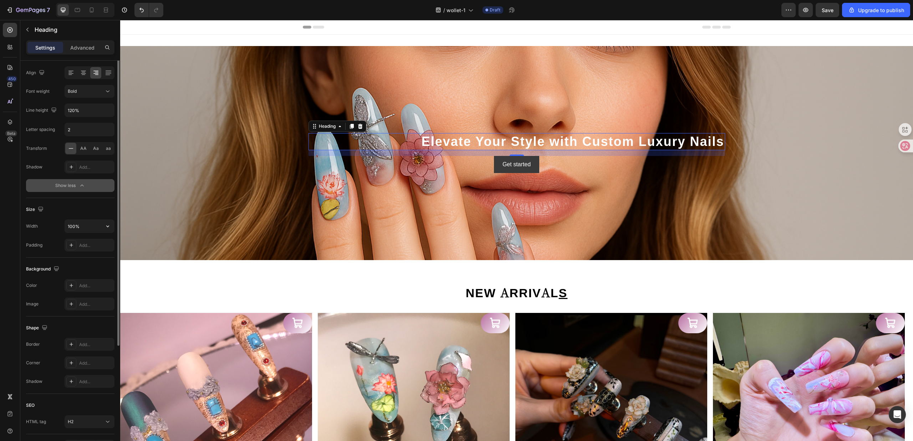
scroll to position [63, 0]
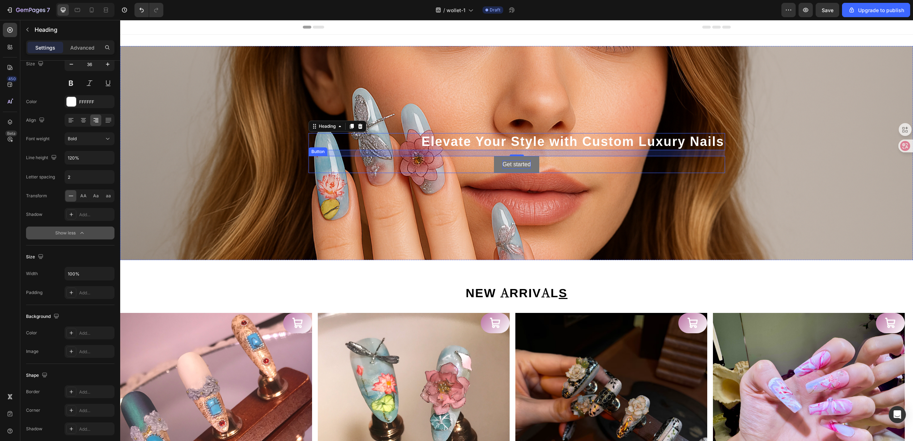
click at [502, 167] on div "Get started" at bounding box center [516, 164] width 28 height 9
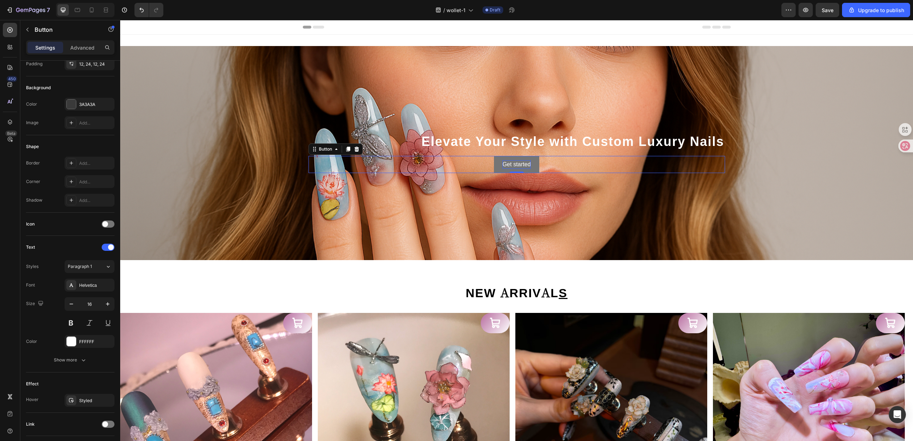
scroll to position [0, 0]
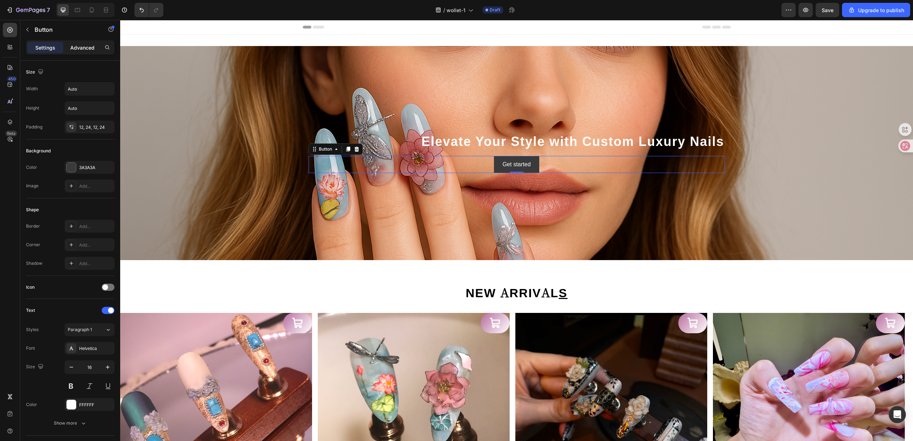
click at [81, 48] on p "Advanced" at bounding box center [82, 47] width 24 height 7
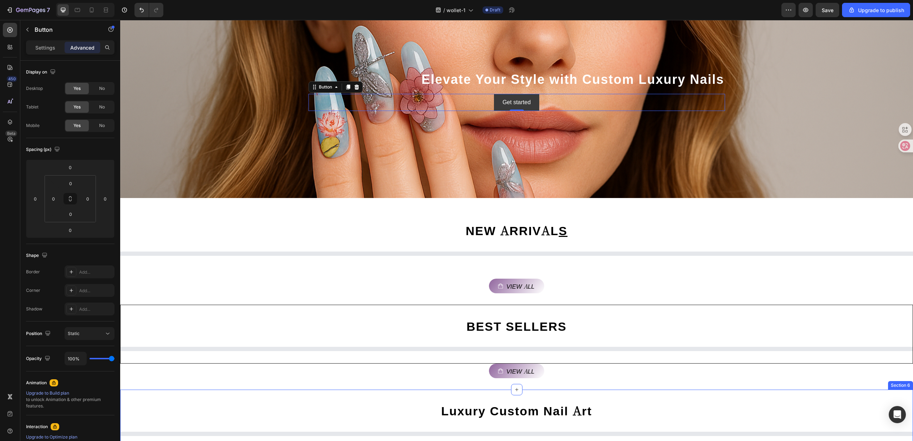
scroll to position [190, 0]
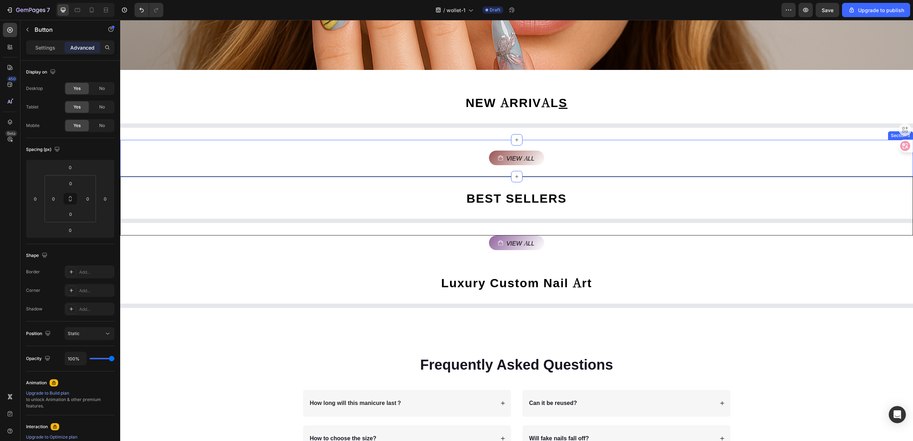
click at [524, 163] on link "View all" at bounding box center [516, 157] width 55 height 15
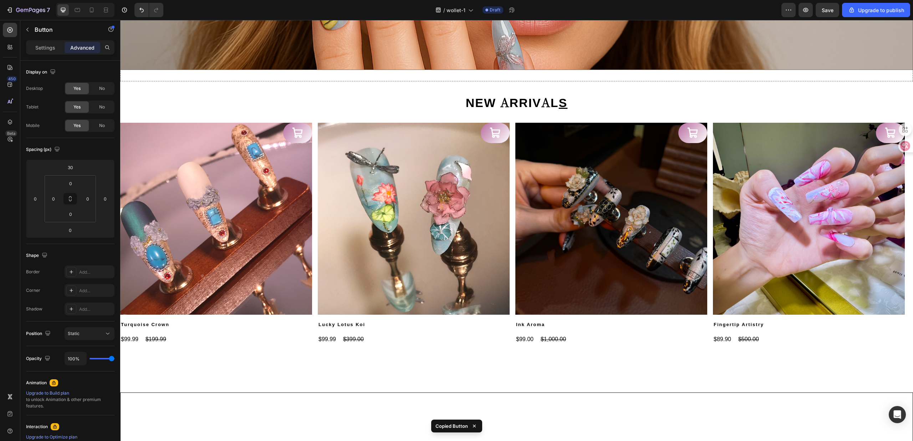
scroll to position [0, 0]
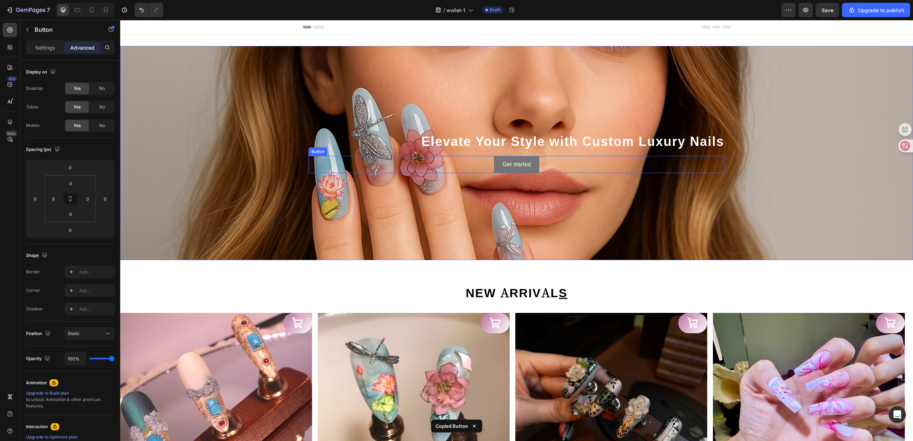
click at [530, 158] on button "Get started" at bounding box center [516, 164] width 45 height 17
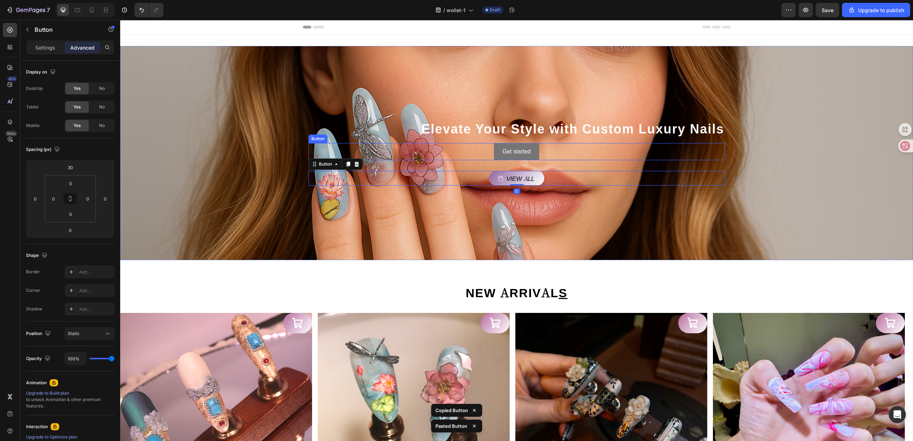
click at [528, 149] on button "Get started" at bounding box center [516, 151] width 45 height 17
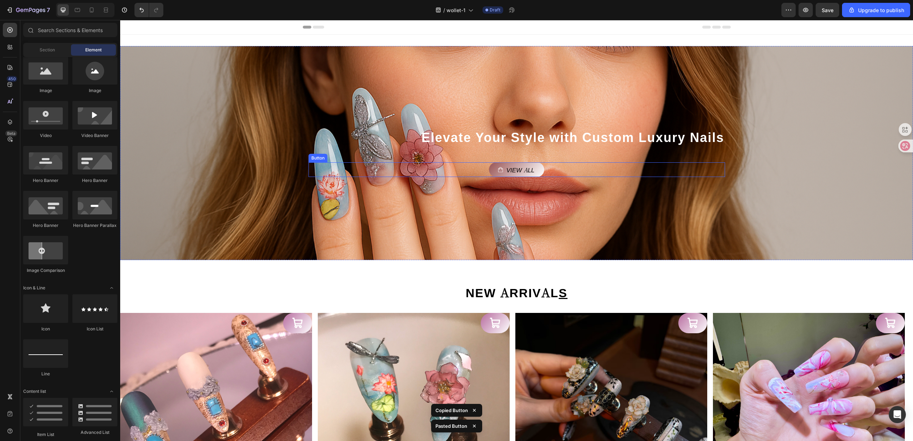
click at [521, 174] on link "View all" at bounding box center [516, 169] width 55 height 15
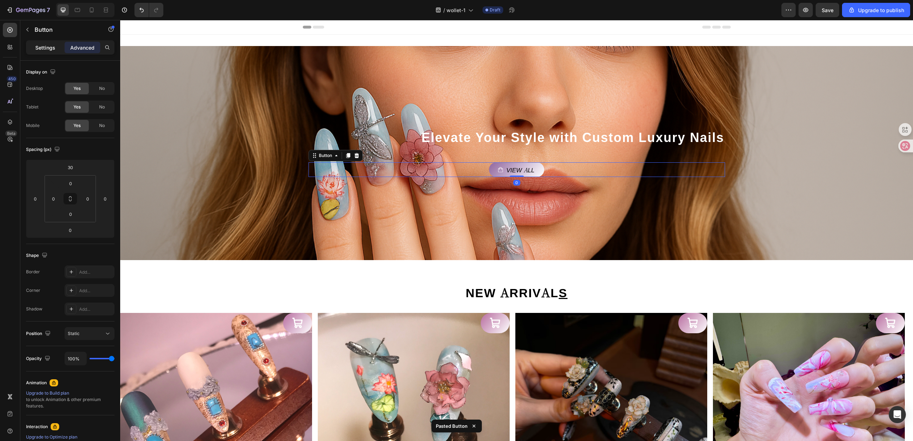
click at [45, 44] on p "Settings" at bounding box center [45, 47] width 20 height 7
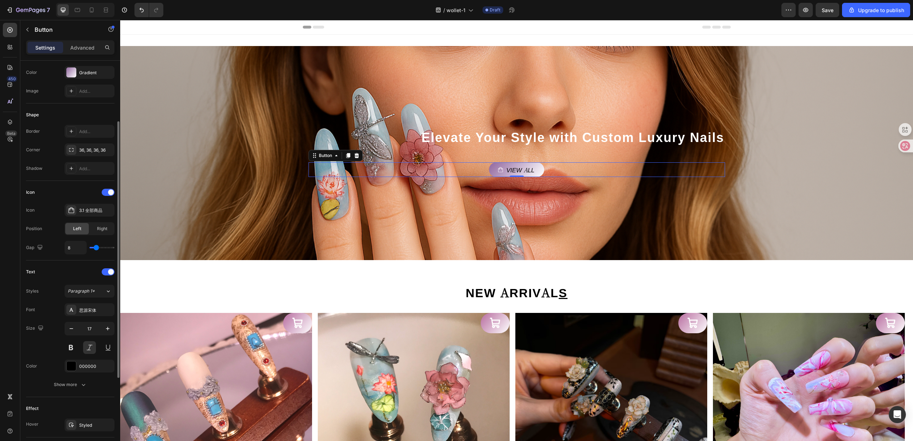
scroll to position [225, 0]
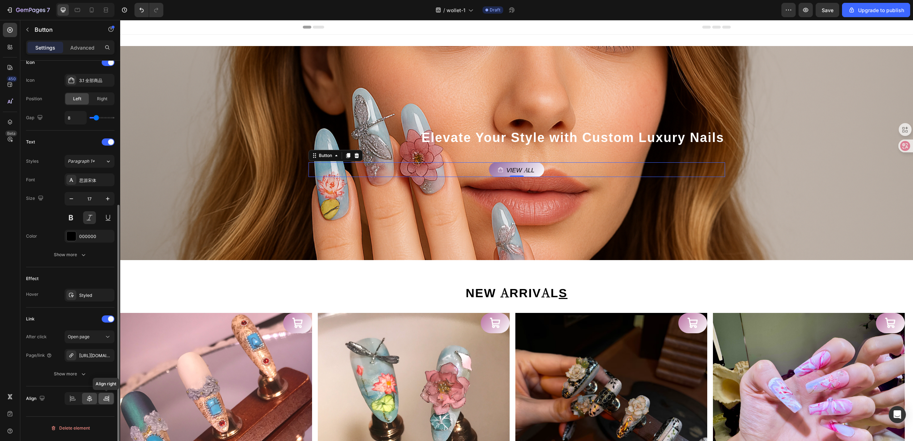
click at [105, 397] on icon at bounding box center [106, 398] width 7 height 7
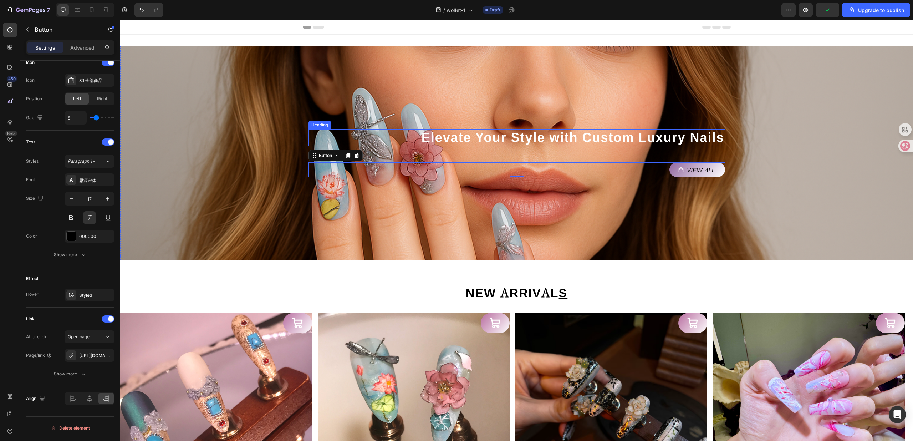
click at [561, 138] on p "Elevate Your Style with Custom Luxury Nails" at bounding box center [516, 137] width 415 height 15
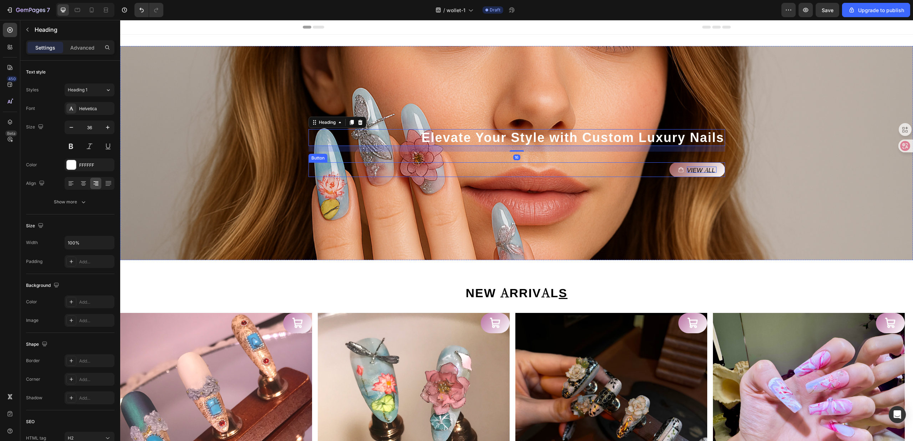
click at [695, 166] on p "View all" at bounding box center [701, 169] width 29 height 6
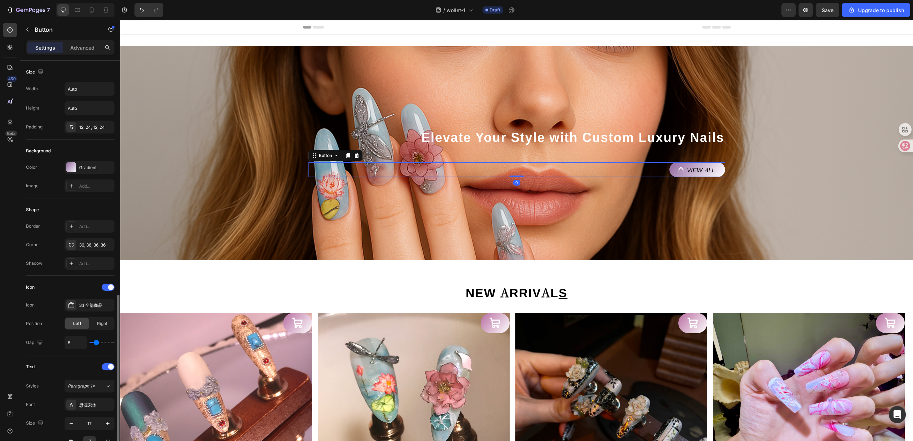
scroll to position [190, 0]
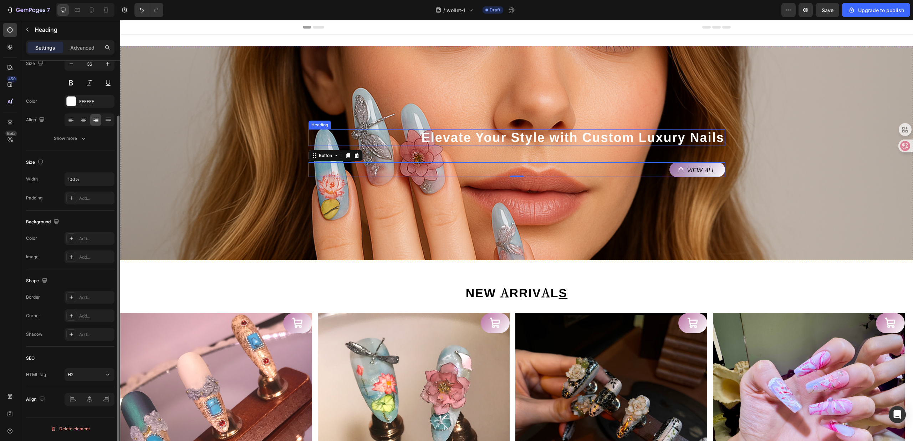
click at [575, 135] on p "Elevate Your Style with Custom Luxury Nails" at bounding box center [516, 137] width 415 height 15
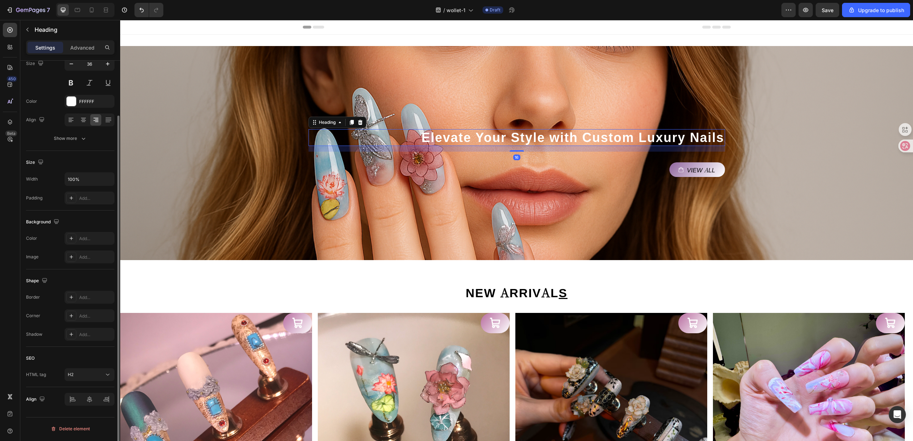
scroll to position [0, 0]
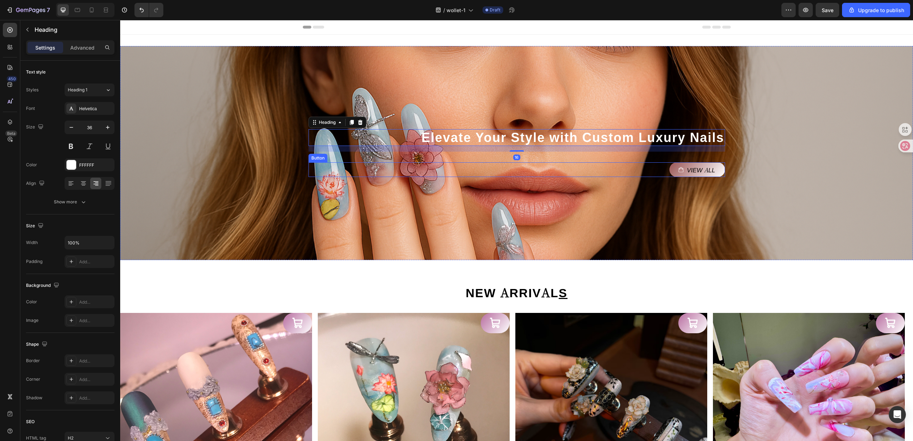
click at [680, 172] on div "View all" at bounding box center [697, 169] width 38 height 6
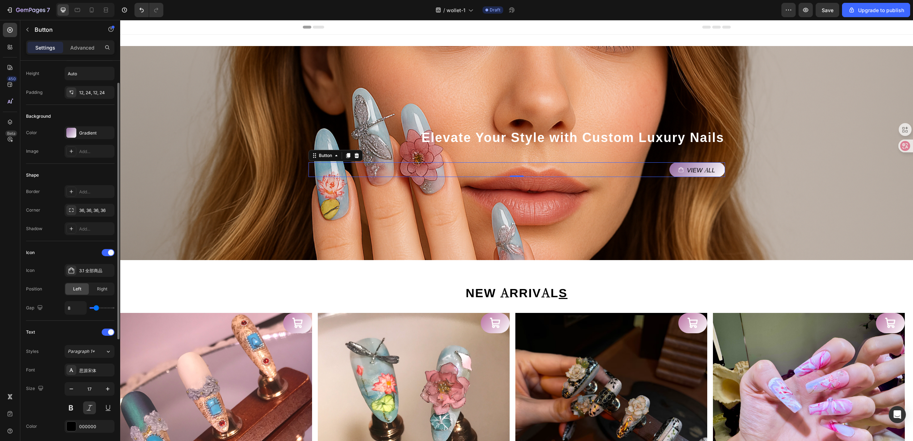
scroll to position [225, 0]
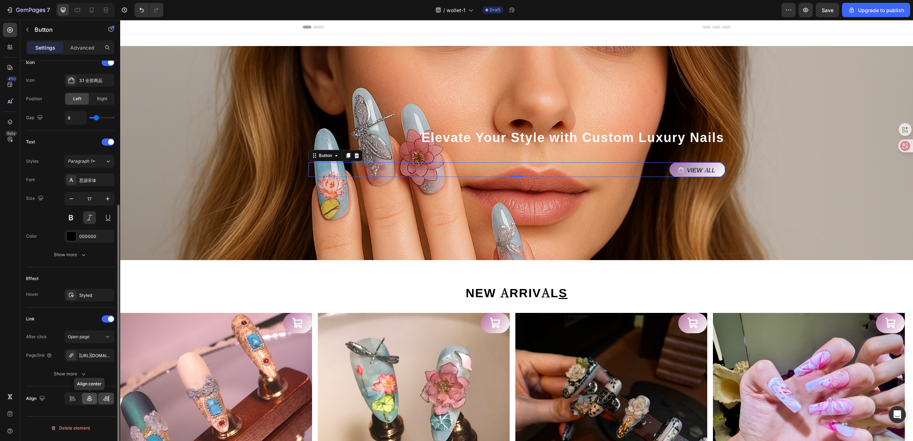
click at [88, 397] on icon at bounding box center [89, 398] width 7 height 7
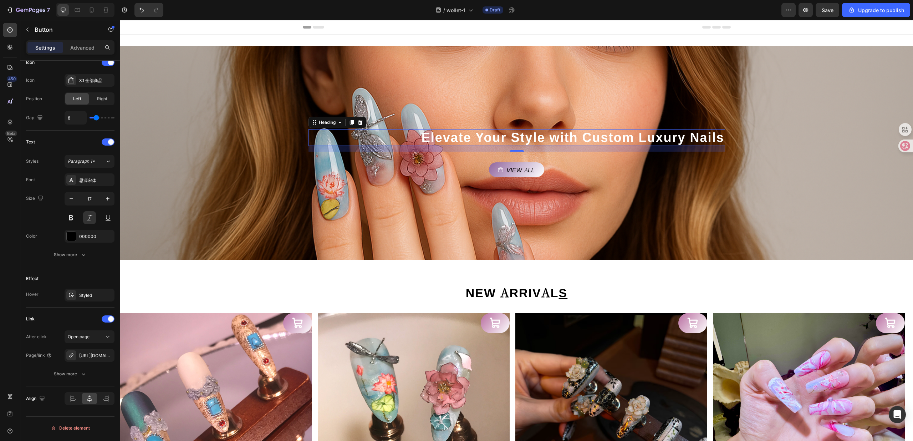
click at [535, 134] on p "Elevate Your Style with Custom Luxury Nails" at bounding box center [516, 137] width 415 height 15
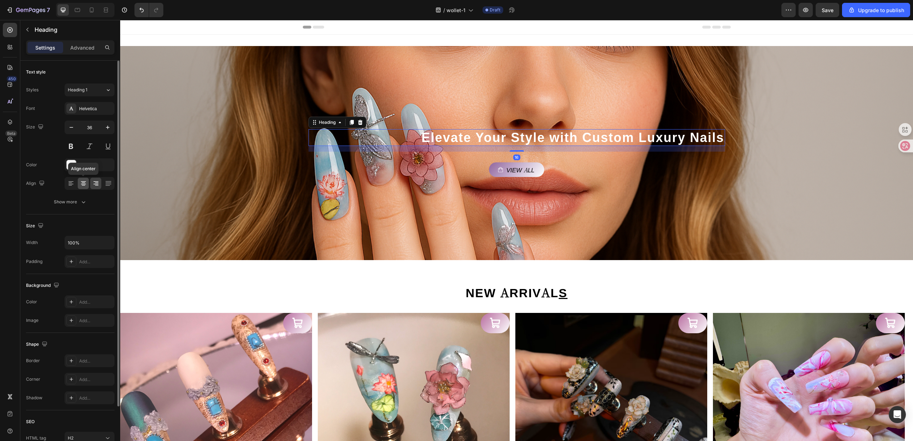
click at [80, 183] on icon at bounding box center [83, 183] width 7 height 7
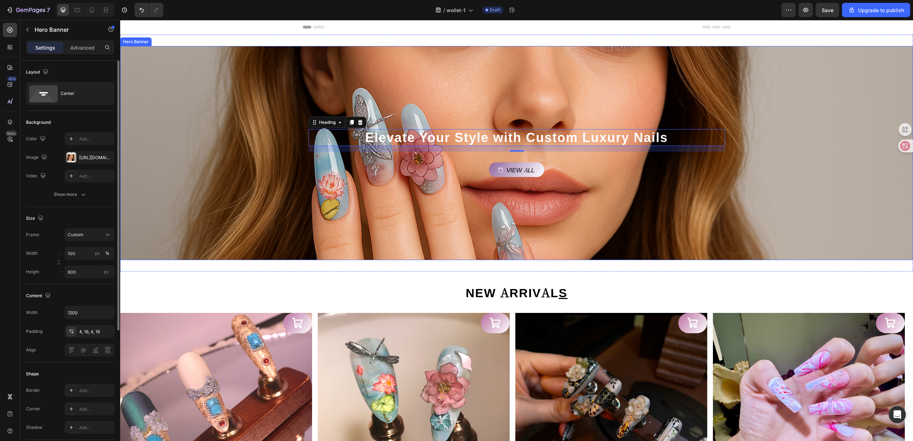
click at [535, 188] on div "Background Image" at bounding box center [516, 153] width 793 height 214
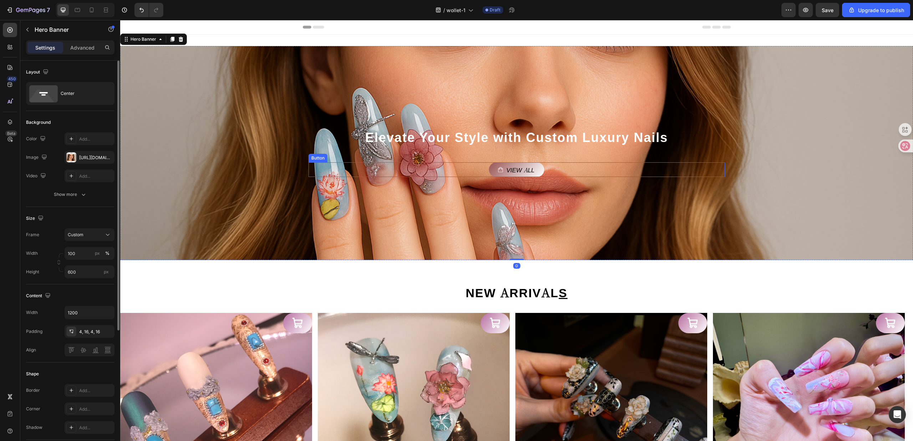
click at [526, 176] on link "View all" at bounding box center [516, 169] width 55 height 15
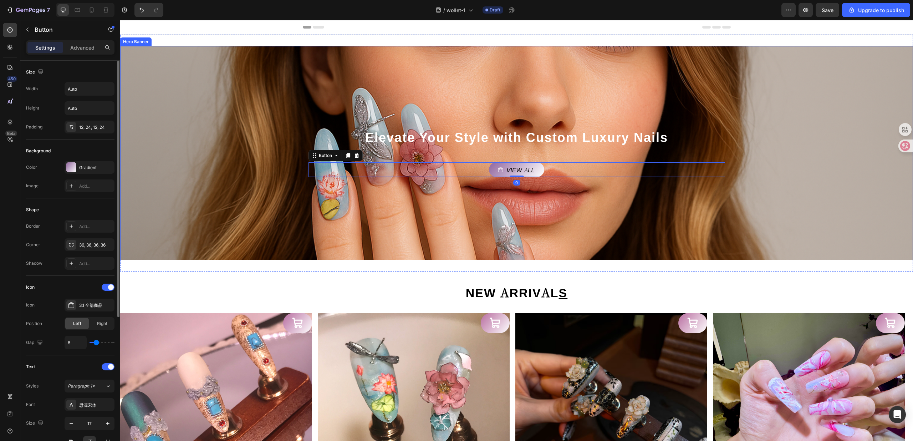
click at [513, 150] on div "Elevate Your Style with Custom Luxury Nails Heading View all Button 0" at bounding box center [516, 153] width 416 height 48
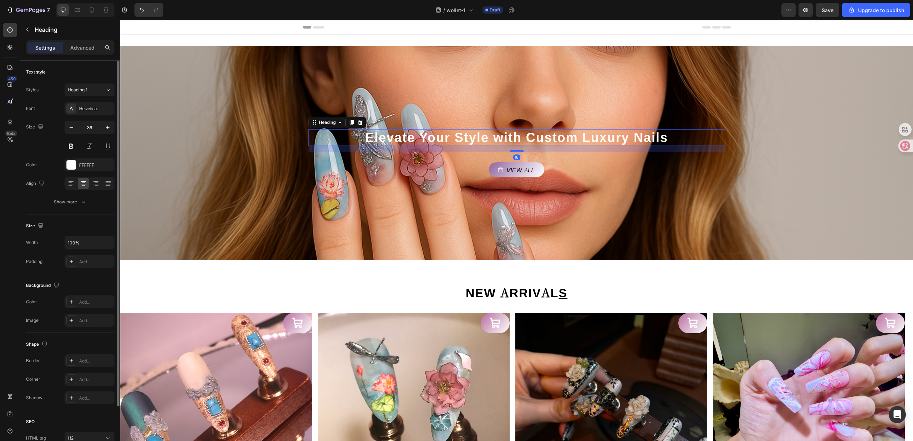
click at [518, 142] on p "Elevate Your Style with Custom Luxury Nails" at bounding box center [516, 137] width 415 height 15
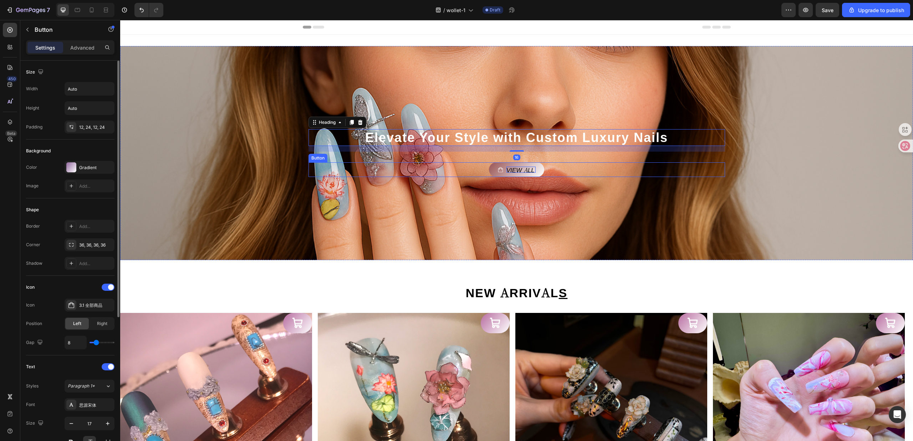
click at [514, 168] on p "View all" at bounding box center [520, 169] width 29 height 6
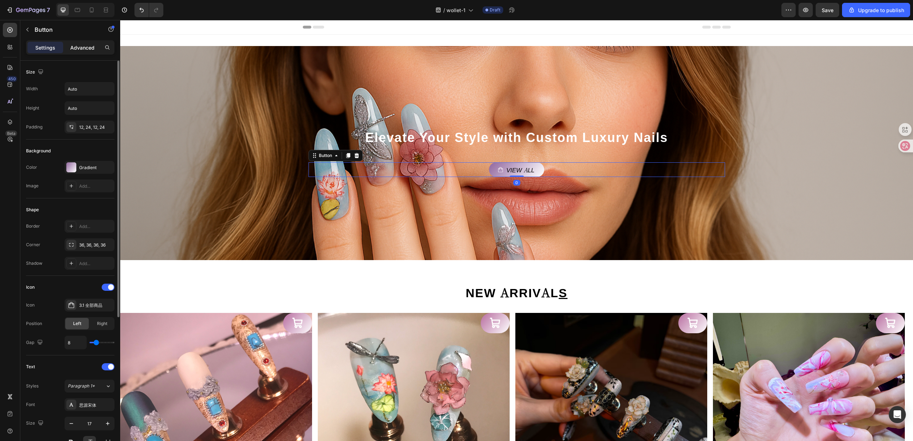
click at [82, 51] on div "Advanced" at bounding box center [83, 47] width 36 height 11
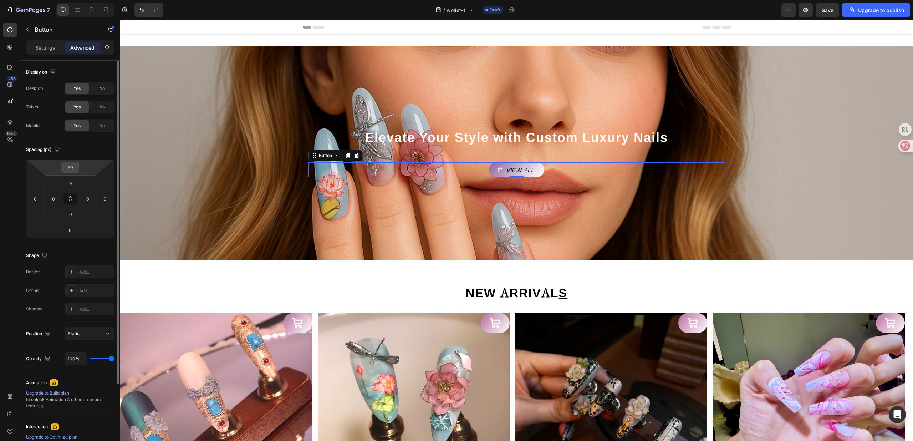
click at [72, 163] on input "30" at bounding box center [70, 167] width 14 height 11
type input "0"
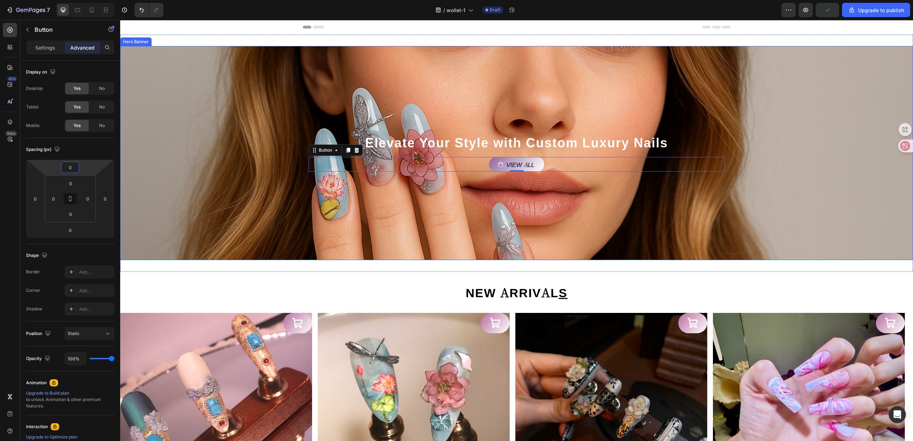
click at [531, 193] on div "Background Image" at bounding box center [516, 153] width 793 height 214
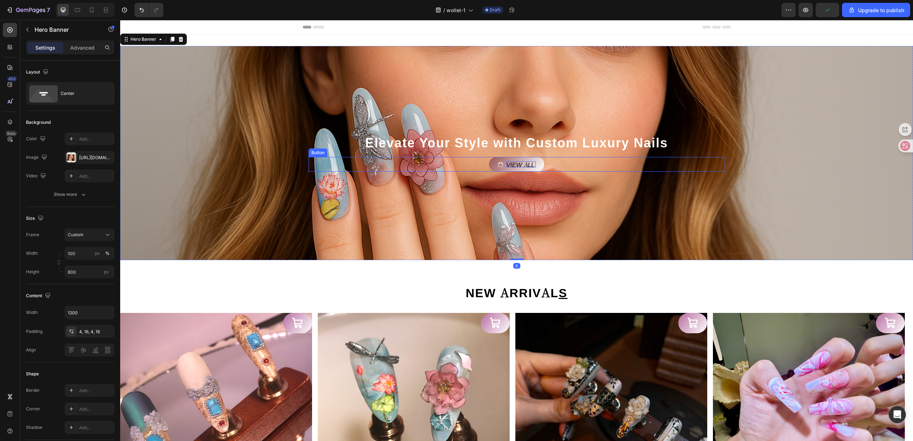
click at [525, 166] on p "View all" at bounding box center [520, 164] width 29 height 6
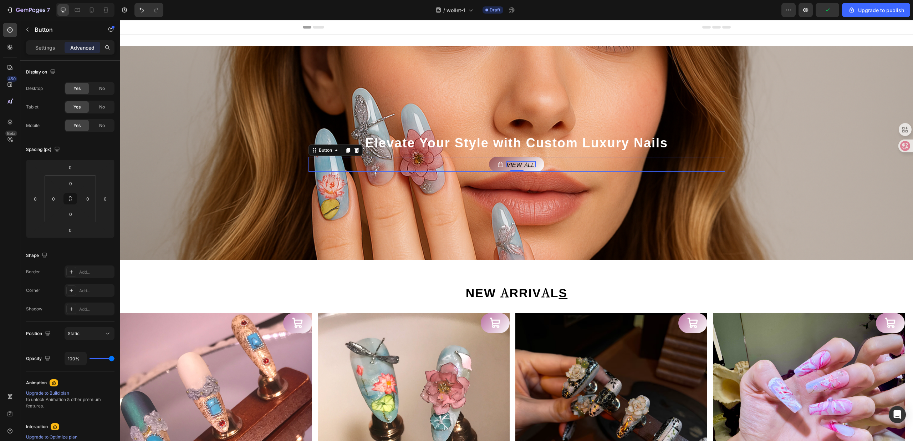
click at [526, 164] on p "View all" at bounding box center [520, 164] width 29 height 6
click at [554, 169] on div "Shop Now Button 0" at bounding box center [516, 164] width 416 height 15
click at [528, 183] on div "Background Image" at bounding box center [516, 153] width 793 height 214
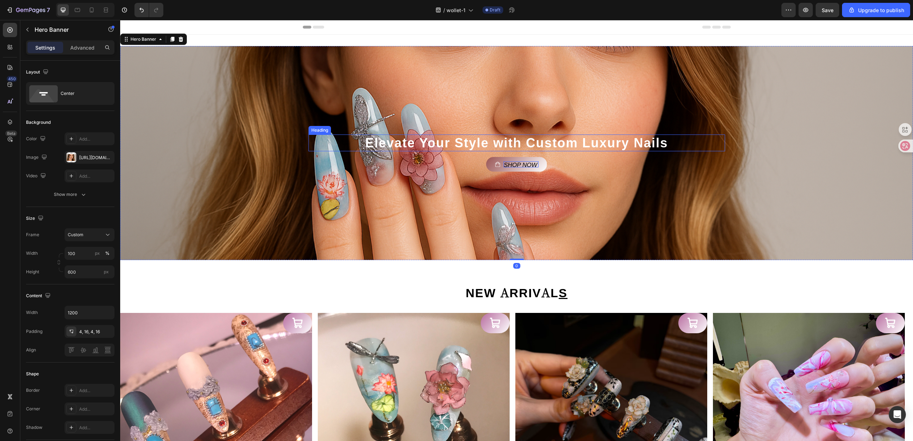
click at [529, 139] on p "Elevate Your Style with Custom Luxury Nails" at bounding box center [516, 142] width 415 height 15
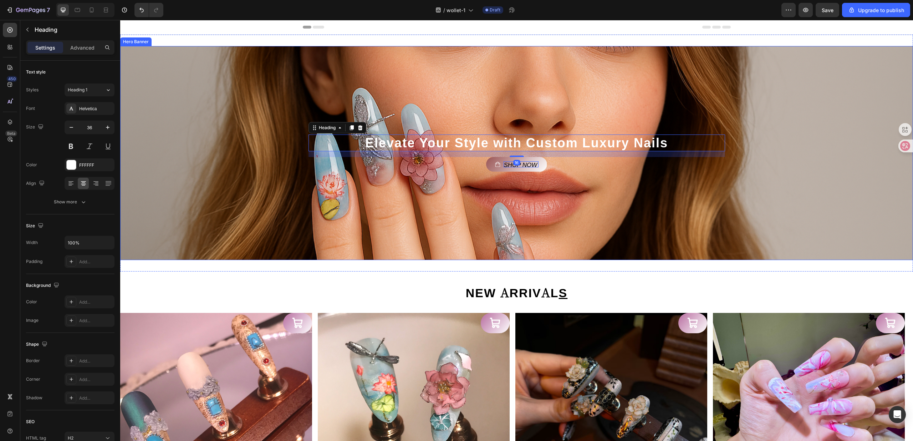
click at [529, 233] on div "Background Image" at bounding box center [516, 153] width 793 height 214
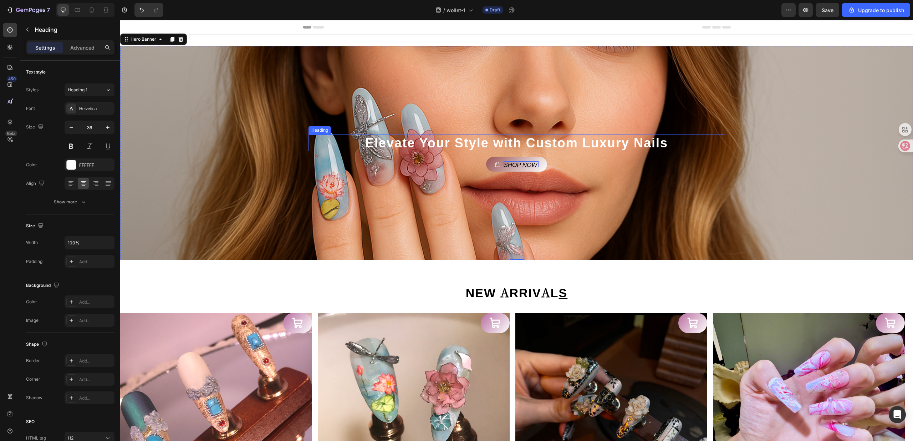
click at [548, 143] on p "Elevate Your Style with Custom Luxury Nails" at bounding box center [516, 142] width 415 height 15
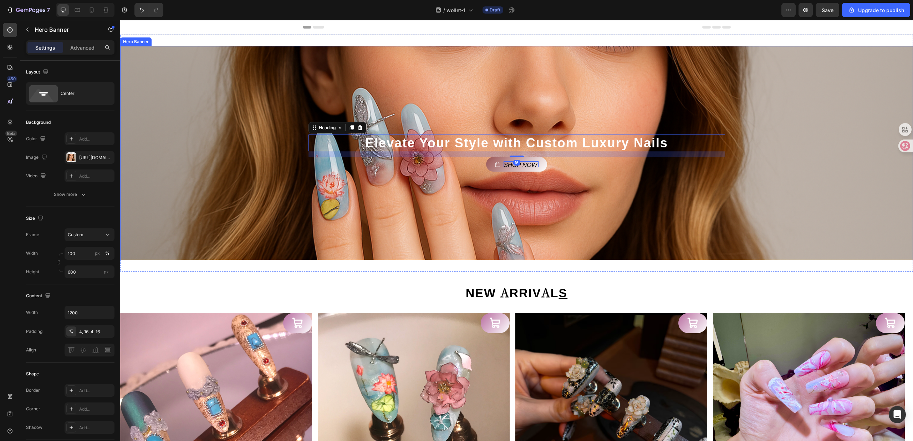
click at [557, 181] on div "Background Image" at bounding box center [516, 153] width 793 height 214
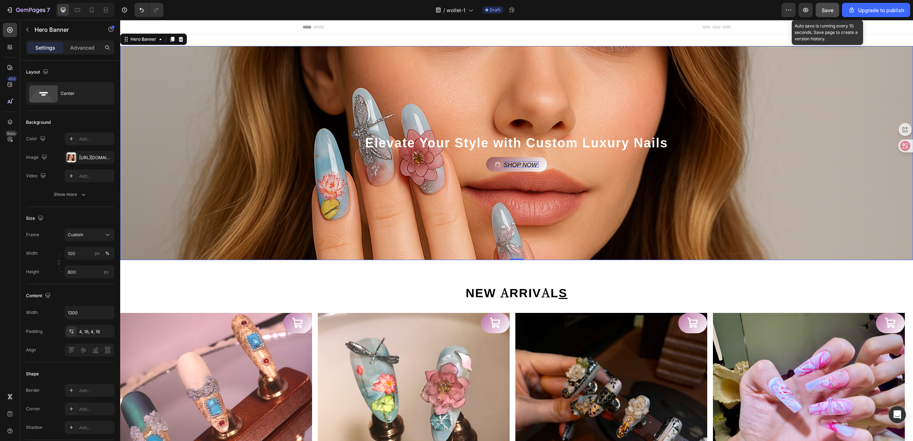
click at [824, 13] on div "Save" at bounding box center [827, 9] width 12 height 7
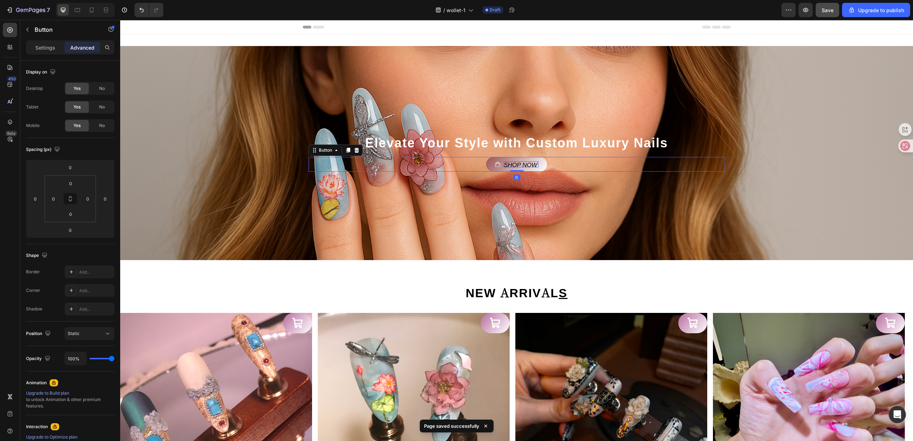
click at [533, 169] on link "Shop Now" at bounding box center [516, 164] width 61 height 15
click at [40, 50] on p "Settings" at bounding box center [45, 47] width 20 height 7
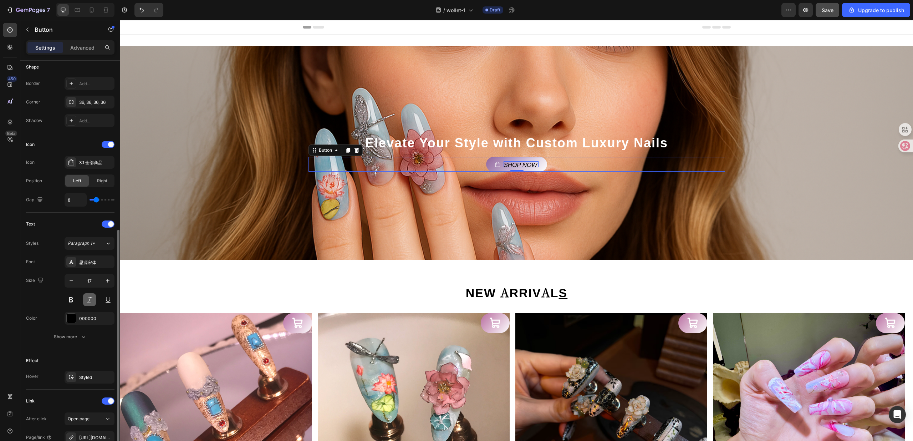
scroll to position [225, 0]
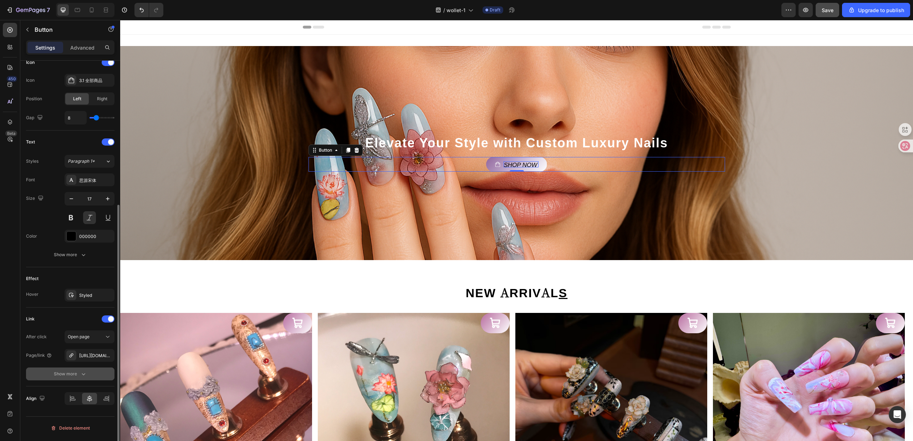
click at [76, 376] on div "Show more" at bounding box center [70, 373] width 33 height 7
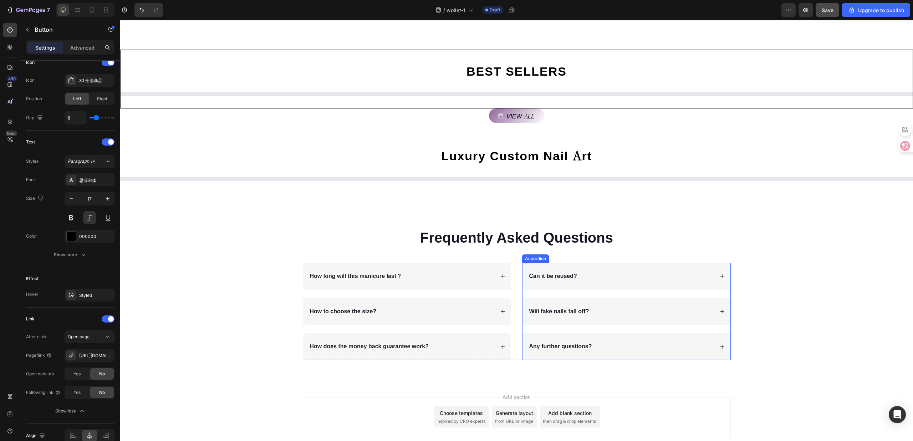
scroll to position [363, 0]
